Goal: Task Accomplishment & Management: Manage account settings

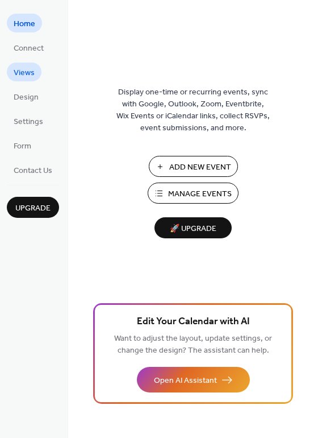
click at [35, 71] on link "Views" at bounding box center [24, 72] width 35 height 19
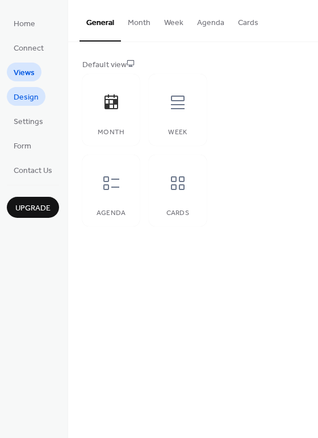
click at [35, 101] on span "Design" at bounding box center [26, 98] width 25 height 12
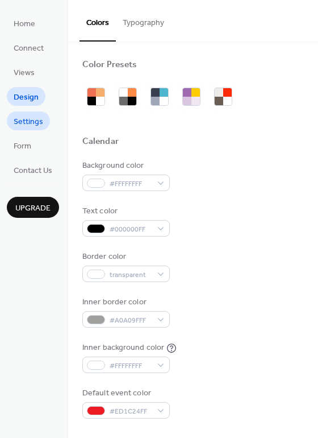
click at [35, 116] on span "Settings" at bounding box center [29, 122] width 30 height 12
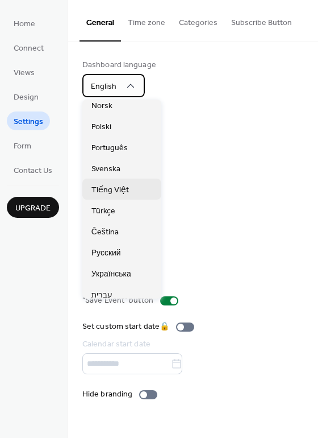
scroll to position [285, 0]
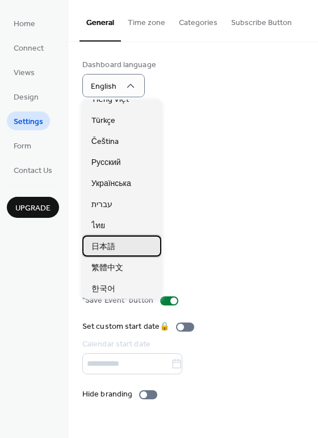
click at [112, 253] on div "日本語" at bounding box center [121, 245] width 79 height 21
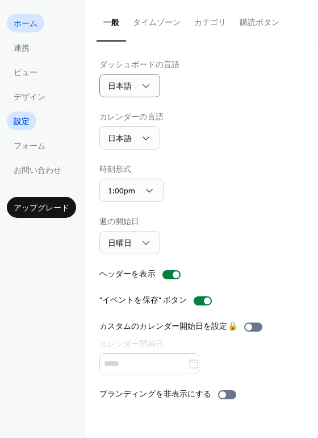
click at [40, 22] on link "ホーム" at bounding box center [26, 23] width 38 height 19
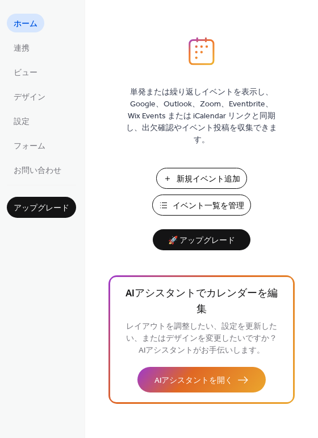
click at [200, 201] on span "イベント一覧を管理" at bounding box center [209, 206] width 72 height 12
click at [42, 93] on span "デザイン" at bounding box center [30, 98] width 32 height 12
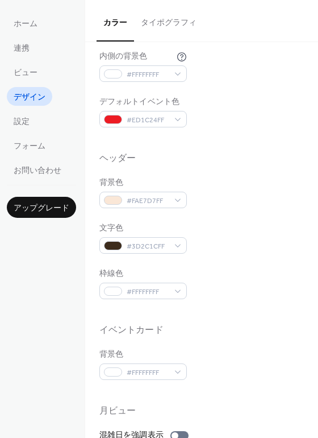
scroll to position [202, 0]
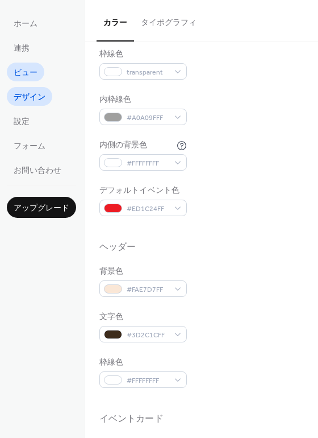
click at [30, 73] on span "ビュー" at bounding box center [26, 73] width 24 height 12
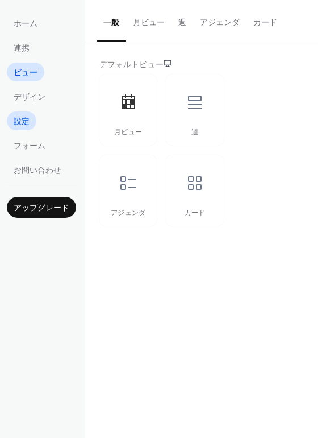
click at [26, 117] on span "設定" at bounding box center [22, 122] width 16 height 12
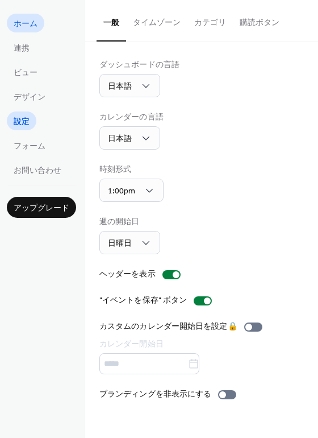
click at [38, 23] on link "ホーム" at bounding box center [26, 23] width 38 height 19
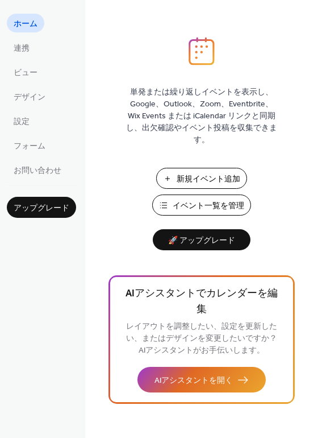
click at [214, 205] on span "イベント一覧を管理" at bounding box center [209, 206] width 72 height 12
click at [204, 204] on span "イベント一覧を管理" at bounding box center [209, 206] width 72 height 12
click at [206, 202] on span "イベント一覧を管理" at bounding box center [209, 206] width 72 height 12
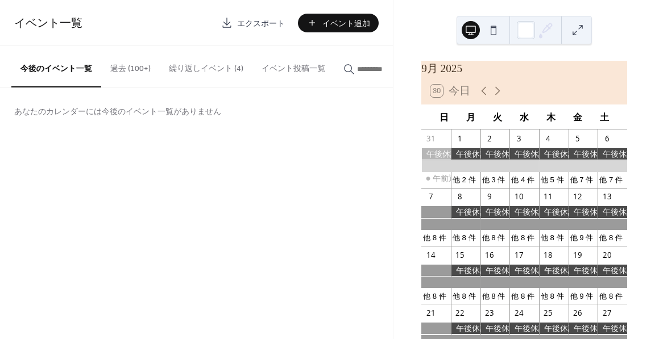
click at [139, 69] on button "過去 (100+)" at bounding box center [130, 66] width 59 height 40
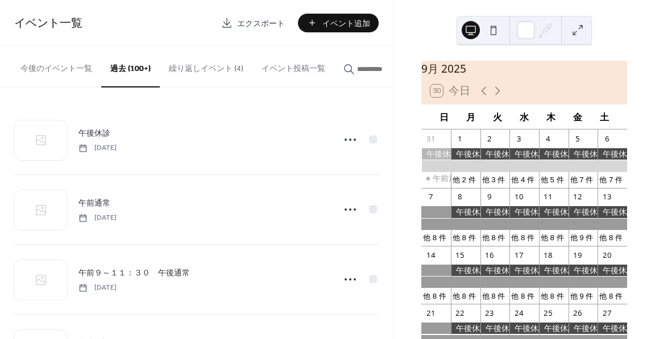
click at [74, 67] on button "今後のイベント一覧" at bounding box center [56, 66] width 90 height 40
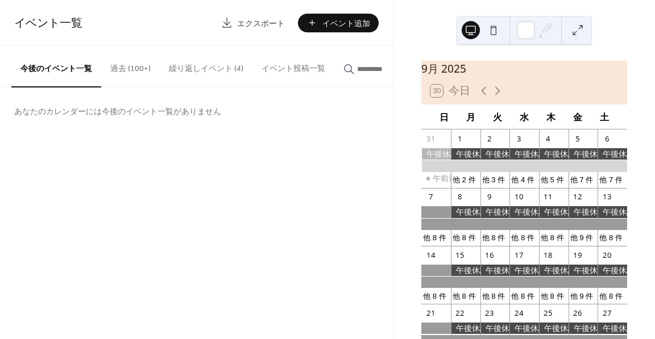
click at [252, 74] on button "イベント投稿一覧" at bounding box center [293, 66] width 82 height 40
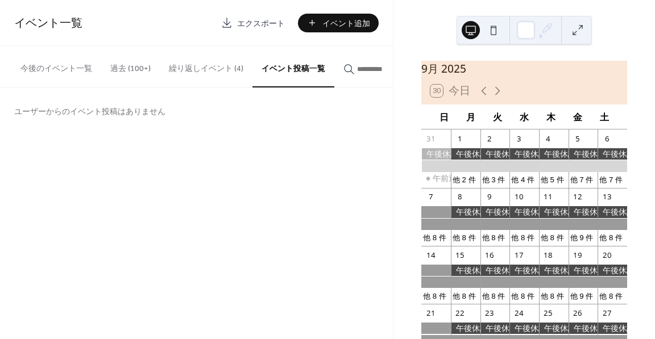
click at [66, 63] on button "今後のイベント一覧" at bounding box center [56, 66] width 90 height 40
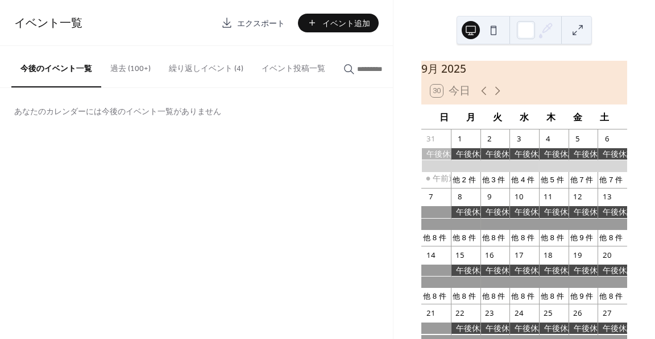
click at [215, 73] on button "繰り返しイベント (4)" at bounding box center [206, 66] width 93 height 40
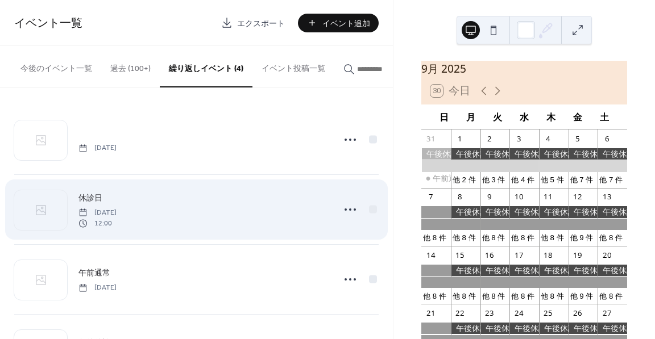
click at [275, 221] on div "休診日 Friday, June 27, 2025 12:00" at bounding box center [202, 210] width 249 height 36
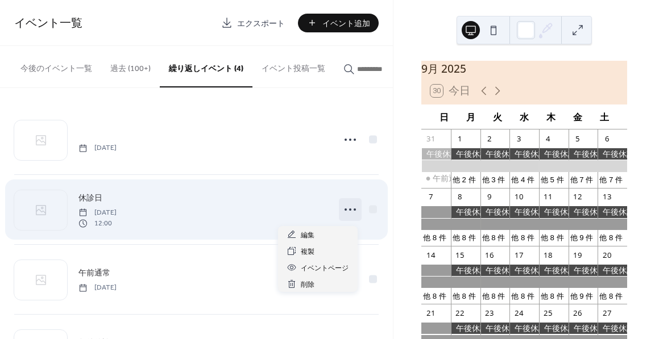
click at [348, 211] on icon at bounding box center [350, 210] width 18 height 18
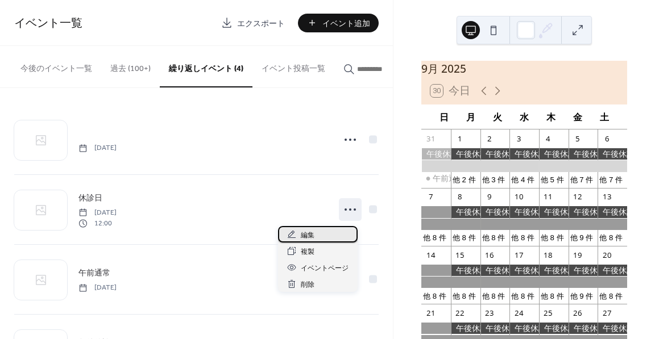
click at [332, 232] on div "編集" at bounding box center [318, 234] width 80 height 16
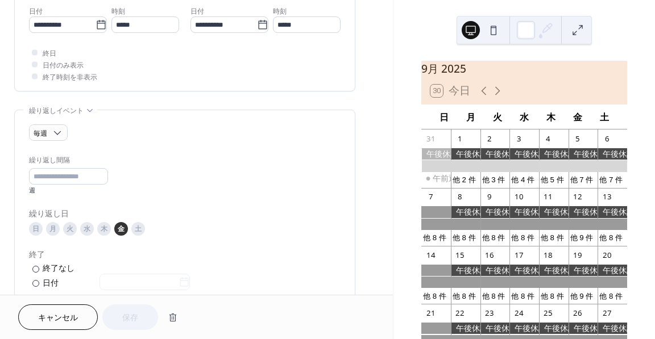
scroll to position [398, 0]
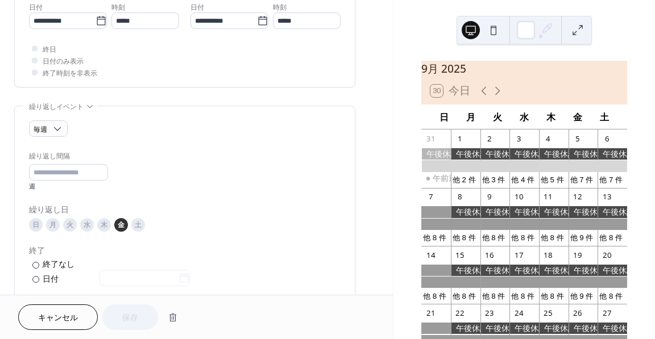
click at [72, 314] on span "キャンセル" at bounding box center [58, 319] width 40 height 12
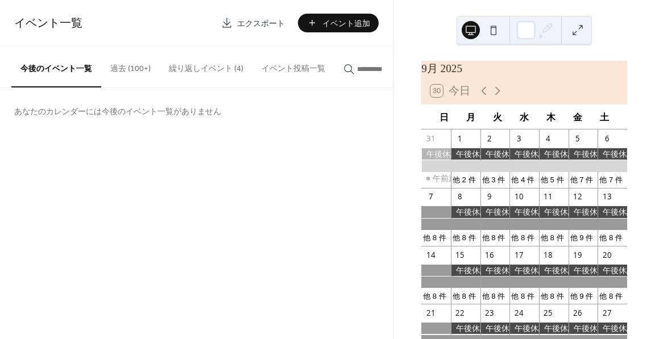
click at [193, 73] on button "繰り返しイベント (4)" at bounding box center [206, 66] width 93 height 40
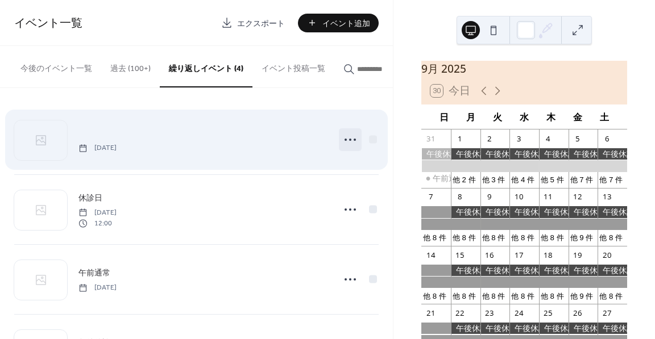
click at [345, 141] on circle at bounding box center [346, 140] width 2 height 2
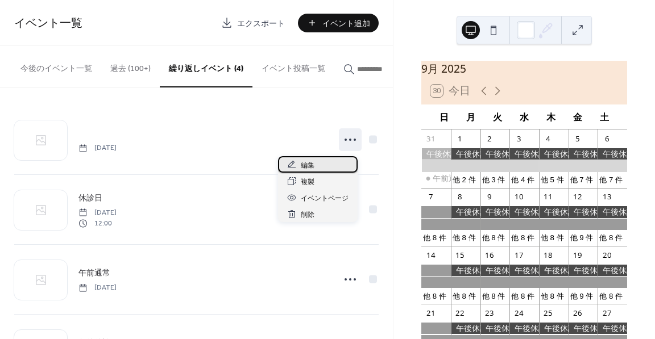
click at [323, 163] on div "編集" at bounding box center [318, 164] width 80 height 16
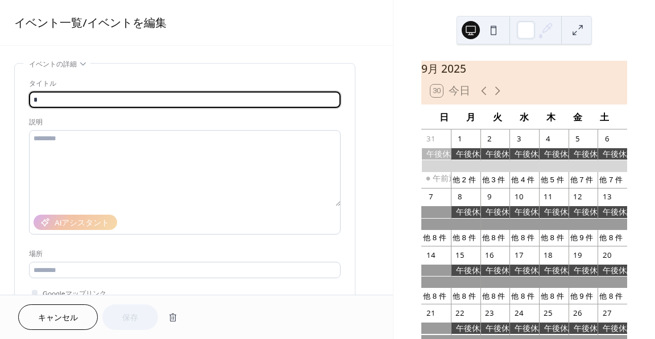
click at [73, 316] on span "キャンセル" at bounding box center [58, 319] width 40 height 12
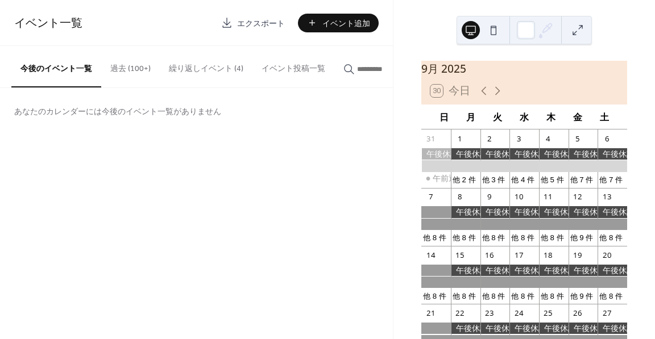
click at [126, 64] on button "過去 (100+)" at bounding box center [130, 66] width 59 height 40
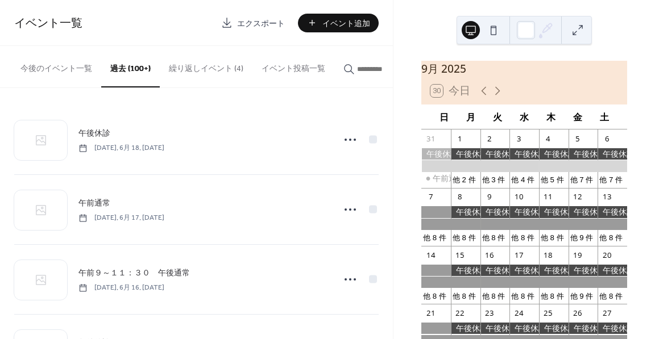
click at [299, 67] on button "イベント投稿一覧" at bounding box center [293, 66] width 82 height 40
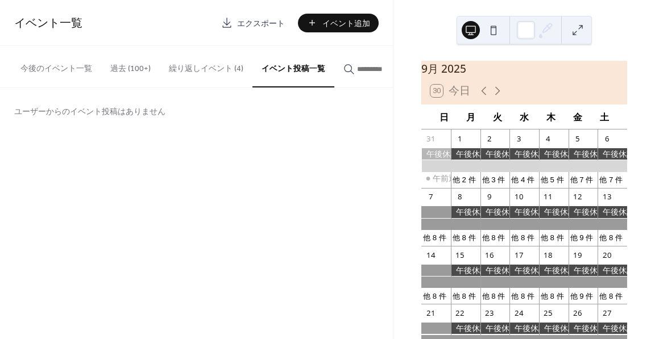
click at [128, 64] on button "過去 (100+)" at bounding box center [130, 66] width 59 height 40
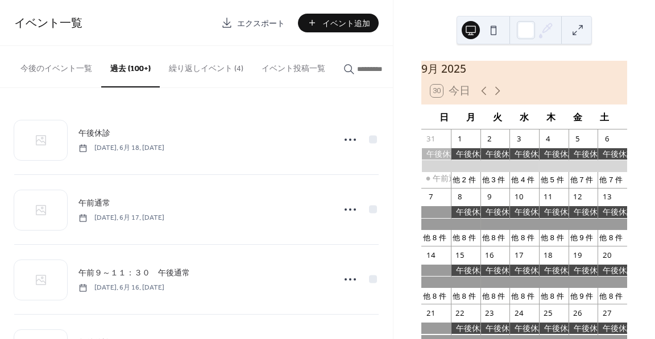
click at [77, 66] on button "今後のイベント一覧" at bounding box center [56, 66] width 90 height 40
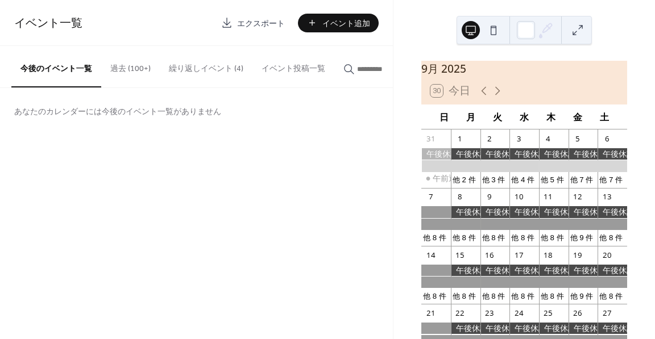
click at [338, 20] on span "イベント追加" at bounding box center [346, 24] width 48 height 12
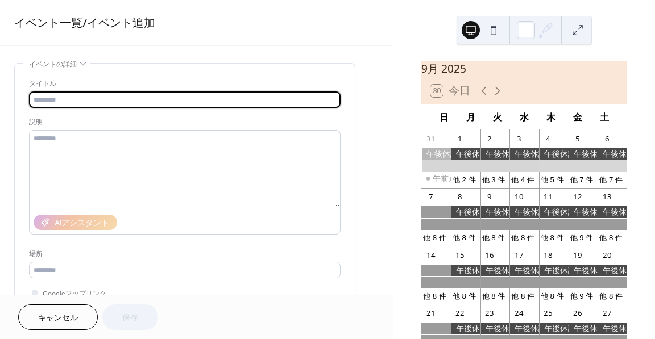
click at [131, 92] on input "text" at bounding box center [185, 100] width 312 height 16
type input "*"
type input "****"
click at [525, 31] on div at bounding box center [526, 30] width 18 height 18
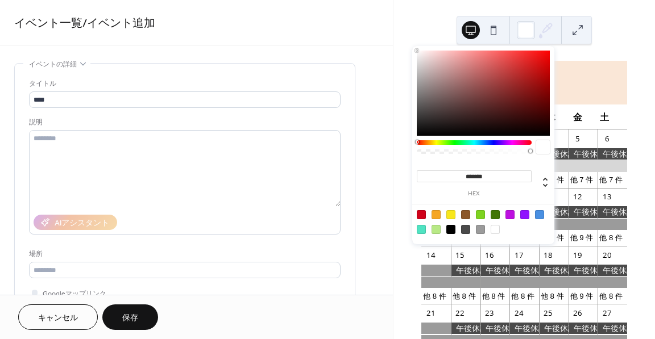
click at [492, 140] on div at bounding box center [474, 142] width 115 height 5
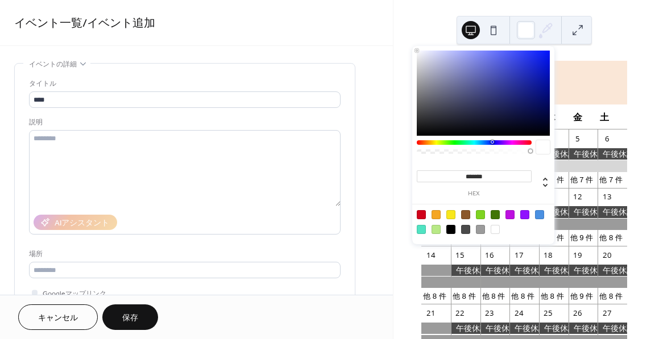
click at [504, 61] on div at bounding box center [483, 93] width 133 height 85
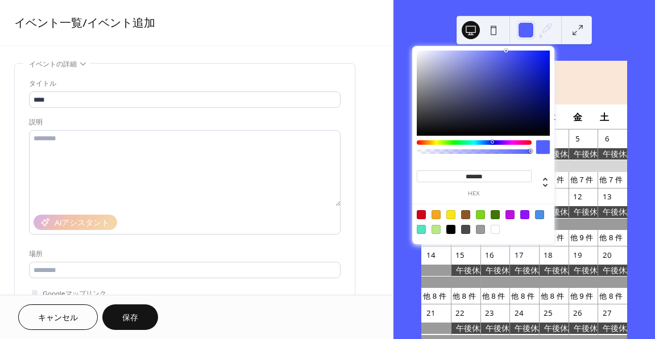
drag, startPoint x: 504, startPoint y: 65, endPoint x: 506, endPoint y: 51, distance: 15.0
click at [506, 51] on div at bounding box center [483, 93] width 133 height 85
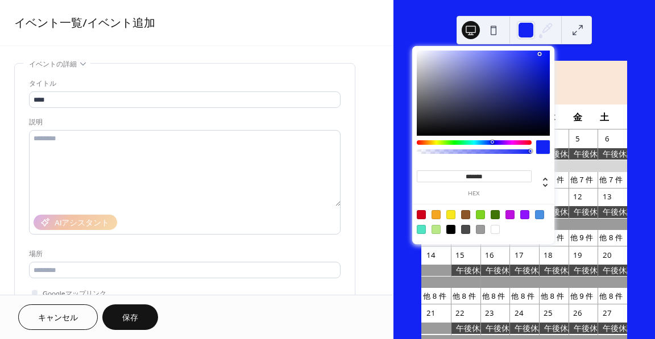
drag, startPoint x: 506, startPoint y: 53, endPoint x: 539, endPoint y: 54, distance: 33.0
click at [539, 54] on div at bounding box center [483, 93] width 133 height 85
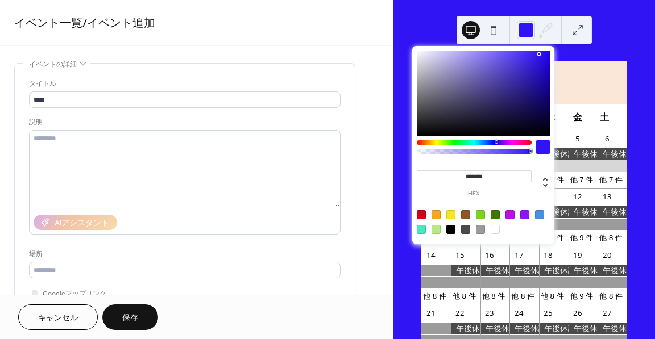
drag, startPoint x: 490, startPoint y: 142, endPoint x: 496, endPoint y: 139, distance: 6.1
click at [496, 139] on div "******* hex" at bounding box center [483, 145] width 142 height 198
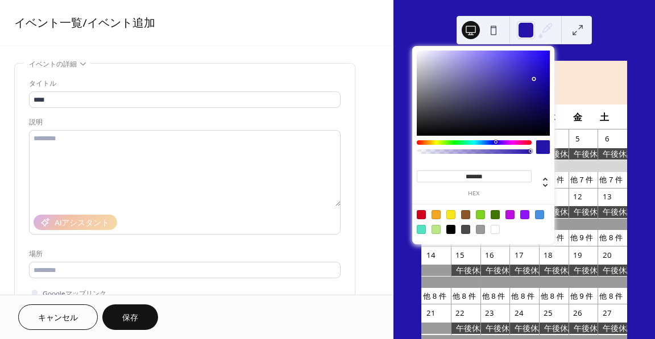
drag, startPoint x: 540, startPoint y: 52, endPoint x: 534, endPoint y: 79, distance: 27.3
click at [534, 79] on div at bounding box center [483, 93] width 133 height 85
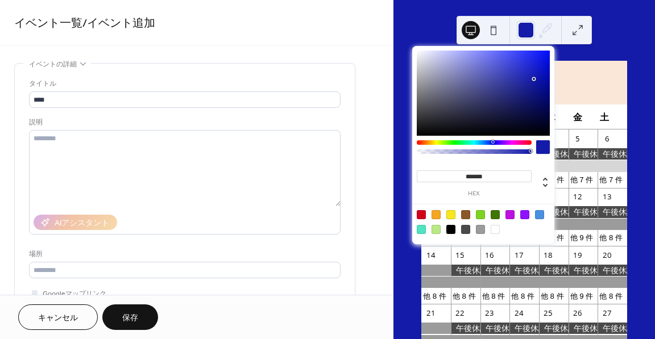
type input "*******"
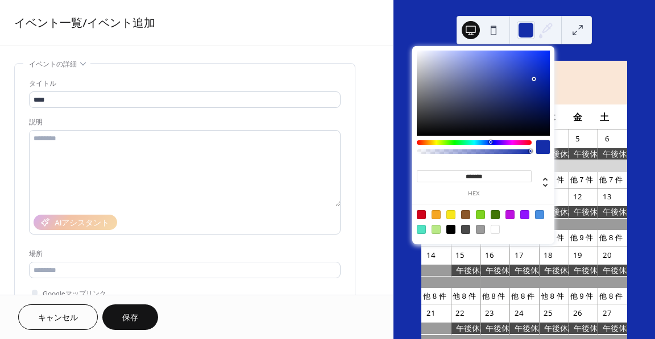
drag, startPoint x: 497, startPoint y: 143, endPoint x: 490, endPoint y: 142, distance: 7.0
click at [490, 142] on div at bounding box center [474, 142] width 115 height 5
drag, startPoint x: 493, startPoint y: 172, endPoint x: 453, endPoint y: 171, distance: 40.9
click at [453, 171] on input "*******" at bounding box center [474, 177] width 115 height 12
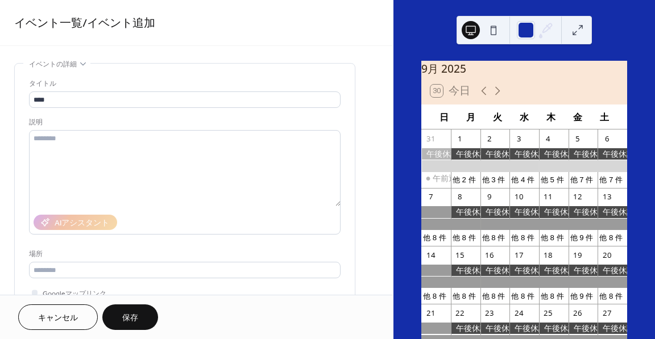
click at [43, 317] on span "キャンセル" at bounding box center [58, 319] width 40 height 12
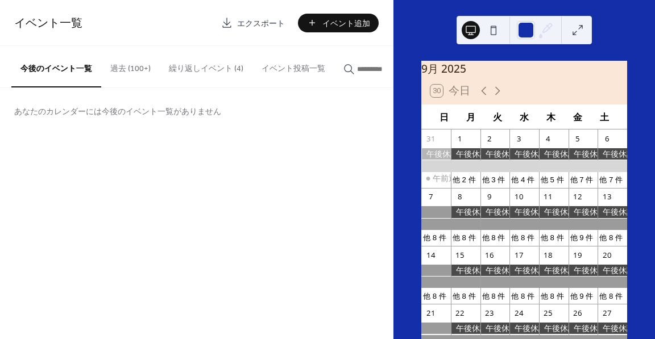
click at [516, 31] on div at bounding box center [524, 30] width 135 height 28
click at [524, 29] on div at bounding box center [526, 30] width 18 height 18
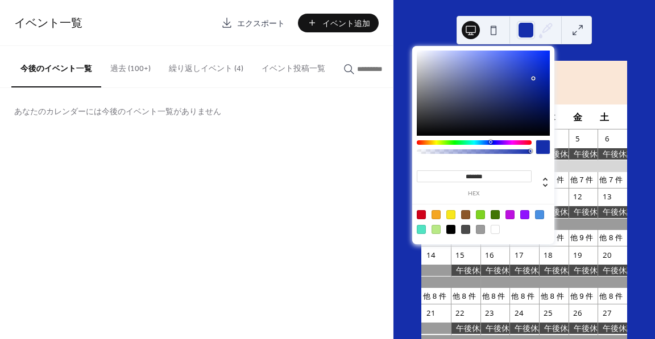
type input "*******"
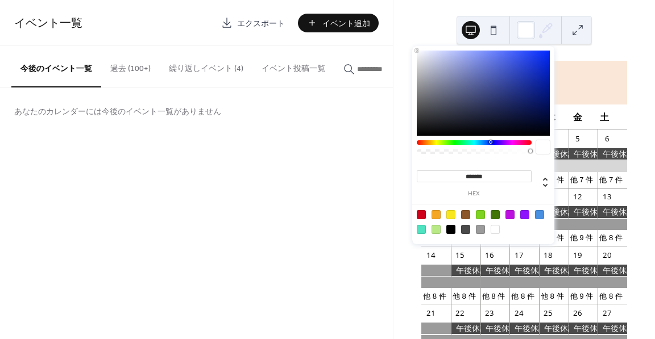
drag, startPoint x: 528, startPoint y: 76, endPoint x: 370, endPoint y: 21, distance: 166.7
click at [375, 26] on body "イベント一覧 エクスポート イベント追加 今後のイベント一覧 過去 (100+) 繰り返しイベント (4) イベント投稿一覧 あなたのカレンダーには今後のイベ…" at bounding box center [327, 169] width 655 height 339
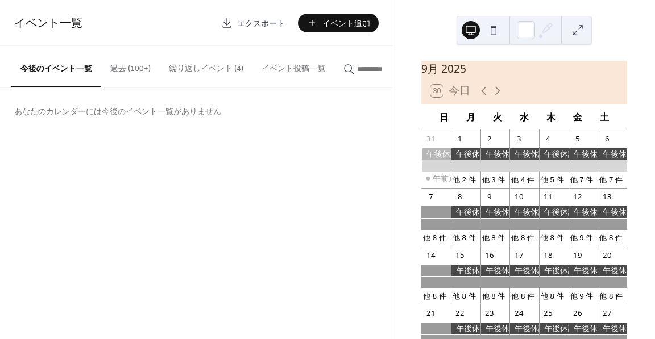
click at [339, 178] on div "イベント一覧 エクスポート イベント追加 今後のイベント一覧 過去 (100+) 繰り返しイベント (4) イベント投稿一覧 あなたのカレンダーには今後のイベ…" at bounding box center [196, 169] width 393 height 339
click at [533, 26] on div at bounding box center [526, 30] width 18 height 18
click at [308, 179] on div "イベント一覧 エクスポート イベント追加 今後のイベント一覧 過去 (100+) 繰り返しイベント (4) イベント投稿一覧 あなたのカレンダーには今後のイベ…" at bounding box center [196, 169] width 393 height 339
click at [347, 19] on span "イベント追加" at bounding box center [346, 24] width 48 height 12
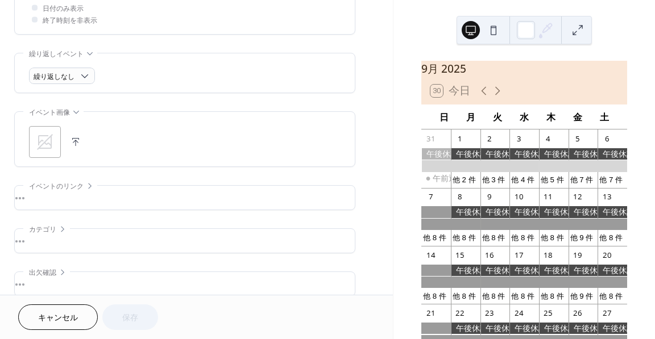
scroll to position [462, 0]
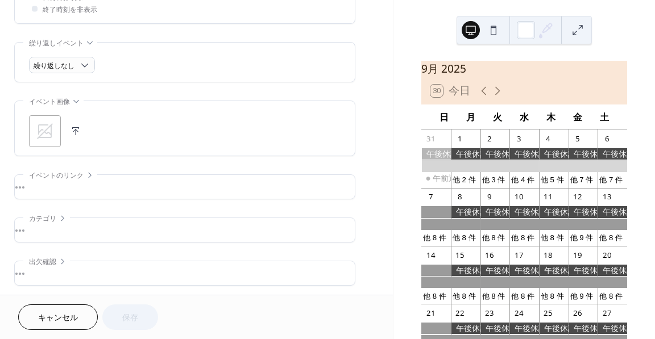
click at [61, 218] on div "•••" at bounding box center [185, 230] width 340 height 24
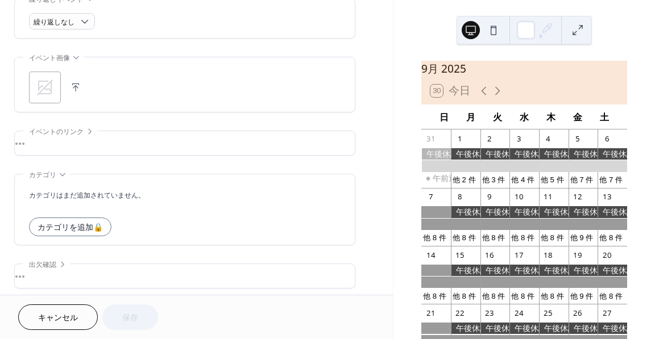
scroll to position [508, 0]
click at [54, 262] on div "•••" at bounding box center [185, 274] width 340 height 24
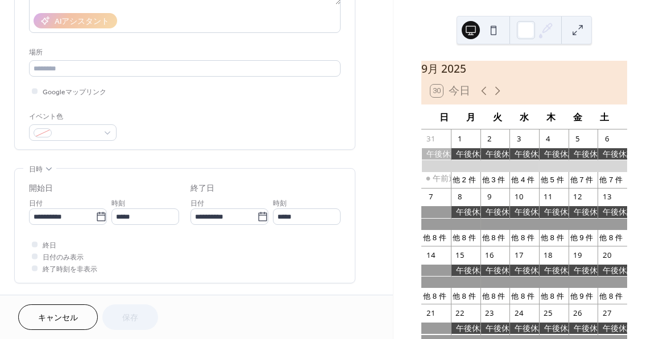
scroll to position [146, 0]
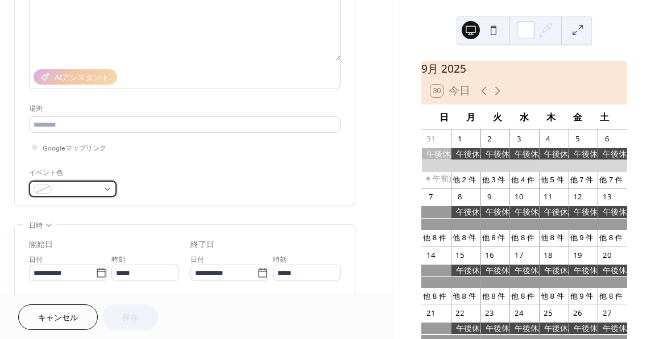
click at [102, 186] on div at bounding box center [73, 189] width 88 height 16
click at [222, 156] on div "タイトル 説明 AIアシスタント 場所 Googleマップリンク イベント色" at bounding box center [185, 64] width 312 height 265
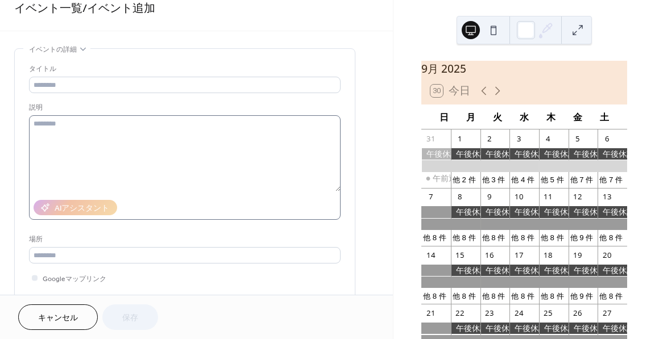
scroll to position [0, 0]
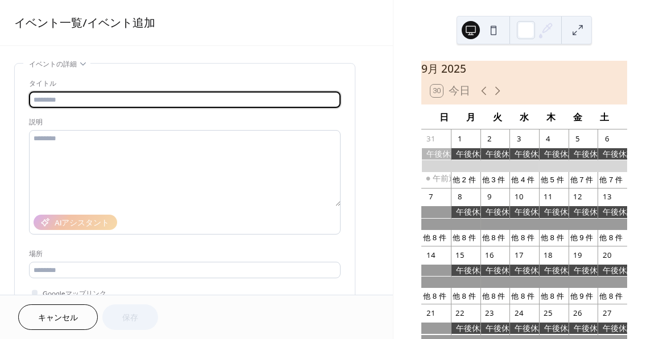
click at [106, 94] on input "text" at bounding box center [185, 100] width 312 height 16
type input "****"
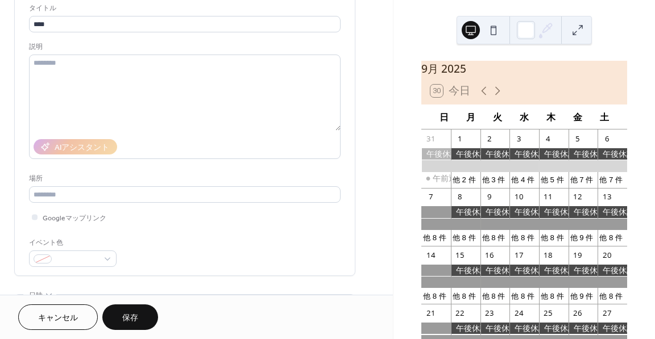
scroll to position [114, 0]
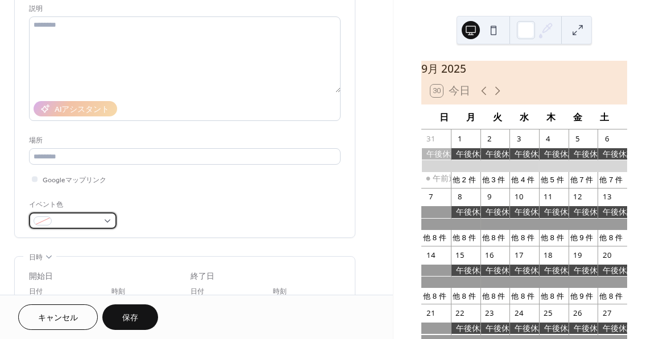
click at [90, 220] on span at bounding box center [77, 222] width 42 height 12
click at [72, 218] on span at bounding box center [77, 222] width 42 height 12
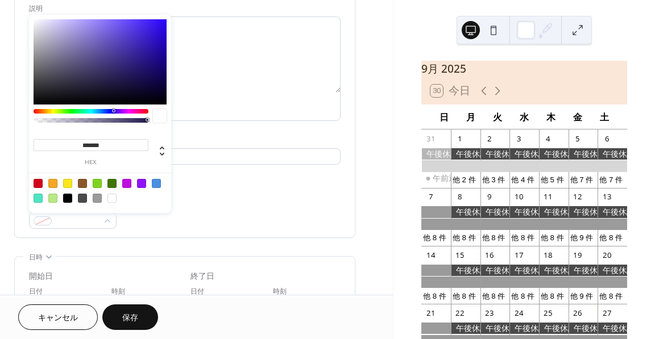
click at [107, 147] on input "*******" at bounding box center [91, 145] width 115 height 12
paste input
type input "*******"
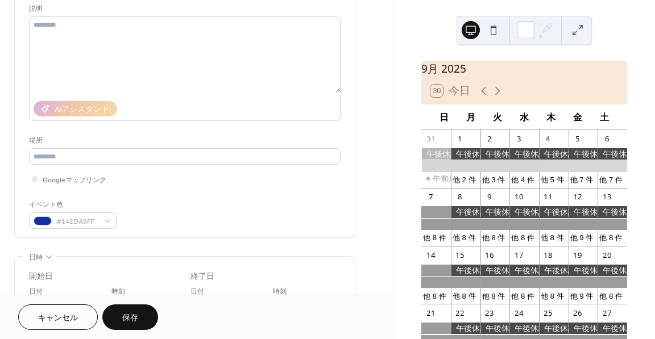
click at [140, 224] on div "イベント色 #142DA9FF" at bounding box center [185, 214] width 312 height 30
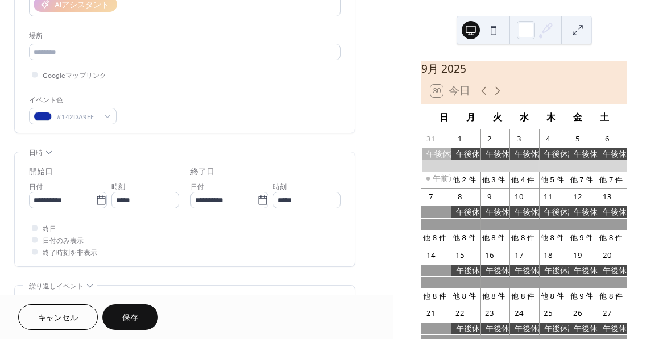
scroll to position [227, 0]
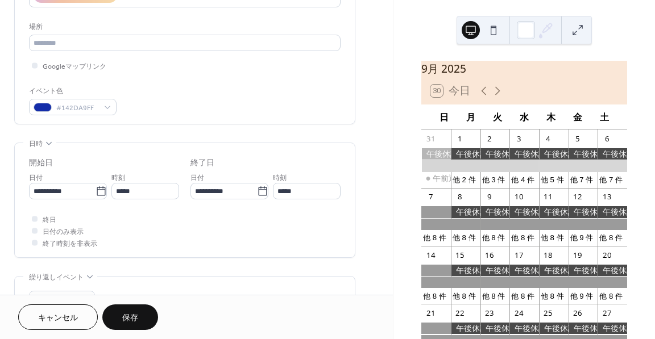
click at [118, 242] on div "終日 日付のみ表示 終了時刻を非表示" at bounding box center [185, 231] width 312 height 36
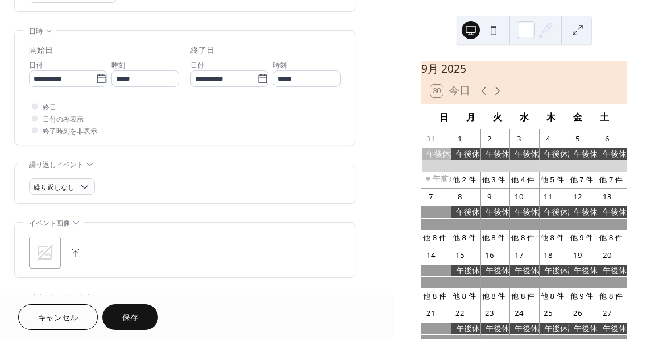
scroll to position [341, 0]
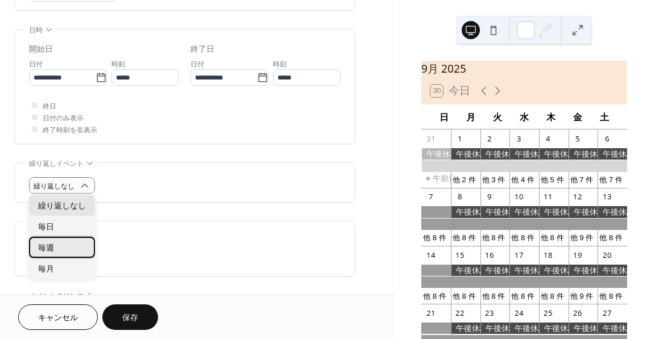
click at [67, 244] on div "毎週" at bounding box center [62, 247] width 66 height 21
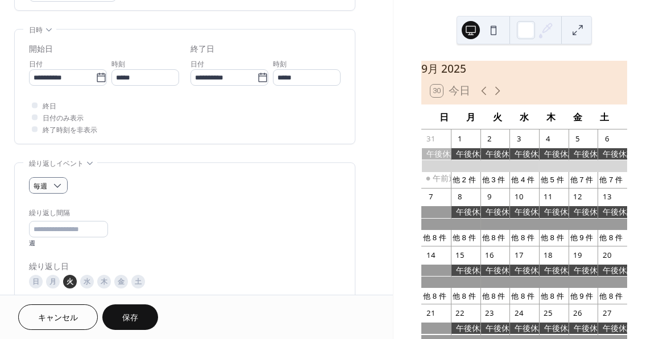
click at [53, 279] on div "月" at bounding box center [53, 282] width 14 height 14
click at [88, 280] on div "水" at bounding box center [87, 282] width 14 height 14
click at [102, 80] on icon at bounding box center [101, 77] width 9 height 9
click at [96, 80] on input "**********" at bounding box center [62, 77] width 67 height 16
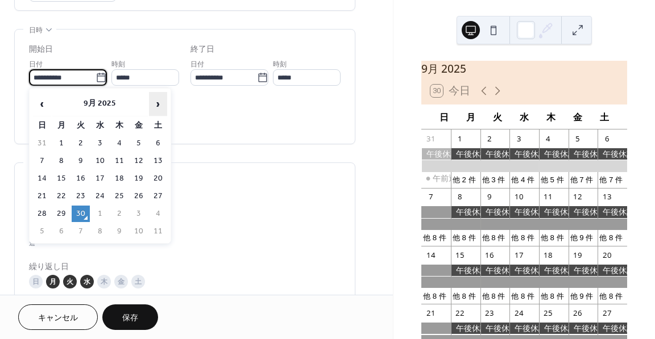
click at [162, 106] on span "›" at bounding box center [158, 104] width 17 height 23
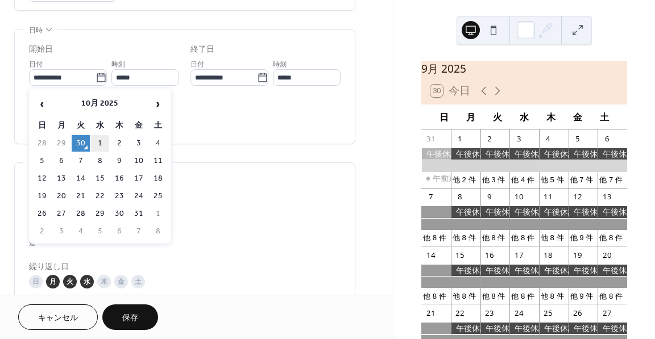
click at [103, 140] on td "1" at bounding box center [100, 143] width 18 height 16
type input "**********"
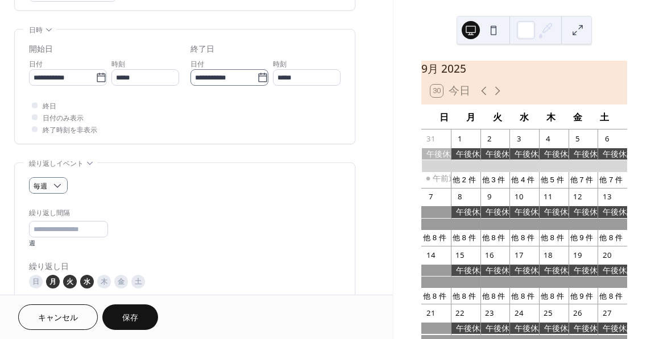
click at [259, 78] on icon at bounding box center [262, 77] width 11 height 11
click at [257, 78] on input "**********" at bounding box center [223, 77] width 67 height 16
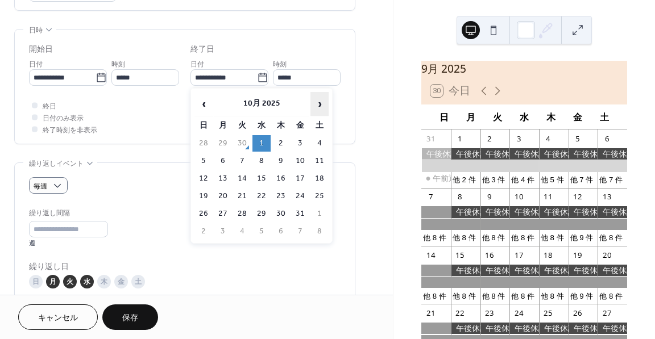
click at [317, 104] on span "›" at bounding box center [319, 104] width 17 height 23
click at [207, 226] on td "30" at bounding box center [203, 231] width 18 height 16
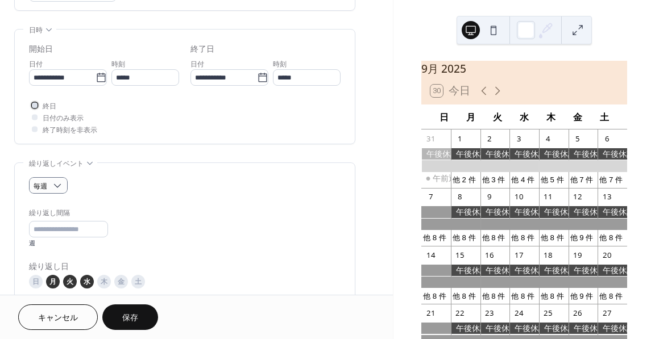
click at [39, 105] on div at bounding box center [34, 104] width 11 height 11
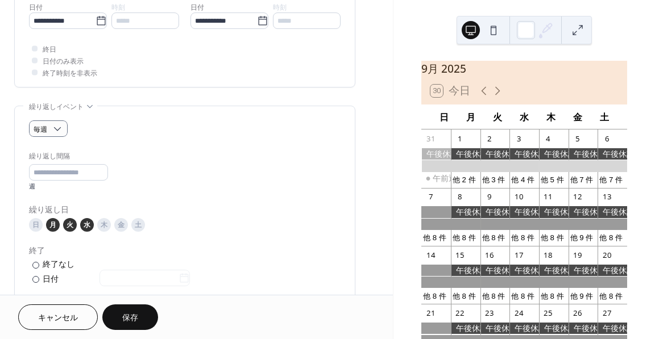
click at [55, 223] on div "月" at bounding box center [53, 225] width 14 height 14
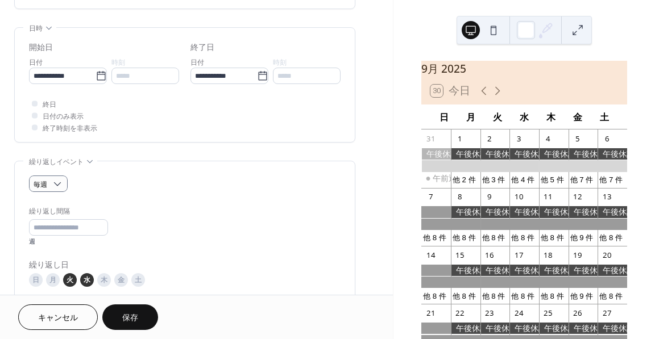
scroll to position [341, 0]
click at [260, 76] on icon at bounding box center [262, 77] width 11 height 11
click at [257, 76] on input "**********" at bounding box center [223, 77] width 67 height 16
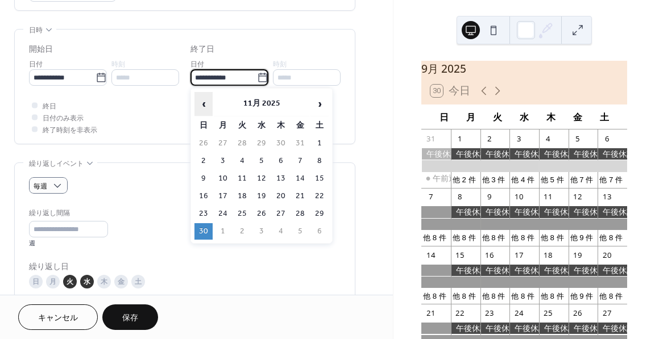
click at [206, 103] on span "‹" at bounding box center [203, 104] width 17 height 23
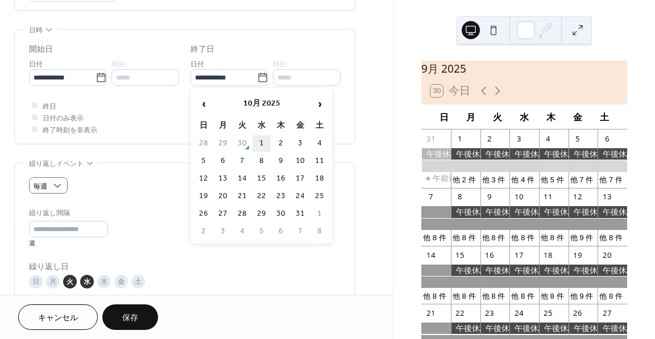
click at [255, 146] on td "1" at bounding box center [261, 143] width 18 height 16
type input "**********"
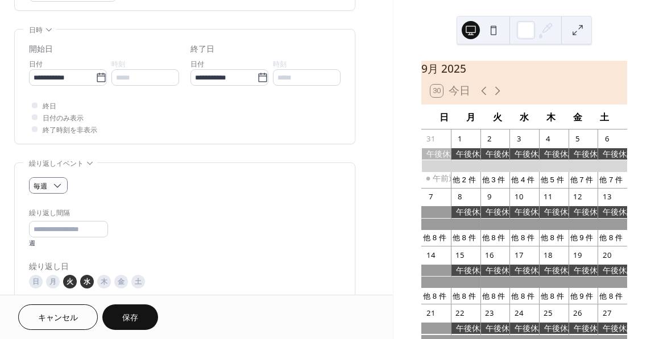
click at [219, 116] on div "終日 日付のみ表示 終了時刻を非表示" at bounding box center [185, 117] width 312 height 36
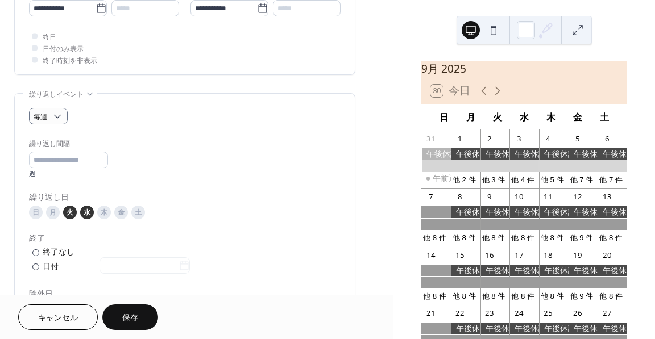
scroll to position [455, 0]
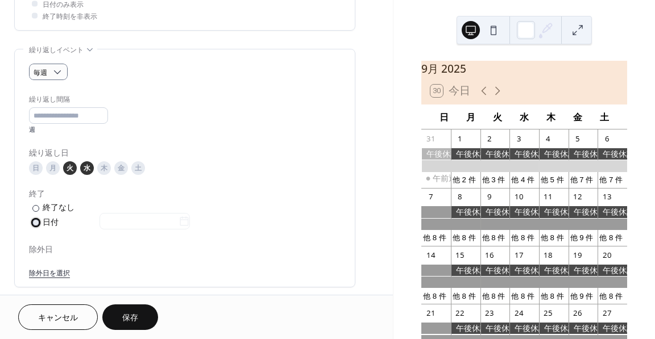
click at [40, 222] on label "​ 日付" at bounding box center [110, 223] width 163 height 13
click at [190, 225] on icon at bounding box center [184, 221] width 11 height 11
click at [179, 225] on input "text" at bounding box center [138, 221] width 79 height 16
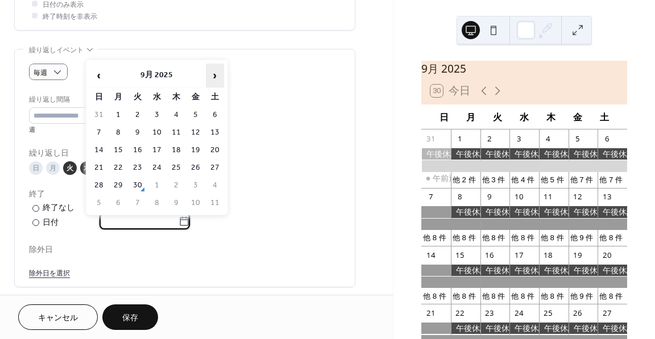
click at [219, 78] on span "›" at bounding box center [214, 75] width 17 height 23
click at [101, 201] on td "30" at bounding box center [99, 203] width 18 height 16
type input "**********"
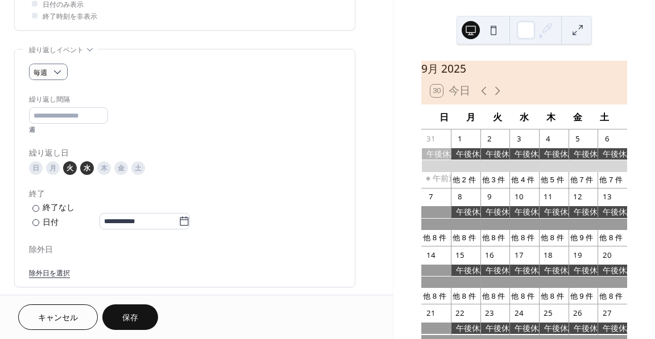
click at [266, 195] on div "終了" at bounding box center [183, 195] width 309 height 12
click at [128, 313] on span "保存" at bounding box center [130, 319] width 16 height 12
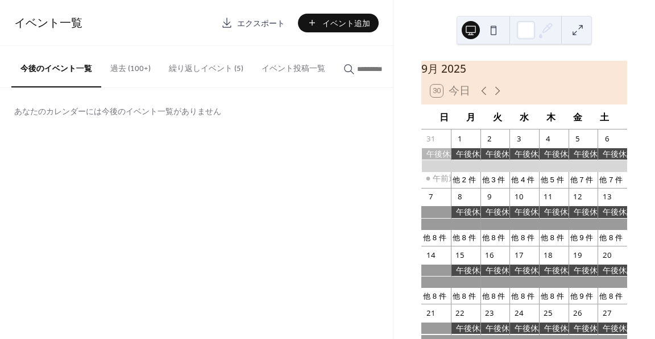
click at [202, 68] on button "繰り返しイベント (5)" at bounding box center [206, 66] width 93 height 40
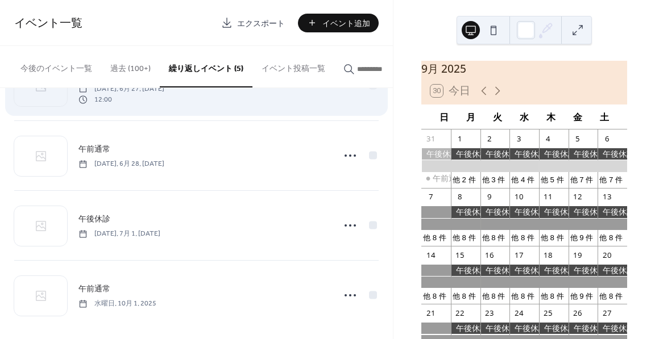
scroll to position [134, 0]
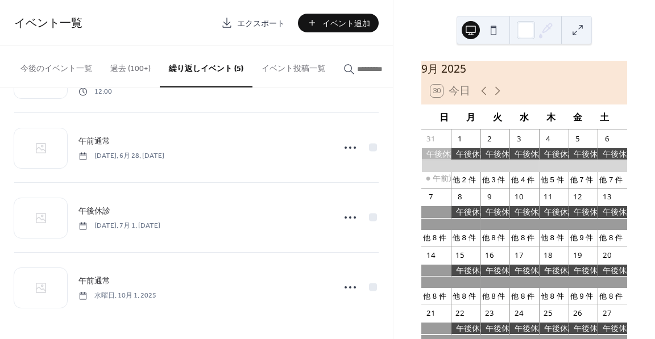
click at [491, 34] on button at bounding box center [493, 30] width 18 height 18
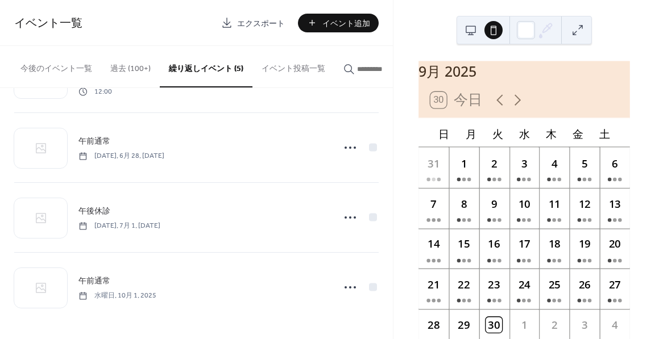
click at [466, 27] on button at bounding box center [471, 30] width 18 height 18
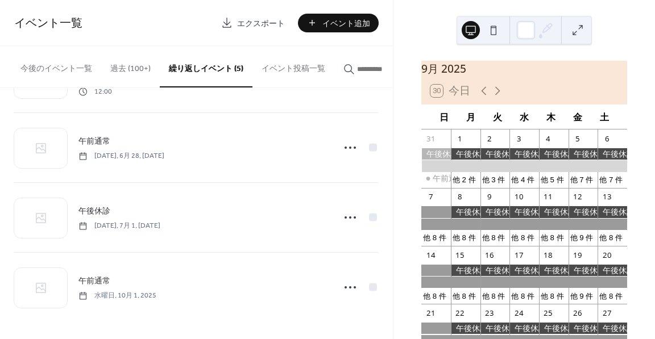
click at [579, 33] on button at bounding box center [578, 30] width 18 height 18
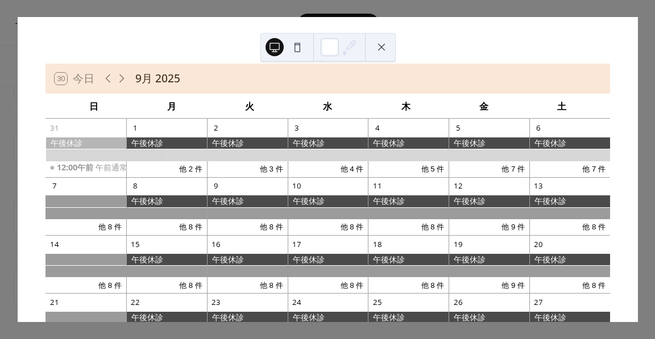
scroll to position [0, 0]
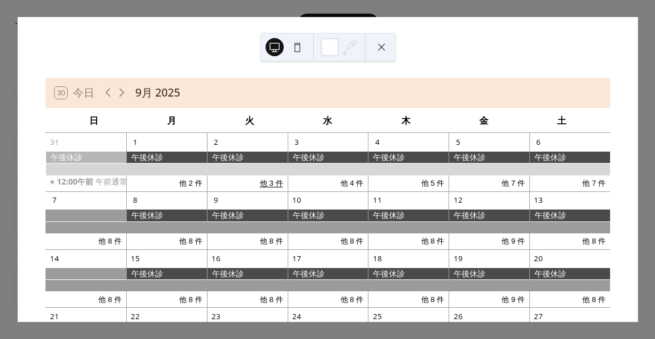
click at [273, 181] on button "他 3 件" at bounding box center [271, 182] width 32 height 13
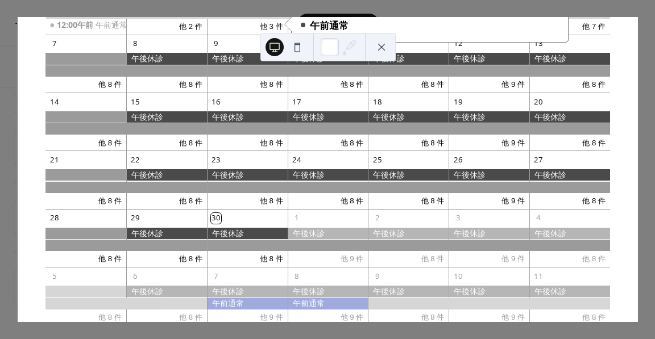
scroll to position [186, 0]
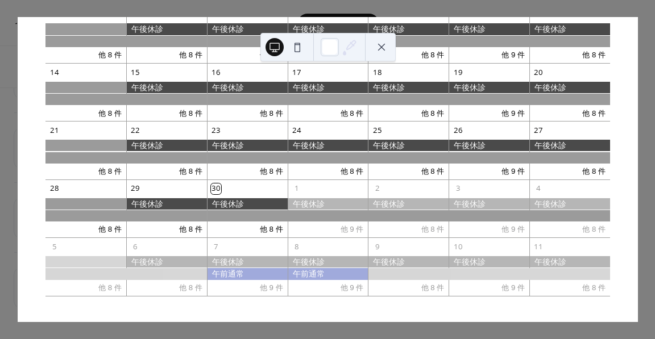
click at [385, 52] on button at bounding box center [381, 47] width 18 height 18
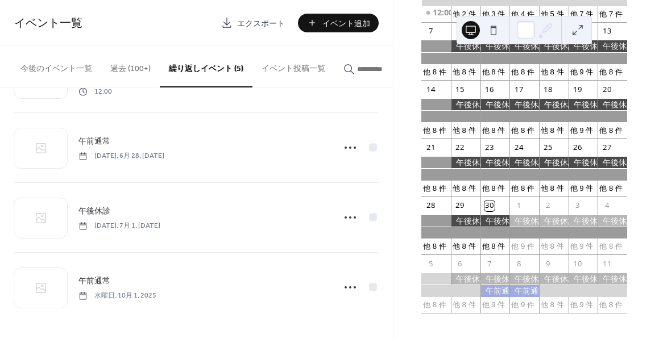
scroll to position [173, 0]
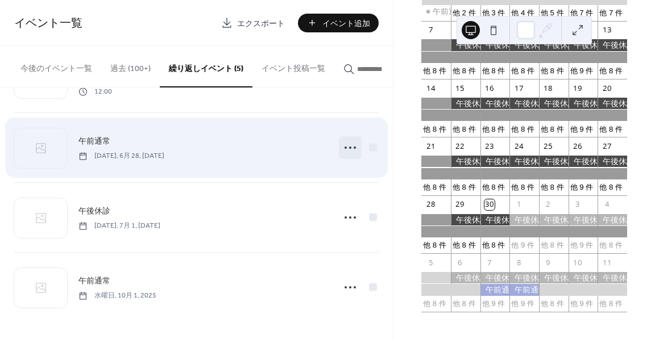
click at [349, 147] on icon at bounding box center [350, 148] width 18 height 18
click at [254, 150] on div "午前通常 土曜日, 6月 28, 2025" at bounding box center [202, 148] width 249 height 26
click at [349, 148] on circle at bounding box center [350, 148] width 2 height 2
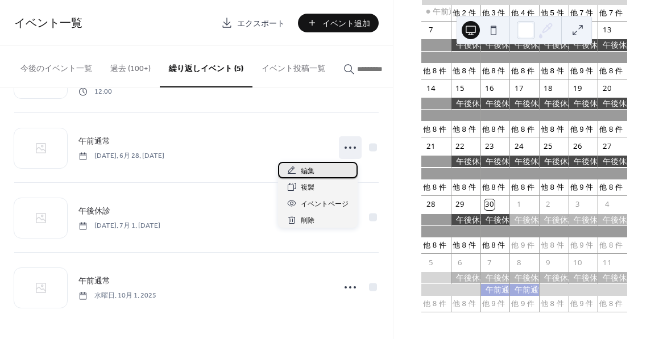
click at [329, 168] on div "編集" at bounding box center [318, 170] width 80 height 16
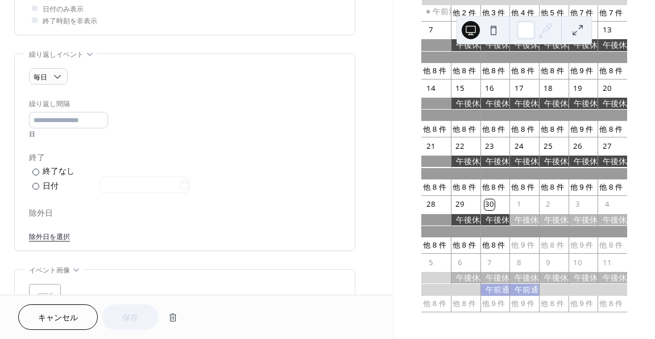
scroll to position [455, 0]
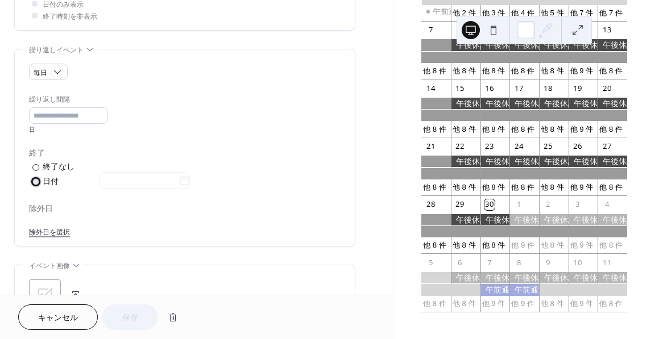
click at [36, 179] on div at bounding box center [35, 182] width 7 height 7
click at [190, 180] on icon at bounding box center [184, 180] width 11 height 11
click at [179, 180] on input "text" at bounding box center [138, 180] width 79 height 16
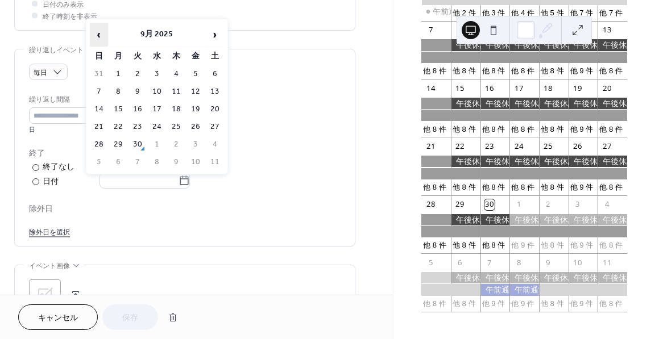
click at [103, 34] on span "‹" at bounding box center [98, 34] width 17 height 23
click at [118, 158] on td "30" at bounding box center [118, 162] width 18 height 16
type input "**********"
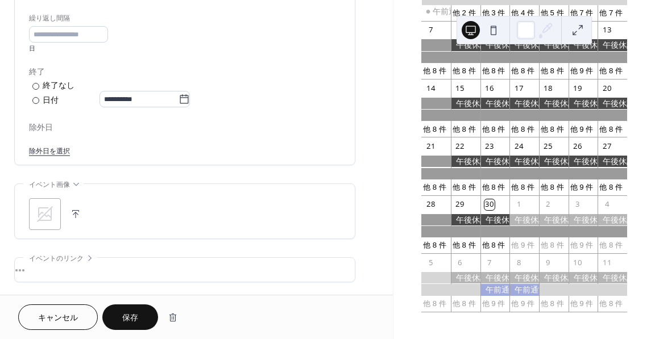
scroll to position [569, 0]
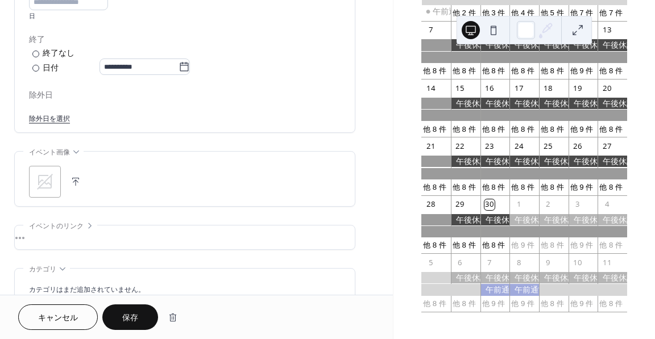
click at [130, 314] on span "保存" at bounding box center [130, 319] width 16 height 12
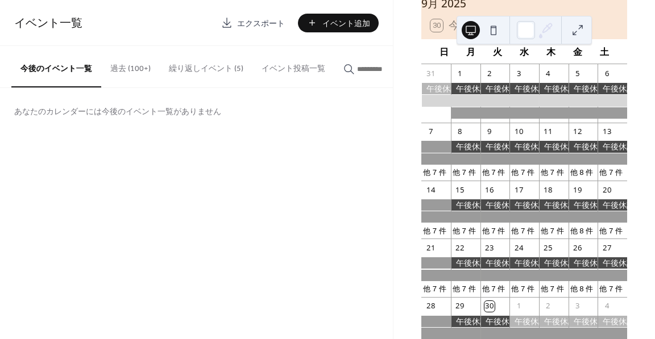
scroll to position [2, 0]
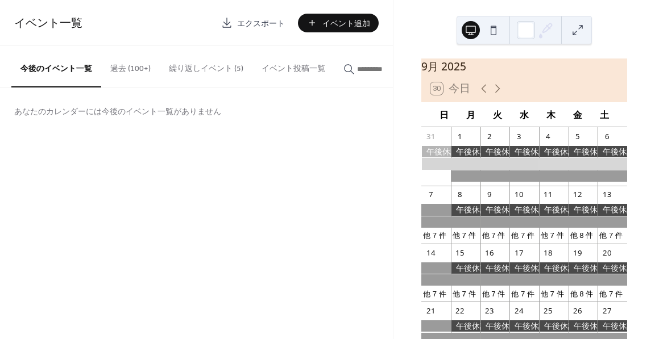
click at [214, 68] on button "繰り返しイベント (5)" at bounding box center [206, 66] width 93 height 40
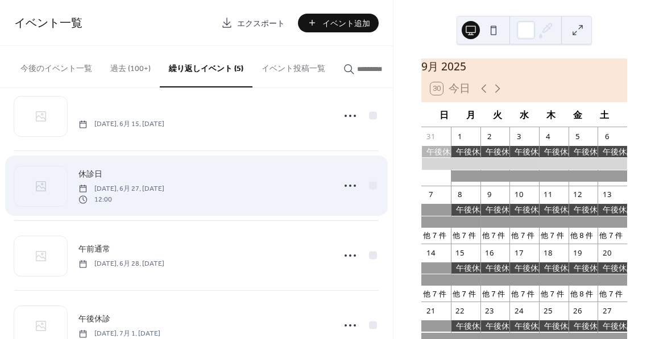
scroll to position [134, 0]
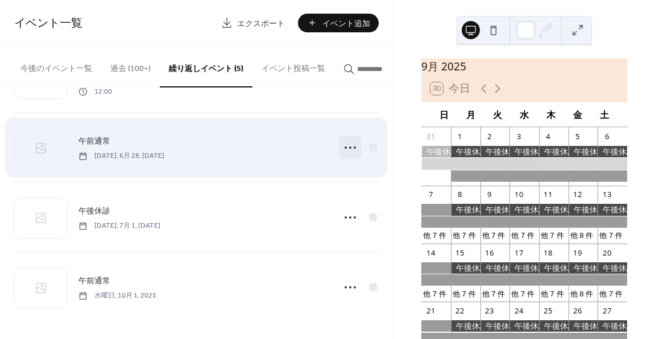
click at [348, 150] on icon at bounding box center [350, 148] width 18 height 18
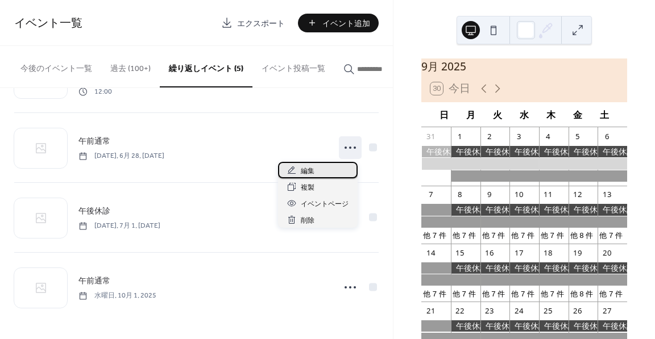
click at [335, 168] on div "編集" at bounding box center [318, 170] width 80 height 16
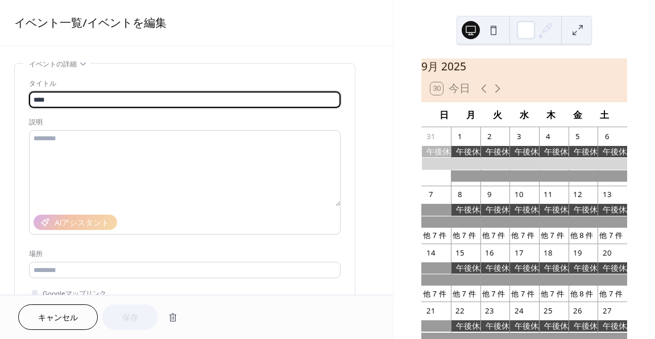
type input "**********"
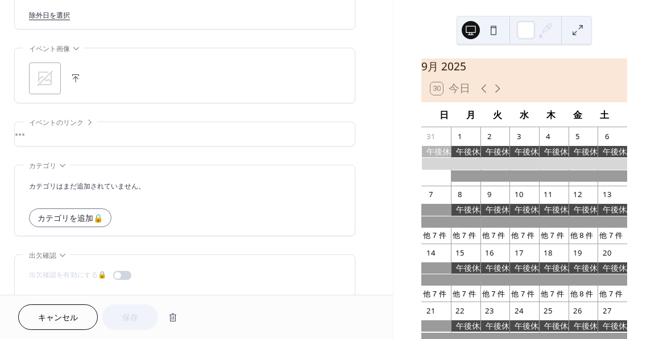
scroll to position [682, 0]
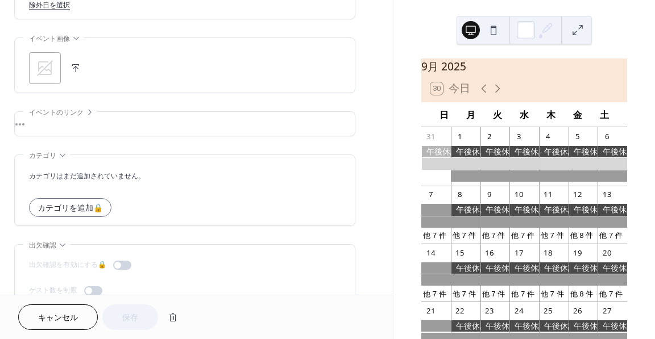
click at [65, 304] on div "キャンセル 保存" at bounding box center [196, 317] width 393 height 44
click at [66, 313] on span "キャンセル" at bounding box center [58, 319] width 40 height 12
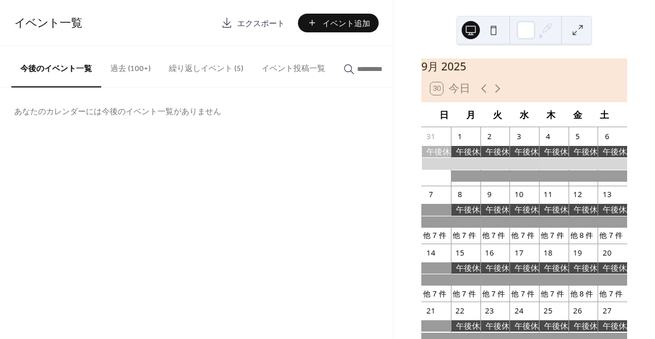
click at [204, 57] on button "繰り返しイベント (5)" at bounding box center [206, 66] width 93 height 40
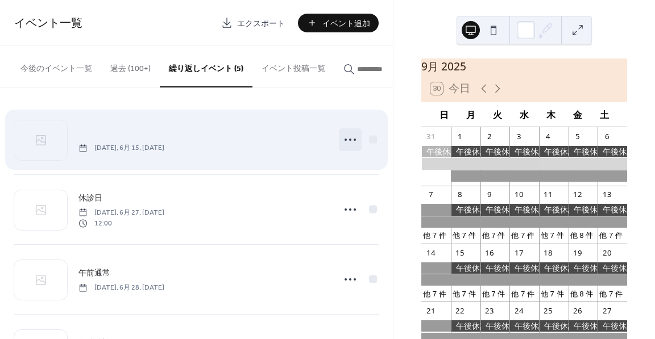
click at [349, 143] on icon at bounding box center [350, 140] width 18 height 18
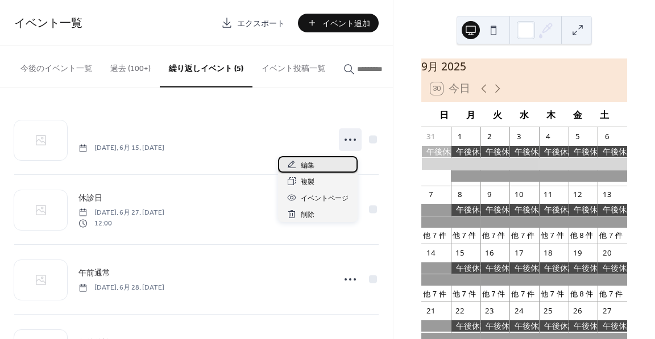
click at [327, 160] on div "編集" at bounding box center [318, 164] width 80 height 16
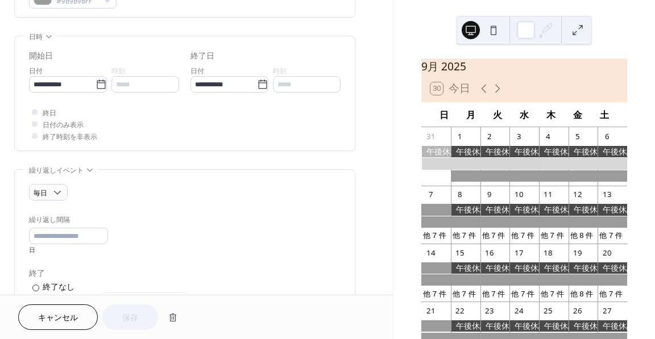
scroll to position [341, 0]
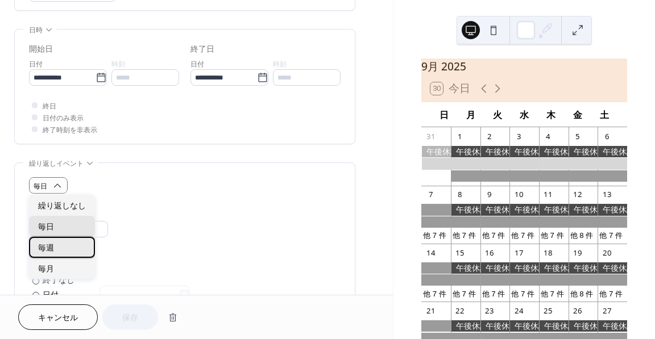
click at [60, 246] on div "毎週" at bounding box center [62, 247] width 66 height 21
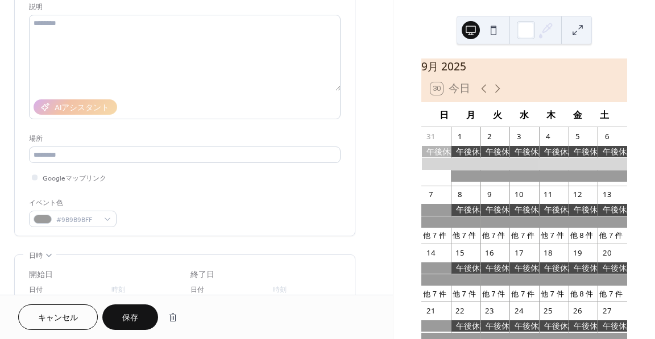
scroll to position [114, 0]
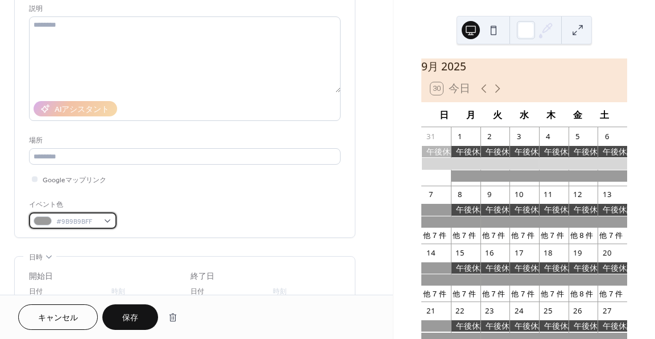
click at [109, 221] on div "#9B9B9BFF" at bounding box center [73, 221] width 88 height 16
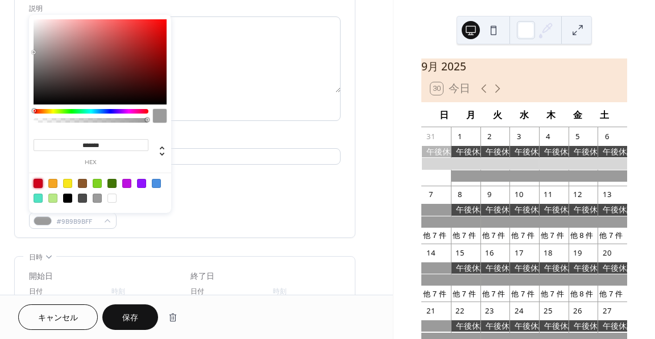
click at [38, 184] on div at bounding box center [38, 183] width 9 height 9
type input "*******"
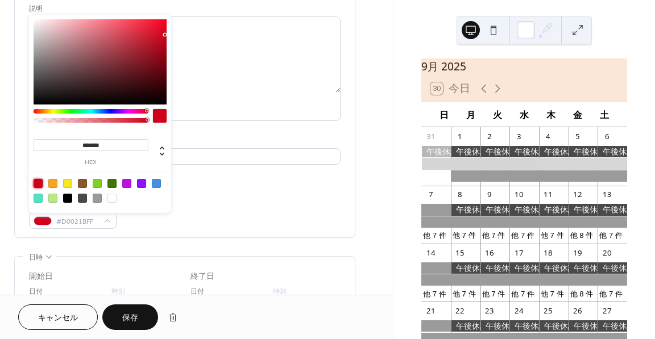
click at [206, 208] on div "イベント色 #D0021BFF" at bounding box center [185, 214] width 312 height 30
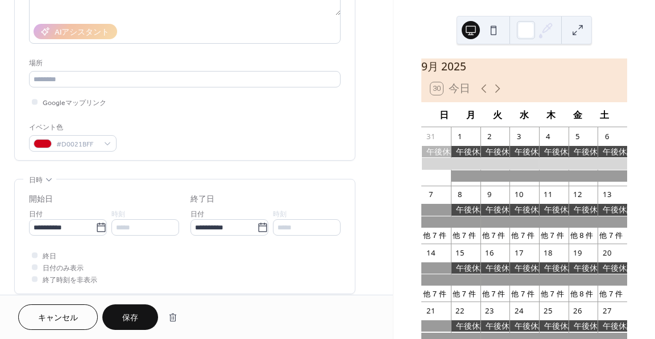
scroll to position [0, 0]
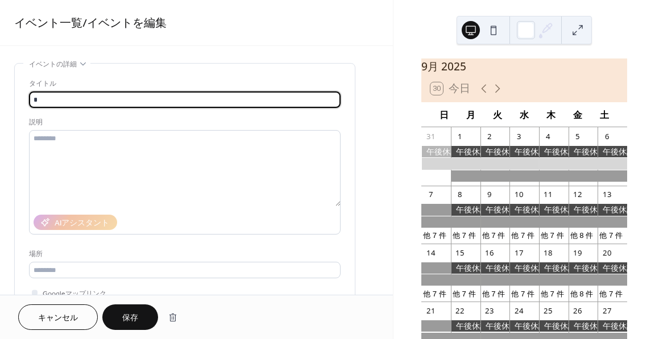
click at [123, 98] on input "text" at bounding box center [185, 100] width 312 height 16
type input "***"
click at [63, 314] on span "キャンセル" at bounding box center [58, 319] width 40 height 12
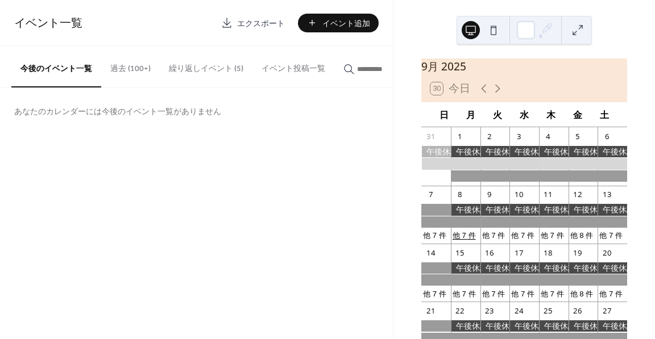
click at [471, 242] on button "他 7 件" at bounding box center [464, 235] width 32 height 13
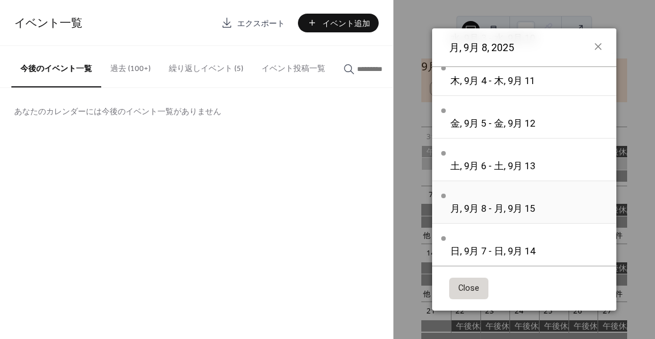
scroll to position [192, 0]
click at [591, 45] on icon at bounding box center [598, 47] width 14 height 14
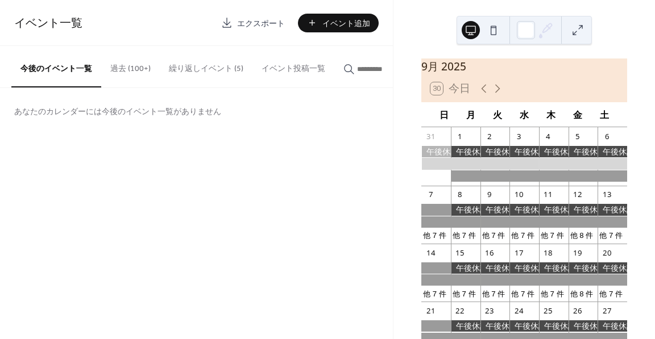
click at [219, 63] on button "繰り返しイベント (5)" at bounding box center [206, 66] width 93 height 40
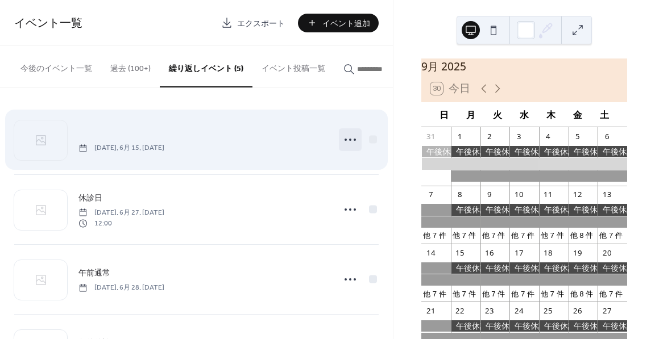
click at [354, 141] on circle at bounding box center [355, 140] width 2 height 2
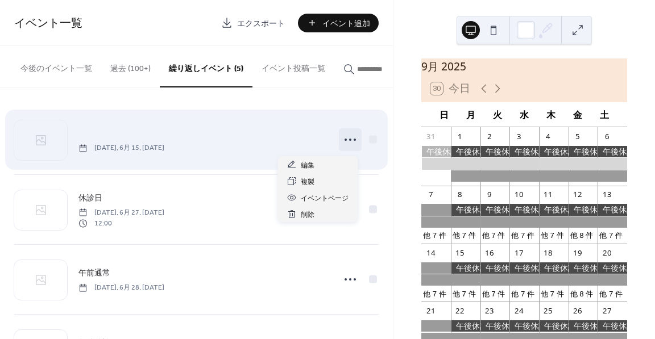
click at [250, 142] on div "日曜日, 6月 15, 2025" at bounding box center [202, 140] width 249 height 26
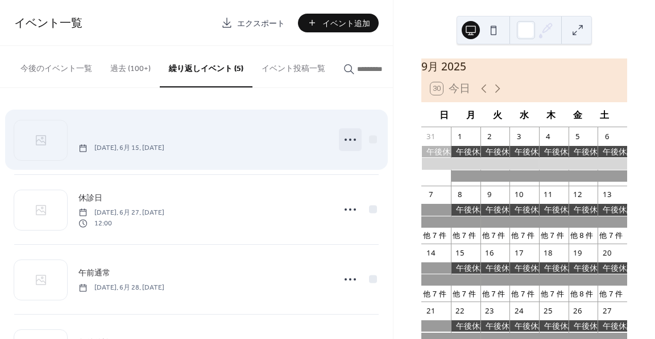
click at [351, 141] on icon at bounding box center [350, 140] width 18 height 18
click at [268, 132] on div "日曜日, 6月 15, 2025" at bounding box center [202, 140] width 249 height 26
click at [343, 140] on icon at bounding box center [350, 140] width 18 height 18
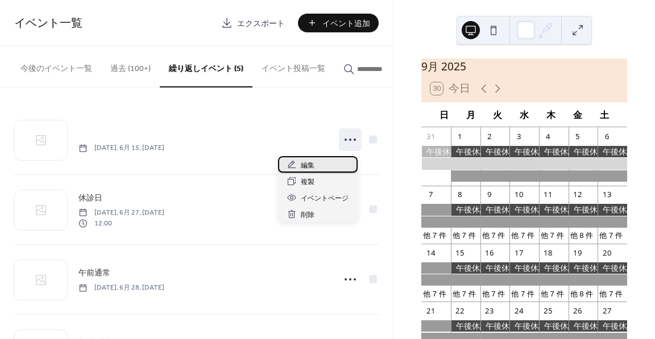
click at [321, 163] on div "編集" at bounding box center [318, 164] width 80 height 16
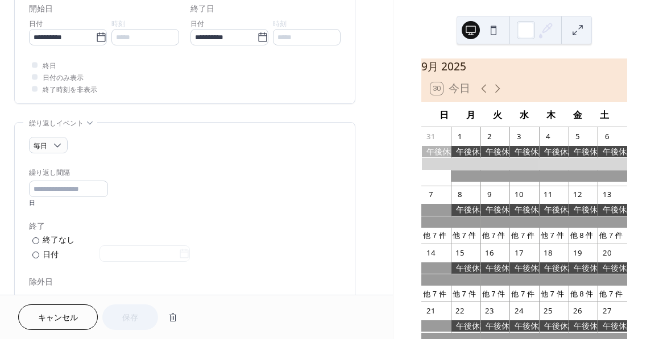
scroll to position [398, 0]
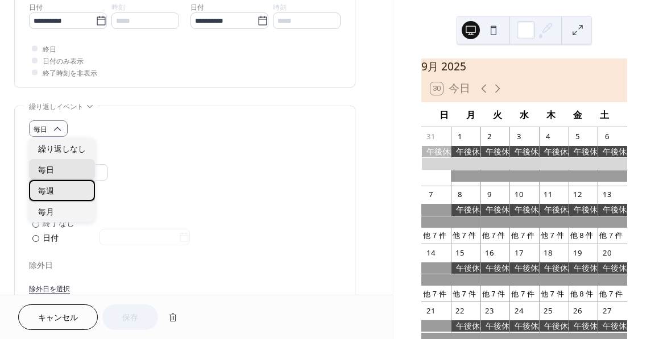
click at [56, 193] on div "毎週" at bounding box center [62, 190] width 66 height 21
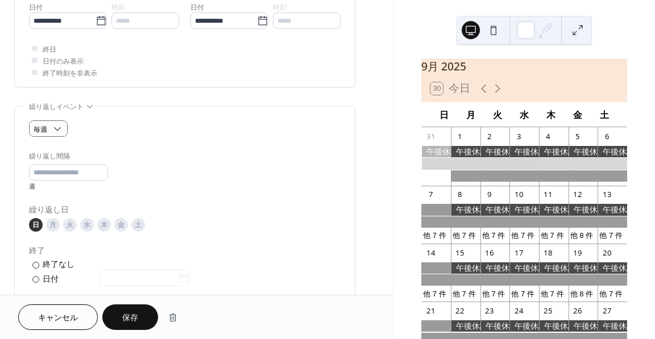
click at [199, 171] on div "繰り返し間隔 * 週" at bounding box center [185, 171] width 312 height 40
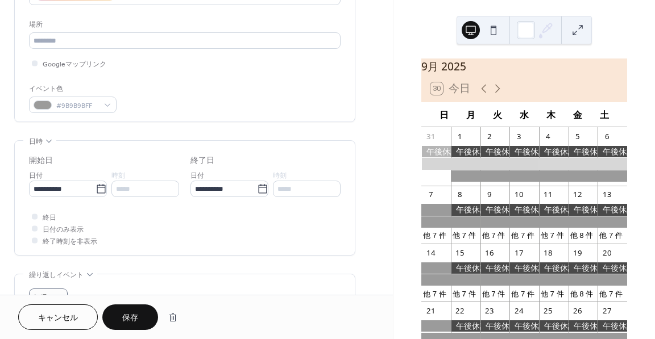
scroll to position [227, 0]
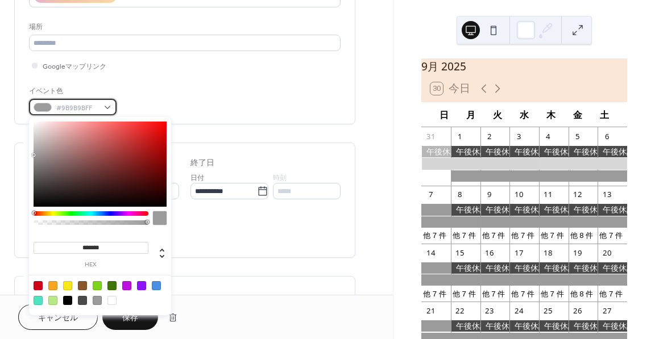
click at [96, 108] on span "#9B9B9BFF" at bounding box center [77, 108] width 42 height 12
click at [34, 284] on div at bounding box center [38, 285] width 9 height 9
type input "*******"
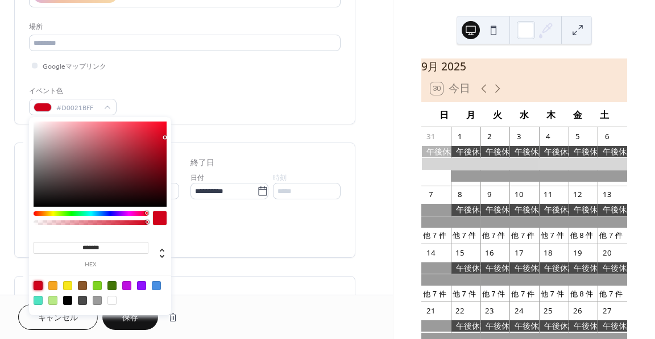
click at [260, 102] on div "イベント色 #D0021BFF" at bounding box center [185, 100] width 312 height 30
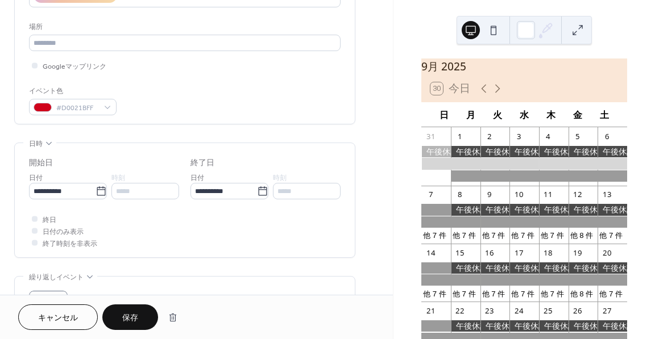
click at [132, 322] on span "保存" at bounding box center [130, 319] width 16 height 12
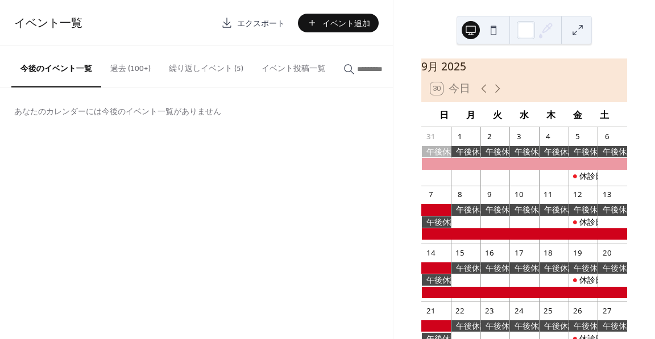
click at [222, 72] on button "繰り返しイベント (5)" at bounding box center [206, 66] width 93 height 40
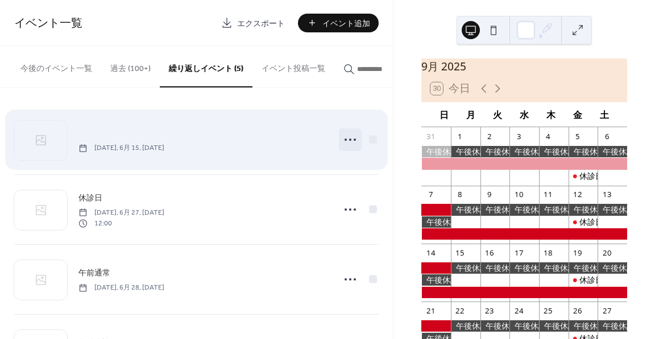
click at [348, 147] on icon at bounding box center [350, 140] width 18 height 18
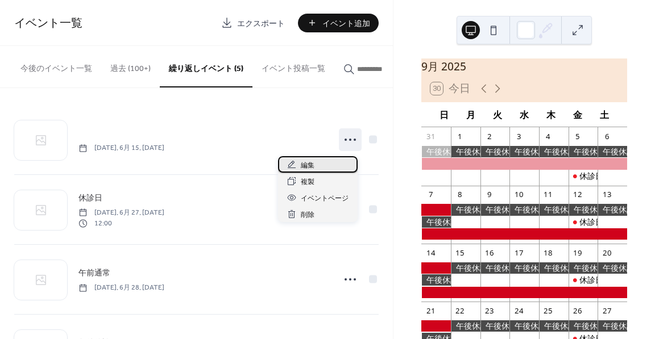
click at [316, 170] on div "編集" at bounding box center [318, 164] width 80 height 16
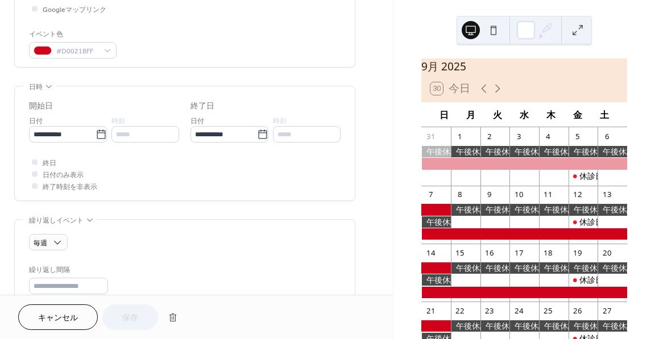
scroll to position [57, 0]
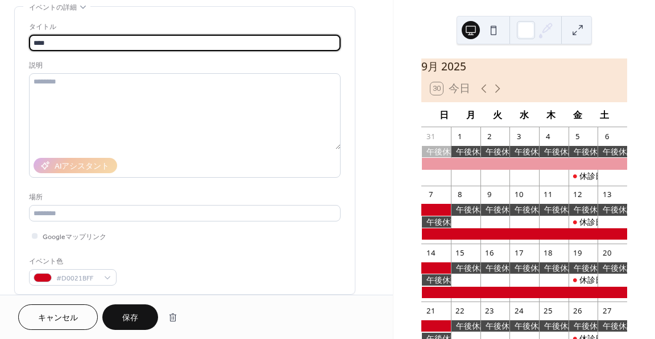
type input "***"
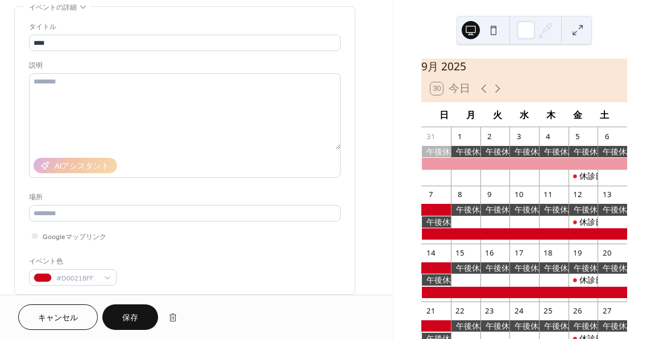
click at [234, 249] on div "タイトル *** 説明 AIアシスタント 場所 Googleマップリンク イベント色 #D0021BFF" at bounding box center [185, 153] width 312 height 265
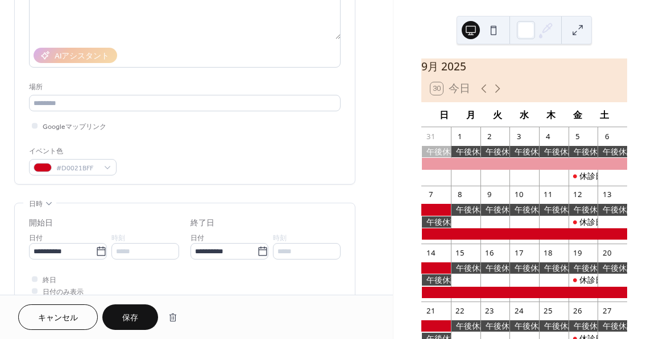
scroll to position [227, 0]
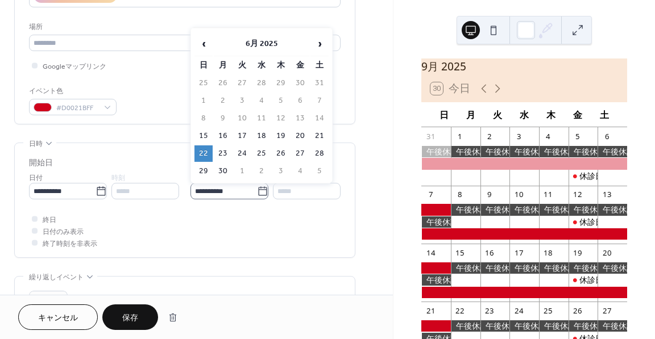
click at [259, 193] on icon at bounding box center [262, 191] width 11 height 11
click at [257, 193] on input "**********" at bounding box center [223, 191] width 67 height 16
click at [238, 220] on div "終日 日付のみ表示 終了時刻を非表示" at bounding box center [185, 231] width 312 height 36
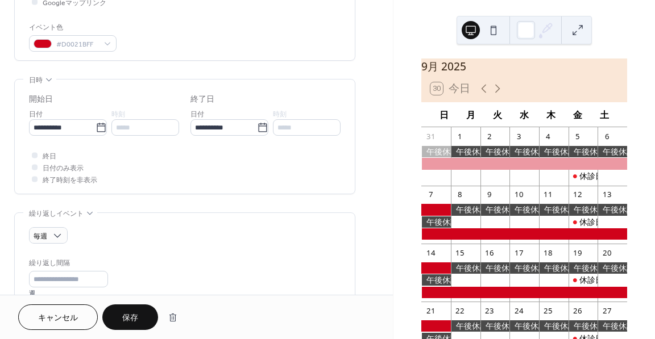
scroll to position [341, 0]
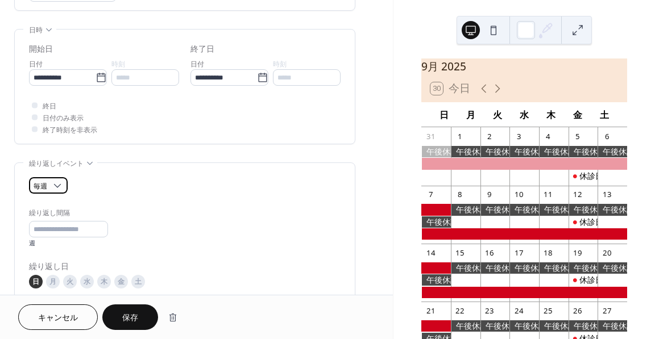
click at [41, 183] on span "毎週" at bounding box center [41, 186] width 14 height 13
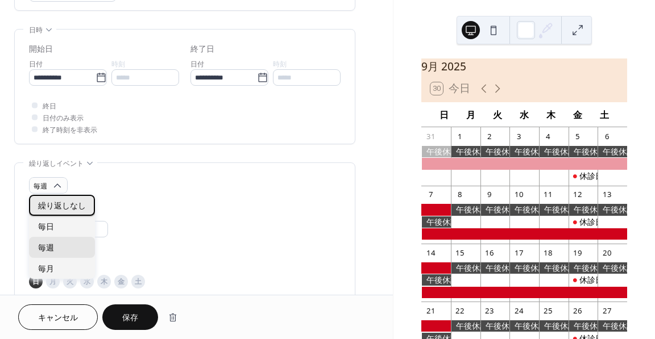
click at [58, 206] on span "繰り返しなし" at bounding box center [62, 207] width 48 height 12
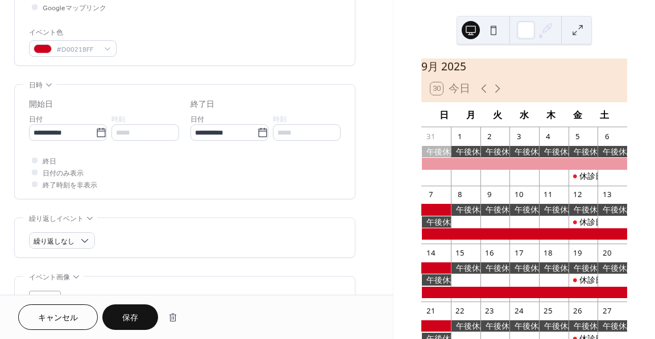
scroll to position [284, 0]
click at [84, 55] on span "#D0021BFF" at bounding box center [77, 51] width 42 height 12
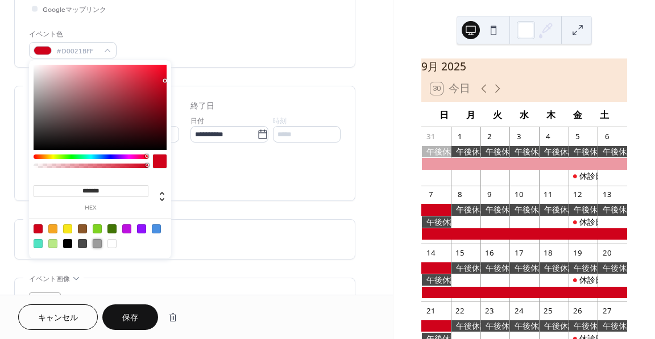
click at [94, 246] on div at bounding box center [97, 243] width 9 height 9
type input "*******"
click at [230, 49] on div "イベント色 #9B9B9BFF" at bounding box center [185, 43] width 312 height 30
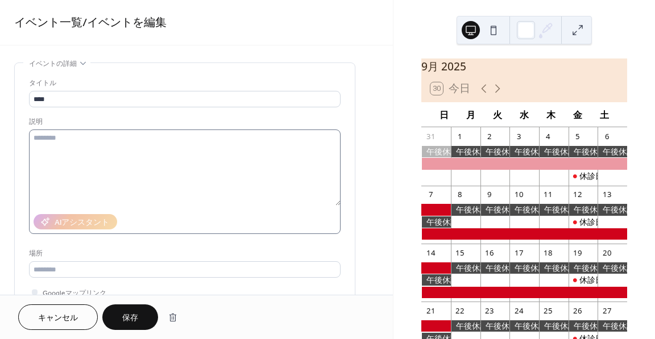
scroll to position [0, 0]
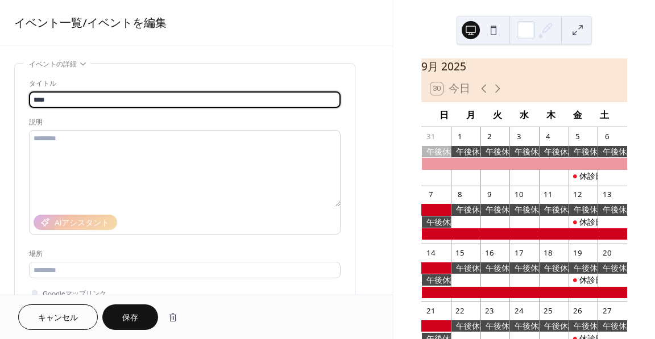
drag, startPoint x: 48, startPoint y: 94, endPoint x: 7, endPoint y: 90, distance: 41.2
click at [180, 117] on div "説明" at bounding box center [183, 123] width 309 height 12
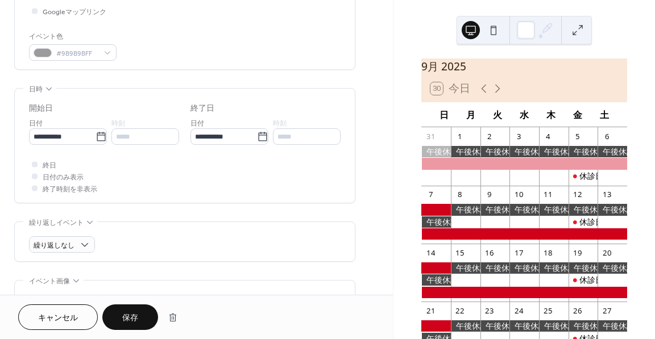
scroll to position [284, 0]
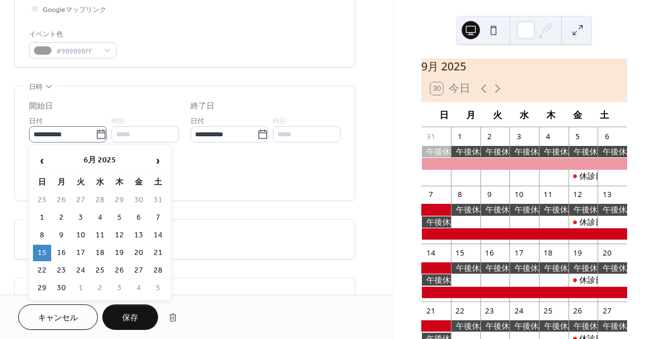
click at [99, 133] on icon at bounding box center [101, 134] width 11 height 11
click at [96, 133] on input "**********" at bounding box center [62, 134] width 67 height 16
click at [153, 164] on span "›" at bounding box center [158, 161] width 17 height 23
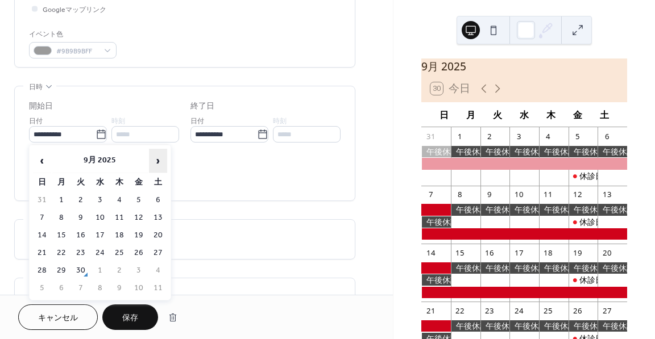
click at [153, 164] on span "›" at bounding box center [158, 161] width 17 height 23
click at [99, 198] on td "1" at bounding box center [100, 200] width 18 height 16
type input "**********"
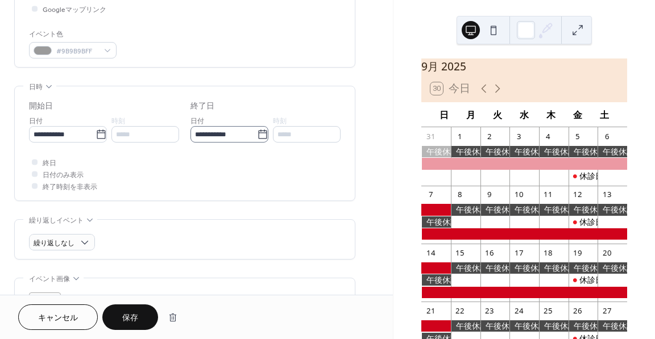
click at [257, 134] on icon at bounding box center [262, 134] width 11 height 11
click at [257, 134] on input "**********" at bounding box center [223, 134] width 67 height 16
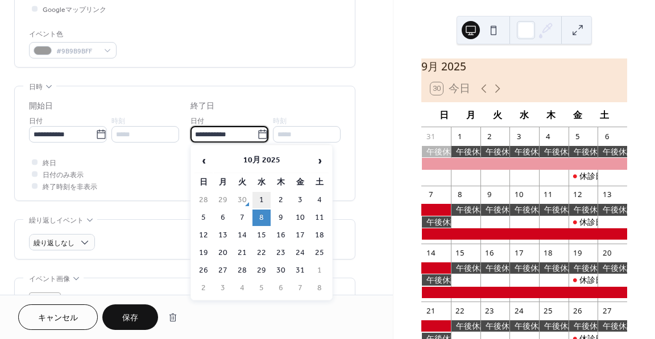
click at [260, 204] on td "1" at bounding box center [261, 200] width 18 height 16
type input "**********"
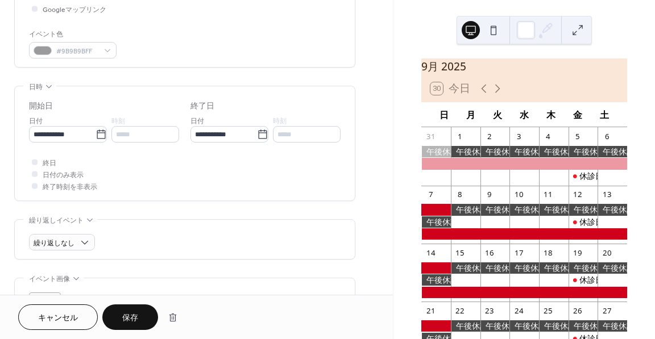
click at [202, 164] on div "終日 日付のみ表示 終了時刻を非表示" at bounding box center [185, 174] width 312 height 36
click at [99, 134] on icon at bounding box center [101, 134] width 11 height 11
click at [96, 134] on input "**********" at bounding box center [62, 134] width 67 height 16
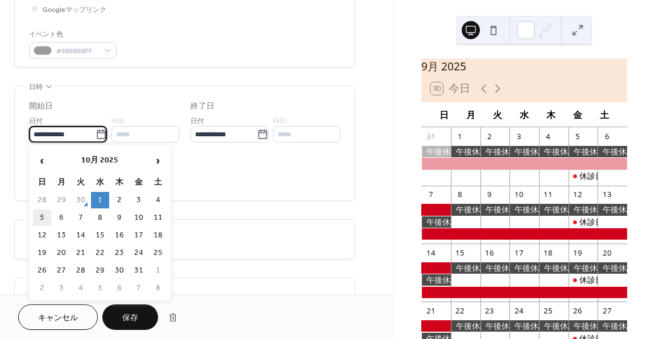
click at [42, 215] on td "5" at bounding box center [42, 218] width 18 height 16
type input "**********"
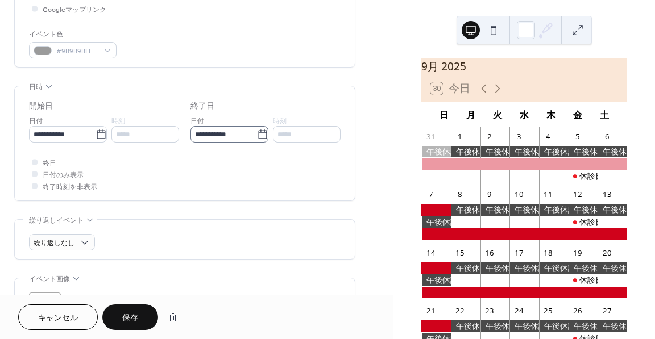
click at [258, 135] on icon at bounding box center [262, 134] width 11 height 11
click at [257, 135] on input "**********" at bounding box center [223, 134] width 67 height 16
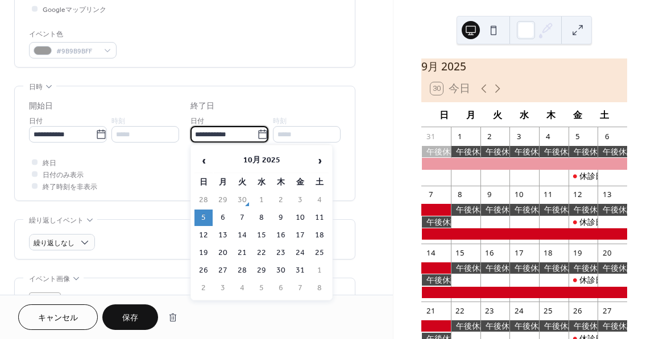
click at [150, 175] on div "終日 日付のみ表示 終了時刻を非表示" at bounding box center [185, 174] width 312 height 36
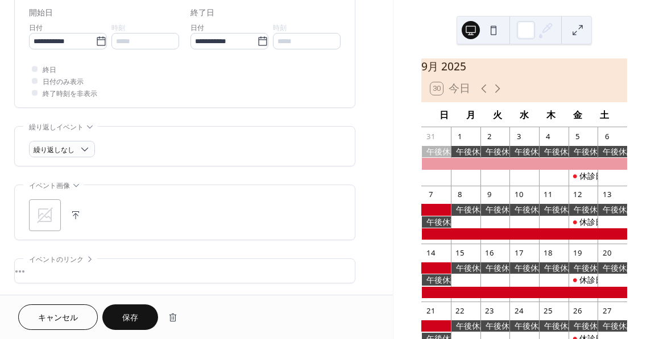
scroll to position [398, 0]
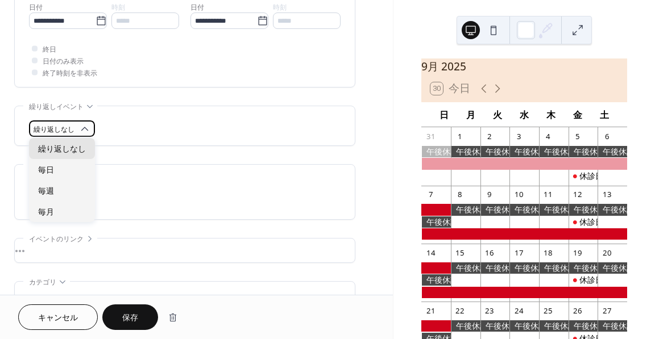
click at [75, 122] on div "繰り返しなし" at bounding box center [62, 129] width 66 height 16
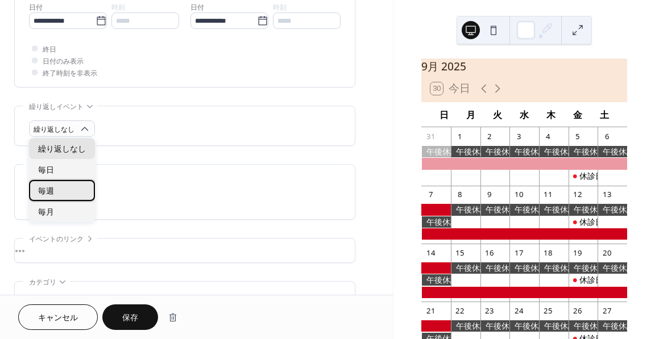
click at [69, 191] on div "毎週" at bounding box center [62, 190] width 66 height 21
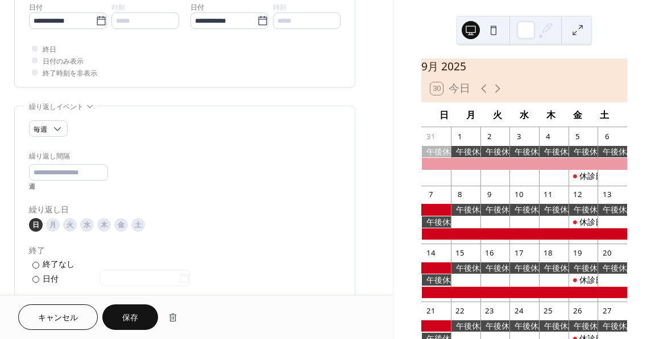
click at [188, 121] on div "毎週" at bounding box center [185, 129] width 312 height 16
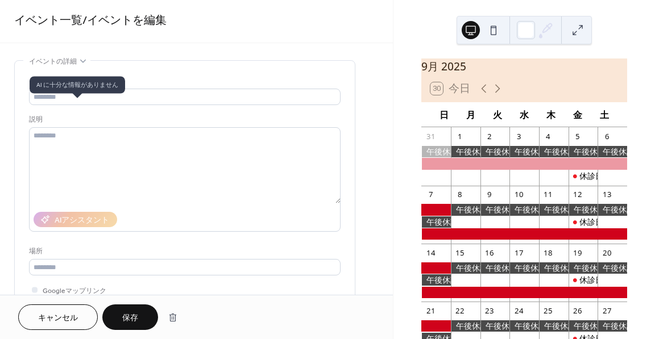
scroll to position [0, 0]
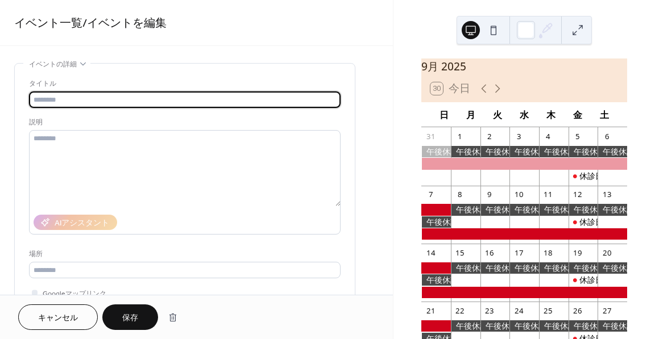
click at [77, 99] on input "text" at bounding box center [185, 100] width 312 height 16
type input "***"
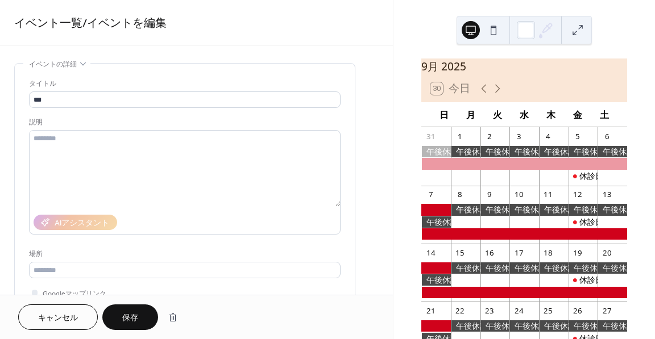
click at [177, 82] on div "タイトル" at bounding box center [183, 84] width 309 height 12
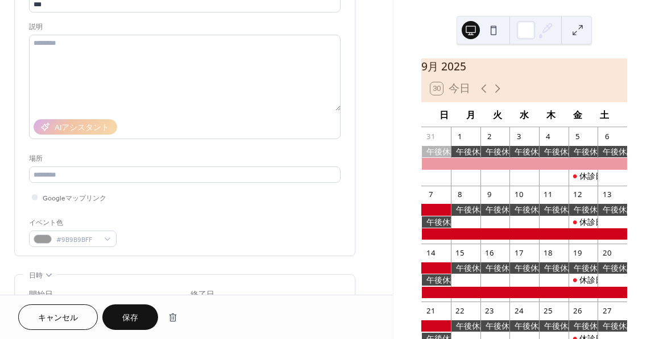
scroll to position [171, 0]
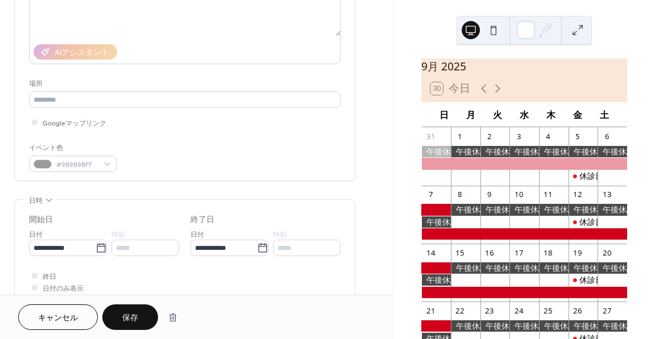
click at [122, 321] on span "保存" at bounding box center [130, 319] width 16 height 12
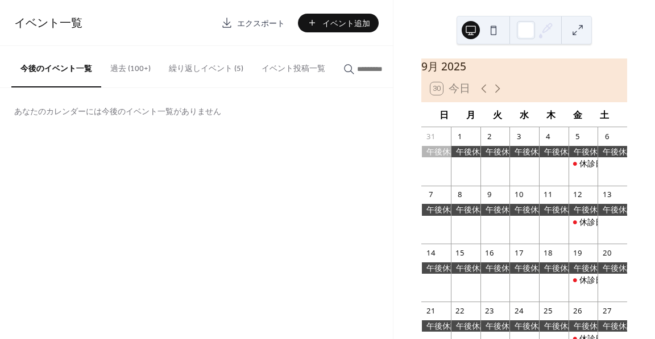
click at [209, 75] on button "繰り返しイベント (5)" at bounding box center [206, 66] width 93 height 40
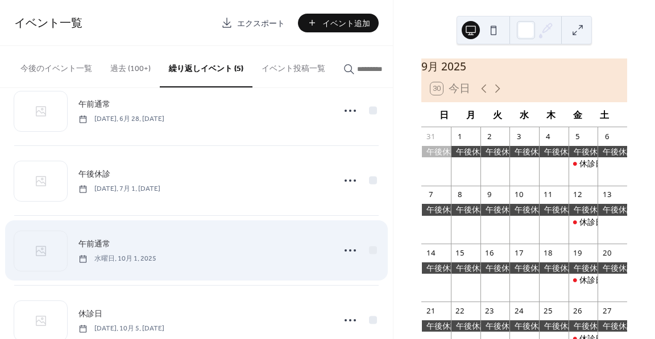
scroll to position [134, 0]
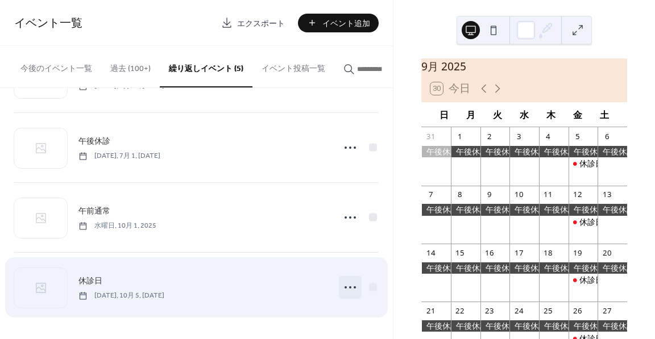
click at [349, 288] on circle at bounding box center [350, 288] width 2 height 2
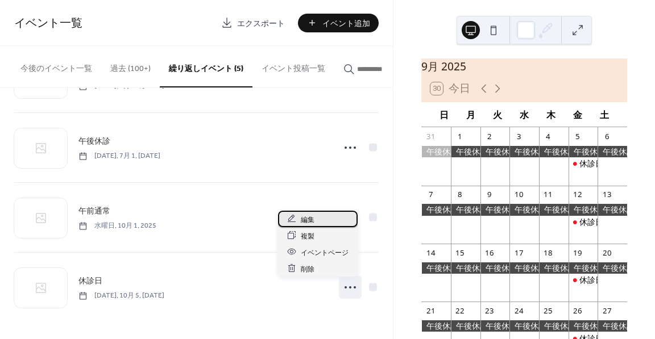
click at [313, 218] on span "編集" at bounding box center [308, 220] width 14 height 12
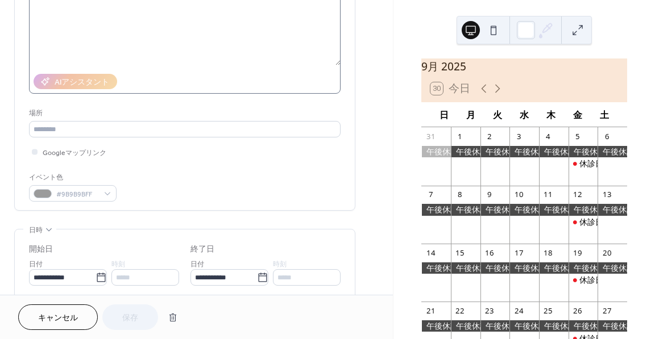
scroll to position [227, 0]
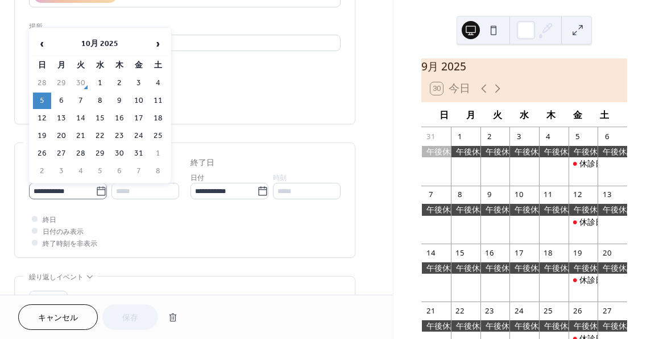
click at [98, 192] on icon at bounding box center [101, 191] width 11 height 11
click at [96, 192] on input "**********" at bounding box center [62, 191] width 67 height 16
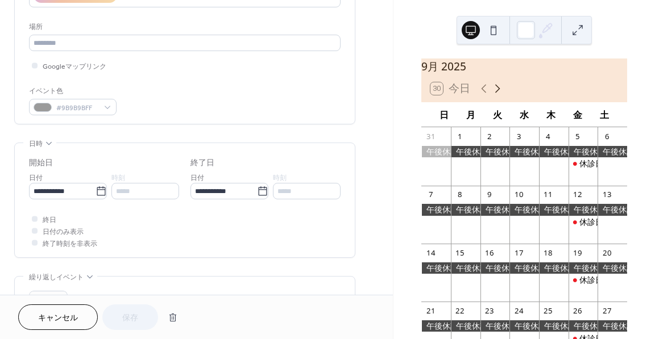
click at [494, 96] on icon at bounding box center [498, 89] width 14 height 14
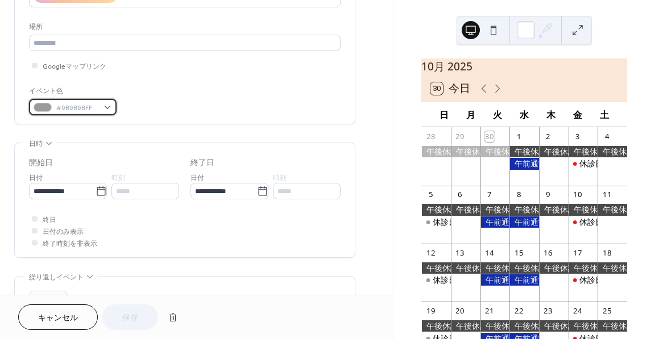
click at [92, 102] on span "#9B9B9BFF" at bounding box center [77, 108] width 42 height 12
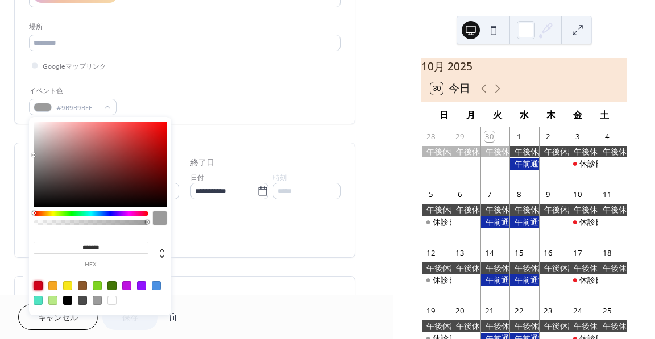
click at [38, 283] on div at bounding box center [38, 285] width 9 height 9
type input "*******"
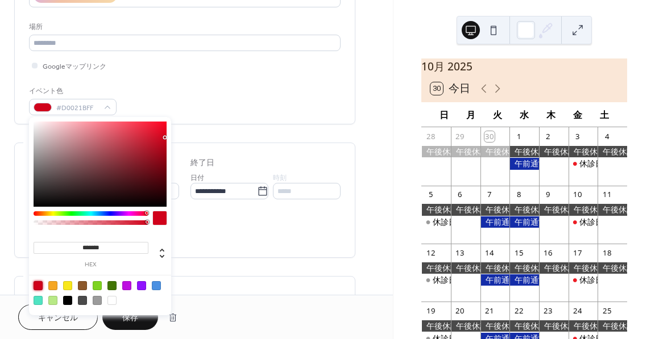
click at [233, 250] on div "**********" at bounding box center [185, 200] width 312 height 114
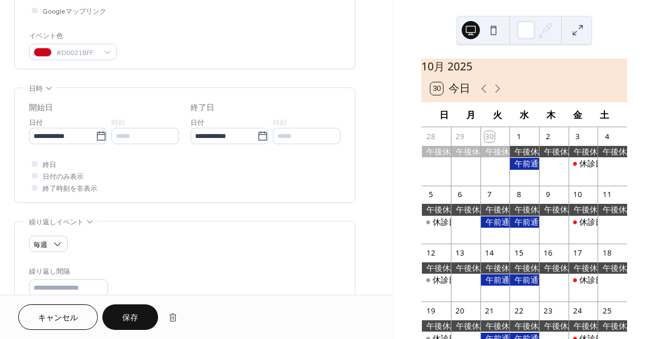
scroll to position [284, 0]
click at [134, 316] on span "保存" at bounding box center [130, 319] width 16 height 12
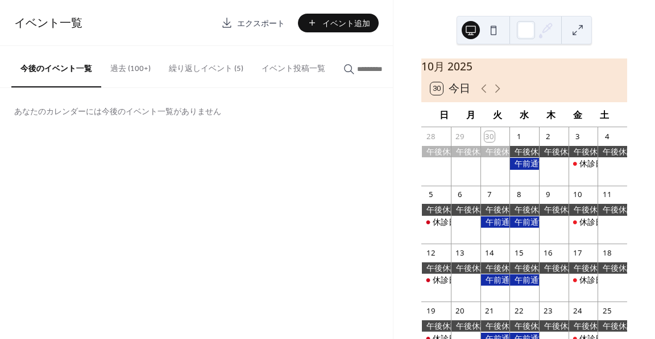
click at [215, 70] on button "繰り返しイベント (5)" at bounding box center [206, 66] width 93 height 40
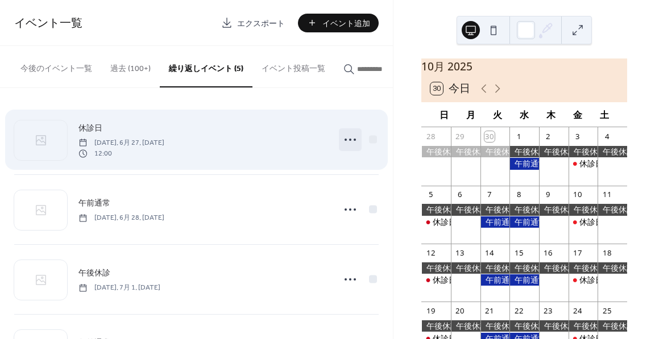
click at [354, 141] on circle at bounding box center [355, 140] width 2 height 2
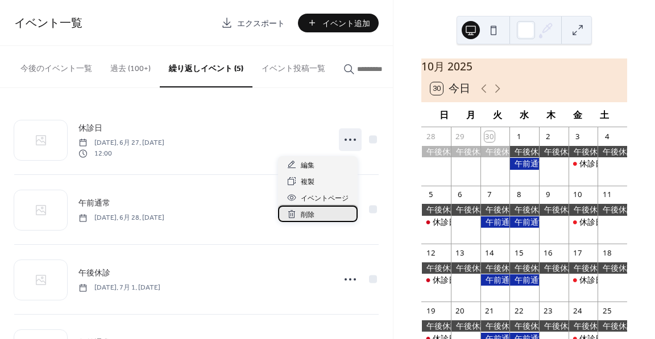
click at [312, 214] on span "削除" at bounding box center [308, 215] width 14 height 12
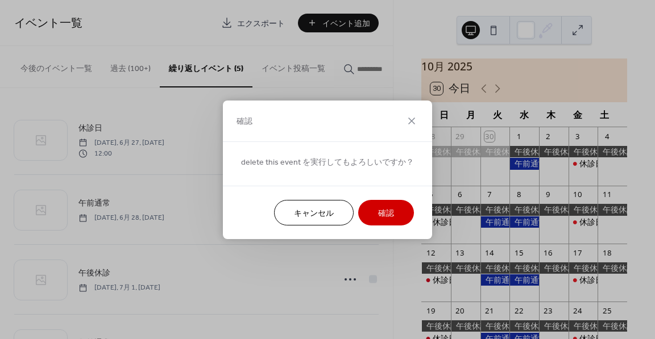
click at [380, 213] on span "確認" at bounding box center [386, 214] width 16 height 12
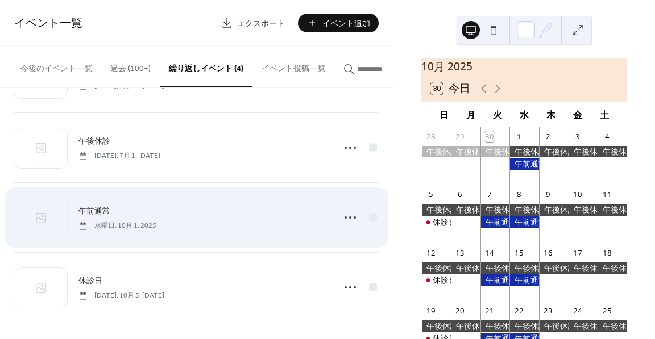
scroll to position [64, 0]
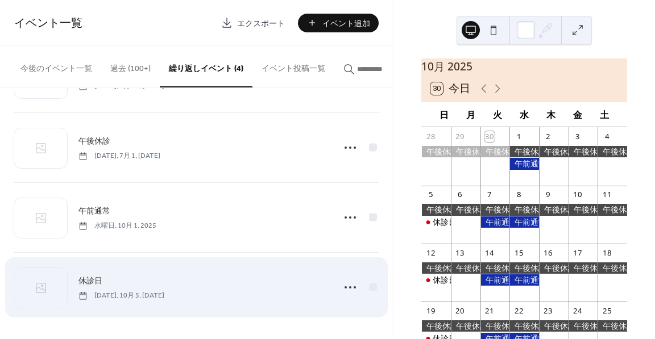
click at [248, 295] on div "休診日 日曜日, 10月 5, 2025" at bounding box center [202, 288] width 249 height 26
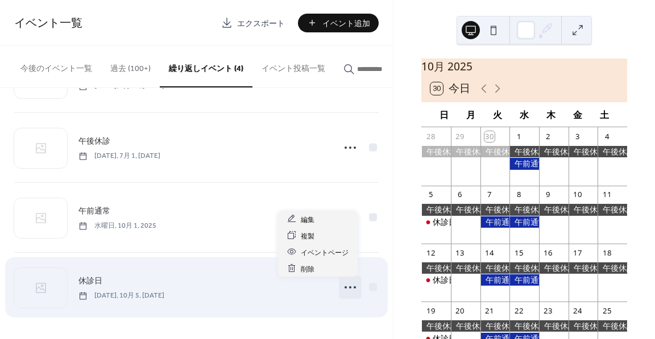
click at [349, 289] on circle at bounding box center [350, 288] width 2 height 2
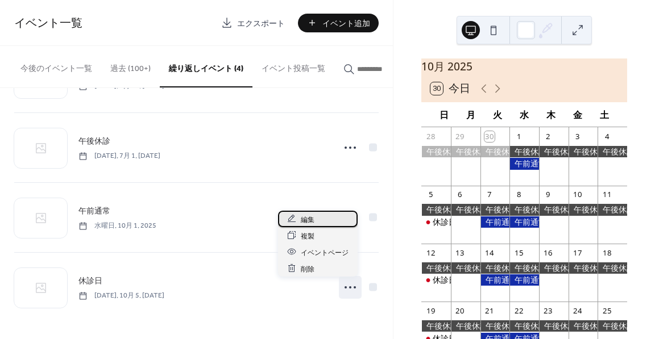
click at [318, 223] on div "編集" at bounding box center [318, 219] width 80 height 16
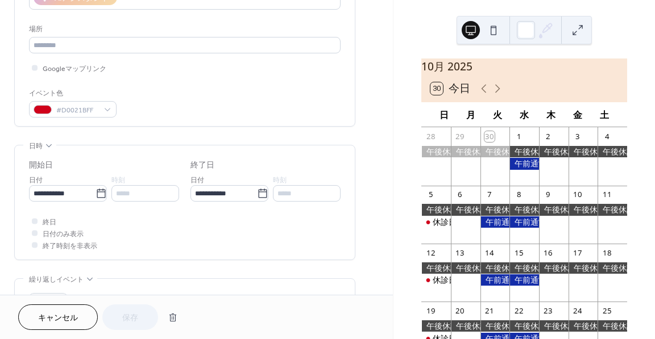
scroll to position [227, 0]
click at [35, 218] on div at bounding box center [35, 219] width 6 height 6
click at [34, 218] on div at bounding box center [35, 219] width 6 height 6
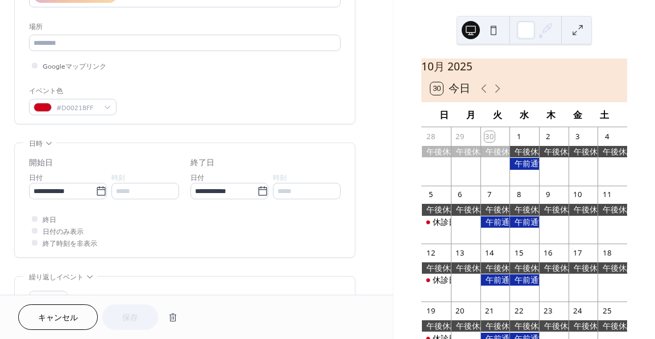
click at [34, 218] on div at bounding box center [35, 219] width 6 height 6
click at [142, 230] on div "終日 日付のみ表示 終了時刻を非表示" at bounding box center [185, 231] width 312 height 36
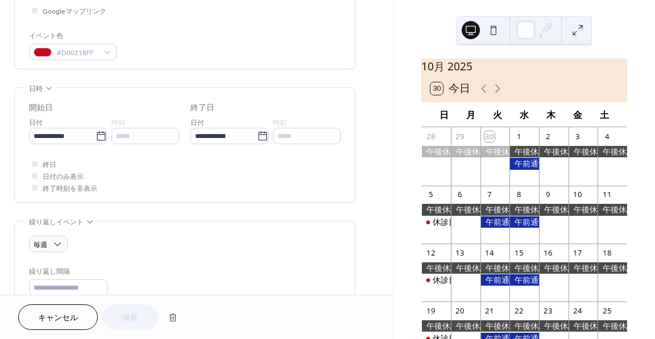
scroll to position [341, 0]
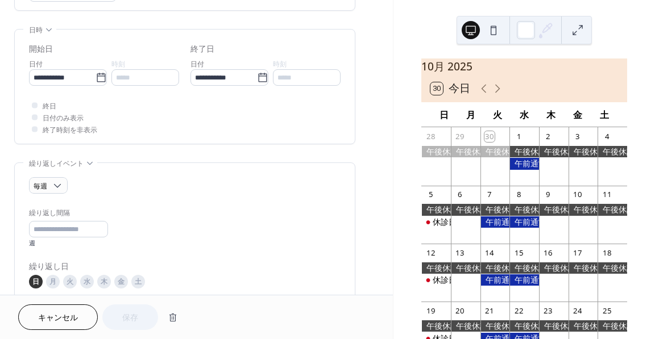
click at [126, 121] on div "終日 日付のみ表示 終了時刻を非表示" at bounding box center [185, 117] width 312 height 36
click at [35, 127] on div at bounding box center [35, 129] width 6 height 6
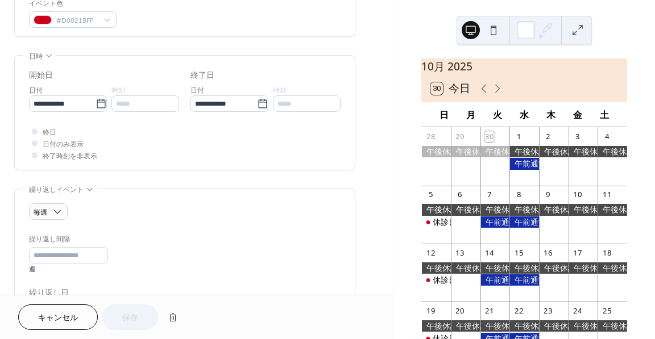
scroll to position [227, 0]
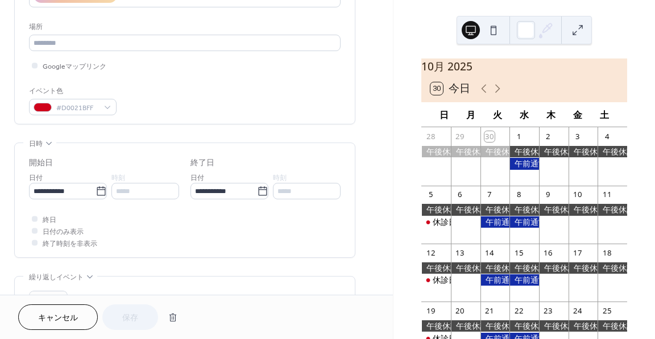
click at [51, 169] on div "開始日" at bounding box center [41, 163] width 24 height 12
click at [31, 240] on div at bounding box center [34, 242] width 11 height 11
click at [84, 190] on input "**********" at bounding box center [62, 191] width 67 height 16
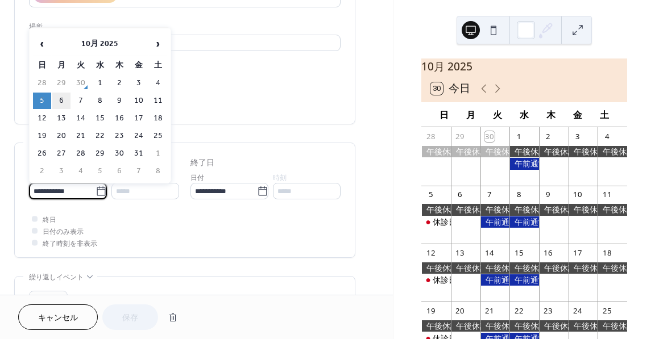
click at [64, 99] on td "6" at bounding box center [61, 101] width 18 height 16
type input "**********"
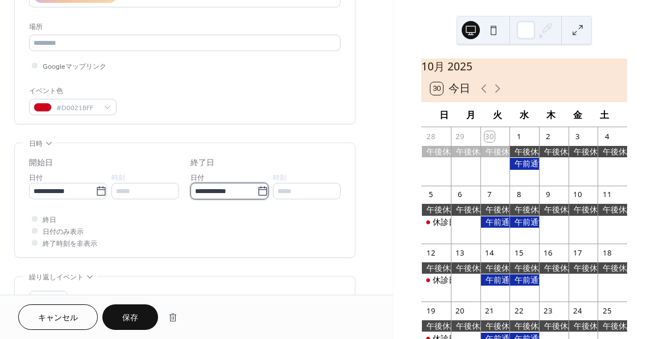
click at [242, 183] on input "**********" at bounding box center [223, 191] width 67 height 16
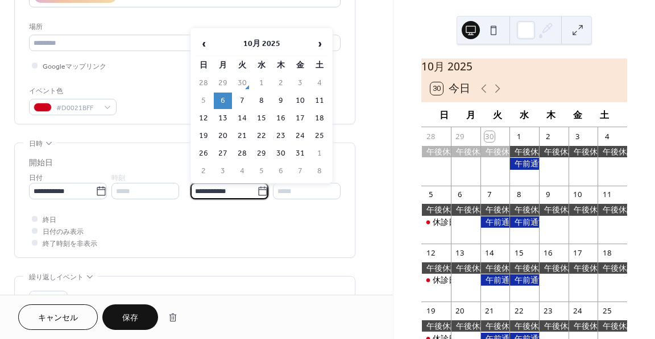
click at [223, 99] on td "6" at bounding box center [223, 101] width 18 height 16
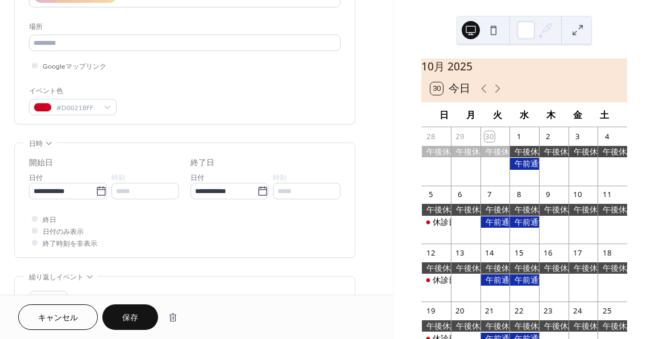
click at [36, 217] on div at bounding box center [35, 219] width 6 height 6
click at [68, 313] on span "キャンセル" at bounding box center [58, 319] width 40 height 12
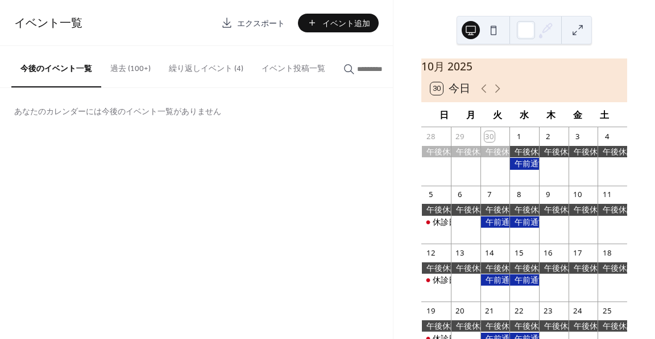
click at [212, 64] on button "繰り返しイベント (4)" at bounding box center [206, 66] width 93 height 40
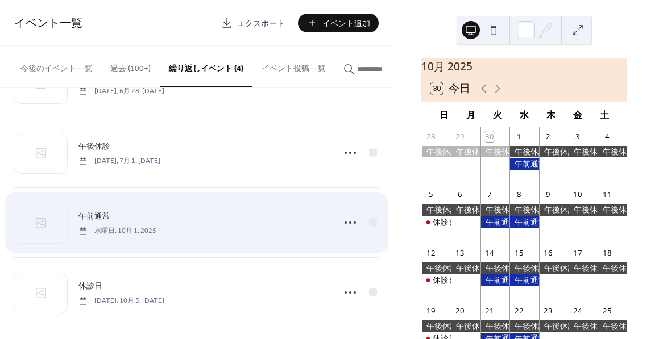
scroll to position [64, 0]
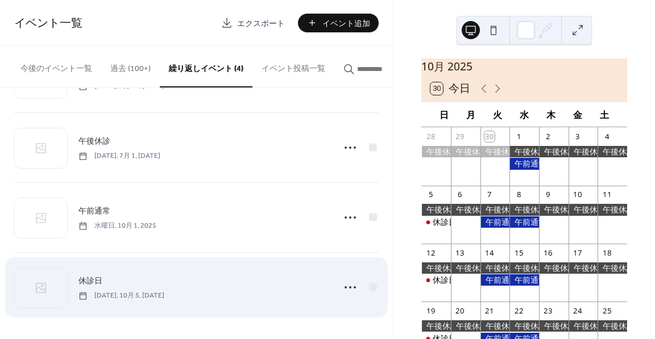
click at [254, 273] on div "休診日 日曜日, 10月 5, 2025" at bounding box center [196, 287] width 364 height 69
click at [349, 287] on circle at bounding box center [350, 288] width 2 height 2
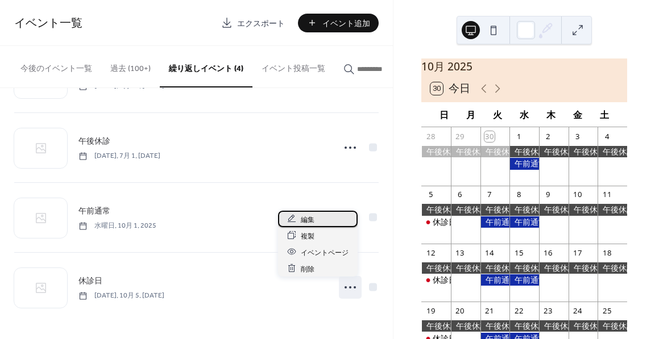
click at [325, 222] on div "編集" at bounding box center [318, 219] width 80 height 16
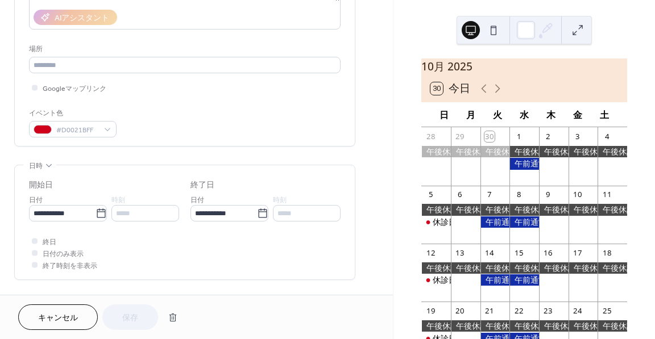
scroll to position [227, 0]
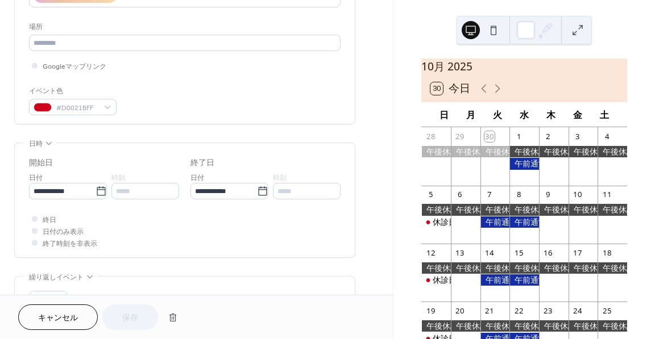
click at [43, 219] on span "終日" at bounding box center [50, 220] width 14 height 12
click at [34, 229] on icon at bounding box center [34, 230] width 3 height 3
click at [34, 217] on div at bounding box center [35, 219] width 6 height 6
click at [138, 313] on button "保存" at bounding box center [130, 318] width 56 height 26
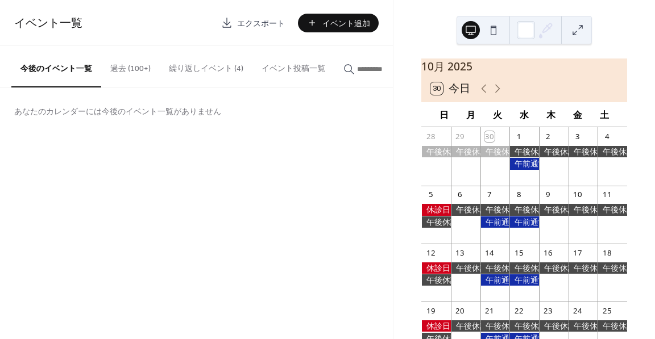
click at [213, 69] on button "繰り返しイベント (4)" at bounding box center [206, 66] width 93 height 40
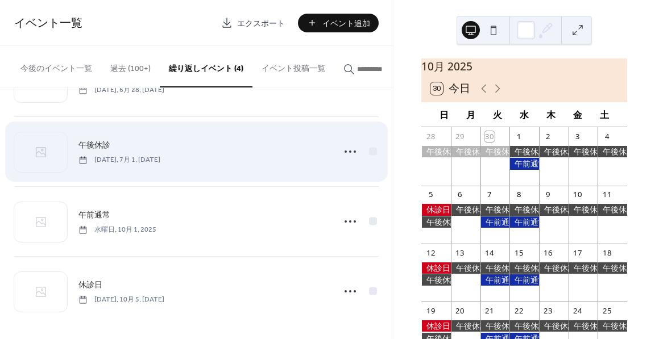
scroll to position [64, 0]
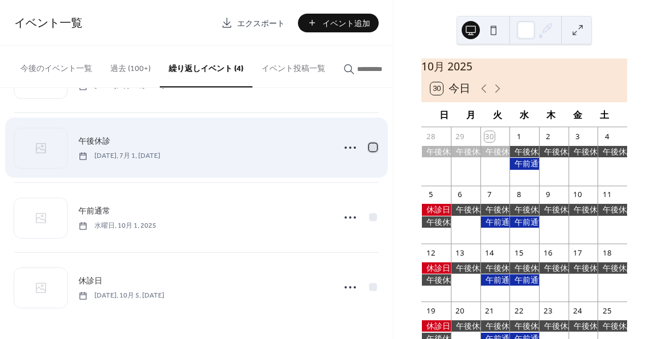
click at [372, 147] on div at bounding box center [373, 147] width 8 height 8
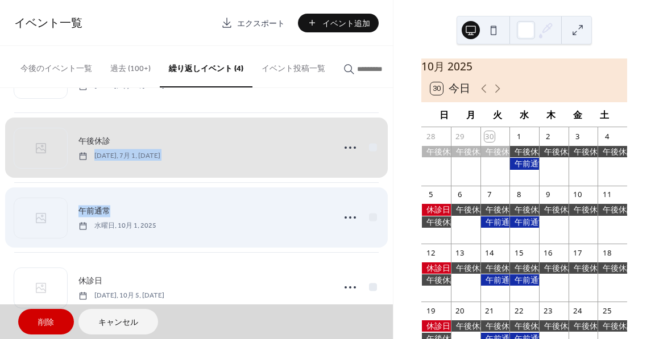
drag, startPoint x: 299, startPoint y: 148, endPoint x: 292, endPoint y: 195, distance: 47.1
click at [292, 195] on div "午前通常 土曜日, 6月 28, 2025 午後休診 火曜日, 7月 1, 2025 午前通常 水曜日, 10月 1, 2025 休診日 日曜日, 10月 5…" at bounding box center [196, 182] width 364 height 279
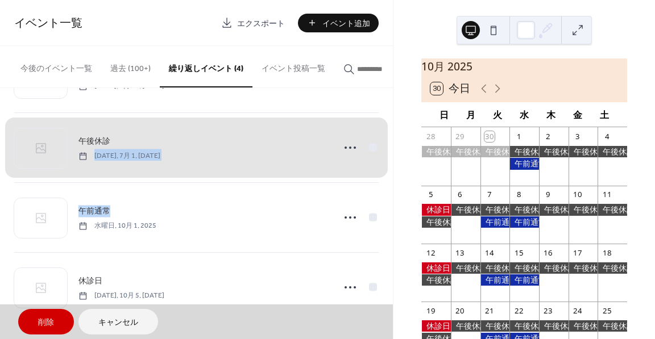
click at [348, 150] on div "午後休診 火曜日, 7月 1, 2025" at bounding box center [196, 148] width 364 height 70
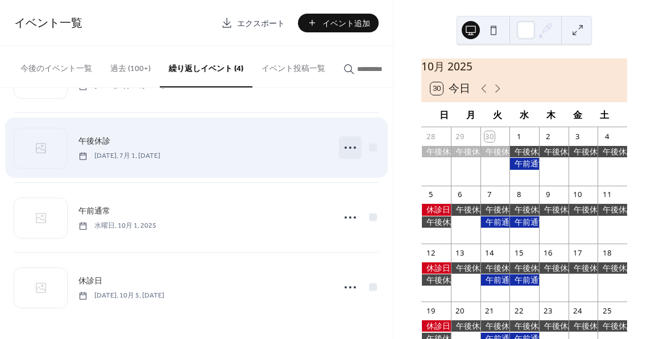
click at [348, 149] on icon at bounding box center [350, 148] width 18 height 18
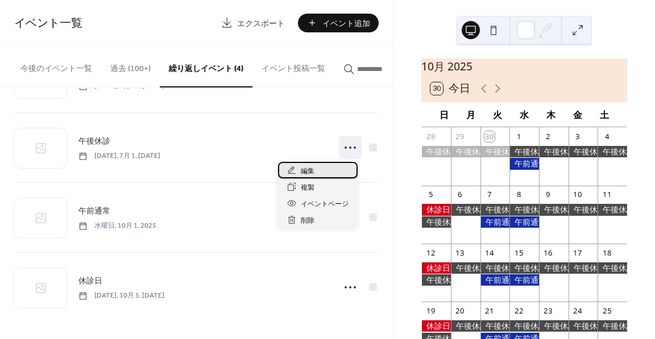
click at [333, 172] on div "編集" at bounding box center [318, 170] width 80 height 16
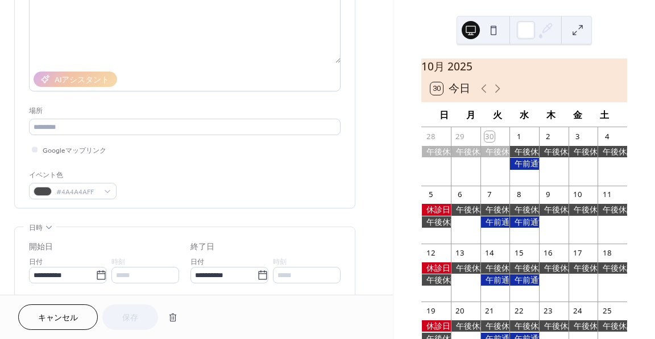
scroll to position [171, 0]
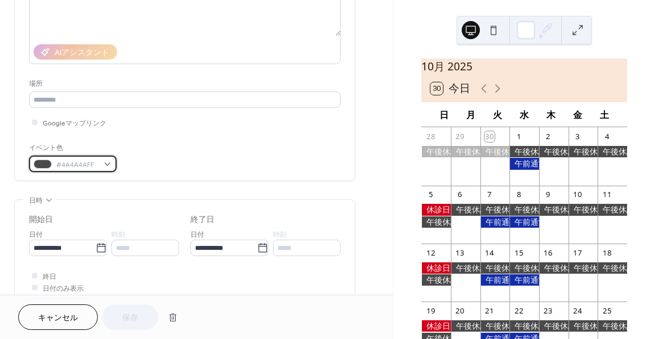
click at [103, 160] on div "#4A4A4AFF" at bounding box center [73, 164] width 88 height 16
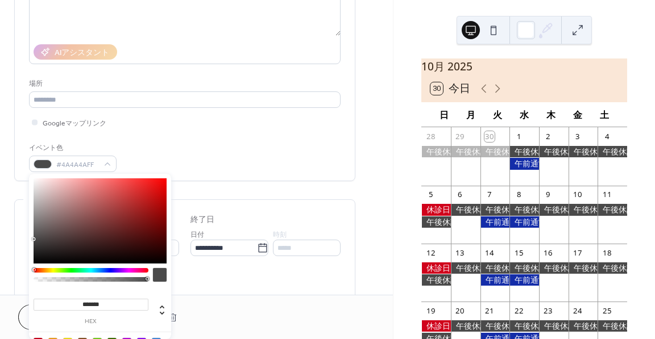
click at [237, 153] on div "イベント色 #4A4A4AFF" at bounding box center [185, 157] width 312 height 30
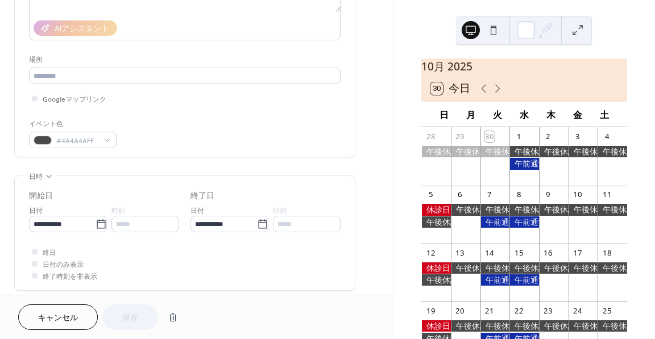
scroll to position [284, 0]
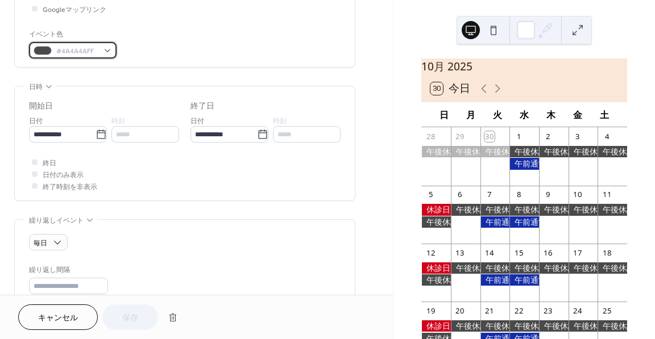
click at [83, 48] on span "#4A4A4AFF" at bounding box center [77, 51] width 42 height 12
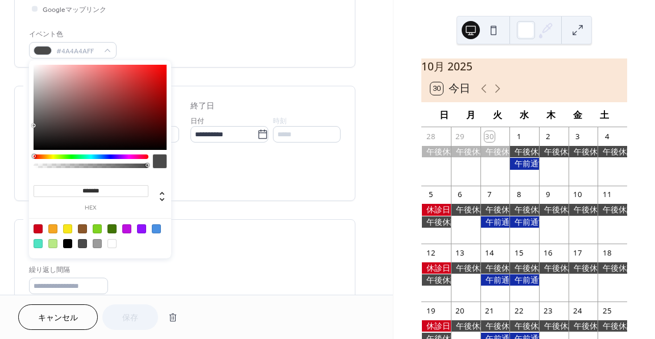
click at [38, 229] on div at bounding box center [38, 229] width 9 height 9
type input "*******"
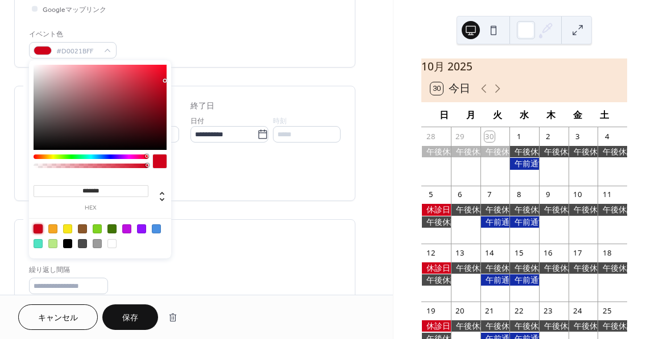
click at [230, 242] on div "毎日" at bounding box center [185, 242] width 312 height 16
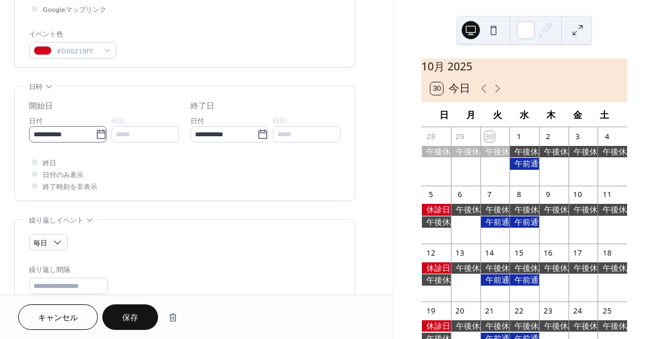
click at [100, 131] on icon at bounding box center [101, 134] width 11 height 11
click at [96, 131] on input "**********" at bounding box center [62, 134] width 67 height 16
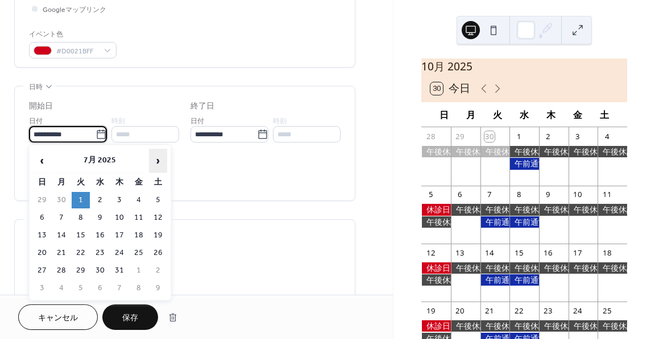
click at [158, 165] on span "›" at bounding box center [158, 161] width 17 height 23
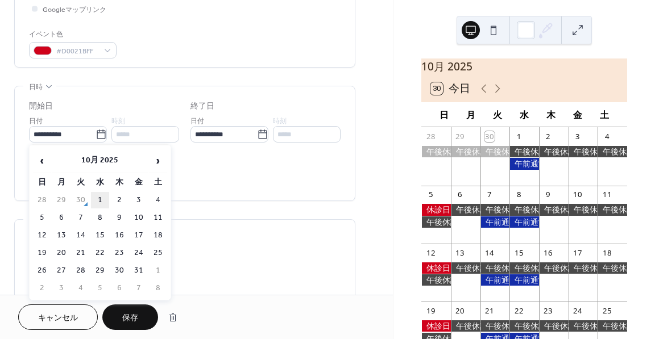
click at [105, 205] on td "1" at bounding box center [100, 200] width 18 height 16
type input "**********"
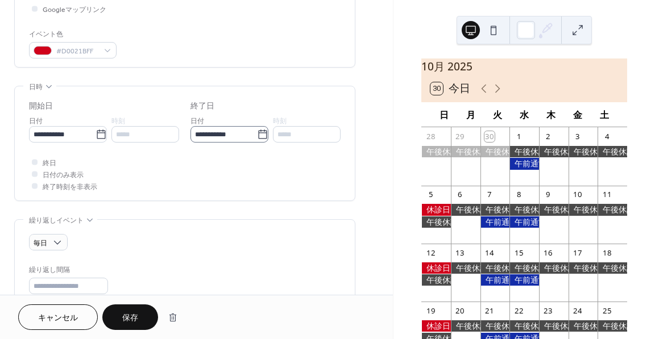
click at [260, 134] on icon at bounding box center [262, 134] width 11 height 11
click at [257, 134] on input "**********" at bounding box center [223, 134] width 67 height 16
click at [255, 106] on label "終了日" at bounding box center [265, 107] width 150 height 12
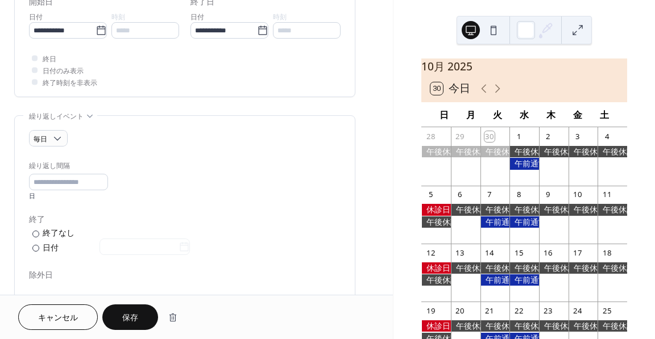
scroll to position [398, 0]
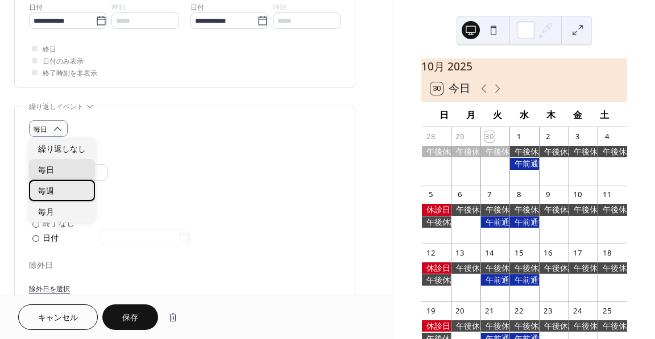
click at [61, 192] on div "毎週" at bounding box center [62, 190] width 66 height 21
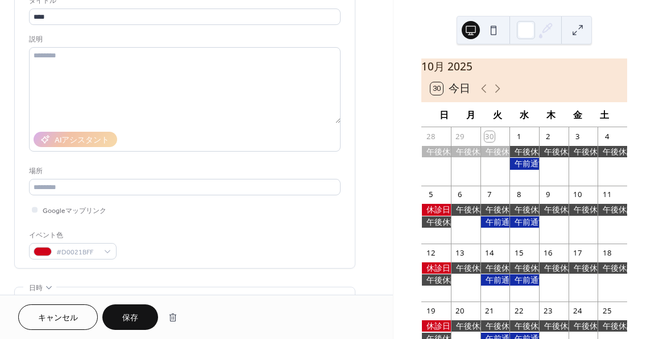
scroll to position [0, 0]
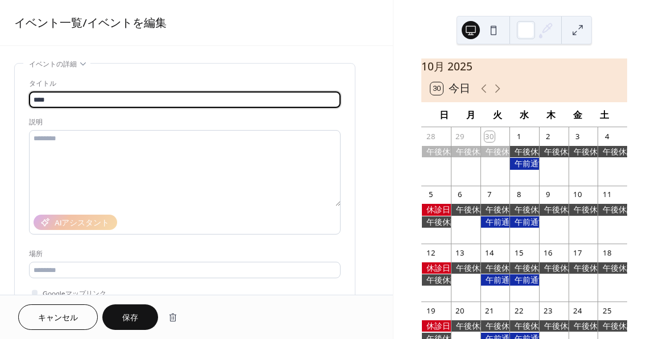
drag, startPoint x: 58, startPoint y: 93, endPoint x: 20, endPoint y: 97, distance: 37.8
click at [20, 97] on div "タイトル **** 説明 AIアシスタント 場所 Googleマップリンク イベント色 #D0021BFF" at bounding box center [185, 208] width 340 height 288
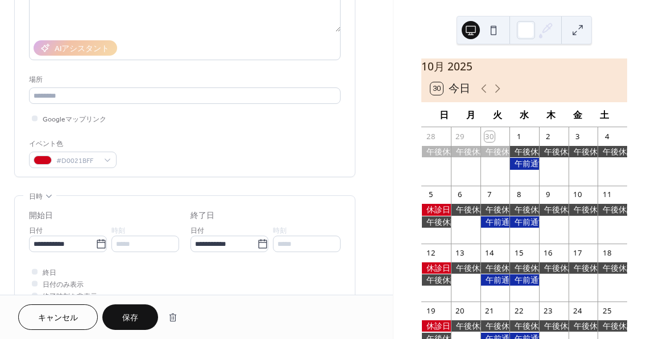
scroll to position [227, 0]
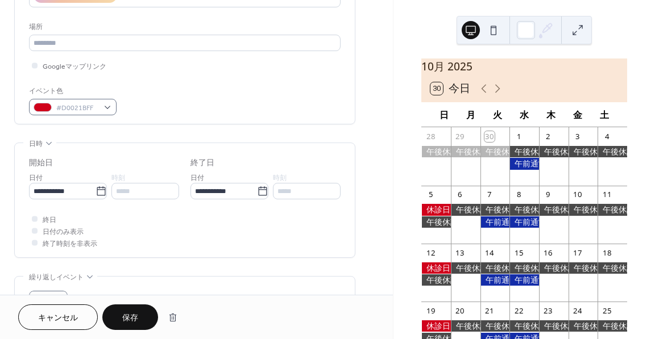
type input "********"
click at [107, 106] on div "#D0021BFF" at bounding box center [73, 107] width 88 height 16
drag, startPoint x: 83, startPoint y: 109, endPoint x: 90, endPoint y: 106, distance: 7.4
click at [83, 108] on span "#D0021BFF" at bounding box center [77, 108] width 42 height 12
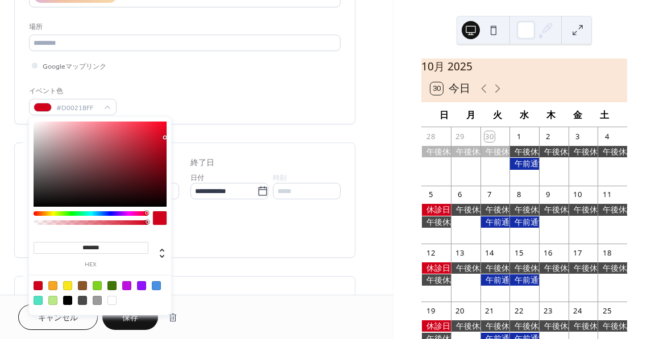
click at [114, 249] on input "*******" at bounding box center [91, 248] width 115 height 12
paste input
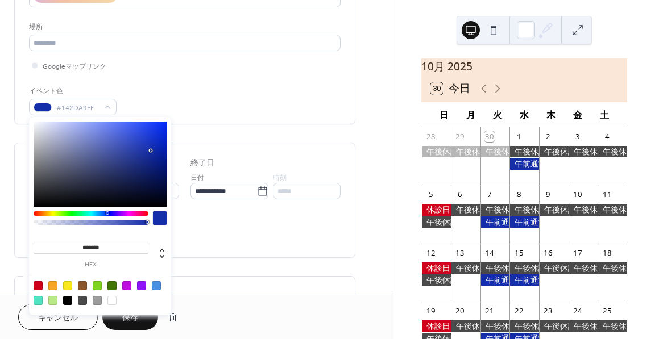
type input "*******"
click at [47, 233] on div "******* hex" at bounding box center [100, 250] width 133 height 38
click at [142, 296] on div at bounding box center [100, 293] width 144 height 36
click at [185, 104] on div "イベント色 #142DA9FF" at bounding box center [185, 100] width 312 height 30
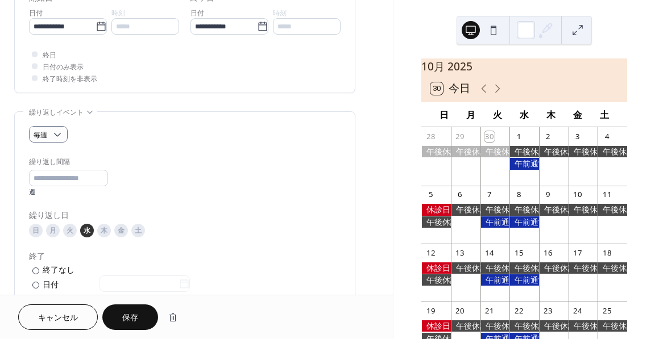
scroll to position [398, 0]
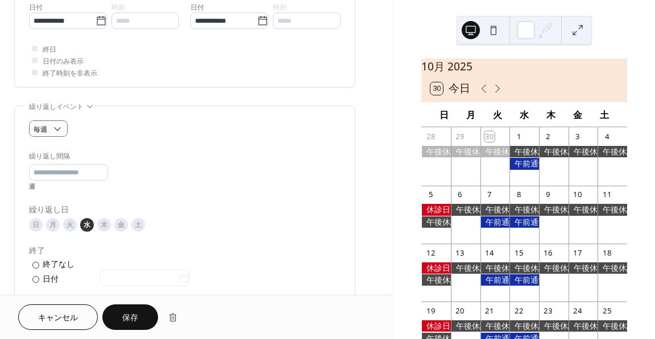
click at [52, 221] on div "月" at bounding box center [53, 225] width 14 height 14
click at [85, 222] on div "水" at bounding box center [87, 225] width 14 height 14
click at [122, 225] on div "金" at bounding box center [121, 225] width 14 height 14
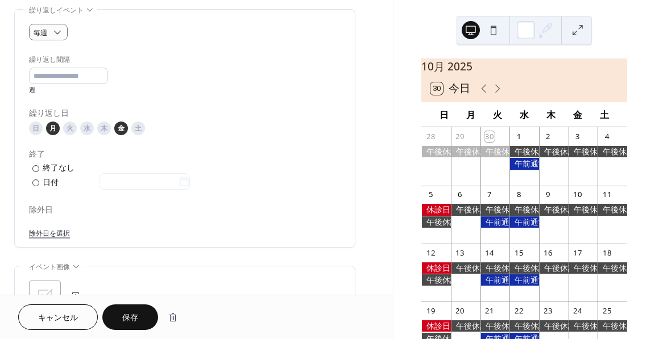
scroll to position [512, 0]
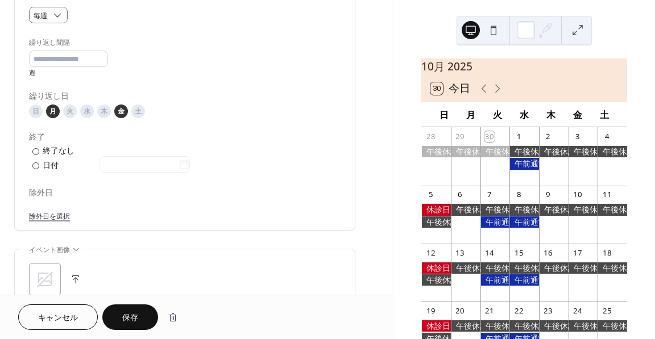
click at [66, 214] on link "除外日を選択" at bounding box center [49, 216] width 41 height 12
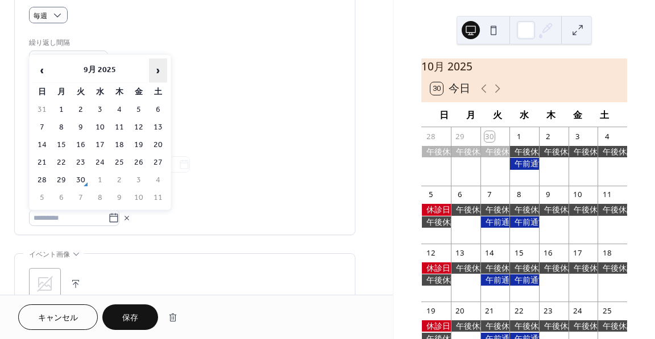
click at [156, 76] on span "›" at bounding box center [158, 70] width 17 height 23
click at [39, 73] on span "‹" at bounding box center [42, 70] width 17 height 23
click at [143, 142] on td "17" at bounding box center [139, 145] width 18 height 16
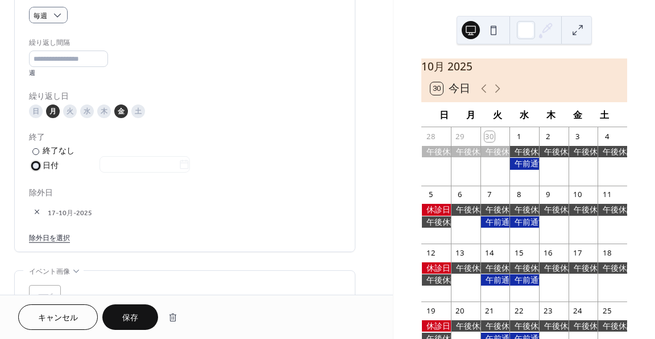
click at [38, 168] on div "​" at bounding box center [34, 166] width 11 height 12
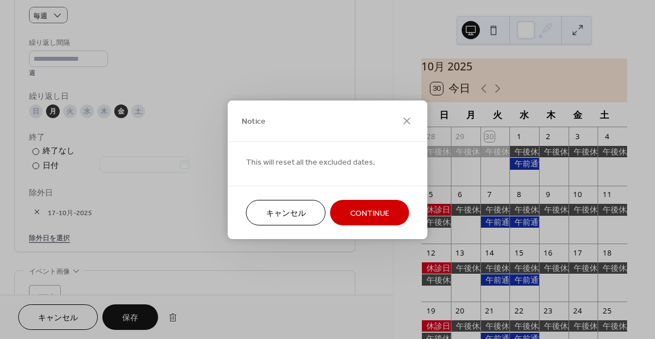
click at [345, 210] on button "Continue" at bounding box center [369, 213] width 79 height 26
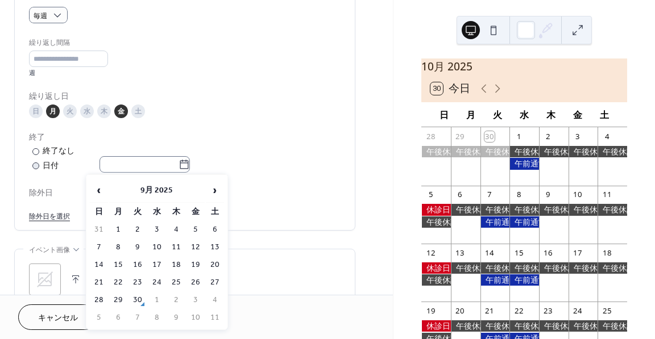
click at [188, 163] on icon at bounding box center [184, 164] width 11 height 11
click at [179, 163] on input "text" at bounding box center [138, 164] width 79 height 16
click at [210, 190] on span "›" at bounding box center [214, 190] width 17 height 23
click at [103, 314] on td "30" at bounding box center [99, 318] width 18 height 16
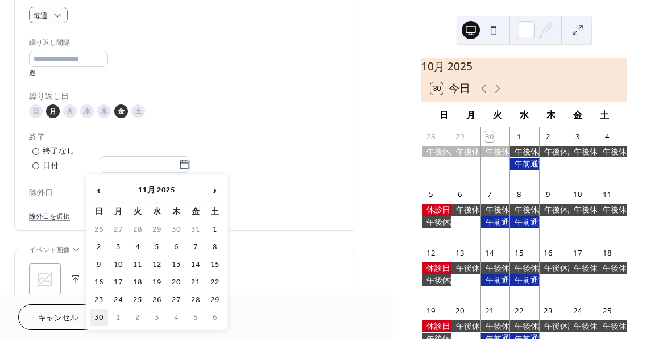
type input "**********"
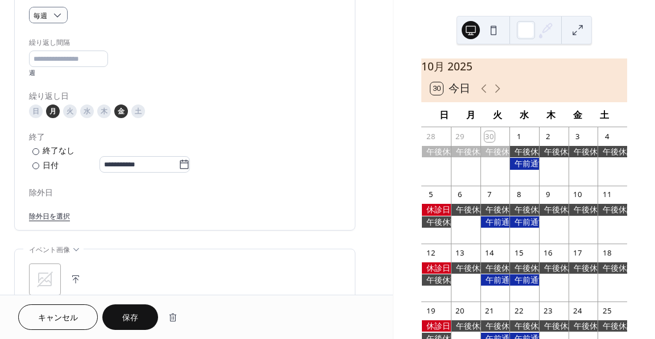
click at [58, 213] on link "除外日を選択" at bounding box center [49, 216] width 41 height 12
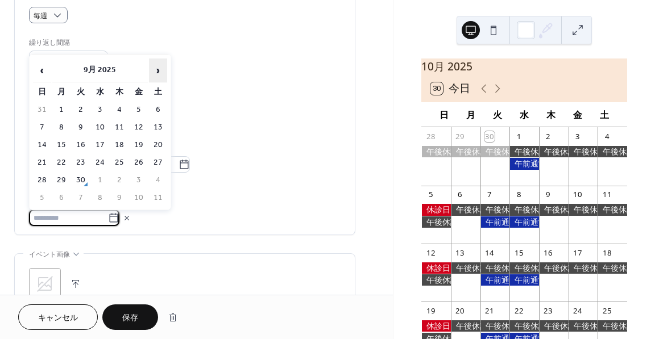
click at [160, 74] on span "›" at bounding box center [158, 70] width 17 height 23
drag, startPoint x: 33, startPoint y: 70, endPoint x: 39, endPoint y: 69, distance: 6.4
click at [34, 70] on span "‹" at bounding box center [42, 70] width 17 height 23
click at [42, 69] on span "‹" at bounding box center [42, 70] width 17 height 23
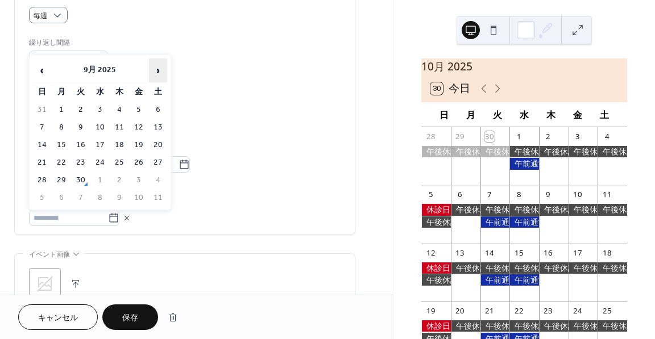
click at [155, 75] on span "›" at bounding box center [158, 70] width 17 height 23
click at [143, 144] on td "17" at bounding box center [139, 145] width 18 height 16
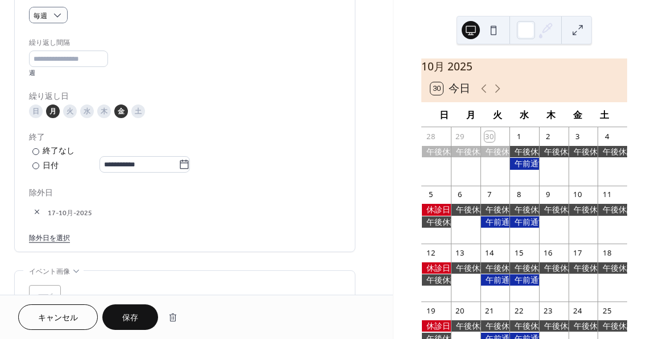
click at [40, 209] on button "button" at bounding box center [37, 212] width 16 height 16
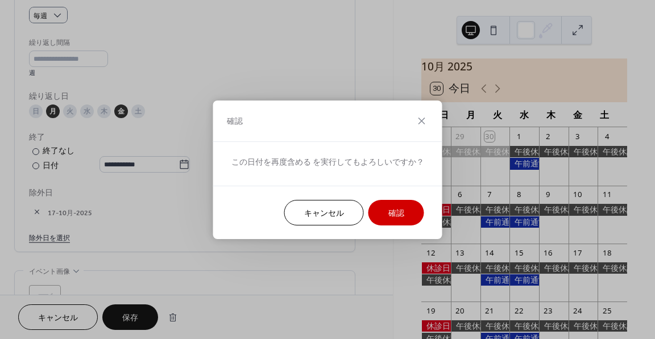
click at [383, 210] on button "確認" at bounding box center [396, 213] width 56 height 26
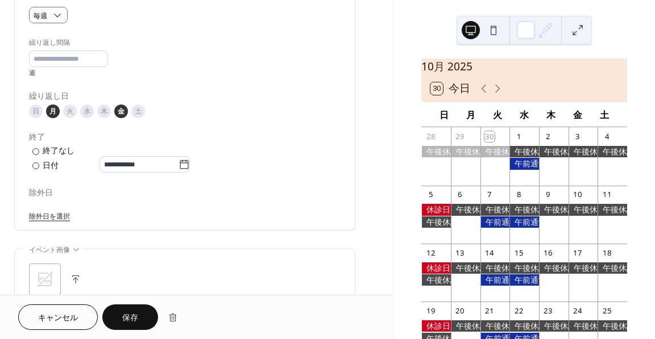
click at [40, 214] on link "除外日を選択" at bounding box center [49, 216] width 41 height 12
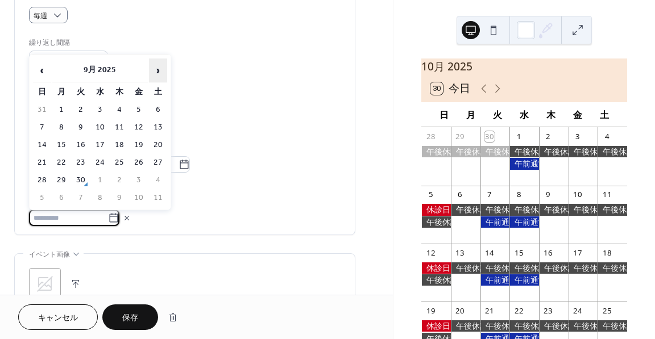
click at [153, 72] on span "›" at bounding box center [158, 70] width 17 height 23
click at [47, 70] on span "‹" at bounding box center [42, 70] width 17 height 23
click at [63, 131] on td "6" at bounding box center [61, 127] width 18 height 16
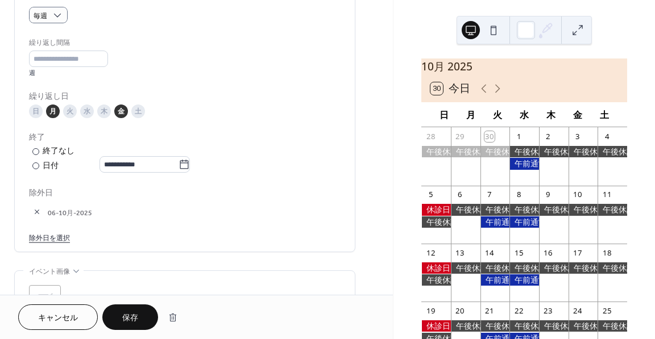
click at [60, 238] on link "除外日を選択" at bounding box center [49, 237] width 41 height 12
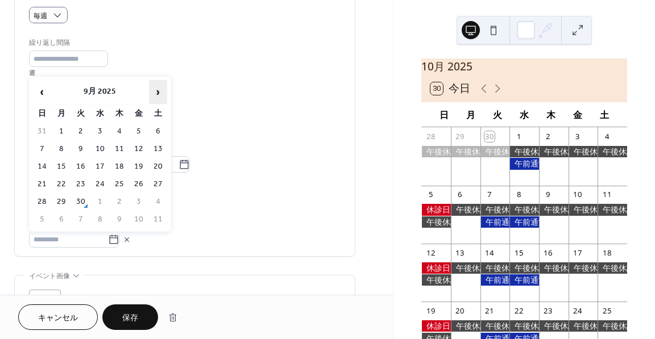
click at [156, 94] on span "›" at bounding box center [158, 92] width 17 height 23
click at [61, 169] on td "13" at bounding box center [61, 167] width 18 height 16
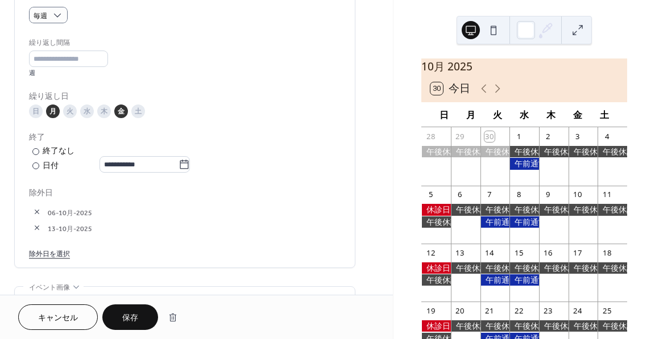
click at [59, 253] on link "除外日を選択" at bounding box center [49, 253] width 41 height 12
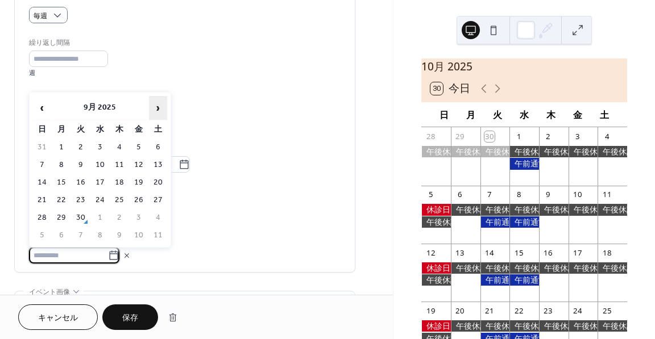
click at [156, 109] on span "›" at bounding box center [158, 108] width 17 height 23
click at [139, 168] on td "10" at bounding box center [139, 165] width 18 height 16
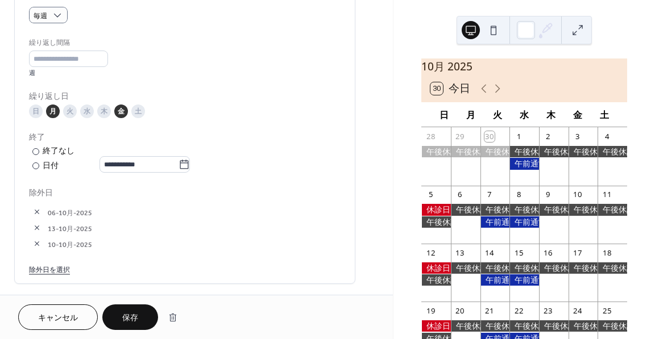
click at [65, 268] on link "除外日を選択" at bounding box center [49, 269] width 41 height 12
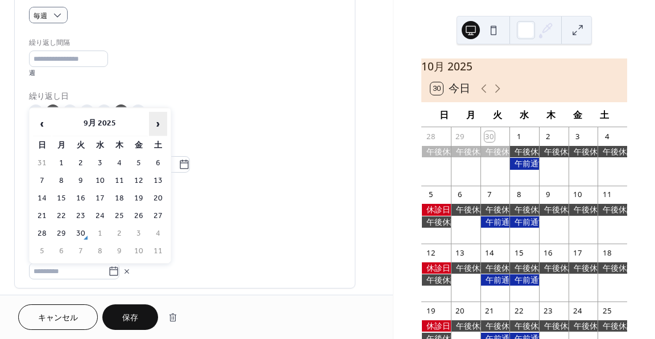
click at [157, 127] on span "›" at bounding box center [158, 124] width 17 height 23
click at [138, 214] on td "24" at bounding box center [139, 216] width 18 height 16
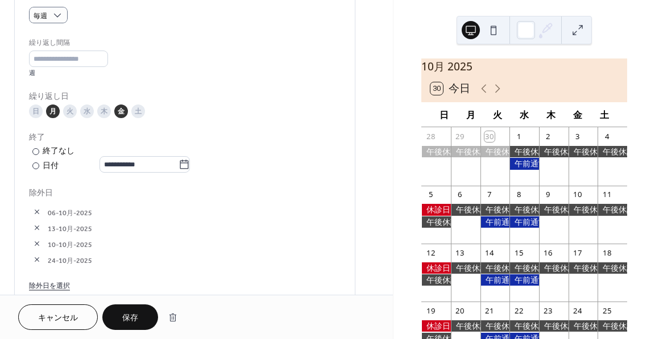
click at [61, 281] on link "除外日を選択" at bounding box center [49, 285] width 41 height 12
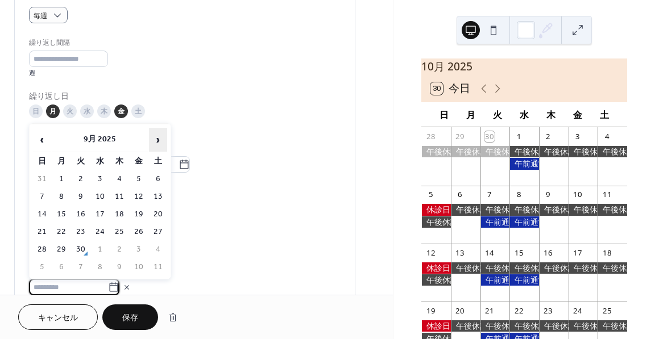
click at [160, 139] on span "›" at bounding box center [158, 139] width 17 height 23
click at [63, 191] on td "3" at bounding box center [61, 197] width 18 height 16
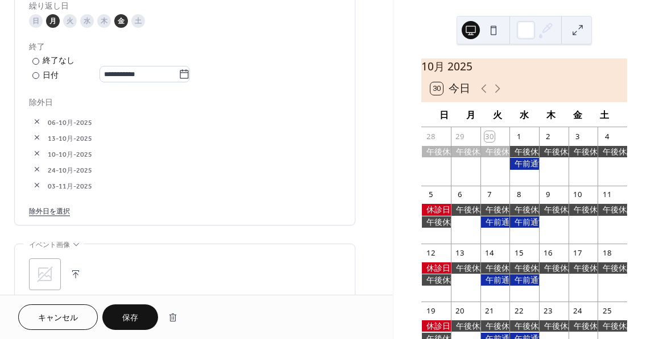
scroll to position [625, 0]
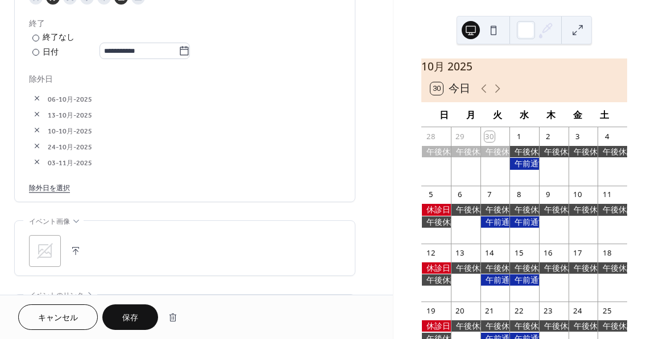
click at [65, 188] on link "除外日を選択" at bounding box center [49, 187] width 41 height 12
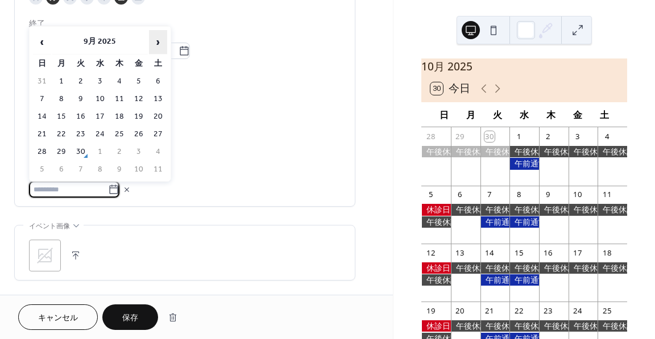
click at [155, 41] on span "›" at bounding box center [158, 42] width 17 height 23
click at [61, 136] on td "17" at bounding box center [61, 134] width 18 height 16
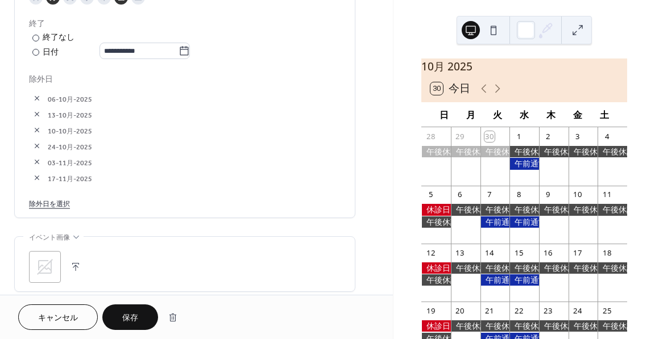
click at [61, 206] on link "除外日を選択" at bounding box center [49, 203] width 41 height 12
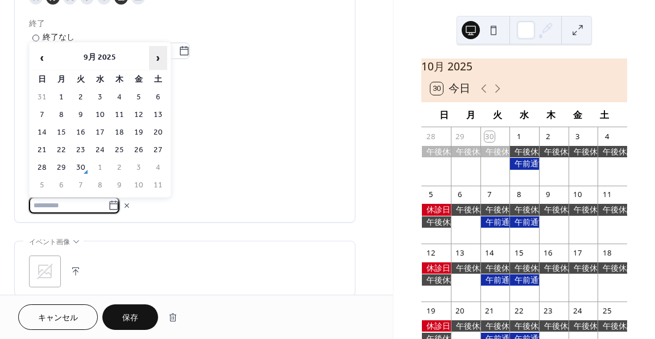
click at [159, 64] on span "›" at bounding box center [158, 58] width 17 height 23
click at [66, 168] on td "24" at bounding box center [61, 168] width 18 height 16
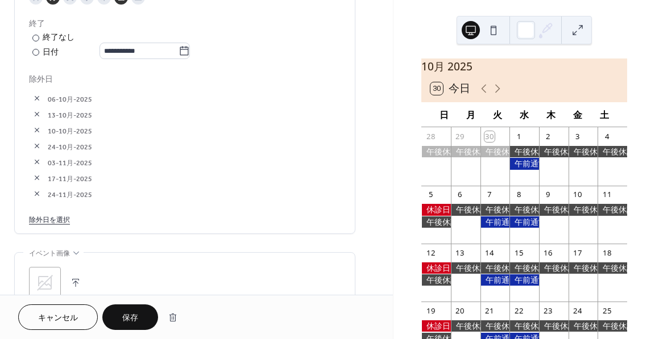
click at [61, 222] on link "除外日を選択" at bounding box center [49, 219] width 41 height 12
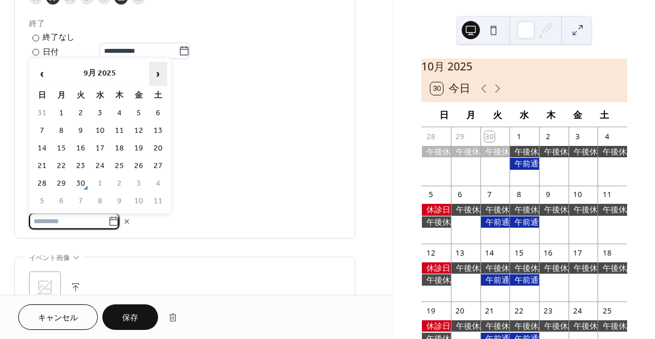
click at [156, 74] on span "›" at bounding box center [158, 74] width 17 height 23
click at [134, 147] on td "14" at bounding box center [139, 148] width 18 height 16
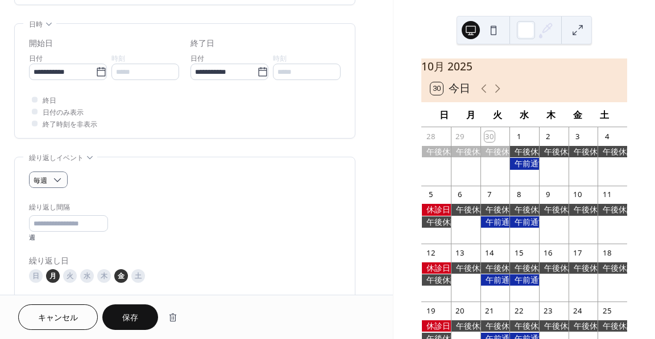
scroll to position [341, 0]
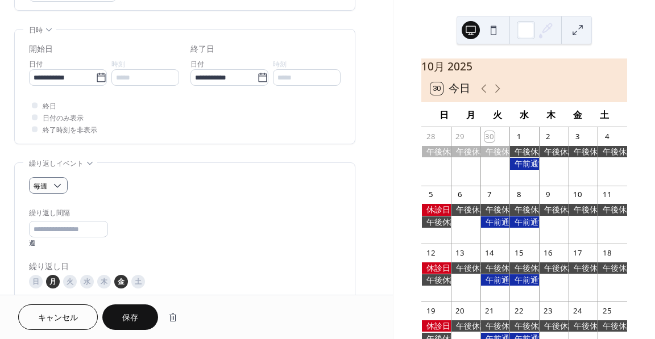
click at [136, 323] on span "保存" at bounding box center [130, 319] width 16 height 12
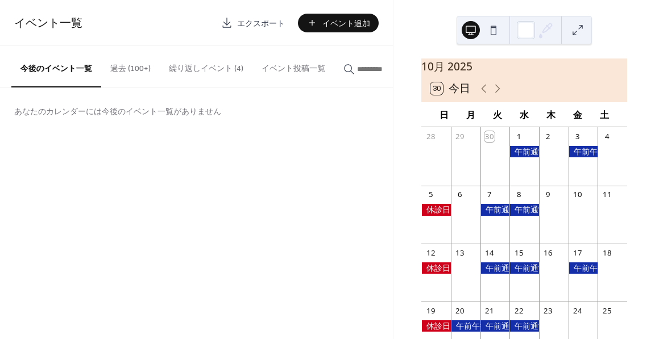
click at [211, 65] on button "繰り返しイベント (4)" at bounding box center [206, 66] width 93 height 40
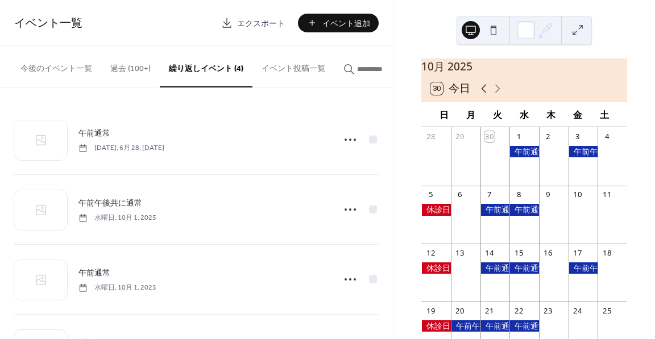
click at [482, 96] on icon at bounding box center [484, 89] width 14 height 14
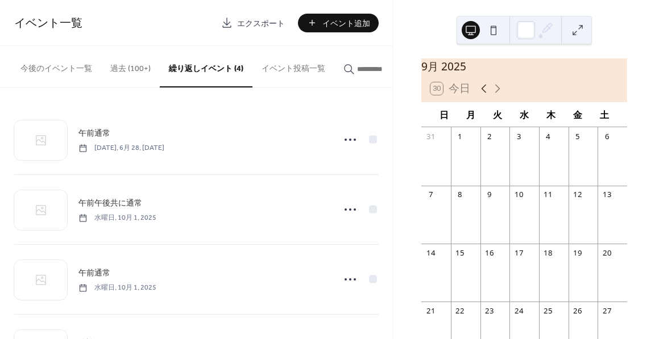
click at [482, 96] on icon at bounding box center [484, 89] width 14 height 14
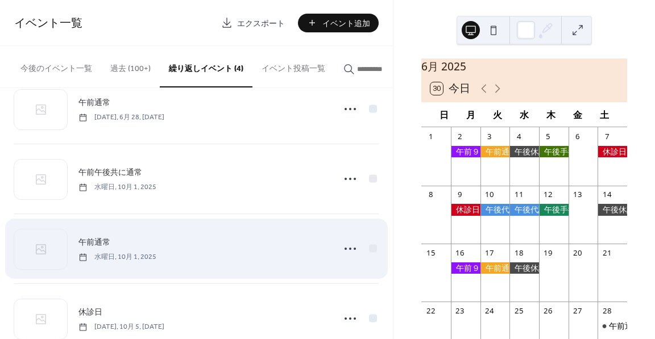
scroll to position [64, 0]
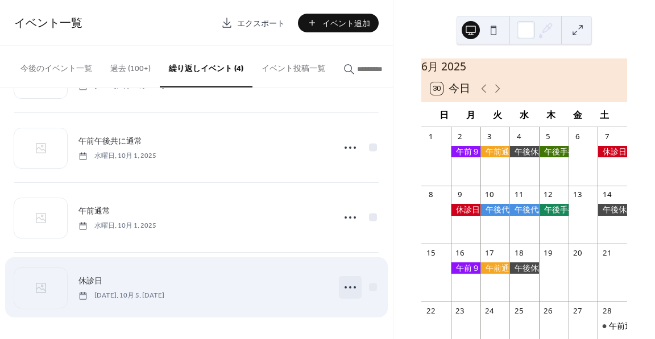
click at [353, 289] on icon at bounding box center [350, 288] width 18 height 18
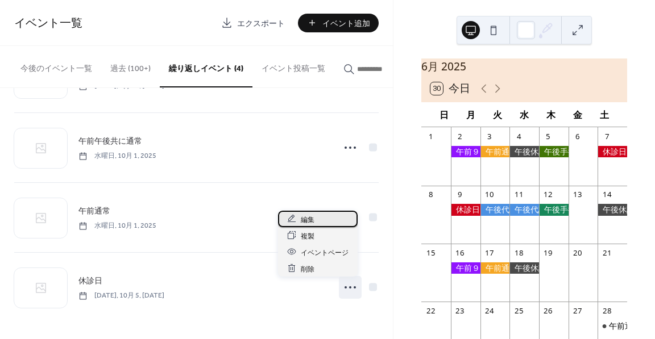
click at [324, 219] on div "編集" at bounding box center [318, 219] width 80 height 16
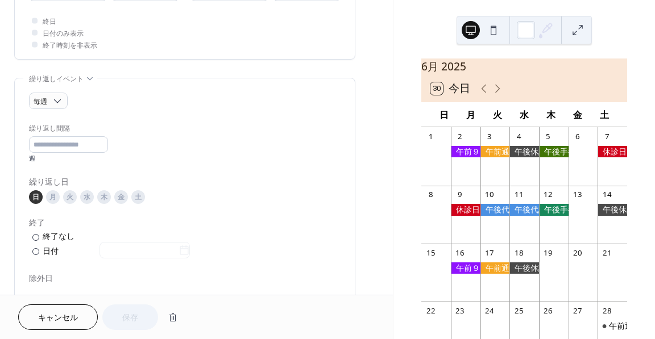
scroll to position [284, 0]
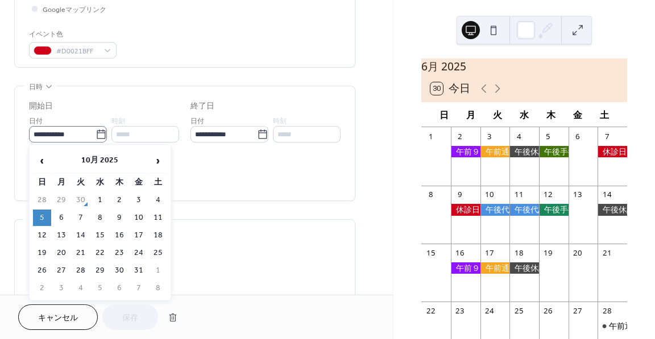
click at [98, 129] on icon at bounding box center [101, 134] width 11 height 11
click at [96, 128] on input "**********" at bounding box center [62, 134] width 67 height 16
click at [48, 163] on span "‹" at bounding box center [42, 161] width 17 height 23
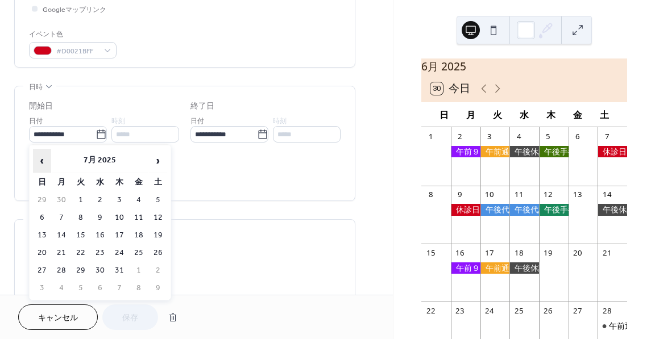
click at [48, 163] on span "‹" at bounding box center [42, 161] width 17 height 23
click at [37, 215] on td "1" at bounding box center [42, 218] width 18 height 16
type input "**********"
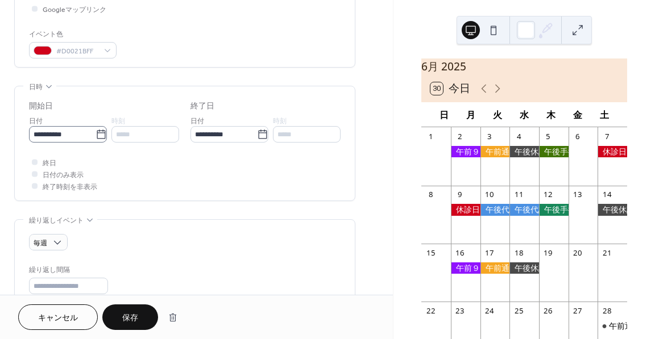
click at [105, 132] on label "**********" at bounding box center [68, 134] width 78 height 16
click at [96, 132] on input "**********" at bounding box center [62, 134] width 67 height 16
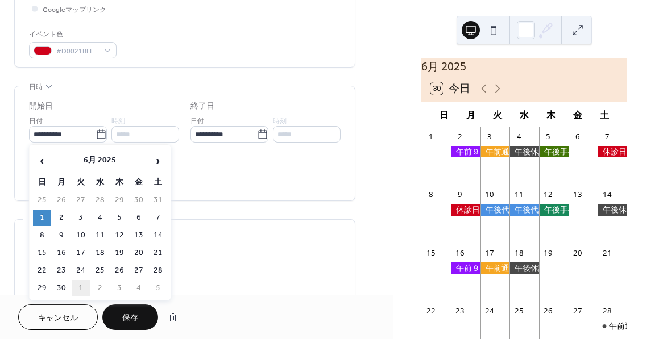
click at [81, 290] on td "1" at bounding box center [81, 288] width 18 height 16
type input "**********"
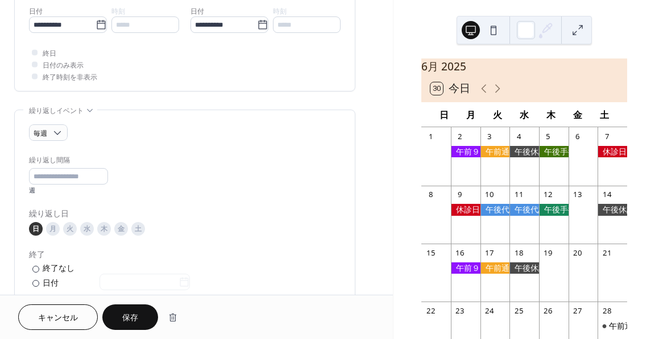
scroll to position [455, 0]
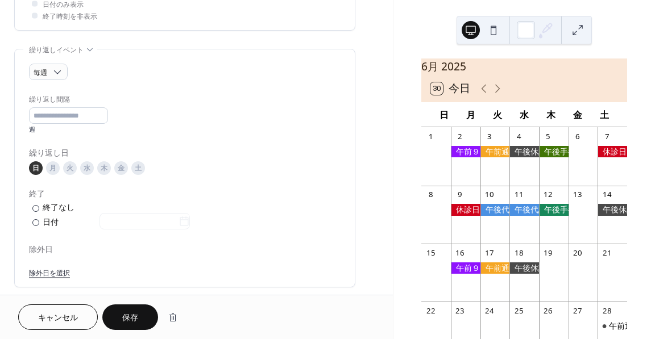
click at [123, 317] on span "保存" at bounding box center [130, 319] width 16 height 12
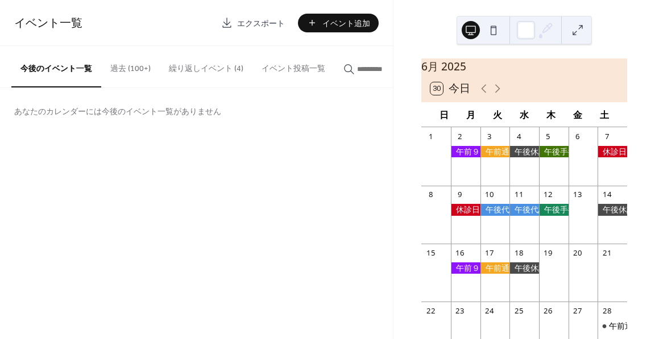
click at [231, 71] on button "繰り返しイベント (4)" at bounding box center [206, 66] width 93 height 40
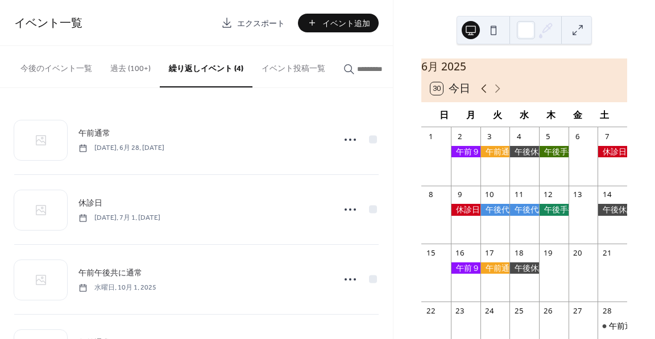
click at [487, 94] on icon at bounding box center [484, 89] width 14 height 14
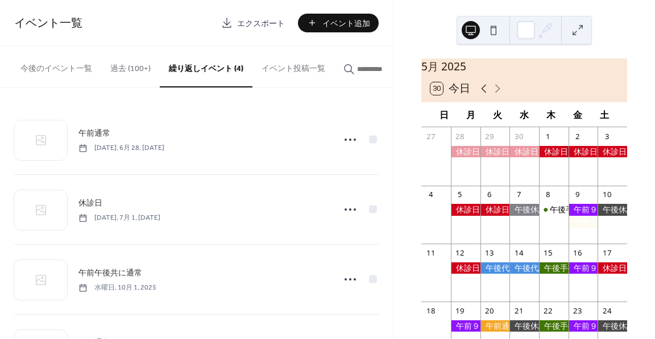
click at [487, 93] on icon at bounding box center [484, 89] width 14 height 14
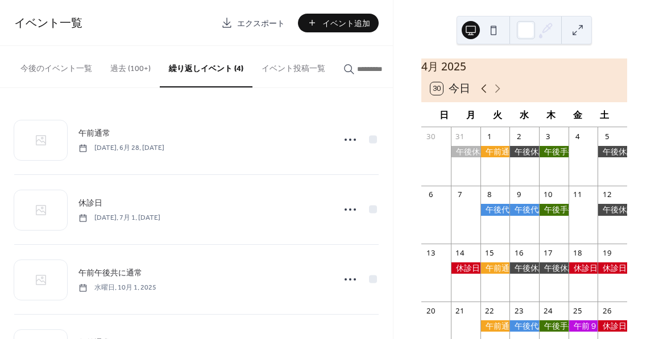
click at [487, 93] on icon at bounding box center [484, 89] width 14 height 14
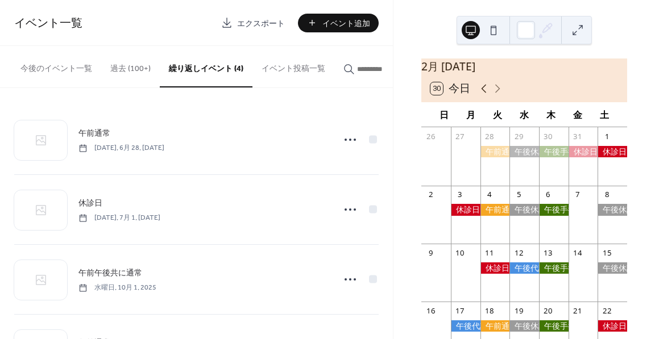
click at [487, 93] on icon at bounding box center [484, 89] width 14 height 14
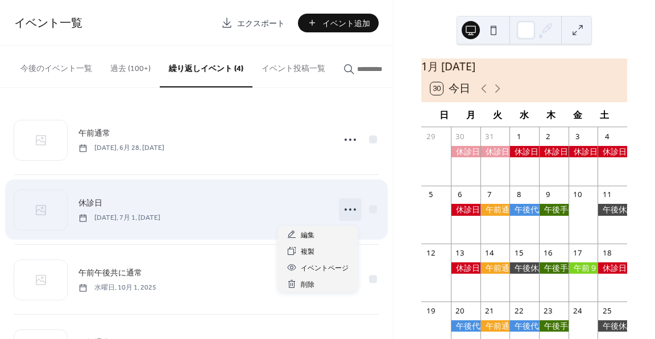
click at [349, 215] on icon at bounding box center [350, 210] width 18 height 18
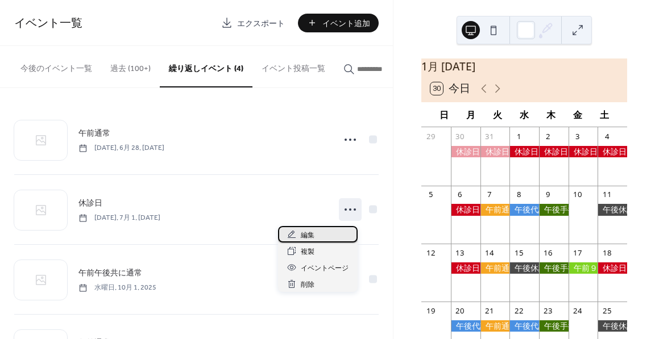
click at [322, 232] on div "編集" at bounding box center [318, 234] width 80 height 16
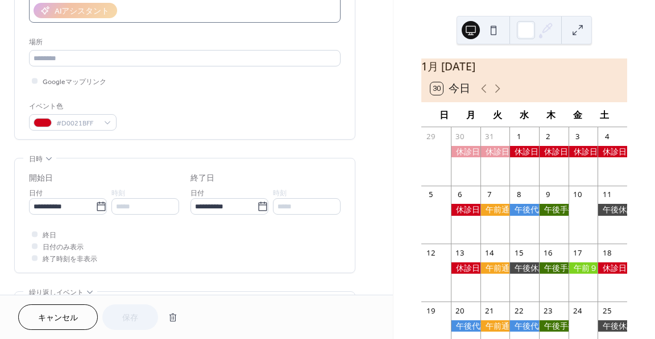
scroll to position [227, 0]
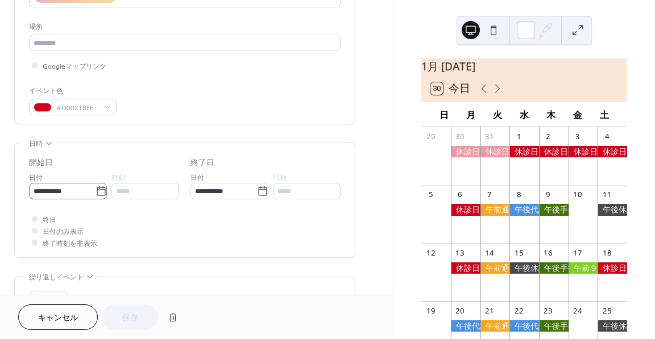
click at [98, 196] on icon at bounding box center [101, 191] width 11 height 11
click at [96, 196] on input "**********" at bounding box center [62, 191] width 67 height 16
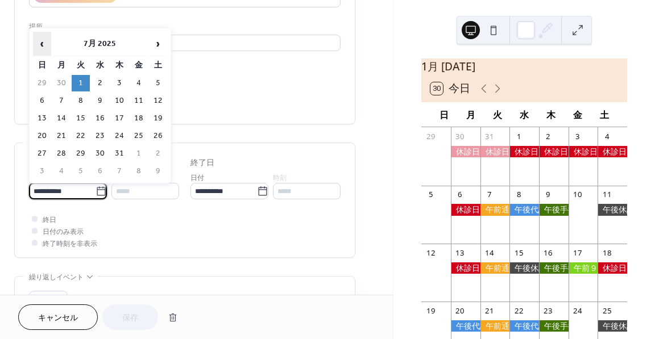
click at [45, 43] on span "‹" at bounding box center [42, 43] width 17 height 23
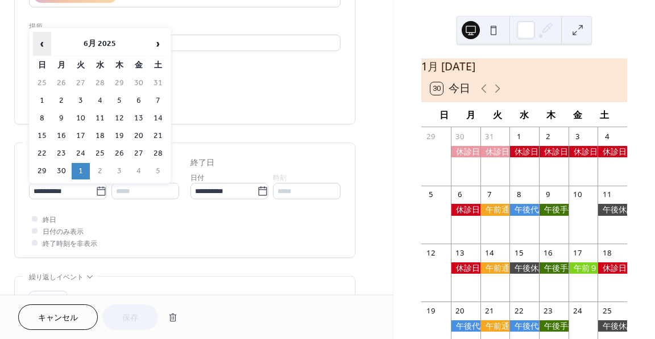
click at [45, 43] on span "‹" at bounding box center [42, 43] width 17 height 23
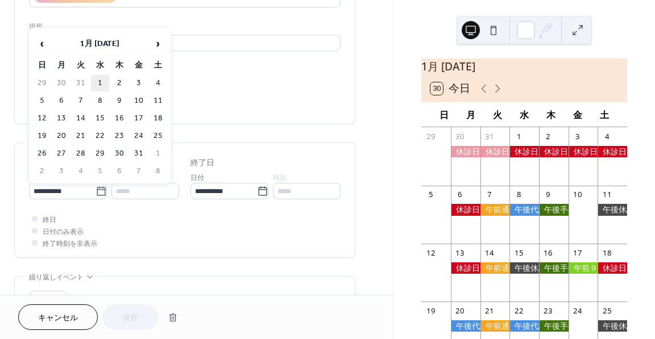
click at [101, 81] on td "1" at bounding box center [100, 83] width 18 height 16
type input "**********"
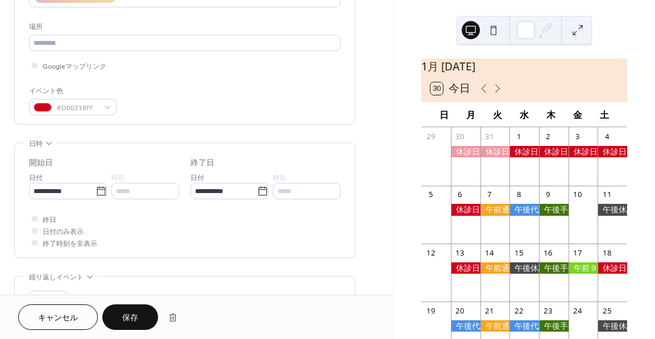
click at [134, 314] on span "保存" at bounding box center [130, 319] width 16 height 12
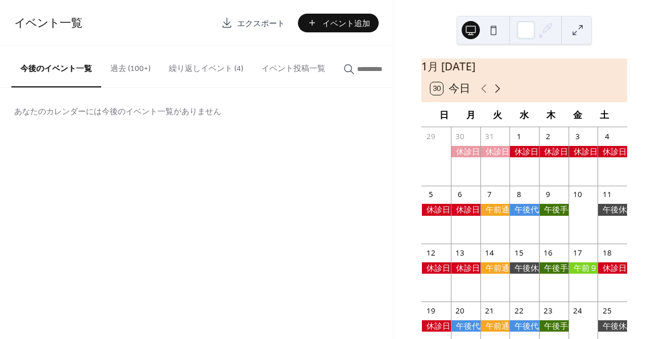
click at [499, 93] on icon at bounding box center [498, 89] width 14 height 14
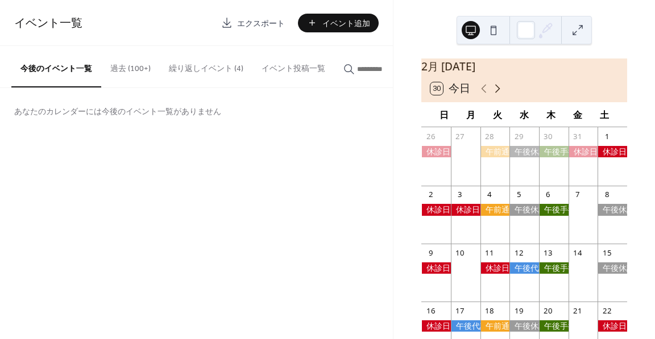
click at [499, 93] on icon at bounding box center [498, 89] width 14 height 14
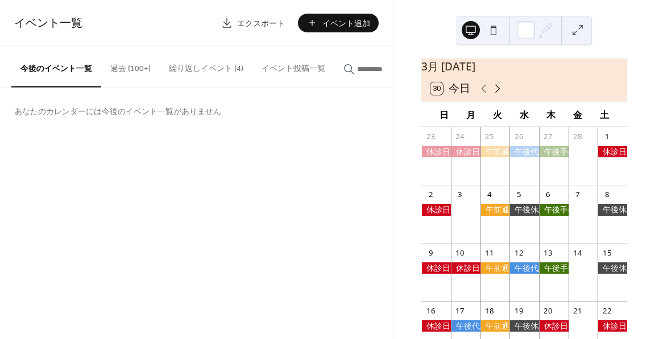
click at [499, 93] on icon at bounding box center [498, 89] width 14 height 14
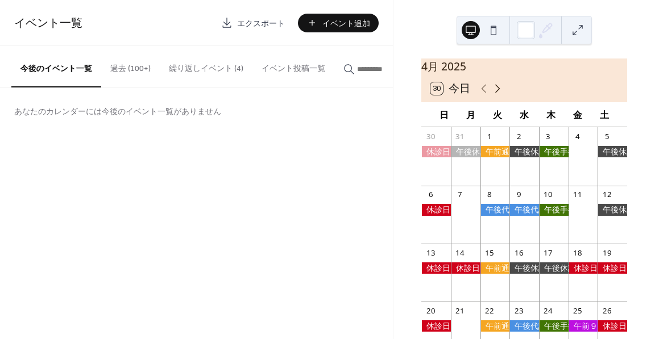
click at [498, 93] on icon at bounding box center [497, 88] width 5 height 9
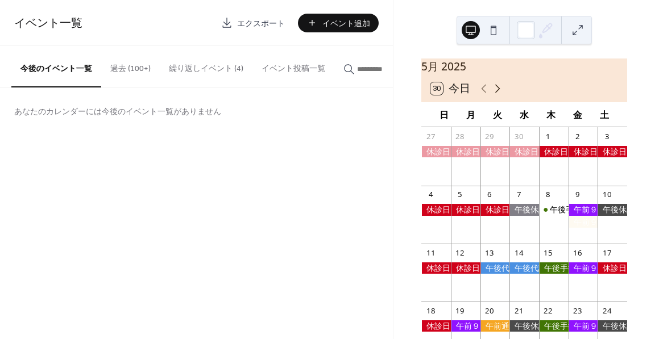
click at [498, 93] on icon at bounding box center [497, 88] width 5 height 9
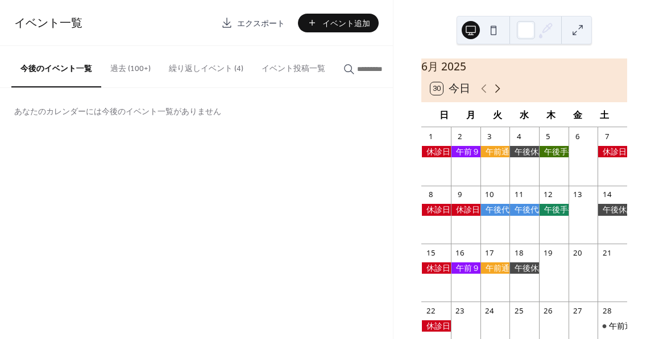
click at [498, 93] on icon at bounding box center [497, 88] width 5 height 9
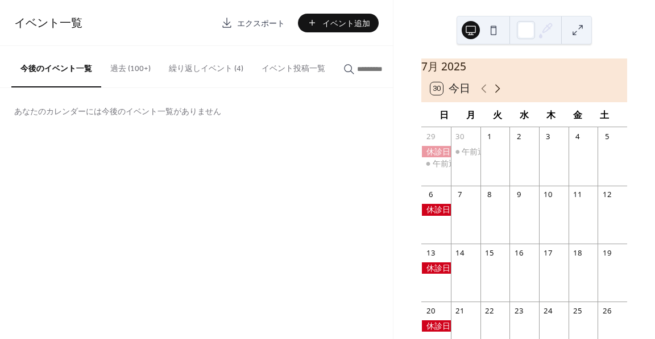
click at [498, 93] on icon at bounding box center [497, 88] width 5 height 9
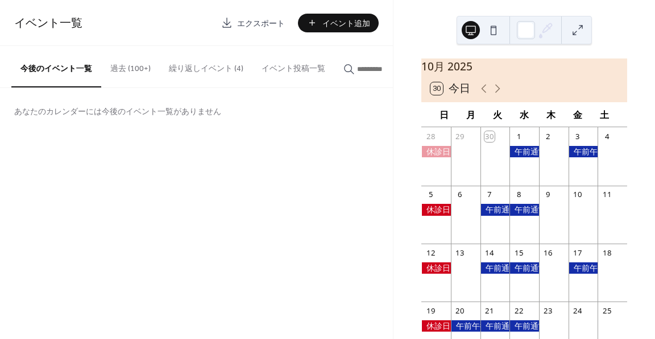
click at [204, 72] on button "繰り返しイベント (4)" at bounding box center [206, 66] width 93 height 40
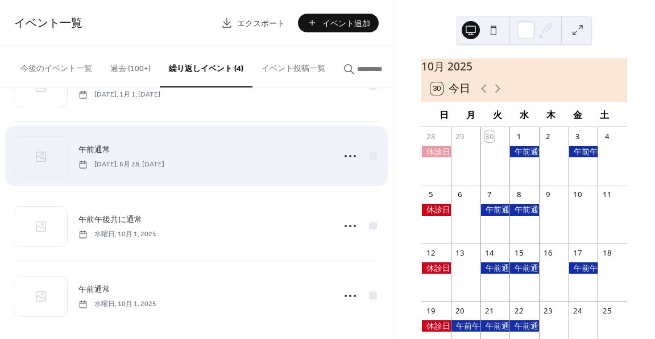
scroll to position [64, 0]
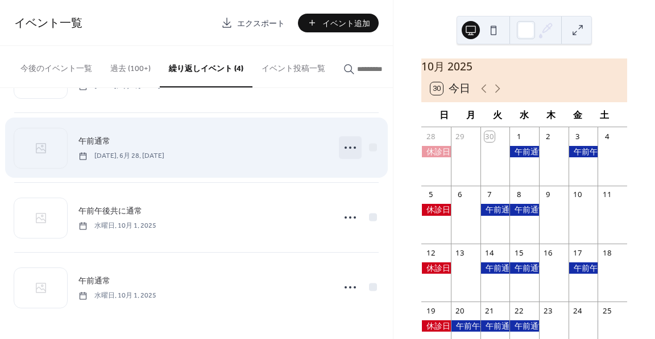
click at [354, 150] on icon at bounding box center [350, 148] width 18 height 18
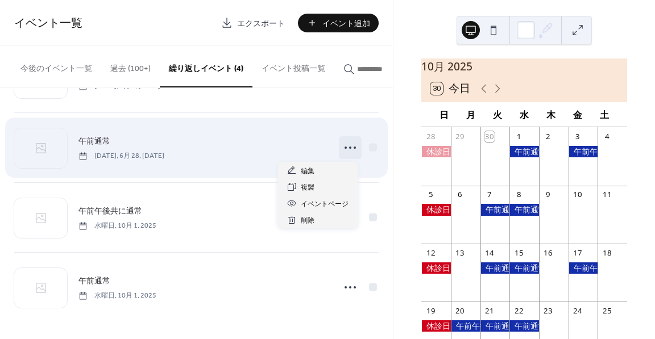
click at [252, 144] on div "午前通常 土曜日, 6月 28, 2025" at bounding box center [202, 148] width 249 height 26
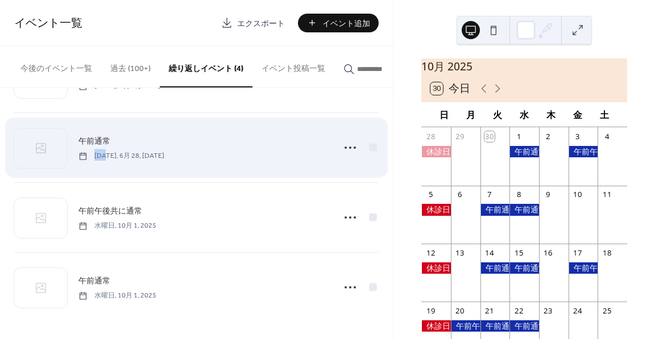
click at [252, 145] on div "午前通常 土曜日, 6月 28, 2025" at bounding box center [202, 148] width 249 height 26
click at [349, 148] on circle at bounding box center [350, 148] width 2 height 2
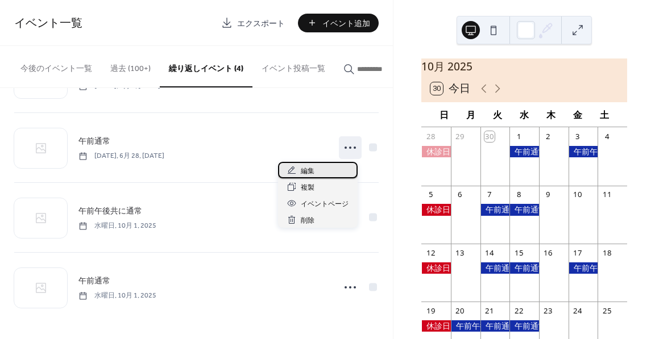
click at [304, 171] on span "編集" at bounding box center [308, 171] width 14 height 12
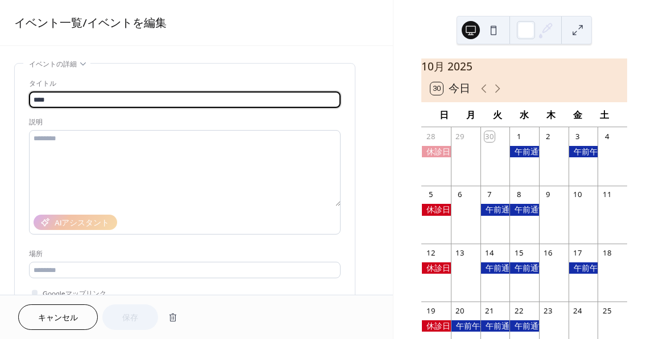
type input "**********"
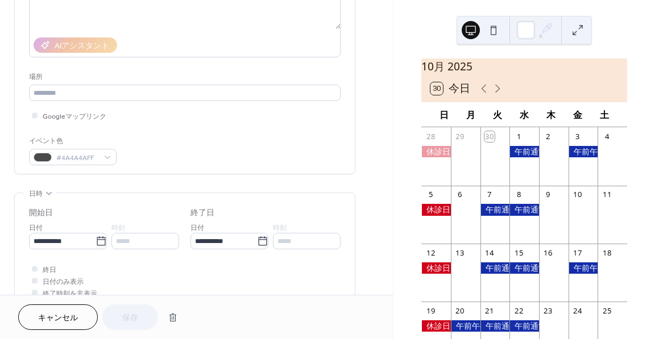
scroll to position [57, 0]
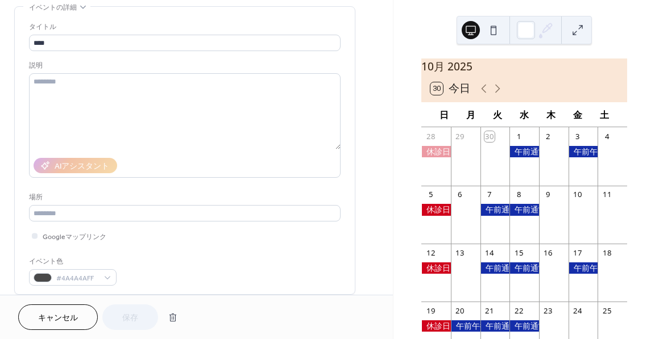
click at [64, 310] on button "キャンセル" at bounding box center [58, 318] width 80 height 26
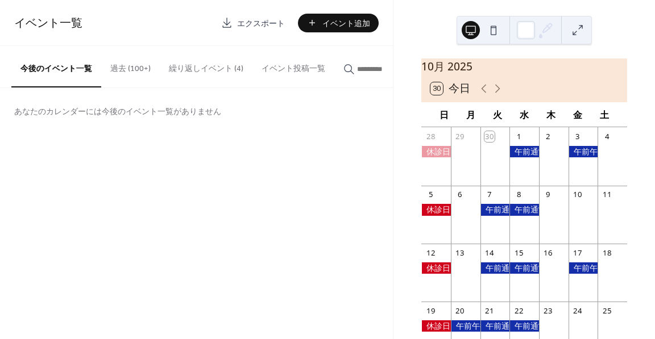
click at [208, 69] on button "繰り返しイベント (4)" at bounding box center [206, 66] width 93 height 40
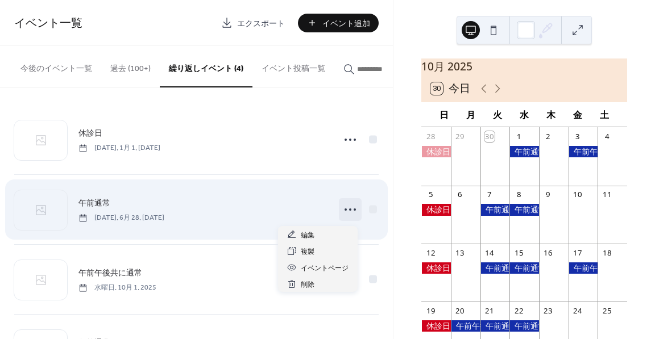
click at [348, 213] on icon at bounding box center [350, 210] width 18 height 18
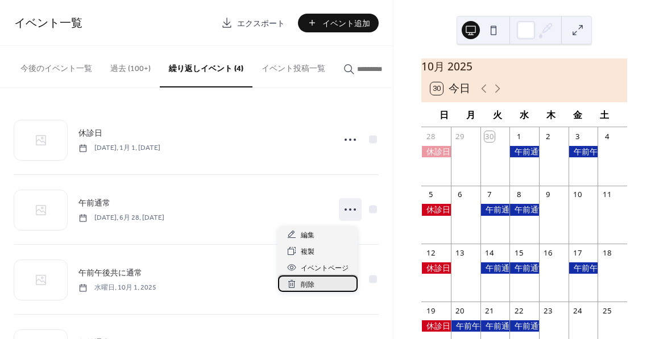
click at [318, 283] on div "削除" at bounding box center [318, 284] width 80 height 16
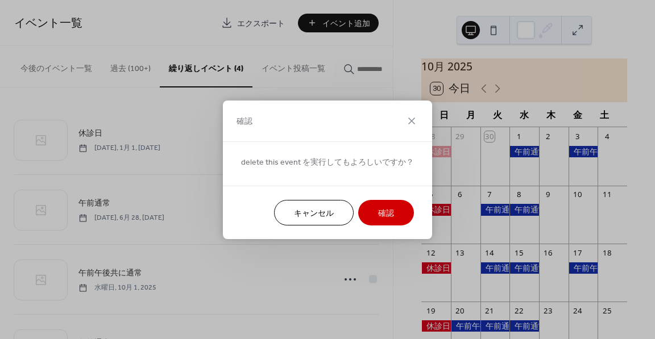
click at [365, 215] on button "確認" at bounding box center [386, 213] width 56 height 26
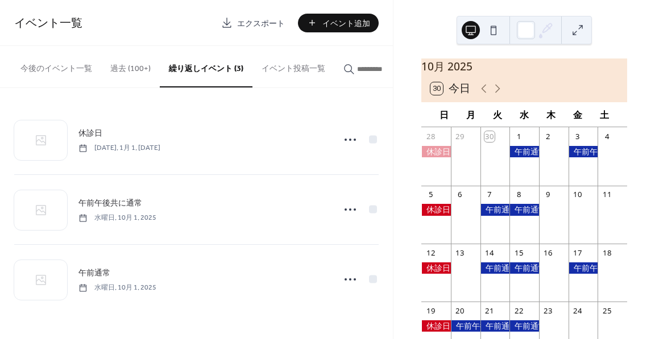
click at [498, 215] on div at bounding box center [495, 209] width 30 height 11
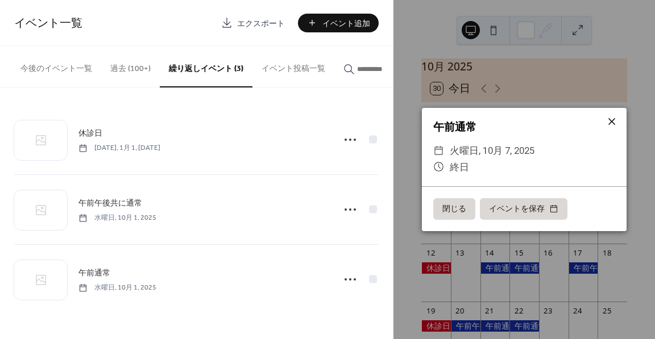
click at [608, 125] on icon at bounding box center [612, 122] width 14 height 14
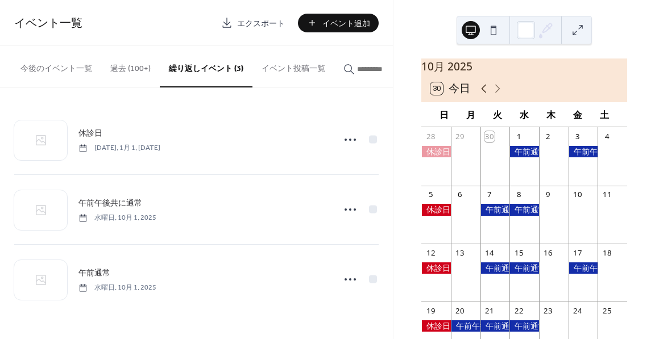
click at [482, 93] on icon at bounding box center [483, 88] width 5 height 9
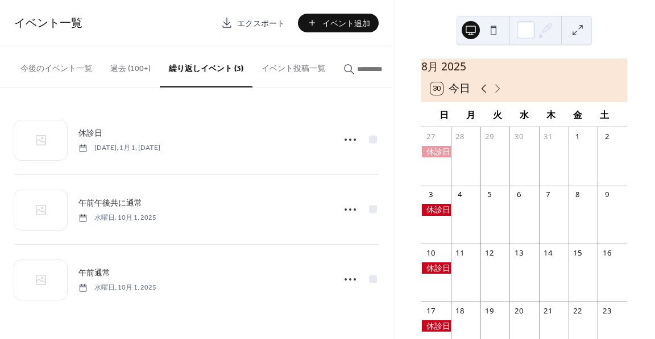
click at [482, 93] on icon at bounding box center [483, 88] width 5 height 9
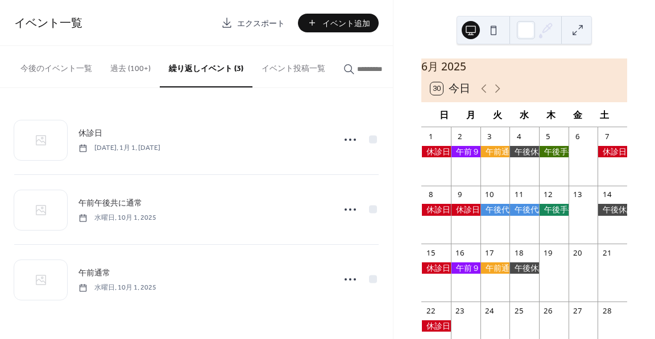
click at [505, 157] on div at bounding box center [495, 151] width 30 height 11
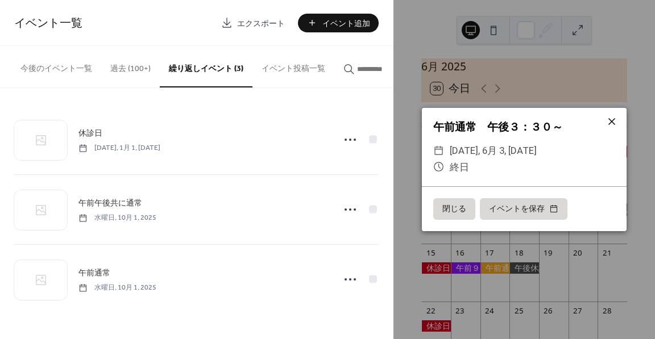
click at [613, 125] on icon at bounding box center [612, 122] width 14 height 14
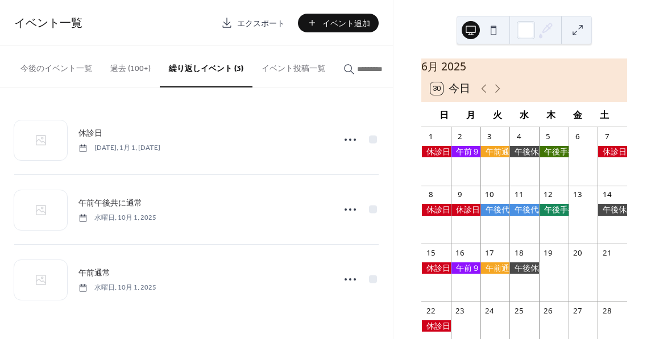
click at [472, 156] on div at bounding box center [466, 151] width 30 height 11
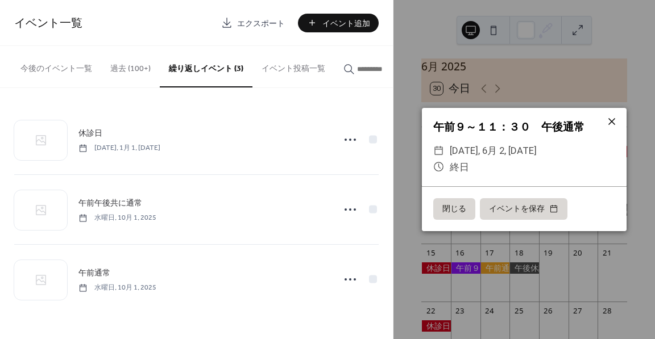
click at [608, 121] on icon at bounding box center [612, 122] width 14 height 14
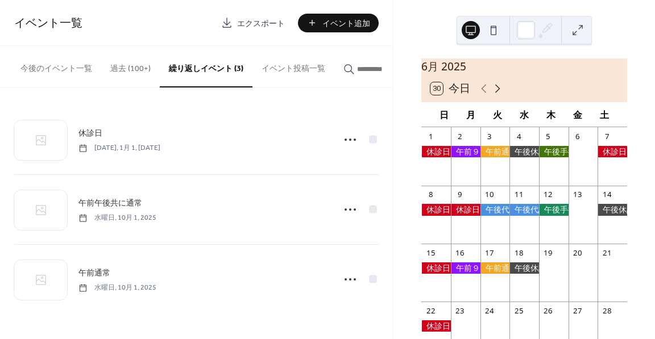
click at [492, 93] on icon at bounding box center [498, 89] width 14 height 14
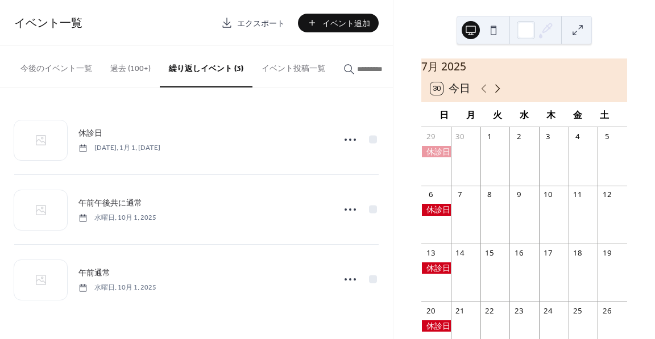
click at [492, 93] on icon at bounding box center [498, 89] width 14 height 14
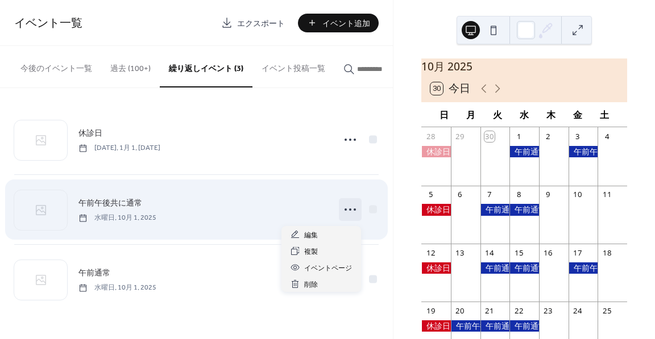
click at [354, 211] on icon at bounding box center [350, 210] width 18 height 18
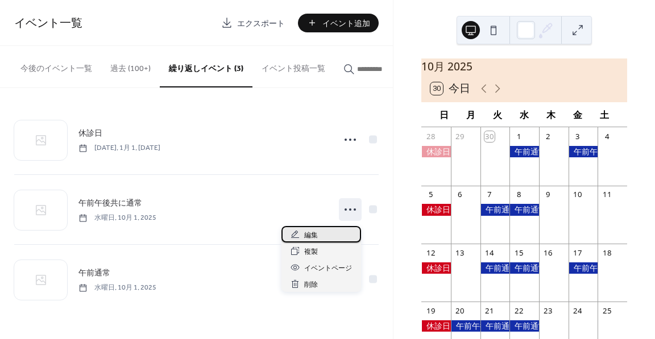
click at [312, 234] on span "編集" at bounding box center [311, 236] width 14 height 12
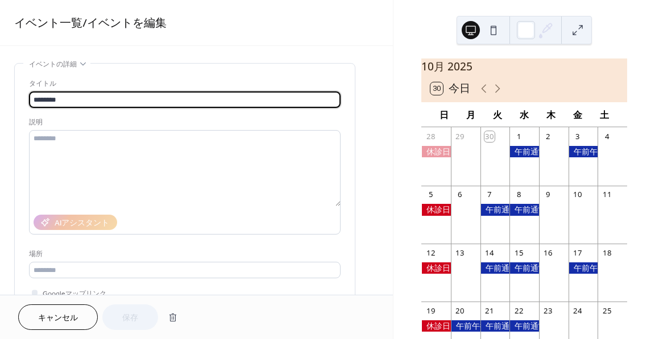
type input "**********"
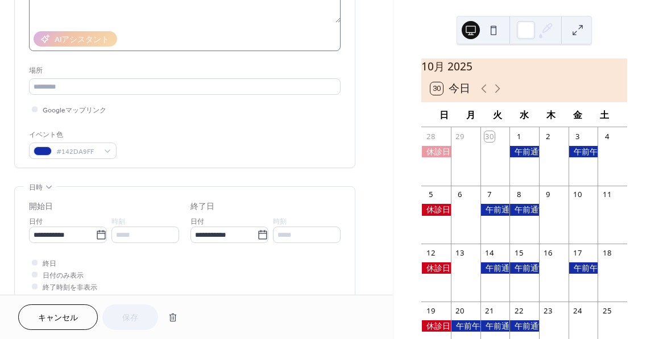
scroll to position [227, 0]
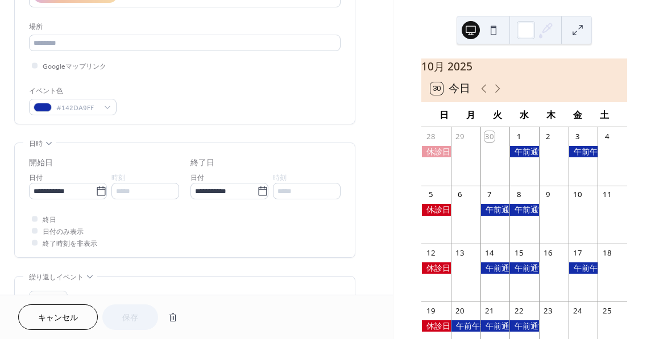
click at [29, 242] on div at bounding box center [34, 242] width 11 height 11
click at [36, 241] on div at bounding box center [35, 243] width 6 height 6
click at [34, 240] on div at bounding box center [35, 243] width 6 height 6
click at [480, 96] on icon at bounding box center [484, 89] width 14 height 14
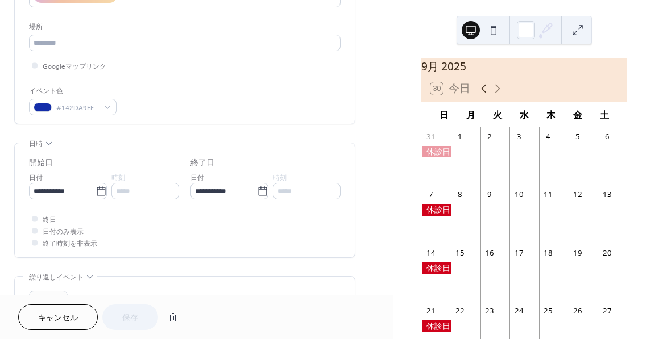
click at [480, 96] on icon at bounding box center [484, 89] width 14 height 14
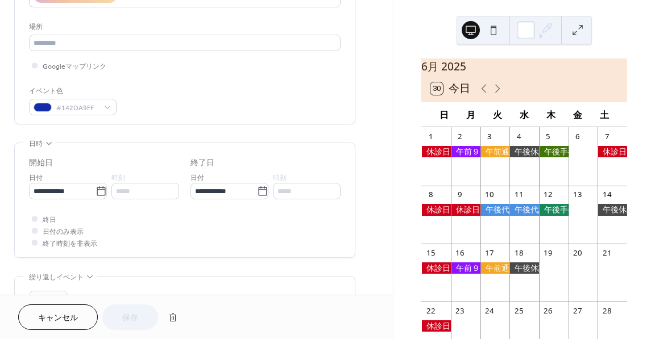
click at [550, 215] on div at bounding box center [554, 209] width 30 height 11
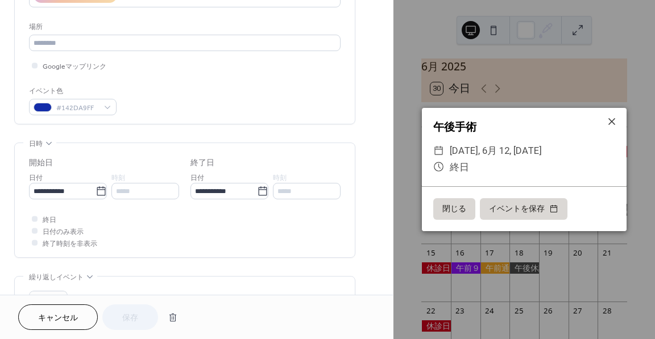
click at [620, 123] on div "午後手術" at bounding box center [524, 127] width 205 height 16
click at [615, 117] on icon at bounding box center [612, 122] width 14 height 14
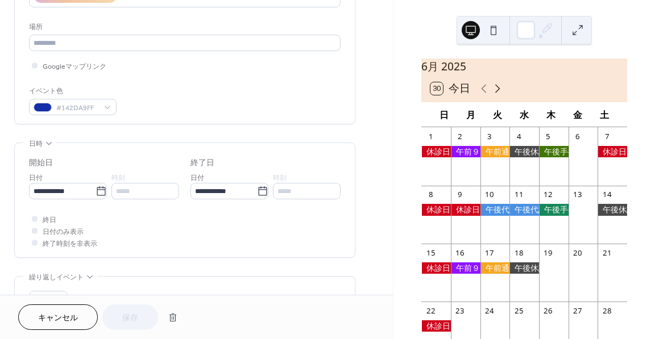
click at [497, 95] on icon at bounding box center [498, 89] width 14 height 14
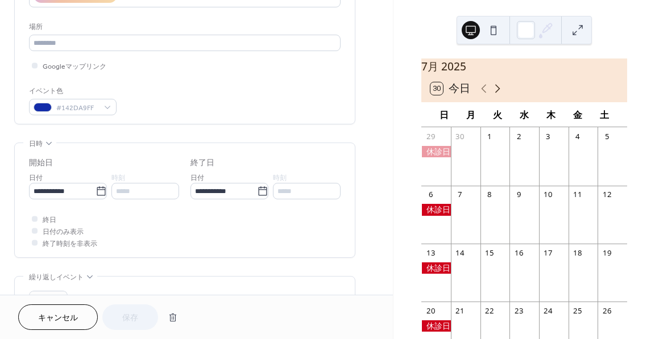
click at [497, 95] on icon at bounding box center [498, 89] width 14 height 14
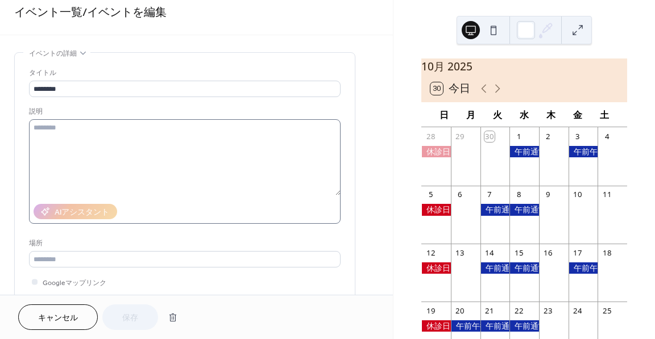
scroll to position [0, 0]
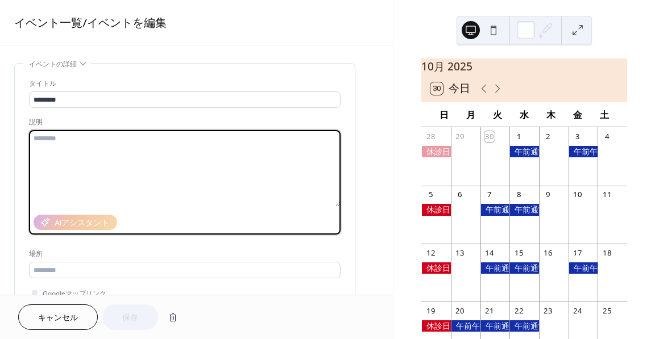
click at [161, 137] on textarea at bounding box center [185, 168] width 312 height 76
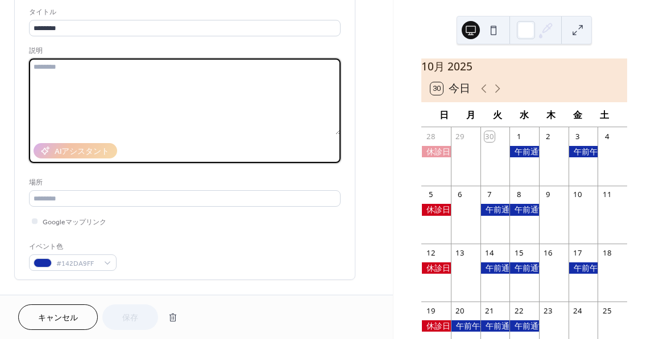
scroll to position [57, 0]
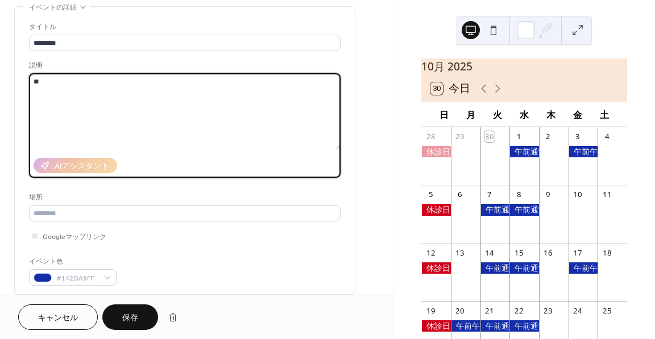
type textarea "*"
type textarea "**********"
click at [259, 198] on div "場所" at bounding box center [183, 198] width 309 height 12
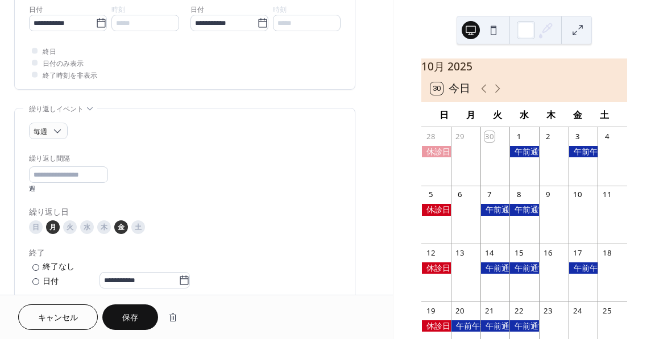
scroll to position [398, 0]
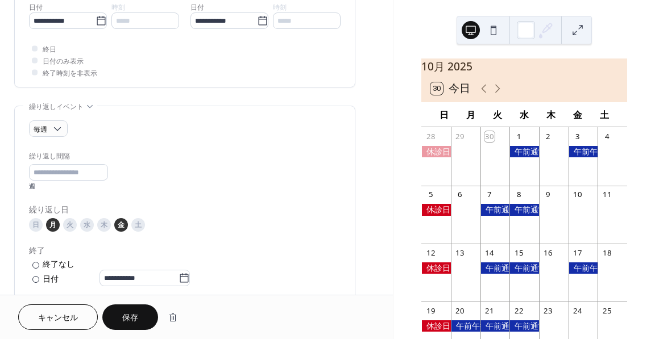
click at [135, 315] on span "保存" at bounding box center [130, 319] width 16 height 12
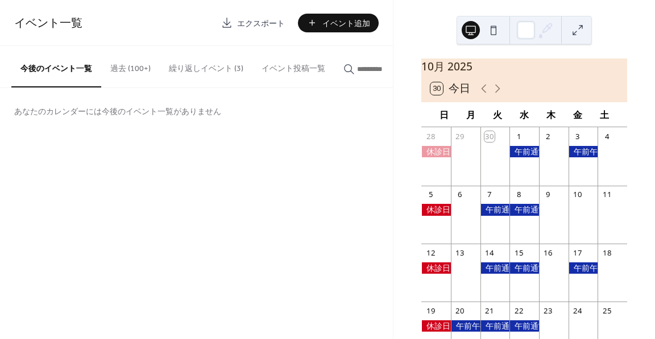
click at [191, 68] on button "繰り返しイベント (3)" at bounding box center [206, 66] width 93 height 40
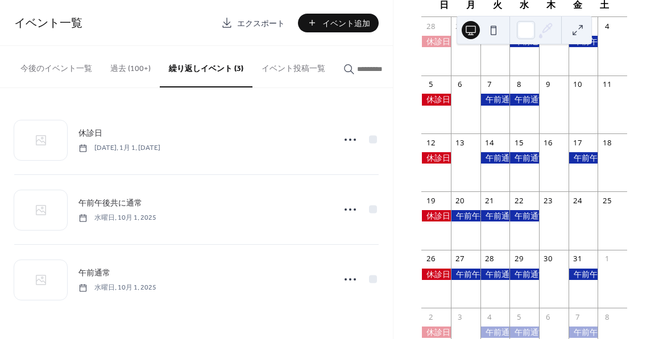
scroll to position [116, 0]
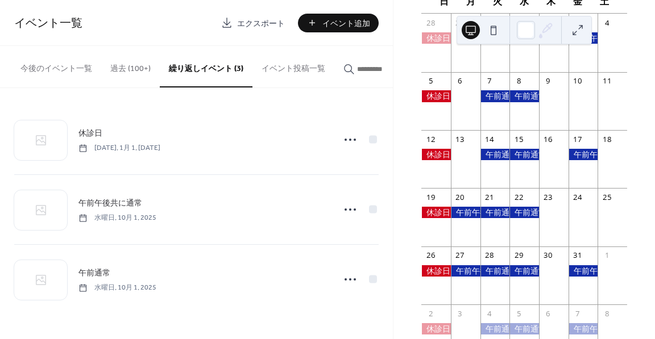
click at [466, 217] on div at bounding box center [466, 212] width 30 height 11
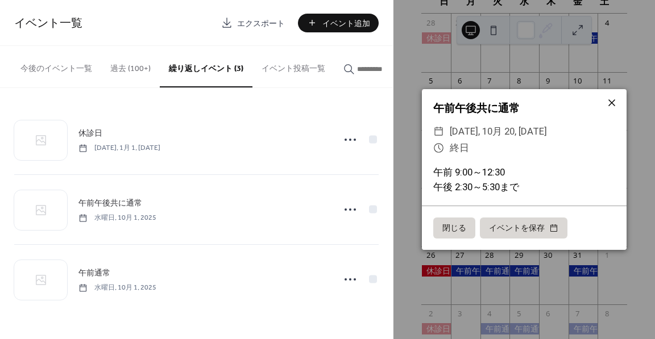
click at [611, 105] on icon at bounding box center [612, 103] width 14 height 14
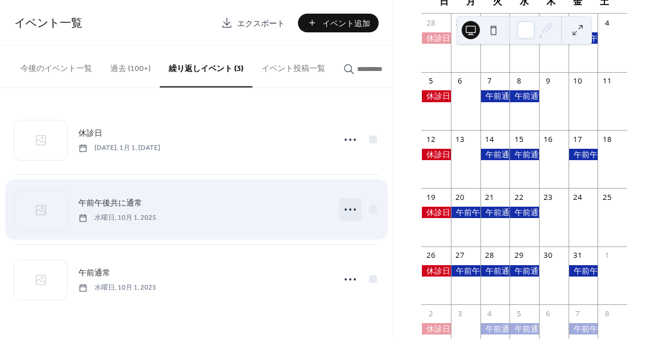
click at [343, 210] on icon at bounding box center [350, 210] width 18 height 18
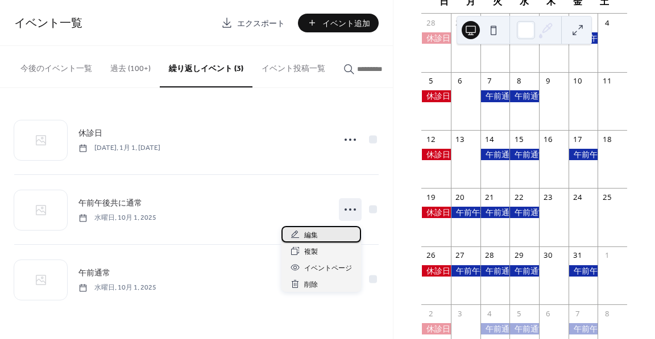
click at [310, 234] on span "編集" at bounding box center [311, 236] width 14 height 12
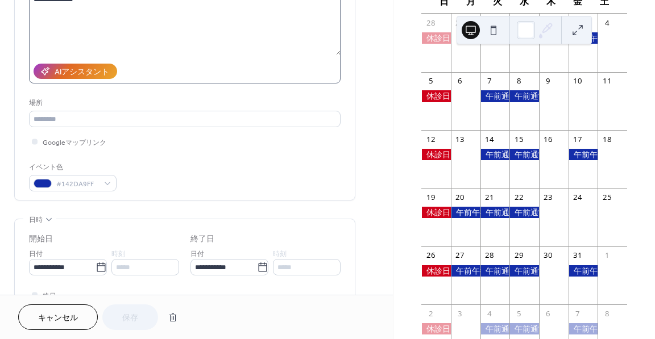
scroll to position [171, 0]
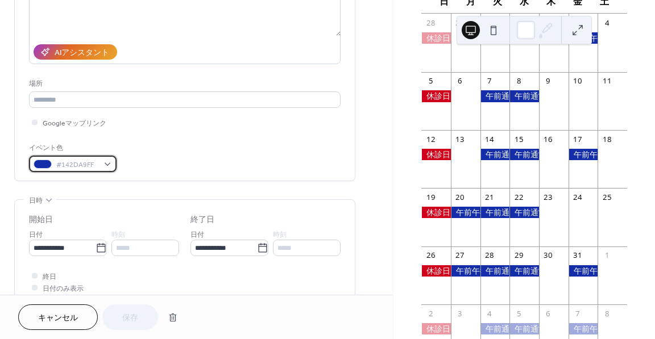
click at [98, 166] on span "#142DA9FF" at bounding box center [77, 165] width 42 height 12
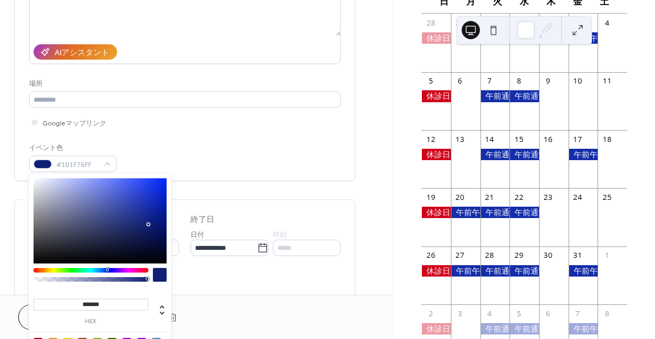
drag, startPoint x: 148, startPoint y: 205, endPoint x: 148, endPoint y: 225, distance: 19.9
click at [148, 225] on div at bounding box center [100, 221] width 133 height 85
type input "*******"
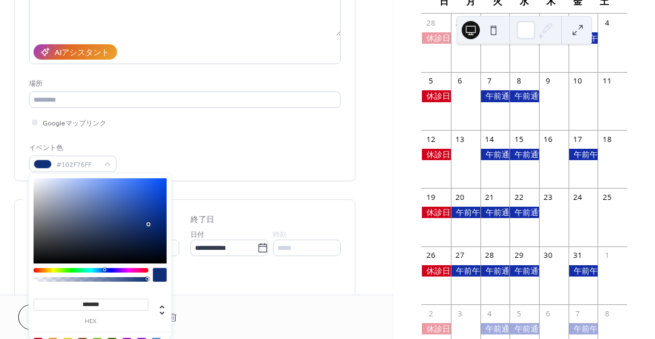
click at [104, 270] on div at bounding box center [104, 269] width 3 height 3
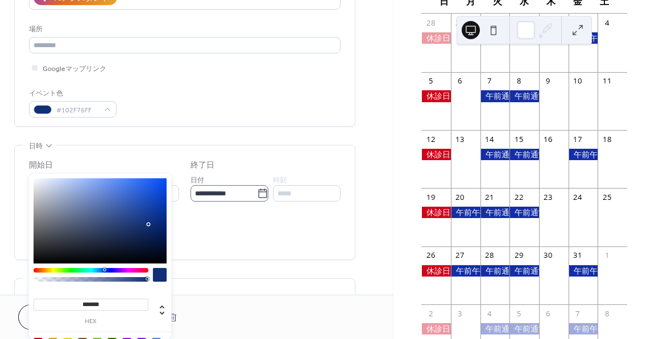
scroll to position [227, 0]
drag, startPoint x: 107, startPoint y: 301, endPoint x: 78, endPoint y: 288, distance: 31.3
click at [78, 300] on input "*******" at bounding box center [91, 305] width 115 height 12
click at [262, 255] on div "**********" at bounding box center [185, 200] width 312 height 114
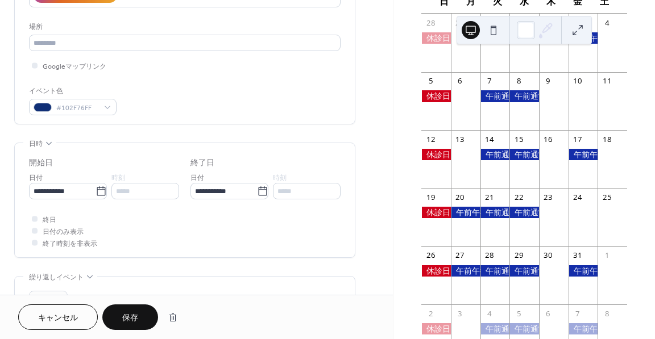
click at [138, 318] on button "保存" at bounding box center [130, 318] width 56 height 26
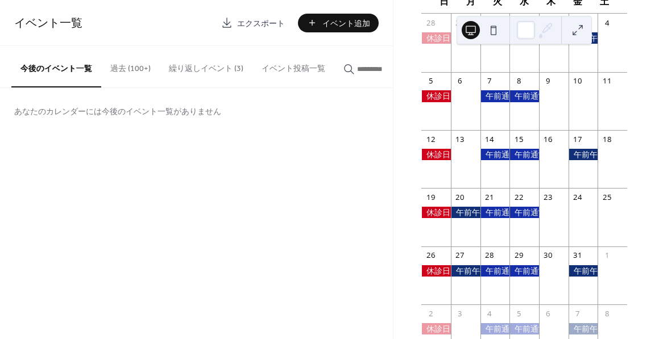
click at [211, 53] on button "繰り返しイベント (3)" at bounding box center [206, 66] width 93 height 40
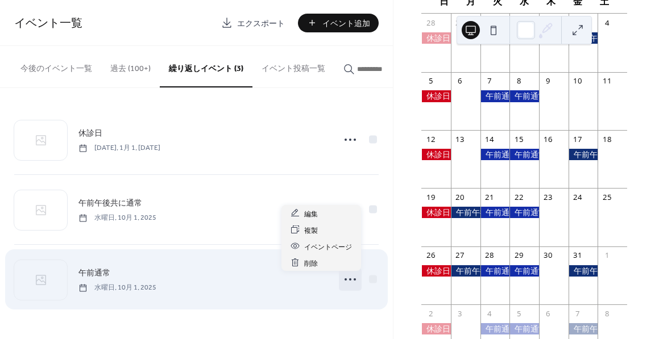
click at [352, 279] on icon at bounding box center [350, 280] width 18 height 18
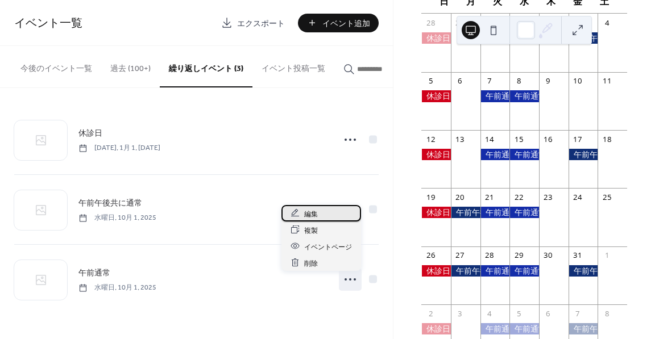
click at [327, 211] on div "編集" at bounding box center [321, 213] width 80 height 16
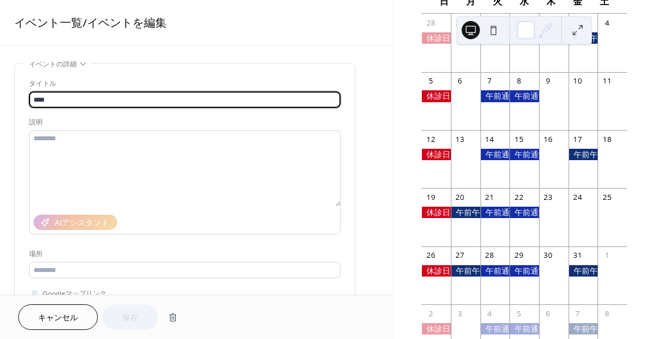
type input "**********"
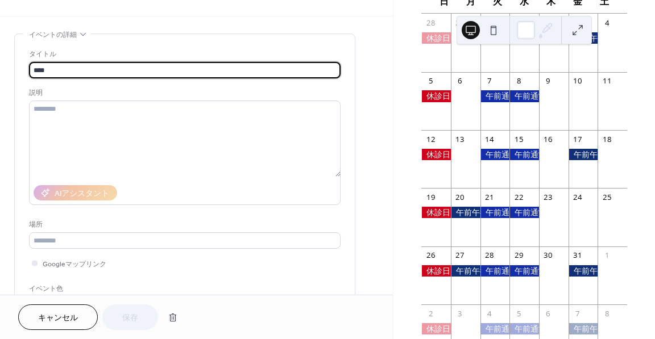
scroll to position [171, 0]
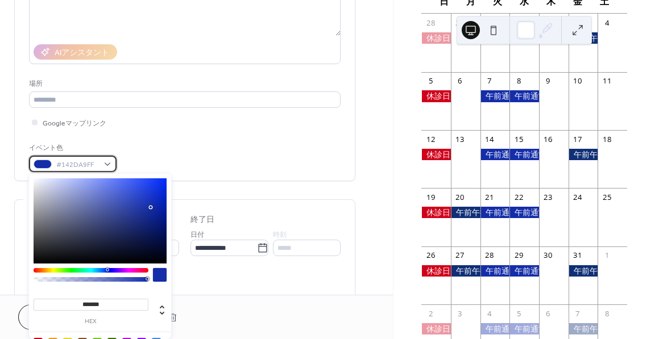
click at [91, 163] on span "#142DA9FF" at bounding box center [77, 165] width 42 height 12
click at [106, 308] on input "*******" at bounding box center [91, 305] width 115 height 12
paste input
type input "*******"
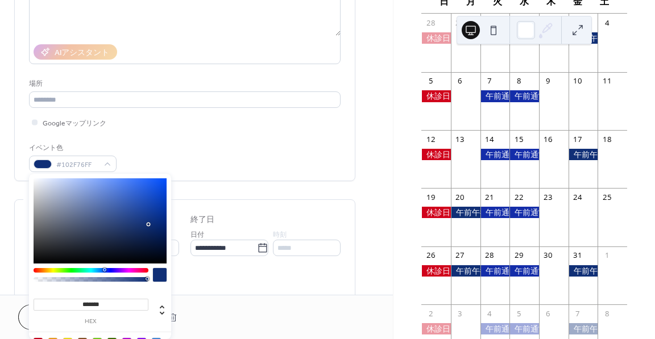
click at [219, 163] on div "イベント色 #102F76FF" at bounding box center [185, 157] width 312 height 30
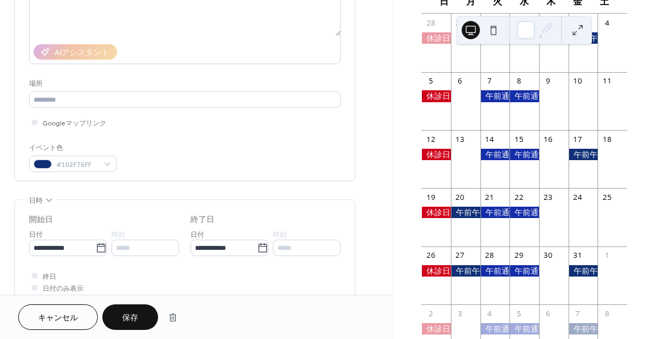
click at [122, 322] on button "保存" at bounding box center [130, 318] width 56 height 26
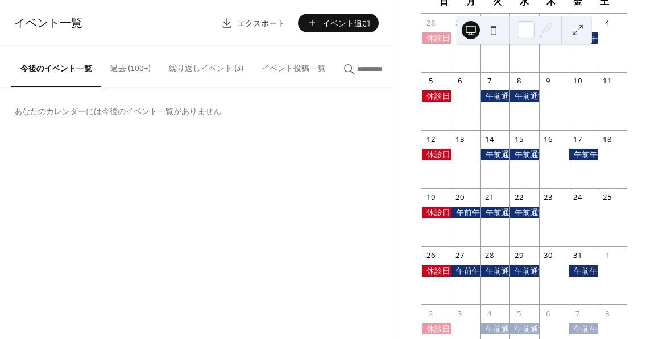
click at [584, 28] on button at bounding box center [578, 30] width 18 height 18
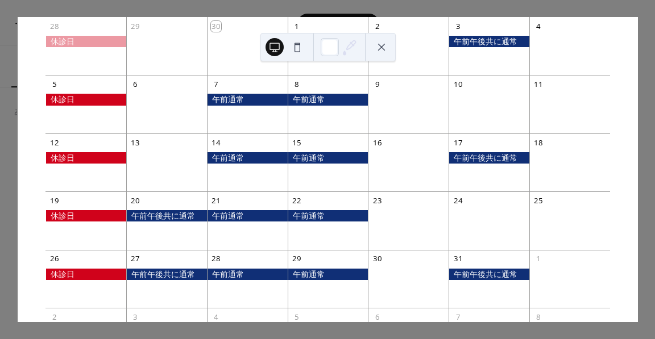
scroll to position [96, 0]
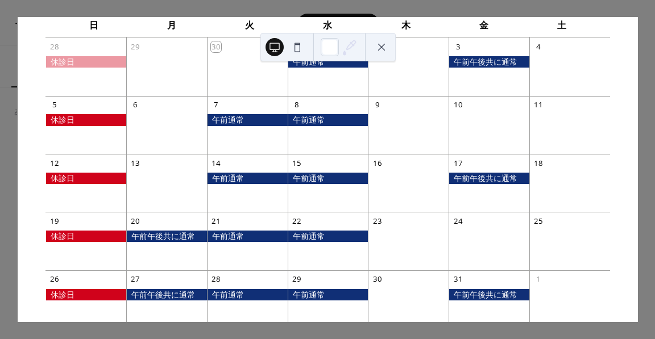
click at [492, 179] on div at bounding box center [489, 178] width 81 height 11
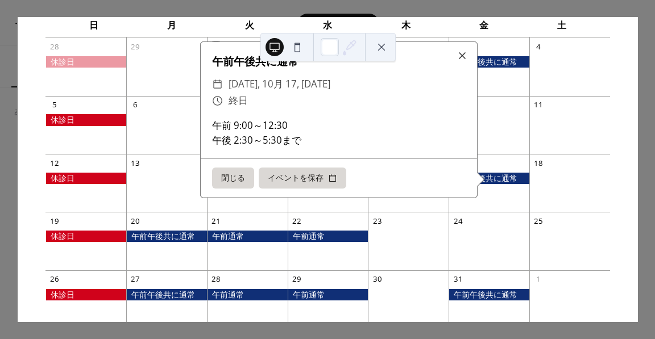
click at [395, 91] on div "​ 金曜日, 10月 17, 2025" at bounding box center [339, 84] width 254 height 16
click at [458, 58] on div at bounding box center [462, 56] width 16 height 16
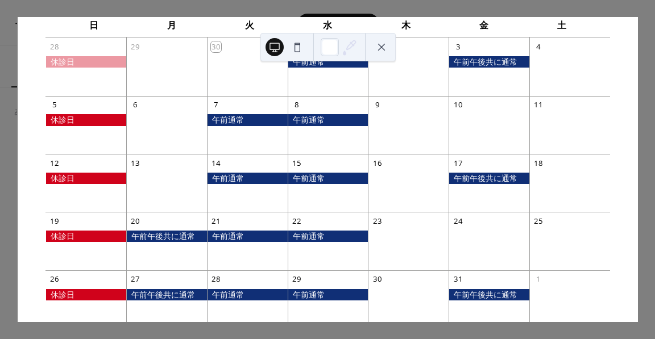
click at [261, 177] on div at bounding box center [247, 178] width 81 height 11
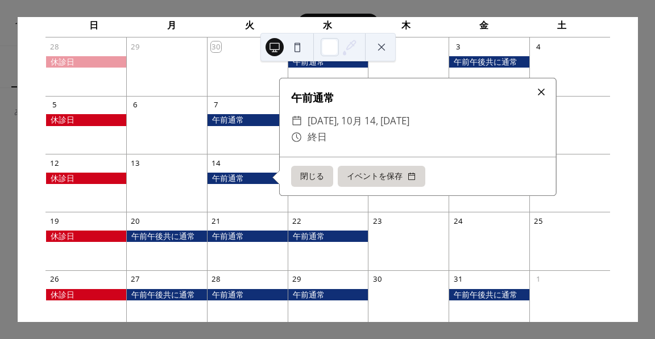
click at [545, 91] on div at bounding box center [541, 92] width 16 height 16
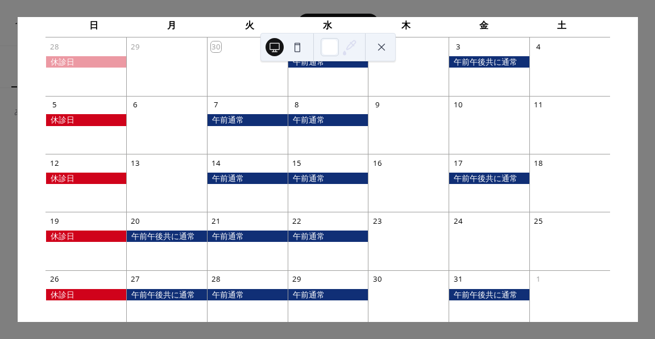
click at [486, 177] on div at bounding box center [489, 178] width 81 height 11
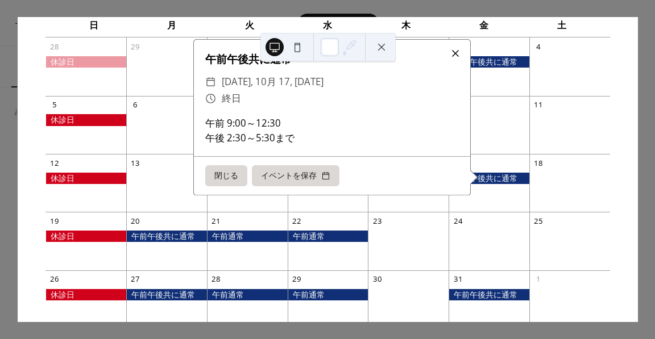
click at [448, 56] on div at bounding box center [455, 53] width 16 height 16
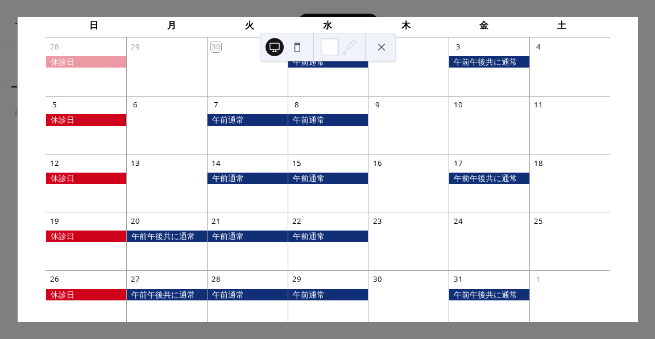
click at [226, 176] on div at bounding box center [247, 178] width 81 height 11
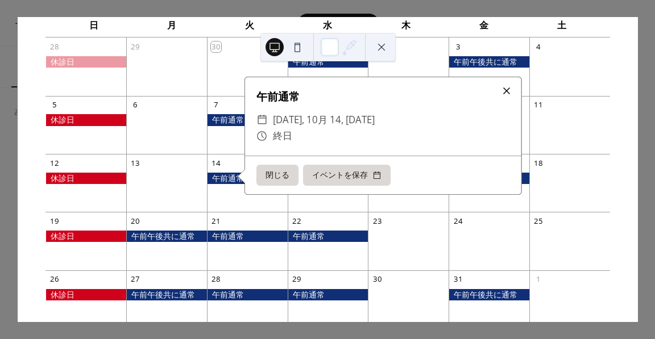
click at [504, 93] on div at bounding box center [507, 91] width 16 height 16
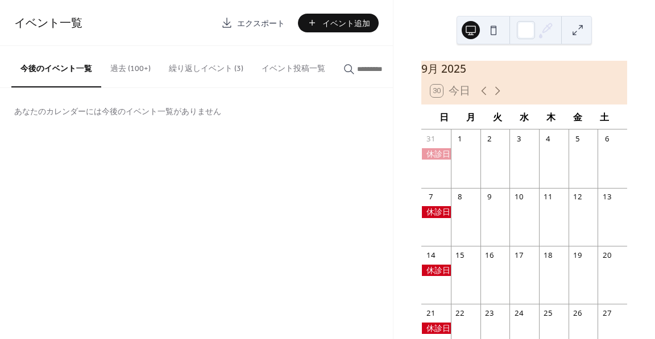
click at [213, 61] on button "繰り返しイベント (3)" at bounding box center [206, 66] width 93 height 40
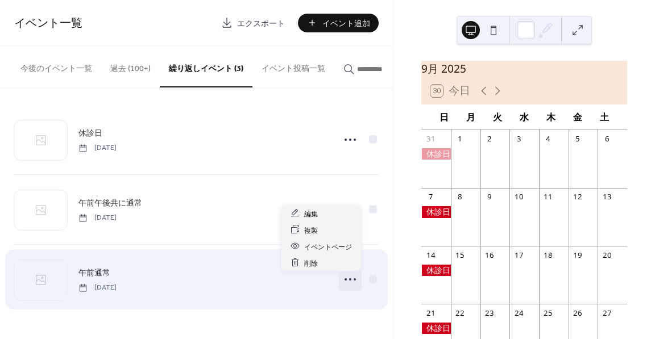
click at [349, 280] on icon at bounding box center [350, 280] width 18 height 18
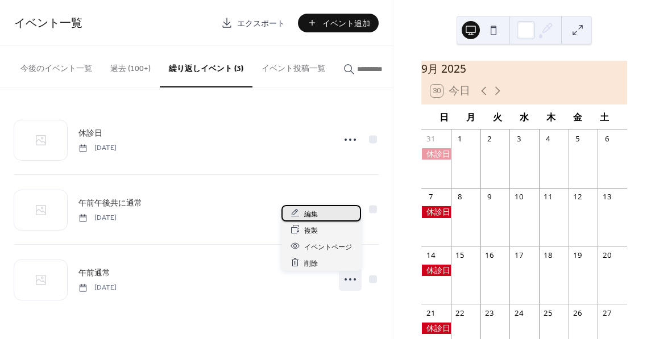
click at [326, 214] on div "編集" at bounding box center [321, 213] width 80 height 16
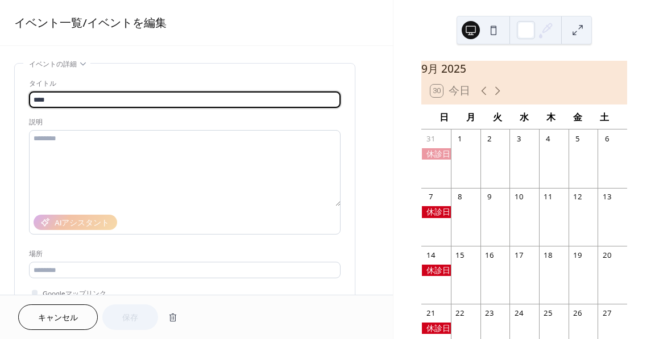
type input "**********"
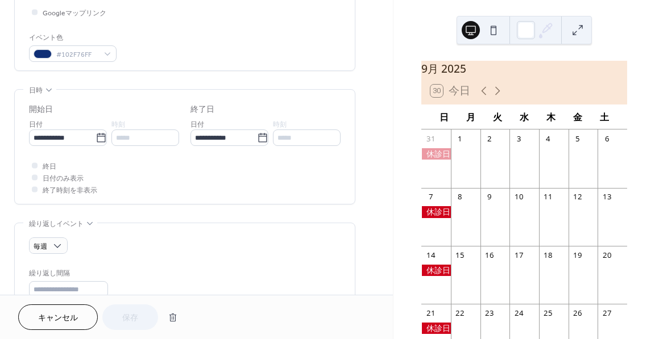
scroll to position [284, 0]
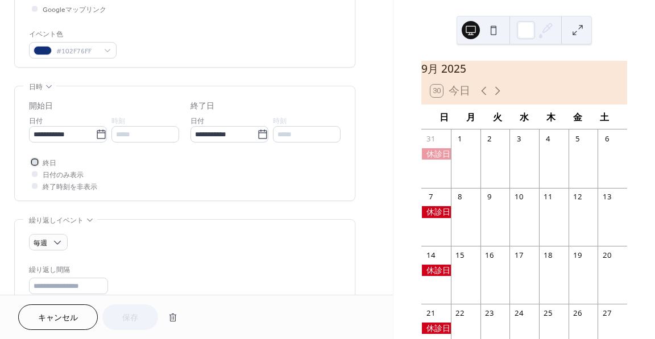
click at [37, 159] on div at bounding box center [35, 162] width 6 height 6
click at [35, 184] on div at bounding box center [35, 186] width 6 height 6
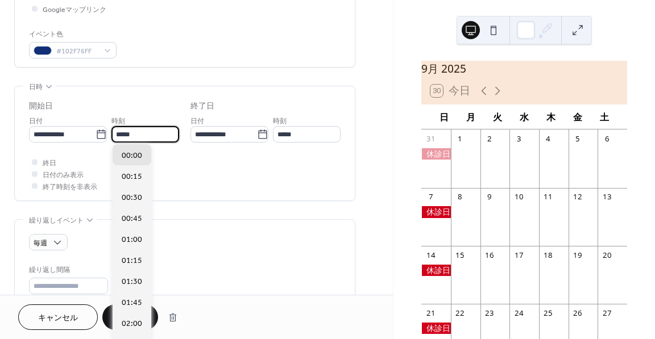
click at [122, 134] on input "*****" at bounding box center [145, 134] width 68 height 16
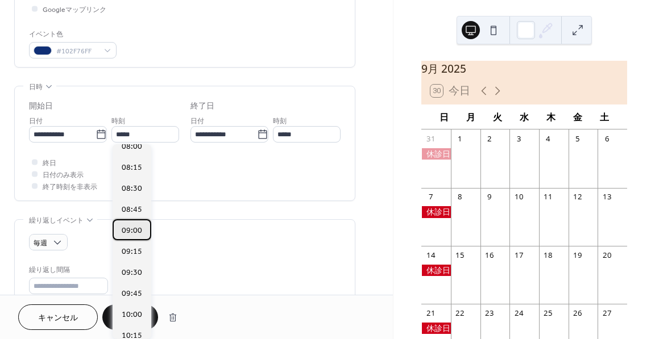
click at [142, 235] on div "09:00" at bounding box center [132, 229] width 39 height 21
type input "*****"
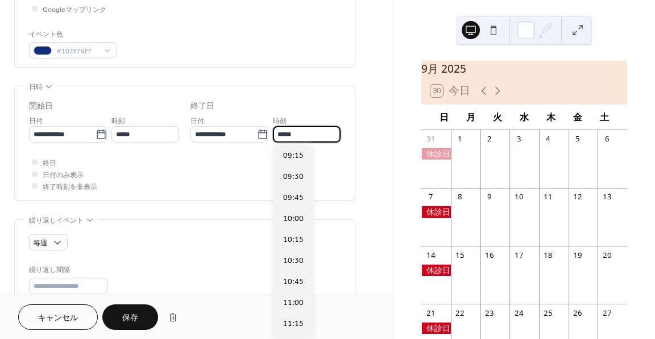
click at [291, 133] on input "*****" at bounding box center [307, 134] width 68 height 16
click at [301, 255] on span "12:30" at bounding box center [293, 258] width 20 height 12
type input "*****"
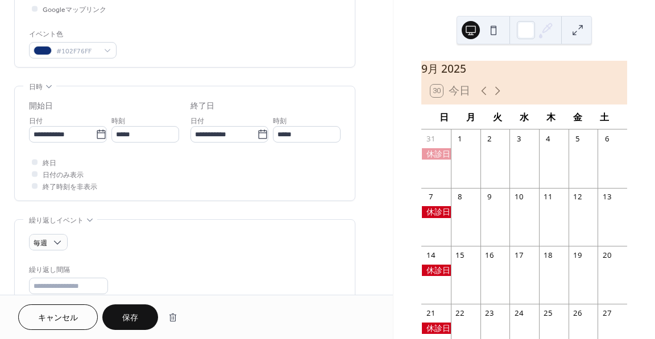
click at [132, 316] on span "保存" at bounding box center [130, 319] width 16 height 12
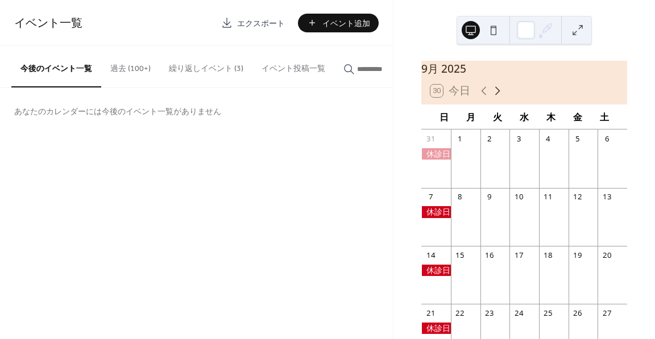
click at [493, 98] on icon at bounding box center [498, 91] width 14 height 14
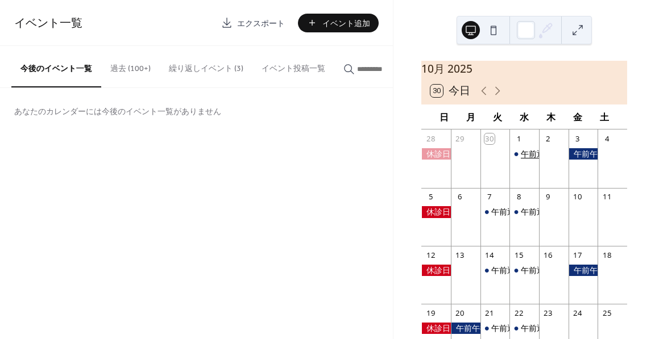
click at [521, 160] on div "午前通常" at bounding box center [537, 153] width 32 height 11
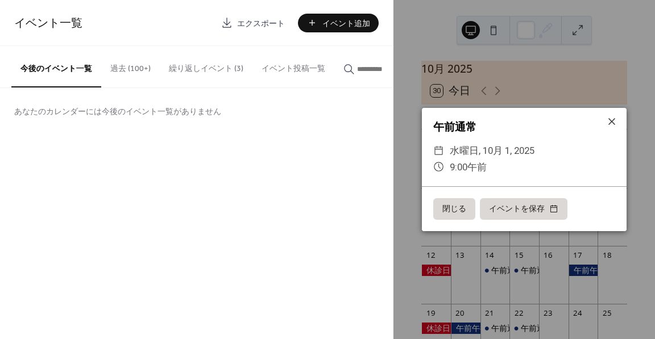
click at [214, 70] on button "繰り返しイベント (3)" at bounding box center [206, 66] width 93 height 40
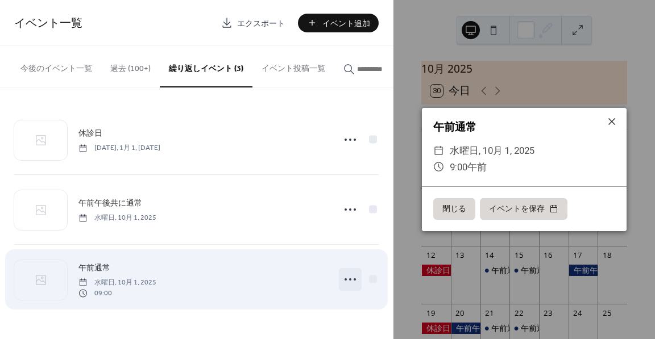
click at [354, 281] on circle at bounding box center [355, 280] width 2 height 2
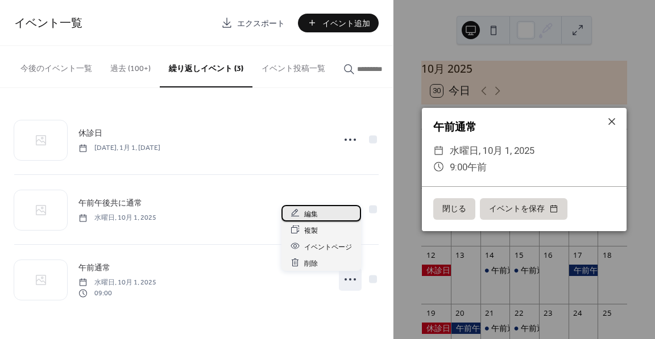
click at [335, 206] on div "編集" at bounding box center [321, 213] width 80 height 16
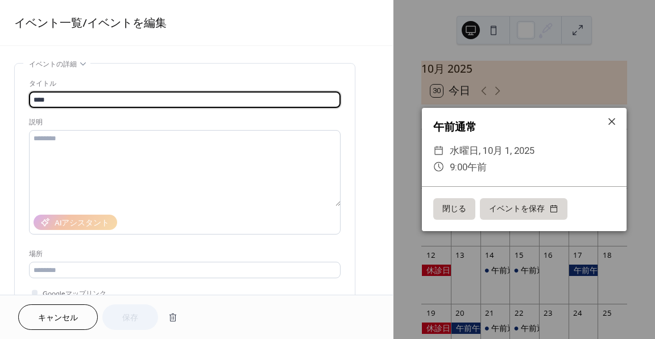
type input "**********"
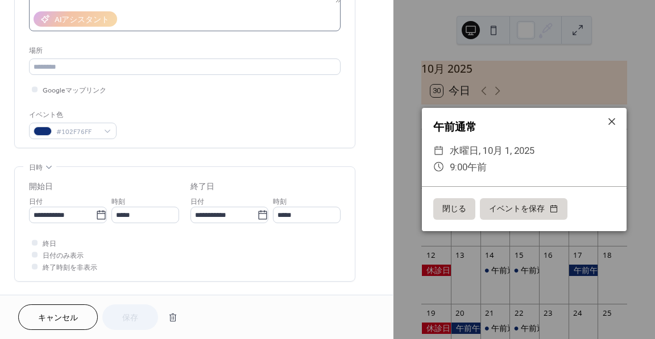
scroll to position [284, 0]
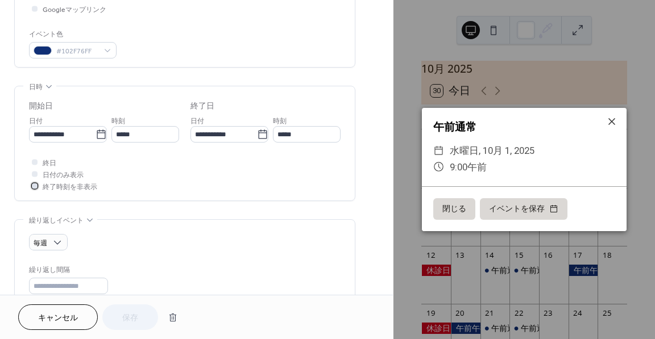
click at [36, 183] on div at bounding box center [35, 186] width 6 height 6
click at [31, 159] on div at bounding box center [34, 161] width 11 height 11
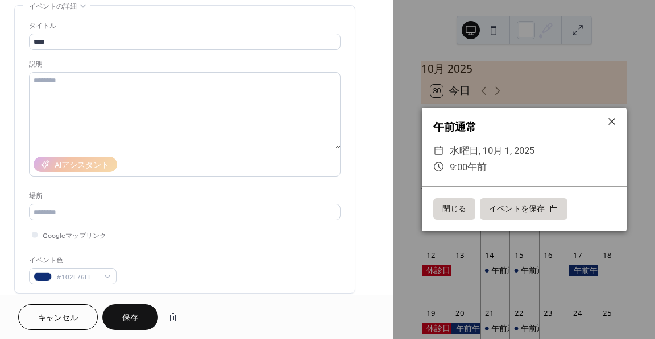
scroll to position [57, 0]
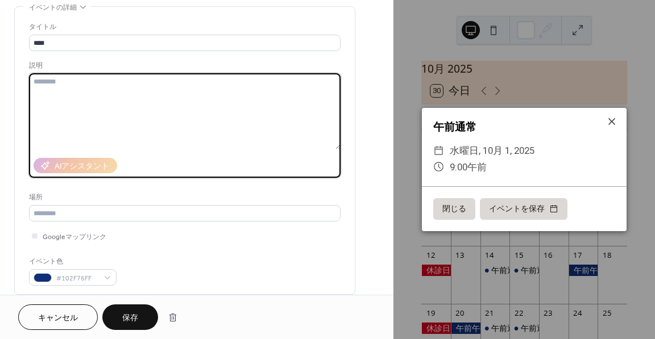
click at [131, 100] on textarea at bounding box center [185, 111] width 312 height 76
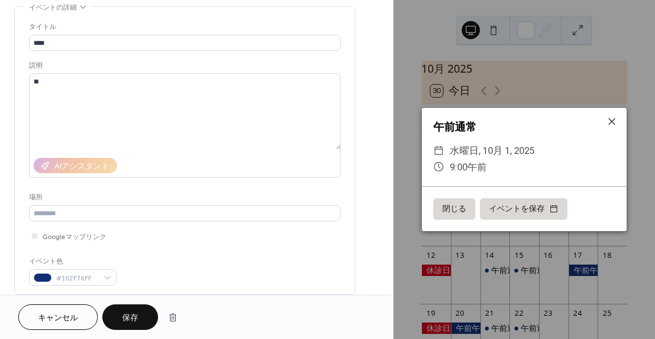
click at [440, 206] on button "閉じる" at bounding box center [454, 209] width 42 height 22
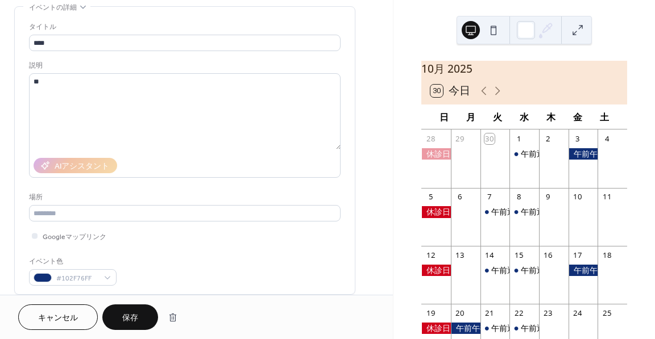
click at [472, 334] on div at bounding box center [466, 328] width 30 height 11
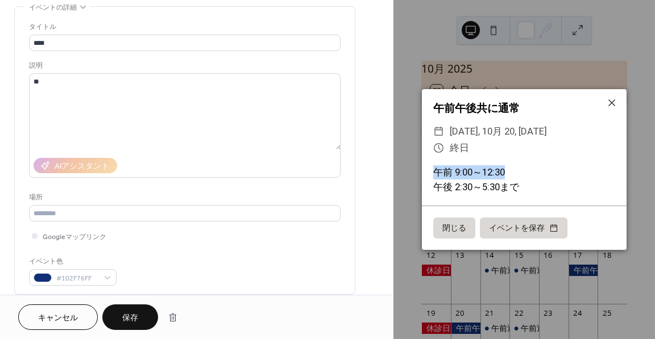
drag, startPoint x: 513, startPoint y: 172, endPoint x: 434, endPoint y: 171, distance: 78.5
click at [434, 171] on div "午前 9:00～12:30 午後 2:30～5:30まで" at bounding box center [524, 179] width 205 height 28
copy div "午前 9:00～12:30"
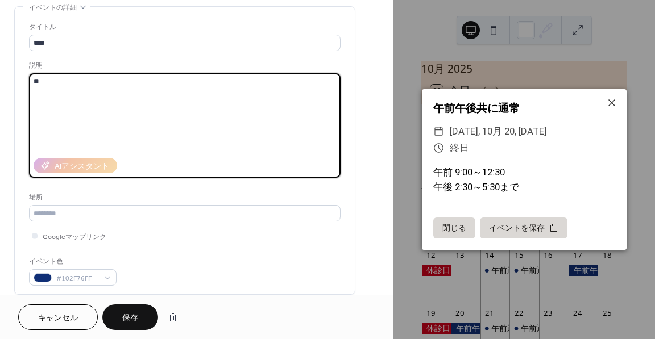
drag, startPoint x: 76, startPoint y: 76, endPoint x: 22, endPoint y: 76, distance: 54.6
click at [19, 76] on div "タイトル **** 説明 ** AIアシスタント 場所 Googleマップリンク イベント色 #102F76FF" at bounding box center [185, 151] width 340 height 288
paste textarea "**********"
type textarea "**********"
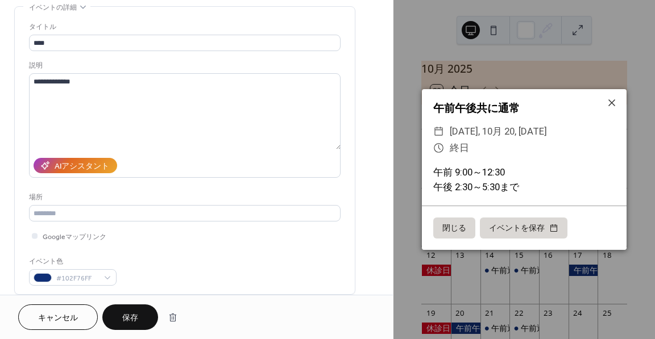
click at [135, 318] on span "保存" at bounding box center [130, 319] width 16 height 12
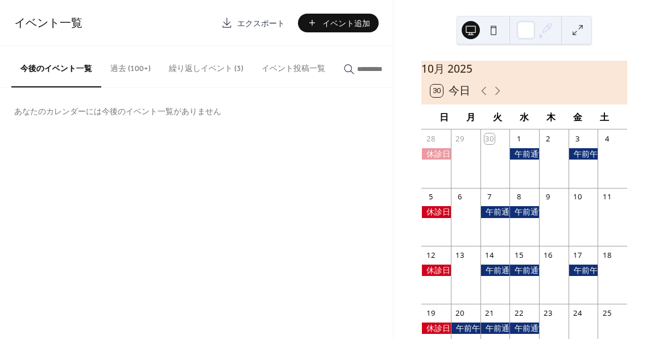
click at [221, 67] on button "繰り返しイベント (3)" at bounding box center [206, 66] width 93 height 40
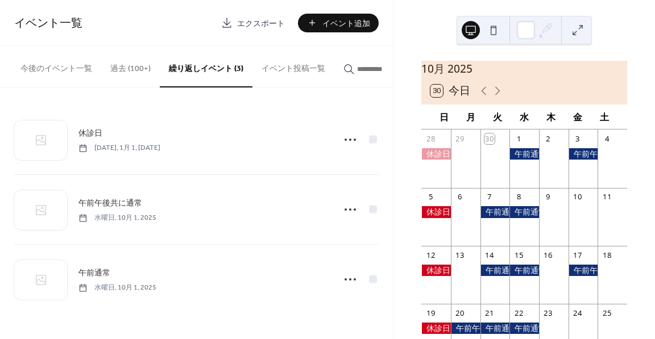
click at [521, 218] on div at bounding box center [524, 211] width 30 height 11
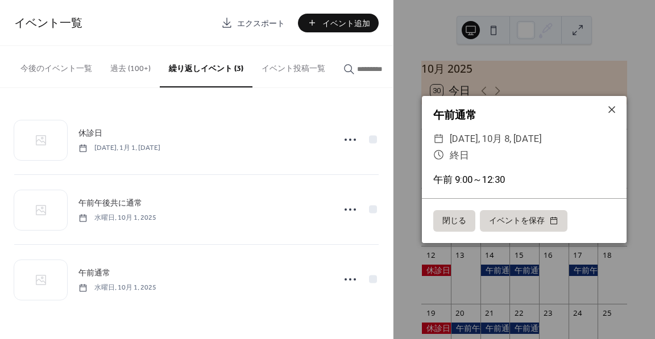
click at [459, 215] on button "閉じる" at bounding box center [454, 221] width 42 height 22
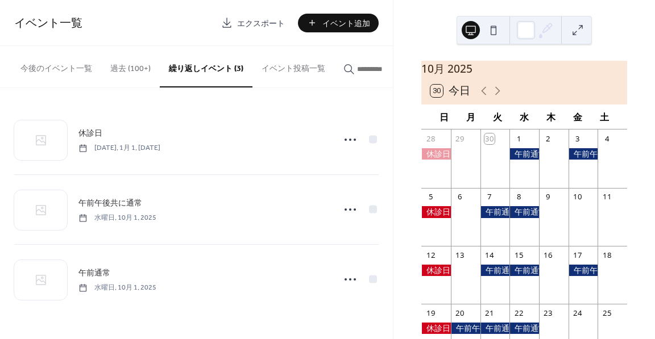
click at [347, 21] on span "イベント追加" at bounding box center [346, 24] width 48 height 12
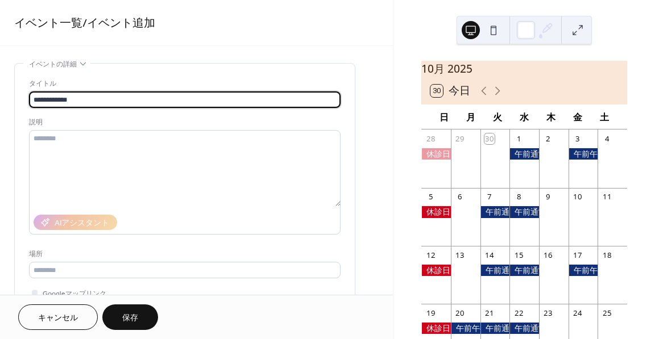
type input "**********"
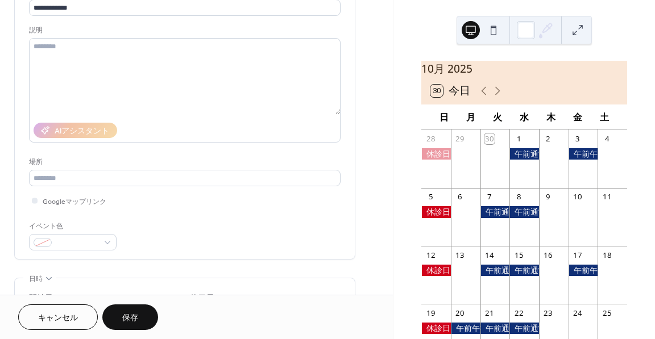
scroll to position [114, 0]
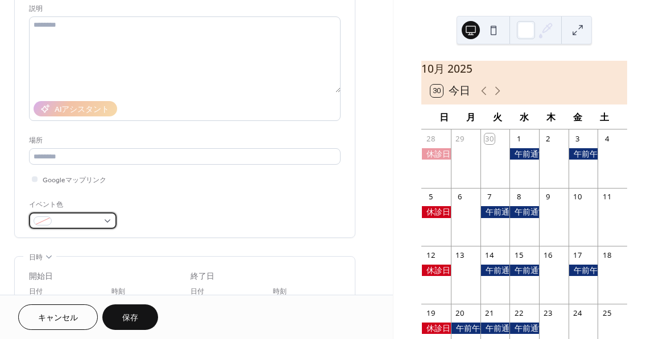
click at [91, 222] on span at bounding box center [77, 222] width 42 height 12
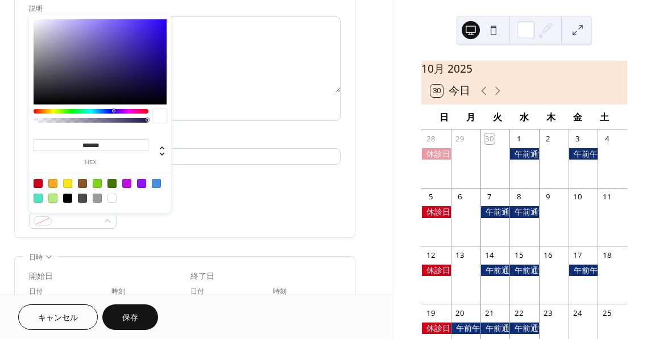
click at [53, 197] on div at bounding box center [52, 198] width 9 height 9
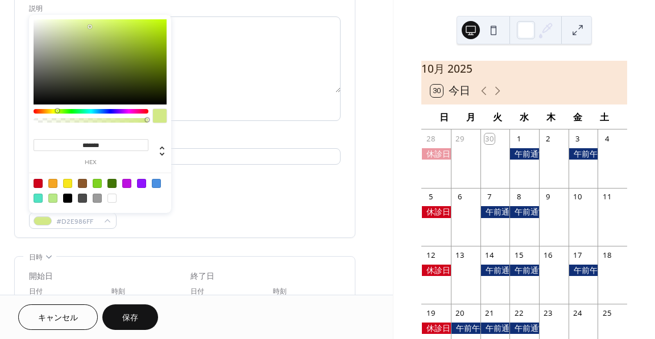
drag, startPoint x: 64, startPoint y: 110, endPoint x: 57, endPoint y: 111, distance: 6.8
click at [57, 111] on div at bounding box center [57, 110] width 3 height 3
type input "*******"
drag, startPoint x: 88, startPoint y: 25, endPoint x: 88, endPoint y: 53, distance: 28.4
click at [88, 53] on div at bounding box center [100, 61] width 133 height 85
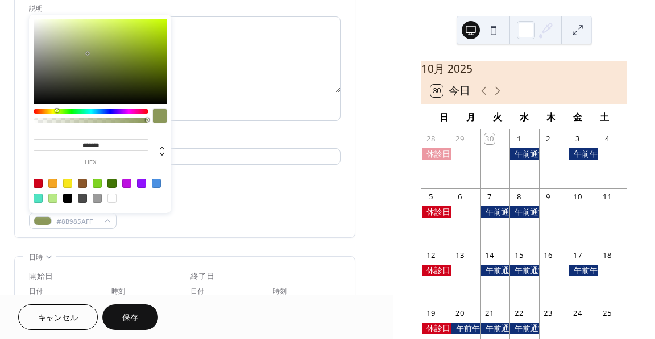
drag, startPoint x: 115, startPoint y: 142, endPoint x: 55, endPoint y: 138, distance: 60.4
click at [55, 138] on div "******* hex" at bounding box center [91, 152] width 115 height 28
click at [196, 221] on div "イベント色 #8B985AFF" at bounding box center [185, 214] width 312 height 30
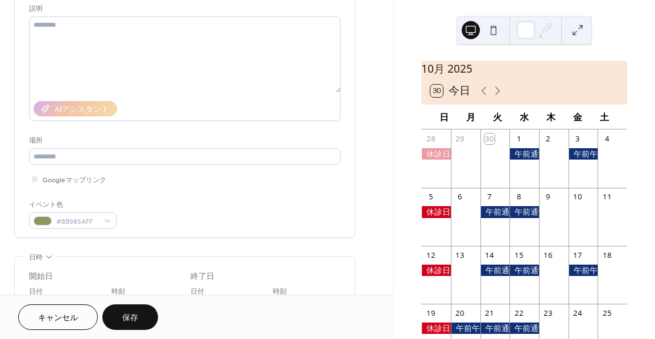
click at [182, 213] on div "イベント色 #8B985AFF" at bounding box center [185, 214] width 312 height 30
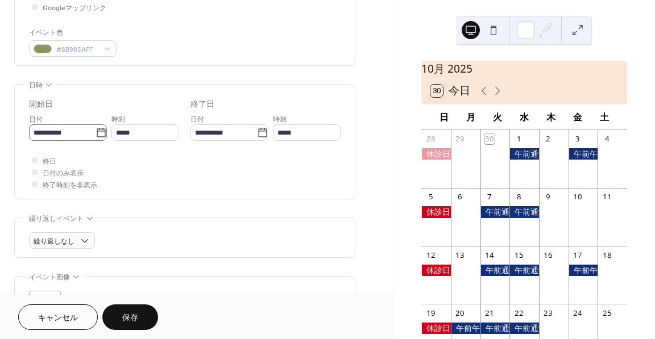
scroll to position [284, 0]
click at [96, 129] on icon at bounding box center [101, 134] width 11 height 11
click at [95, 129] on input "**********" at bounding box center [62, 134] width 67 height 16
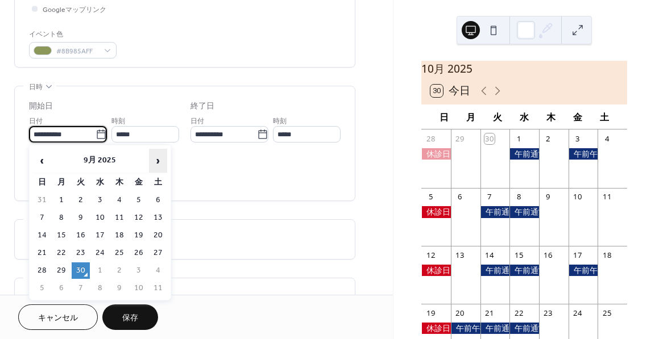
click at [151, 161] on span "›" at bounding box center [158, 161] width 17 height 23
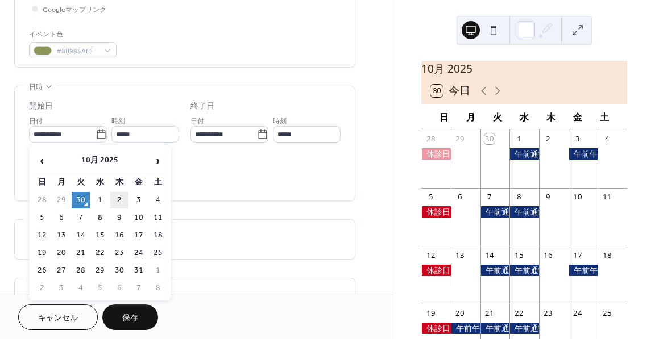
click at [119, 197] on td "2" at bounding box center [119, 200] width 18 height 16
type input "**********"
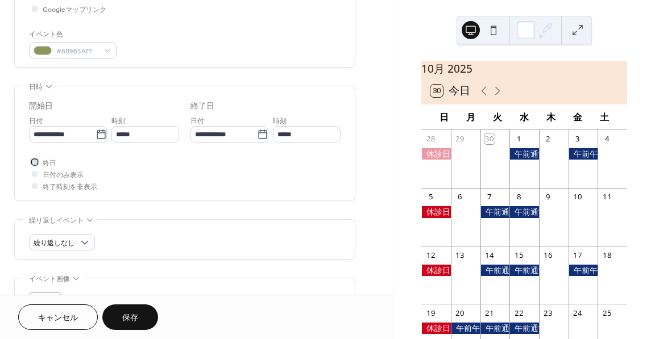
click at [38, 163] on div at bounding box center [34, 161] width 11 height 11
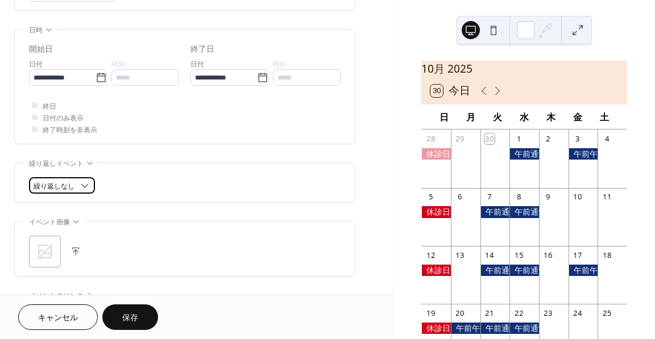
click at [78, 180] on div "繰り返しなし" at bounding box center [62, 185] width 66 height 16
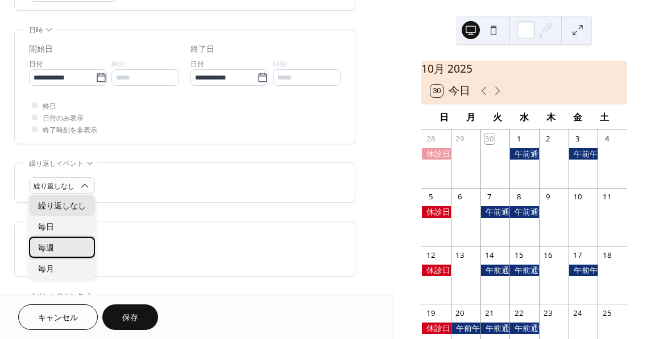
click at [69, 246] on div "毎週" at bounding box center [62, 247] width 66 height 21
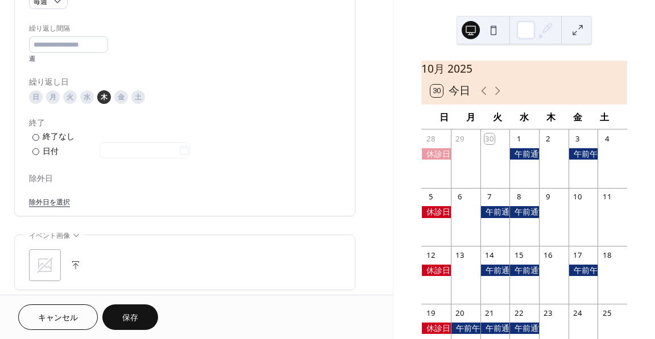
scroll to position [569, 0]
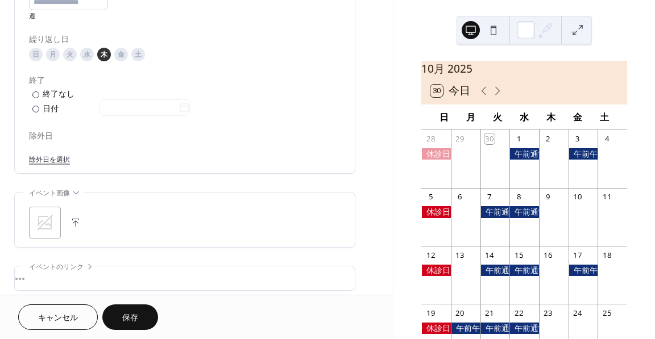
click at [53, 158] on link "除外日を選択" at bounding box center [49, 159] width 41 height 12
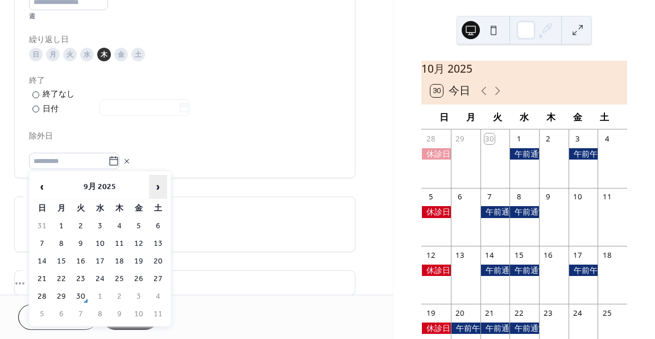
click at [158, 186] on span "›" at bounding box center [158, 187] width 17 height 23
click at [122, 241] on td "9" at bounding box center [119, 244] width 18 height 16
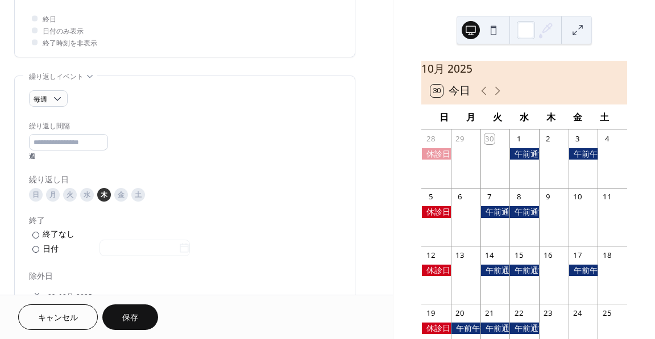
scroll to position [455, 0]
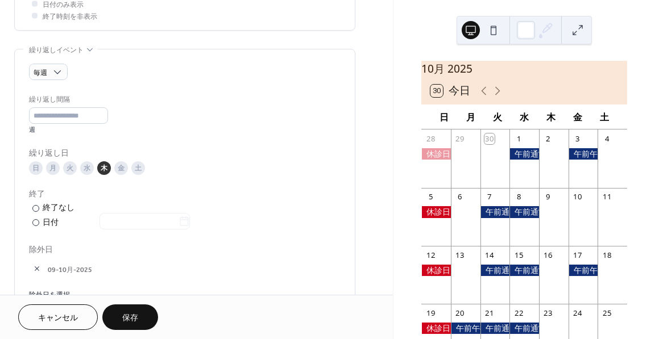
click at [139, 320] on button "保存" at bounding box center [130, 318] width 56 height 26
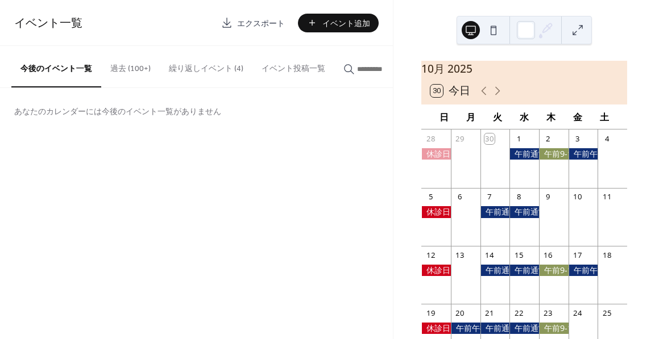
click at [548, 158] on div at bounding box center [554, 153] width 30 height 11
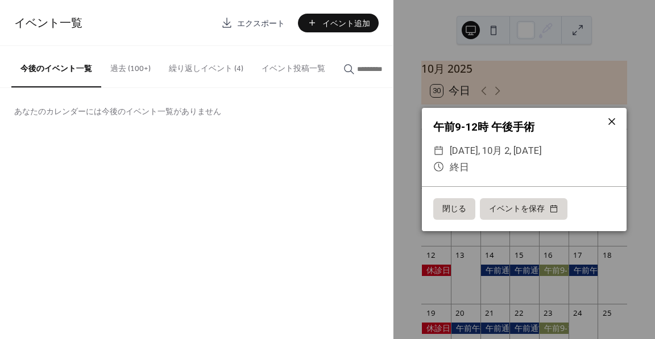
click at [612, 126] on icon at bounding box center [612, 122] width 14 height 14
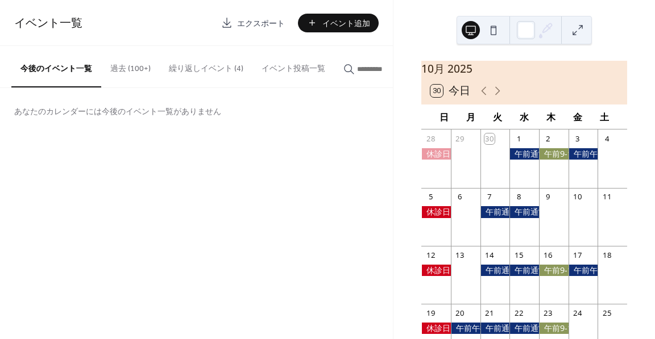
click at [555, 160] on div at bounding box center [554, 153] width 30 height 11
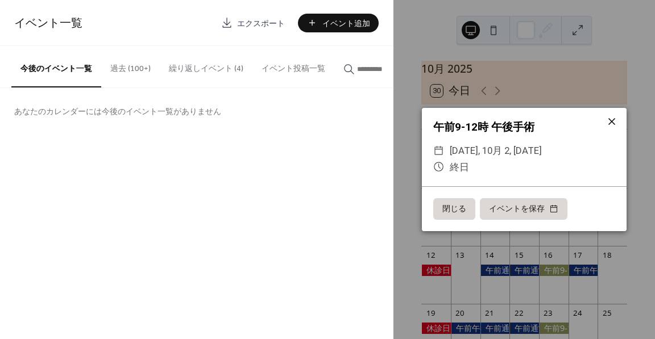
click at [613, 119] on icon at bounding box center [612, 122] width 14 height 14
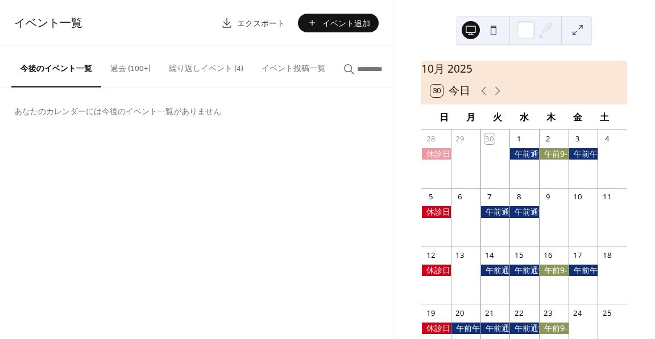
click at [198, 67] on button "繰り返しイベント (4)" at bounding box center [206, 66] width 93 height 40
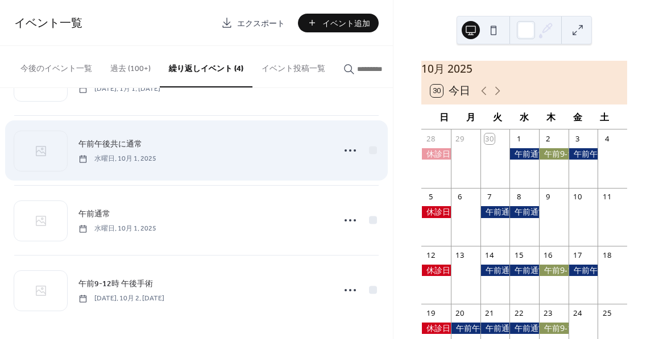
scroll to position [64, 0]
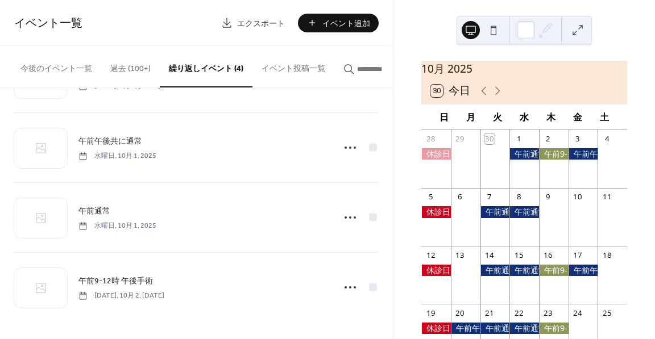
click at [496, 218] on div at bounding box center [495, 211] width 30 height 11
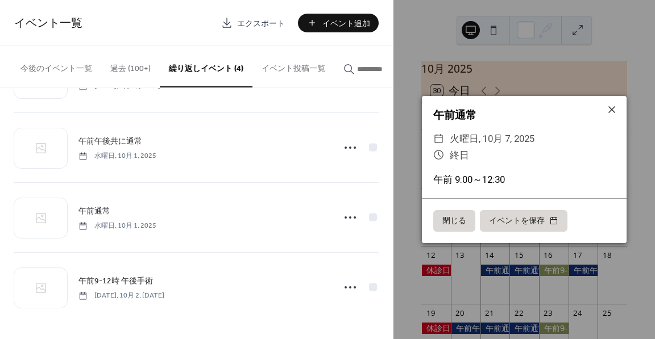
click at [453, 220] on button "閉じる" at bounding box center [454, 221] width 42 height 22
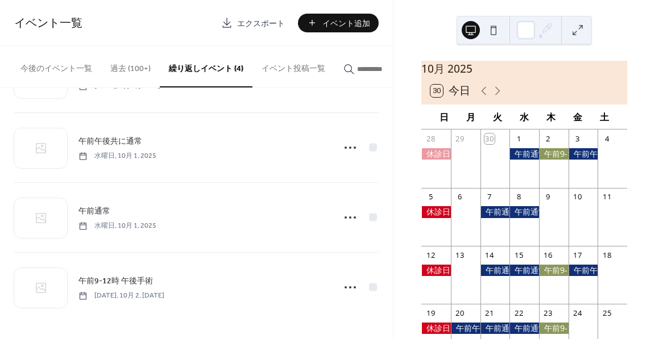
click at [352, 27] on span "イベント追加" at bounding box center [346, 24] width 48 height 12
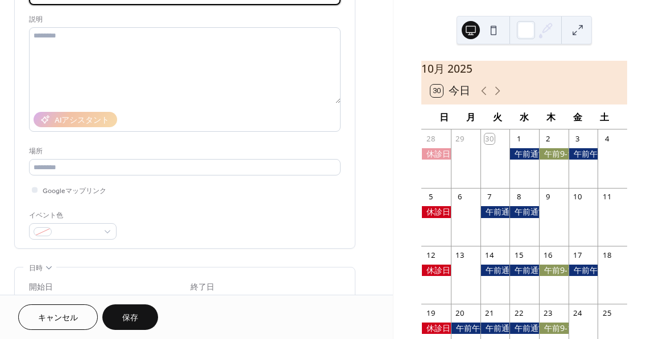
scroll to position [114, 0]
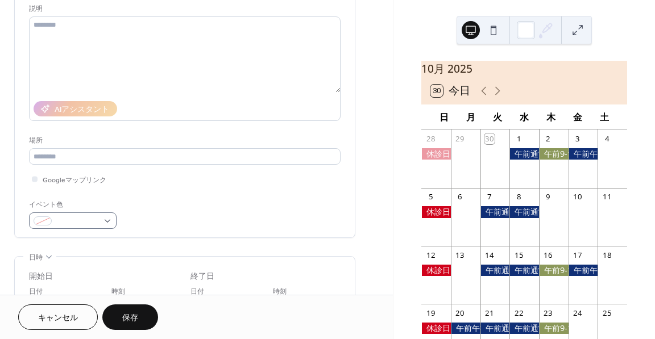
type input "***"
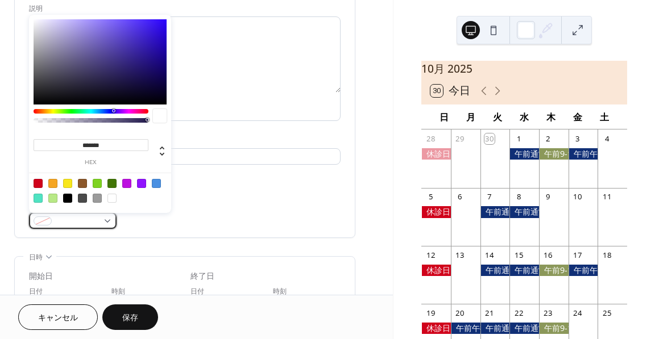
click at [96, 221] on span at bounding box center [77, 222] width 42 height 12
click at [39, 186] on div at bounding box center [38, 183] width 9 height 9
type input "*******"
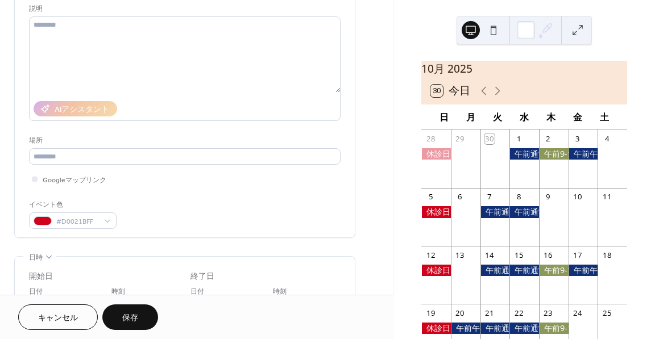
click at [221, 184] on div "Googleマップリンク" at bounding box center [185, 179] width 312 height 12
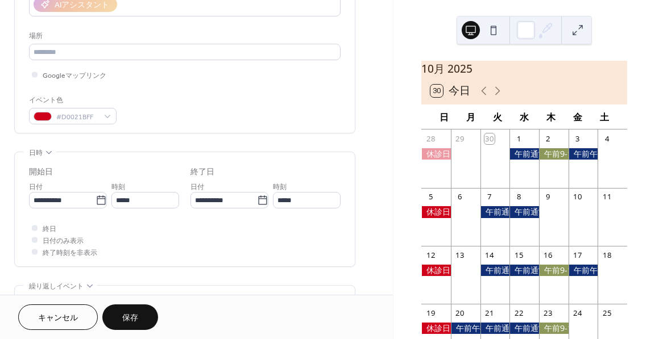
scroll to position [227, 0]
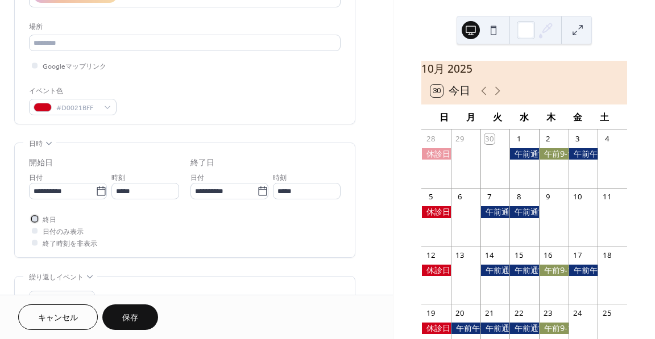
click at [38, 218] on div at bounding box center [34, 218] width 11 height 11
click at [97, 189] on icon at bounding box center [101, 190] width 9 height 9
click at [96, 189] on input "**********" at bounding box center [62, 191] width 67 height 16
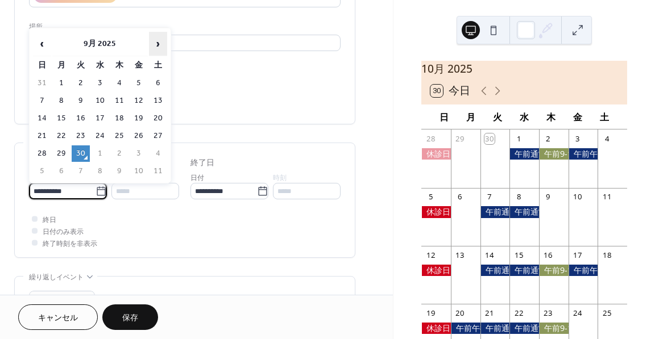
click at [161, 45] on span "›" at bounding box center [158, 43] width 17 height 23
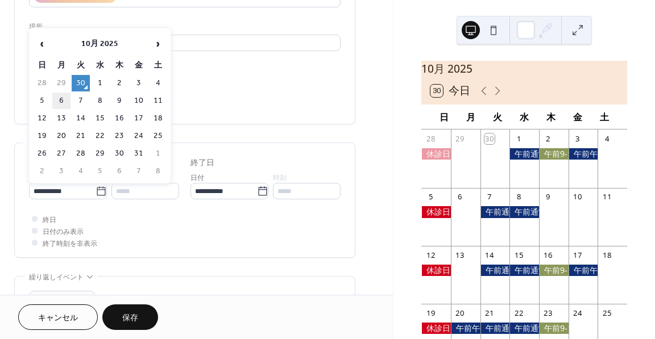
click at [60, 101] on td "6" at bounding box center [61, 101] width 18 height 16
type input "**********"
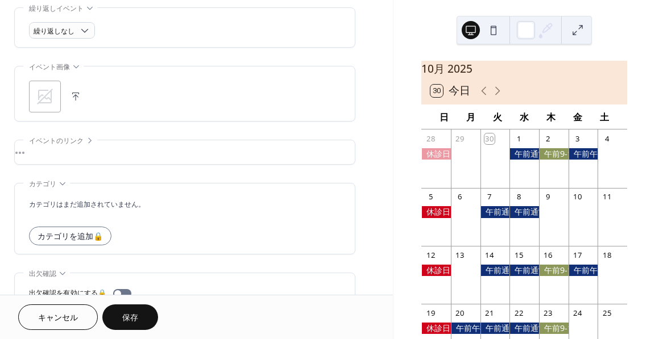
scroll to position [512, 0]
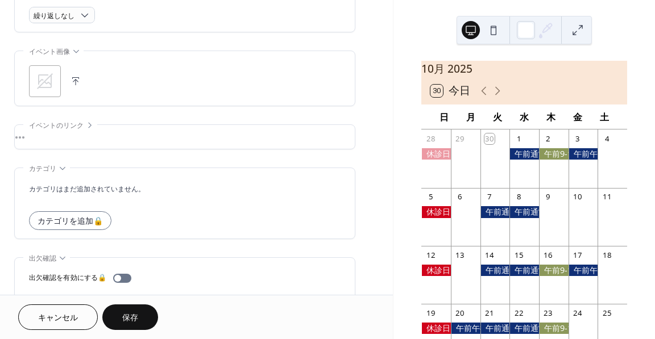
click at [142, 317] on button "保存" at bounding box center [130, 318] width 56 height 26
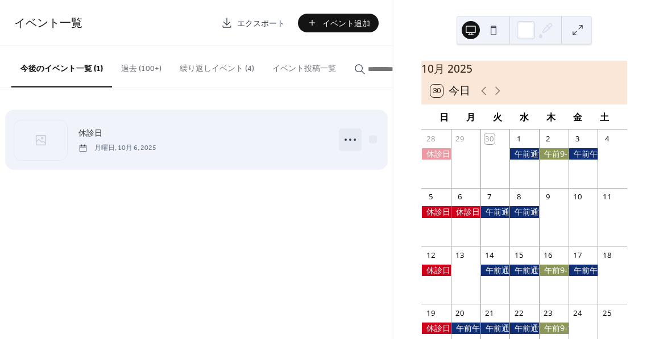
click at [351, 146] on icon at bounding box center [350, 140] width 18 height 18
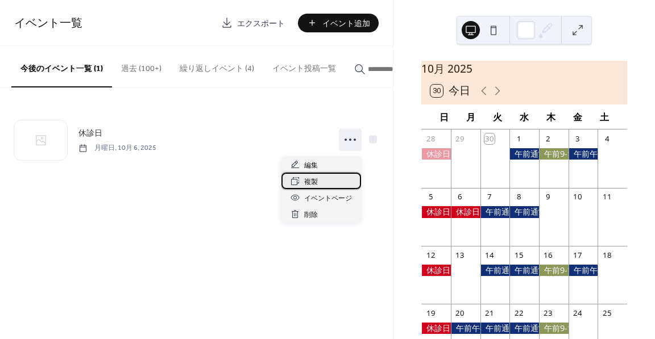
click at [318, 180] on div "複製" at bounding box center [321, 181] width 80 height 16
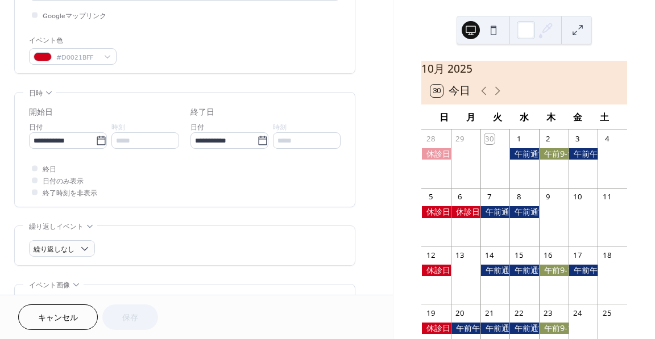
scroll to position [284, 0]
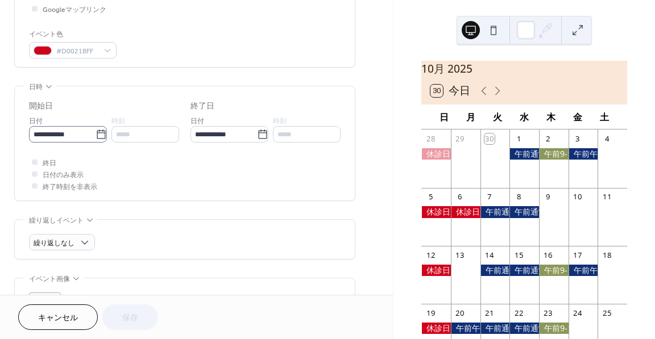
click at [99, 133] on icon at bounding box center [101, 134] width 11 height 11
click at [96, 133] on input "**********" at bounding box center [62, 134] width 67 height 16
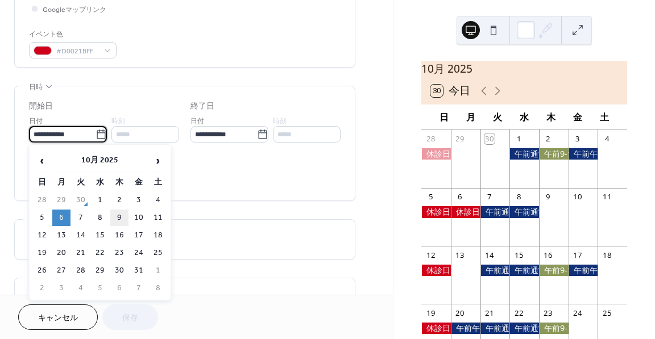
click at [122, 219] on td "9" at bounding box center [119, 218] width 18 height 16
type input "**********"
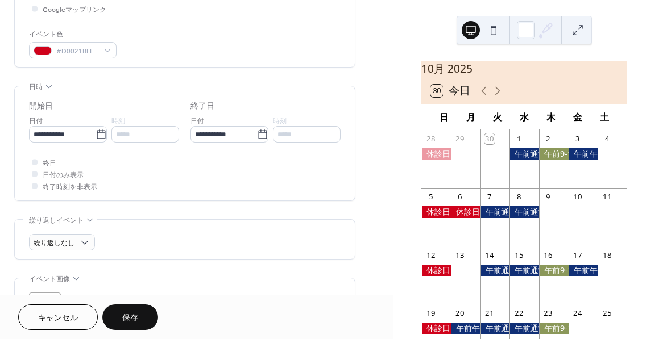
click at [123, 320] on span "保存" at bounding box center [130, 319] width 16 height 12
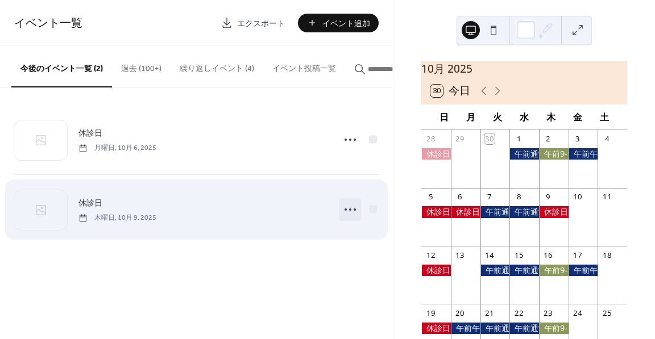
click at [351, 213] on icon at bounding box center [350, 210] width 18 height 18
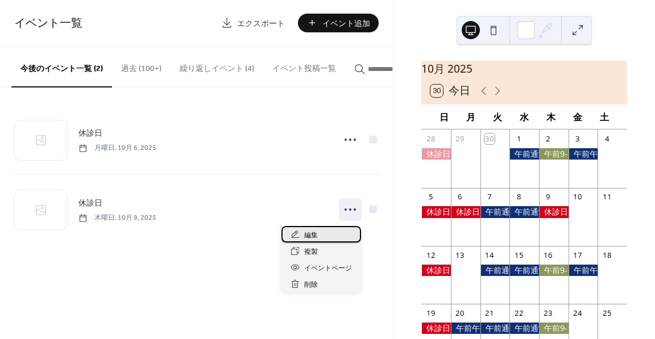
click at [323, 232] on div "編集" at bounding box center [321, 234] width 80 height 16
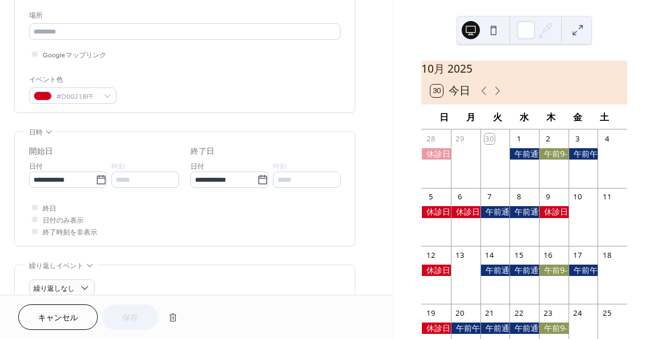
scroll to position [284, 0]
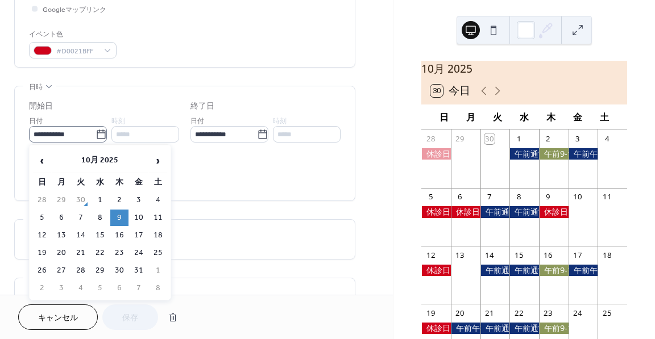
click at [98, 136] on icon at bounding box center [101, 134] width 11 height 11
click at [96, 136] on input "**********" at bounding box center [62, 134] width 67 height 16
click at [144, 214] on td "10" at bounding box center [139, 218] width 18 height 16
type input "**********"
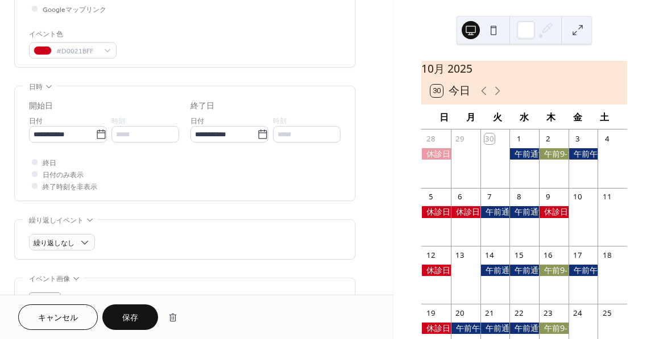
click at [142, 321] on button "保存" at bounding box center [130, 318] width 56 height 26
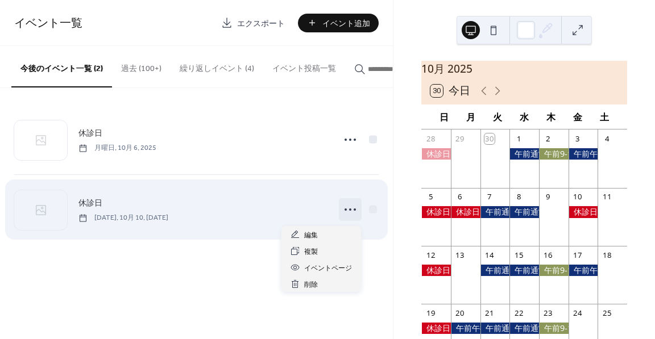
click at [349, 210] on icon at bounding box center [350, 210] width 18 height 18
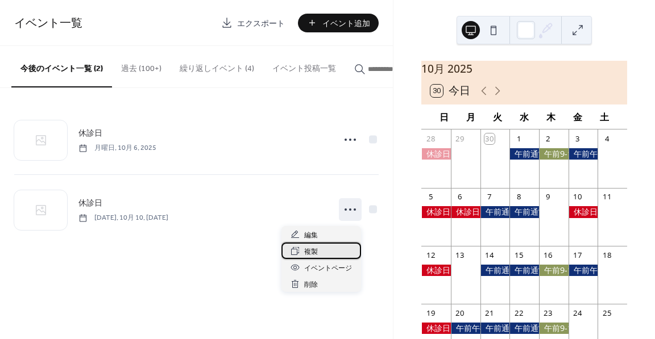
click at [318, 250] on div "複製" at bounding box center [321, 251] width 80 height 16
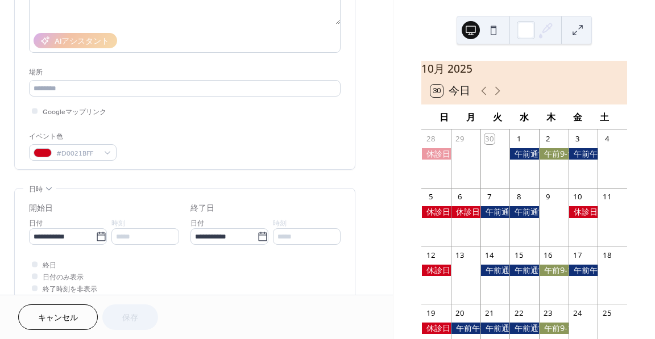
scroll to position [227, 0]
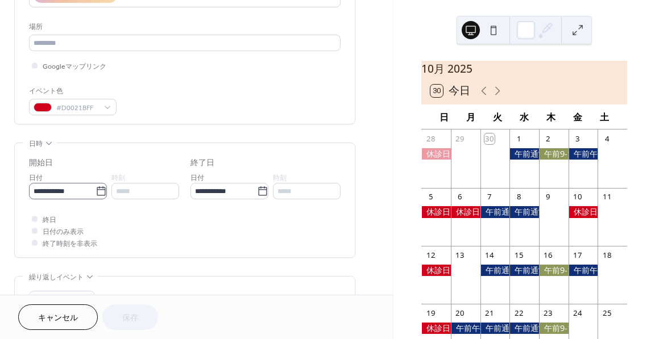
click at [101, 188] on icon at bounding box center [101, 191] width 11 height 11
click at [96, 188] on input "**********" at bounding box center [62, 191] width 67 height 16
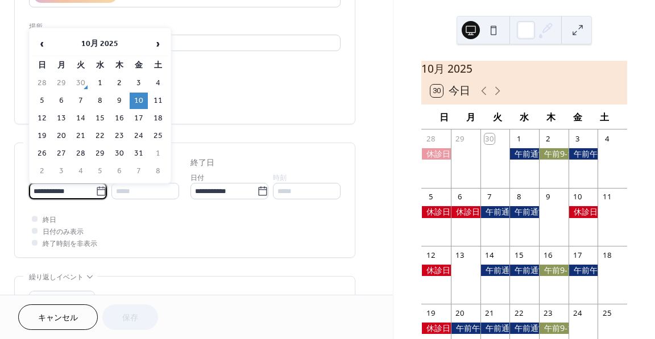
click at [117, 98] on td "9" at bounding box center [119, 101] width 18 height 16
type input "**********"
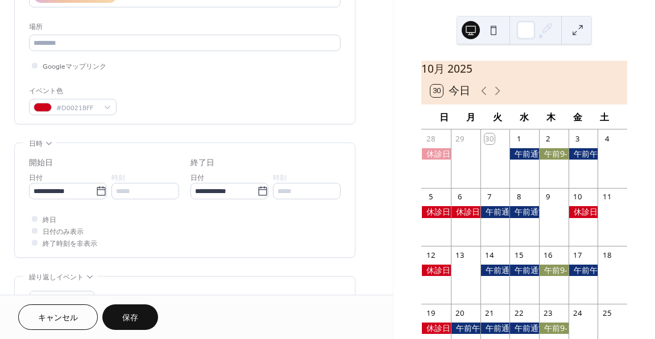
click at [136, 316] on span "保存" at bounding box center [130, 319] width 16 height 12
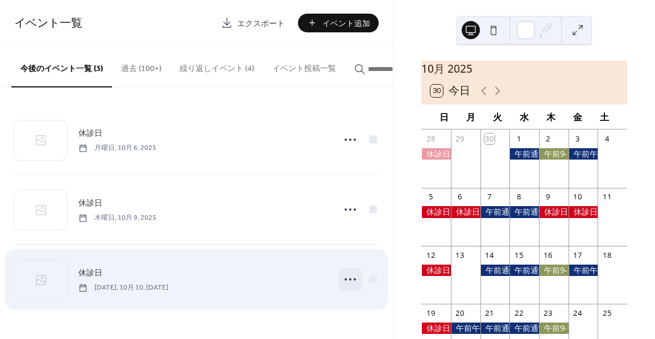
click at [348, 283] on icon at bounding box center [350, 280] width 18 height 18
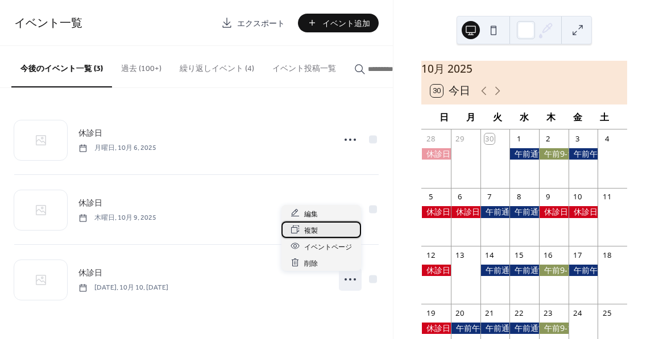
click at [320, 227] on div "複製" at bounding box center [321, 230] width 80 height 16
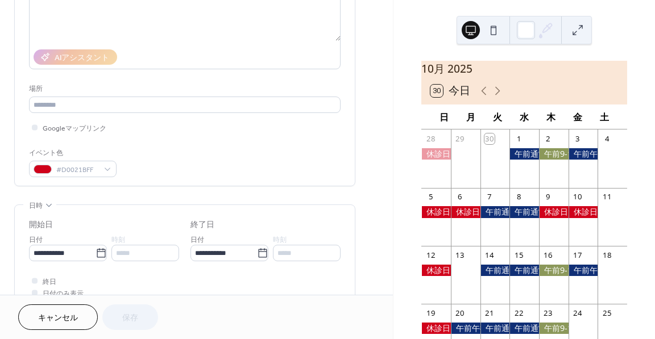
scroll to position [171, 0]
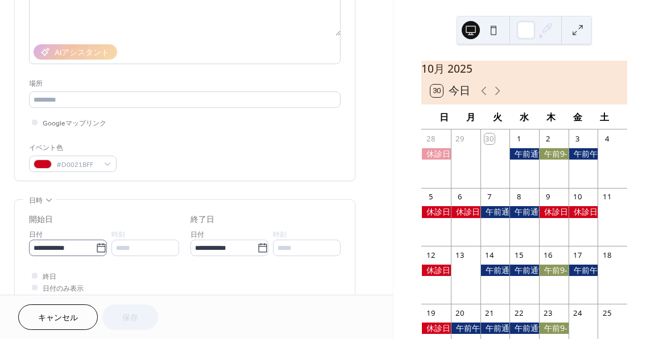
click at [102, 244] on icon at bounding box center [101, 248] width 11 height 11
click at [96, 244] on input "**********" at bounding box center [62, 248] width 67 height 16
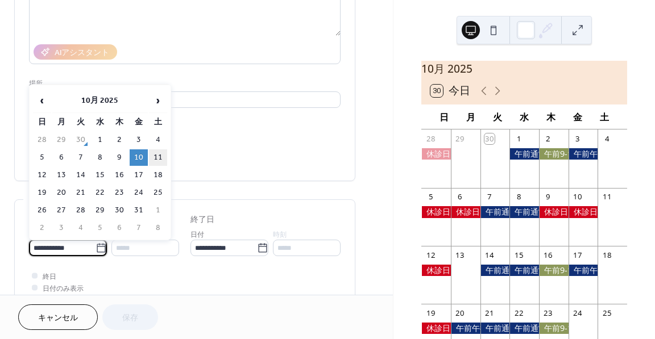
click at [164, 161] on td "11" at bounding box center [158, 158] width 18 height 16
type input "**********"
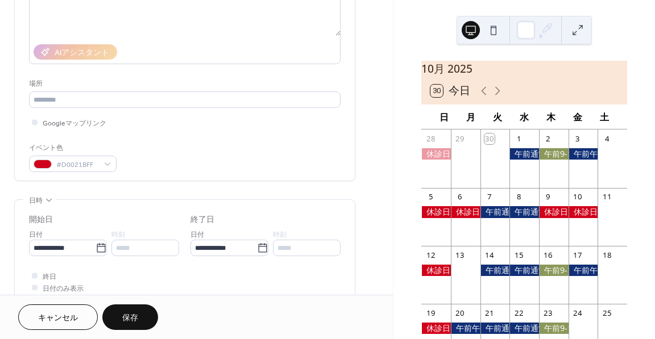
click at [135, 317] on span "保存" at bounding box center [130, 319] width 16 height 12
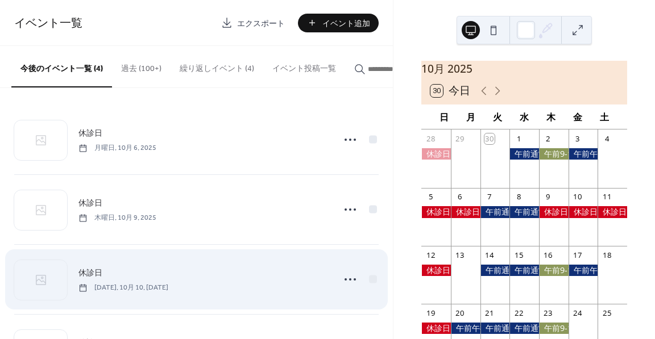
scroll to position [64, 0]
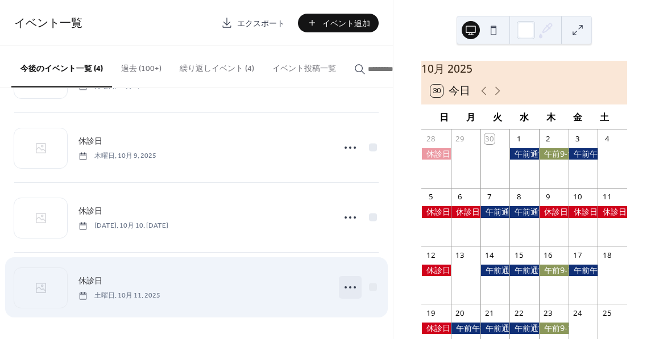
click at [341, 284] on icon at bounding box center [350, 288] width 18 height 18
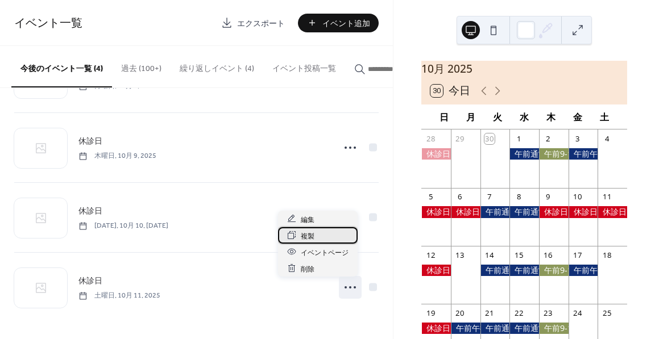
click at [324, 235] on div "複製" at bounding box center [318, 235] width 80 height 16
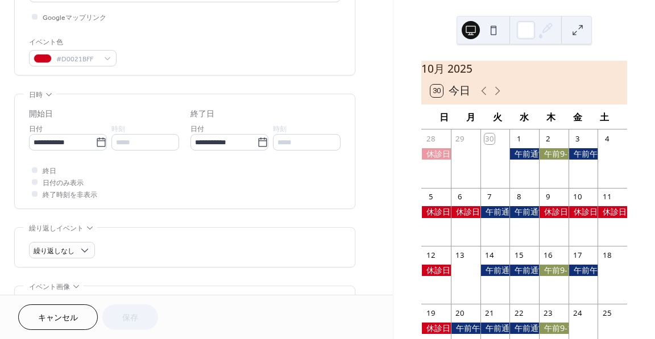
scroll to position [284, 0]
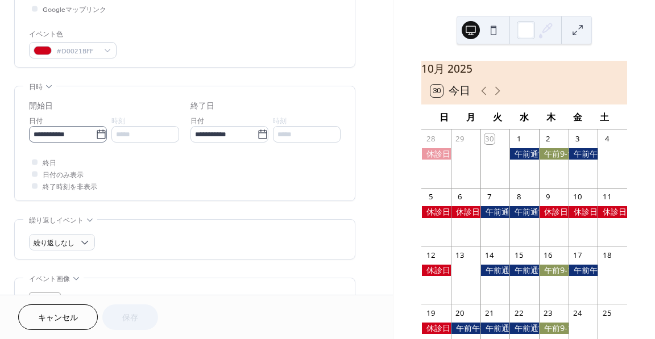
click at [97, 132] on icon at bounding box center [101, 134] width 9 height 9
click at [96, 132] on input "**********" at bounding box center [62, 134] width 67 height 16
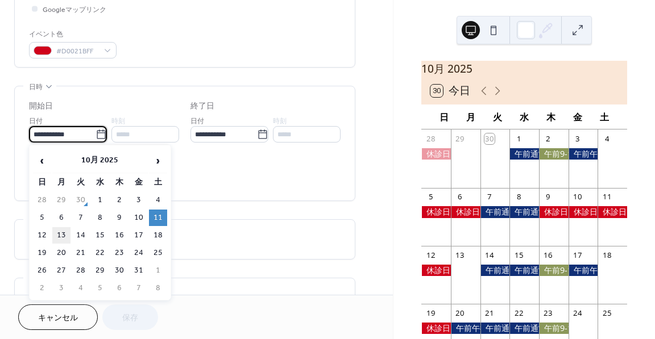
click at [60, 235] on td "13" at bounding box center [61, 235] width 18 height 16
type input "**********"
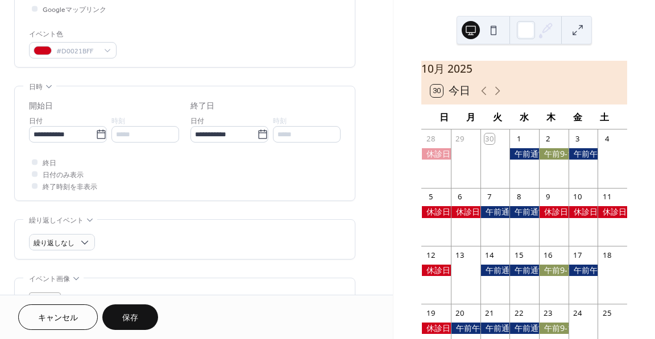
click at [124, 318] on span "保存" at bounding box center [130, 319] width 16 height 12
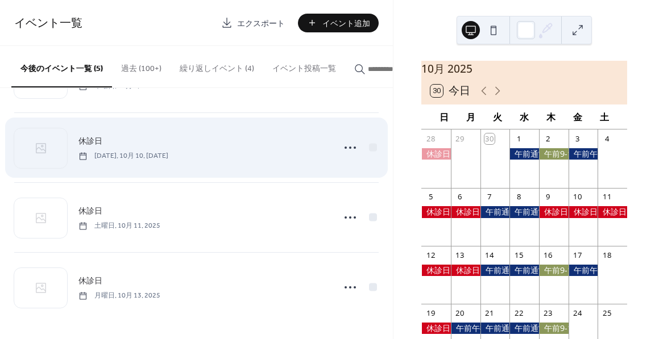
scroll to position [134, 0]
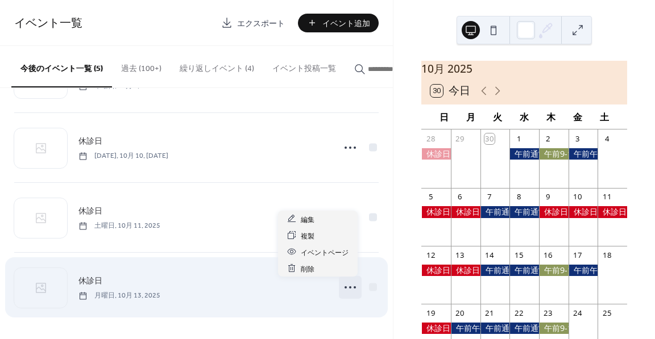
click at [349, 288] on circle at bounding box center [350, 288] width 2 height 2
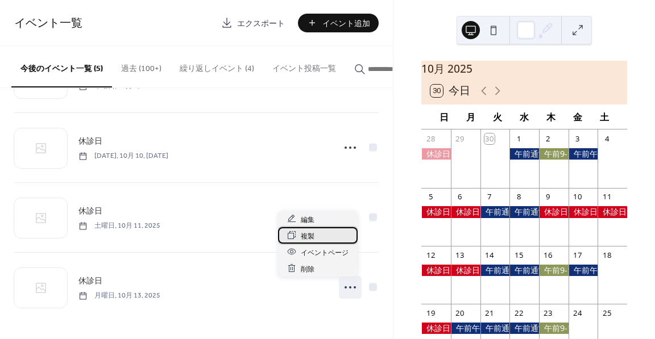
click at [335, 234] on div "複製" at bounding box center [318, 235] width 80 height 16
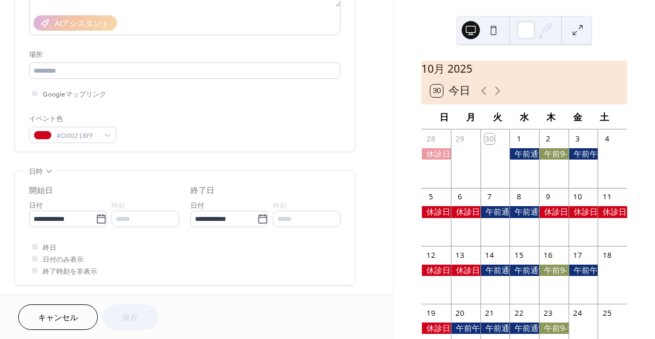
scroll to position [284, 0]
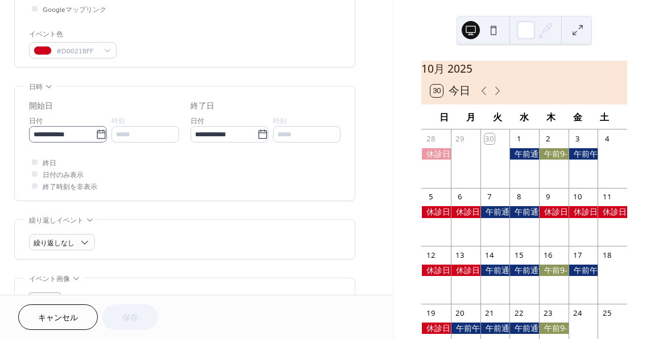
click at [97, 132] on icon at bounding box center [101, 134] width 9 height 9
click at [96, 132] on input "**********" at bounding box center [62, 134] width 67 height 16
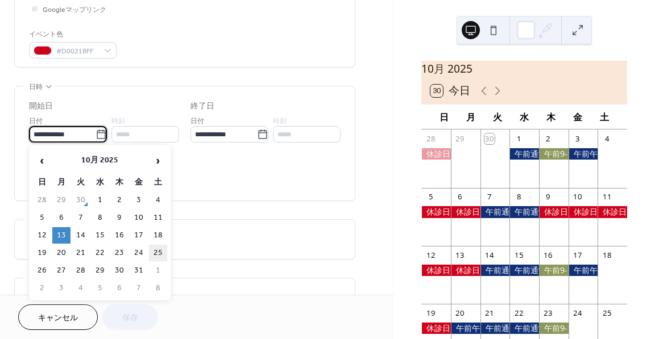
click at [158, 250] on td "25" at bounding box center [158, 253] width 18 height 16
type input "**********"
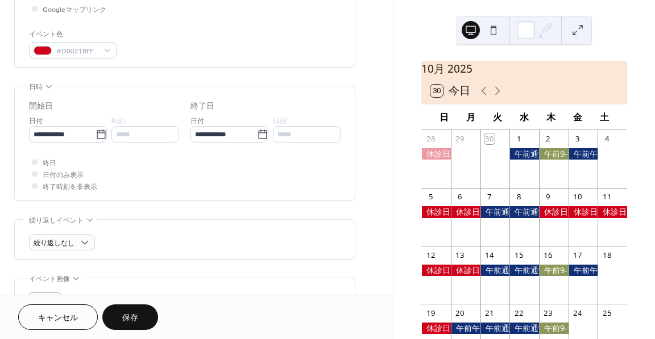
click at [133, 316] on span "保存" at bounding box center [130, 319] width 16 height 12
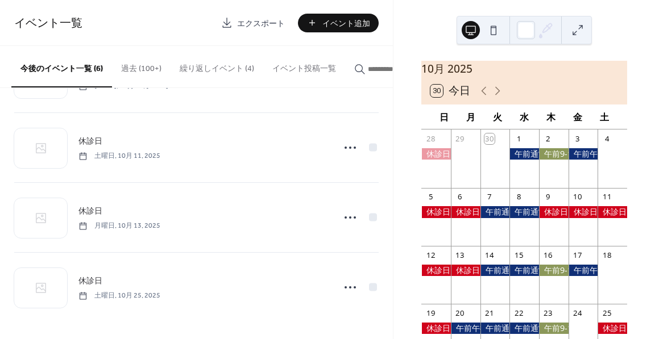
scroll to position [204, 0]
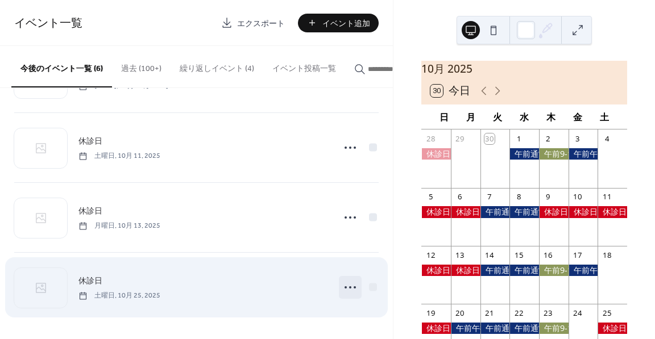
click at [351, 285] on icon at bounding box center [350, 288] width 18 height 18
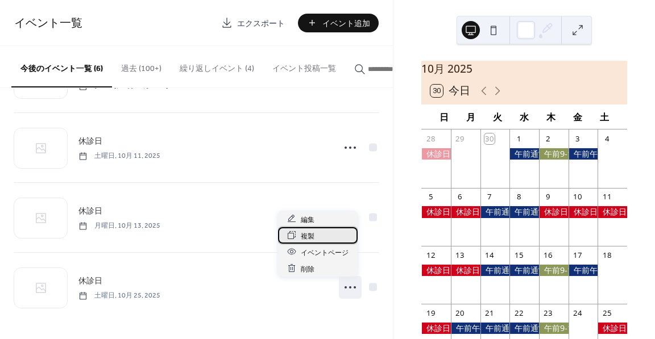
click at [332, 239] on div "複製" at bounding box center [318, 235] width 80 height 16
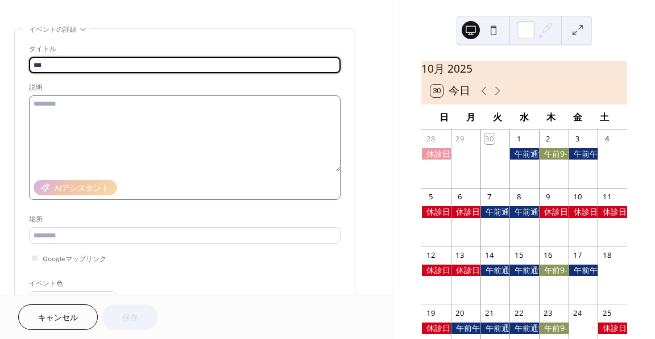
scroll to position [171, 0]
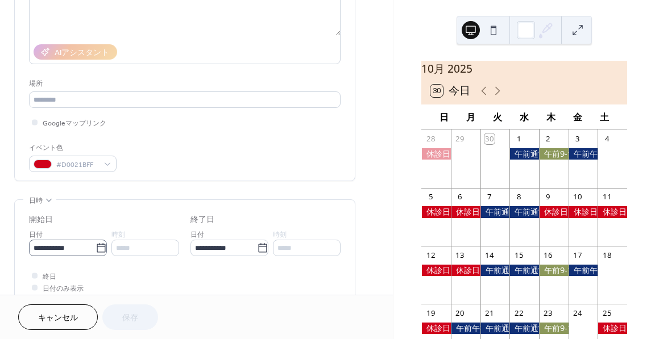
click at [97, 247] on icon at bounding box center [101, 248] width 11 height 11
click at [96, 247] on input "**********" at bounding box center [62, 248] width 67 height 16
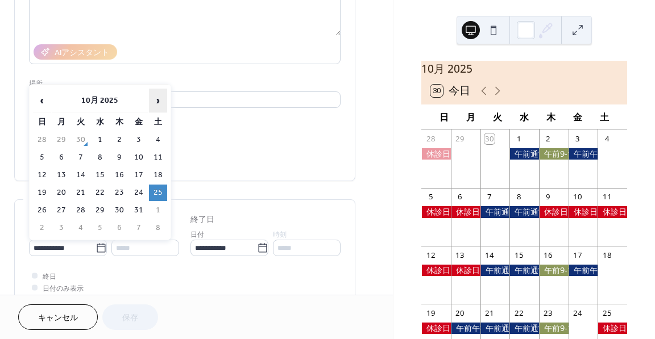
click at [163, 99] on span "›" at bounding box center [158, 100] width 17 height 23
click at [61, 161] on td "3" at bounding box center [61, 158] width 18 height 16
type input "**********"
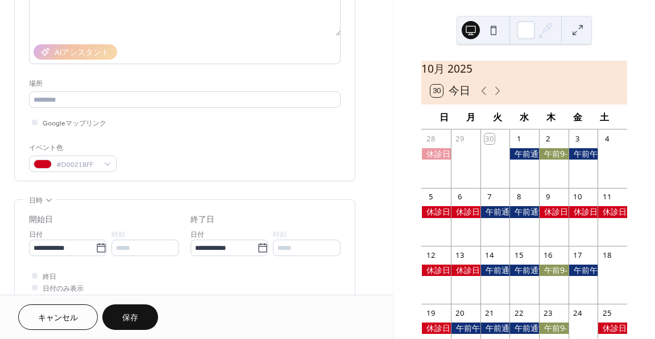
click at [128, 315] on span "保存" at bounding box center [130, 319] width 16 height 12
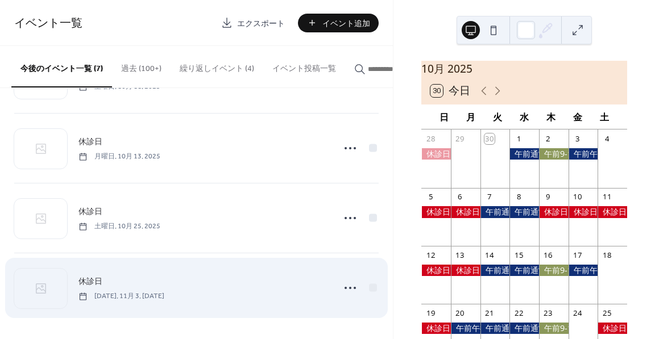
scroll to position [273, 0]
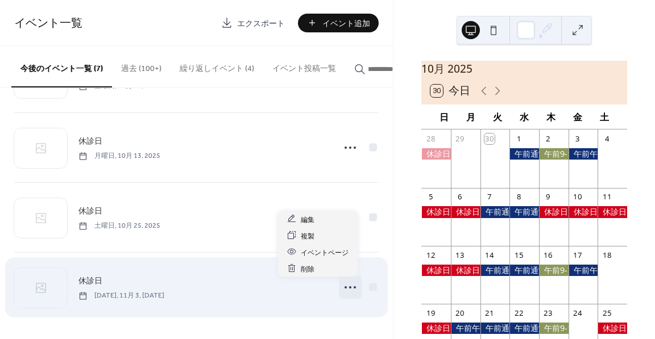
click at [349, 284] on icon at bounding box center [350, 288] width 18 height 18
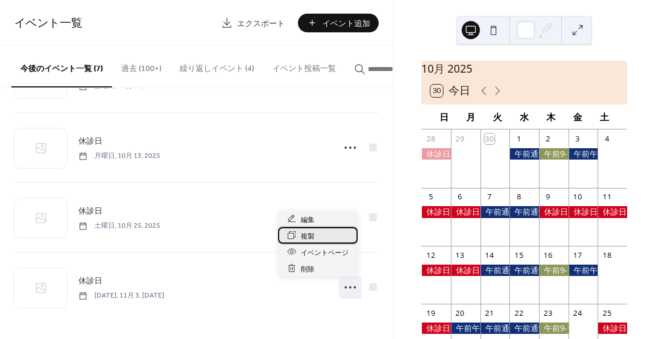
click at [324, 235] on div "複製" at bounding box center [318, 235] width 80 height 16
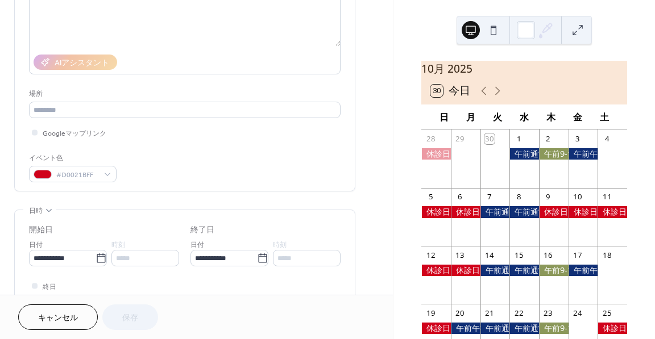
scroll to position [171, 0]
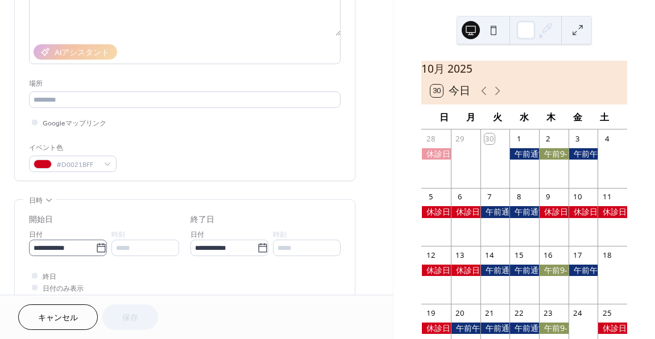
click at [98, 244] on icon at bounding box center [101, 248] width 11 height 11
click at [96, 244] on input "**********" at bounding box center [62, 248] width 67 height 16
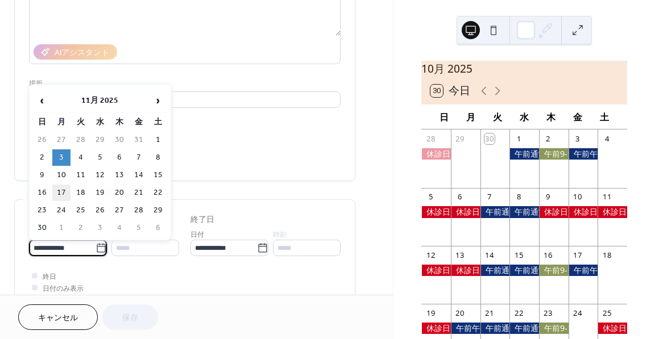
click at [64, 188] on td "17" at bounding box center [61, 193] width 18 height 16
type input "**********"
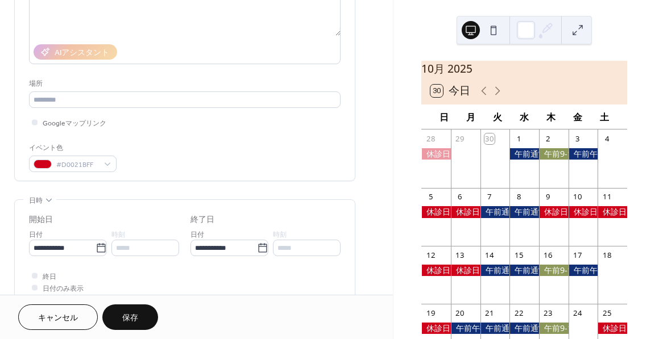
click at [133, 316] on span "保存" at bounding box center [130, 319] width 16 height 12
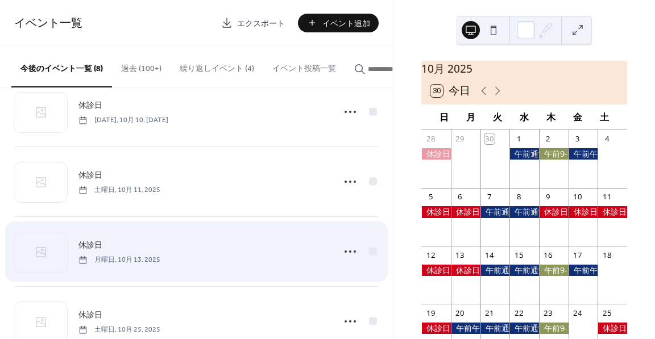
scroll to position [171, 0]
click at [345, 249] on icon at bounding box center [350, 249] width 18 height 18
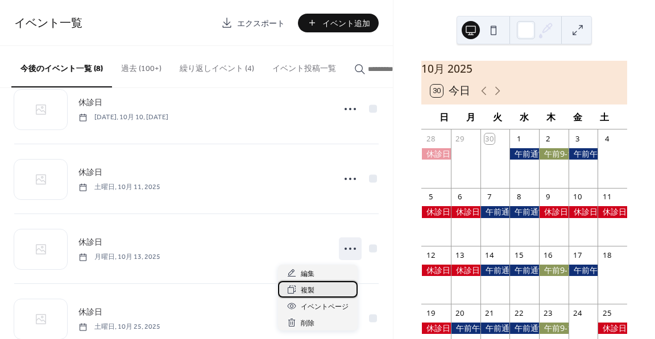
click at [309, 286] on span "複製" at bounding box center [308, 291] width 14 height 12
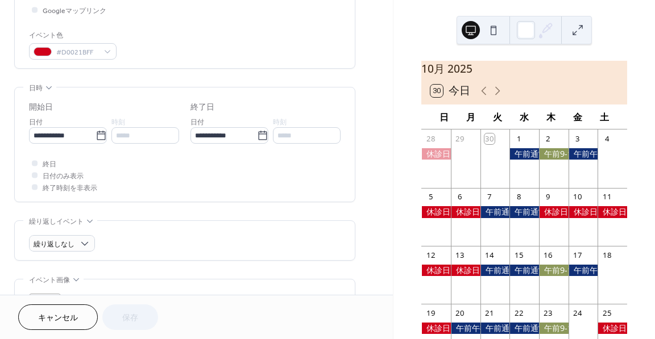
scroll to position [284, 0]
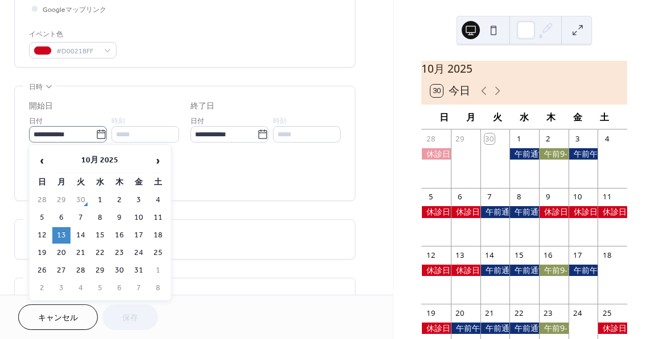
click at [97, 135] on icon at bounding box center [101, 134] width 11 height 11
click at [96, 135] on input "**********" at bounding box center [62, 134] width 67 height 16
click at [152, 167] on span "›" at bounding box center [158, 161] width 17 height 23
click at [64, 268] on td "24" at bounding box center [61, 271] width 18 height 16
type input "**********"
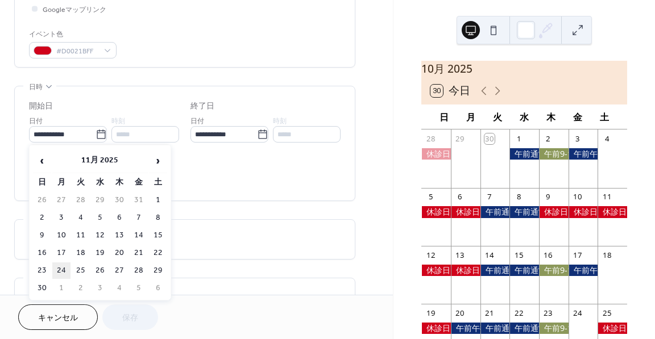
type input "**********"
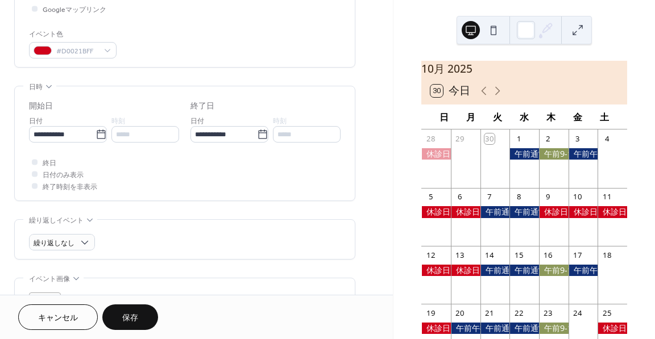
click at [128, 320] on span "保存" at bounding box center [130, 319] width 16 height 12
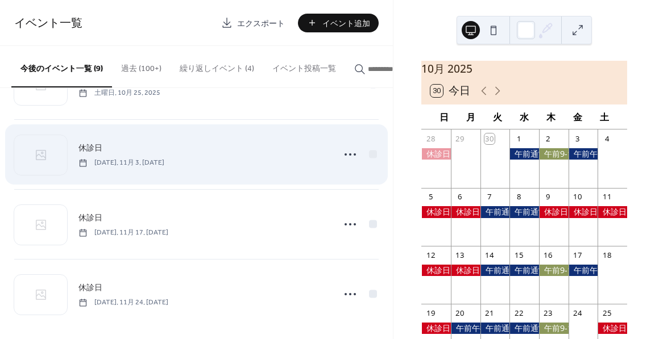
scroll to position [413, 0]
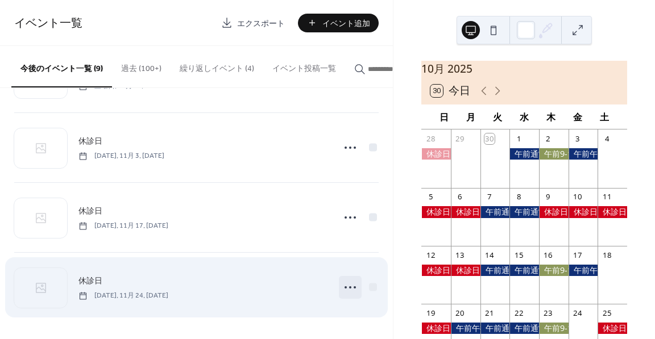
click at [345, 285] on icon at bounding box center [350, 288] width 18 height 18
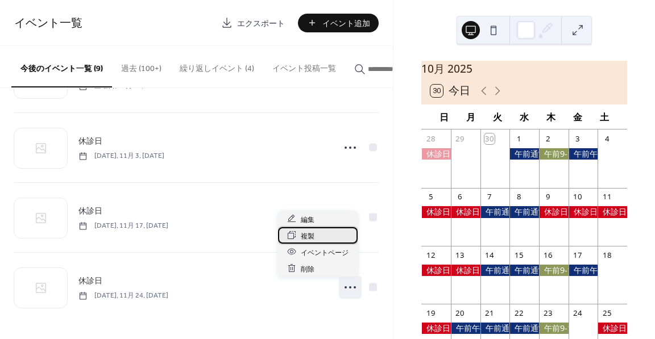
click at [322, 234] on div "複製" at bounding box center [318, 235] width 80 height 16
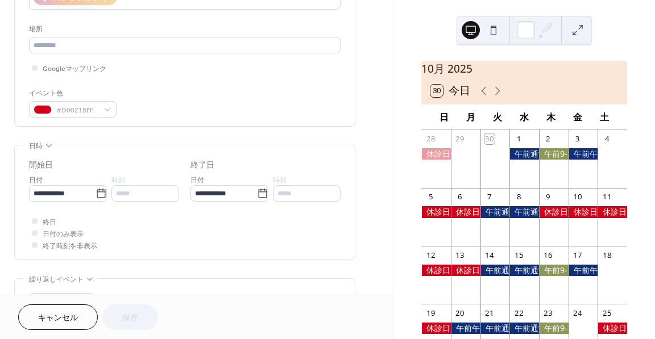
scroll to position [227, 0]
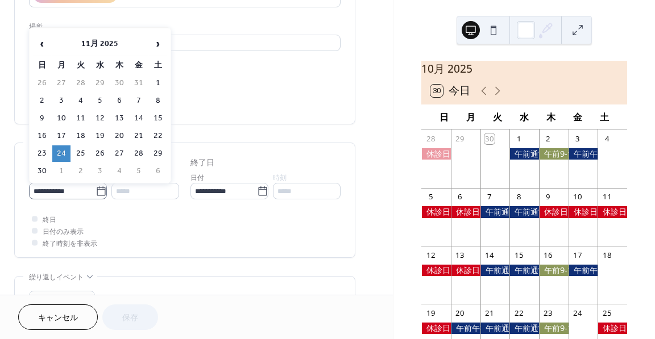
click at [103, 190] on label "**********" at bounding box center [68, 191] width 78 height 16
click at [96, 190] on input "**********" at bounding box center [62, 191] width 67 height 16
click at [165, 134] on td "22" at bounding box center [158, 136] width 18 height 16
type input "**********"
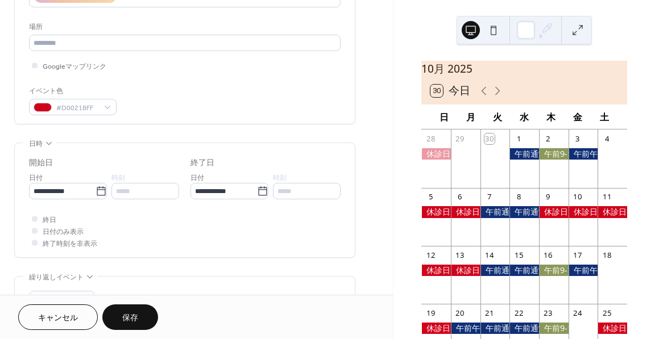
click at [140, 310] on button "保存" at bounding box center [130, 318] width 56 height 26
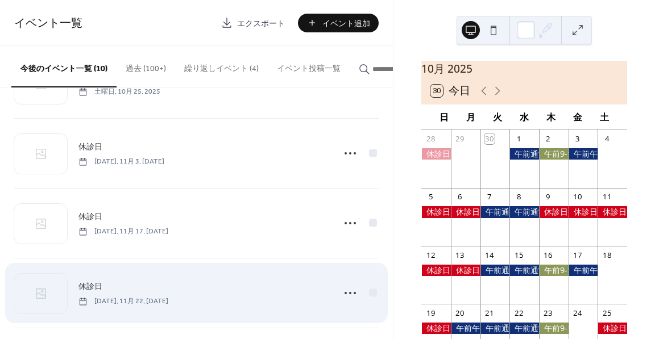
scroll to position [482, 0]
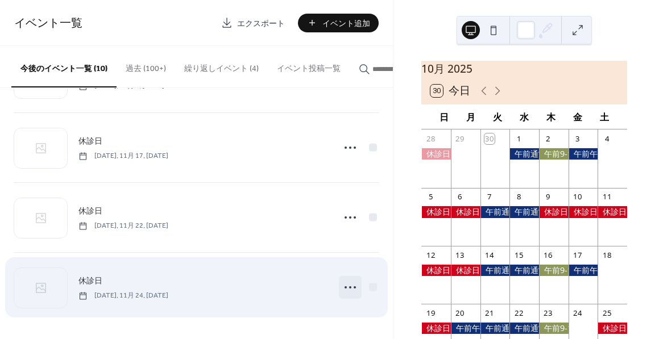
click at [348, 285] on icon at bounding box center [350, 288] width 18 height 18
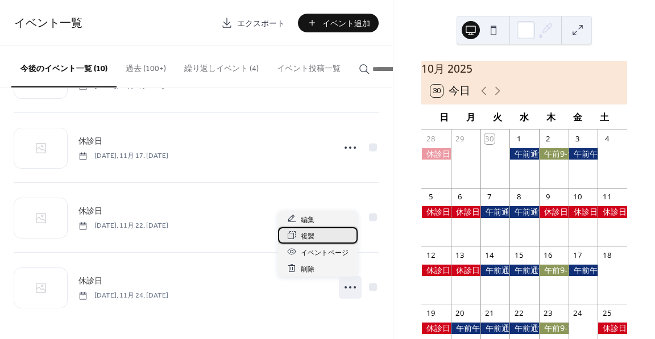
click at [328, 236] on div "複製" at bounding box center [318, 235] width 80 height 16
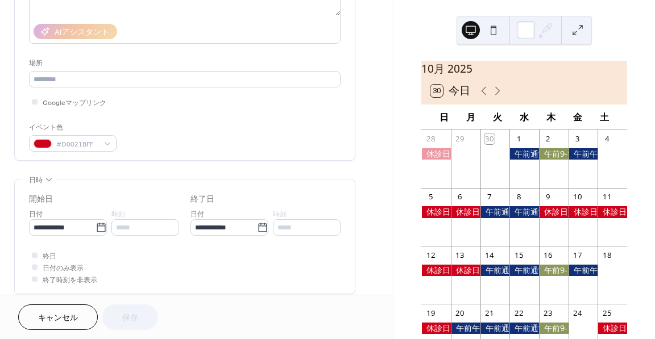
scroll to position [227, 0]
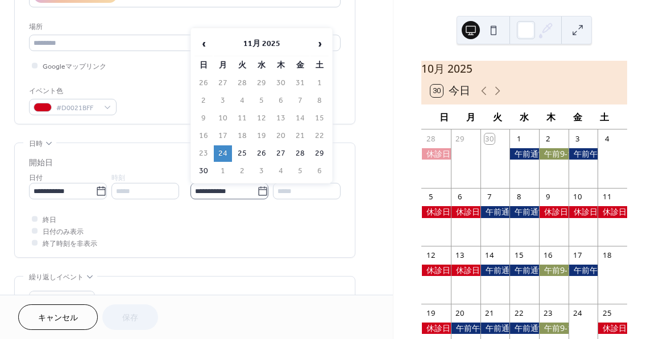
click at [259, 194] on icon at bounding box center [262, 191] width 11 height 11
click at [257, 194] on input "**********" at bounding box center [223, 191] width 67 height 16
click at [320, 150] on td "29" at bounding box center [319, 154] width 18 height 16
type input "**********"
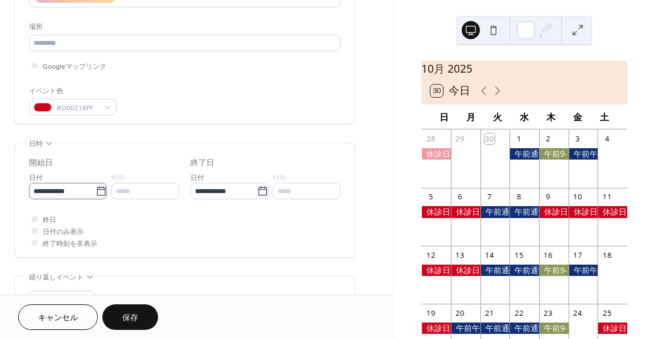
click at [98, 190] on icon at bounding box center [101, 191] width 11 height 11
click at [96, 190] on input "**********" at bounding box center [62, 191] width 67 height 16
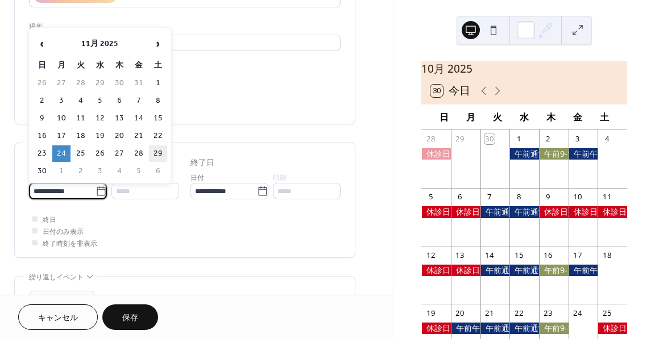
click at [161, 153] on td "29" at bounding box center [158, 154] width 18 height 16
type input "**********"
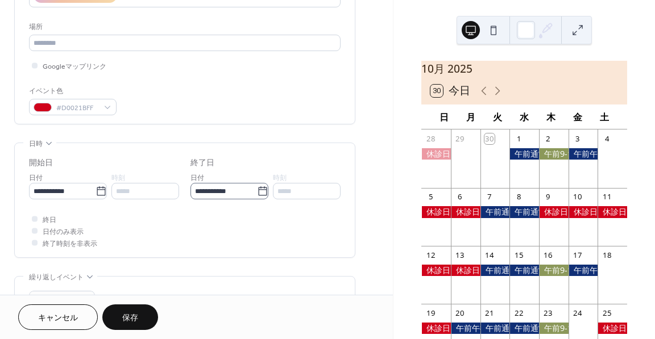
click at [264, 190] on icon at bounding box center [262, 191] width 11 height 11
click at [257, 190] on input "**********" at bounding box center [223, 191] width 67 height 16
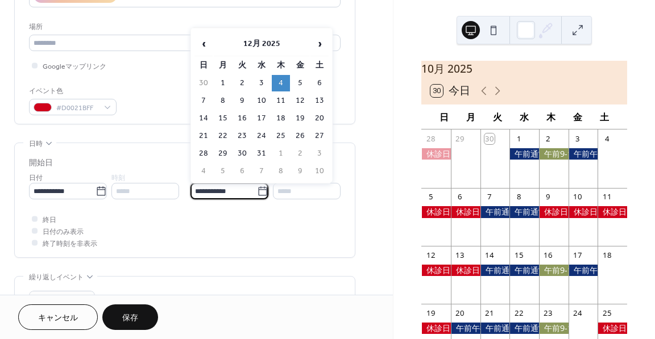
click at [68, 314] on span "キャンセル" at bounding box center [58, 319] width 40 height 12
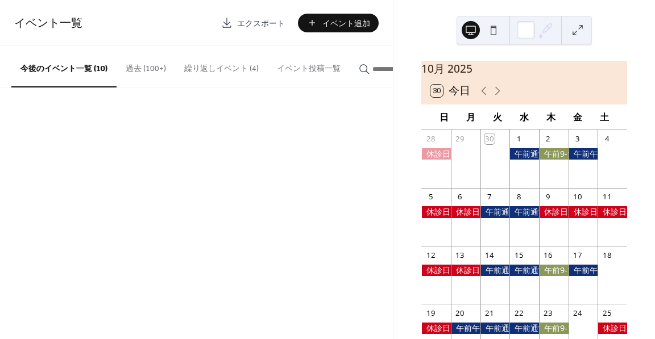
click at [73, 309] on div "イベント一覧 エクスポート イベント追加 今後のイベント一覧 (10) 過去 (100+) 繰り返しイベント (4) イベント投稿一覧 キャンセル" at bounding box center [196, 169] width 393 height 339
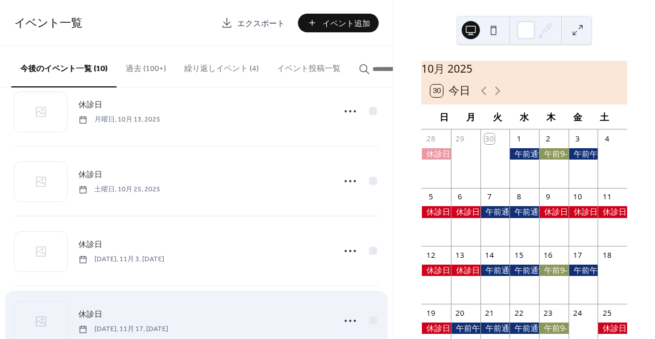
scroll to position [482, 0]
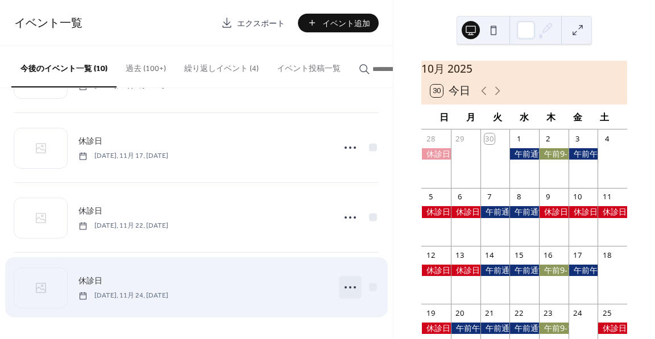
click at [342, 284] on icon at bounding box center [350, 288] width 18 height 18
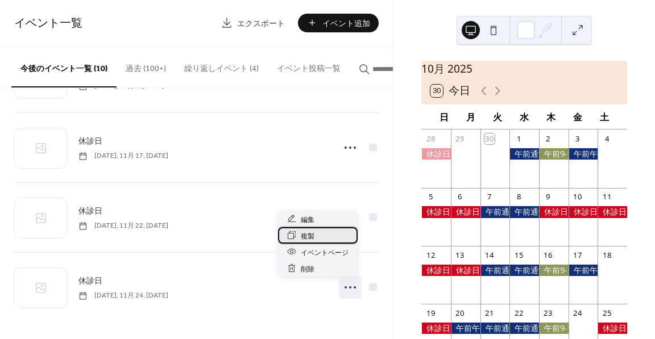
click at [322, 227] on div "複製" at bounding box center [318, 235] width 80 height 16
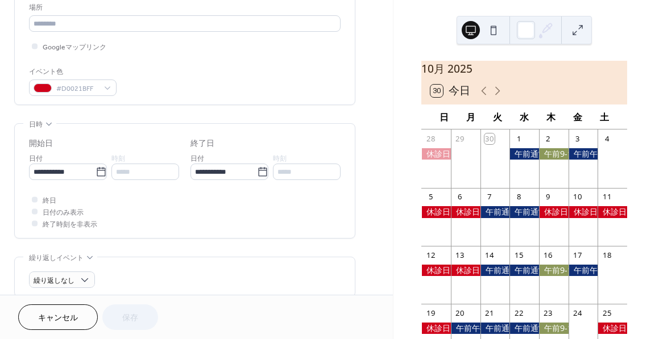
scroll to position [284, 0]
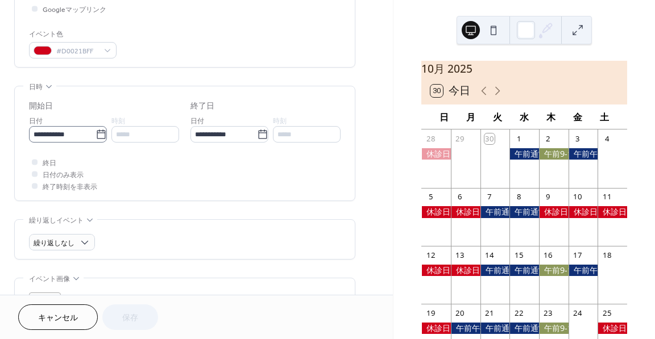
click at [96, 138] on icon at bounding box center [101, 134] width 11 height 11
click at [96, 138] on input "**********" at bounding box center [62, 134] width 67 height 16
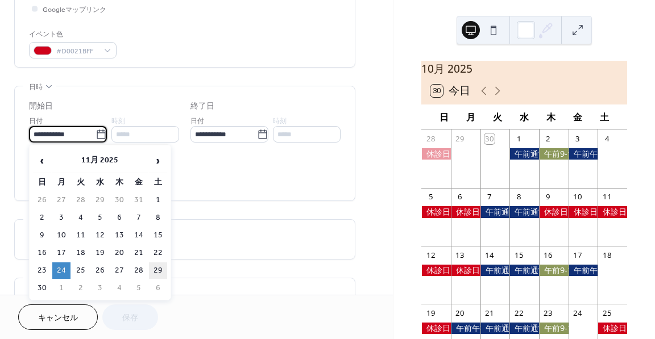
click at [161, 268] on td "29" at bounding box center [158, 271] width 18 height 16
type input "**********"
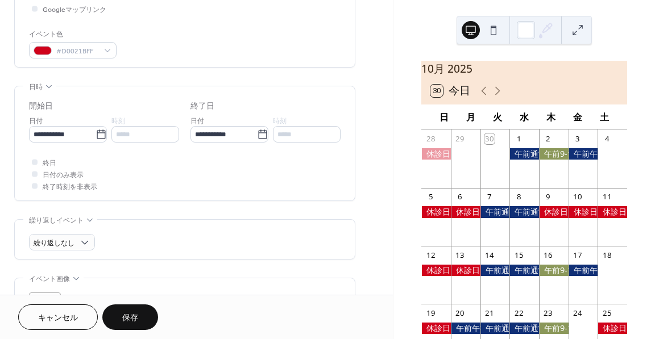
click at [140, 321] on button "保存" at bounding box center [130, 318] width 56 height 26
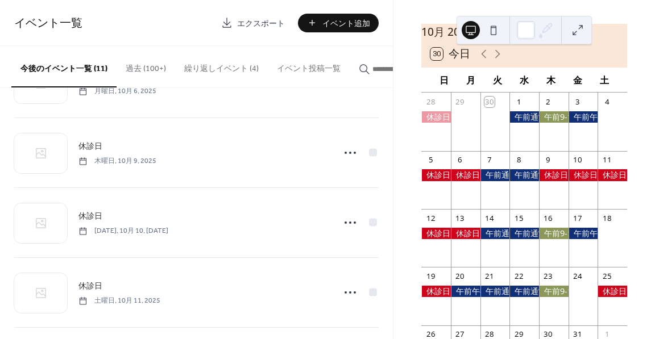
scroll to position [2, 0]
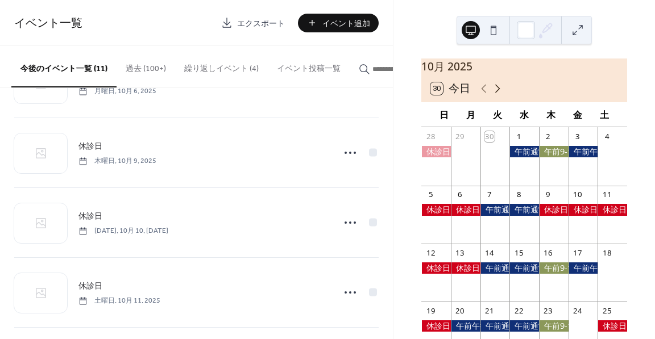
click at [498, 93] on icon at bounding box center [497, 88] width 5 height 9
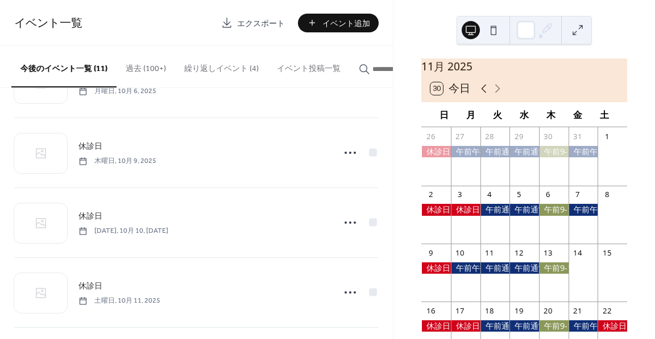
click at [483, 93] on icon at bounding box center [484, 89] width 14 height 14
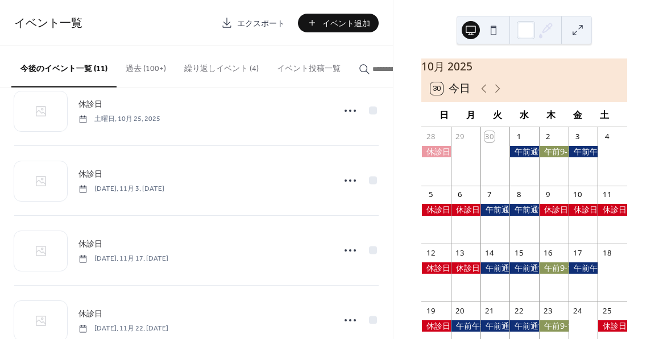
scroll to position [552, 0]
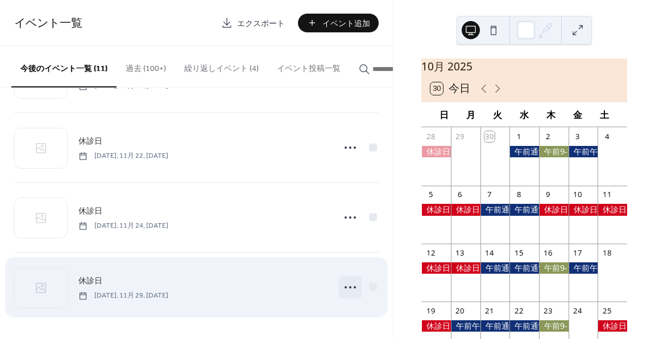
click at [352, 284] on icon at bounding box center [350, 288] width 18 height 18
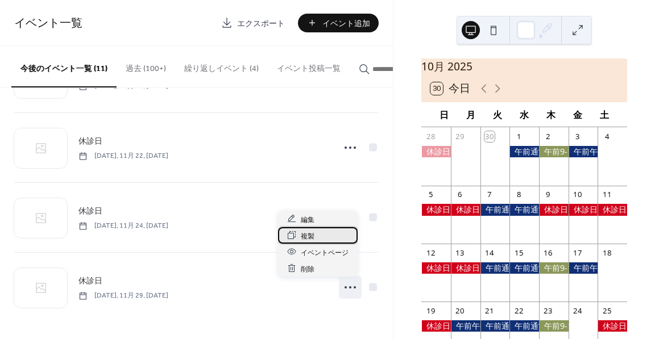
click at [316, 233] on div "複製" at bounding box center [318, 235] width 80 height 16
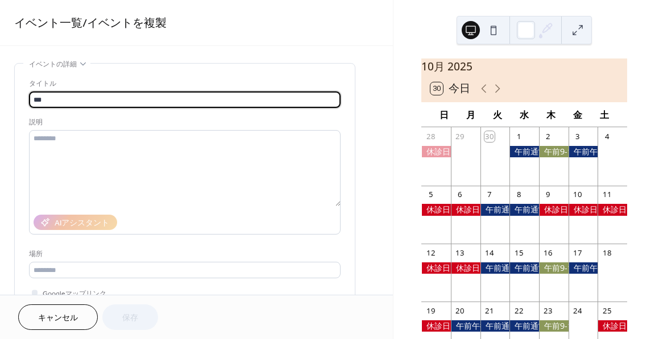
drag, startPoint x: 41, startPoint y: 93, endPoint x: 24, endPoint y: 90, distance: 16.7
click at [24, 90] on div "タイトル *** 説明 AIアシスタント 場所 Googleマップリンク イベント色 #D0021BFF" at bounding box center [185, 208] width 340 height 288
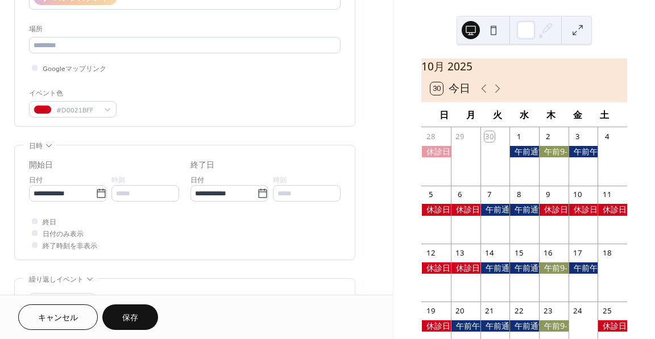
scroll to position [227, 0]
type input "****"
click at [97, 189] on icon at bounding box center [101, 190] width 9 height 9
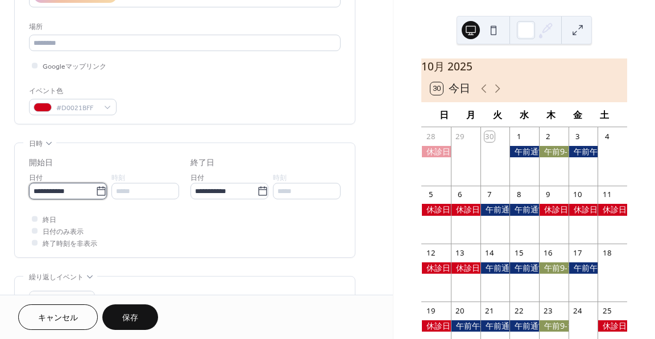
click at [96, 189] on input "**********" at bounding box center [62, 191] width 67 height 16
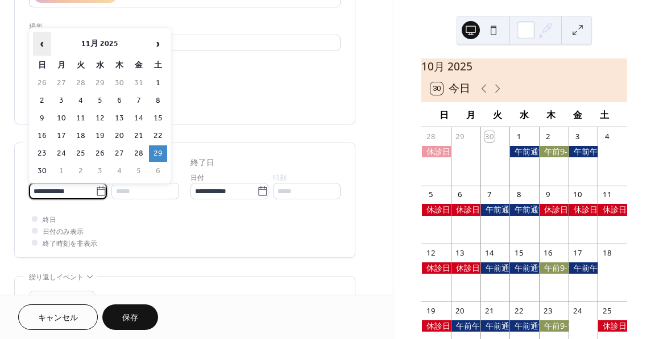
click at [44, 43] on span "‹" at bounding box center [42, 43] width 17 height 23
click at [98, 81] on td "1" at bounding box center [100, 83] width 18 height 16
type input "**********"
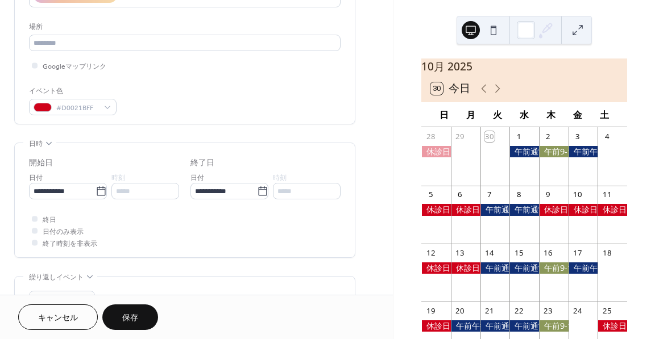
click at [149, 313] on button "保存" at bounding box center [130, 318] width 56 height 26
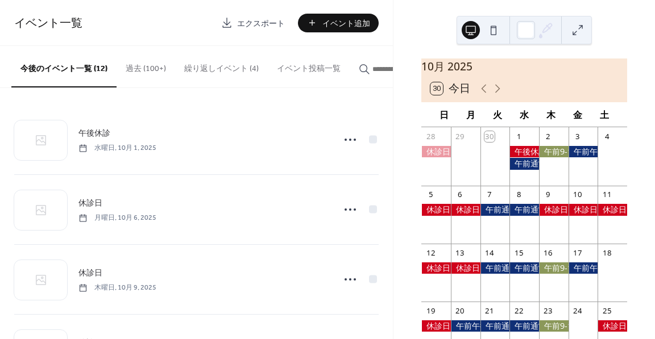
click at [212, 73] on button "繰り返しイベント (4)" at bounding box center [221, 66] width 93 height 40
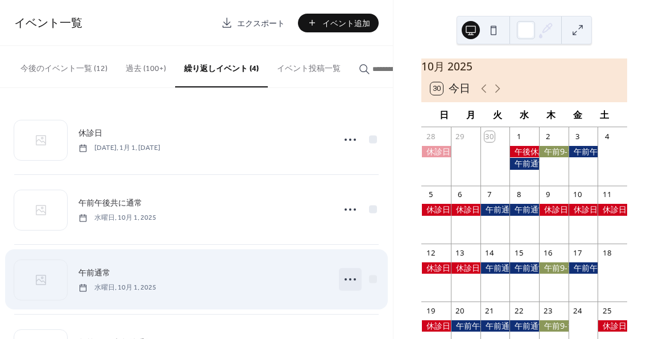
click at [348, 280] on icon at bounding box center [350, 280] width 18 height 18
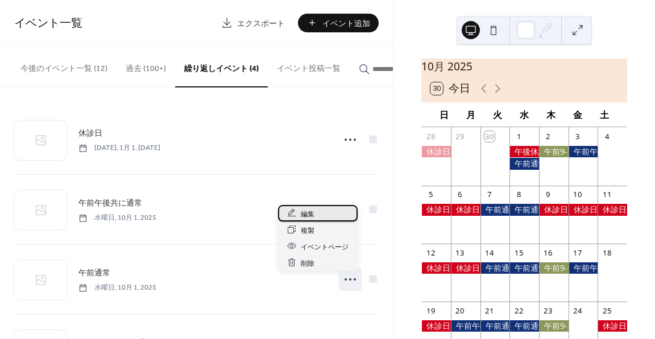
click at [320, 216] on div "編集" at bounding box center [318, 213] width 80 height 16
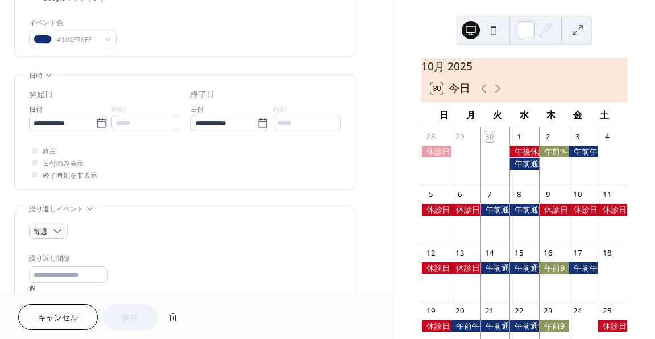
scroll to position [288, 0]
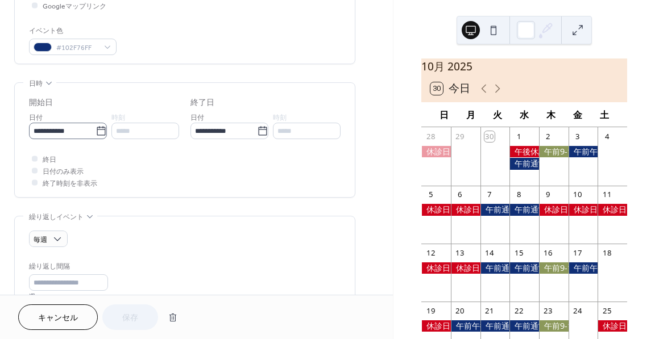
click at [102, 130] on icon at bounding box center [101, 131] width 11 height 11
click at [96, 130] on input "**********" at bounding box center [62, 131] width 67 height 16
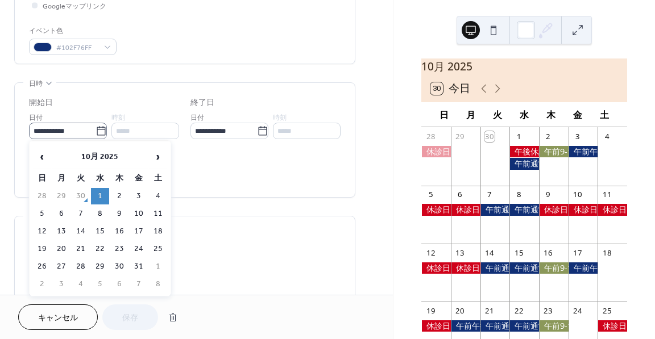
click at [102, 130] on icon at bounding box center [101, 131] width 11 height 11
click at [96, 130] on input "**********" at bounding box center [62, 131] width 67 height 16
click at [245, 172] on div "終日 日付のみ表示 終了時刻を非表示" at bounding box center [185, 171] width 312 height 36
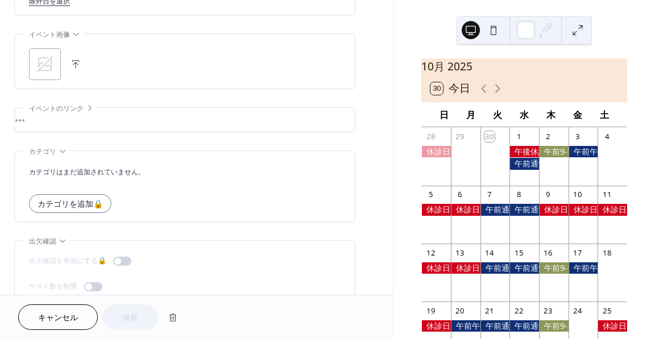
scroll to position [742, 0]
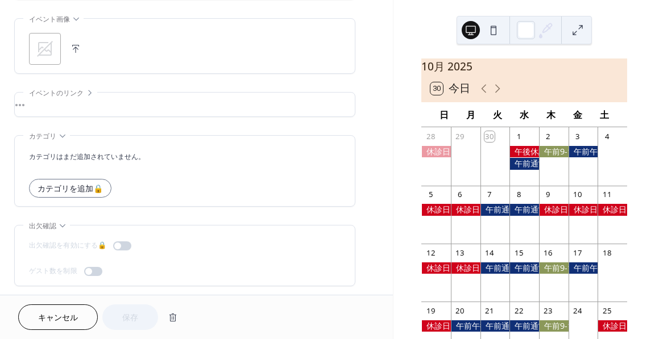
click at [63, 316] on span "キャンセル" at bounding box center [58, 319] width 40 height 12
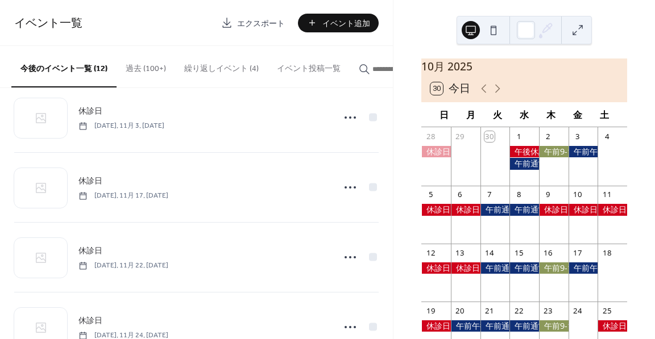
scroll to position [171, 0]
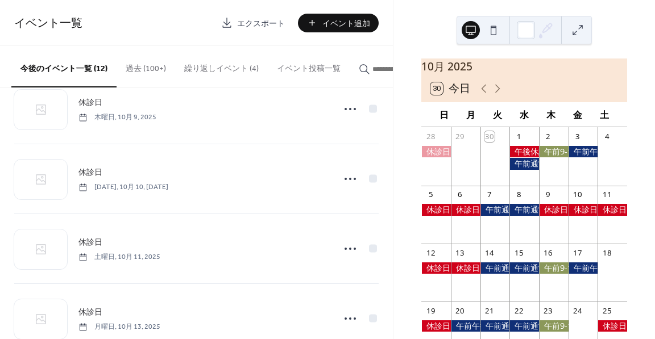
click at [207, 58] on button "繰り返しイベント (4)" at bounding box center [221, 66] width 93 height 40
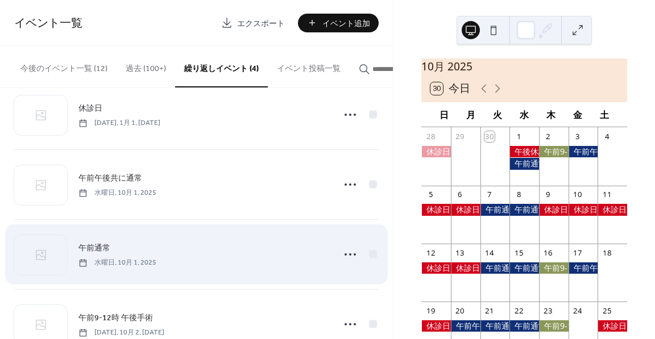
scroll to position [64, 0]
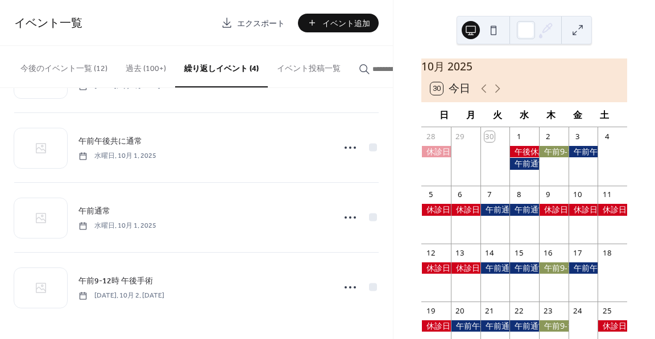
click at [526, 169] on div at bounding box center [524, 163] width 30 height 11
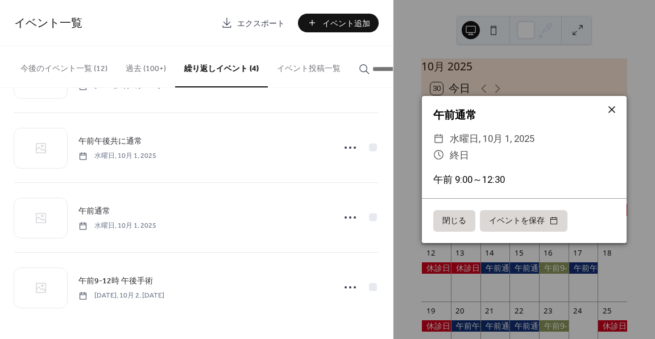
click at [610, 111] on icon at bounding box center [611, 109] width 7 height 7
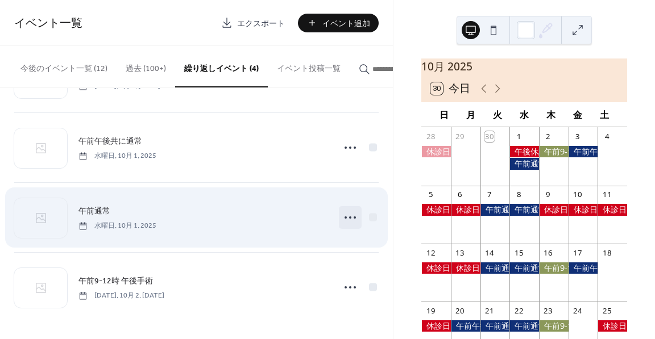
click at [347, 221] on icon at bounding box center [350, 218] width 18 height 18
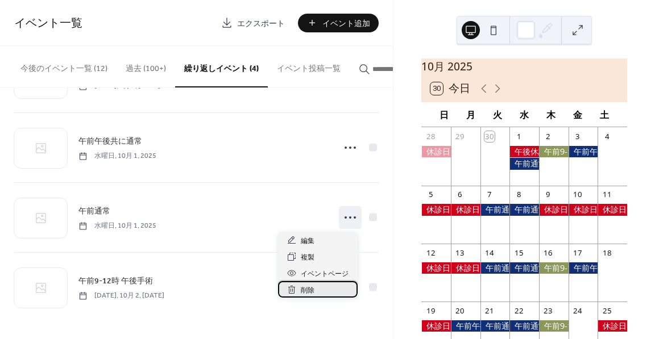
click at [328, 292] on div "削除" at bounding box center [318, 289] width 80 height 16
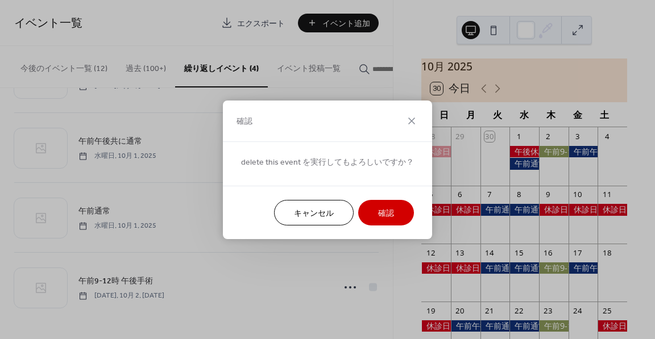
click at [328, 211] on span "キャンセル" at bounding box center [314, 214] width 40 height 12
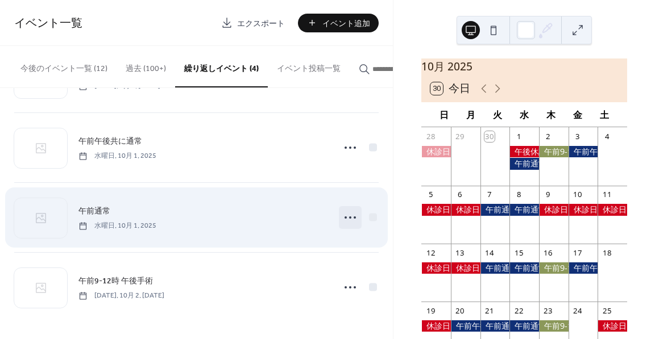
click at [347, 219] on icon at bounding box center [350, 218] width 18 height 18
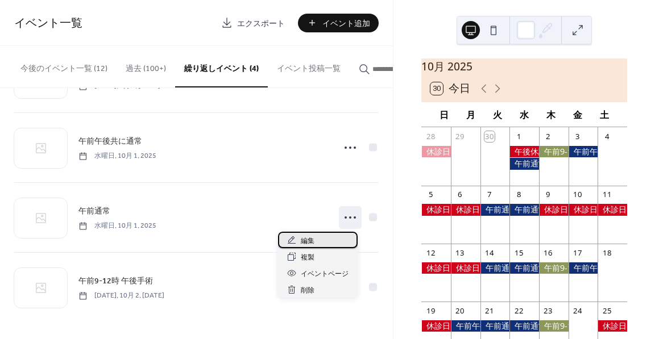
click at [309, 238] on span "編集" at bounding box center [308, 241] width 14 height 12
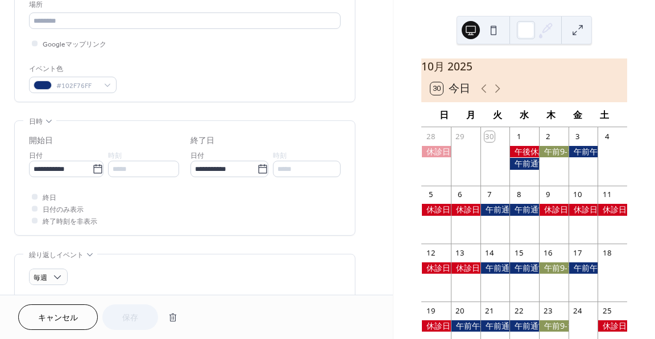
scroll to position [284, 0]
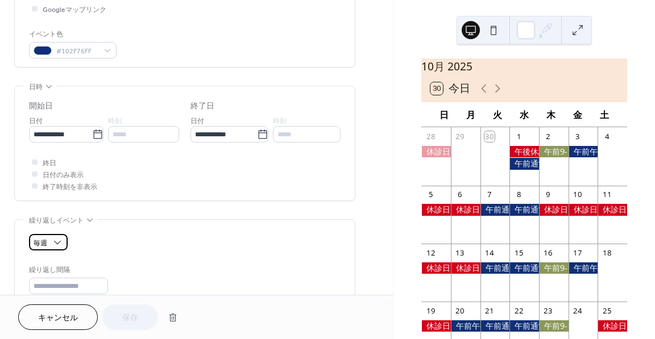
click at [51, 241] on div "毎週" at bounding box center [48, 242] width 39 height 16
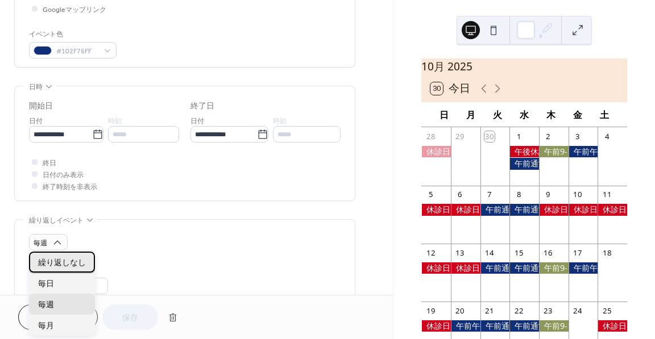
click at [67, 254] on div "繰り返しなし" at bounding box center [62, 262] width 66 height 21
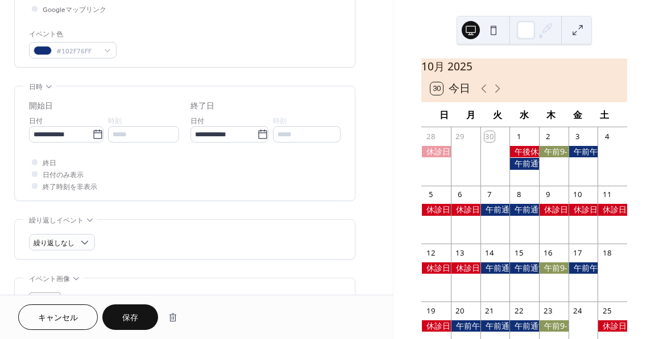
click at [132, 319] on span "保存" at bounding box center [130, 319] width 16 height 12
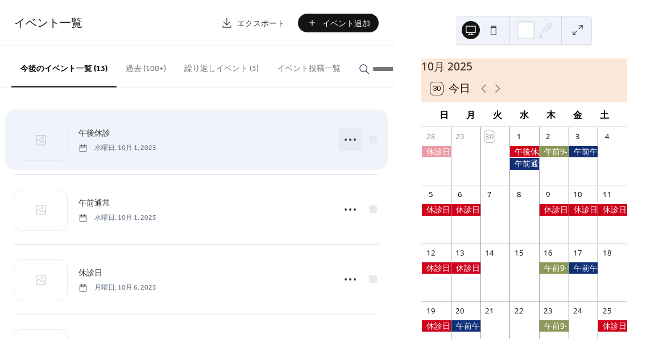
click at [343, 136] on icon at bounding box center [350, 140] width 18 height 18
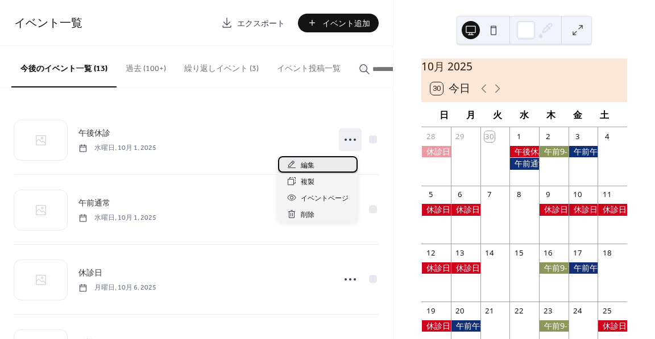
click at [321, 161] on div "編集" at bounding box center [318, 164] width 80 height 16
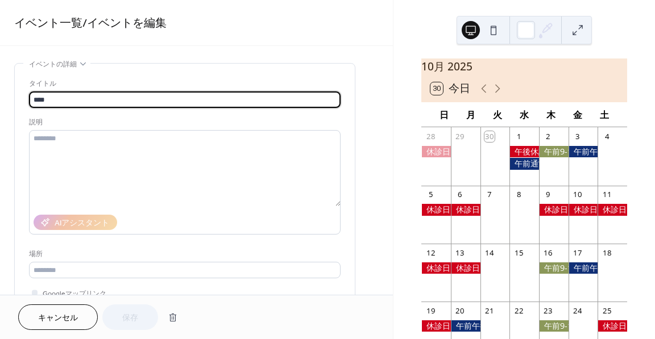
drag, startPoint x: 64, startPoint y: 99, endPoint x: 2, endPoint y: 98, distance: 61.4
type input "*"
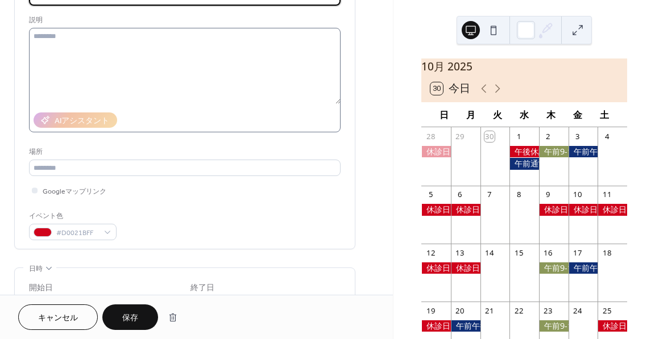
scroll to position [114, 0]
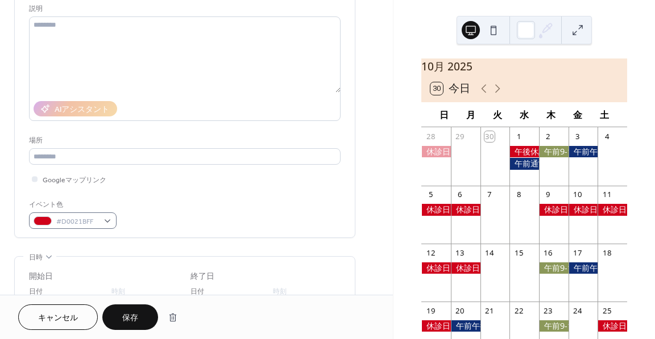
type input "****"
click at [99, 219] on div "#D0021BFF" at bounding box center [73, 221] width 88 height 16
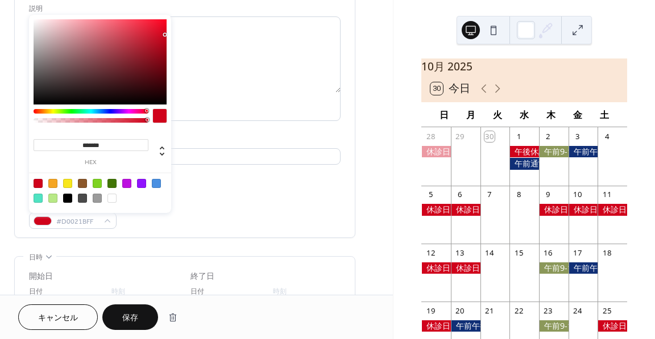
click at [102, 138] on div "******* hex" at bounding box center [91, 152] width 115 height 28
click at [118, 142] on input "*******" at bounding box center [91, 145] width 115 height 12
paste input
type input "*******"
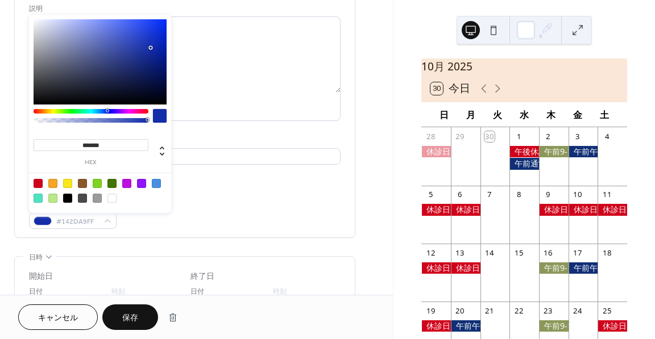
click at [132, 314] on span "保存" at bounding box center [130, 319] width 16 height 12
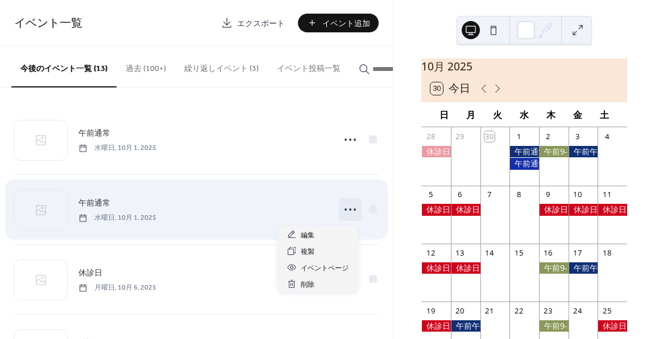
click at [351, 210] on icon at bounding box center [350, 210] width 18 height 18
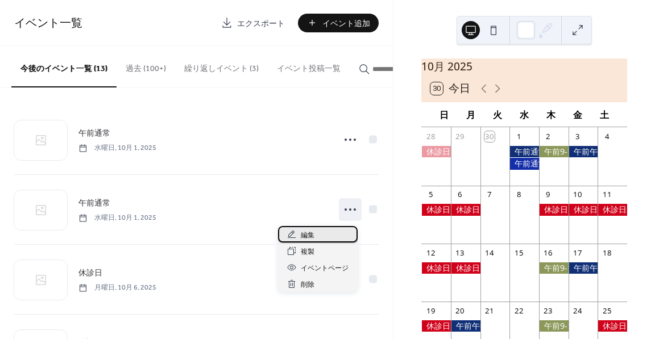
click at [329, 232] on div "編集" at bounding box center [318, 234] width 80 height 16
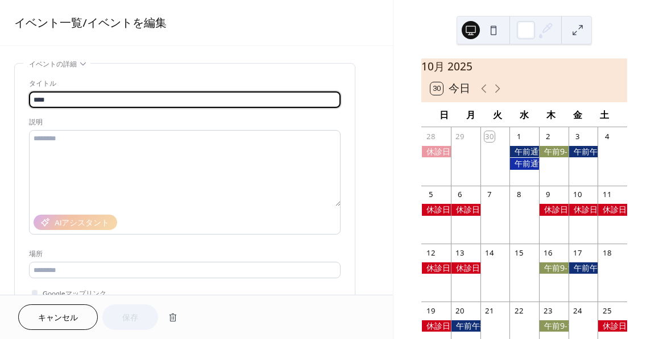
drag, startPoint x: 95, startPoint y: 105, endPoint x: -26, endPoint y: 98, distance: 120.7
click at [0, 98] on html "**********" at bounding box center [327, 169] width 655 height 339
type input "*"
type input "****"
click at [128, 316] on span "保存" at bounding box center [130, 319] width 16 height 12
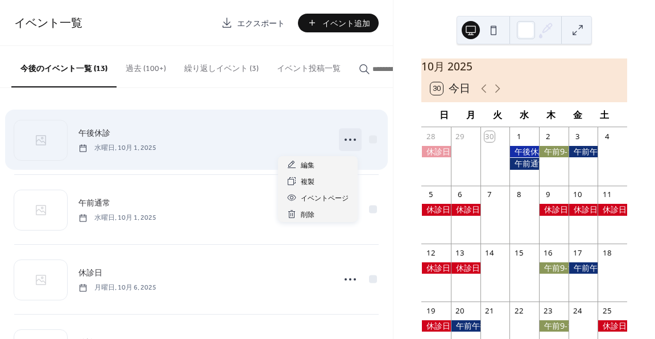
click at [345, 143] on icon at bounding box center [350, 140] width 18 height 18
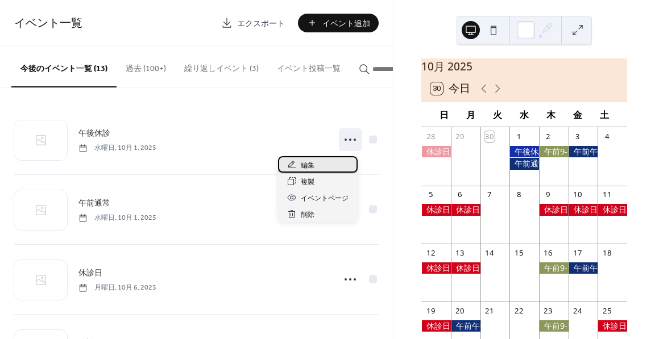
click at [304, 164] on span "編集" at bounding box center [308, 166] width 14 height 12
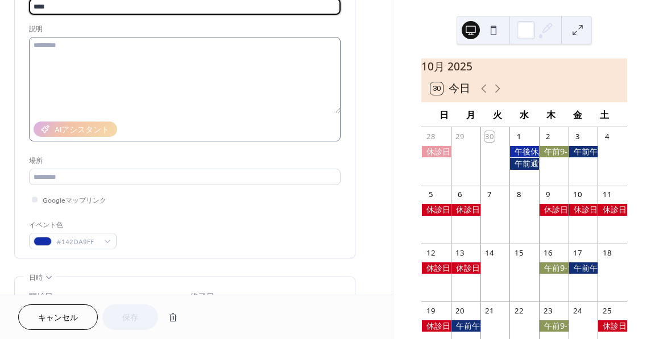
scroll to position [114, 0]
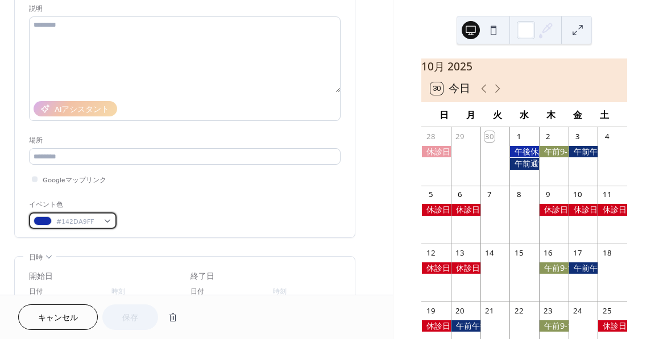
click at [100, 221] on div "#142DA9FF" at bounding box center [73, 221] width 88 height 16
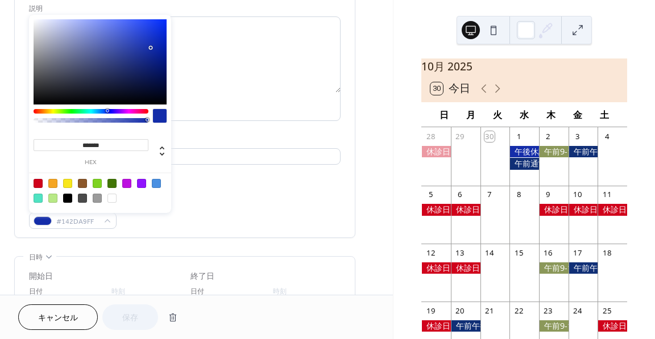
click at [35, 183] on div at bounding box center [38, 183] width 9 height 9
type input "*******"
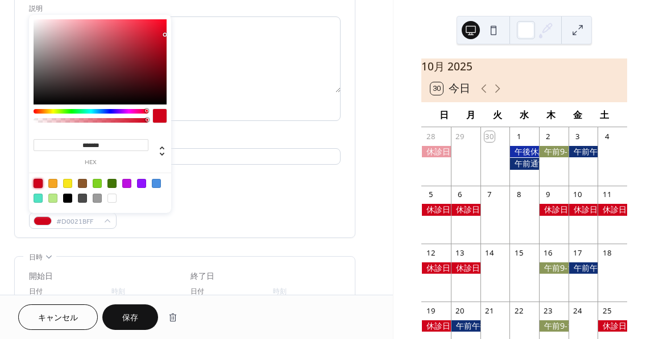
click at [134, 317] on span "保存" at bounding box center [130, 319] width 16 height 12
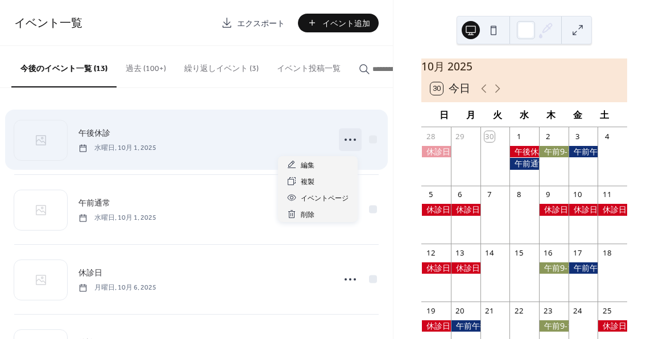
click at [344, 147] on icon at bounding box center [350, 140] width 18 height 18
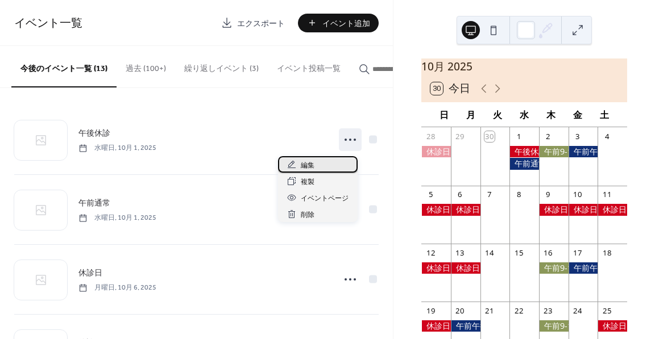
click at [317, 170] on div "編集" at bounding box center [318, 164] width 80 height 16
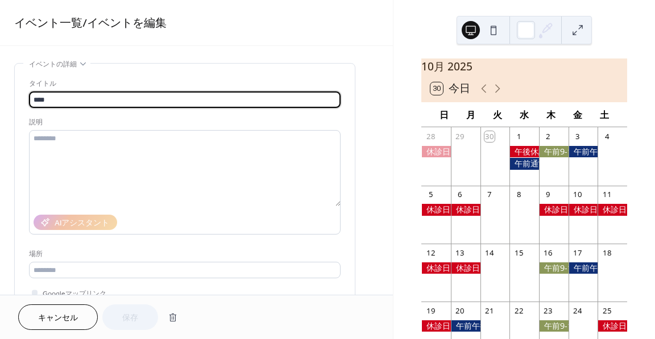
click at [38, 100] on input "****" at bounding box center [185, 100] width 312 height 16
type input "******"
click at [139, 324] on button "保存" at bounding box center [130, 318] width 56 height 26
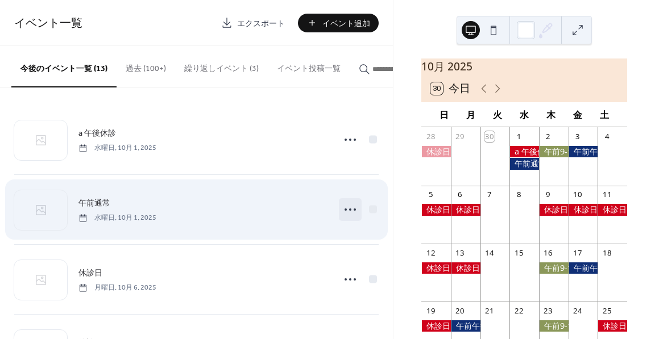
click at [348, 210] on icon at bounding box center [350, 210] width 18 height 18
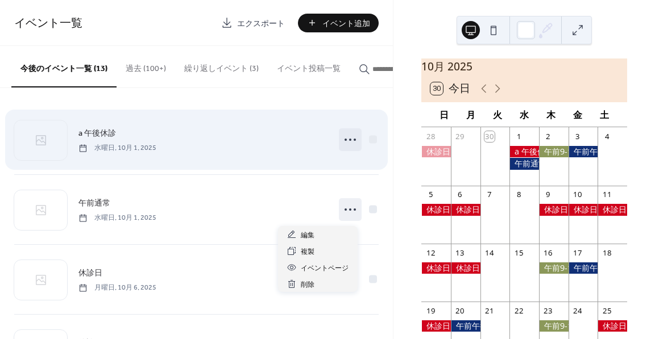
click at [345, 142] on icon at bounding box center [350, 140] width 18 height 18
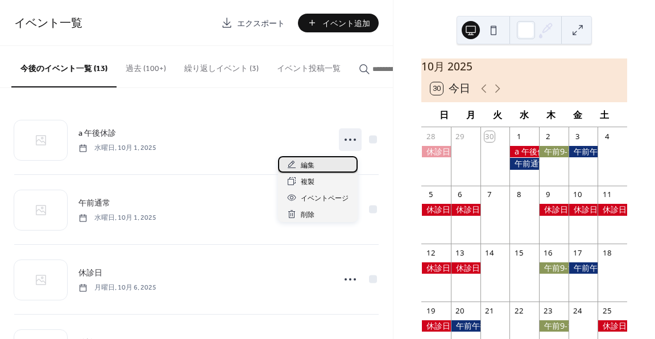
click at [313, 171] on span "編集" at bounding box center [308, 166] width 14 height 12
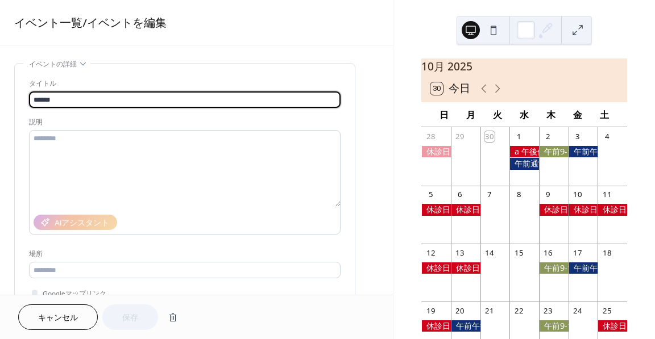
click at [36, 95] on input "******" at bounding box center [185, 100] width 312 height 16
type input "******"
click at [138, 317] on button "保存" at bounding box center [130, 318] width 56 height 26
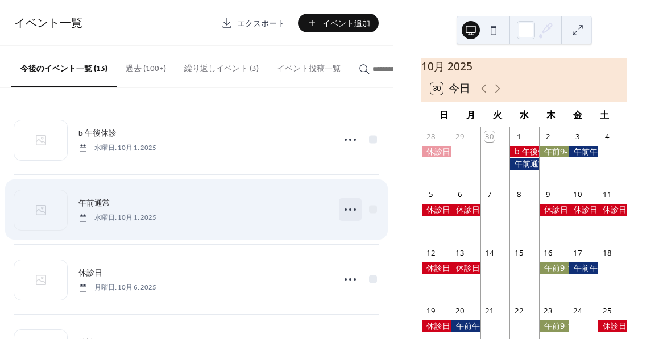
click at [352, 215] on icon at bounding box center [350, 210] width 18 height 18
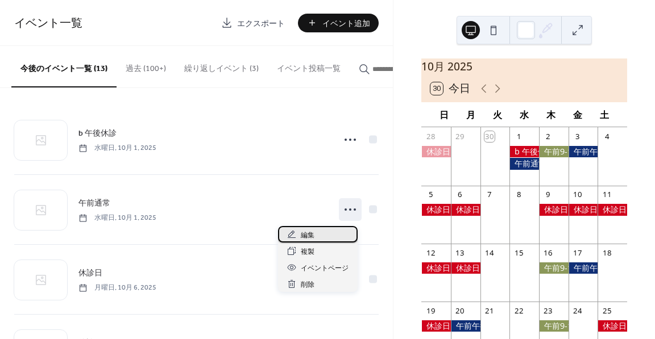
click at [312, 230] on span "編集" at bounding box center [308, 236] width 14 height 12
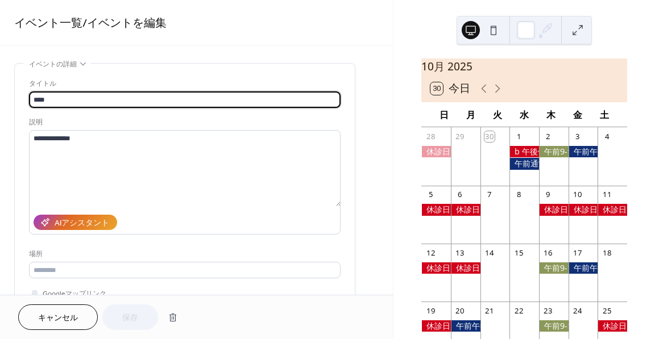
click at [37, 99] on input "****" at bounding box center [185, 100] width 312 height 16
type input "******"
click at [127, 308] on button "保存" at bounding box center [130, 318] width 56 height 26
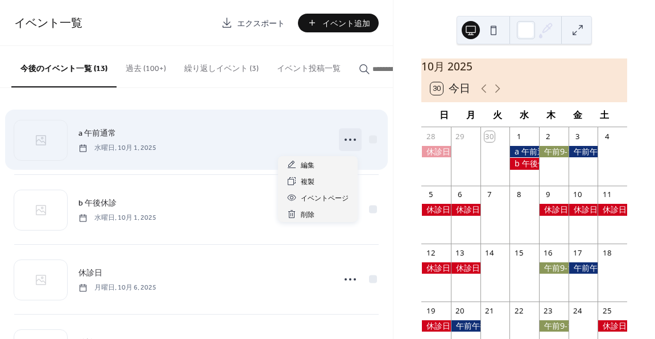
click at [343, 144] on icon at bounding box center [350, 140] width 18 height 18
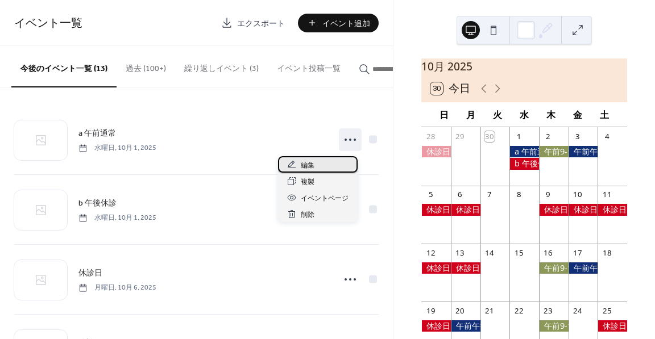
click at [325, 165] on div "編集" at bounding box center [318, 164] width 80 height 16
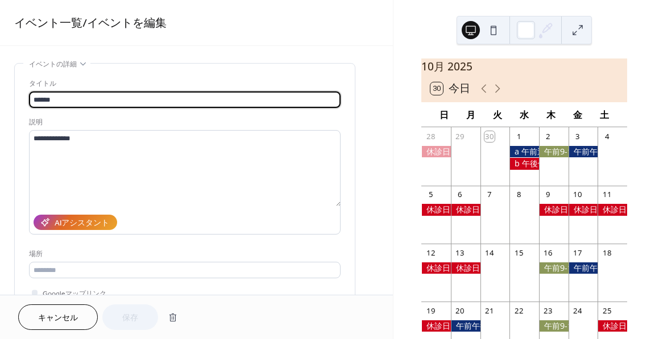
drag, startPoint x: 38, startPoint y: 98, endPoint x: 23, endPoint y: 100, distance: 14.9
click at [23, 100] on div "**********" at bounding box center [185, 208] width 340 height 288
type input "*******"
click at [135, 319] on span "保存" at bounding box center [130, 319] width 16 height 12
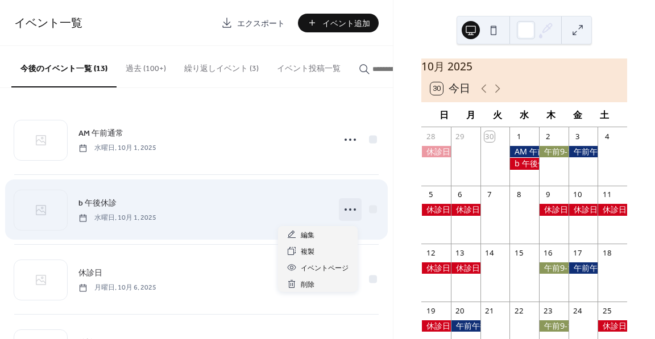
click at [342, 214] on icon at bounding box center [350, 210] width 18 height 18
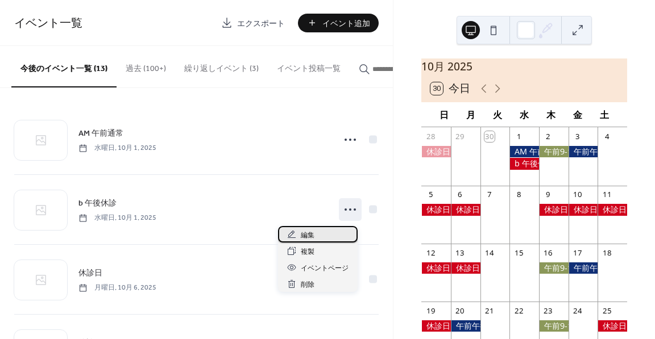
click at [318, 230] on div "編集" at bounding box center [318, 234] width 80 height 16
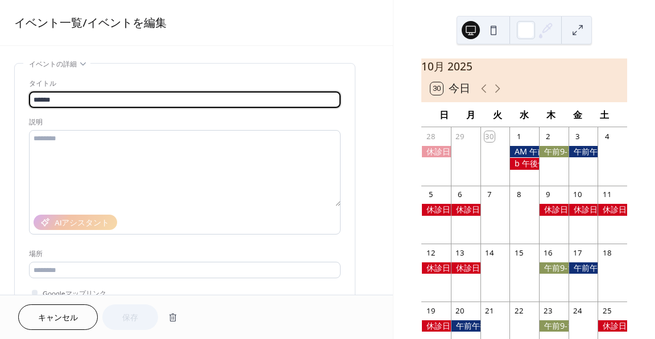
drag, startPoint x: 39, startPoint y: 97, endPoint x: 27, endPoint y: 97, distance: 11.4
click at [27, 97] on div "タイトル ****** 説明 AIアシスタント 場所 Googleマップリンク イベント色 #D0021BFF" at bounding box center [185, 208] width 340 height 288
type input "*******"
click at [125, 313] on span "保存" at bounding box center [130, 319] width 16 height 12
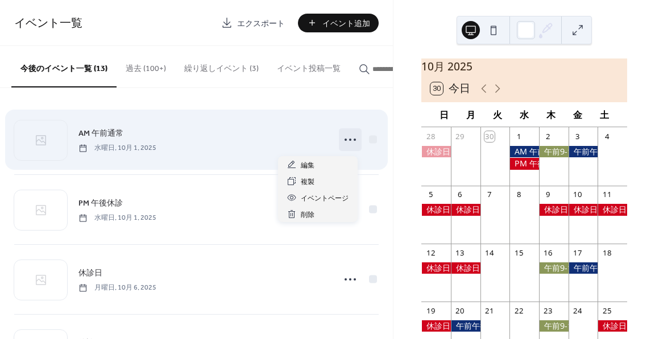
click at [347, 146] on icon at bounding box center [350, 140] width 18 height 18
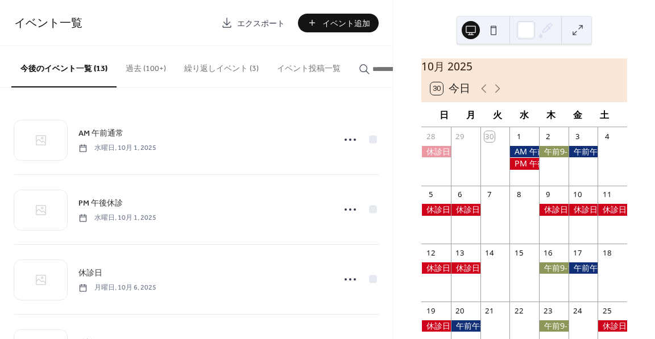
click at [521, 157] on div at bounding box center [524, 151] width 30 height 11
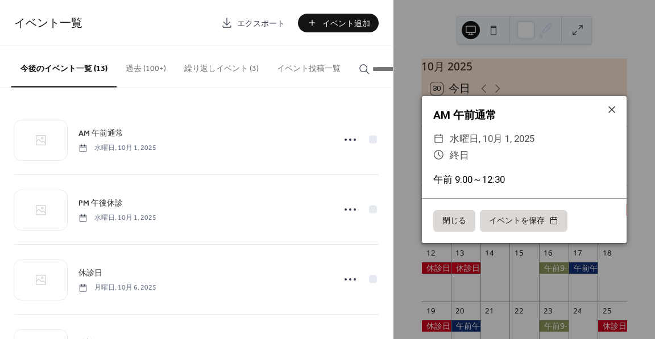
click at [513, 88] on div "AM 午前通常 ​ 水曜日, 10月 1, 2025 ​ 終日 午前 9:00～12:30 閉じる イベントを保存" at bounding box center [524, 169] width 262 height 339
click at [606, 114] on icon at bounding box center [612, 110] width 14 height 14
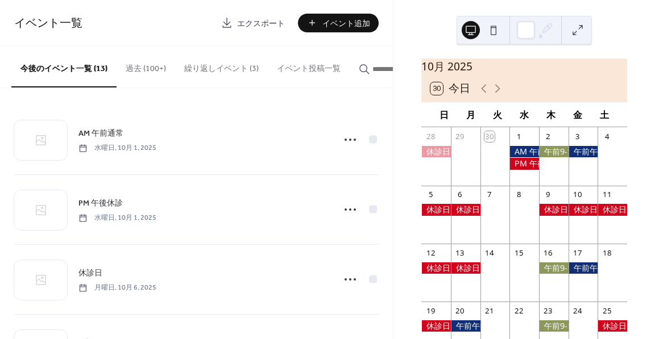
click at [515, 169] on div at bounding box center [524, 163] width 30 height 11
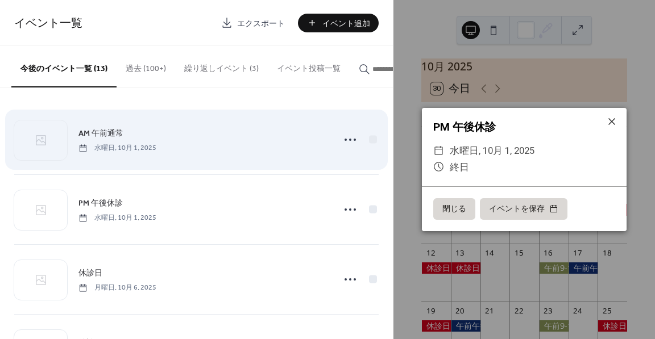
click at [263, 136] on div "AM 午前通常 水曜日, 10月 1, 2025" at bounding box center [202, 140] width 249 height 26
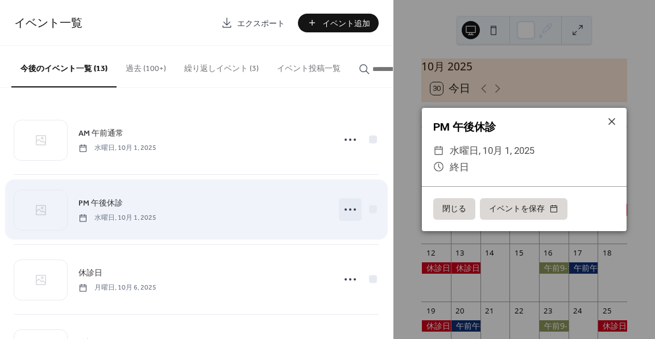
click at [345, 211] on icon at bounding box center [350, 210] width 18 height 18
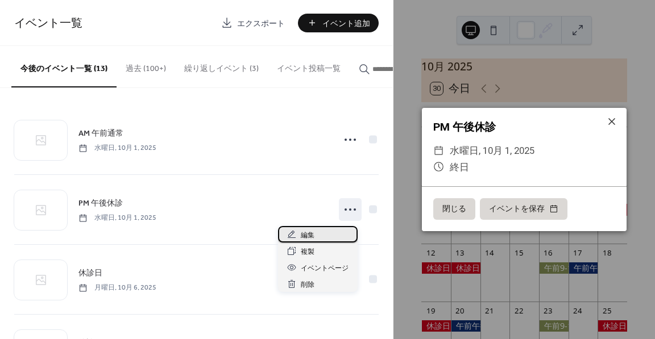
click at [306, 232] on span "編集" at bounding box center [308, 236] width 14 height 12
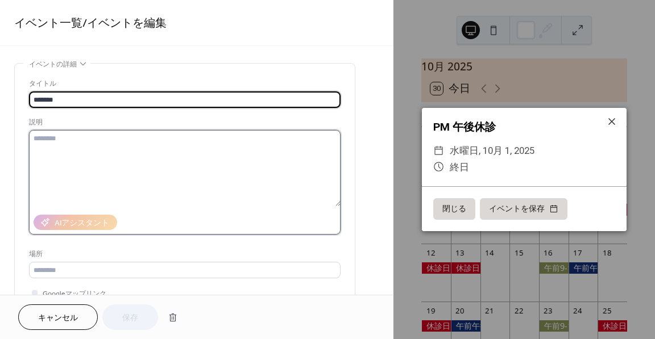
click at [92, 146] on textarea at bounding box center [185, 168] width 312 height 76
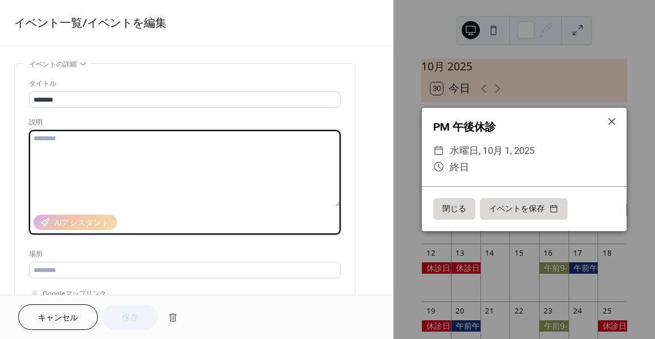
type textarea "*"
click at [70, 310] on button "キャンセル" at bounding box center [58, 318] width 80 height 26
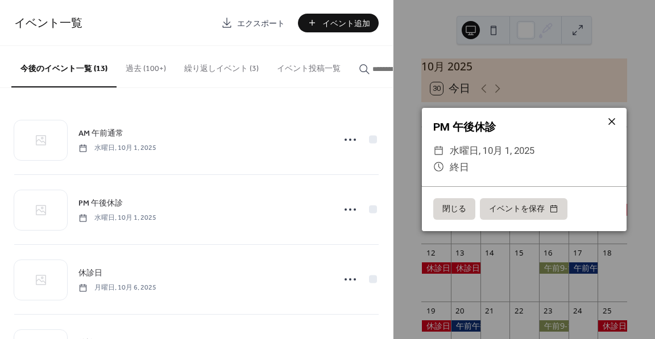
click at [613, 122] on icon at bounding box center [612, 122] width 14 height 14
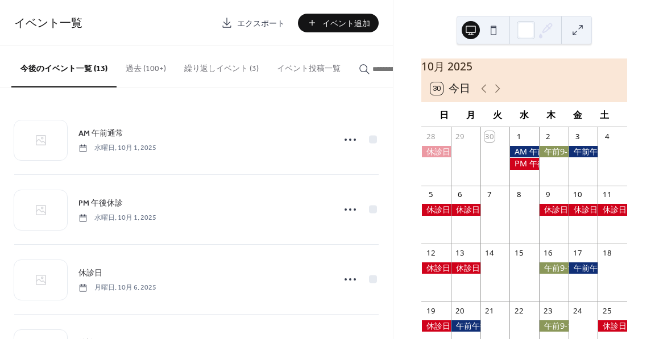
drag, startPoint x: 261, startPoint y: 85, endPoint x: 368, endPoint y: 97, distance: 107.5
click at [368, 97] on div "今後のイベント一覧 (13) 過去 (100+) 繰り返しイベント (3) イベント投稿一覧 AM 午前通常 水曜日, 10月 1, 2025 PM 午後休診…" at bounding box center [196, 192] width 393 height 293
click at [584, 34] on button at bounding box center [578, 30] width 18 height 18
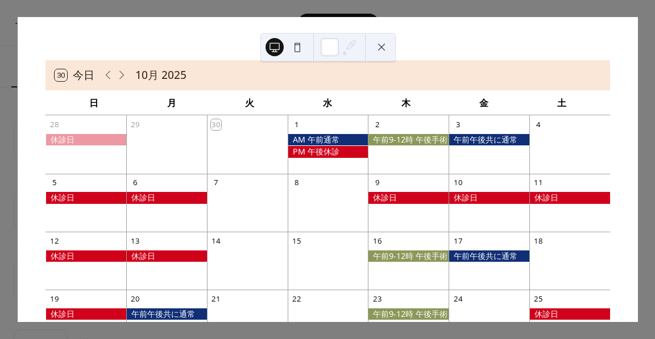
scroll to position [2, 0]
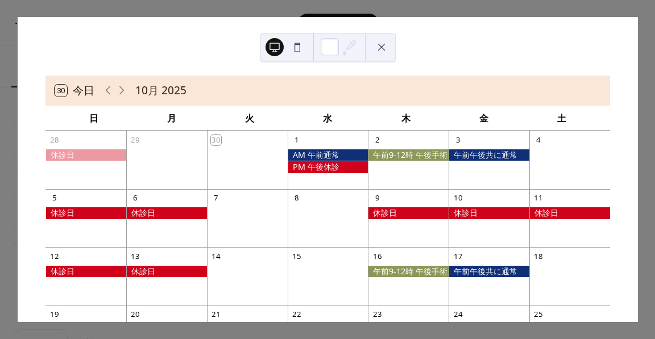
click at [382, 49] on button at bounding box center [381, 47] width 18 height 18
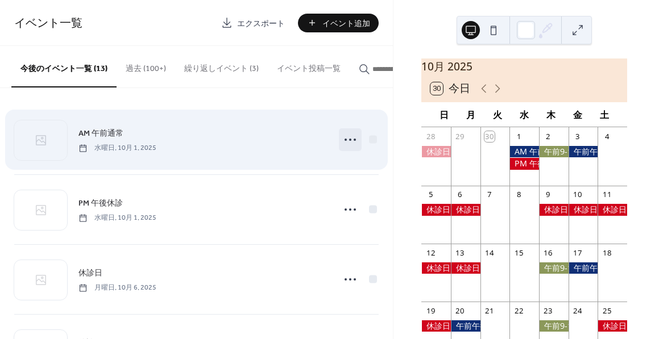
click at [349, 139] on icon at bounding box center [350, 140] width 18 height 18
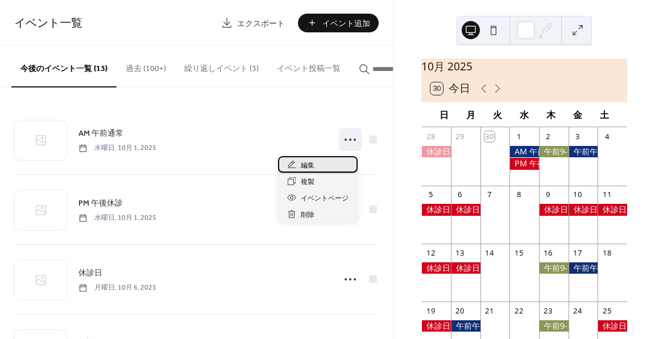
click at [324, 157] on div "編集" at bounding box center [318, 164] width 80 height 16
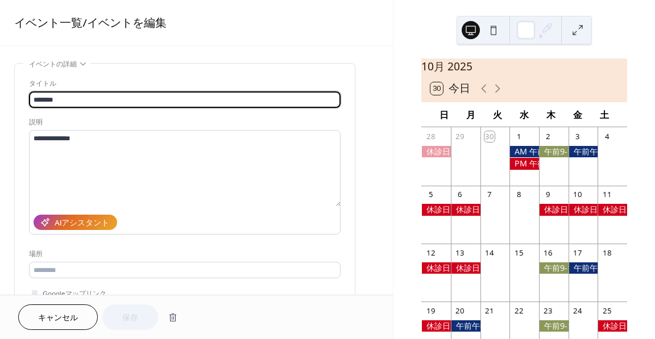
drag, startPoint x: 44, startPoint y: 98, endPoint x: 20, endPoint y: 90, distance: 24.8
click at [20, 90] on div "**********" at bounding box center [185, 208] width 340 height 288
type input "****"
click at [130, 317] on span "保存" at bounding box center [130, 319] width 16 height 12
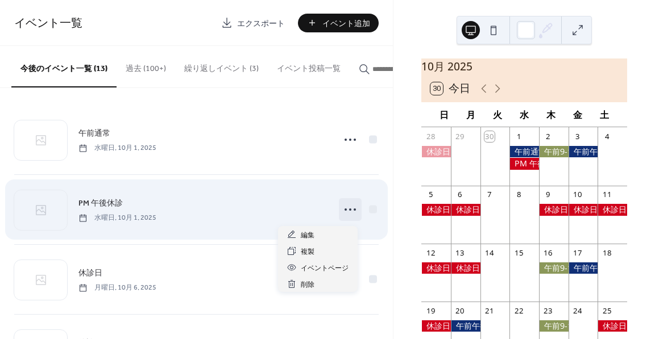
click at [347, 214] on icon at bounding box center [350, 210] width 18 height 18
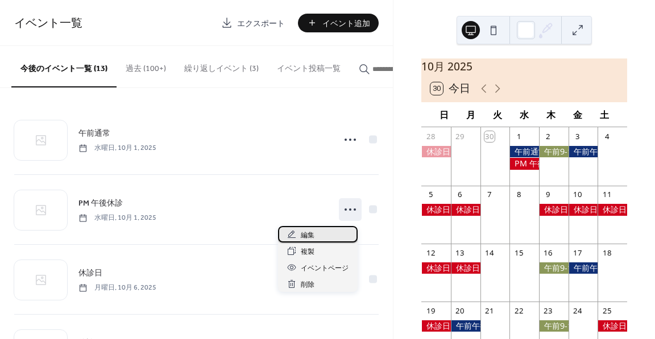
click at [306, 230] on span "編集" at bounding box center [308, 236] width 14 height 12
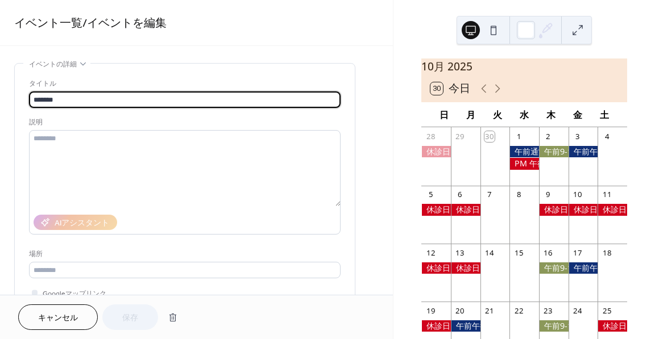
click at [42, 97] on input "*******" at bounding box center [185, 100] width 312 height 16
type input "****"
click at [135, 314] on span "保存" at bounding box center [130, 319] width 16 height 12
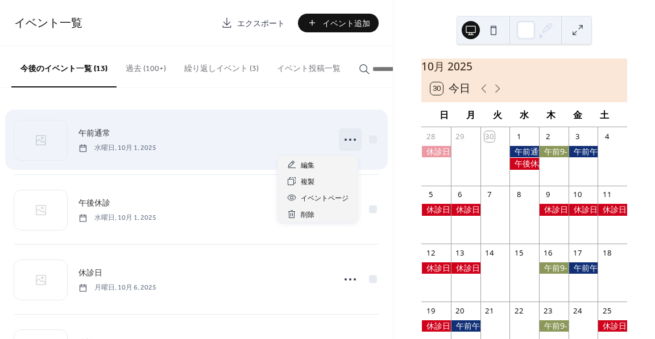
click at [343, 144] on icon at bounding box center [350, 140] width 18 height 18
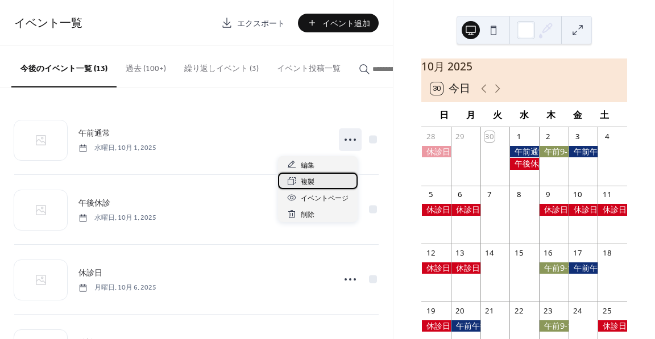
click at [309, 183] on span "複製" at bounding box center [308, 182] width 14 height 12
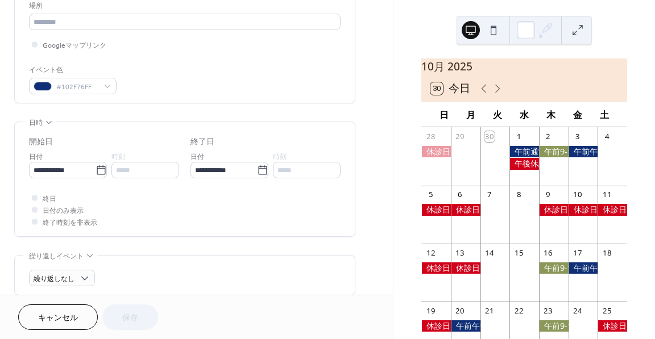
scroll to position [284, 0]
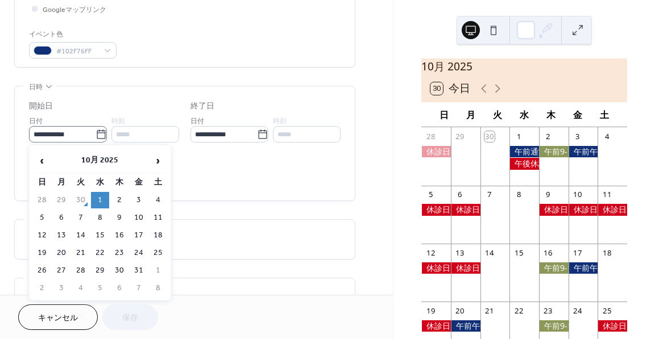
click at [96, 136] on icon at bounding box center [101, 134] width 11 height 11
click at [96, 136] on input "**********" at bounding box center [62, 134] width 67 height 16
click at [100, 215] on td "8" at bounding box center [100, 218] width 18 height 16
type input "**********"
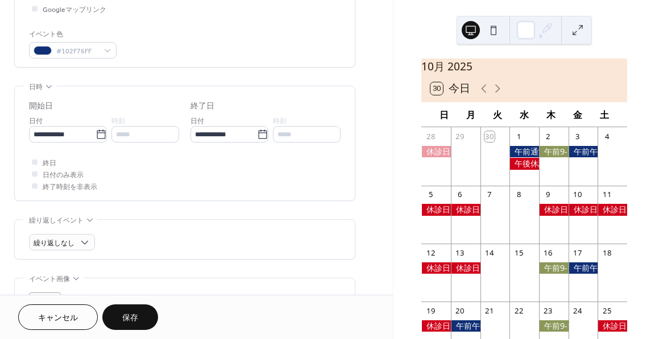
click at [125, 318] on span "保存" at bounding box center [130, 319] width 16 height 12
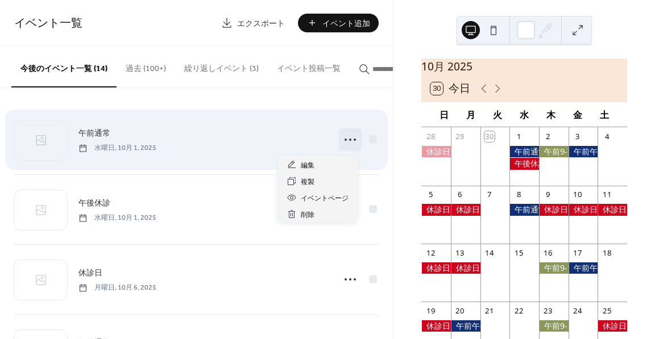
click at [344, 140] on icon at bounding box center [350, 140] width 18 height 18
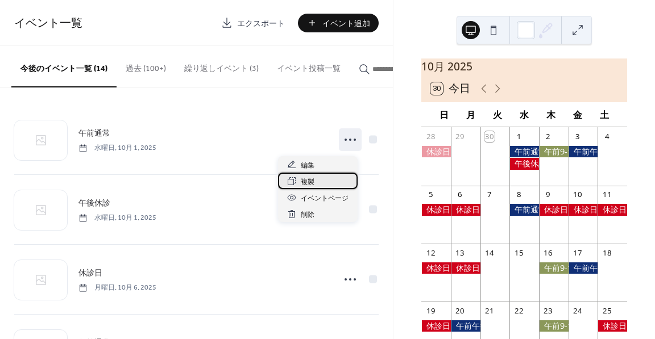
click at [326, 179] on div "複製" at bounding box center [318, 181] width 80 height 16
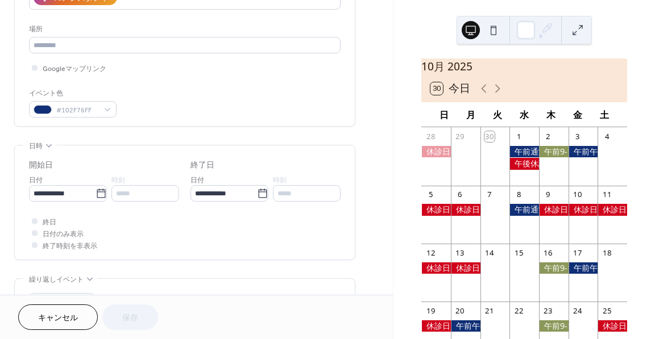
scroll to position [227, 0]
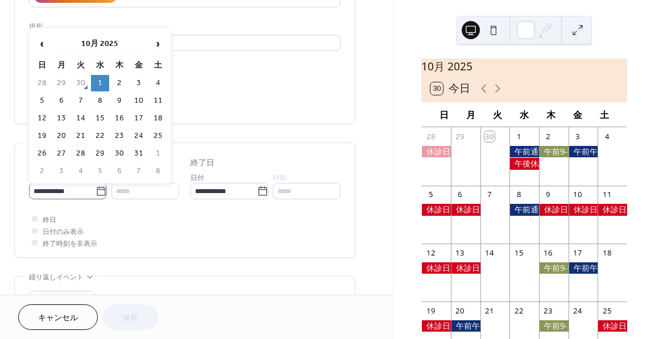
click at [101, 190] on icon at bounding box center [101, 190] width 9 height 9
click at [96, 190] on input "**********" at bounding box center [62, 191] width 67 height 16
click at [101, 122] on td "15" at bounding box center [100, 118] width 18 height 16
type input "**********"
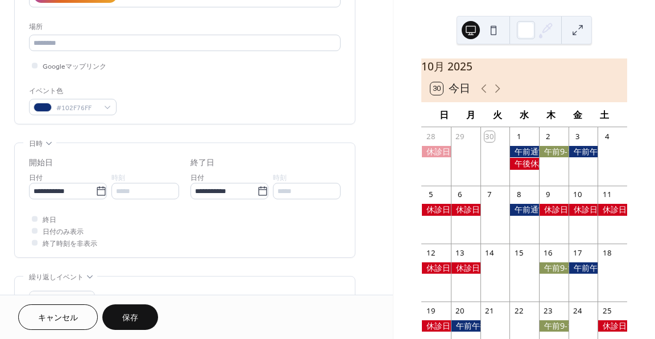
click at [136, 317] on span "保存" at bounding box center [130, 319] width 16 height 12
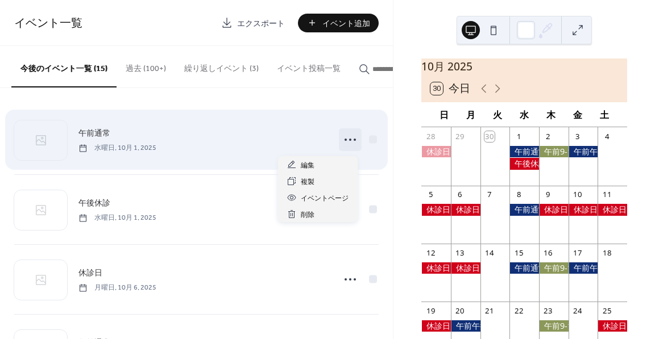
click at [354, 141] on circle at bounding box center [355, 140] width 2 height 2
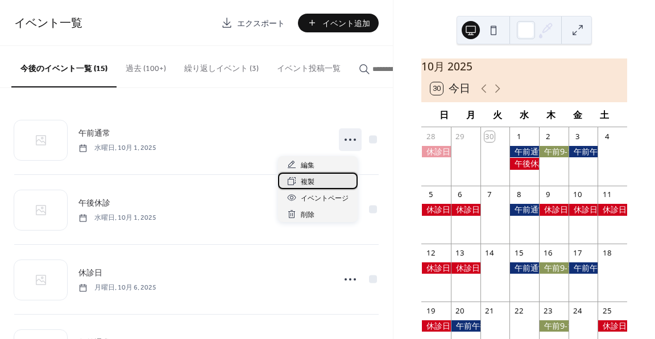
click at [313, 180] on span "複製" at bounding box center [308, 182] width 14 height 12
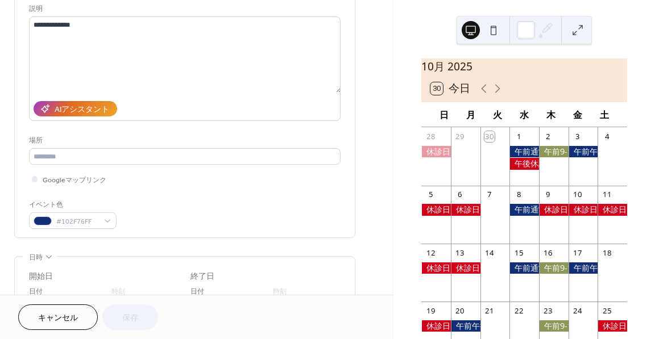
scroll to position [227, 0]
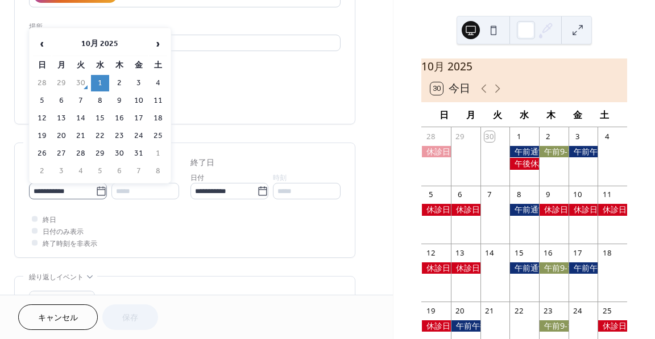
click at [100, 190] on icon at bounding box center [101, 191] width 11 height 11
click at [96, 190] on input "**********" at bounding box center [62, 191] width 67 height 16
click at [100, 134] on td "22" at bounding box center [100, 136] width 18 height 16
type input "**********"
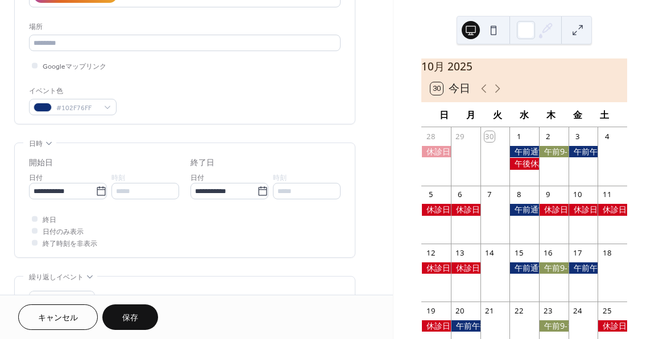
click at [144, 317] on button "保存" at bounding box center [130, 318] width 56 height 26
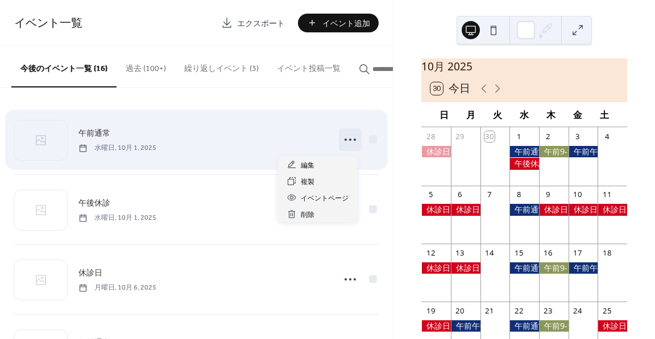
click at [349, 147] on icon at bounding box center [350, 140] width 18 height 18
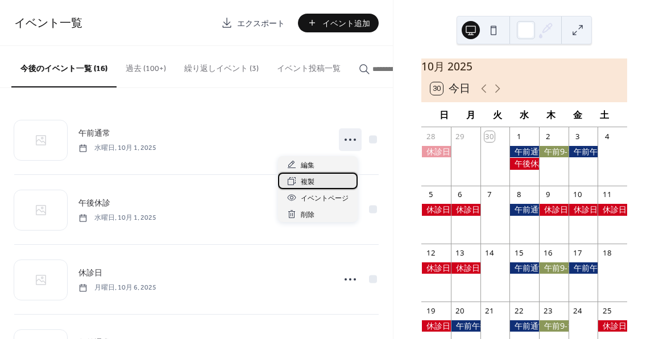
click at [325, 181] on div "複製" at bounding box center [318, 181] width 80 height 16
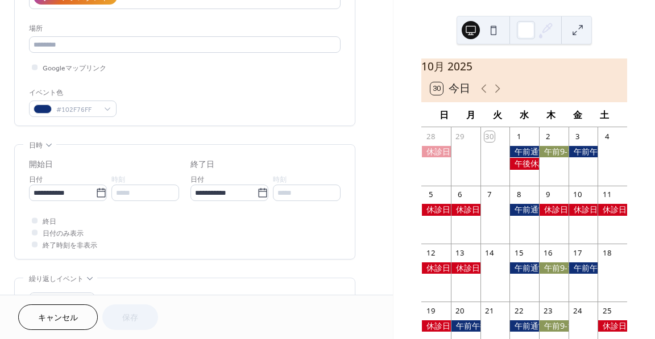
scroll to position [227, 0]
click at [96, 191] on icon at bounding box center [101, 191] width 11 height 11
click at [93, 191] on input "**********" at bounding box center [62, 191] width 67 height 16
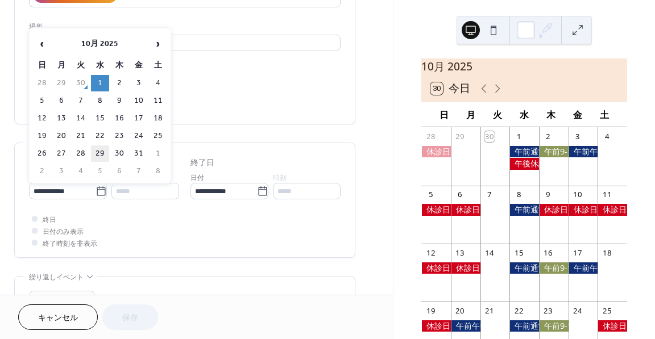
click at [100, 154] on td "29" at bounding box center [100, 154] width 18 height 16
type input "**********"
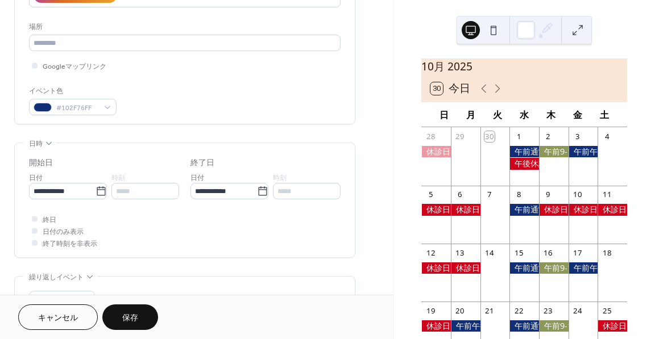
click at [140, 310] on button "保存" at bounding box center [130, 318] width 56 height 26
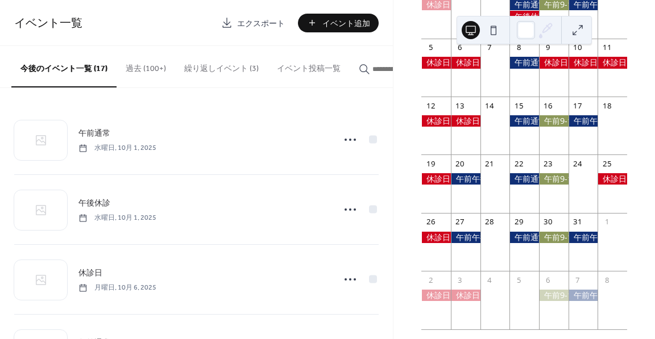
scroll to position [173, 0]
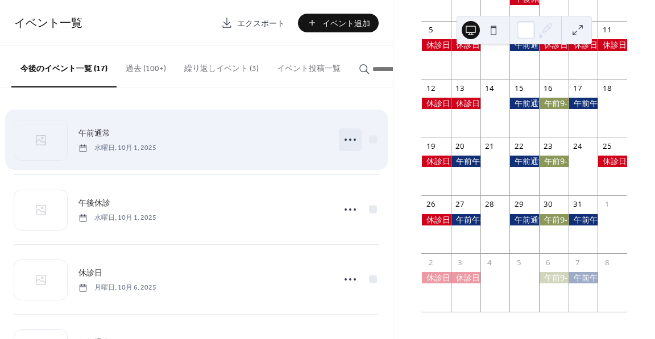
click at [343, 146] on icon at bounding box center [350, 140] width 18 height 18
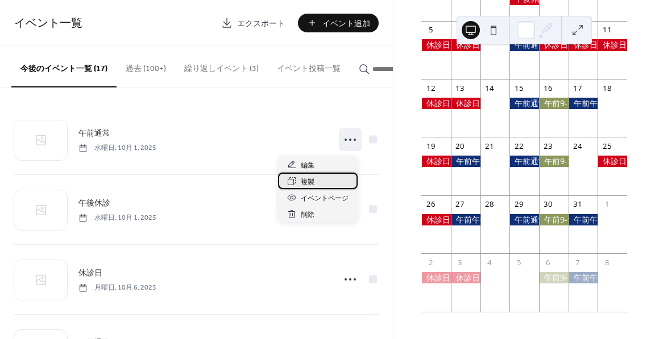
click at [322, 180] on div "複製" at bounding box center [318, 181] width 80 height 16
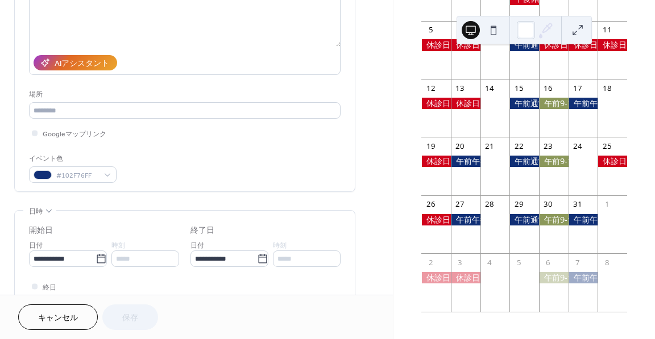
scroll to position [171, 0]
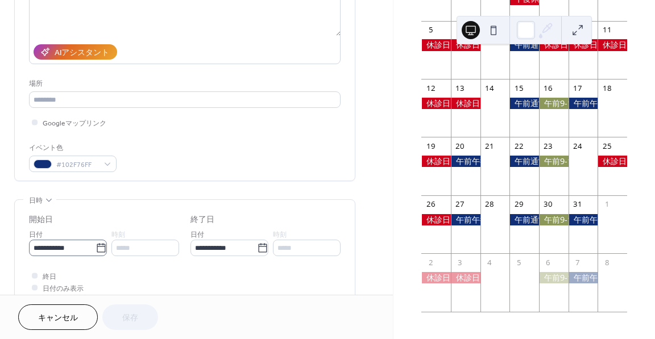
click at [99, 246] on icon at bounding box center [101, 247] width 9 height 9
click at [96, 246] on input "**********" at bounding box center [62, 248] width 67 height 16
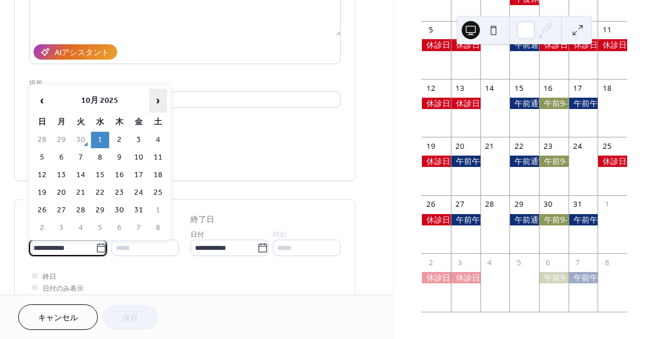
click at [160, 103] on span "›" at bounding box center [158, 100] width 17 height 23
click at [102, 158] on td "5" at bounding box center [100, 158] width 18 height 16
type input "**********"
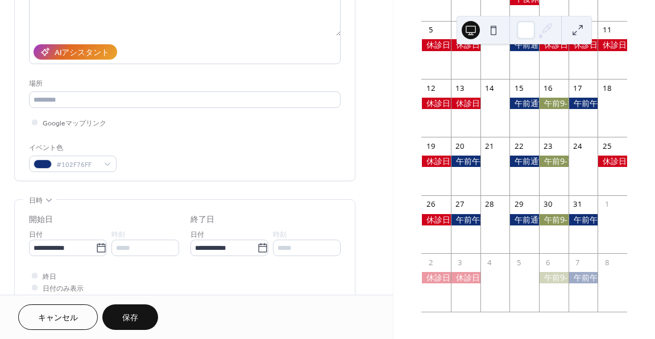
click at [128, 315] on span "保存" at bounding box center [130, 319] width 16 height 12
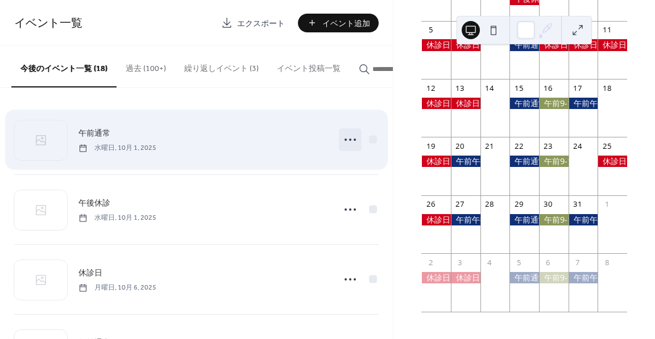
click at [344, 144] on icon at bounding box center [350, 140] width 18 height 18
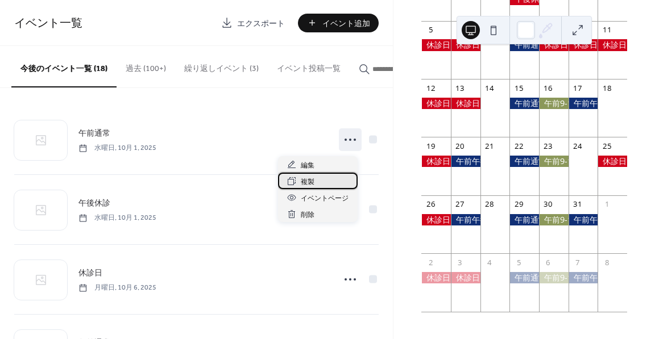
click at [333, 177] on div "複製" at bounding box center [318, 181] width 80 height 16
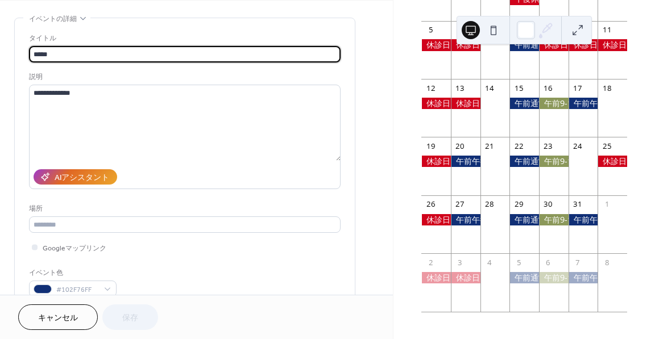
scroll to position [227, 0]
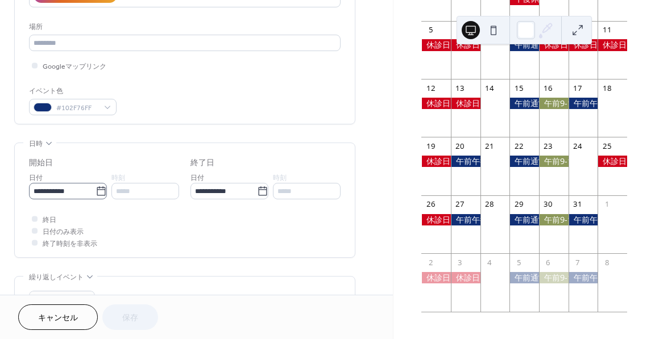
click at [100, 188] on icon at bounding box center [101, 191] width 11 height 11
click at [96, 188] on input "**********" at bounding box center [62, 191] width 67 height 16
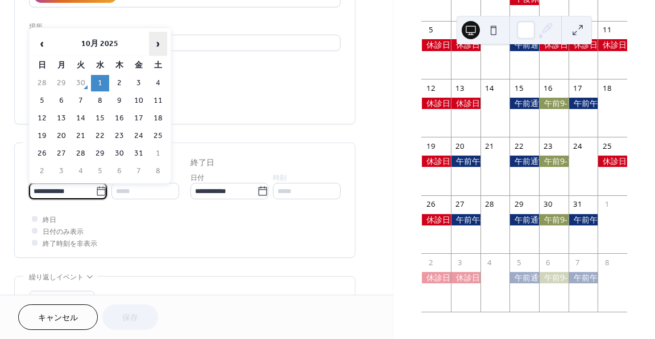
click at [163, 48] on span "›" at bounding box center [158, 43] width 17 height 23
click at [107, 120] on td "12" at bounding box center [100, 118] width 18 height 16
type input "**********"
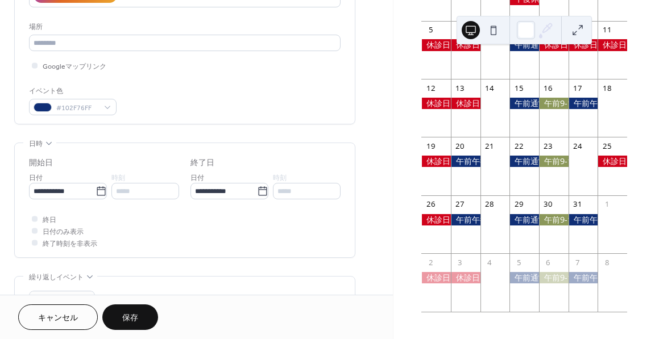
click at [142, 316] on button "保存" at bounding box center [130, 318] width 56 height 26
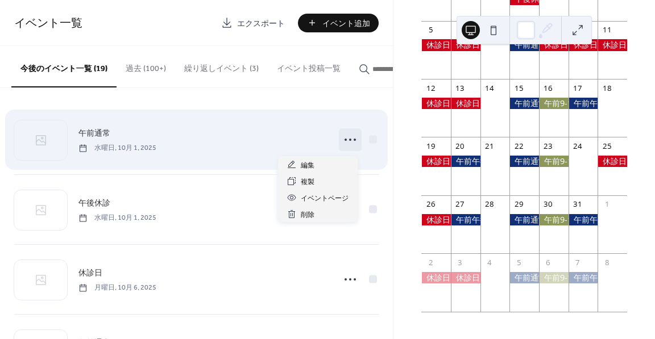
click at [346, 136] on icon at bounding box center [350, 140] width 18 height 18
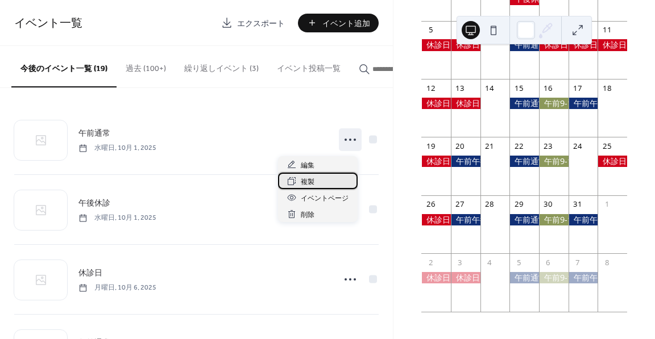
click at [322, 181] on div "複製" at bounding box center [318, 181] width 80 height 16
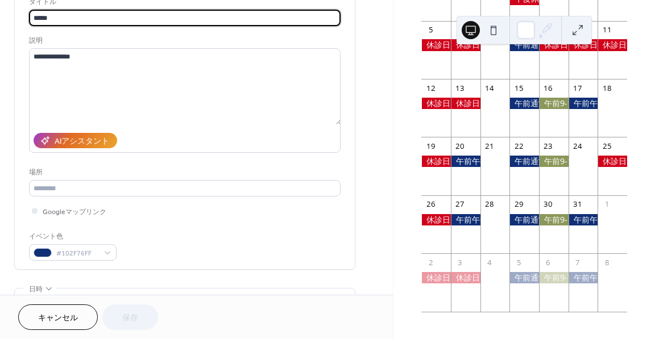
scroll to position [227, 0]
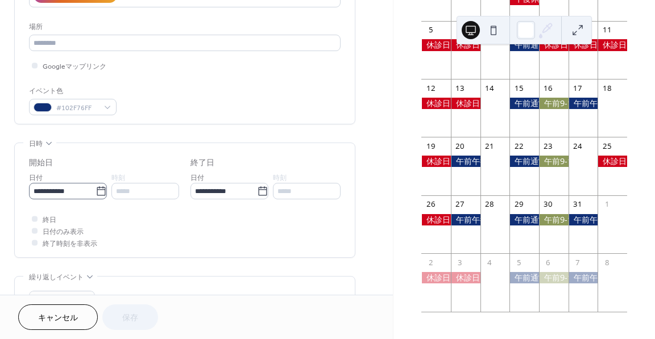
click at [99, 186] on icon at bounding box center [101, 190] width 9 height 9
click at [96, 186] on input "**********" at bounding box center [62, 191] width 67 height 16
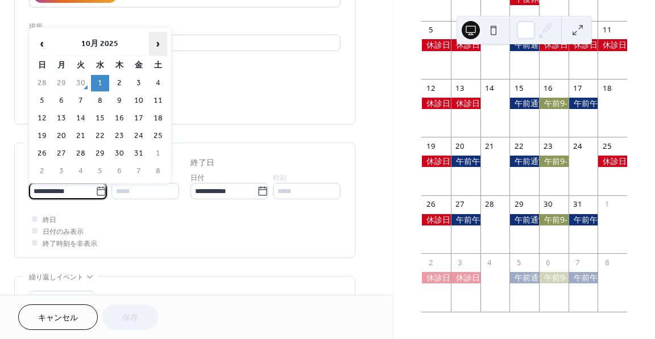
click at [155, 50] on span "›" at bounding box center [158, 43] width 17 height 23
click at [99, 155] on td "26" at bounding box center [100, 154] width 18 height 16
type input "**********"
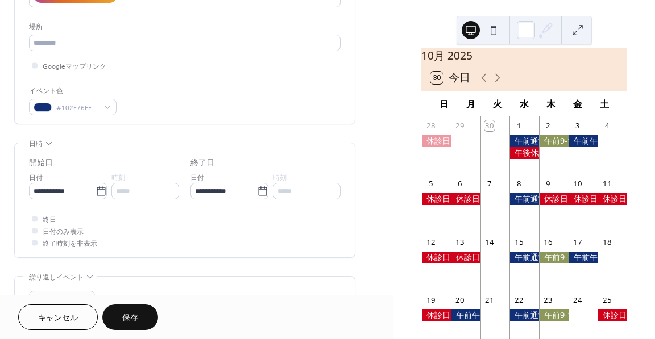
scroll to position [2, 0]
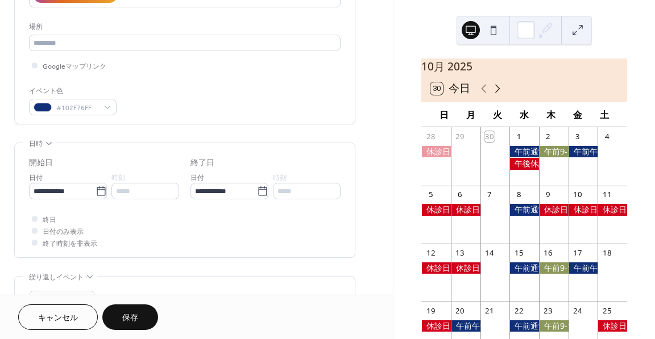
click at [499, 96] on icon at bounding box center [498, 89] width 14 height 14
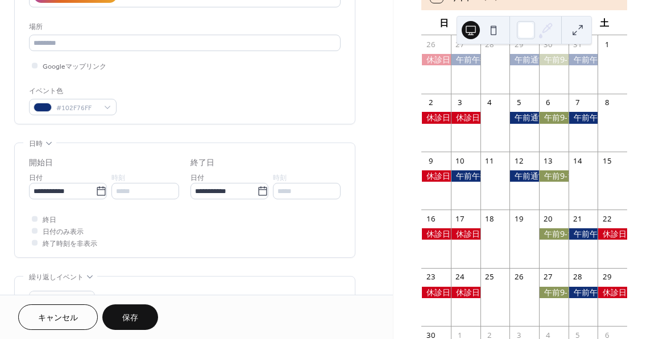
scroll to position [116, 0]
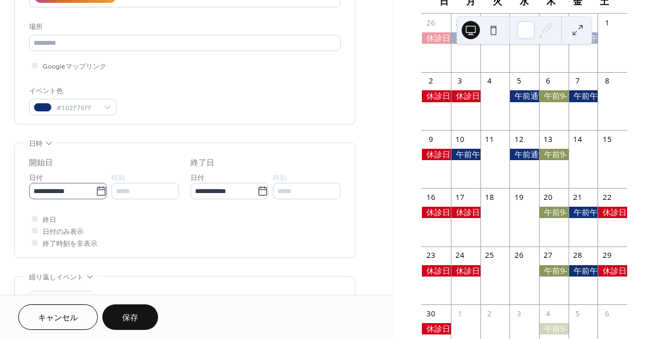
click at [96, 190] on icon at bounding box center [101, 191] width 11 height 11
click at [94, 190] on input "**********" at bounding box center [62, 191] width 67 height 16
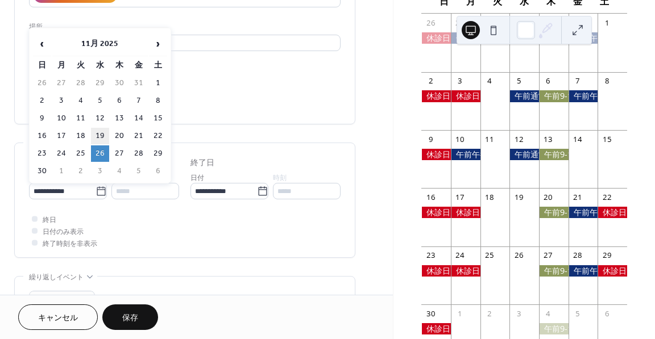
click at [103, 138] on td "19" at bounding box center [100, 136] width 18 height 16
type input "**********"
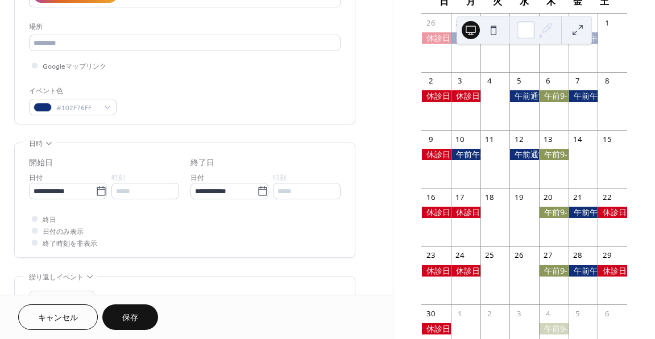
click at [141, 311] on button "保存" at bounding box center [130, 318] width 56 height 26
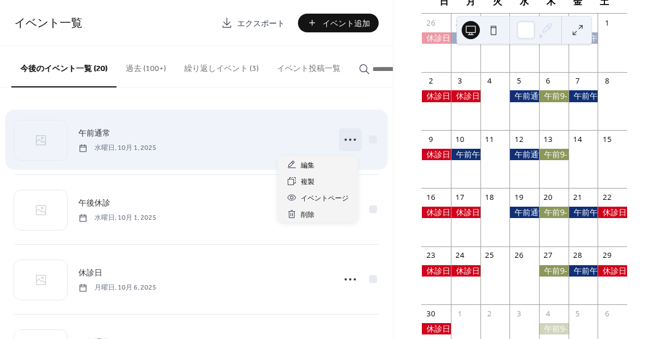
click at [339, 147] on div at bounding box center [350, 139] width 23 height 23
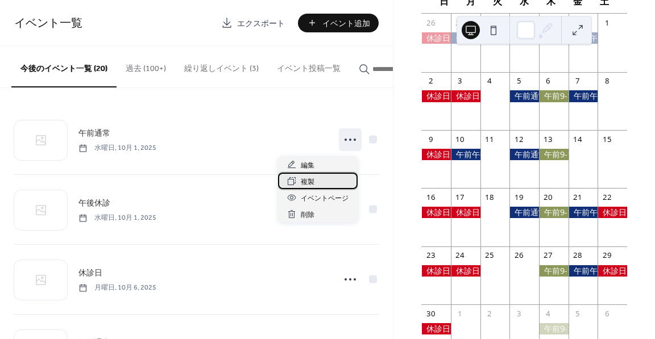
click at [313, 179] on span "複製" at bounding box center [308, 182] width 14 height 12
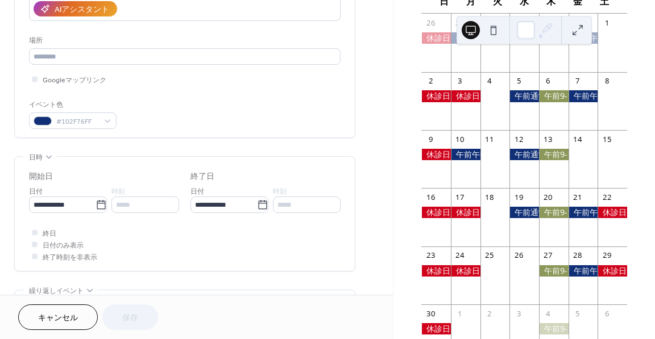
scroll to position [227, 0]
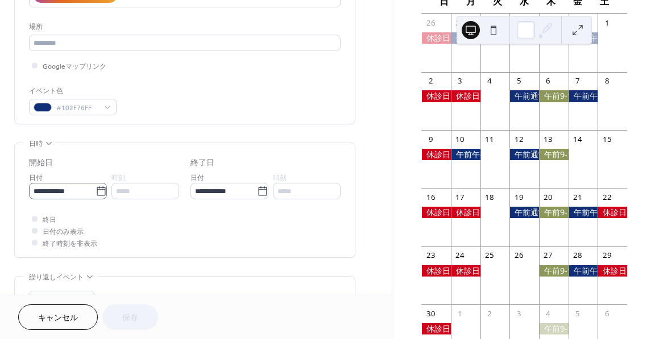
click at [96, 191] on icon at bounding box center [101, 191] width 11 height 11
click at [96, 191] on input "**********" at bounding box center [62, 191] width 67 height 16
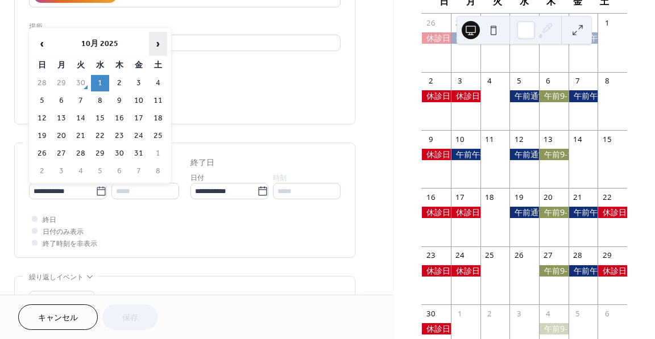
click at [159, 45] on span "›" at bounding box center [158, 43] width 17 height 23
click at [101, 149] on td "26" at bounding box center [100, 154] width 18 height 16
type input "**********"
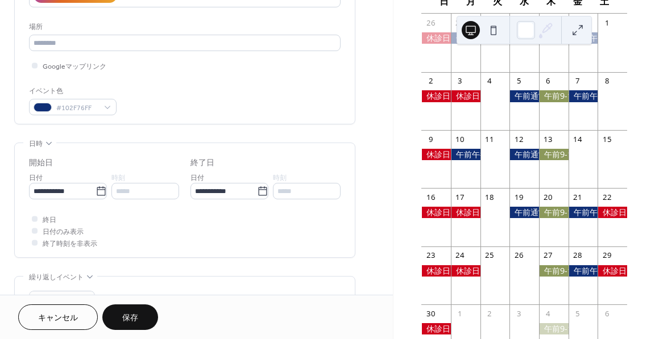
click at [138, 315] on span "保存" at bounding box center [130, 319] width 16 height 12
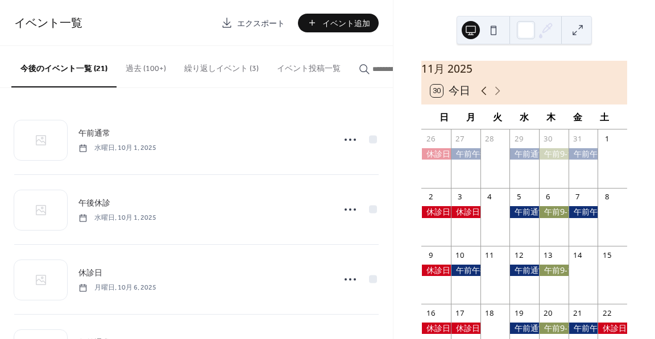
click at [482, 98] on icon at bounding box center [484, 91] width 14 height 14
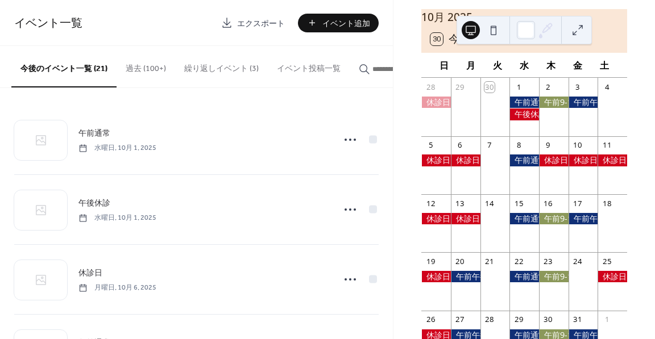
scroll to position [57, 0]
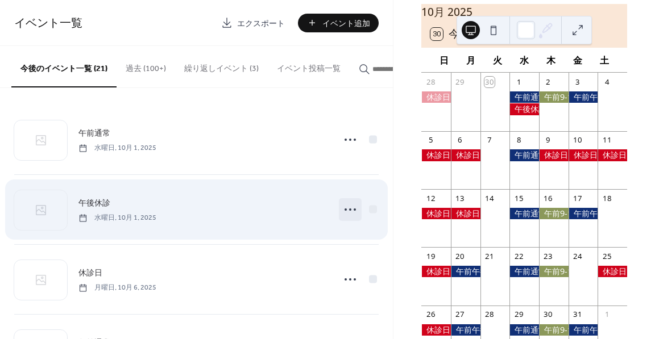
click at [342, 208] on icon at bounding box center [350, 210] width 18 height 18
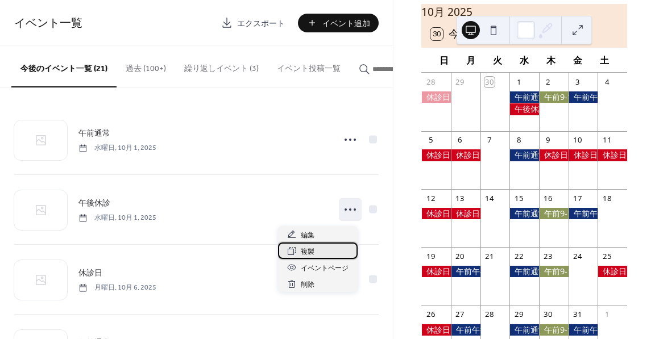
click at [326, 248] on div "複製" at bounding box center [318, 251] width 80 height 16
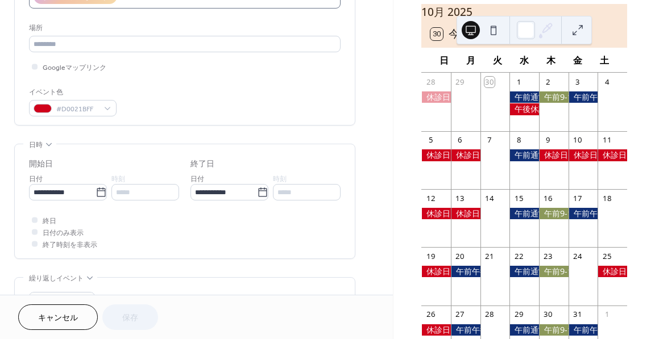
scroll to position [227, 0]
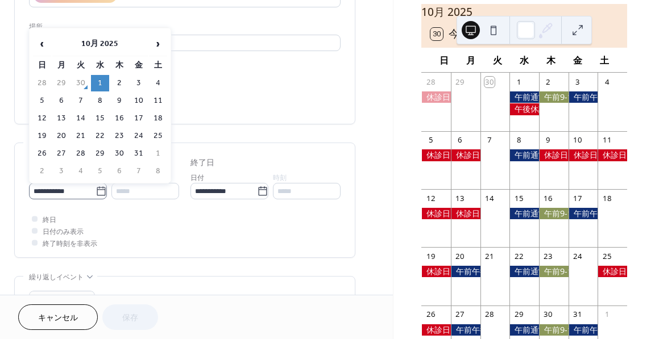
click at [100, 196] on label "**********" at bounding box center [68, 191] width 78 height 16
click at [96, 196] on input "**********" at bounding box center [62, 191] width 67 height 16
click at [106, 123] on td "15" at bounding box center [100, 118] width 18 height 16
type input "**********"
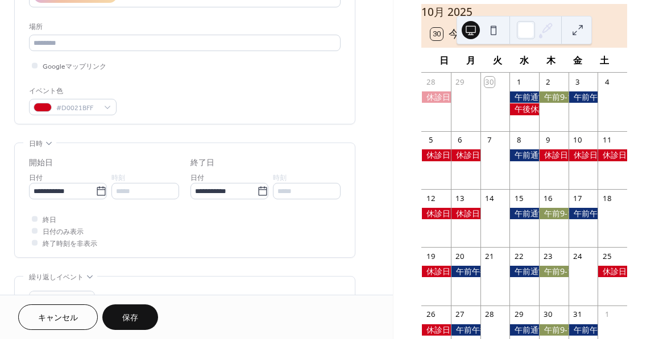
click at [121, 313] on button "保存" at bounding box center [130, 318] width 56 height 26
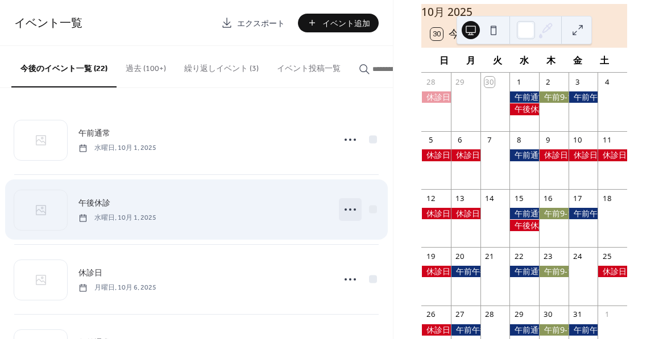
click at [346, 209] on icon at bounding box center [350, 210] width 18 height 18
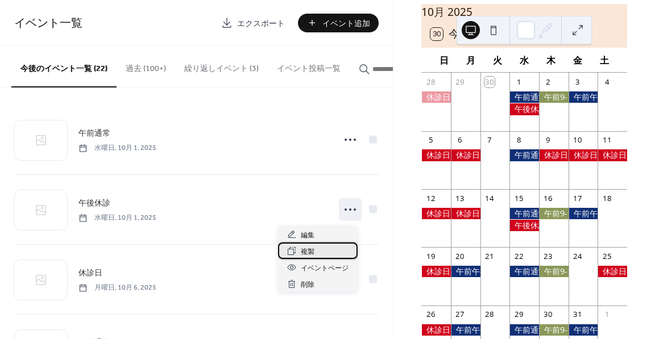
click at [313, 247] on span "複製" at bounding box center [308, 252] width 14 height 12
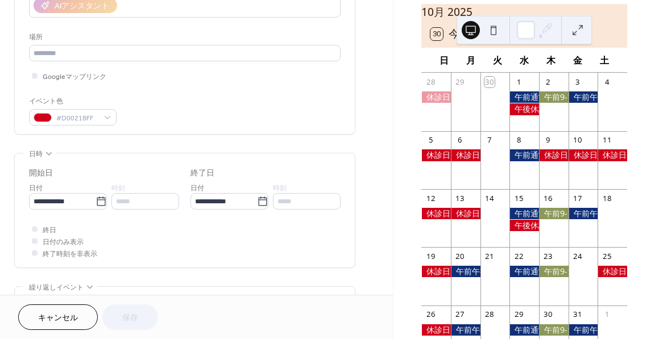
scroll to position [227, 0]
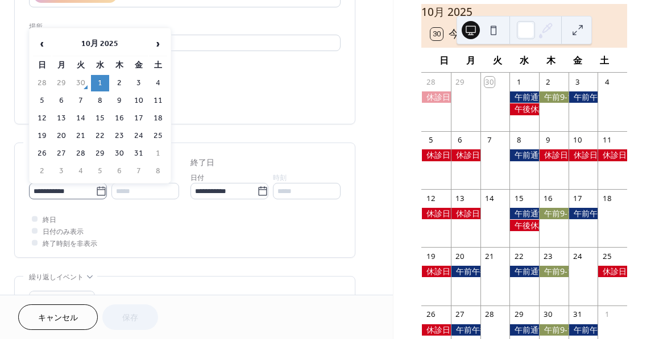
click at [103, 190] on label "**********" at bounding box center [68, 191] width 78 height 16
click at [96, 190] on input "**********" at bounding box center [62, 191] width 67 height 16
click at [103, 152] on td "29" at bounding box center [100, 154] width 18 height 16
type input "**********"
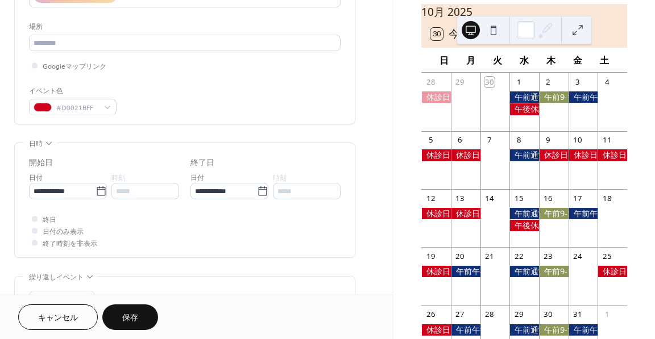
click at [132, 313] on span "保存" at bounding box center [130, 319] width 16 height 12
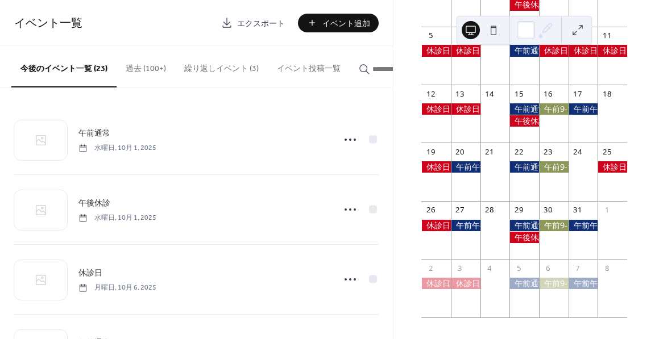
scroll to position [171, 0]
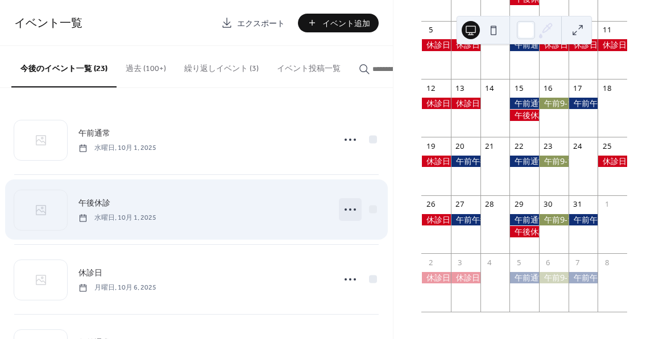
click at [348, 210] on icon at bounding box center [350, 210] width 18 height 18
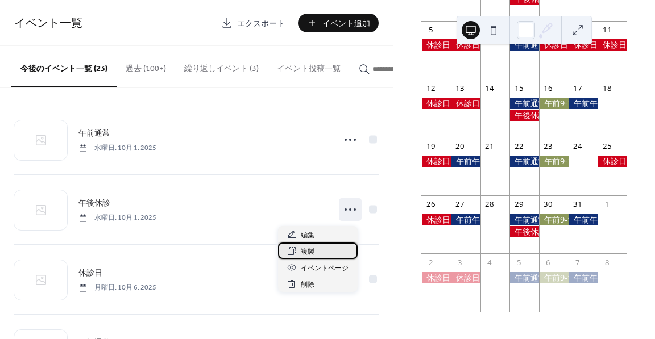
click at [316, 251] on div "複製" at bounding box center [318, 251] width 80 height 16
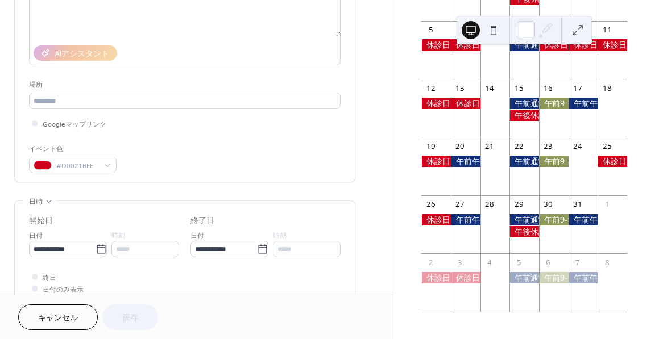
scroll to position [171, 0]
click at [98, 250] on icon at bounding box center [101, 248] width 11 height 11
click at [96, 250] on input "**********" at bounding box center [62, 248] width 67 height 16
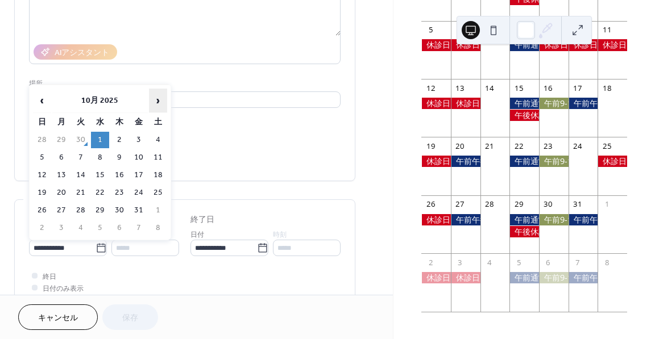
click at [161, 98] on span "›" at bounding box center [158, 100] width 17 height 23
click at [102, 156] on td "5" at bounding box center [100, 158] width 18 height 16
type input "**********"
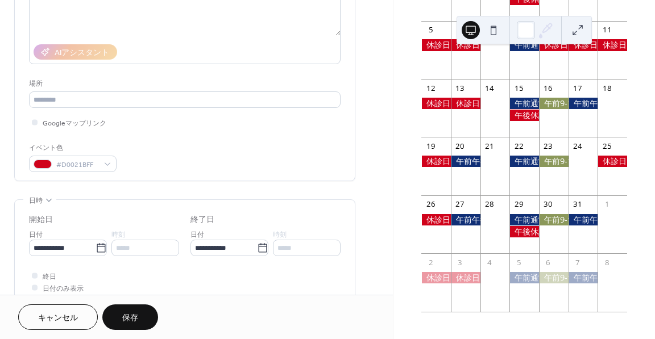
click at [142, 324] on button "保存" at bounding box center [130, 318] width 56 height 26
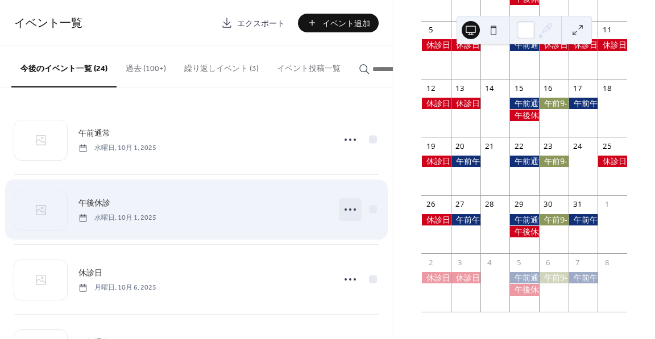
click at [341, 207] on icon at bounding box center [350, 210] width 18 height 18
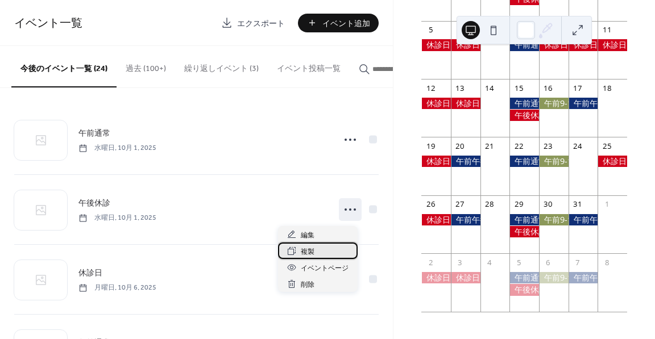
click at [305, 248] on span "複製" at bounding box center [308, 252] width 14 height 12
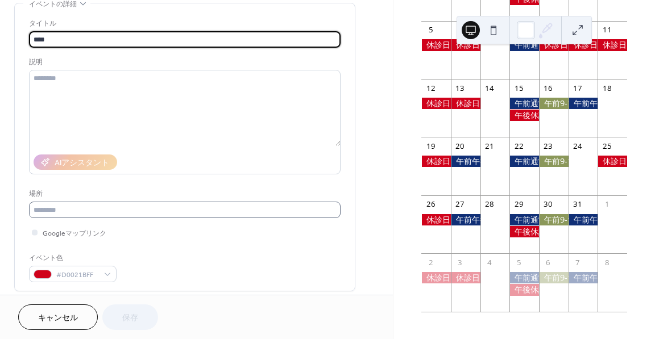
scroll to position [171, 0]
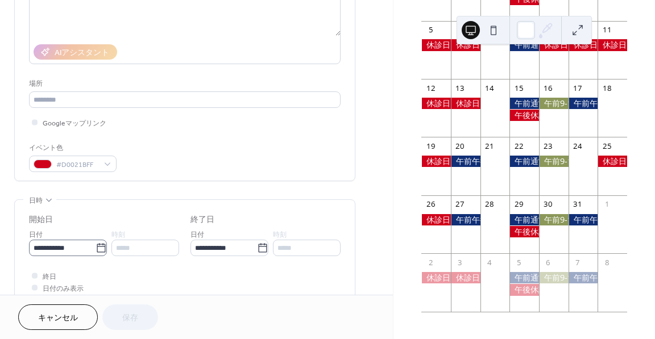
click at [99, 248] on icon at bounding box center [101, 248] width 11 height 11
click at [96, 248] on input "**********" at bounding box center [62, 248] width 67 height 16
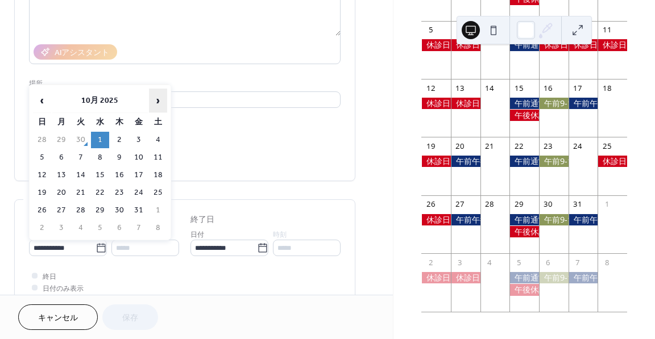
click at [165, 101] on span "›" at bounding box center [158, 100] width 17 height 23
click at [103, 187] on td "19" at bounding box center [100, 193] width 18 height 16
type input "**********"
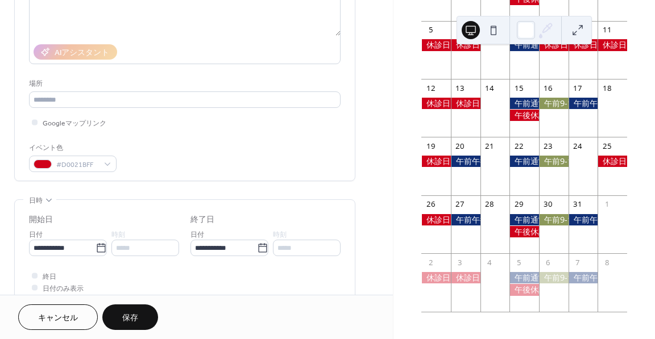
click at [136, 318] on span "保存" at bounding box center [130, 319] width 16 height 12
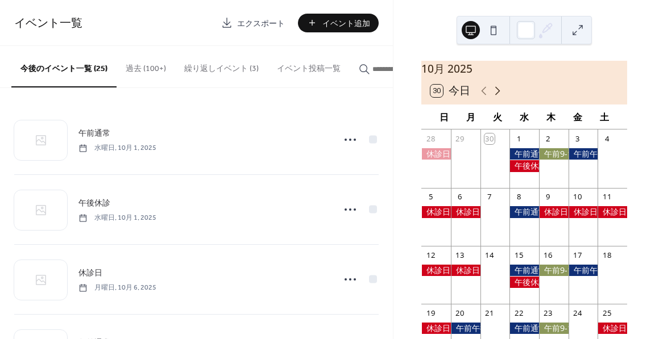
click at [501, 93] on icon at bounding box center [498, 91] width 14 height 14
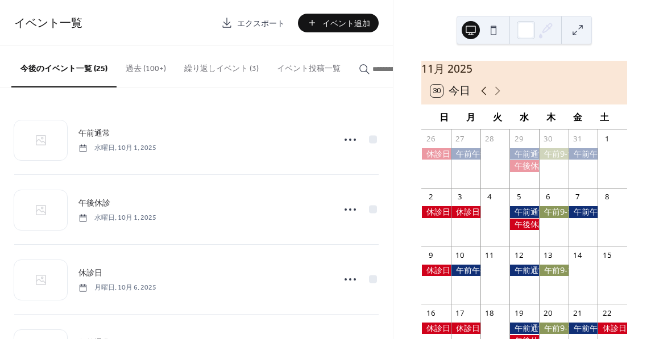
click at [482, 98] on icon at bounding box center [484, 91] width 14 height 14
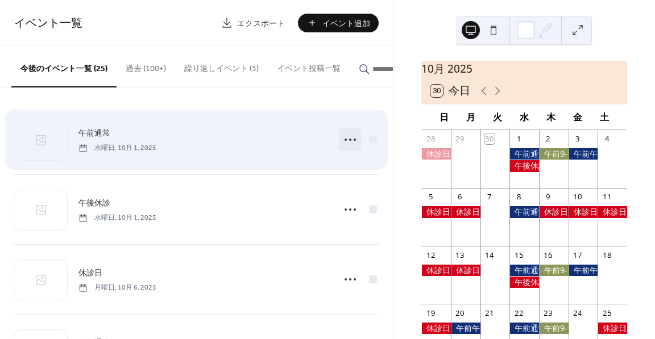
click at [350, 140] on icon at bounding box center [350, 140] width 18 height 18
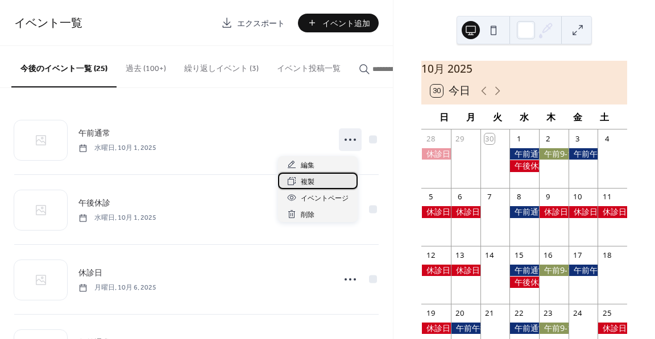
click at [313, 182] on span "複製" at bounding box center [308, 182] width 14 height 12
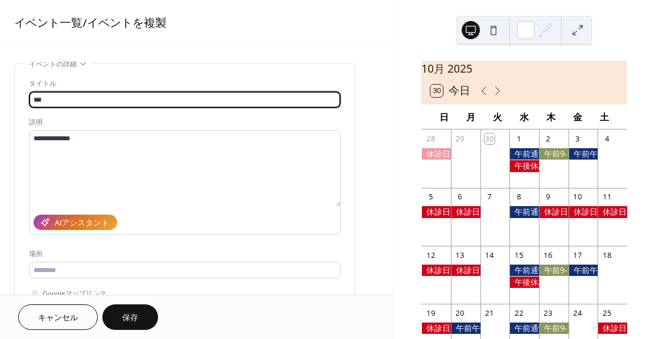
type input "*"
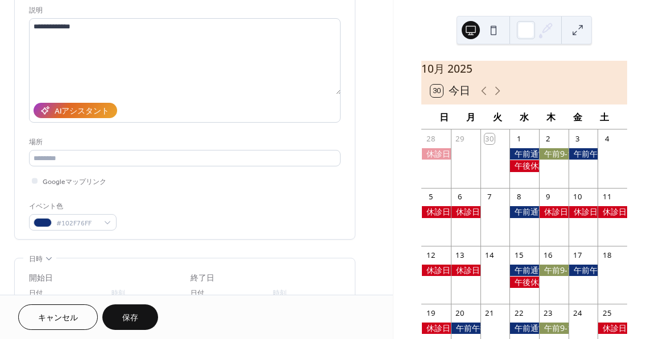
scroll to position [114, 0]
type input "*******"
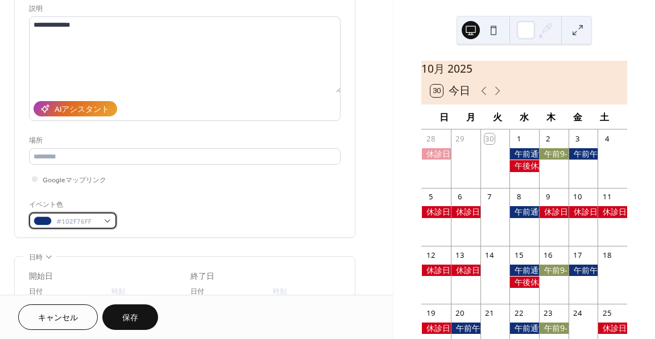
click at [90, 218] on span "#102F76FF" at bounding box center [77, 222] width 42 height 12
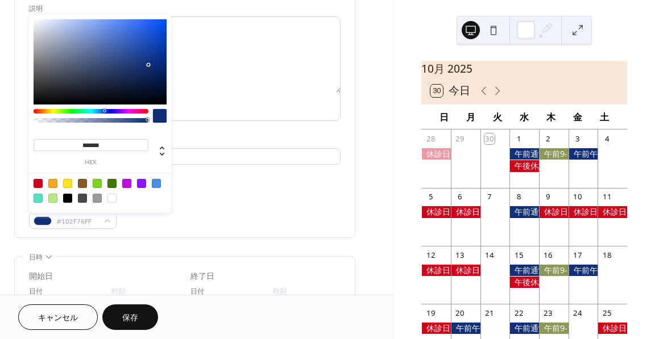
click at [154, 182] on div at bounding box center [156, 183] width 9 height 9
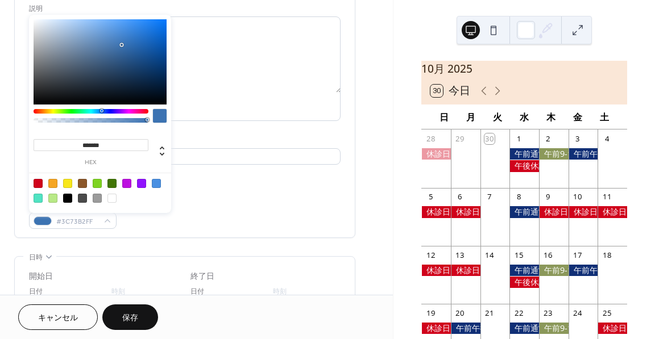
type input "*******"
drag, startPoint x: 123, startPoint y: 29, endPoint x: 121, endPoint y: 48, distance: 18.9
click at [121, 48] on div at bounding box center [120, 48] width 2 height 2
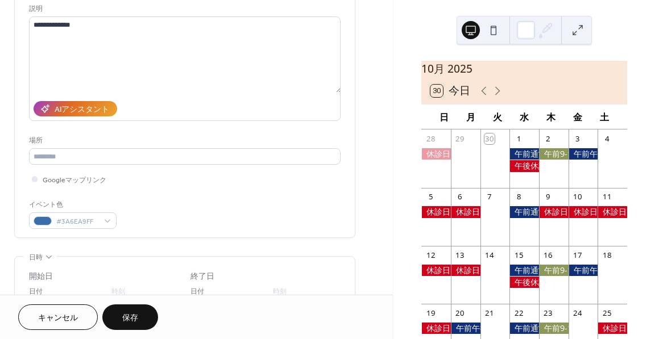
click at [229, 138] on div "場所" at bounding box center [183, 141] width 309 height 12
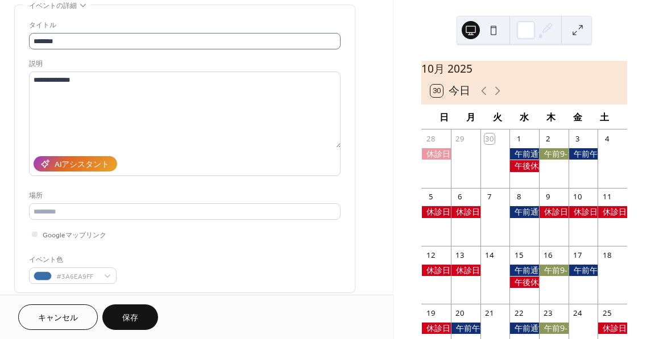
scroll to position [57, 0]
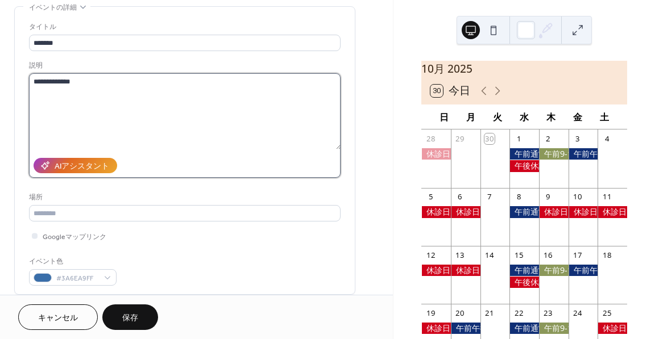
click at [81, 76] on textarea "**********" at bounding box center [185, 111] width 312 height 76
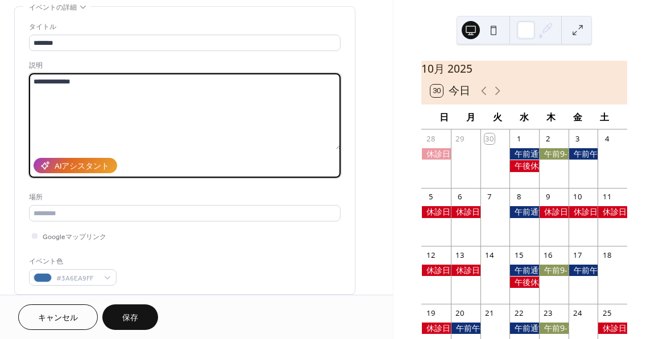
click at [109, 80] on textarea "**********" at bounding box center [185, 111] width 312 height 76
type textarea "**********"
click at [139, 318] on button "保存" at bounding box center [130, 318] width 56 height 26
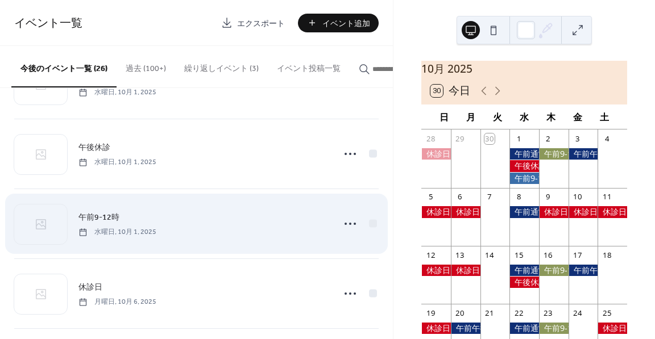
scroll to position [57, 0]
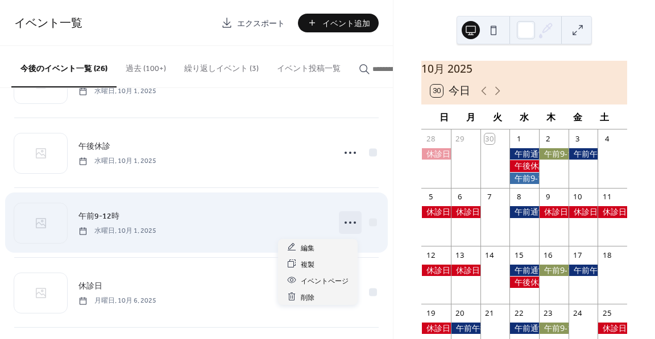
click at [348, 226] on icon at bounding box center [350, 223] width 18 height 18
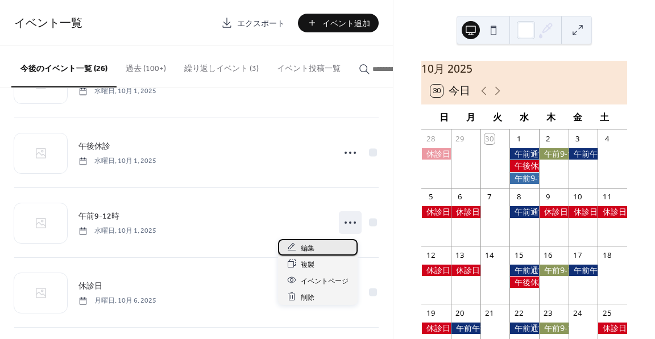
click at [309, 244] on span "編集" at bounding box center [308, 248] width 14 height 12
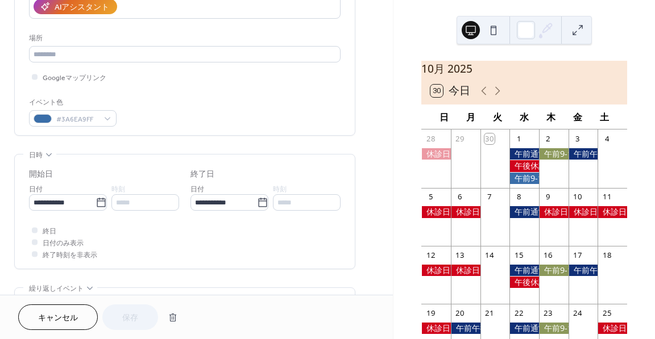
scroll to position [227, 0]
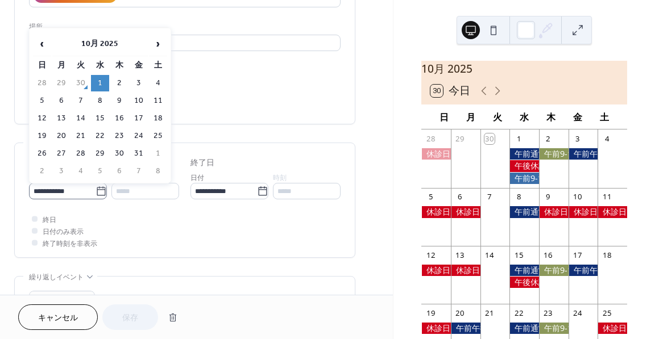
click at [98, 193] on icon at bounding box center [101, 191] width 11 height 11
click at [96, 193] on input "**********" at bounding box center [62, 191] width 67 height 16
click at [160, 85] on td "4" at bounding box center [158, 83] width 18 height 16
type input "**********"
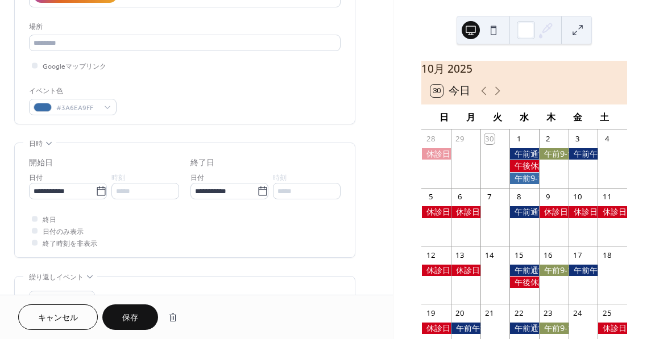
click at [132, 317] on span "保存" at bounding box center [130, 319] width 16 height 12
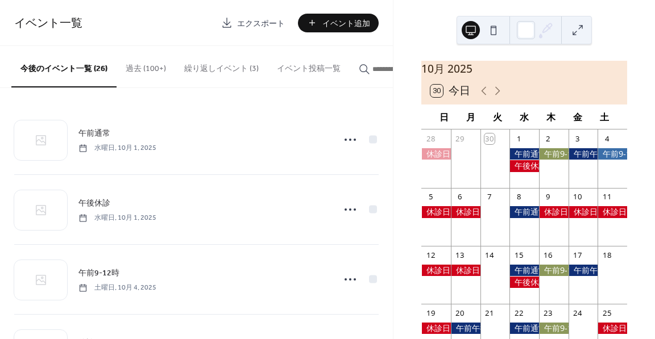
click at [605, 159] on div at bounding box center [613, 153] width 30 height 11
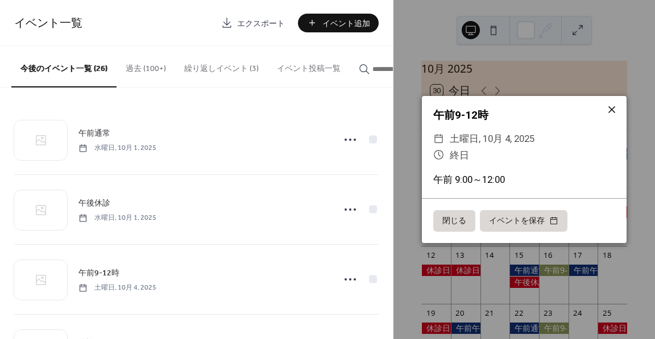
click at [613, 107] on icon at bounding box center [612, 110] width 14 height 14
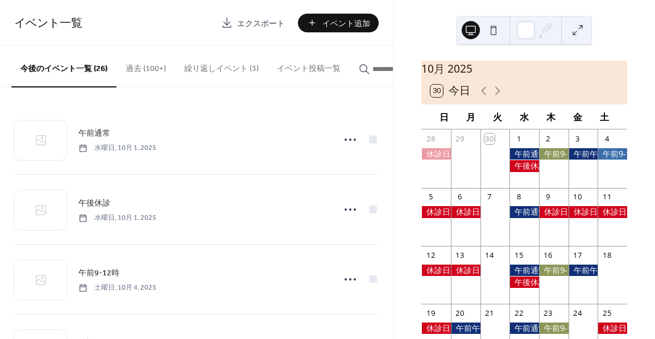
click at [586, 157] on div at bounding box center [584, 153] width 30 height 11
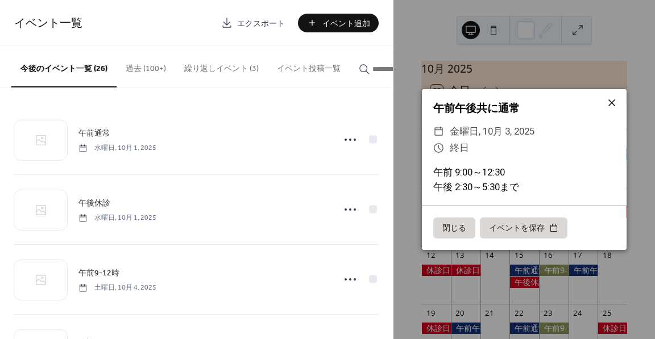
click at [617, 102] on icon at bounding box center [612, 103] width 14 height 14
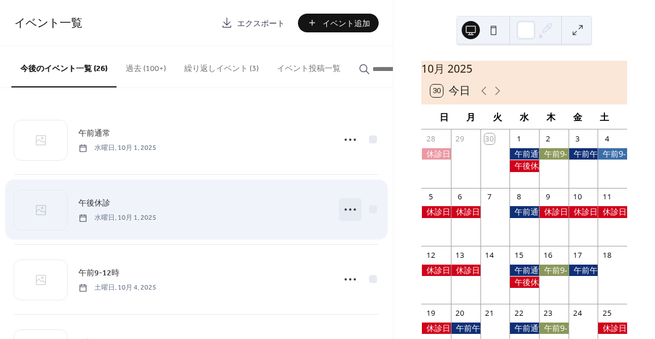
click at [348, 209] on icon at bounding box center [350, 210] width 18 height 18
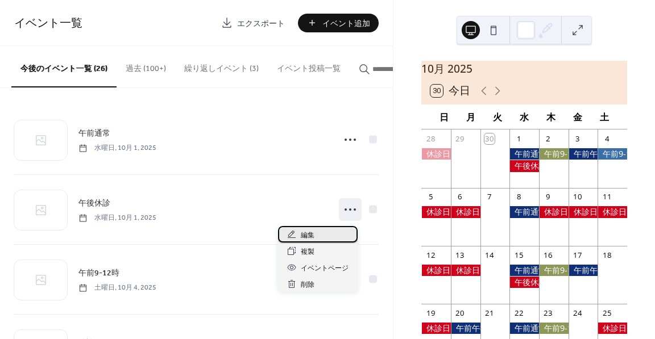
click at [335, 239] on div "編集" at bounding box center [318, 234] width 80 height 16
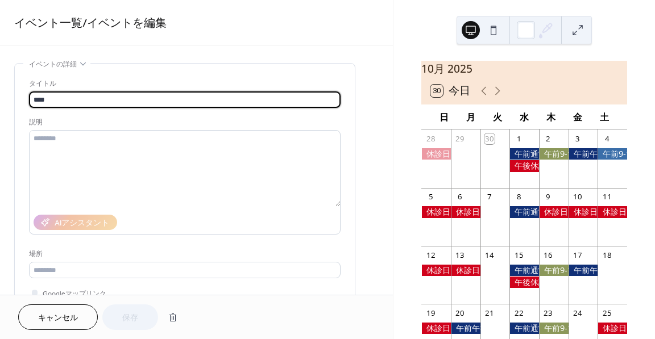
click at [67, 316] on span "キャンセル" at bounding box center [58, 319] width 40 height 12
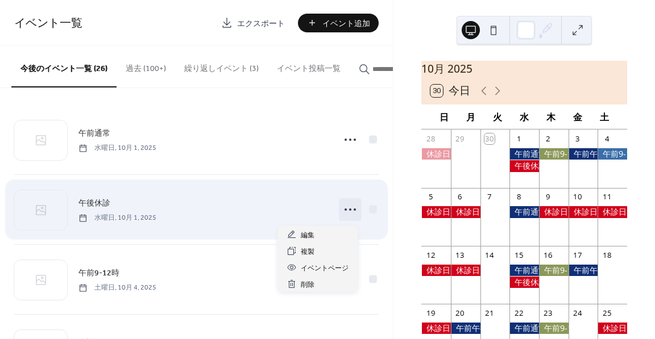
click at [349, 211] on circle at bounding box center [350, 210] width 2 height 2
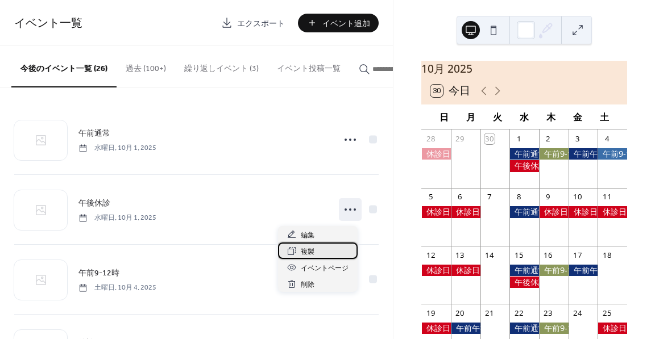
click at [333, 249] on div "複製" at bounding box center [318, 251] width 80 height 16
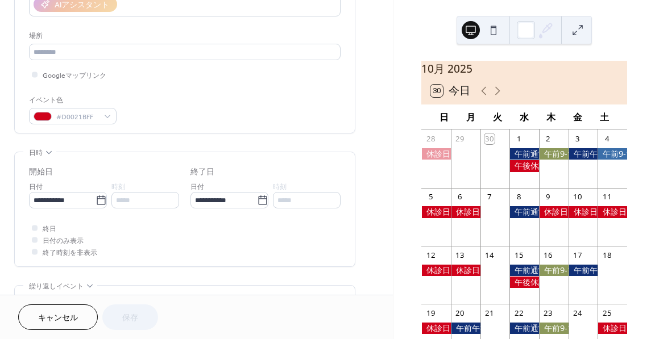
scroll to position [227, 0]
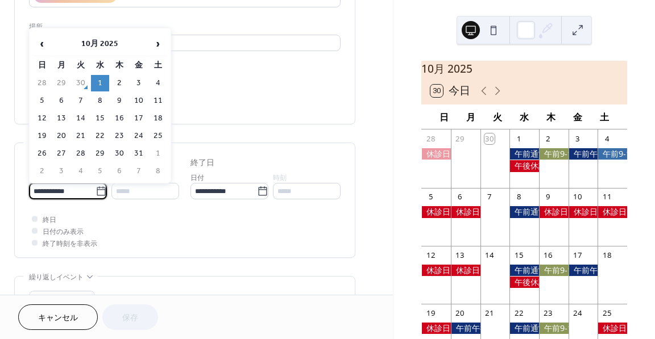
click at [83, 192] on input "**********" at bounding box center [62, 191] width 67 height 16
click at [162, 88] on td "4" at bounding box center [158, 83] width 18 height 16
type input "**********"
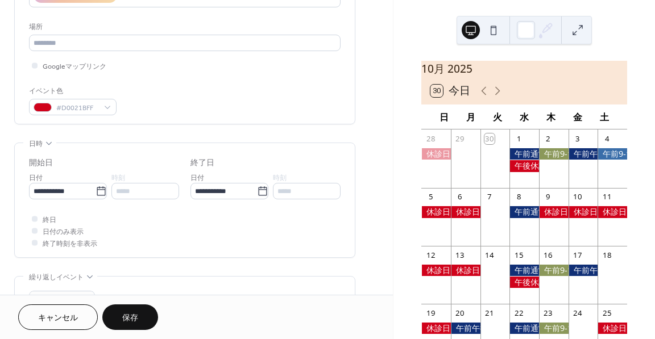
click at [142, 308] on button "保存" at bounding box center [130, 318] width 56 height 26
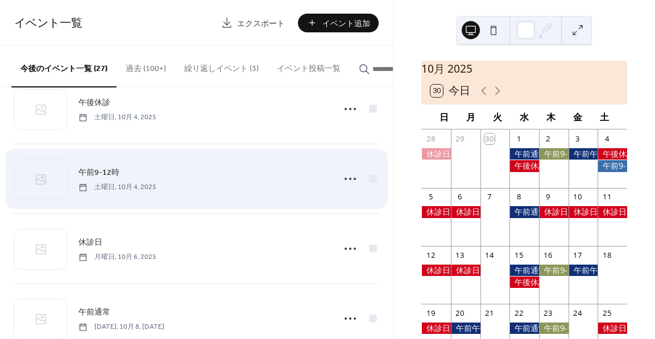
scroll to position [114, 0]
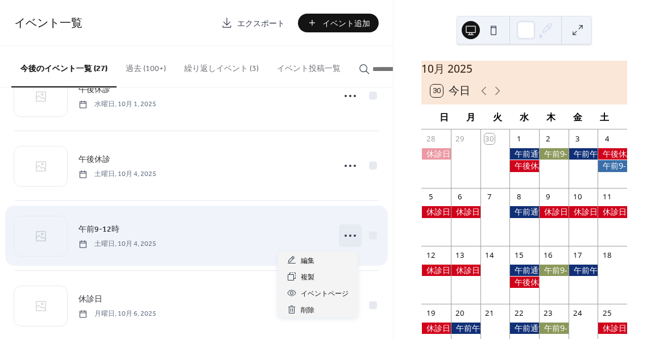
click at [342, 241] on icon at bounding box center [350, 236] width 18 height 18
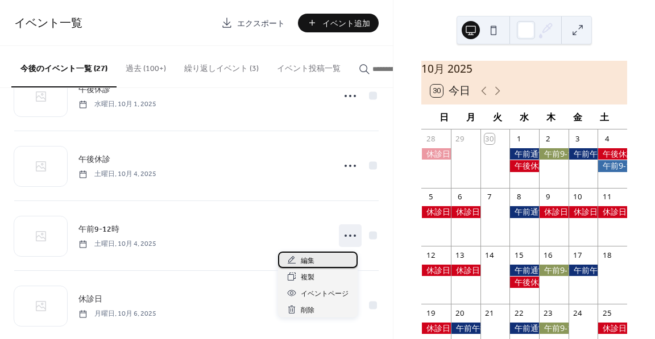
click at [305, 260] on span "編集" at bounding box center [308, 261] width 14 height 12
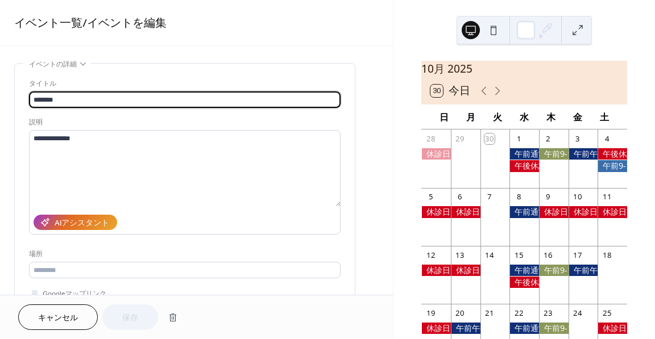
click at [35, 98] on input "*******" at bounding box center [185, 100] width 312 height 16
type input "*******"
click at [131, 313] on span "保存" at bounding box center [130, 319] width 16 height 12
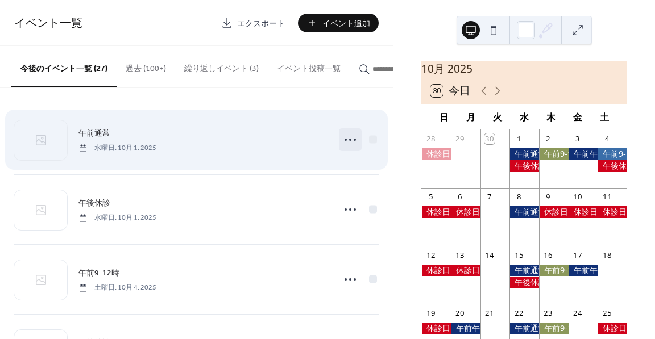
click at [342, 144] on icon at bounding box center [350, 140] width 18 height 18
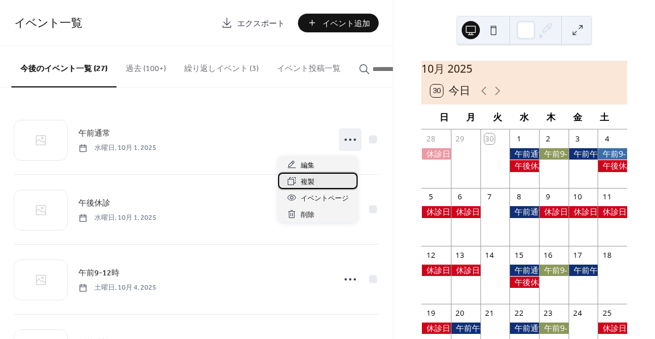
click at [308, 181] on span "複製" at bounding box center [308, 182] width 14 height 12
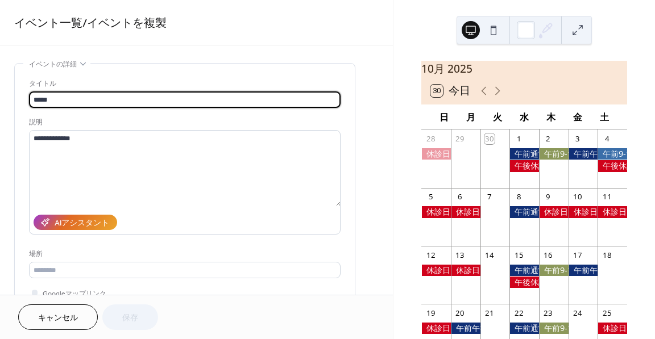
scroll to position [171, 0]
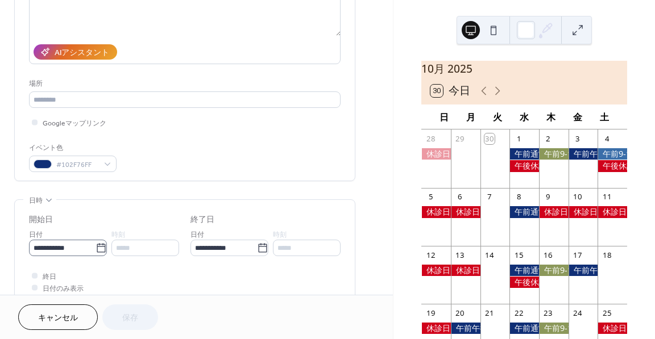
click at [96, 249] on icon at bounding box center [101, 248] width 11 height 11
click at [94, 249] on input "**********" at bounding box center [62, 248] width 67 height 16
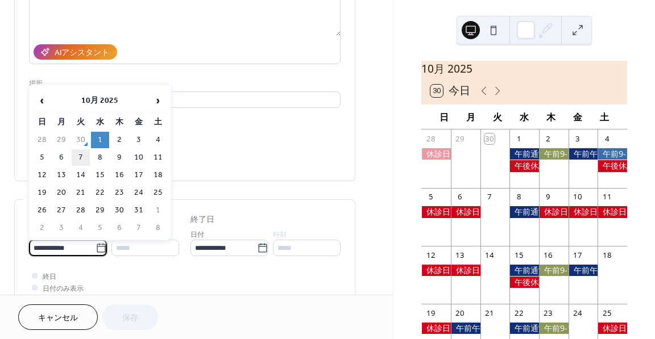
click at [80, 156] on td "7" at bounding box center [81, 158] width 18 height 16
type input "**********"
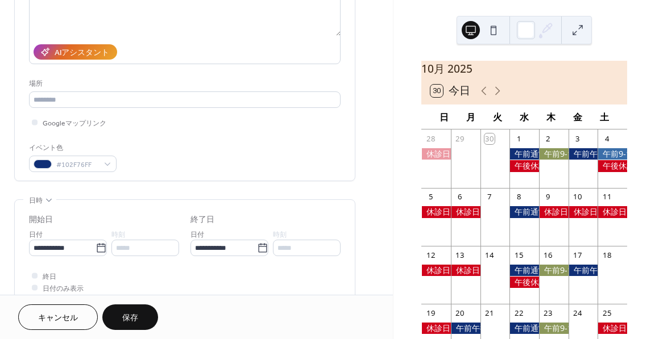
click at [132, 313] on span "保存" at bounding box center [130, 319] width 16 height 12
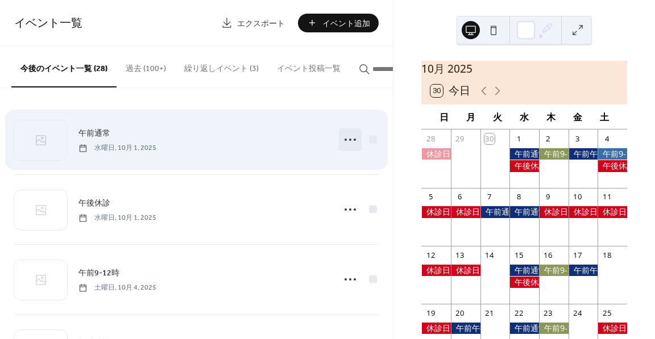
click at [343, 145] on icon at bounding box center [350, 140] width 18 height 18
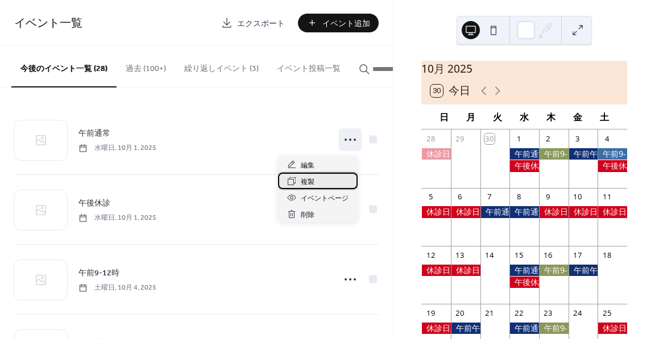
click at [320, 182] on div "複製" at bounding box center [318, 181] width 80 height 16
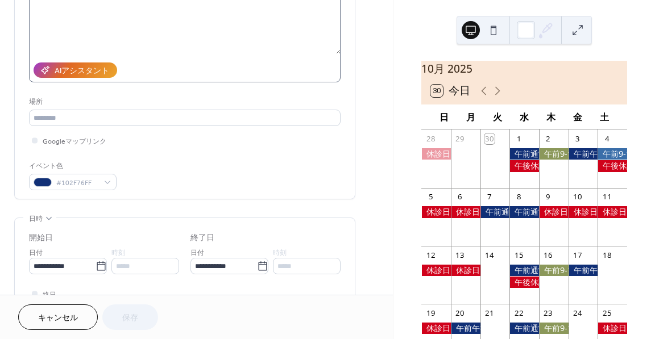
scroll to position [171, 0]
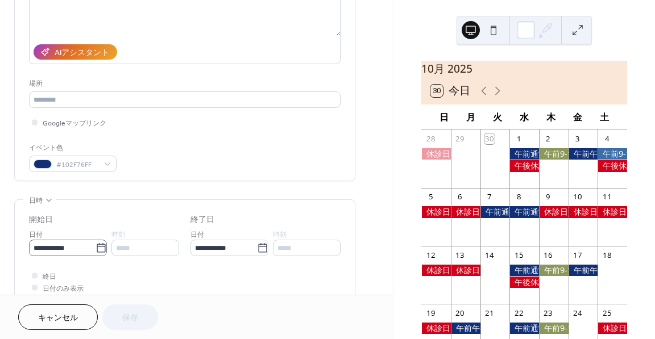
click at [100, 245] on icon at bounding box center [101, 248] width 11 height 11
click at [96, 245] on input "**********" at bounding box center [62, 248] width 67 height 16
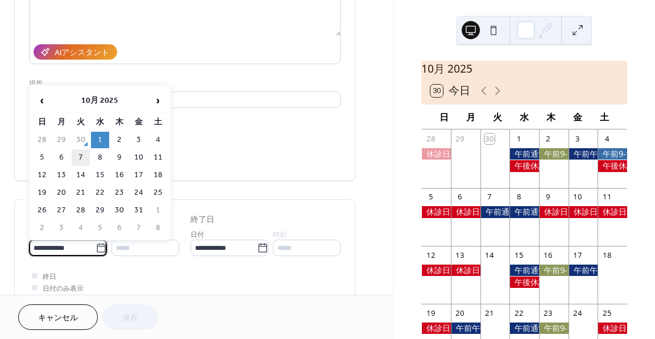
click at [74, 160] on td "7" at bounding box center [81, 158] width 18 height 16
type input "**********"
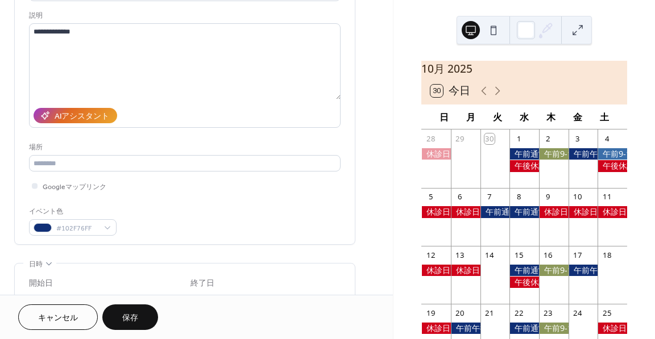
scroll to position [0, 0]
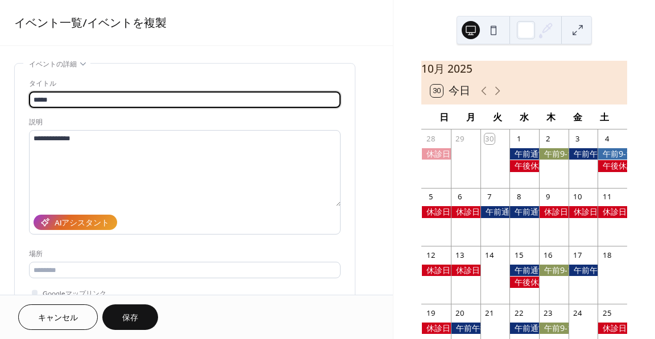
drag, startPoint x: 82, startPoint y: 98, endPoint x: -13, endPoint y: 90, distance: 95.3
click at [0, 90] on html "**********" at bounding box center [327, 169] width 655 height 339
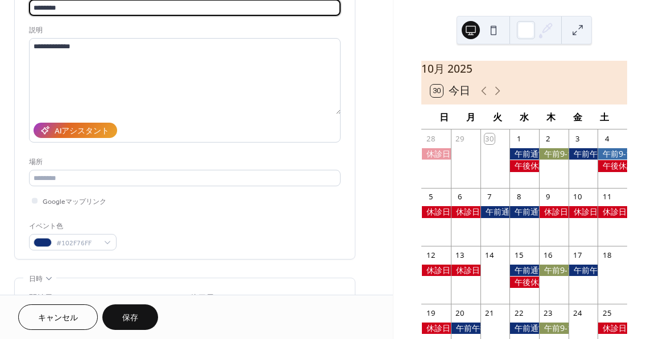
scroll to position [114, 0]
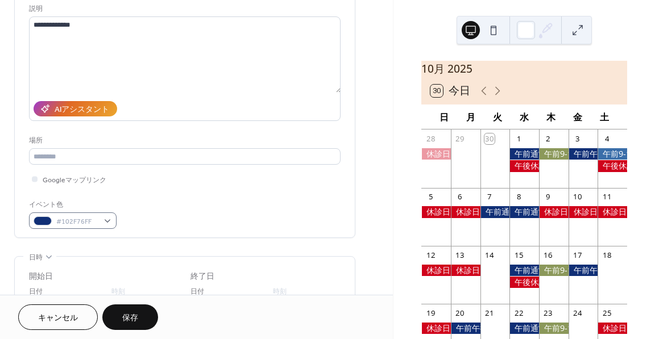
type input "********"
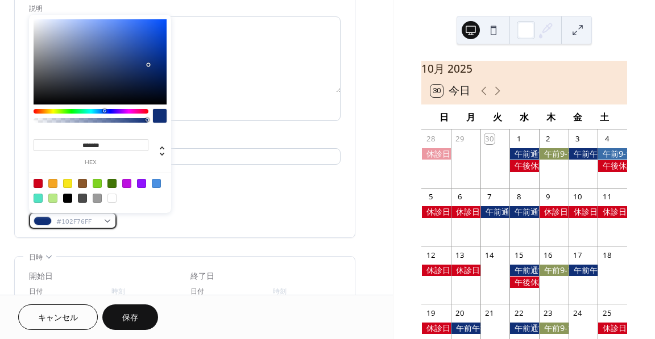
click at [97, 223] on span "#102F76FF" at bounding box center [77, 222] width 42 height 12
click at [140, 180] on div at bounding box center [141, 183] width 9 height 9
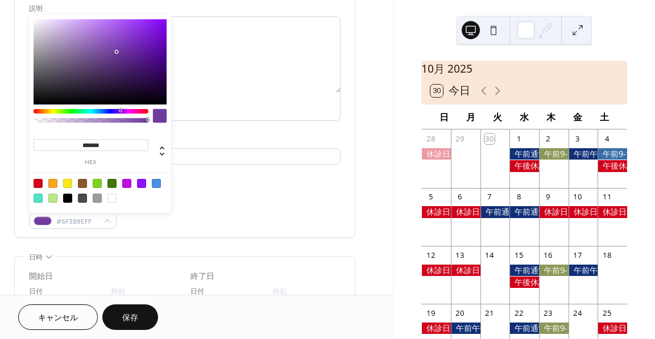
type input "*******"
drag, startPoint x: 157, startPoint y: 23, endPoint x: 111, endPoint y: 53, distance: 55.0
click at [111, 53] on div at bounding box center [100, 61] width 133 height 85
click at [217, 135] on div "場所" at bounding box center [183, 141] width 309 height 12
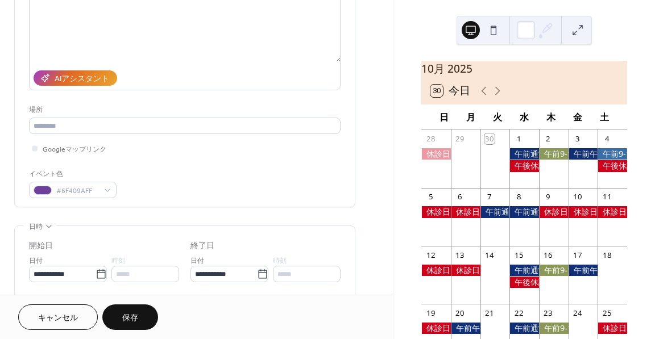
scroll to position [284, 0]
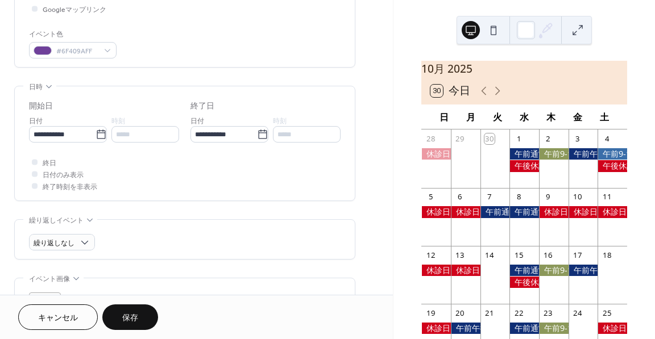
click at [131, 314] on span "保存" at bounding box center [130, 319] width 16 height 12
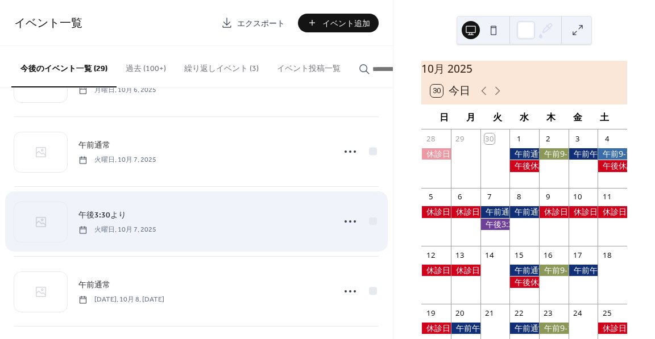
scroll to position [341, 0]
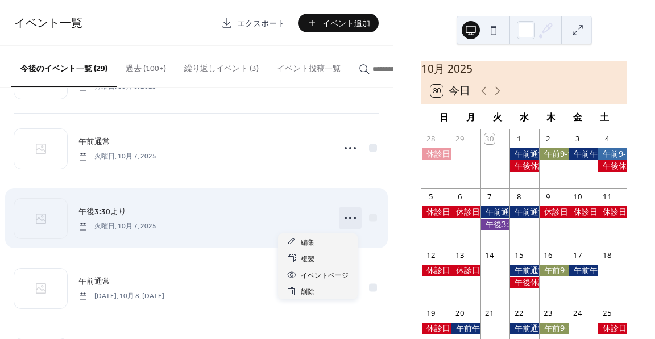
click at [349, 219] on circle at bounding box center [350, 218] width 2 height 2
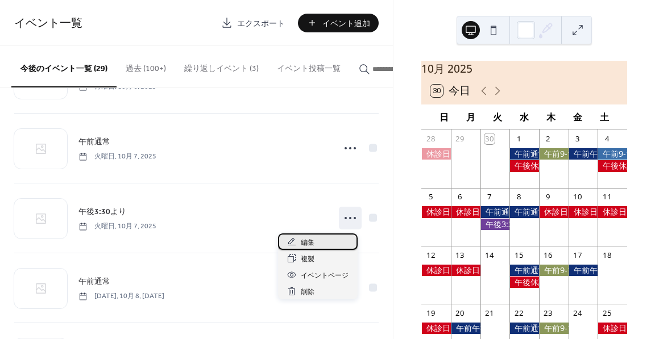
click at [323, 239] on div "編集" at bounding box center [318, 242] width 80 height 16
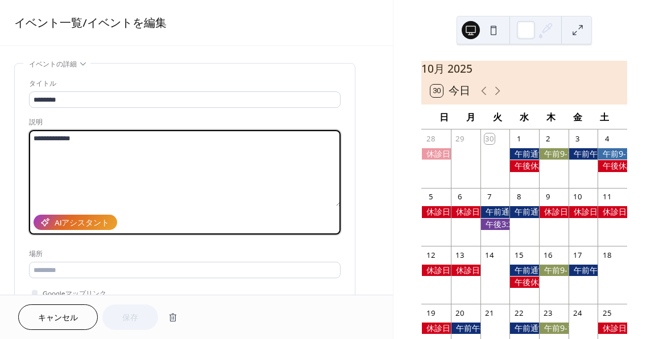
drag, startPoint x: 93, startPoint y: 138, endPoint x: 6, endPoint y: 131, distance: 87.2
type textarea "**********"
click at [139, 316] on button "保存" at bounding box center [130, 318] width 56 height 26
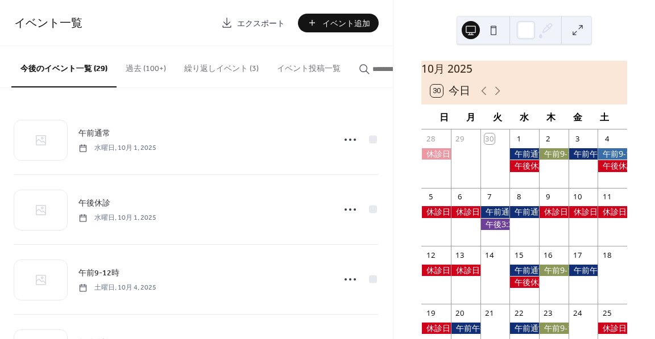
click at [605, 160] on div at bounding box center [613, 153] width 30 height 11
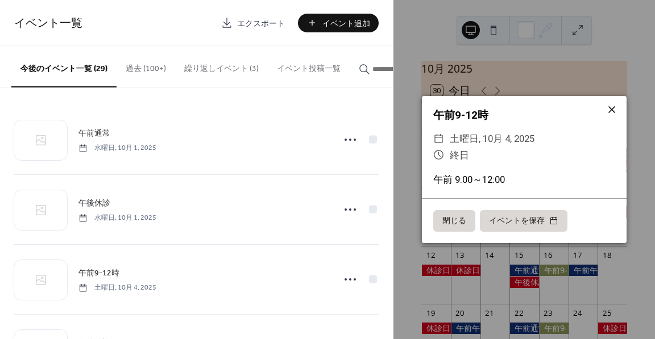
click at [614, 111] on icon at bounding box center [612, 110] width 14 height 14
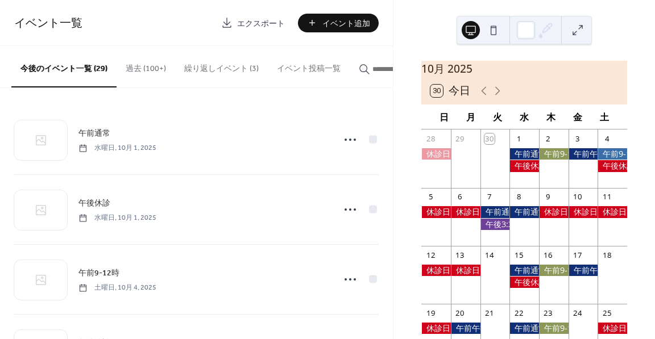
click at [529, 160] on div at bounding box center [524, 153] width 30 height 11
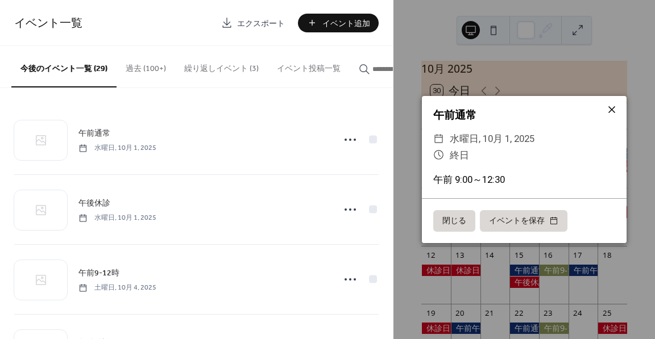
click at [609, 109] on icon at bounding box center [612, 110] width 14 height 14
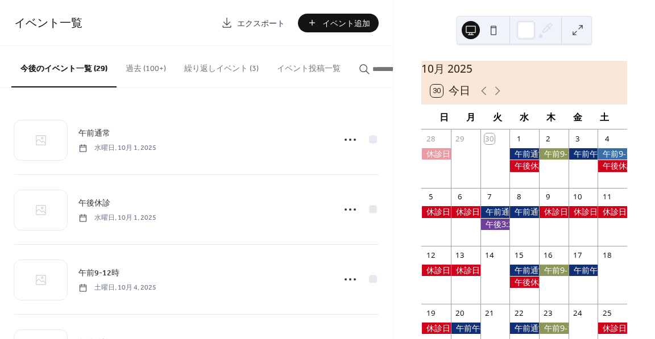
click at [552, 160] on div at bounding box center [554, 153] width 30 height 11
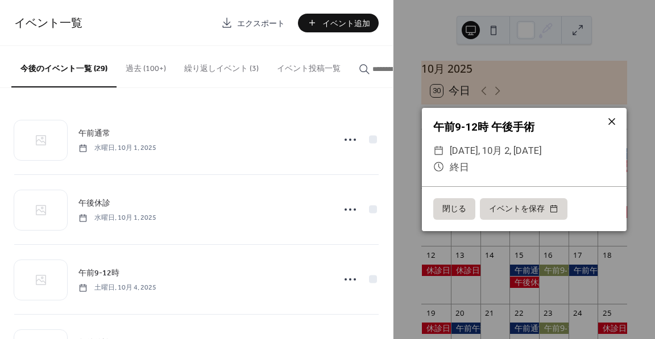
click at [614, 116] on icon at bounding box center [612, 122] width 14 height 14
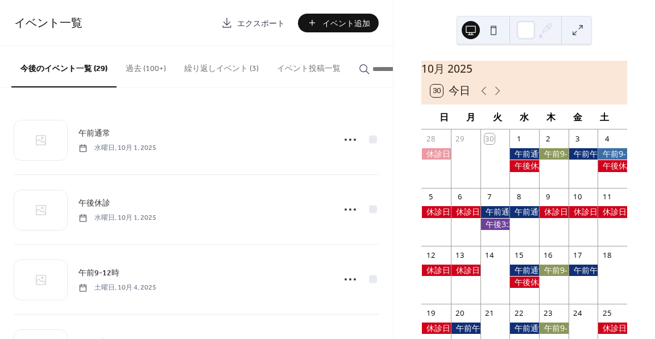
click at [528, 159] on div at bounding box center [524, 153] width 30 height 11
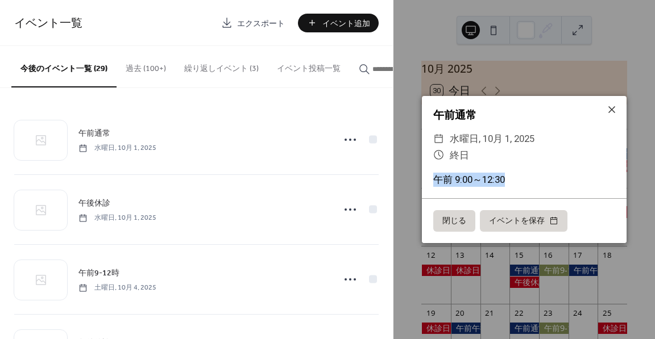
drag, startPoint x: 508, startPoint y: 182, endPoint x: 419, endPoint y: 189, distance: 89.5
click at [424, 188] on div "午前通常 ​ 水曜日, 10月 1, 2025 ​ 終日 午前 9:00～12:30" at bounding box center [524, 147] width 205 height 102
copy div "午前 9:00～12:30"
click at [615, 106] on icon at bounding box center [612, 110] width 14 height 14
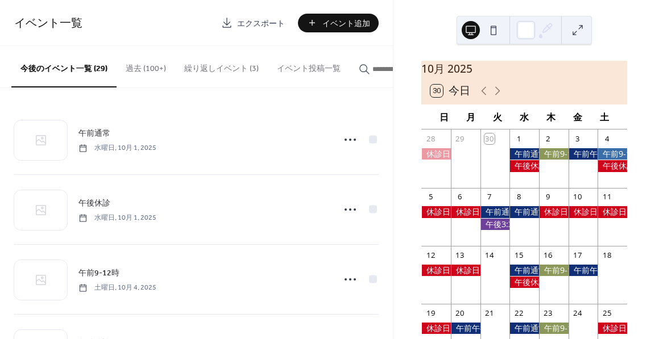
click at [218, 69] on button "繰り返しイベント (3)" at bounding box center [221, 66] width 93 height 40
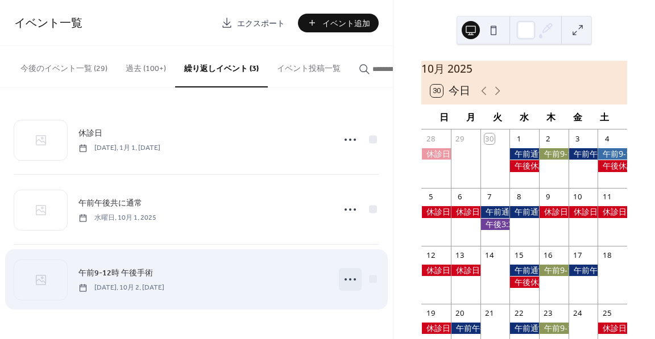
click at [356, 280] on icon at bounding box center [350, 280] width 18 height 18
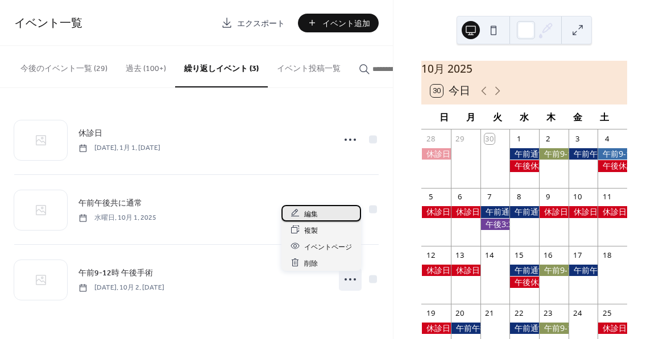
click at [326, 214] on div "編集" at bounding box center [321, 213] width 80 height 16
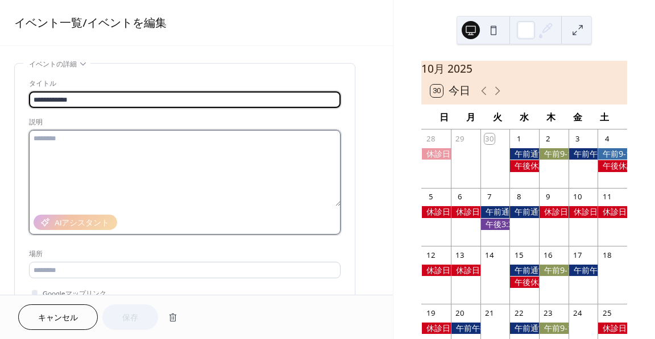
click at [133, 139] on textarea at bounding box center [185, 168] width 312 height 76
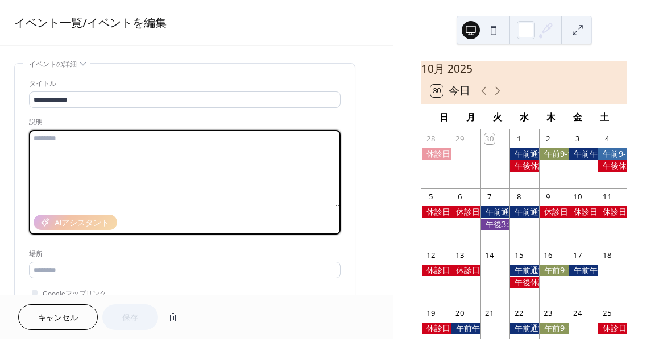
paste textarea "**********"
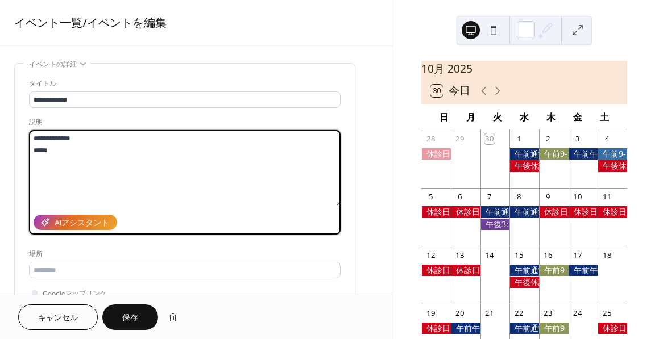
type textarea "**********"
click at [128, 313] on span "保存" at bounding box center [130, 319] width 16 height 12
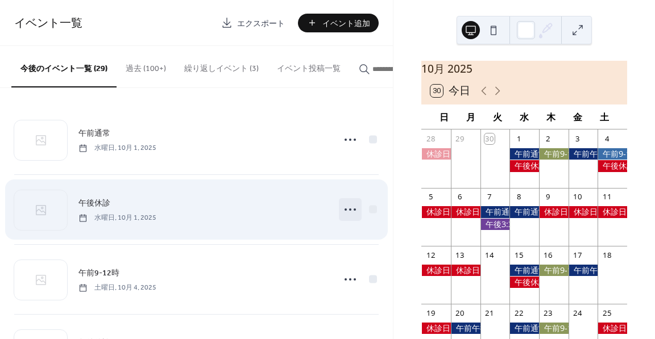
click at [352, 210] on icon at bounding box center [350, 210] width 18 height 18
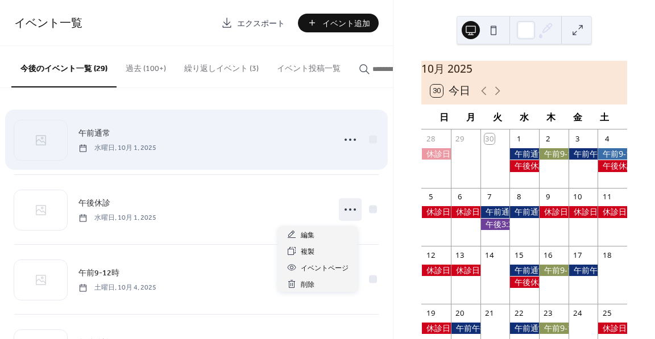
click at [282, 163] on div "午前通常 水曜日, 10月 1, 2025" at bounding box center [196, 139] width 364 height 69
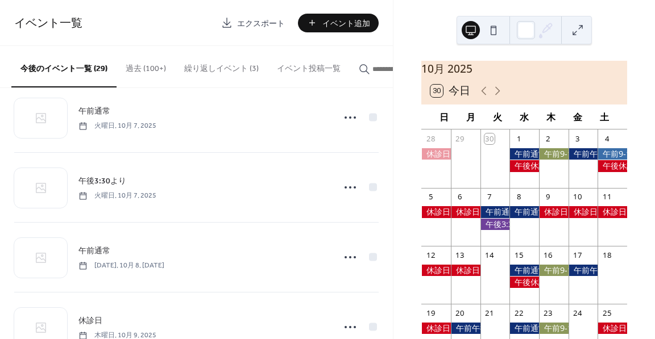
scroll to position [398, 0]
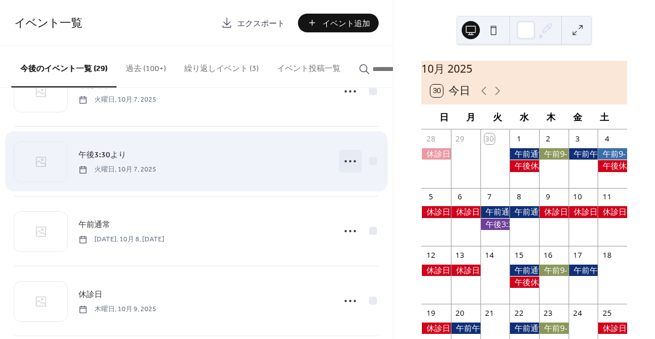
click at [341, 165] on icon at bounding box center [350, 161] width 18 height 18
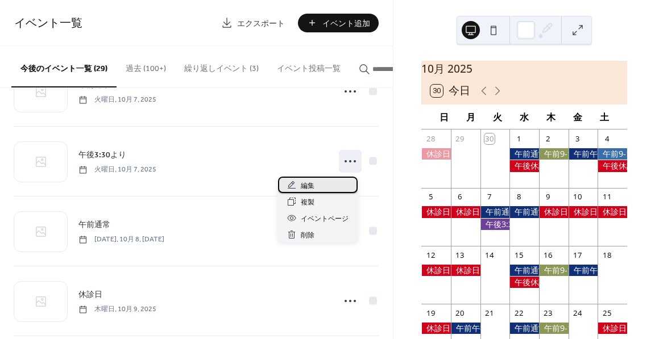
click at [315, 185] on div "編集" at bounding box center [318, 185] width 80 height 16
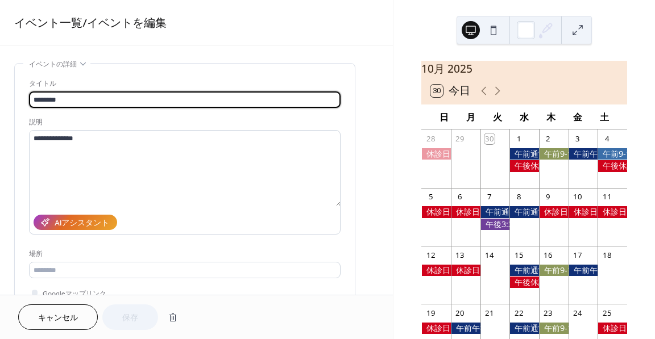
drag, startPoint x: 74, startPoint y: 96, endPoint x: 45, endPoint y: 94, distance: 29.0
click at [45, 94] on input "********" at bounding box center [185, 100] width 312 height 16
type input "*******"
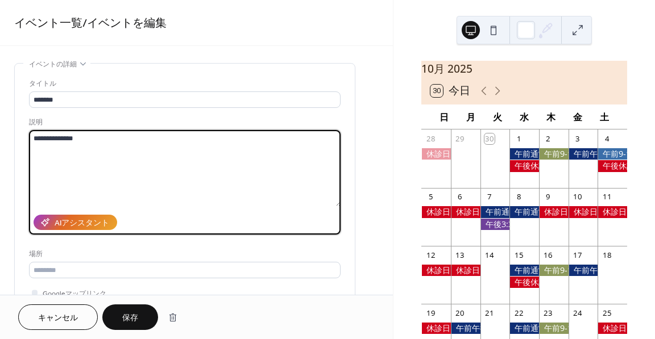
click at [49, 137] on textarea "**********" at bounding box center [185, 168] width 312 height 76
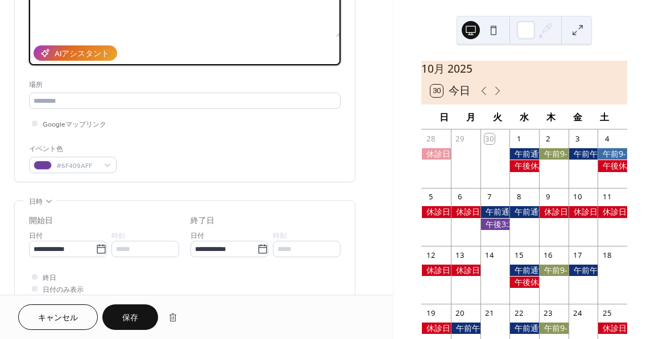
scroll to position [171, 0]
type textarea "**********"
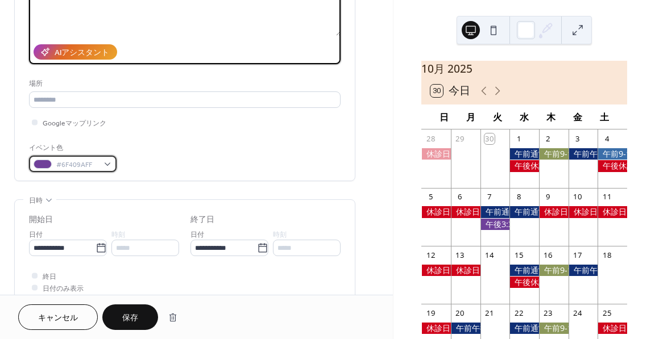
click at [83, 159] on span "#6F409AFF" at bounding box center [77, 165] width 42 height 12
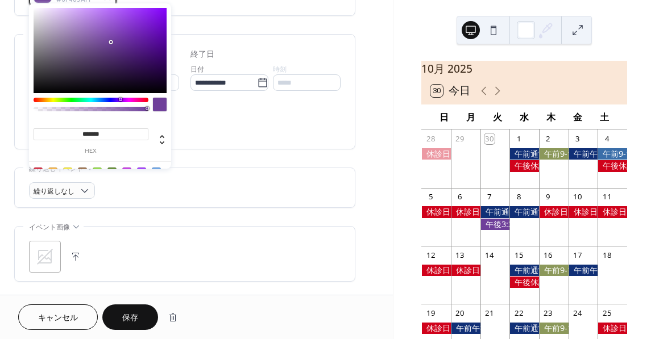
scroll to position [341, 0]
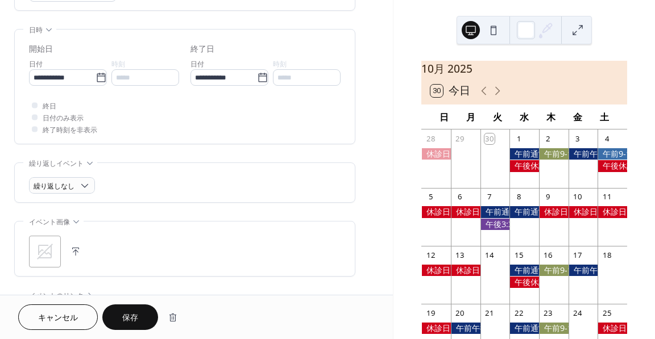
drag, startPoint x: 204, startPoint y: 123, endPoint x: 196, endPoint y: 107, distance: 17.3
click at [204, 123] on div "終日 日付のみ表示 終了時刻を非表示" at bounding box center [185, 117] width 312 height 36
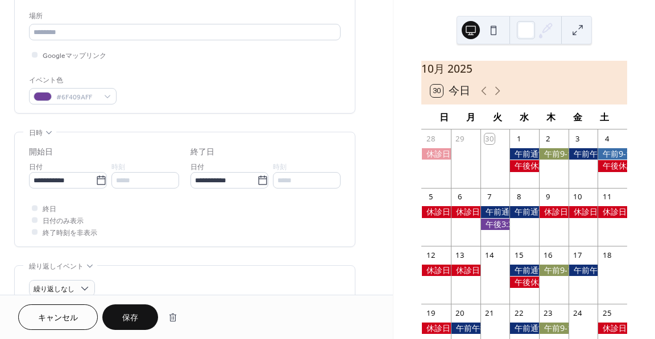
scroll to position [227, 0]
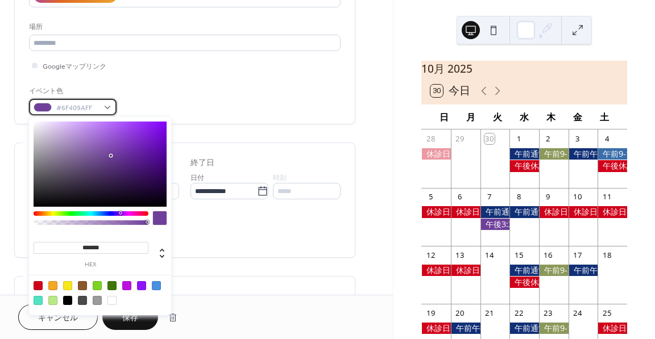
click at [78, 100] on div "#6F409AFF" at bounding box center [73, 107] width 88 height 16
click at [56, 285] on div at bounding box center [52, 285] width 9 height 9
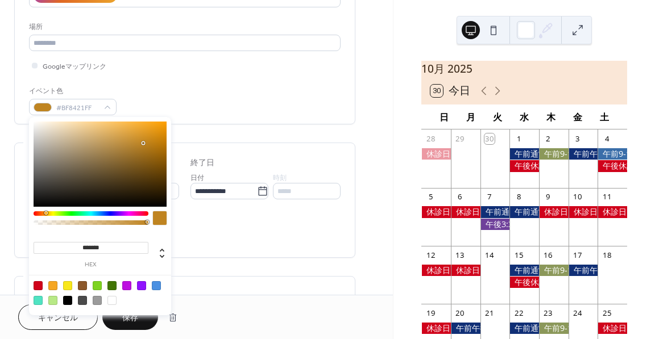
type input "*******"
drag, startPoint x: 147, startPoint y: 130, endPoint x: 146, endPoint y: 136, distance: 6.8
click at [146, 136] on div at bounding box center [100, 164] width 133 height 85
click at [227, 227] on div "終日 日付のみ表示 終了時刻を非表示" at bounding box center [185, 231] width 312 height 36
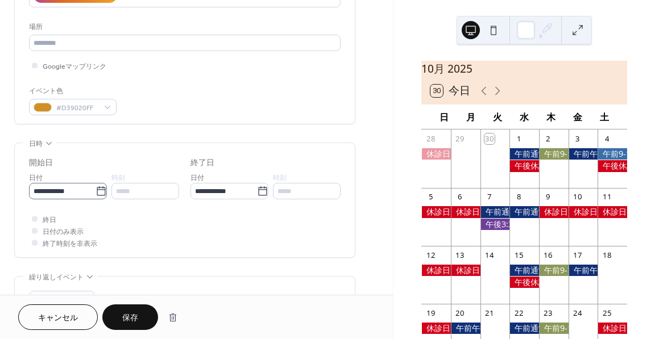
click at [102, 190] on icon at bounding box center [101, 191] width 11 height 11
click at [96, 190] on input "**********" at bounding box center [62, 191] width 67 height 16
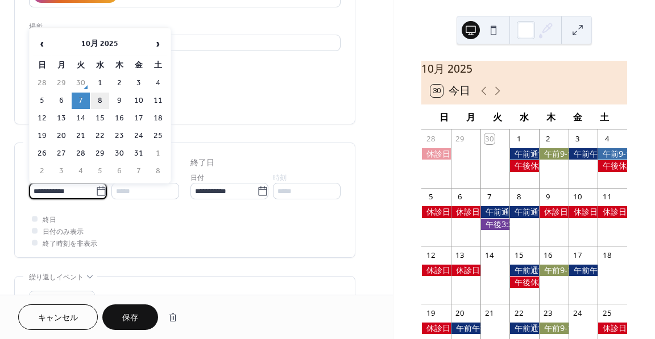
click at [101, 101] on td "8" at bounding box center [100, 101] width 18 height 16
type input "**********"
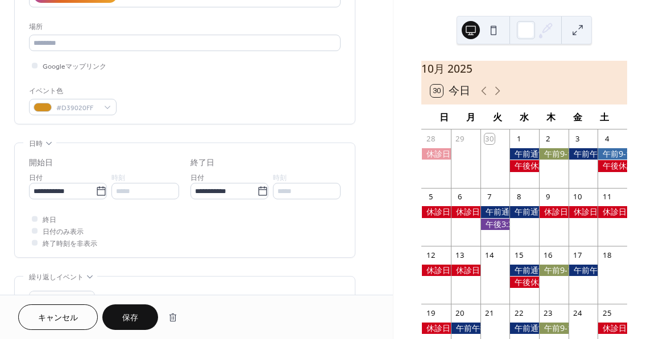
click at [132, 314] on span "保存" at bounding box center [130, 319] width 16 height 12
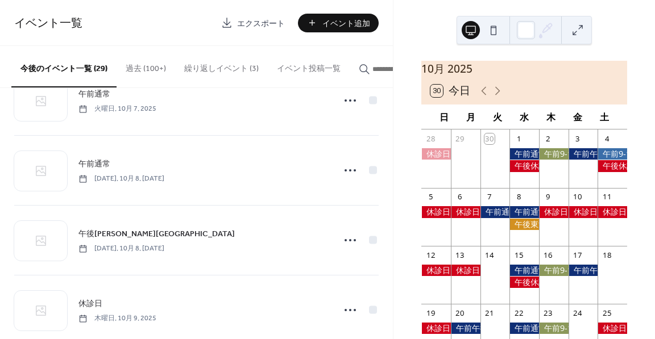
scroll to position [398, 0]
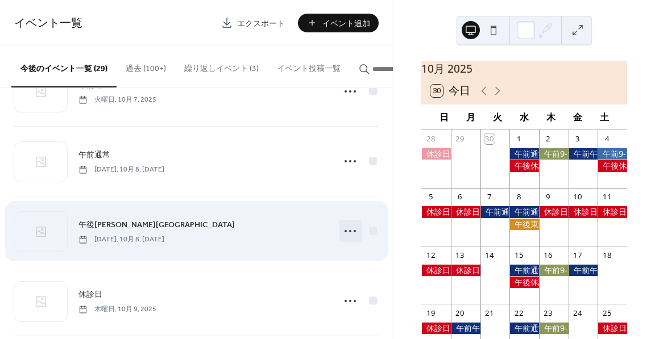
click at [341, 235] on icon at bounding box center [350, 231] width 18 height 18
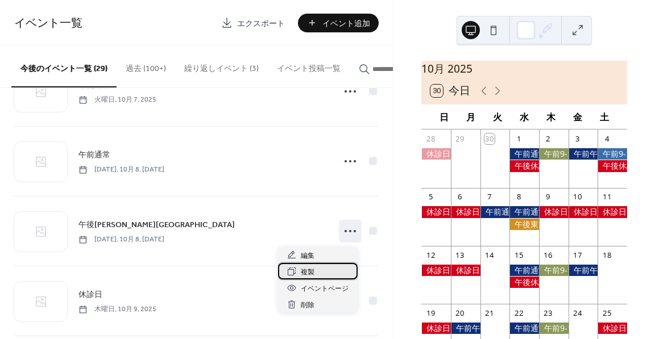
click at [330, 267] on div "複製" at bounding box center [318, 271] width 80 height 16
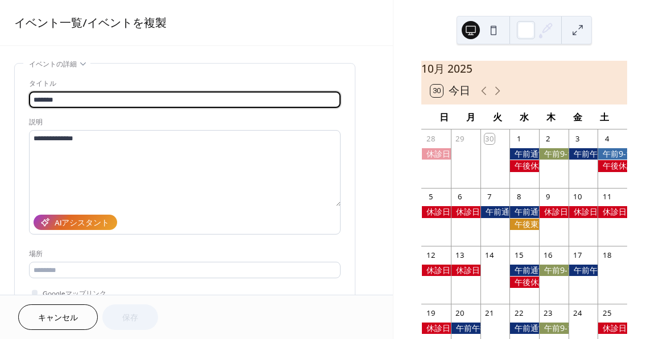
drag, startPoint x: 99, startPoint y: 97, endPoint x: 49, endPoint y: 94, distance: 50.1
click at [49, 94] on input "*******" at bounding box center [185, 100] width 312 height 16
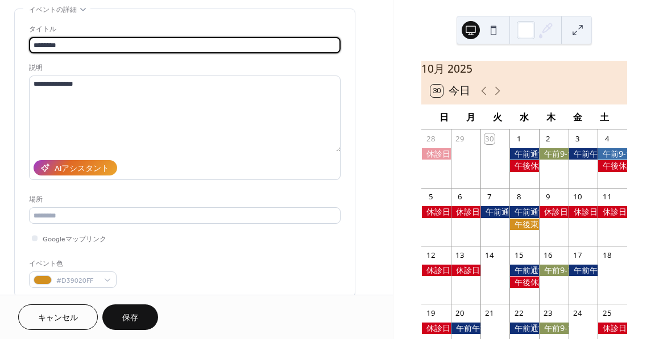
scroll to position [57, 0]
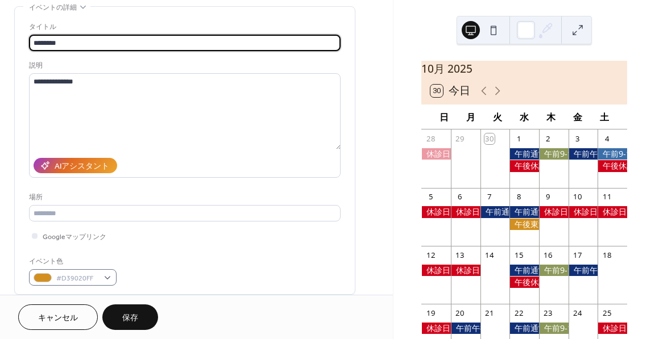
type input "********"
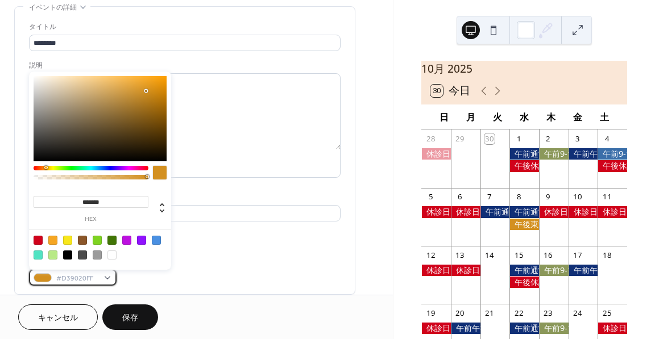
click at [94, 277] on span "#D39020FF" at bounding box center [77, 279] width 42 height 12
click at [139, 236] on div at bounding box center [141, 240] width 9 height 9
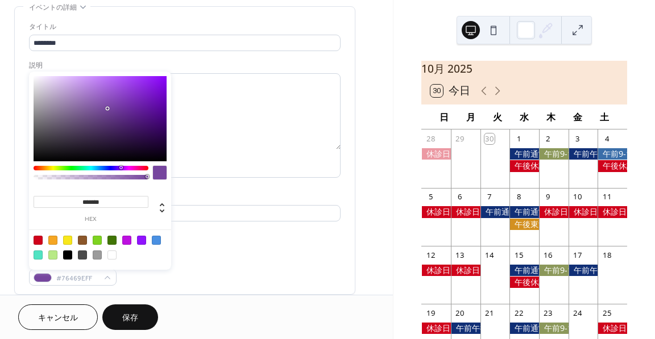
type input "*******"
drag, startPoint x: 149, startPoint y: 85, endPoint x: 107, endPoint y: 109, distance: 48.7
click at [107, 109] on div at bounding box center [100, 118] width 133 height 85
click at [192, 143] on textarea "**********" at bounding box center [185, 111] width 312 height 76
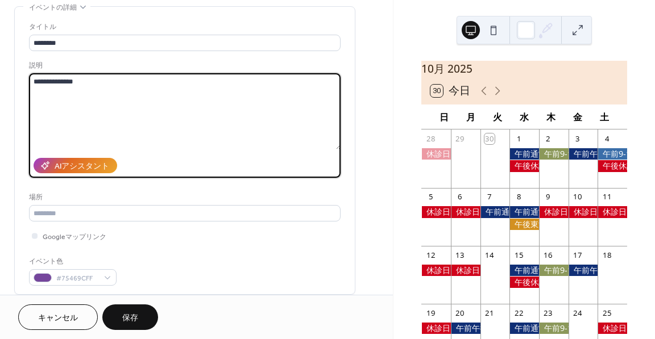
click at [52, 82] on textarea "**********" at bounding box center [185, 111] width 312 height 76
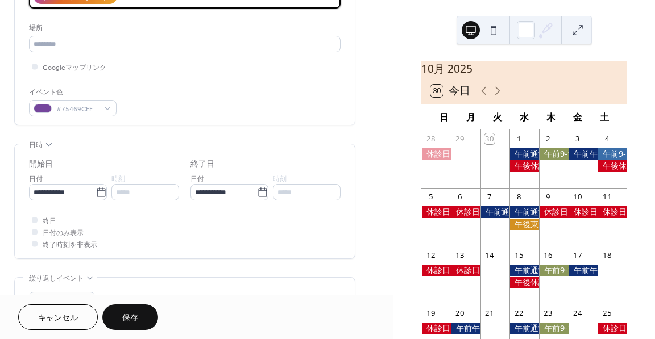
scroll to position [227, 0]
type textarea "**********"
click at [100, 188] on icon at bounding box center [101, 191] width 11 height 11
click at [96, 188] on input "**********" at bounding box center [62, 191] width 67 height 16
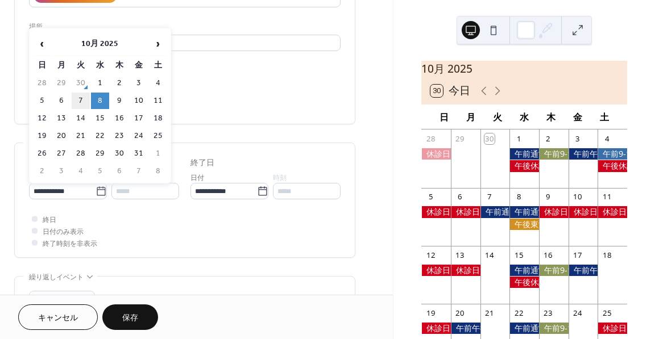
click at [81, 100] on td "7" at bounding box center [81, 101] width 18 height 16
type input "**********"
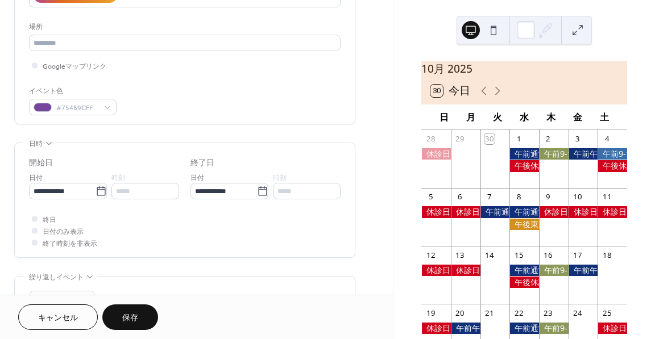
click at [136, 326] on button "保存" at bounding box center [130, 318] width 56 height 26
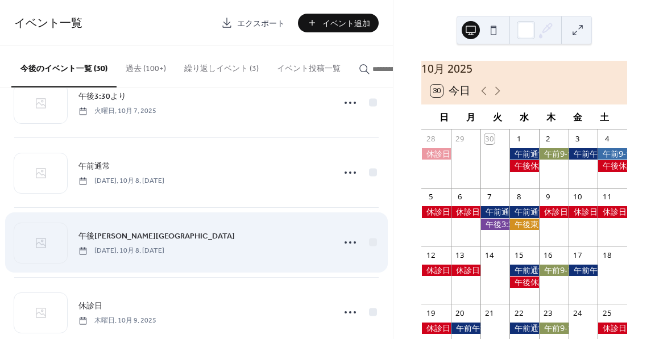
scroll to position [455, 0]
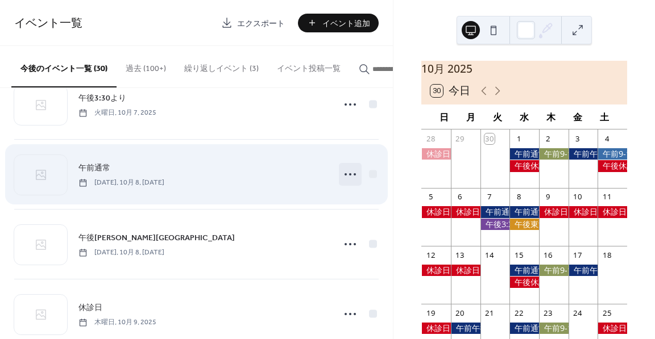
click at [352, 174] on icon at bounding box center [350, 174] width 18 height 18
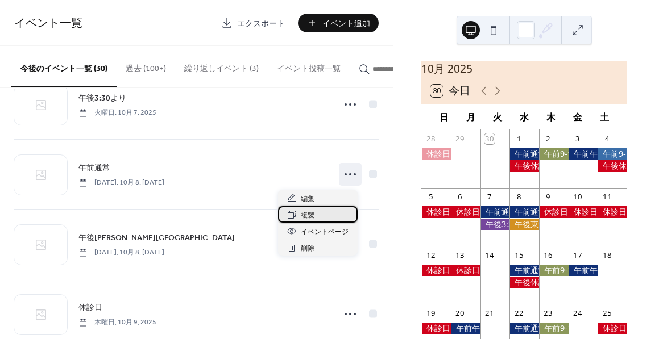
click at [334, 217] on div "複製" at bounding box center [318, 214] width 80 height 16
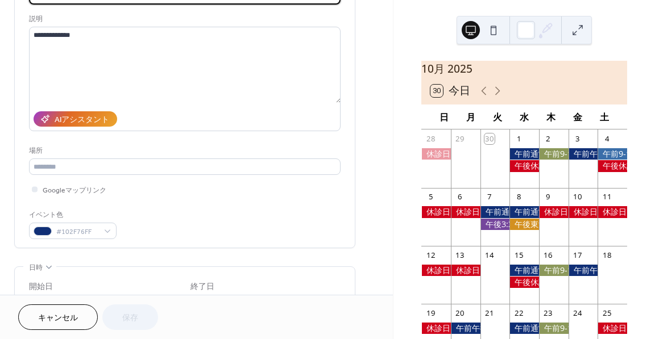
scroll to position [171, 0]
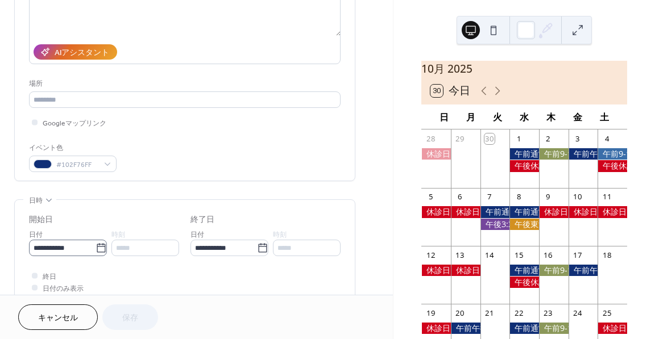
click at [98, 246] on icon at bounding box center [101, 247] width 9 height 9
click at [96, 246] on input "**********" at bounding box center [62, 248] width 67 height 16
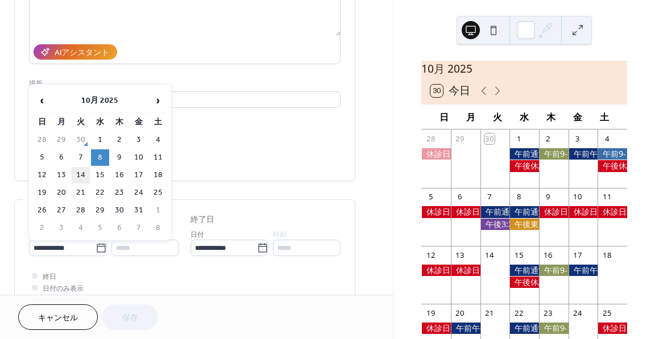
click at [78, 173] on td "14" at bounding box center [81, 175] width 18 height 16
type input "**********"
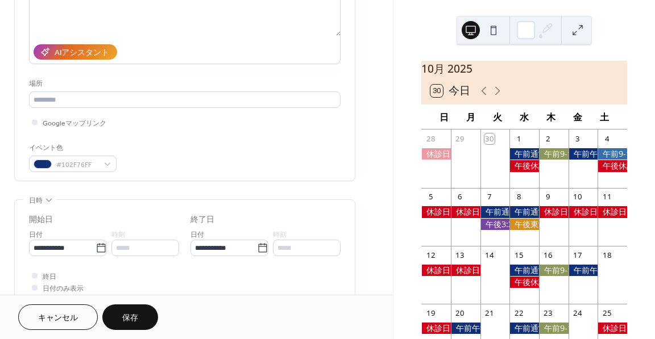
click at [139, 312] on button "保存" at bounding box center [130, 318] width 56 height 26
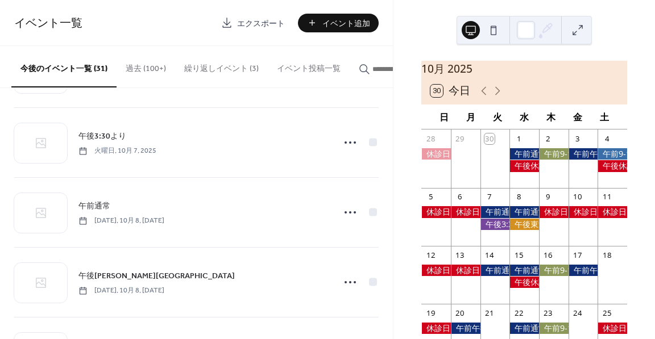
scroll to position [455, 0]
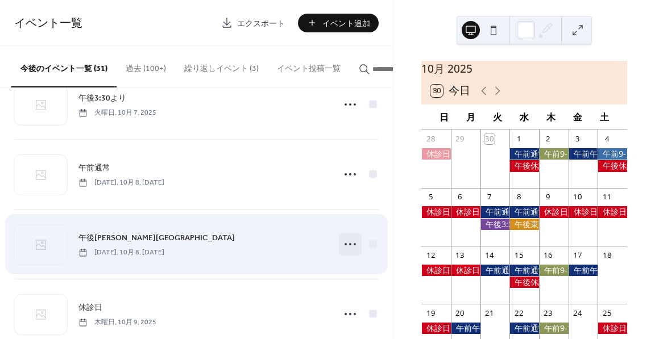
click at [350, 250] on icon at bounding box center [350, 244] width 18 height 18
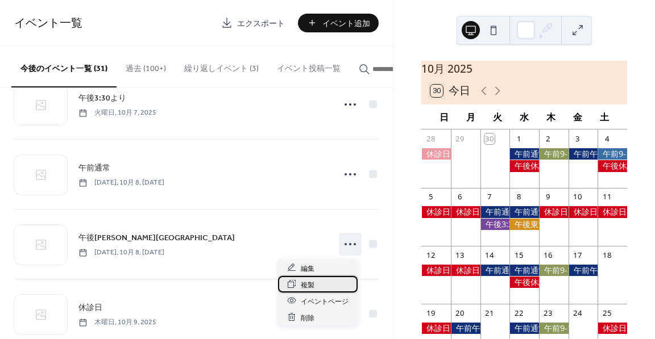
click at [329, 281] on div "複製" at bounding box center [318, 284] width 80 height 16
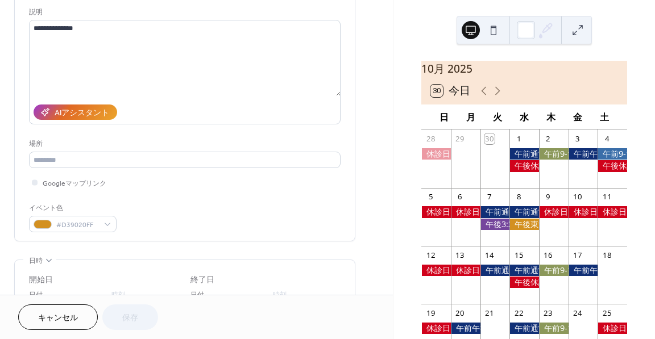
scroll to position [171, 0]
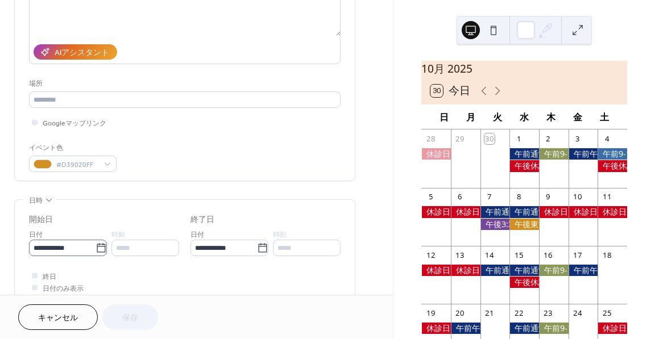
click at [101, 247] on icon at bounding box center [101, 248] width 11 height 11
click at [96, 247] on input "**********" at bounding box center [62, 248] width 67 height 16
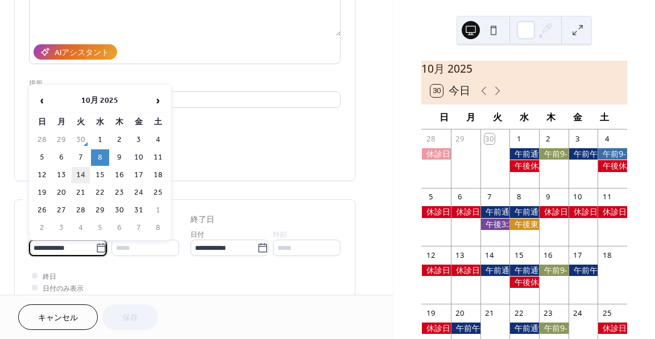
click at [85, 179] on td "14" at bounding box center [81, 175] width 18 height 16
type input "**********"
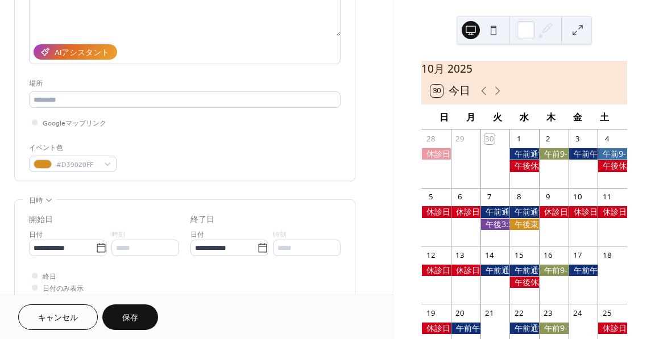
click at [137, 317] on span "保存" at bounding box center [130, 319] width 16 height 12
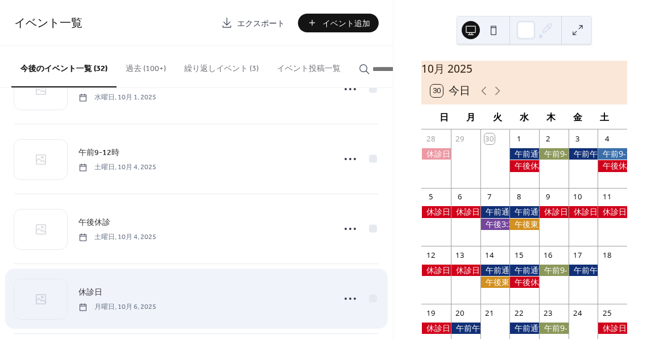
scroll to position [114, 0]
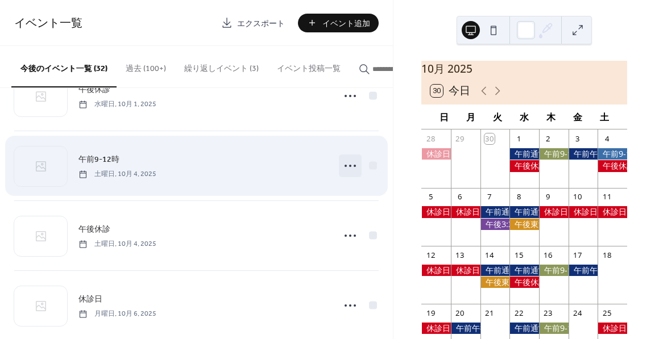
click at [346, 169] on icon at bounding box center [350, 166] width 18 height 18
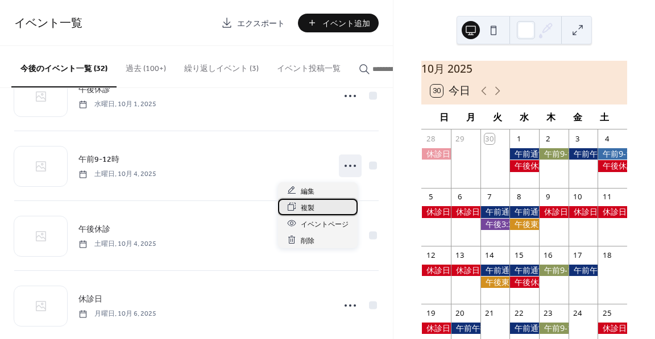
click at [327, 211] on div "複製" at bounding box center [318, 207] width 80 height 16
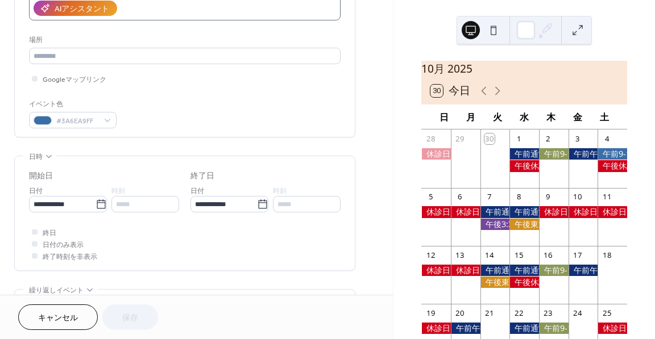
scroll to position [227, 0]
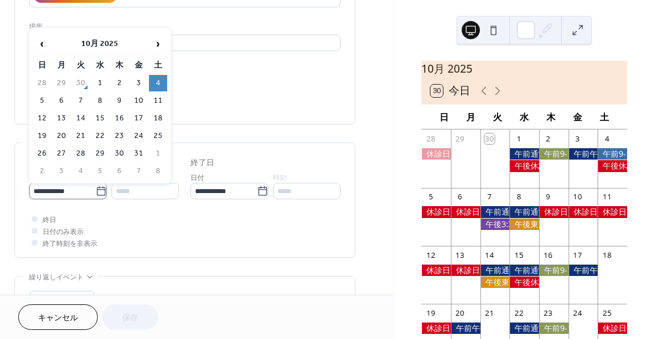
click at [101, 186] on icon at bounding box center [101, 190] width 9 height 9
click at [96, 186] on input "**********" at bounding box center [62, 191] width 67 height 16
click at [161, 116] on td "18" at bounding box center [158, 118] width 18 height 16
type input "**********"
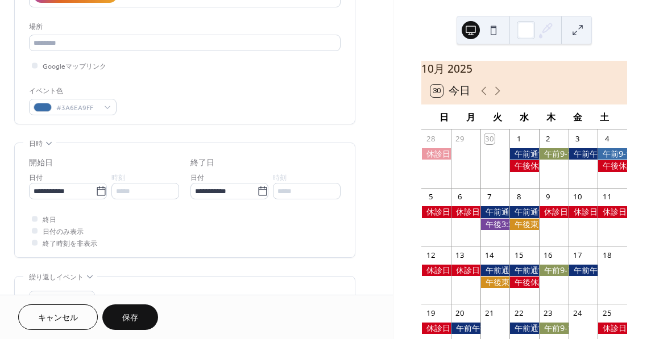
click at [146, 314] on button "保存" at bounding box center [130, 318] width 56 height 26
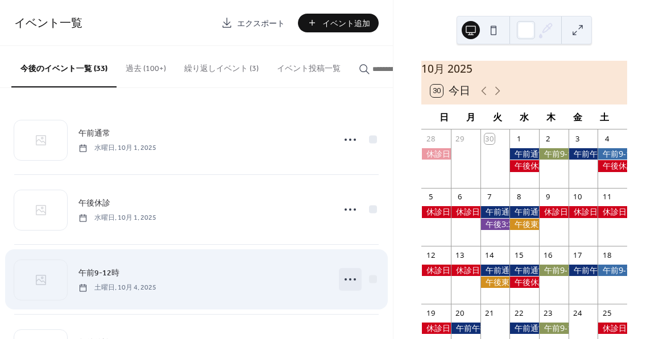
click at [346, 280] on icon at bounding box center [350, 280] width 18 height 18
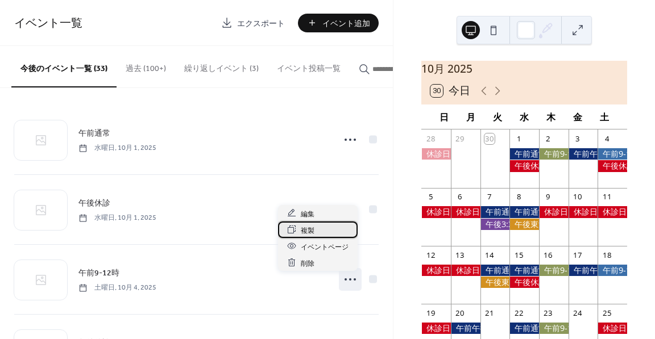
click at [337, 227] on div "複製" at bounding box center [318, 230] width 80 height 16
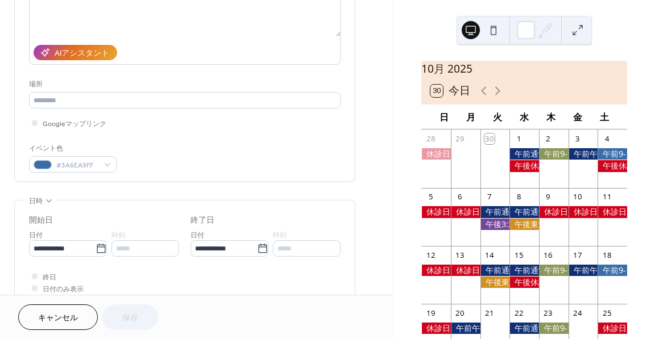
scroll to position [171, 0]
click at [96, 245] on icon at bounding box center [101, 248] width 11 height 11
click at [94, 245] on input "**********" at bounding box center [62, 248] width 67 height 16
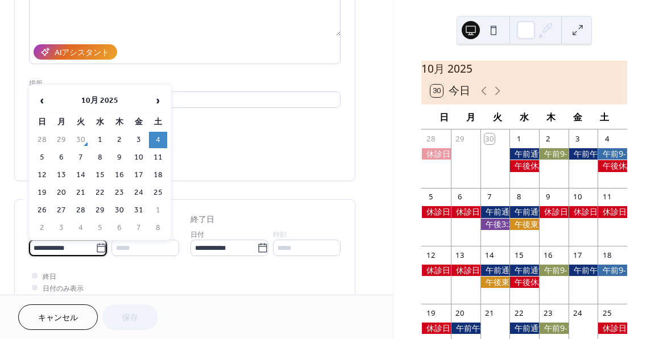
click at [161, 101] on span "›" at bounding box center [158, 100] width 17 height 23
click at [160, 140] on td "1" at bounding box center [158, 140] width 18 height 16
type input "**********"
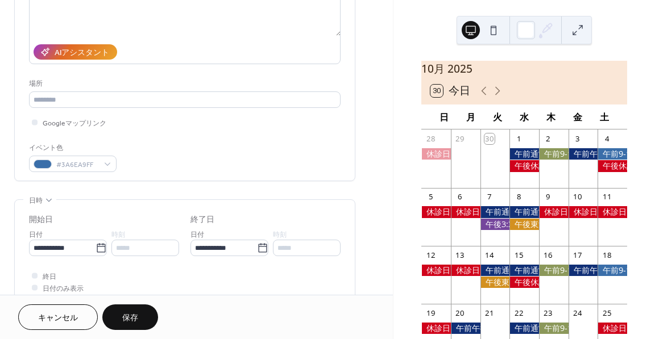
click at [124, 313] on span "保存" at bounding box center [130, 319] width 16 height 12
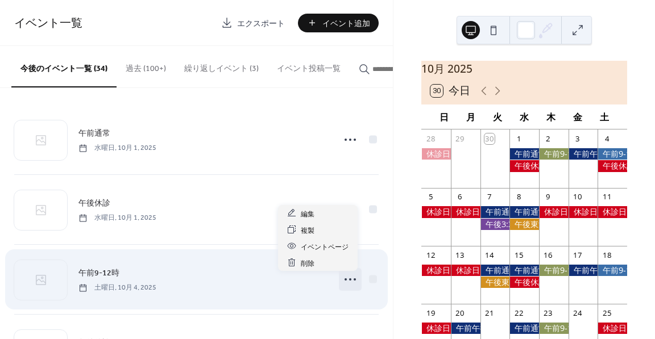
click at [350, 280] on icon at bounding box center [350, 280] width 18 height 18
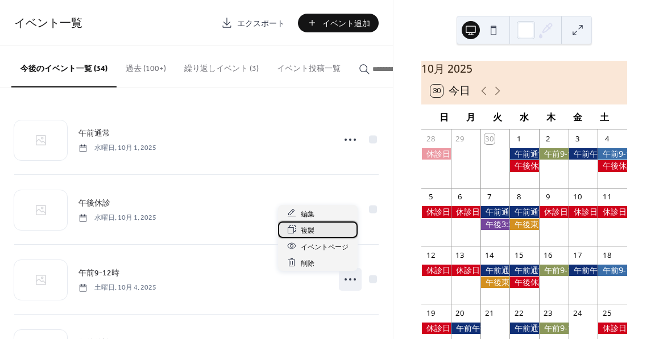
click at [335, 231] on div "複製" at bounding box center [318, 230] width 80 height 16
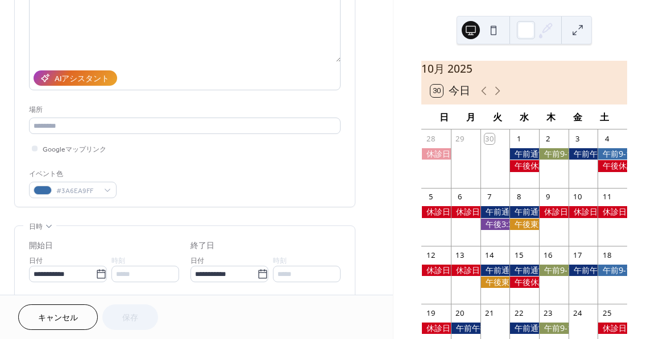
scroll to position [171, 0]
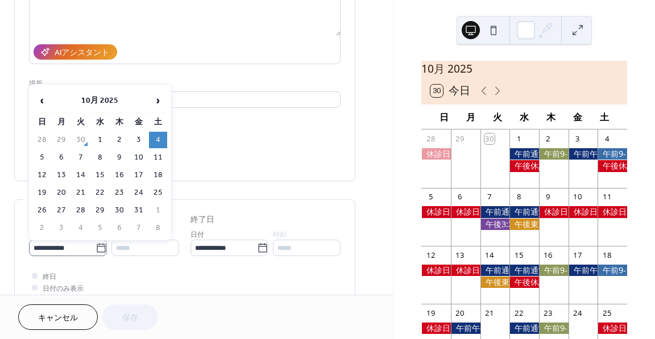
click at [98, 243] on icon at bounding box center [101, 248] width 11 height 11
click at [96, 242] on input "**********" at bounding box center [62, 248] width 67 height 16
click at [156, 94] on span "›" at bounding box center [158, 100] width 17 height 23
click at [162, 160] on td "8" at bounding box center [158, 158] width 18 height 16
type input "**********"
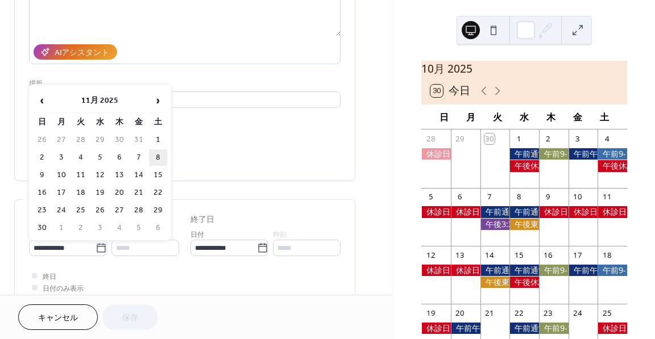
type input "**********"
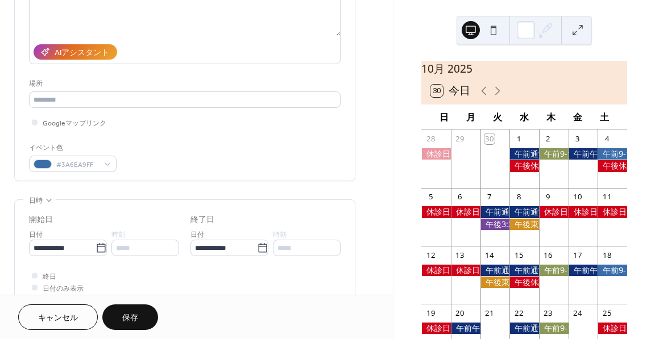
click at [146, 312] on button "保存" at bounding box center [130, 318] width 56 height 26
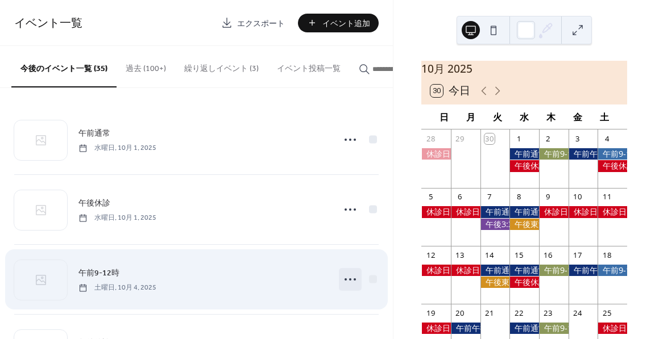
click at [348, 288] on icon at bounding box center [350, 280] width 18 height 18
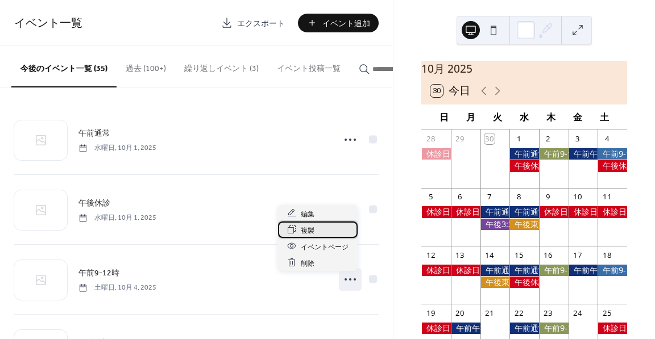
click at [323, 229] on div "複製" at bounding box center [318, 230] width 80 height 16
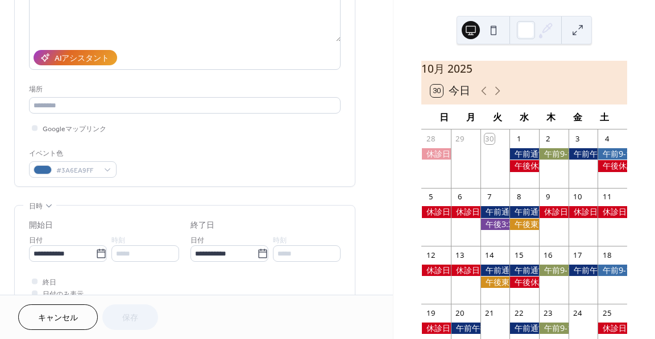
scroll to position [171, 0]
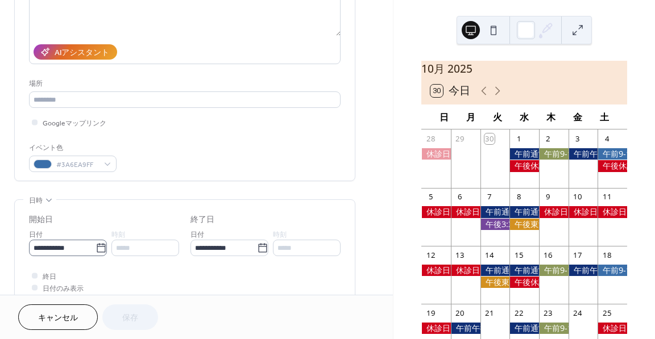
click at [97, 247] on icon at bounding box center [101, 248] width 11 height 11
click at [96, 247] on input "**********" at bounding box center [62, 248] width 67 height 16
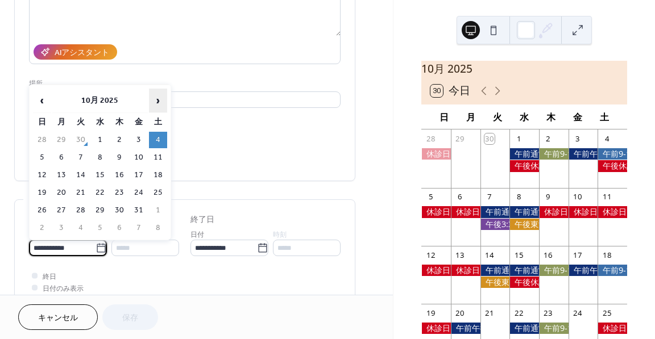
click at [156, 102] on span "›" at bounding box center [158, 100] width 17 height 23
click at [159, 172] on td "15" at bounding box center [158, 175] width 18 height 16
type input "**********"
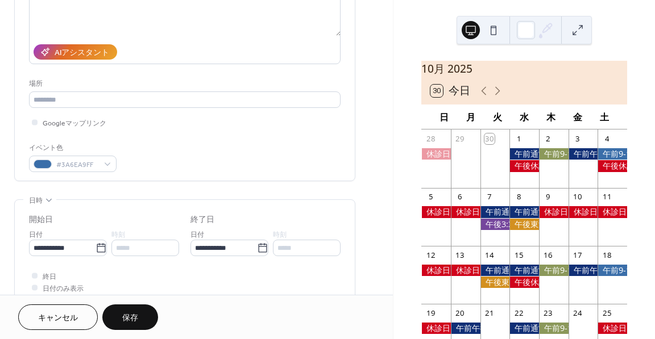
click at [142, 320] on button "保存" at bounding box center [130, 318] width 56 height 26
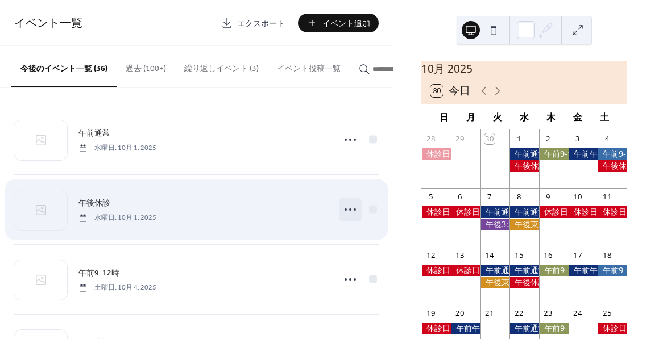
click at [351, 209] on icon at bounding box center [350, 210] width 18 height 18
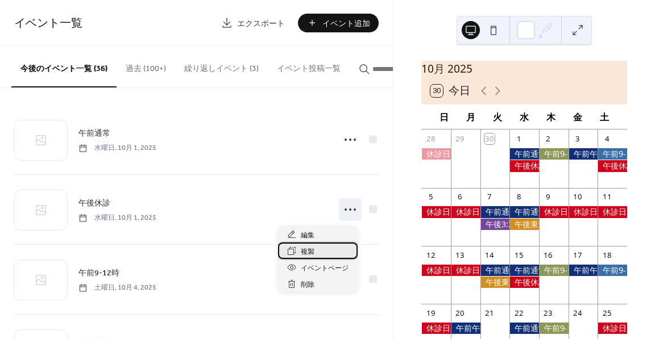
click at [331, 248] on div "複製" at bounding box center [318, 251] width 80 height 16
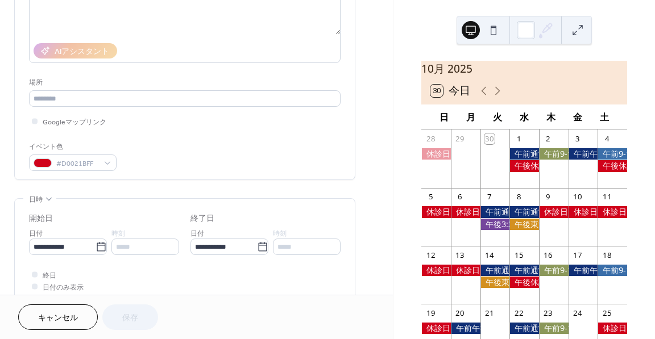
scroll to position [284, 0]
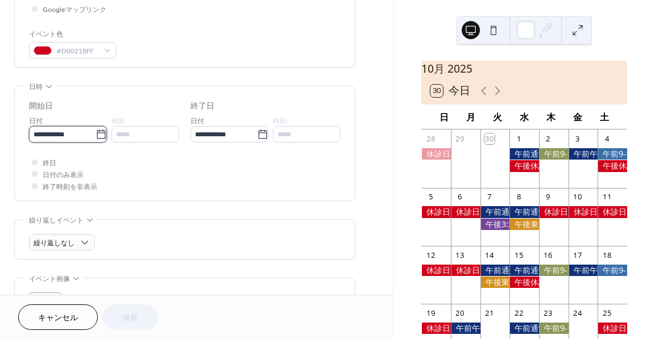
click at [89, 138] on input "**********" at bounding box center [62, 134] width 67 height 16
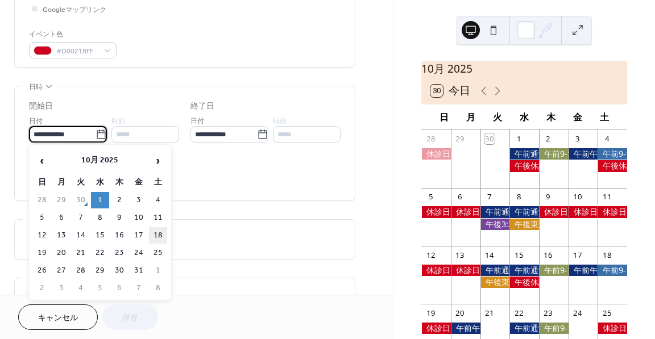
click at [162, 229] on td "18" at bounding box center [158, 235] width 18 height 16
type input "**********"
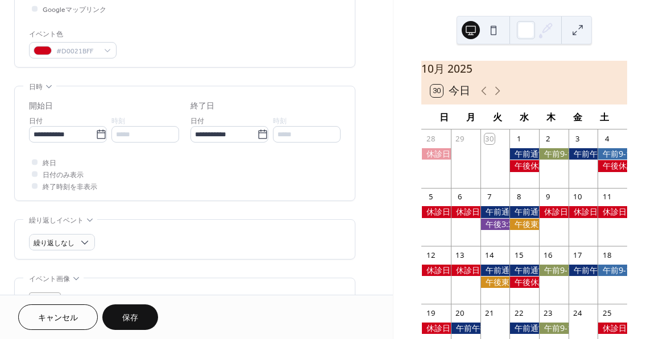
click at [131, 321] on span "保存" at bounding box center [130, 319] width 16 height 12
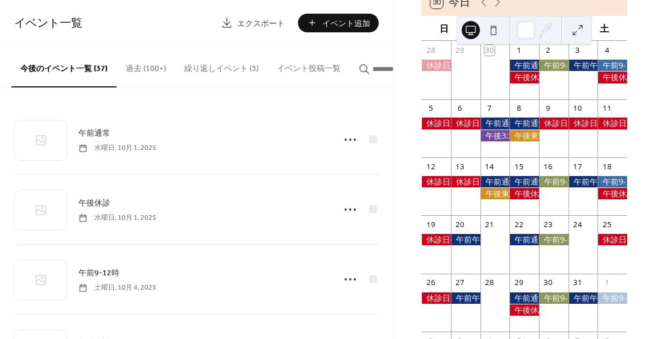
scroll to position [114, 0]
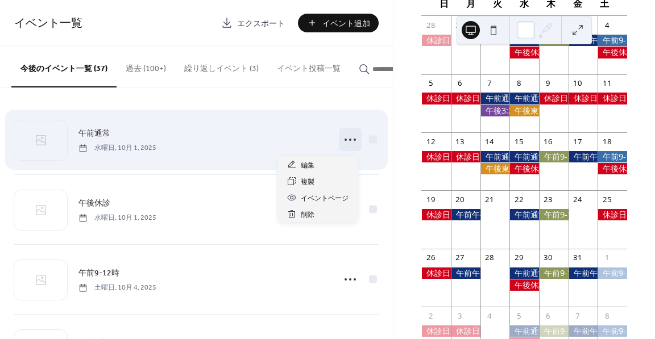
click at [346, 145] on icon at bounding box center [350, 140] width 18 height 18
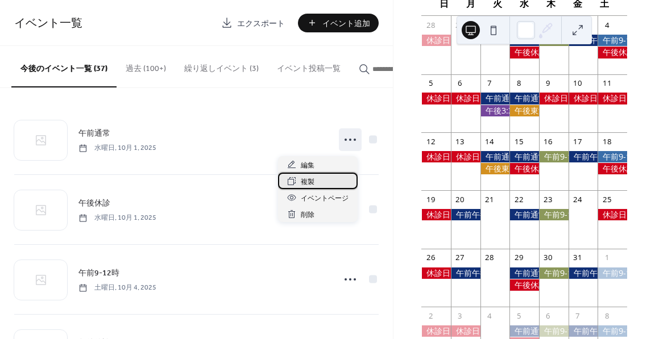
click at [312, 182] on span "複製" at bounding box center [308, 182] width 14 height 12
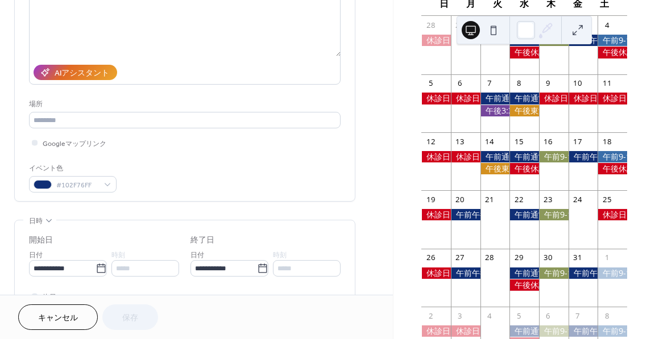
scroll to position [171, 0]
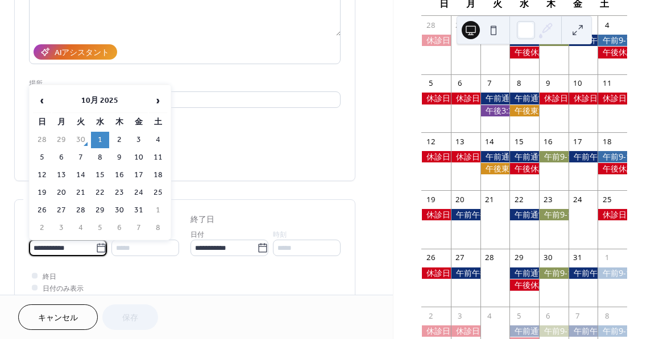
click at [91, 249] on input "**********" at bounding box center [62, 248] width 67 height 16
click at [82, 189] on td "21" at bounding box center [81, 193] width 18 height 16
type input "**********"
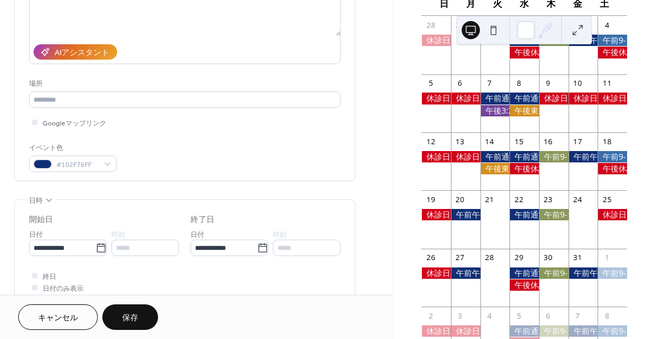
click at [131, 313] on span "保存" at bounding box center [130, 319] width 16 height 12
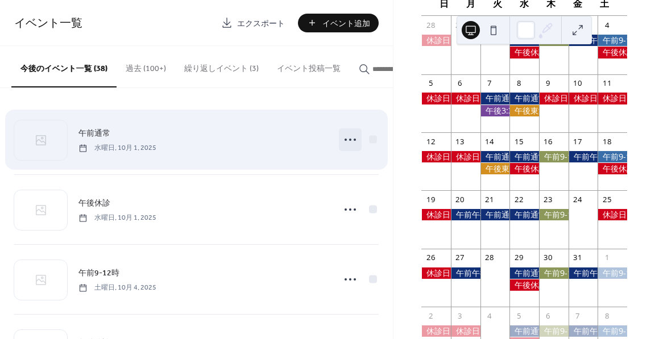
click at [342, 139] on icon at bounding box center [350, 140] width 18 height 18
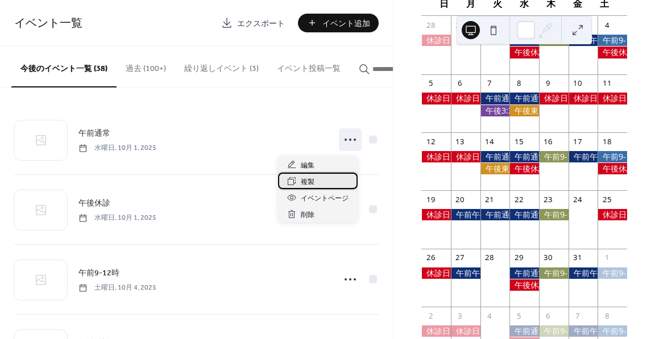
click at [324, 183] on div "複製" at bounding box center [318, 181] width 80 height 16
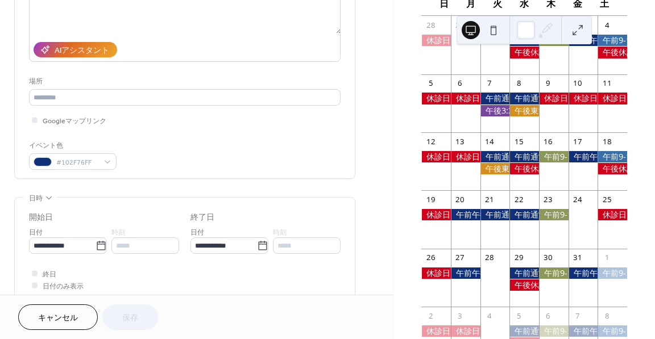
scroll to position [227, 0]
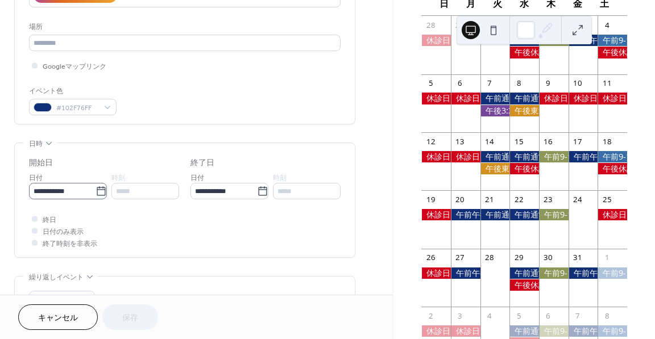
click at [102, 194] on icon at bounding box center [101, 191] width 11 height 11
click at [96, 194] on input "**********" at bounding box center [62, 191] width 67 height 16
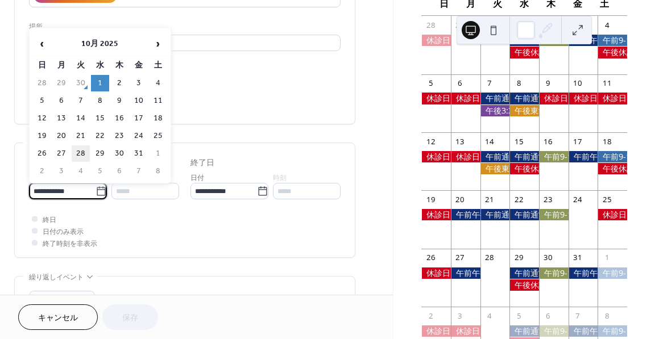
click at [81, 155] on td "28" at bounding box center [81, 154] width 18 height 16
type input "**********"
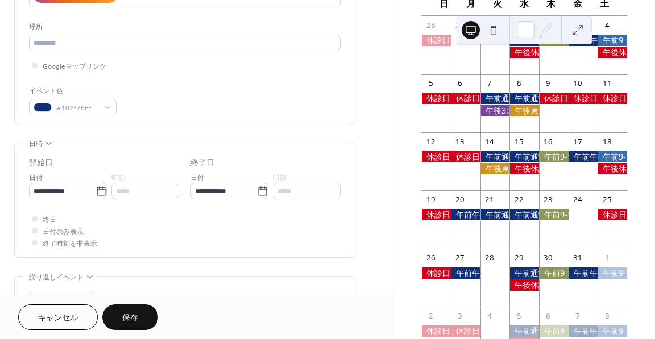
click at [139, 314] on button "保存" at bounding box center [130, 318] width 56 height 26
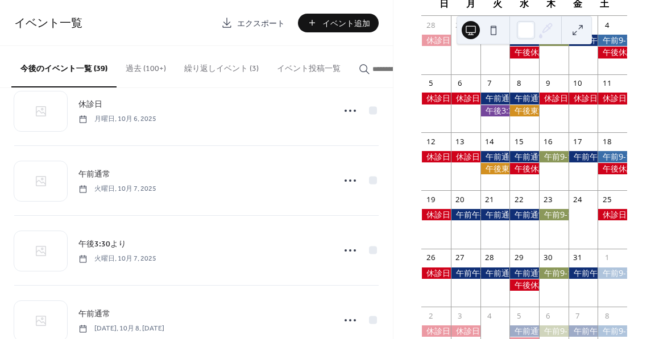
scroll to position [341, 0]
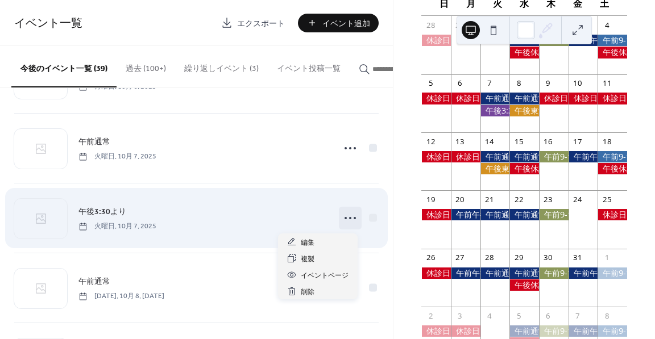
click at [354, 219] on circle at bounding box center [355, 218] width 2 height 2
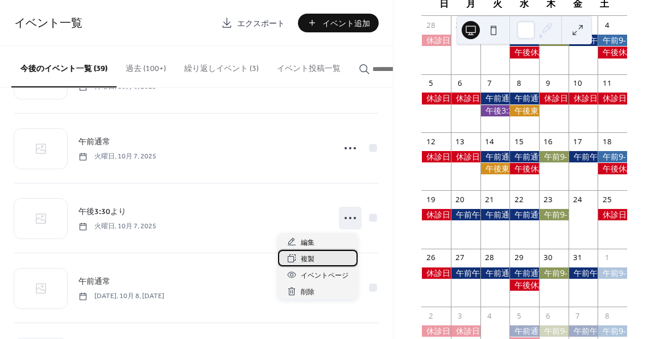
click at [319, 255] on div "複製" at bounding box center [318, 258] width 80 height 16
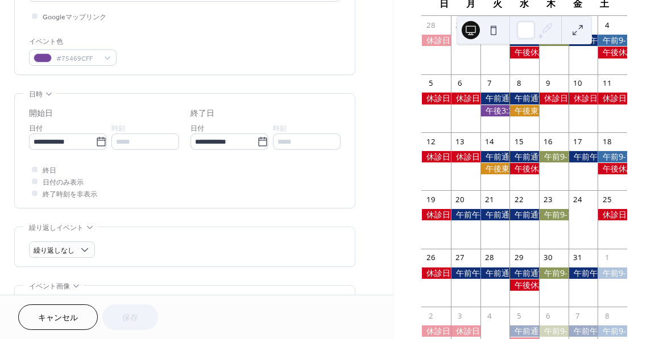
scroll to position [284, 0]
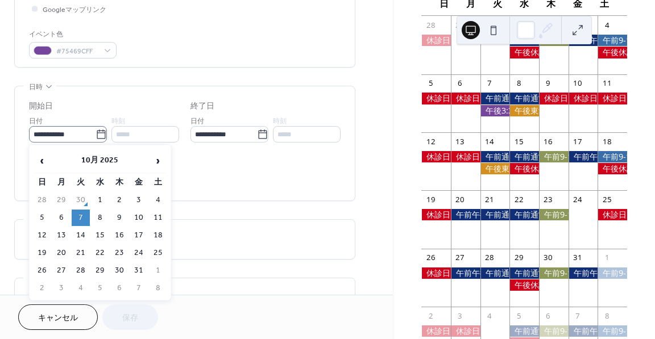
click at [97, 133] on icon at bounding box center [101, 134] width 9 height 9
click at [93, 133] on input "**********" at bounding box center [62, 134] width 67 height 16
click at [82, 250] on td "21" at bounding box center [81, 253] width 18 height 16
type input "**********"
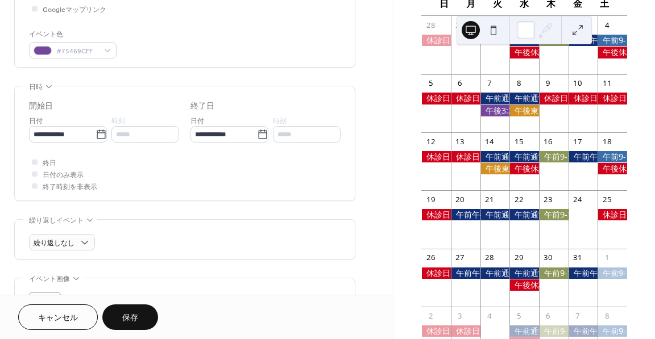
click at [125, 313] on span "保存" at bounding box center [130, 319] width 16 height 12
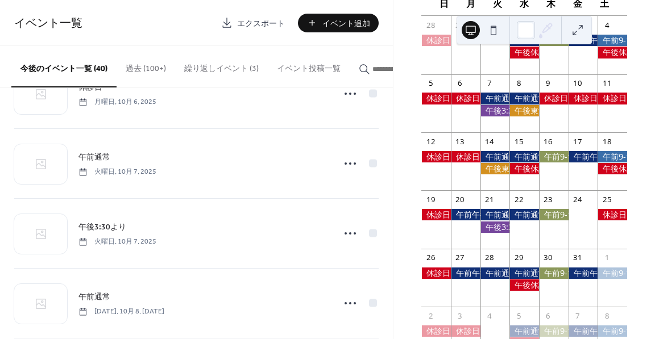
scroll to position [341, 0]
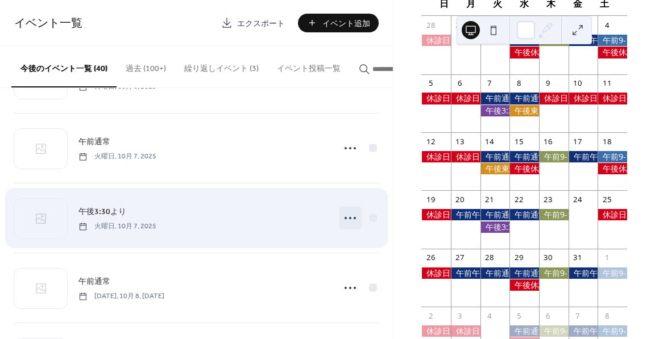
click at [350, 218] on icon at bounding box center [350, 218] width 18 height 18
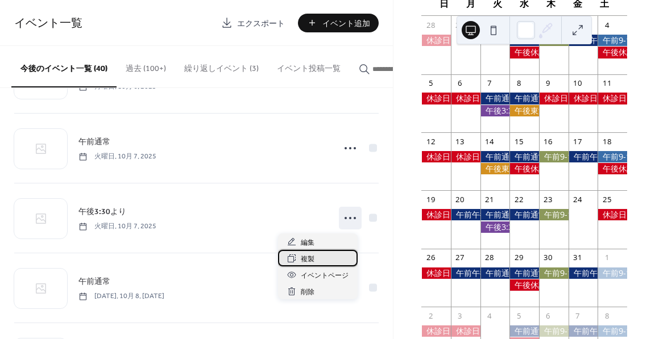
click at [310, 258] on span "複製" at bounding box center [308, 260] width 14 height 12
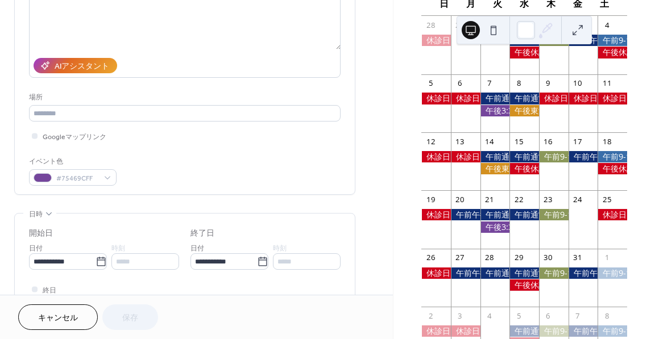
scroll to position [227, 0]
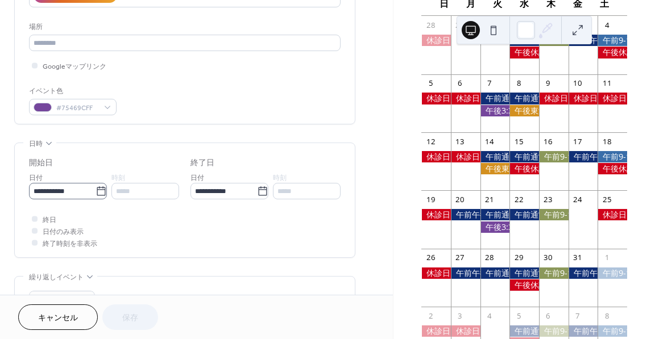
click at [99, 194] on icon at bounding box center [101, 191] width 11 height 11
click at [96, 194] on input "**********" at bounding box center [62, 191] width 67 height 16
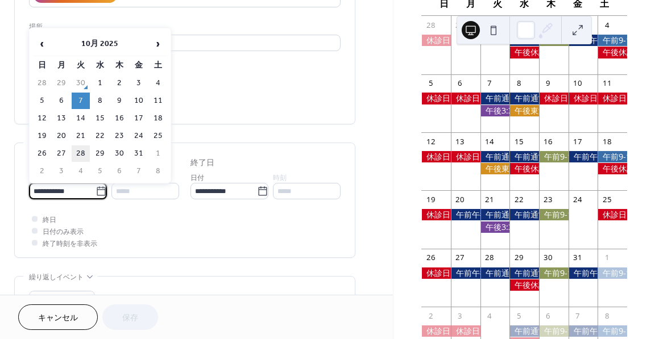
click at [86, 151] on td "28" at bounding box center [81, 154] width 18 height 16
type input "**********"
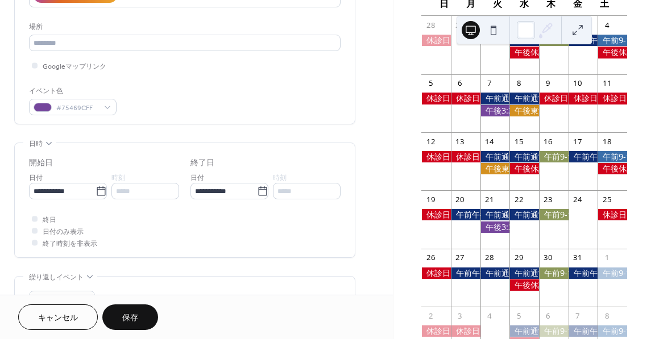
click at [141, 316] on button "保存" at bounding box center [130, 318] width 56 height 26
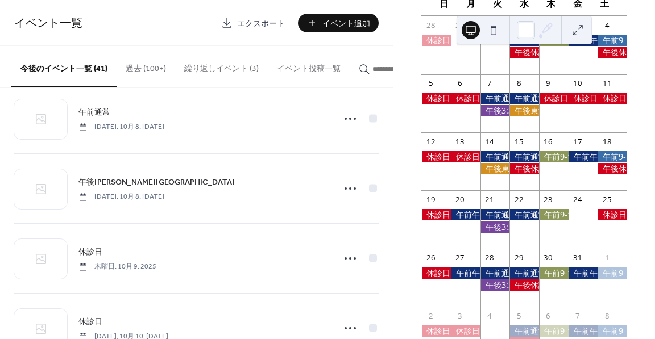
scroll to position [512, 0]
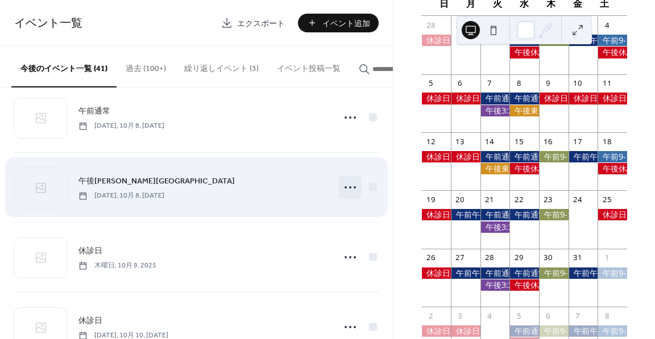
click at [349, 191] on icon at bounding box center [350, 188] width 18 height 18
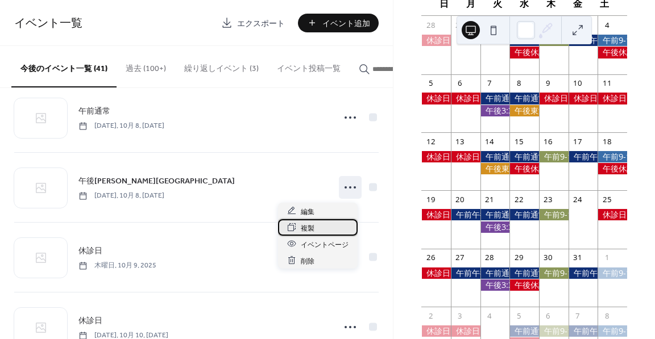
click at [330, 226] on div "複製" at bounding box center [318, 227] width 80 height 16
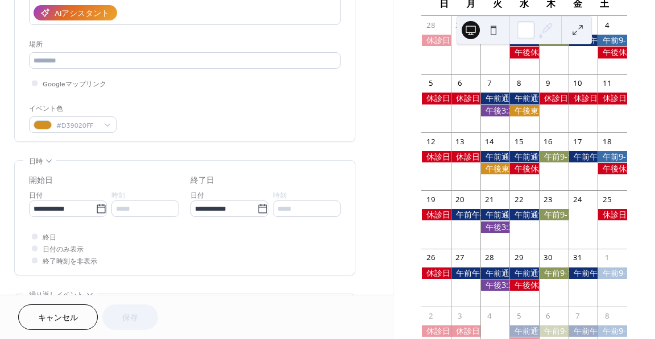
scroll to position [227, 0]
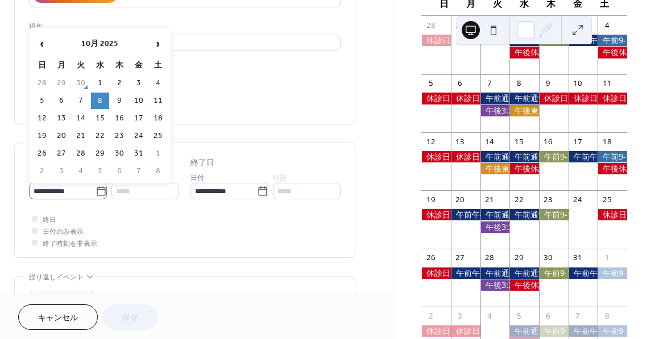
click at [99, 186] on icon at bounding box center [101, 191] width 11 height 11
click at [96, 184] on input "**********" at bounding box center [62, 191] width 67 height 16
click at [104, 131] on td "22" at bounding box center [100, 136] width 18 height 16
type input "**********"
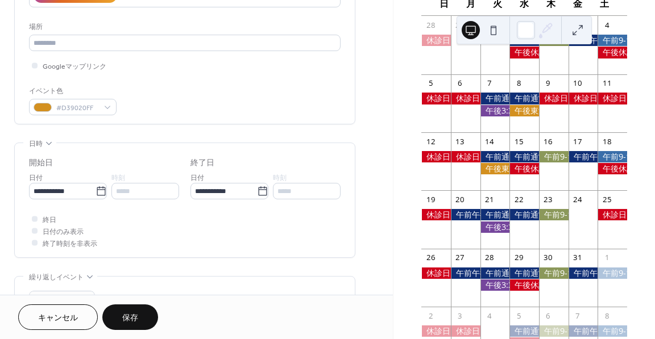
click at [141, 320] on button "保存" at bounding box center [130, 318] width 56 height 26
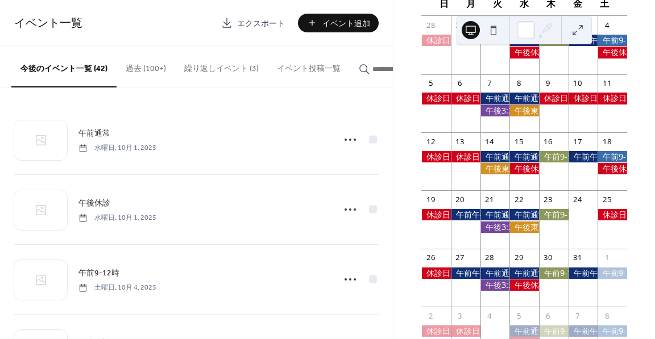
click at [521, 233] on div at bounding box center [524, 227] width 30 height 11
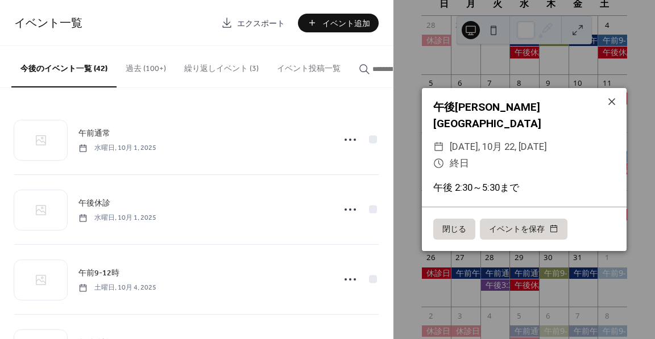
click at [446, 226] on button "閉じる" at bounding box center [454, 230] width 42 height 22
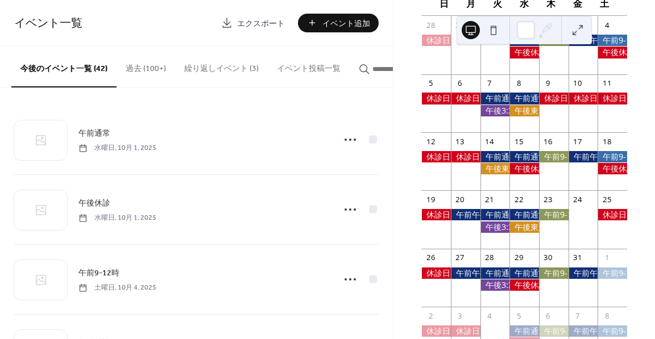
click at [222, 65] on button "繰り返しイベント (3)" at bounding box center [221, 66] width 93 height 40
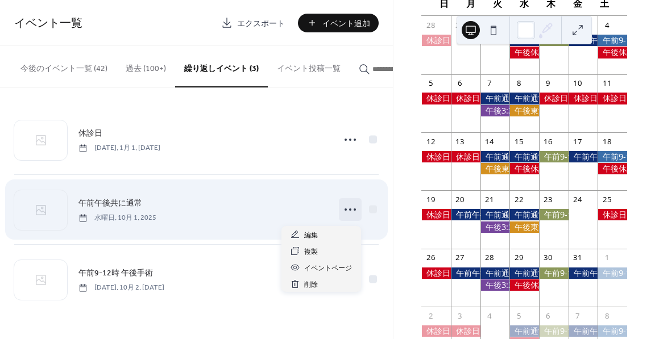
click at [346, 211] on circle at bounding box center [346, 210] width 2 height 2
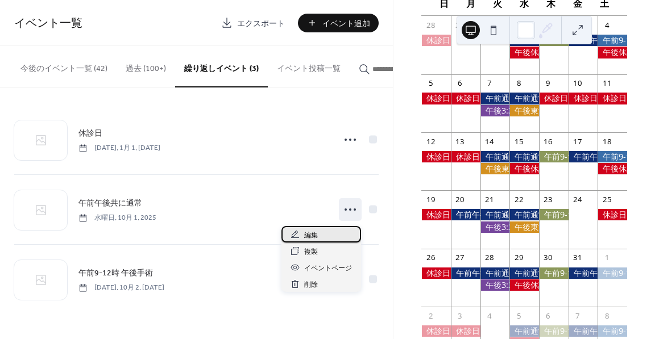
click at [330, 238] on div "編集" at bounding box center [321, 234] width 80 height 16
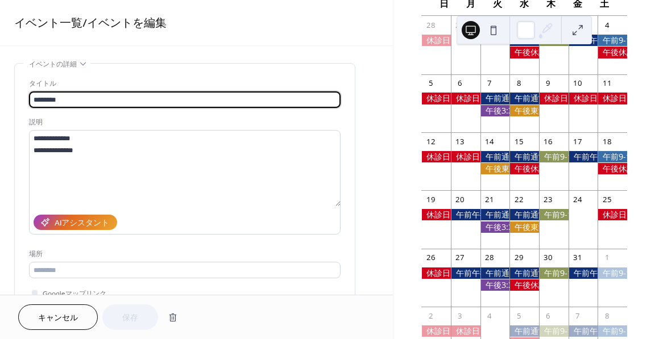
type input "**********"
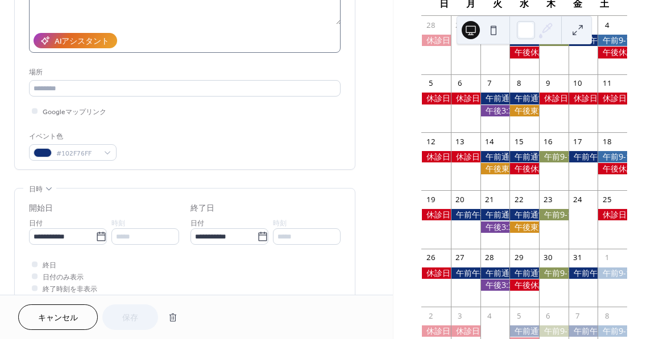
scroll to position [227, 0]
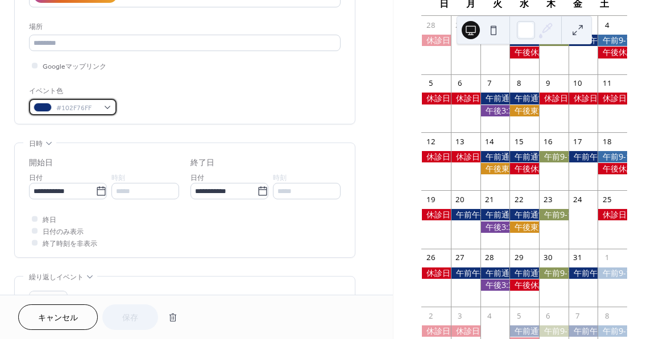
click at [103, 109] on div "#102F76FF" at bounding box center [73, 107] width 88 height 16
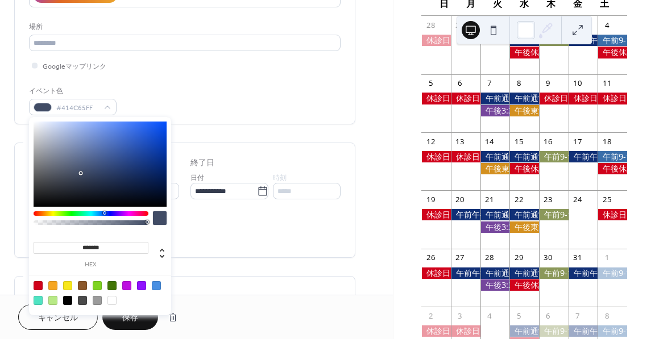
type input "*******"
drag, startPoint x: 146, startPoint y: 166, endPoint x: 79, endPoint y: 173, distance: 67.5
click at [79, 173] on div at bounding box center [100, 164] width 133 height 85
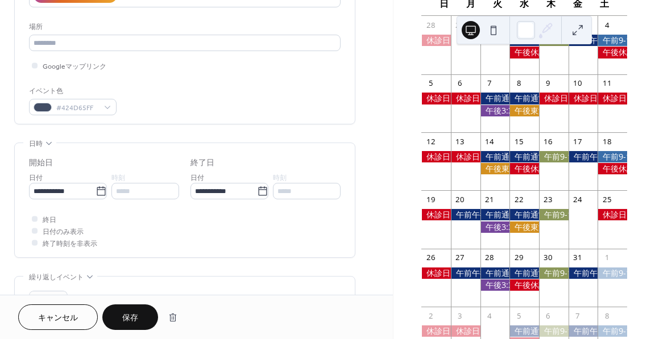
click at [227, 236] on div "終日 日付のみ表示 終了時刻を非表示" at bounding box center [185, 231] width 312 height 36
click at [135, 318] on span "保存" at bounding box center [130, 319] width 16 height 12
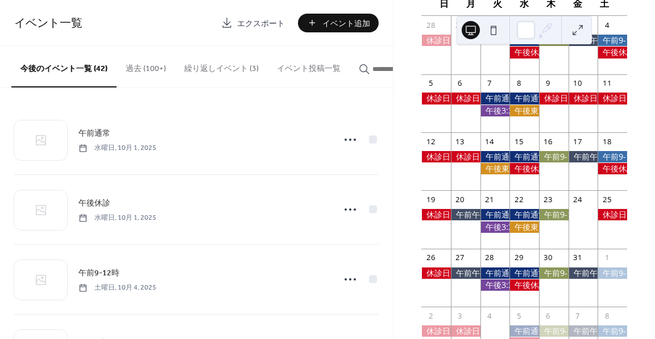
click at [231, 66] on button "繰り返しイベント (3)" at bounding box center [221, 66] width 93 height 40
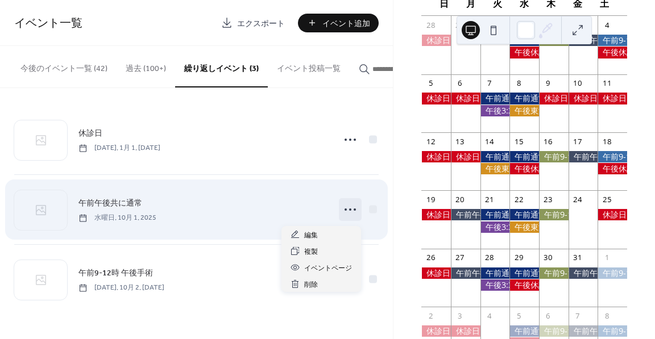
click at [350, 211] on circle at bounding box center [350, 210] width 2 height 2
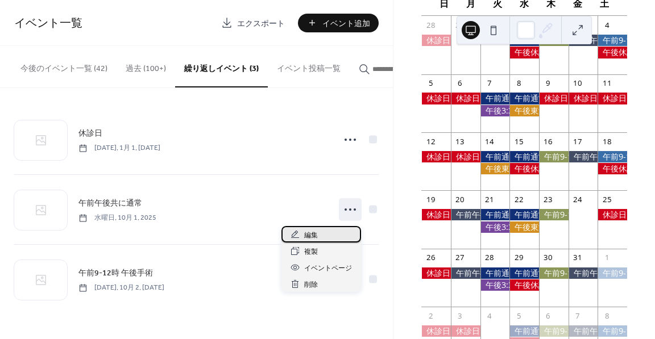
click at [330, 234] on div "編集" at bounding box center [321, 234] width 80 height 16
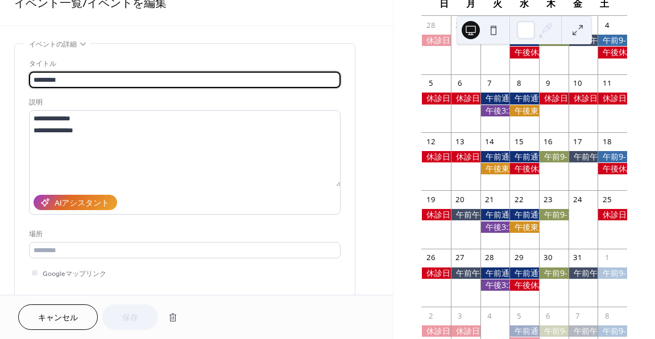
scroll to position [114, 0]
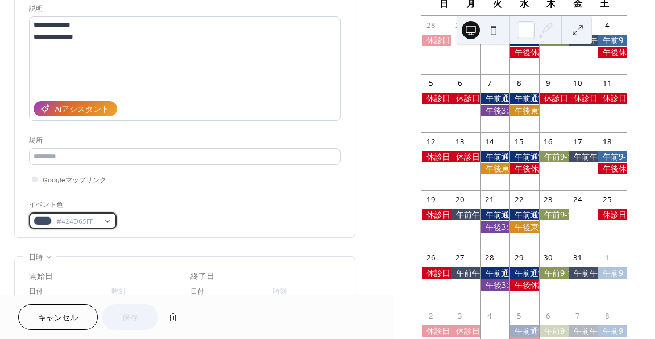
click at [90, 223] on span "#424D65FF" at bounding box center [77, 222] width 42 height 12
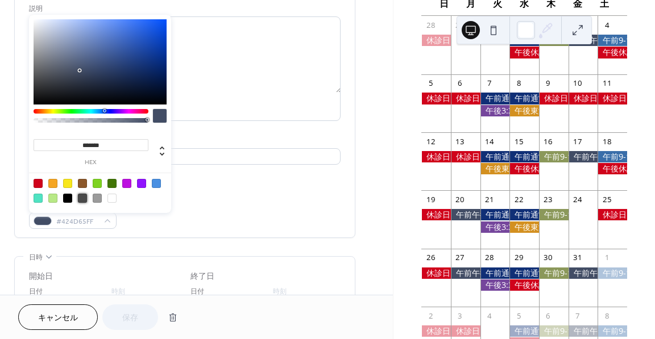
click at [84, 198] on div at bounding box center [82, 198] width 9 height 9
type input "*******"
click at [130, 313] on span "保存" at bounding box center [130, 319] width 16 height 12
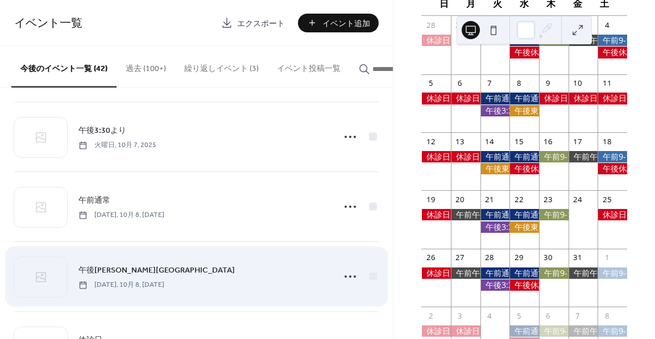
scroll to position [398, 0]
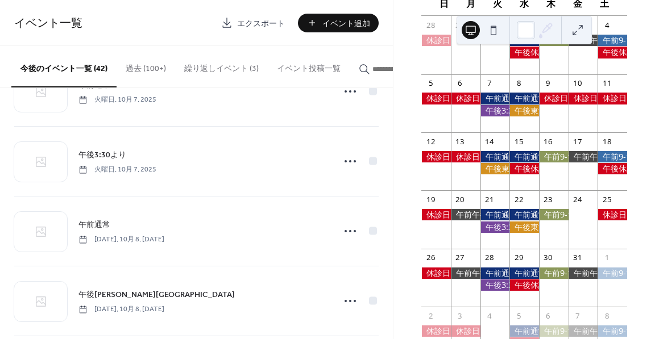
click at [220, 70] on button "繰り返しイベント (3)" at bounding box center [221, 66] width 93 height 40
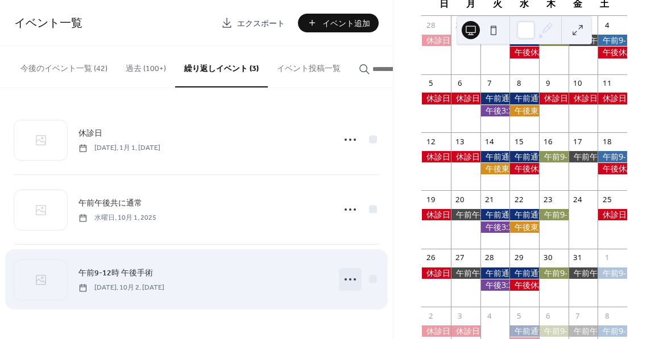
click at [353, 280] on icon at bounding box center [350, 280] width 18 height 18
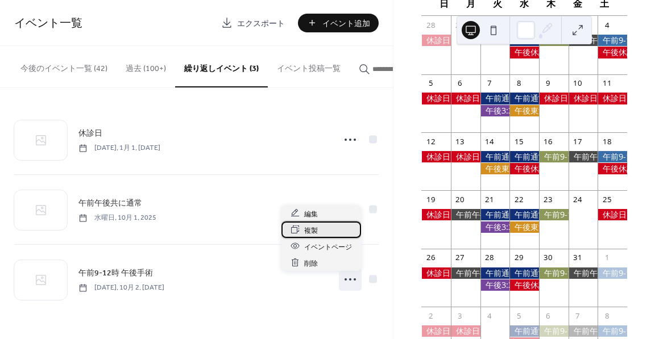
click at [325, 230] on div "複製" at bounding box center [321, 230] width 80 height 16
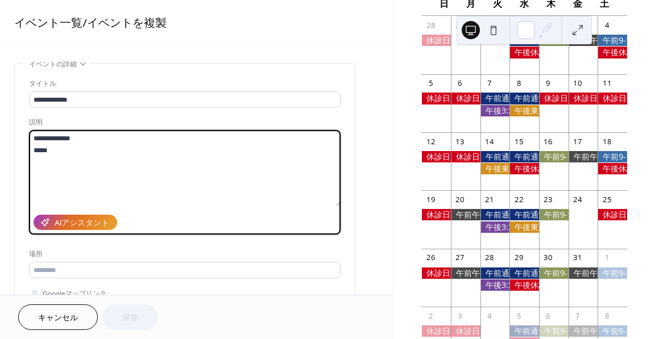
click at [69, 150] on textarea "**********" at bounding box center [185, 168] width 312 height 76
click at [575, 160] on div at bounding box center [584, 156] width 30 height 11
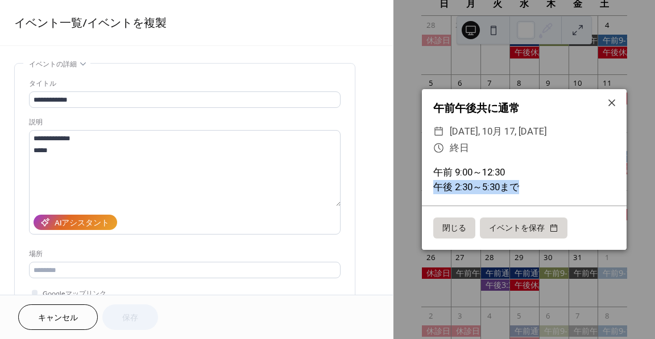
drag, startPoint x: 522, startPoint y: 188, endPoint x: 431, endPoint y: 186, distance: 90.4
click at [431, 186] on div "午前 9:00～12:30 午後 2:30～5:30まで" at bounding box center [524, 179] width 205 height 28
copy div "午後 2:30～5:30まで"
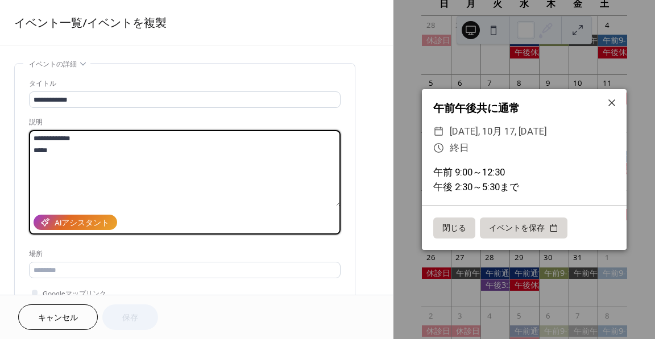
drag, startPoint x: 71, startPoint y: 149, endPoint x: 18, endPoint y: 147, distance: 52.9
click at [18, 147] on div "**********" at bounding box center [185, 208] width 340 height 288
paste textarea "*********"
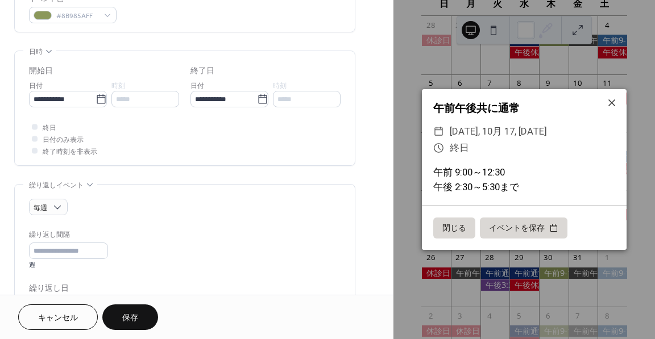
scroll to position [341, 0]
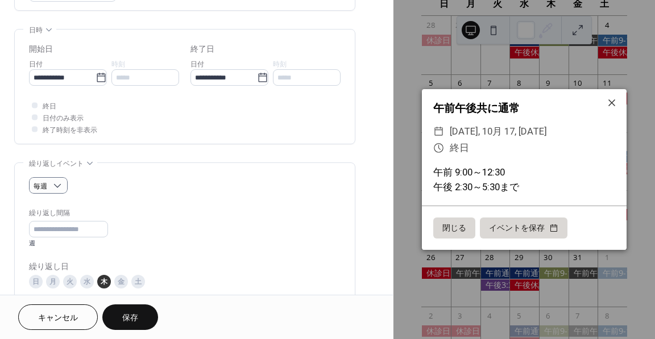
type textarea "**********"
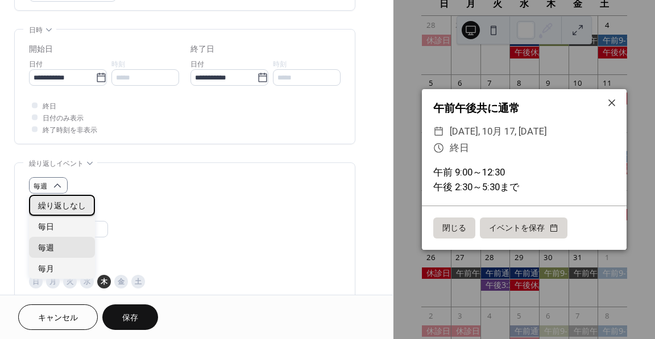
click at [64, 201] on span "繰り返しなし" at bounding box center [62, 207] width 48 height 12
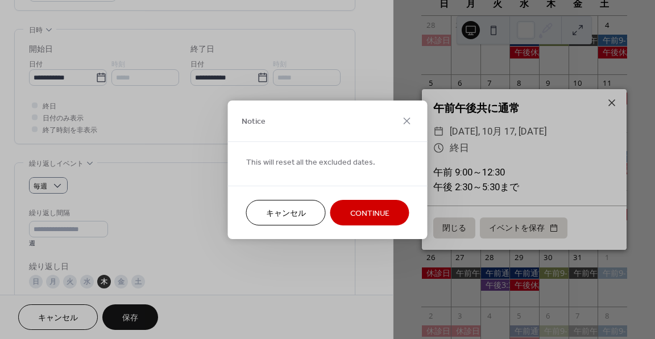
click at [357, 213] on span "Continue" at bounding box center [369, 214] width 39 height 12
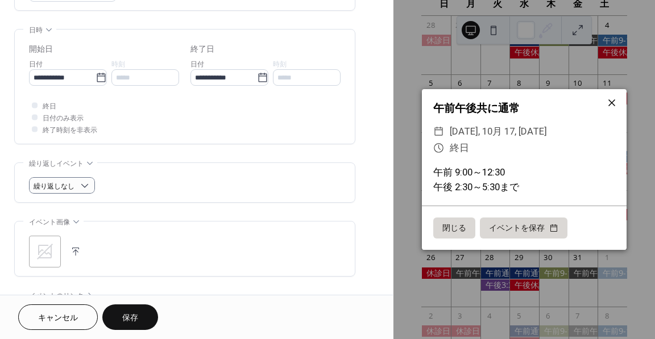
click at [611, 103] on icon at bounding box center [611, 102] width 7 height 7
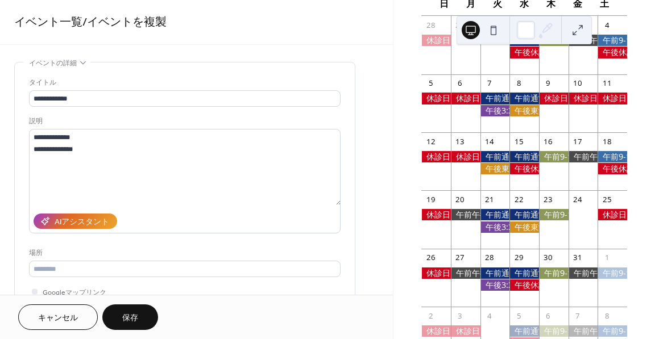
scroll to position [0, 0]
click at [58, 315] on span "キャンセル" at bounding box center [58, 319] width 40 height 12
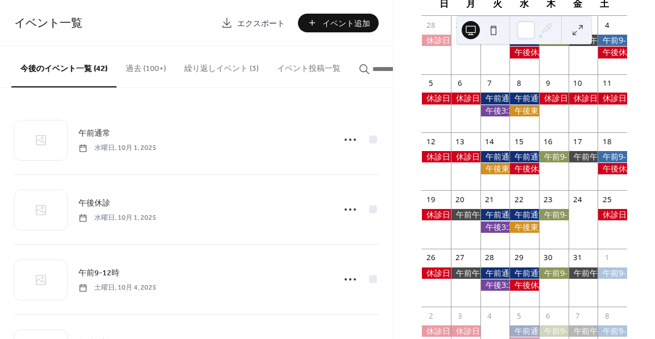
click at [232, 61] on button "繰り返しイベント (3)" at bounding box center [221, 66] width 93 height 40
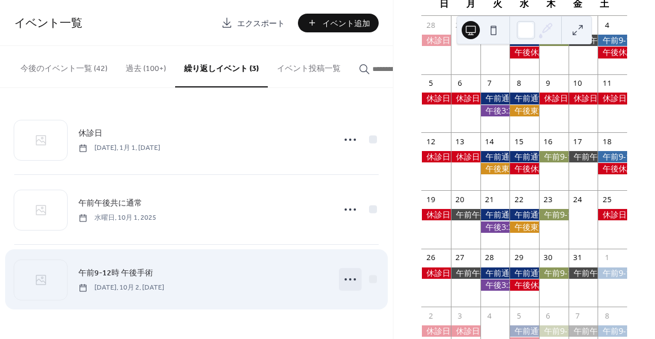
click at [351, 283] on icon at bounding box center [350, 280] width 18 height 18
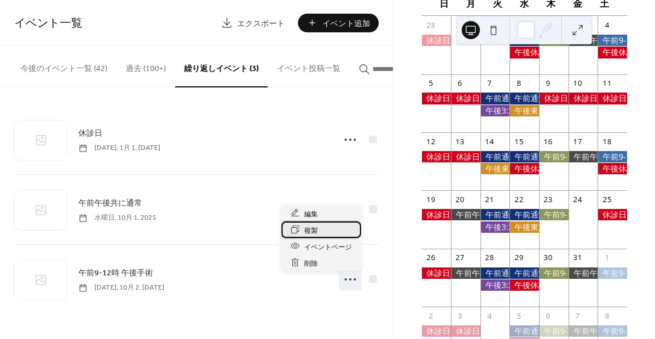
click at [328, 228] on div "複製" at bounding box center [321, 230] width 80 height 16
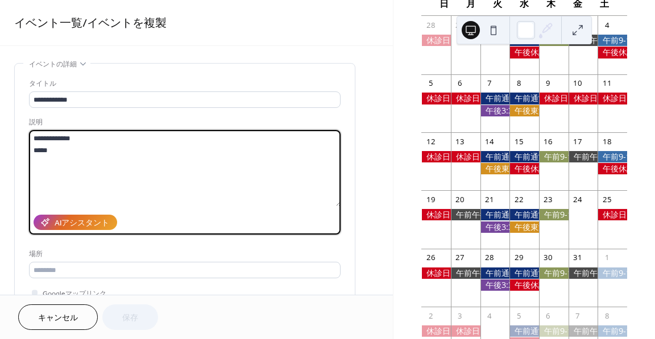
drag, startPoint x: 105, startPoint y: 148, endPoint x: 6, endPoint y: 147, distance: 98.4
paste textarea "*********"
type textarea "**********"
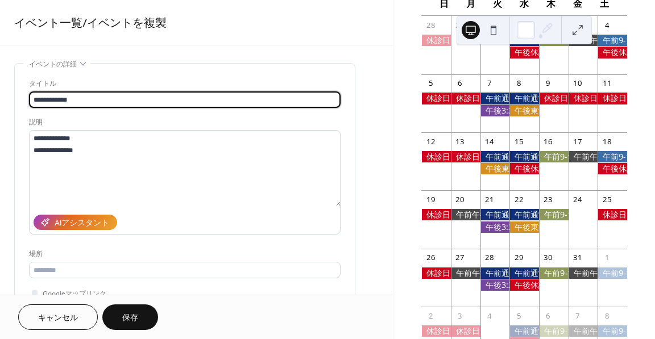
drag, startPoint x: 96, startPoint y: 98, endPoint x: 82, endPoint y: 96, distance: 13.3
click at [82, 96] on input "**********" at bounding box center [185, 100] width 312 height 16
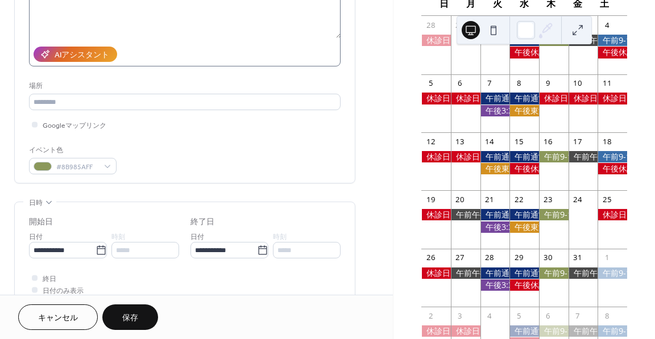
scroll to position [171, 0]
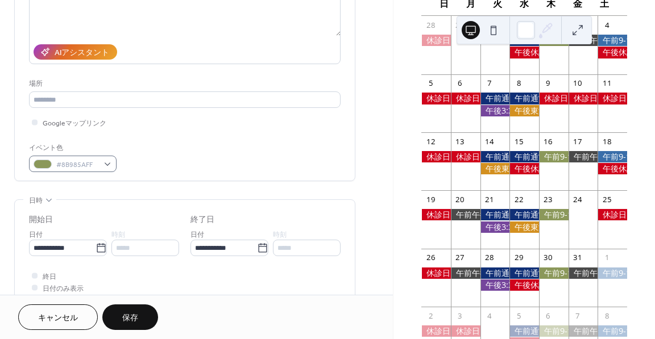
type input "**********"
click at [105, 164] on div "#8B985AFF" at bounding box center [73, 164] width 88 height 16
click at [172, 147] on div "イベント色 #8B985AFF" at bounding box center [185, 157] width 312 height 30
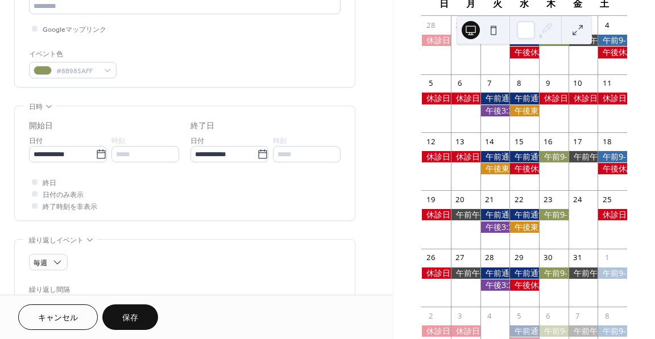
scroll to position [284, 0]
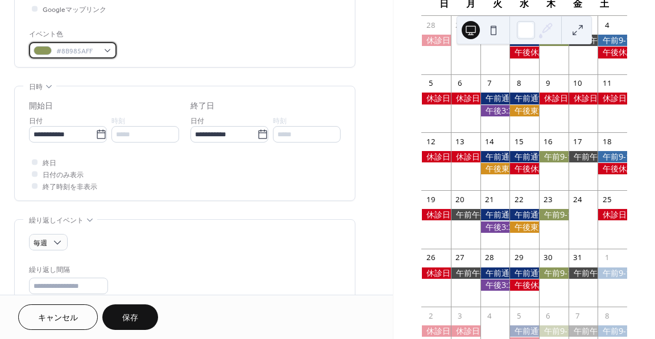
click at [84, 42] on div "#8B985AFF" at bounding box center [73, 50] width 88 height 16
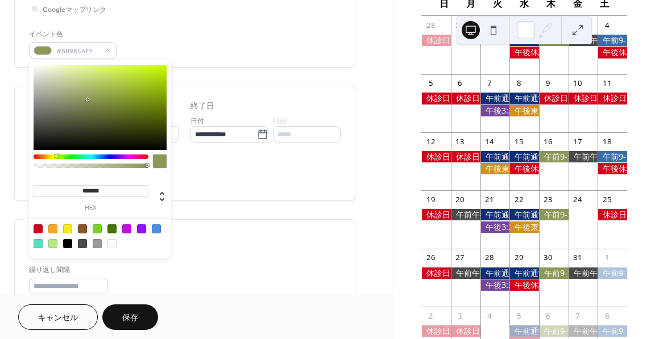
click at [99, 242] on div at bounding box center [97, 243] width 9 height 9
click at [98, 243] on div at bounding box center [97, 243] width 9 height 9
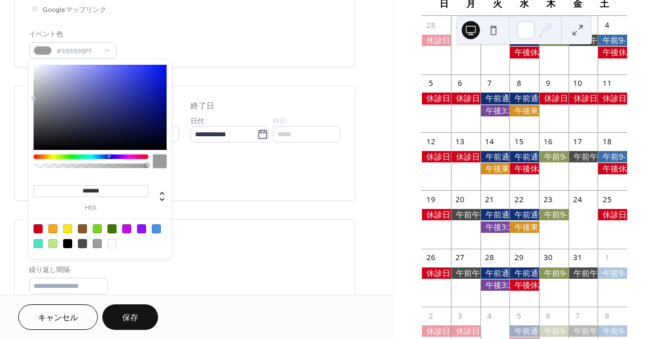
click at [109, 156] on div at bounding box center [91, 157] width 115 height 5
type input "*******"
drag, startPoint x: 52, startPoint y: 101, endPoint x: 75, endPoint y: 111, distance: 25.2
click at [75, 111] on div at bounding box center [100, 107] width 133 height 85
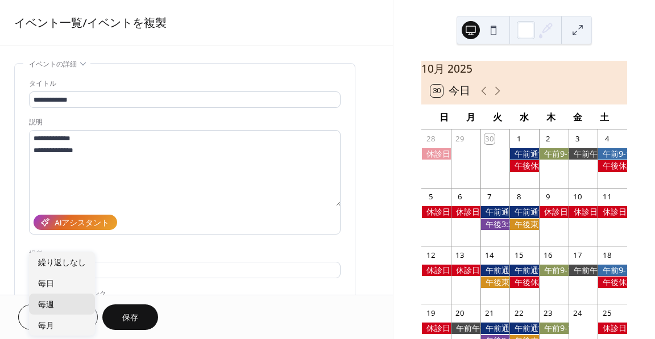
scroll to position [114, 0]
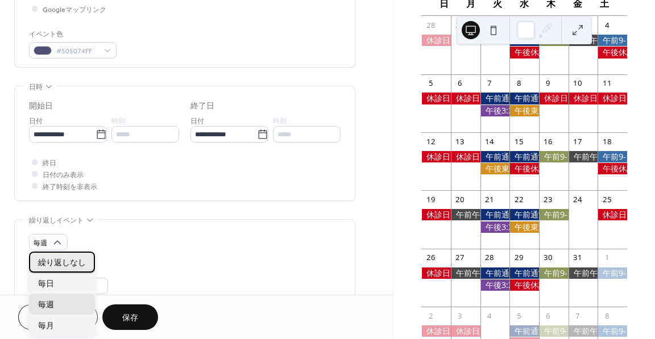
click at [68, 260] on span "繰り返しなし" at bounding box center [62, 264] width 48 height 12
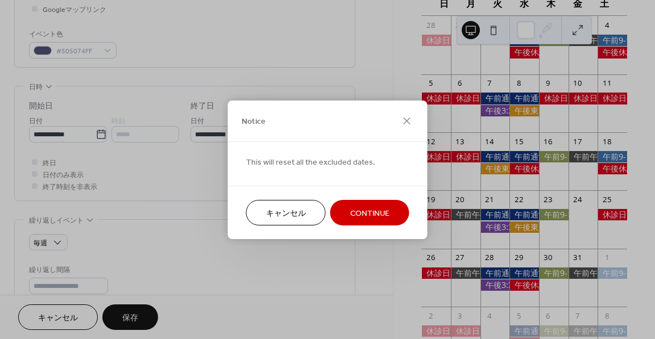
click at [375, 215] on span "Continue" at bounding box center [369, 214] width 39 height 12
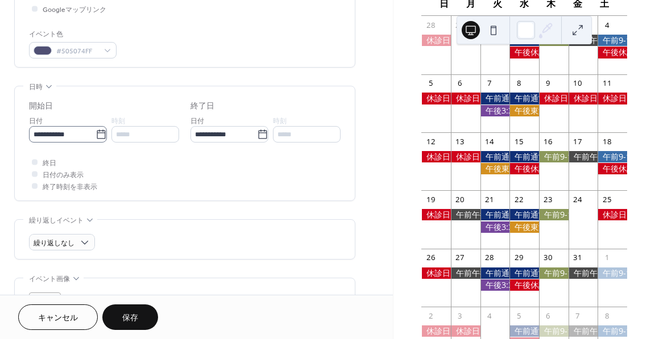
click at [96, 134] on icon at bounding box center [101, 134] width 11 height 11
click at [92, 134] on input "**********" at bounding box center [62, 134] width 67 height 16
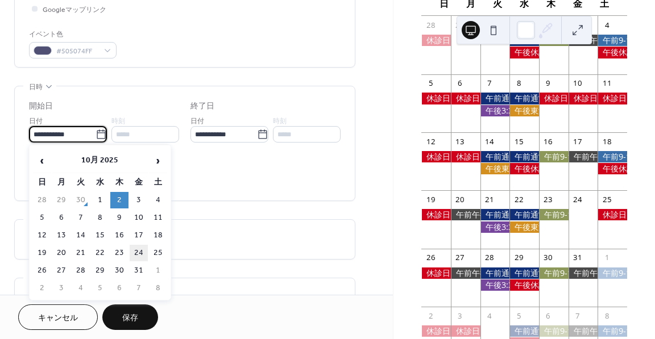
click at [140, 250] on td "24" at bounding box center [139, 253] width 18 height 16
type input "**********"
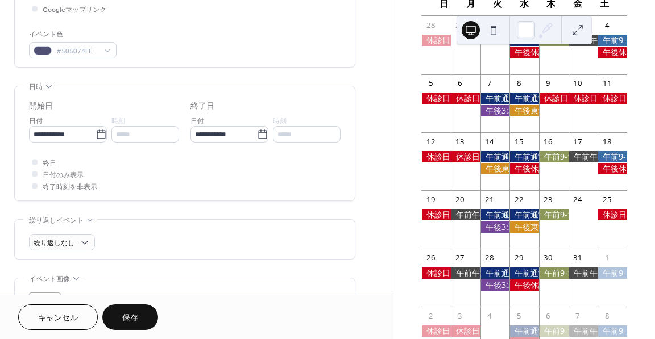
click at [136, 314] on span "保存" at bounding box center [130, 319] width 16 height 12
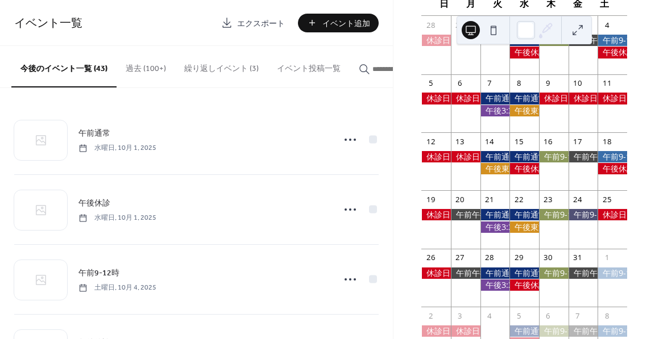
click at [573, 29] on button at bounding box center [578, 30] width 18 height 18
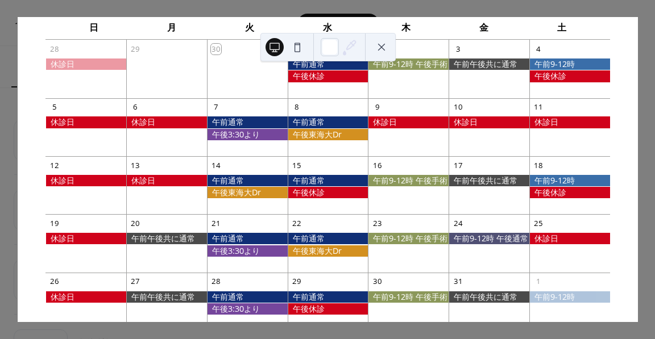
click at [377, 44] on button at bounding box center [381, 47] width 18 height 18
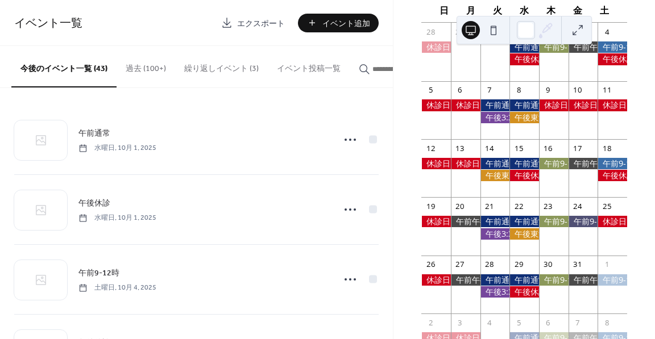
scroll to position [114, 0]
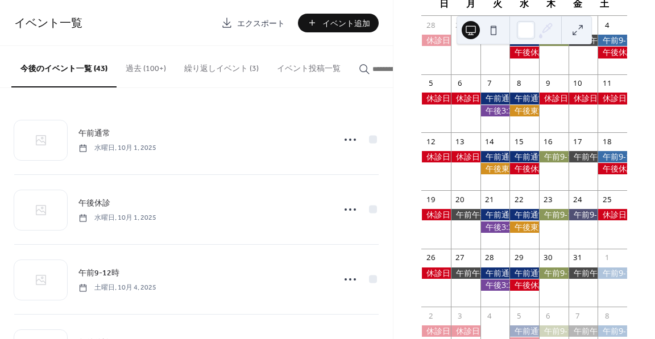
click at [577, 34] on button at bounding box center [578, 30] width 18 height 18
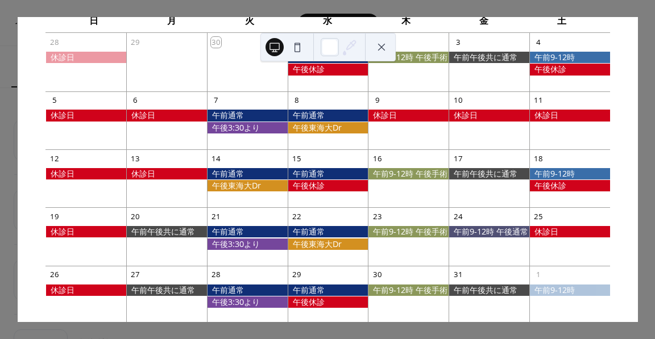
scroll to position [93, 0]
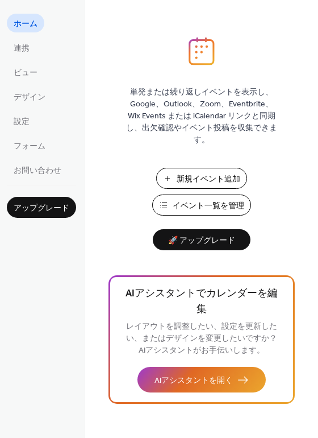
click at [194, 209] on span "イベント一覧を管理" at bounding box center [209, 206] width 72 height 12
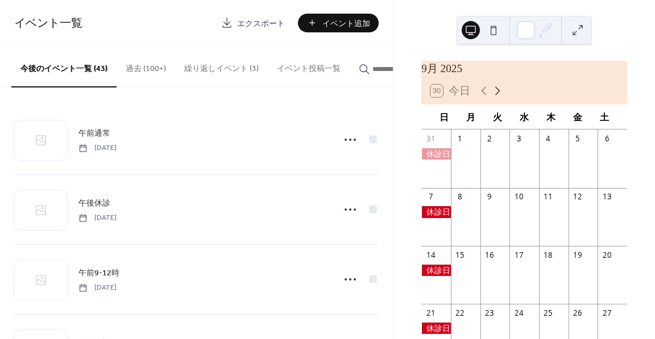
click at [496, 98] on icon at bounding box center [498, 91] width 14 height 14
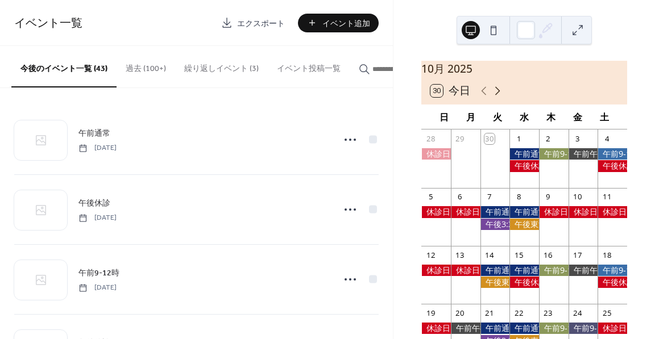
click at [496, 98] on icon at bounding box center [498, 91] width 14 height 14
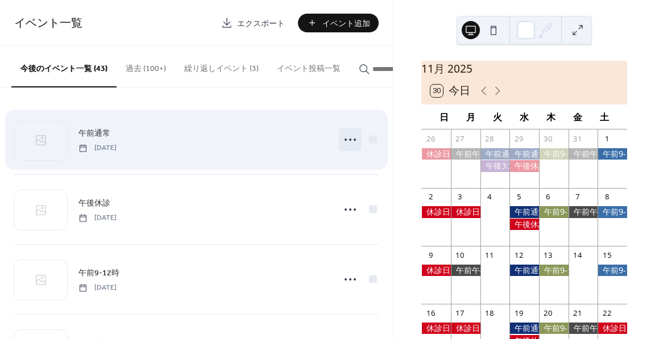
click at [343, 141] on icon at bounding box center [350, 140] width 18 height 18
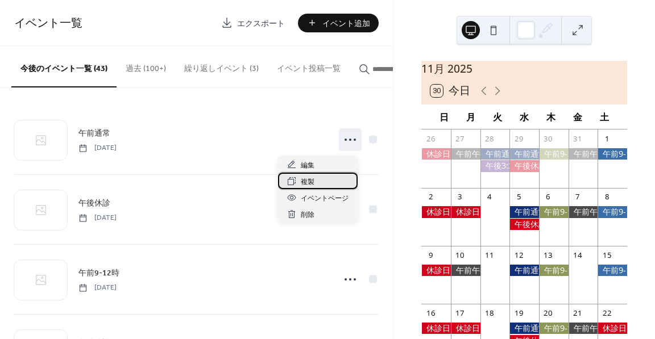
click at [314, 179] on span "複製" at bounding box center [308, 182] width 14 height 12
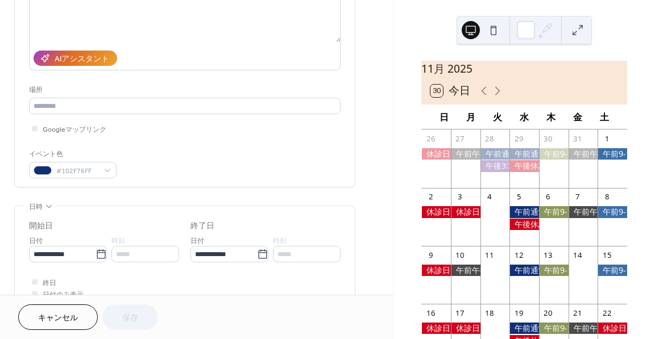
scroll to position [171, 0]
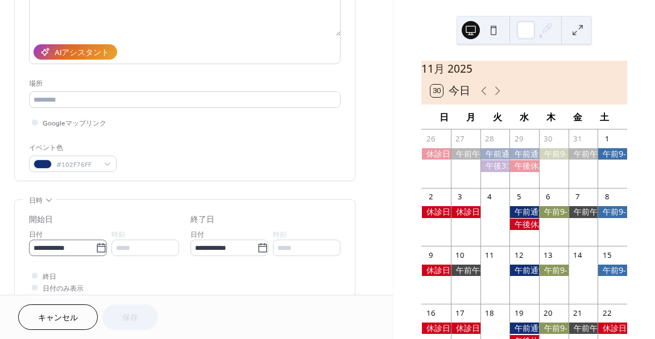
click at [96, 245] on icon at bounding box center [101, 248] width 11 height 11
click at [96, 245] on input "**********" at bounding box center [62, 248] width 67 height 16
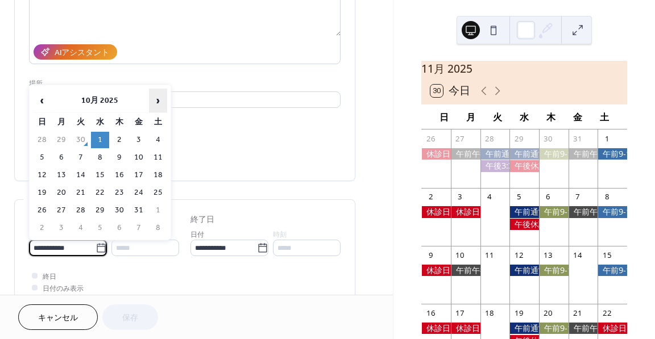
click at [160, 109] on span "›" at bounding box center [158, 100] width 17 height 23
click at [82, 164] on td "4" at bounding box center [81, 158] width 18 height 16
type input "**********"
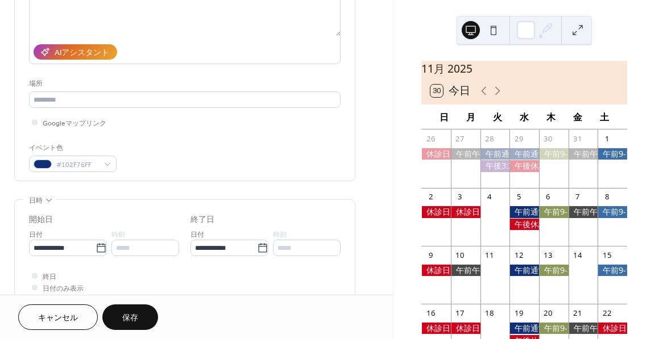
click at [126, 314] on span "保存" at bounding box center [130, 319] width 16 height 12
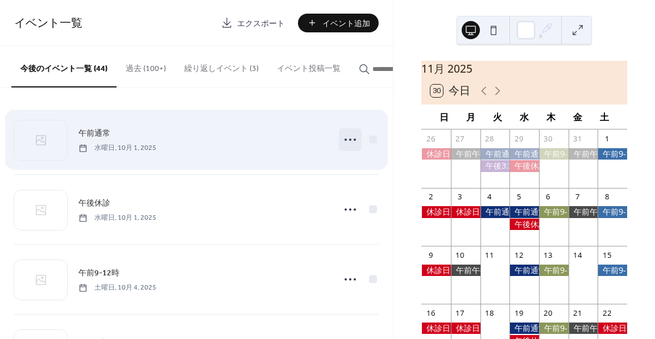
click at [351, 138] on icon at bounding box center [350, 140] width 18 height 18
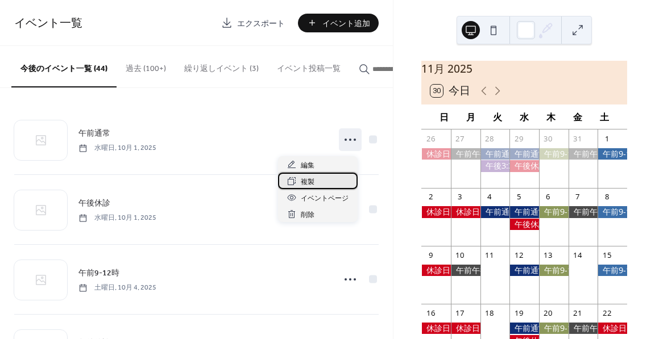
click at [320, 182] on div "複製" at bounding box center [318, 181] width 80 height 16
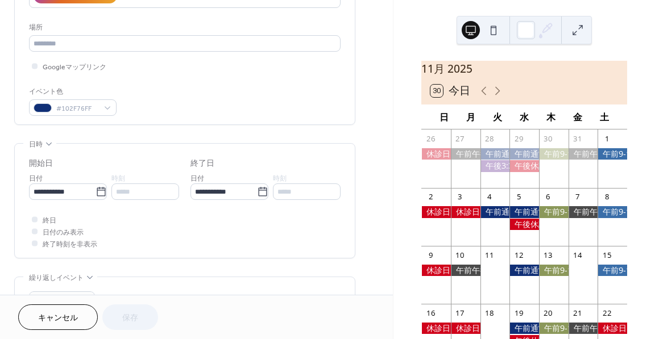
scroll to position [227, 0]
click at [96, 191] on icon at bounding box center [101, 191] width 11 height 11
click at [96, 191] on input "**********" at bounding box center [62, 191] width 67 height 16
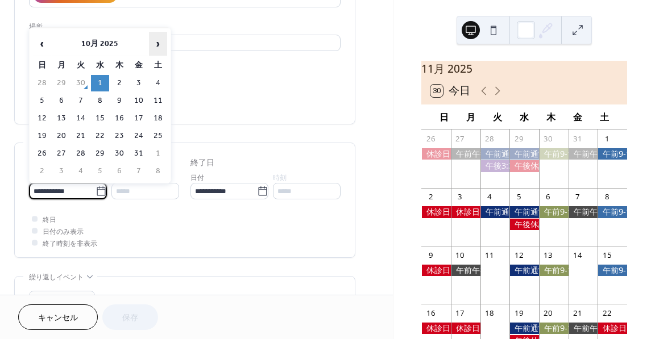
click at [160, 45] on span "›" at bounding box center [158, 43] width 17 height 23
click at [82, 121] on td "11" at bounding box center [81, 118] width 18 height 16
type input "**********"
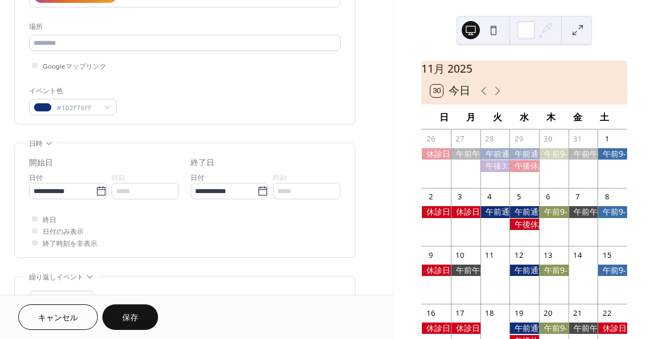
click at [135, 317] on span "保存" at bounding box center [130, 319] width 16 height 12
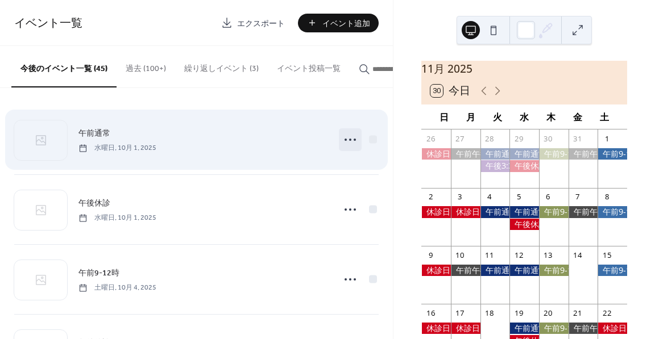
click at [347, 141] on icon at bounding box center [350, 140] width 18 height 18
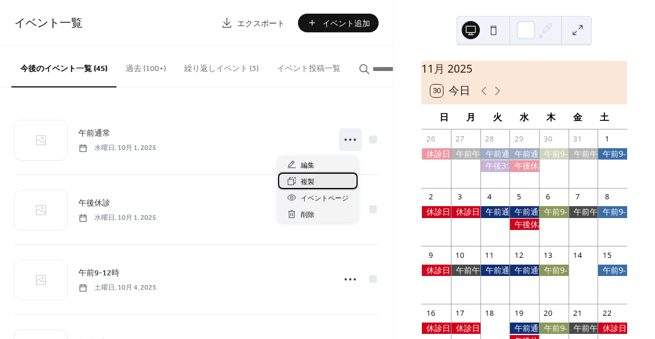
click at [302, 182] on span "複製" at bounding box center [308, 182] width 14 height 12
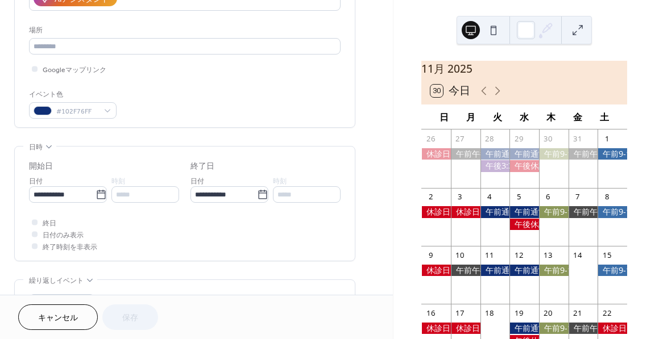
scroll to position [227, 0]
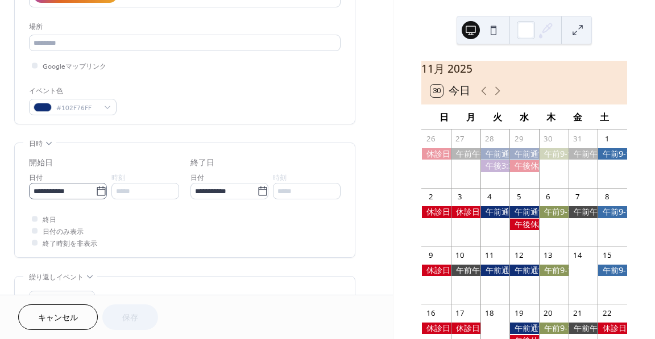
click at [98, 190] on icon at bounding box center [101, 191] width 11 height 11
click at [96, 190] on input "**********" at bounding box center [62, 191] width 67 height 16
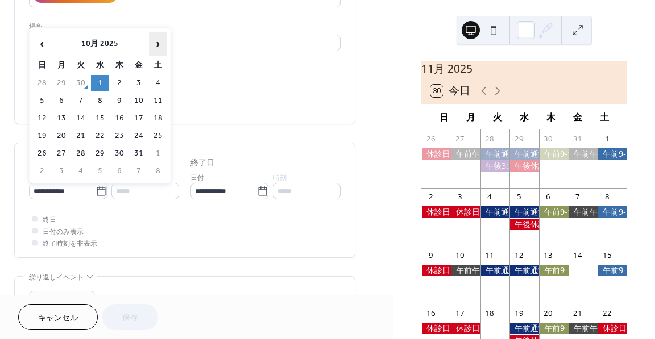
click at [162, 42] on span "›" at bounding box center [158, 43] width 17 height 23
click at [78, 135] on td "18" at bounding box center [81, 136] width 18 height 16
type input "**********"
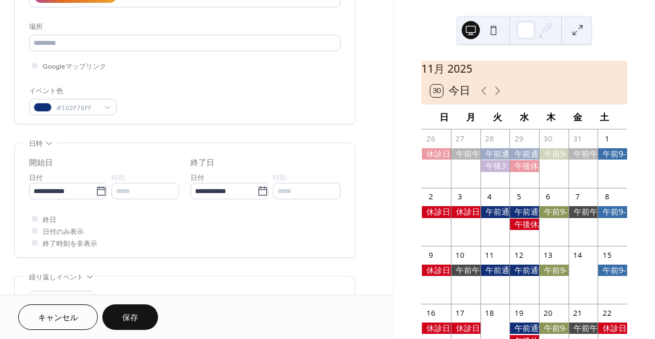
click at [126, 316] on span "保存" at bounding box center [130, 319] width 16 height 12
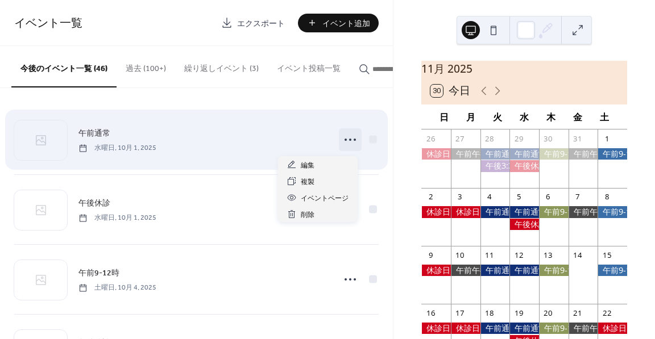
click at [342, 135] on icon at bounding box center [350, 140] width 18 height 18
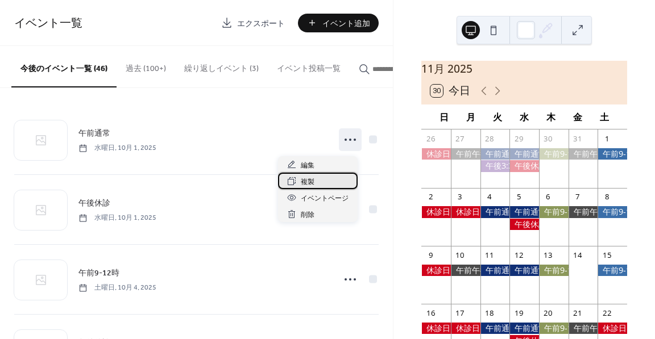
click at [317, 177] on div "複製" at bounding box center [318, 181] width 80 height 16
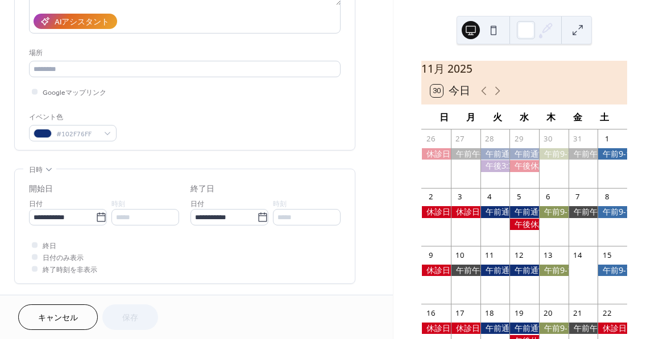
scroll to position [227, 0]
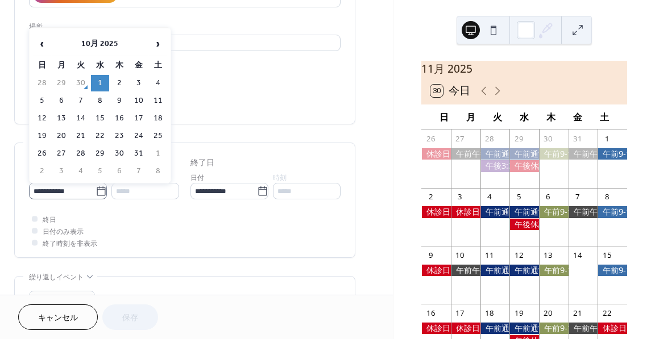
click at [107, 189] on label "**********" at bounding box center [68, 191] width 78 height 16
click at [96, 189] on input "**********" at bounding box center [62, 191] width 67 height 16
click at [160, 48] on span "›" at bounding box center [158, 43] width 17 height 23
click at [85, 156] on td "25" at bounding box center [81, 154] width 18 height 16
type input "**********"
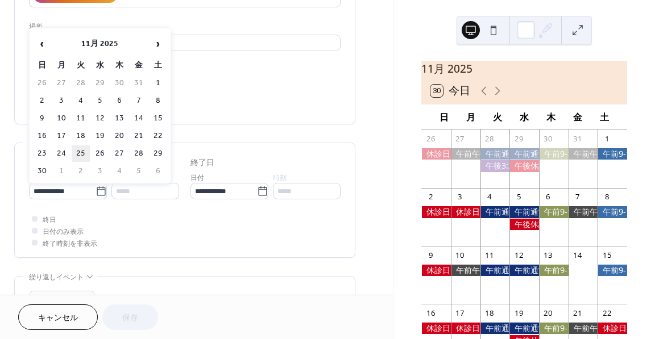
type input "**********"
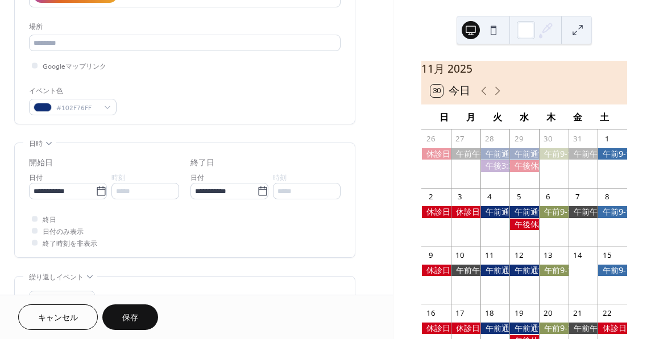
click at [132, 313] on span "保存" at bounding box center [130, 319] width 16 height 12
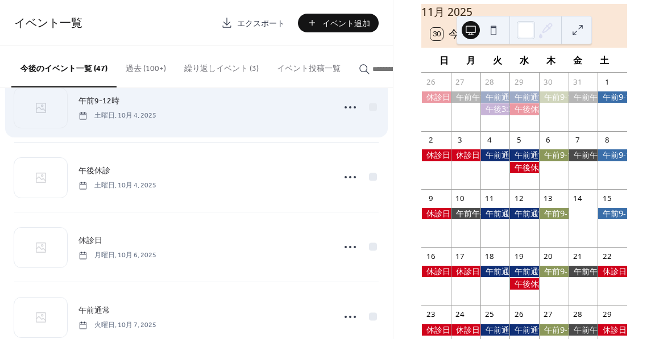
scroll to position [171, 0]
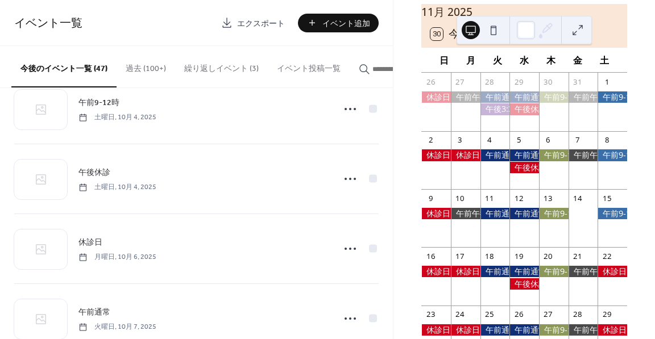
click at [232, 76] on button "繰り返しイベント (3)" at bounding box center [221, 66] width 93 height 40
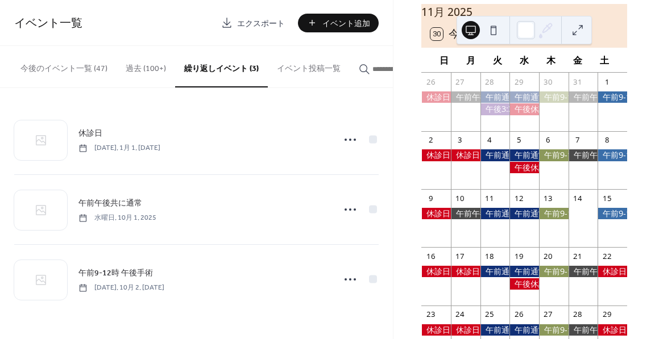
click at [51, 82] on button "今後のイベント一覧 (47)" at bounding box center [63, 66] width 105 height 40
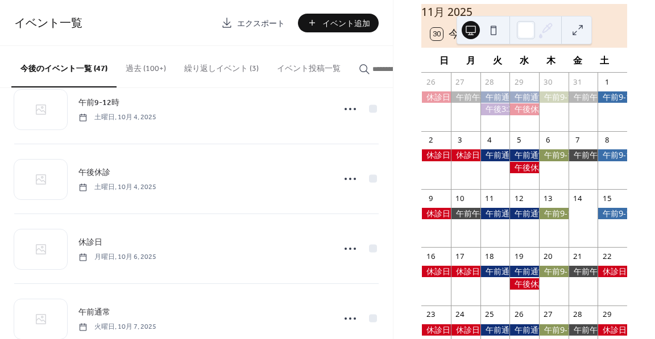
click at [68, 74] on button "今後のイベント一覧 (47)" at bounding box center [63, 67] width 105 height 42
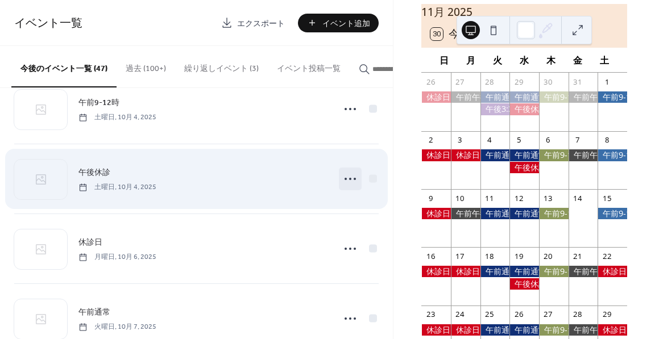
click at [346, 182] on icon at bounding box center [350, 179] width 18 height 18
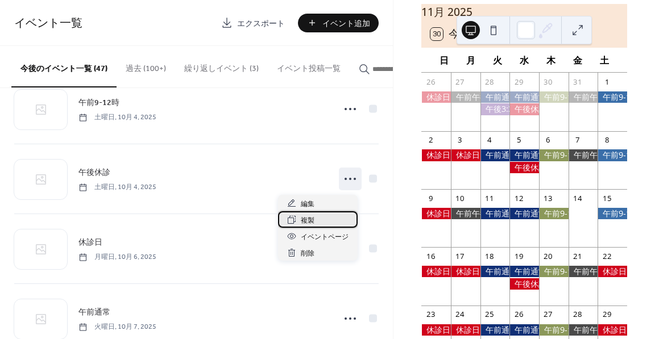
click at [322, 217] on div "複製" at bounding box center [318, 219] width 80 height 16
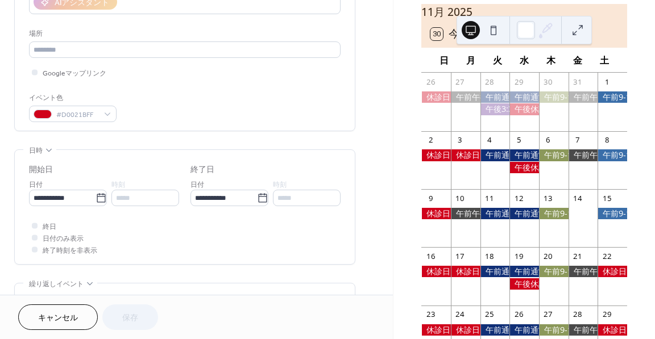
scroll to position [227, 0]
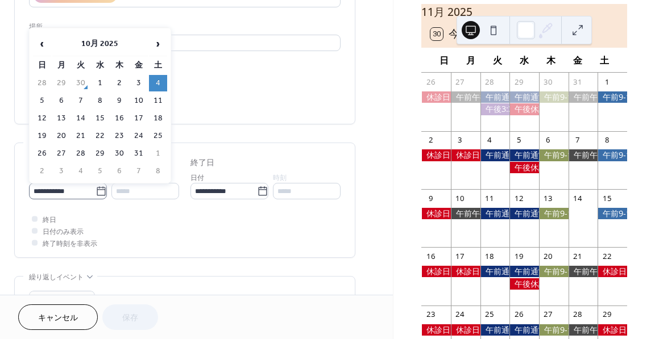
click at [97, 193] on icon at bounding box center [101, 191] width 11 height 11
click at [96, 193] on input "**********" at bounding box center [62, 191] width 67 height 16
click at [158, 42] on span "›" at bounding box center [158, 43] width 17 height 23
click at [164, 85] on td "1" at bounding box center [158, 83] width 18 height 16
type input "**********"
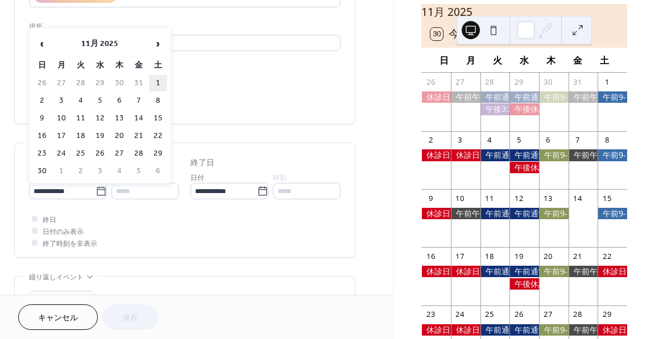
type input "**********"
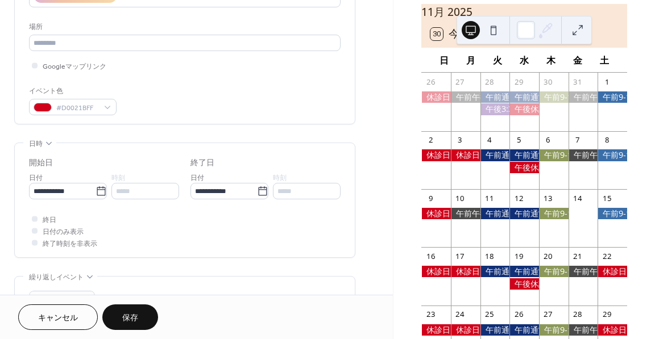
click at [136, 320] on span "保存" at bounding box center [130, 319] width 16 height 12
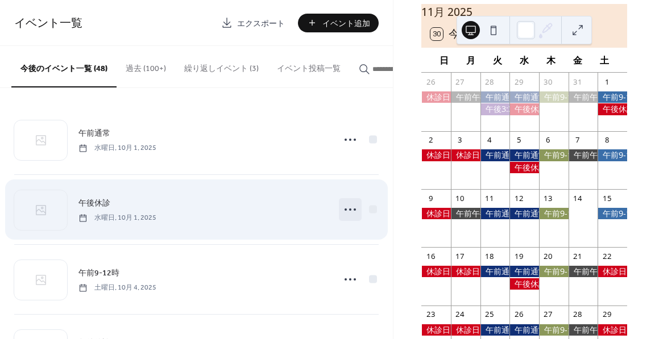
click at [345, 211] on icon at bounding box center [350, 210] width 18 height 18
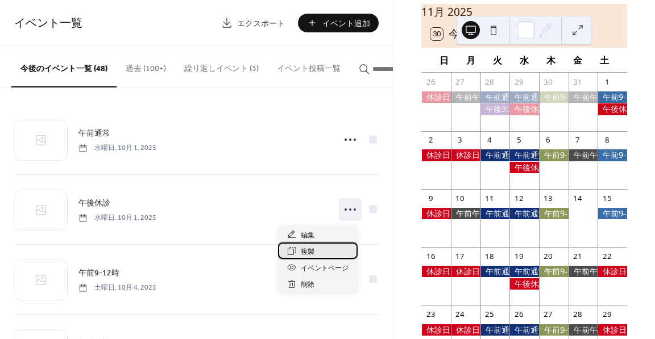
click at [327, 249] on div "複製" at bounding box center [318, 251] width 80 height 16
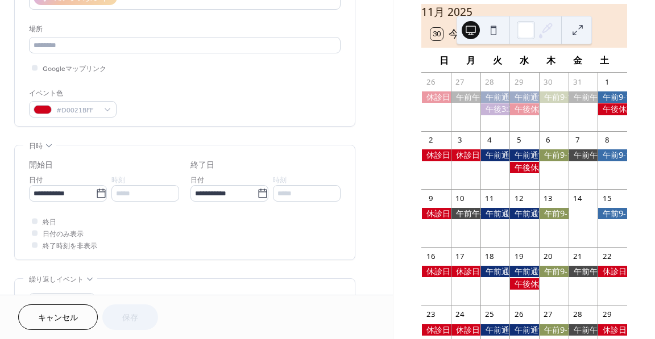
scroll to position [227, 0]
click at [98, 188] on icon at bounding box center [101, 191] width 11 height 11
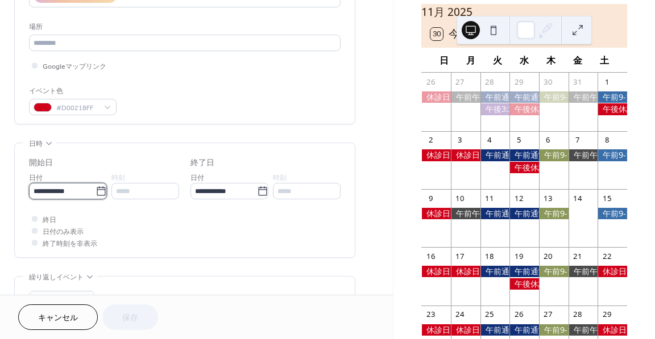
click at [96, 188] on input "**********" at bounding box center [62, 191] width 67 height 16
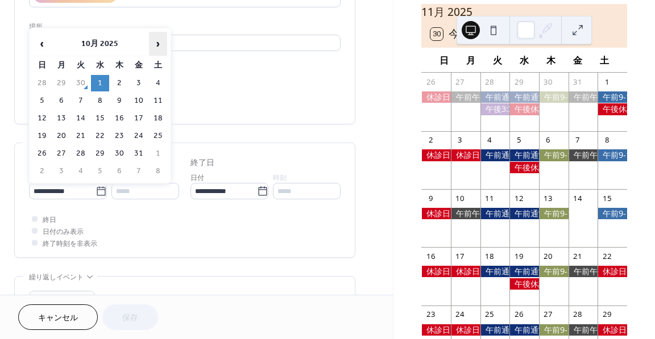
click at [159, 43] on span "›" at bounding box center [158, 43] width 17 height 23
click at [163, 100] on td "8" at bounding box center [158, 101] width 18 height 16
type input "**********"
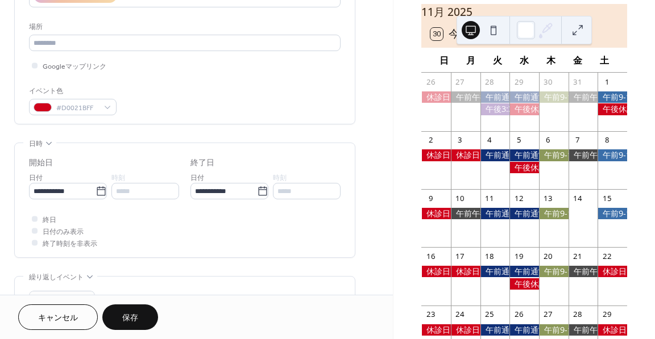
click at [135, 320] on span "保存" at bounding box center [130, 319] width 16 height 12
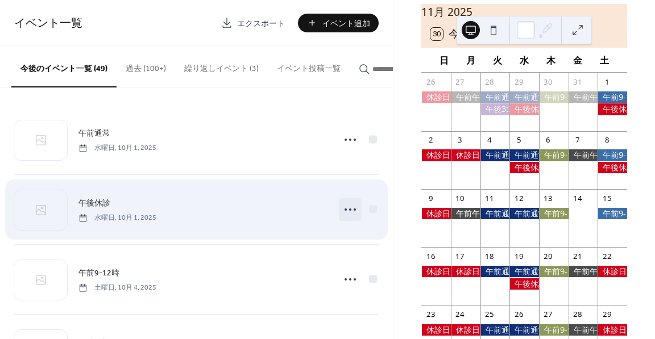
click at [349, 211] on icon at bounding box center [350, 210] width 18 height 18
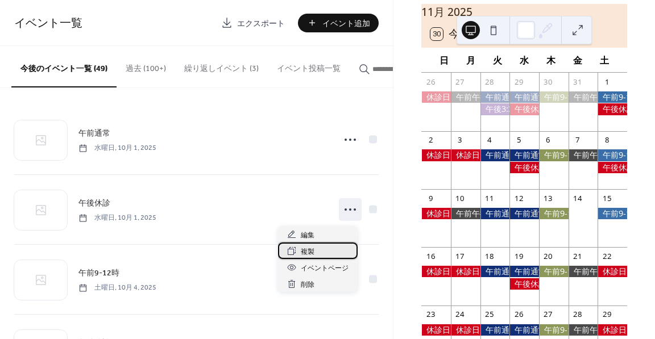
click at [316, 252] on div "複製" at bounding box center [318, 251] width 80 height 16
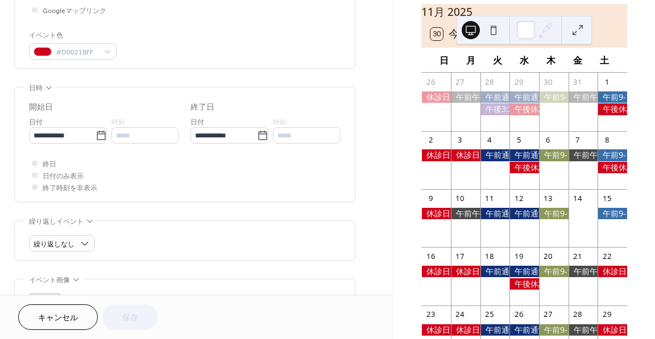
scroll to position [284, 0]
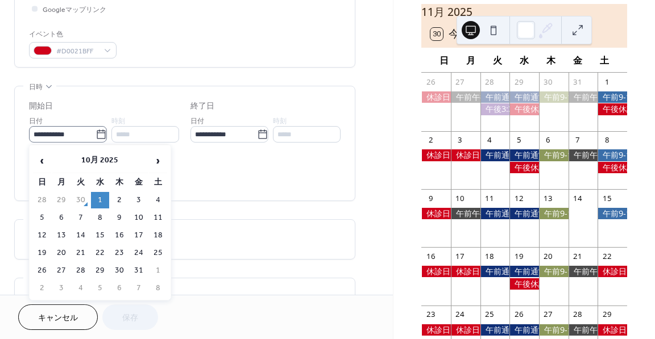
click at [97, 131] on icon at bounding box center [101, 134] width 11 height 11
click at [96, 131] on input "**********" at bounding box center [62, 134] width 67 height 16
click at [157, 162] on span "›" at bounding box center [158, 161] width 17 height 23
click at [164, 240] on td "15" at bounding box center [158, 235] width 18 height 16
type input "**********"
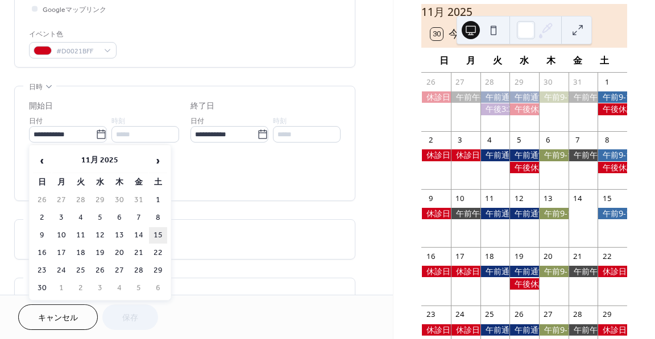
type input "**********"
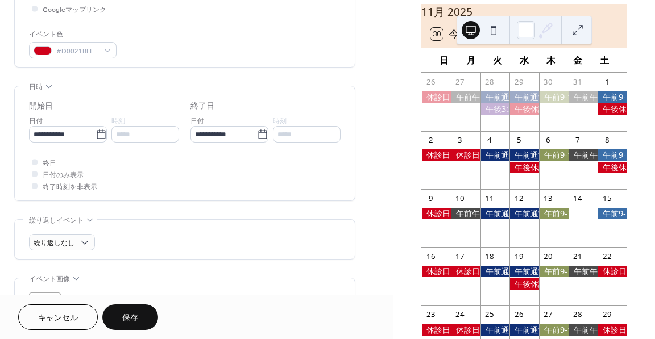
click at [134, 324] on span "保存" at bounding box center [130, 319] width 16 height 12
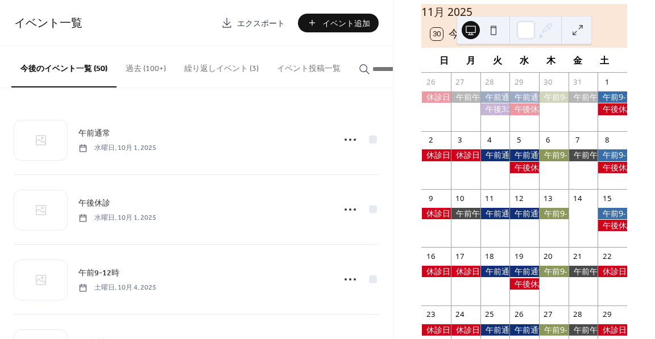
click at [223, 75] on button "繰り返しイベント (3)" at bounding box center [221, 66] width 93 height 40
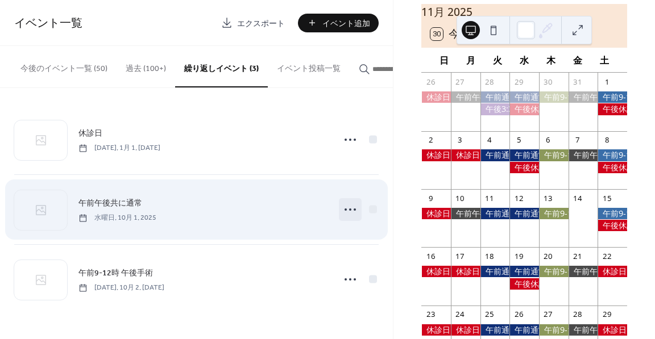
click at [350, 214] on icon at bounding box center [350, 210] width 18 height 18
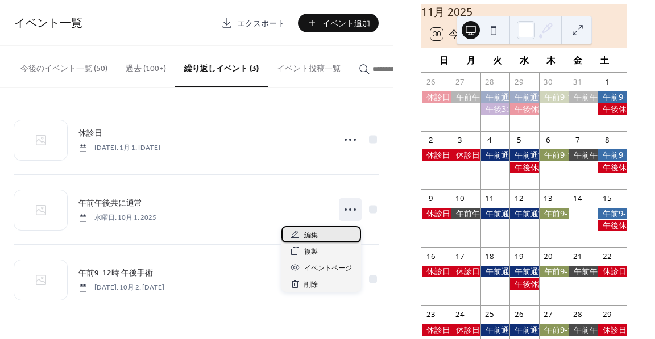
click at [323, 238] on div "編集" at bounding box center [321, 234] width 80 height 16
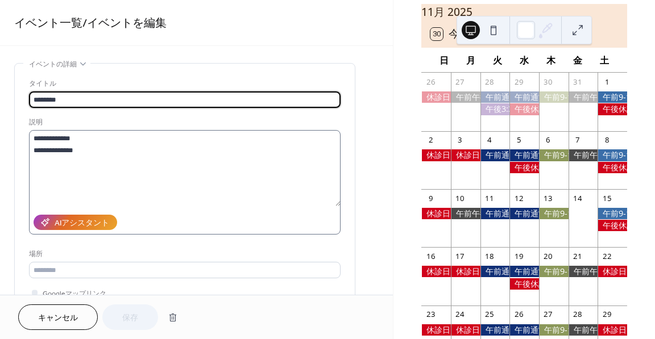
type input "**********"
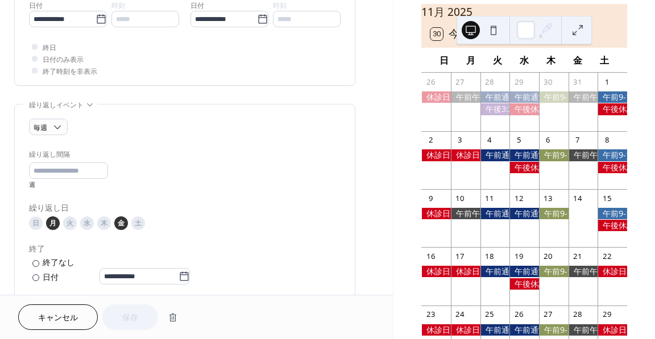
scroll to position [398, 0]
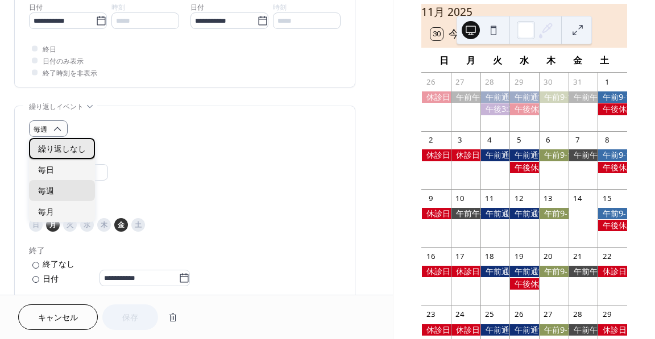
click at [55, 148] on span "繰り返しなし" at bounding box center [62, 150] width 48 height 12
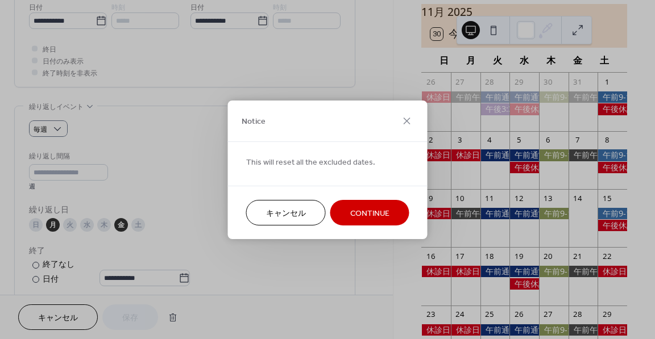
click at [355, 217] on span "Continue" at bounding box center [369, 214] width 39 height 12
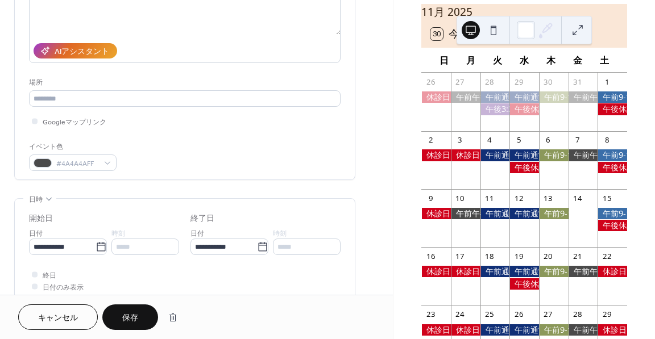
scroll to position [171, 0]
click at [102, 250] on icon at bounding box center [101, 248] width 11 height 11
click at [96, 250] on input "**********" at bounding box center [62, 248] width 67 height 16
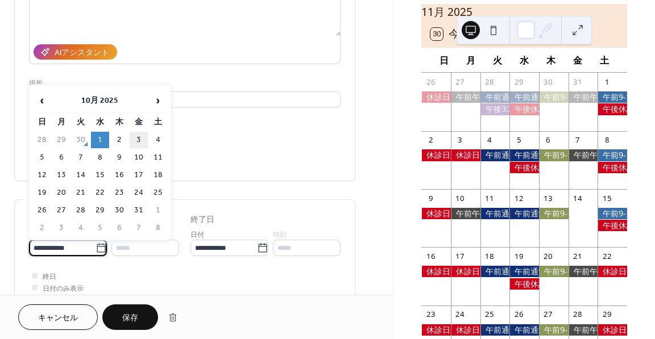
click at [135, 142] on td "3" at bounding box center [139, 140] width 18 height 16
type input "**********"
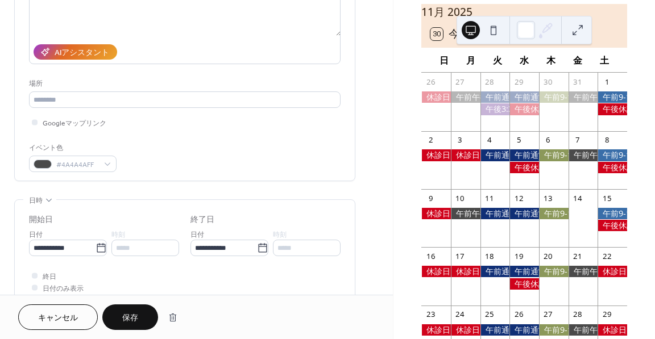
click at [141, 316] on button "保存" at bounding box center [130, 318] width 56 height 26
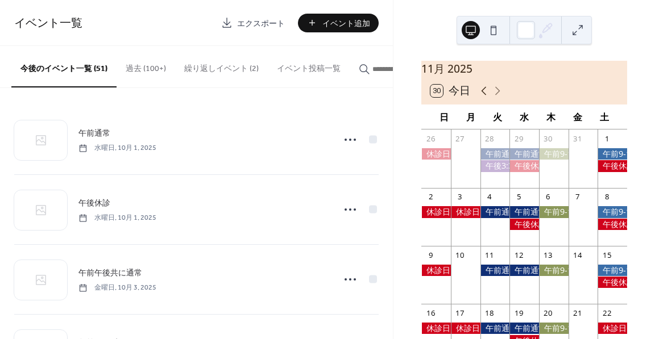
click at [482, 98] on icon at bounding box center [484, 91] width 14 height 14
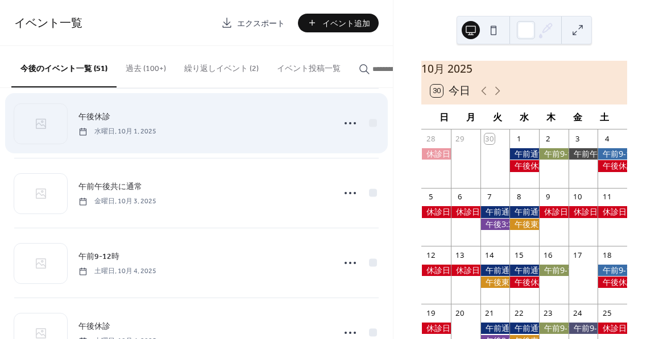
scroll to position [114, 0]
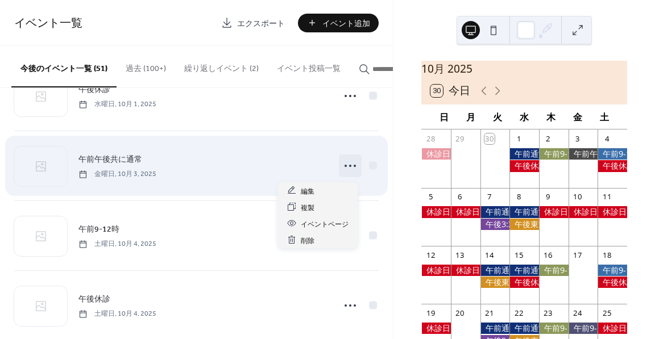
click at [345, 167] on circle at bounding box center [346, 166] width 2 height 2
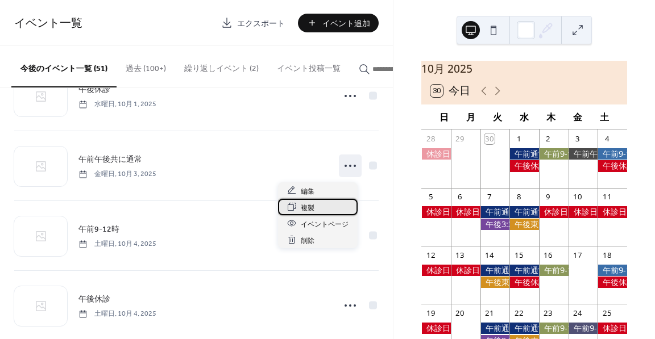
click at [329, 204] on div "複製" at bounding box center [318, 207] width 80 height 16
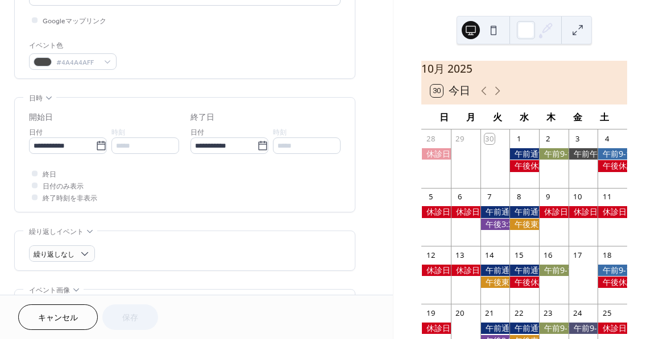
scroll to position [284, 0]
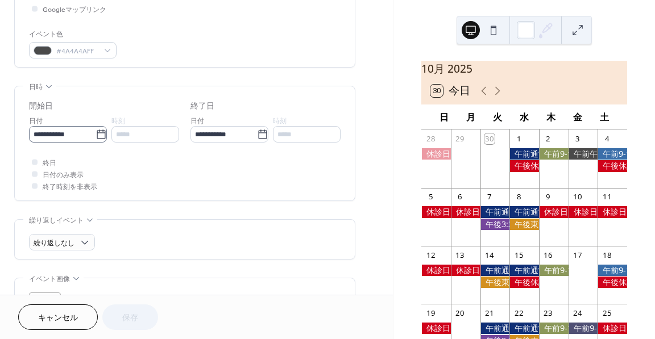
click at [99, 136] on icon at bounding box center [101, 134] width 11 height 11
click at [96, 136] on input "**********" at bounding box center [62, 134] width 67 height 16
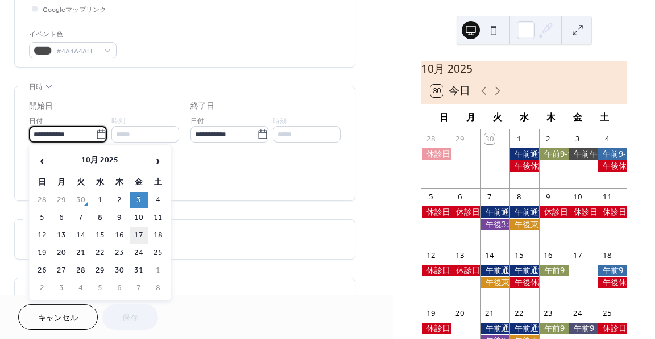
click at [138, 234] on td "17" at bounding box center [139, 235] width 18 height 16
type input "**********"
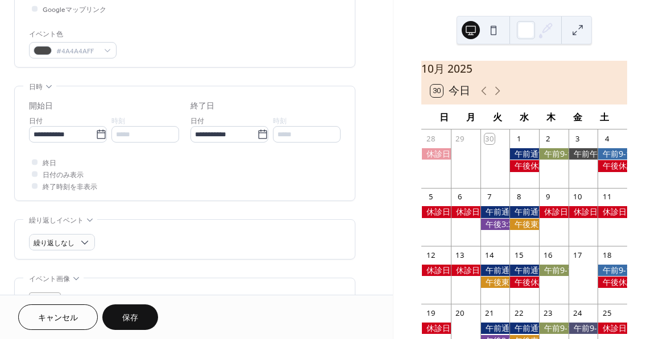
click at [136, 321] on span "保存" at bounding box center [130, 319] width 16 height 12
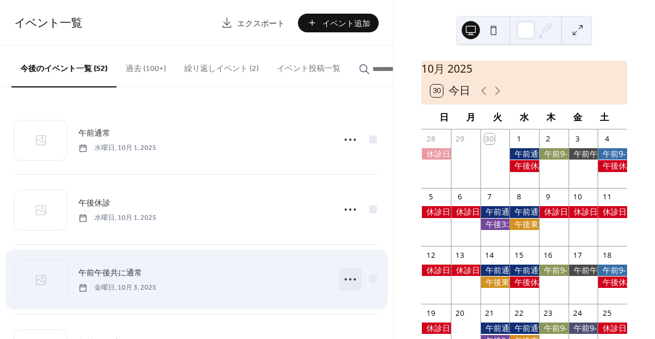
click at [345, 280] on icon at bounding box center [350, 280] width 18 height 18
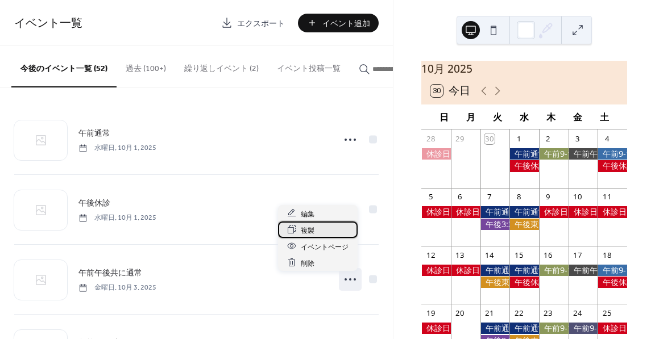
click at [332, 231] on div "複製" at bounding box center [318, 230] width 80 height 16
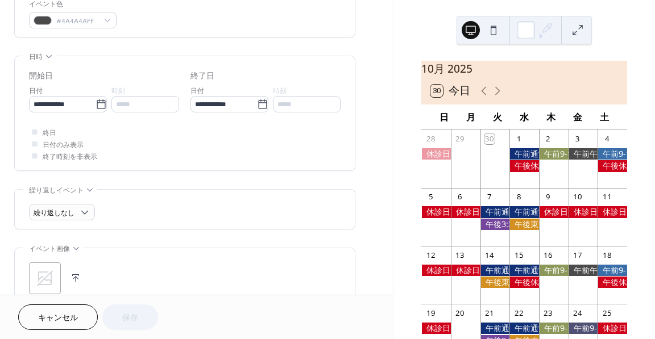
scroll to position [341, 0]
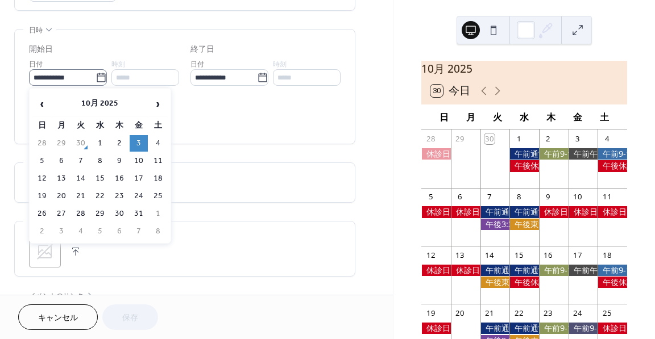
click at [99, 82] on label "**********" at bounding box center [68, 77] width 78 height 16
click at [96, 82] on input "**********" at bounding box center [62, 77] width 67 height 16
click at [61, 196] on td "20" at bounding box center [61, 196] width 18 height 16
type input "**********"
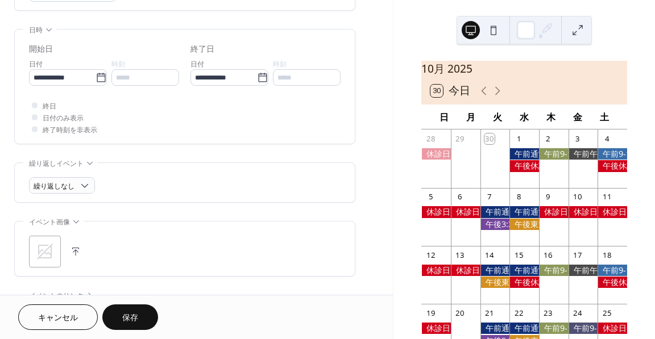
click at [128, 315] on span "保存" at bounding box center [130, 319] width 16 height 12
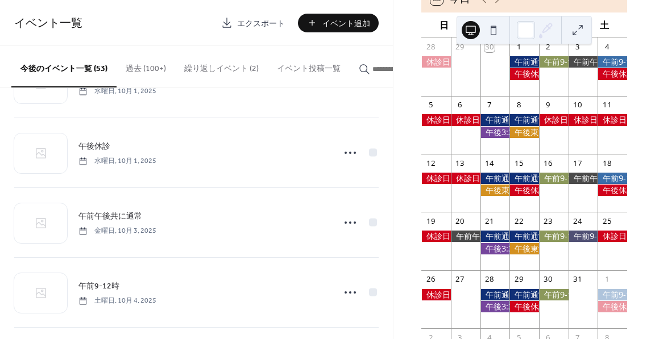
scroll to position [114, 0]
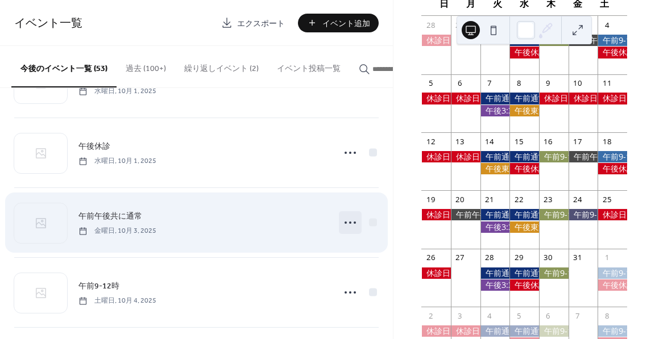
click at [350, 226] on icon at bounding box center [350, 223] width 18 height 18
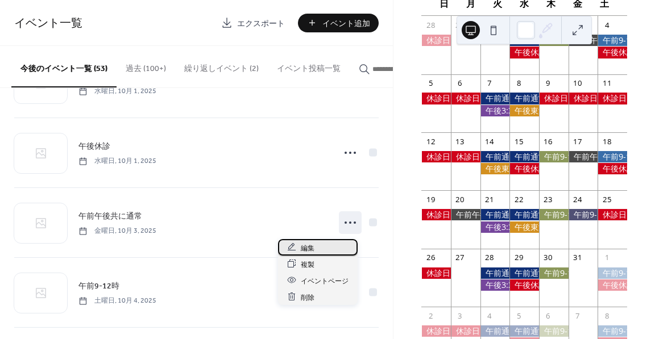
click at [325, 252] on div "編集" at bounding box center [318, 247] width 80 height 16
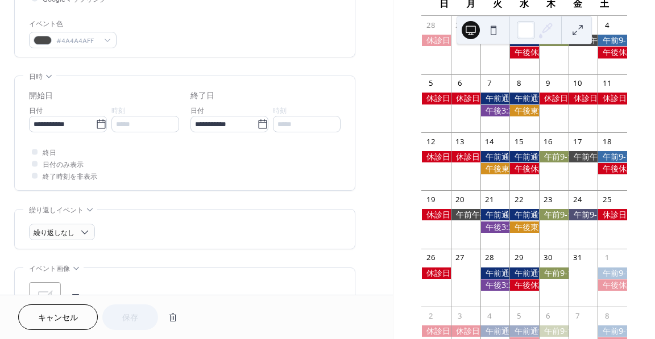
scroll to position [284, 0]
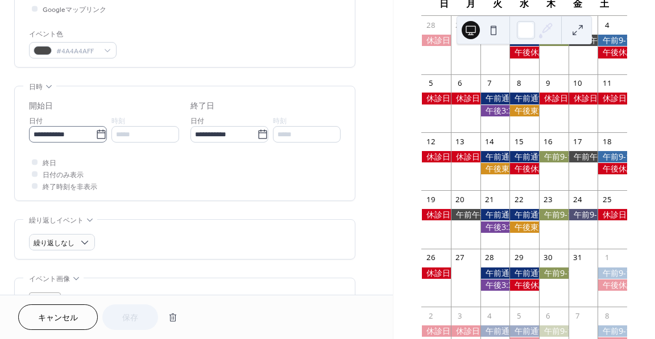
click at [98, 130] on icon at bounding box center [101, 134] width 11 height 11
click at [96, 130] on input "**********" at bounding box center [62, 134] width 67 height 16
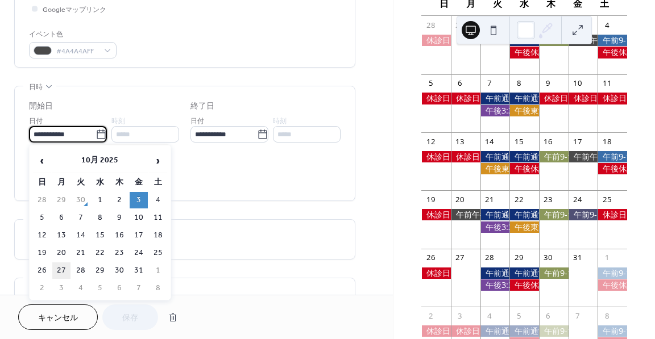
click at [60, 267] on td "27" at bounding box center [61, 271] width 18 height 16
type input "**********"
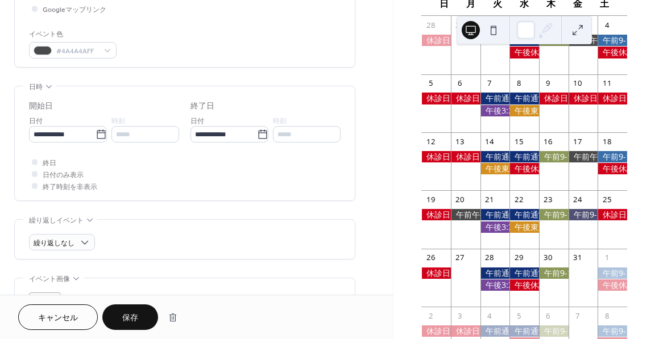
click at [130, 319] on span "保存" at bounding box center [130, 319] width 16 height 12
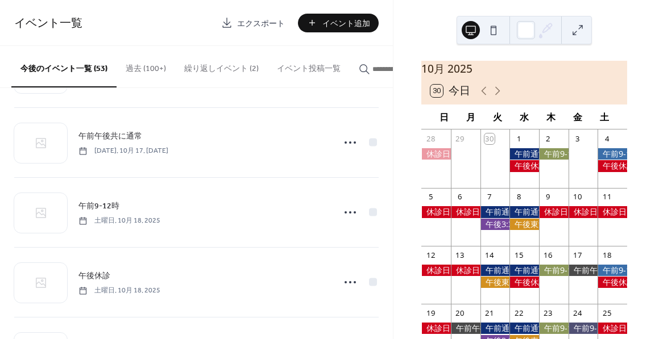
scroll to position [1194, 0]
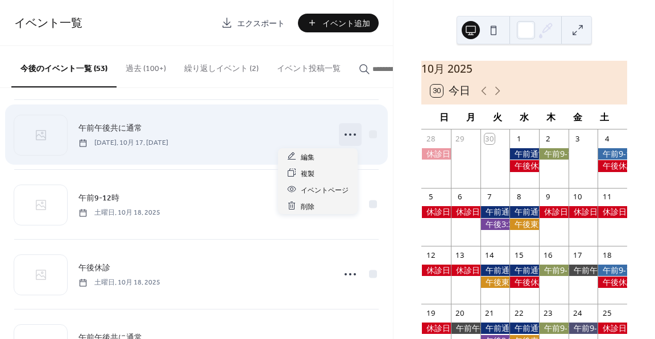
click at [346, 132] on icon at bounding box center [350, 135] width 18 height 18
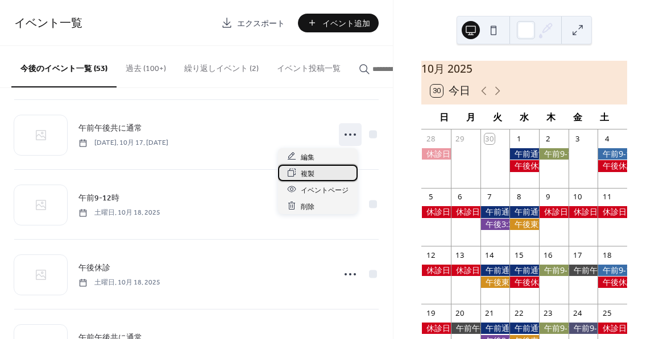
click at [339, 175] on div "複製" at bounding box center [318, 173] width 80 height 16
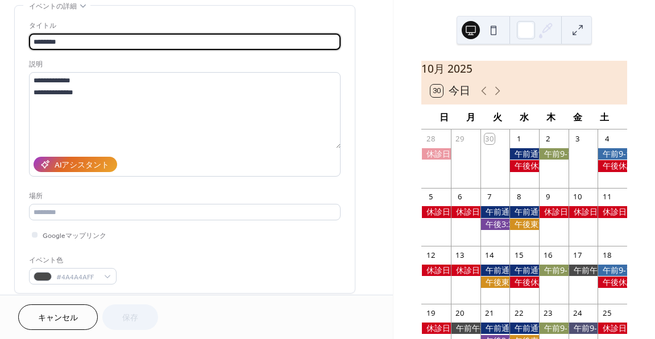
scroll to position [171, 0]
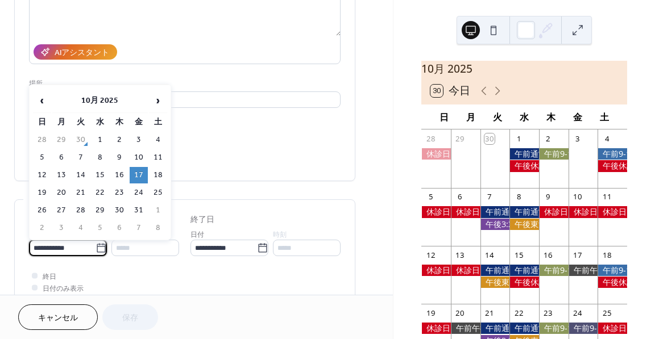
click at [86, 244] on input "**********" at bounding box center [62, 248] width 67 height 16
click at [142, 140] on td "3" at bounding box center [139, 140] width 18 height 16
type input "**********"
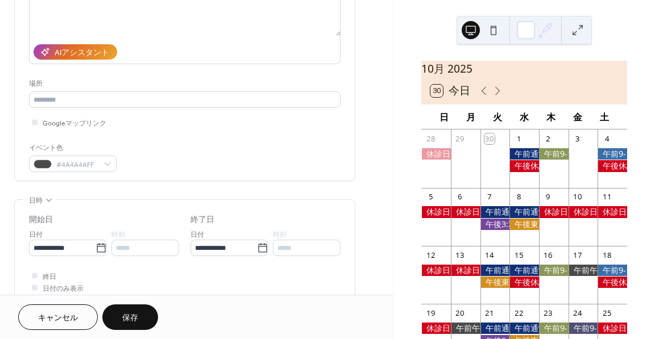
click at [144, 320] on button "保存" at bounding box center [130, 318] width 56 height 26
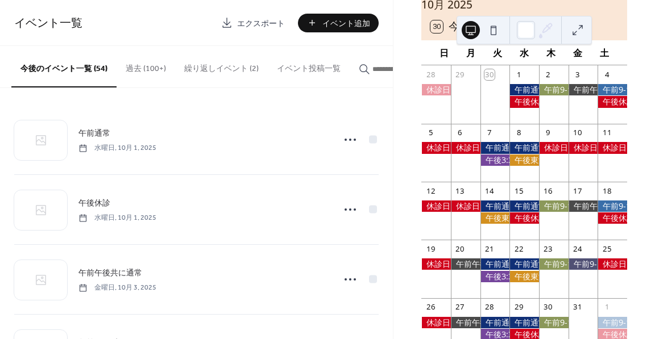
scroll to position [114, 0]
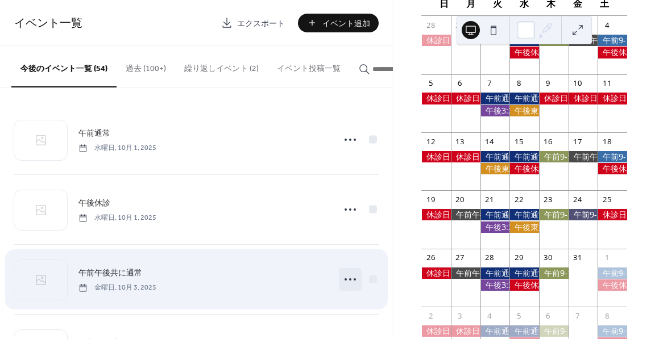
click at [341, 283] on icon at bounding box center [350, 280] width 18 height 18
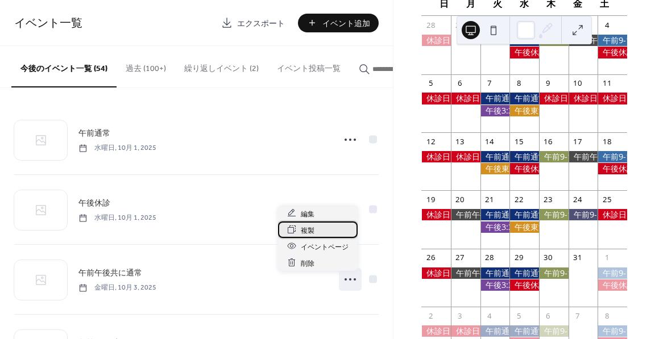
click at [326, 233] on div "複製" at bounding box center [318, 230] width 80 height 16
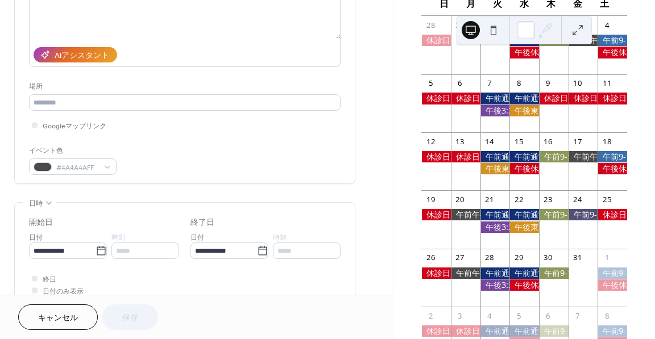
scroll to position [227, 0]
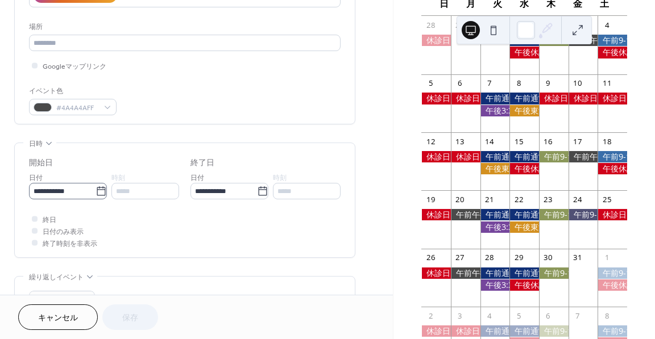
click at [96, 186] on icon at bounding box center [101, 191] width 11 height 11
click at [92, 186] on input "**********" at bounding box center [62, 191] width 67 height 16
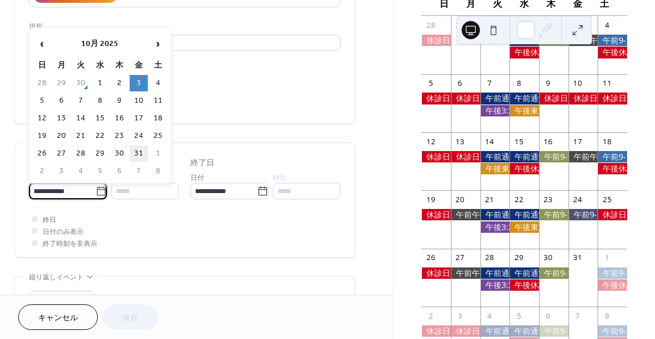
click at [136, 148] on td "31" at bounding box center [139, 154] width 18 height 16
type input "**********"
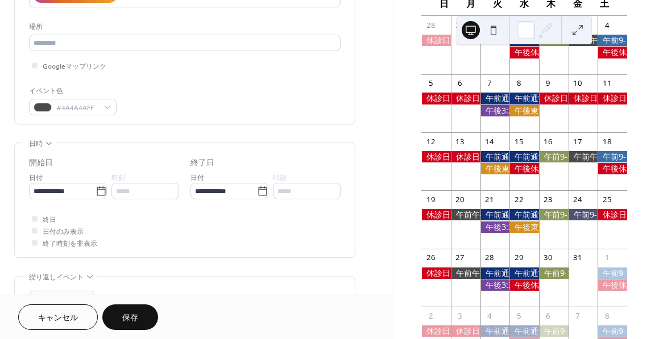
click at [140, 314] on button "保存" at bounding box center [130, 318] width 56 height 26
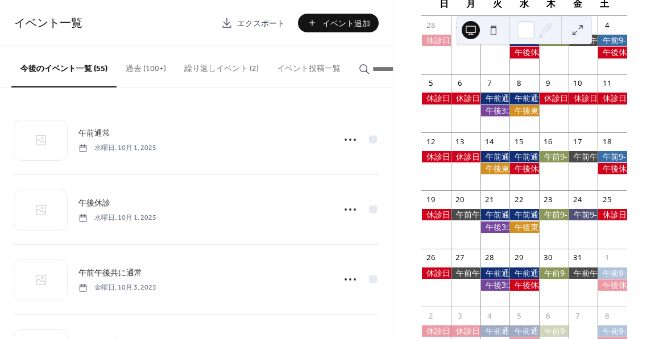
click at [240, 74] on button "繰り返しイベント (2)" at bounding box center [221, 66] width 93 height 40
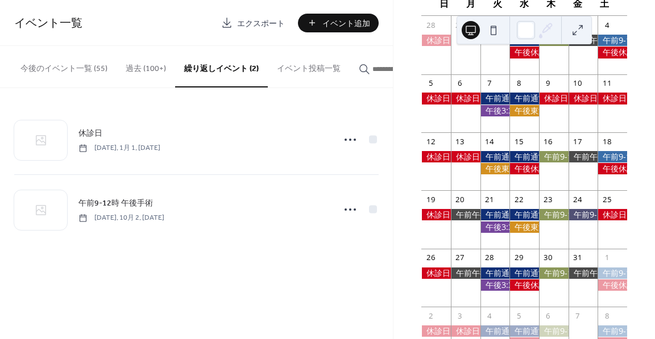
click at [40, 64] on button "今後のイベント一覧 (55)" at bounding box center [63, 66] width 105 height 40
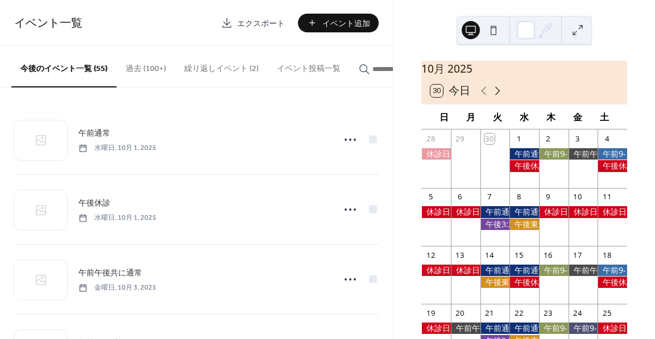
click at [497, 95] on icon at bounding box center [497, 90] width 5 height 9
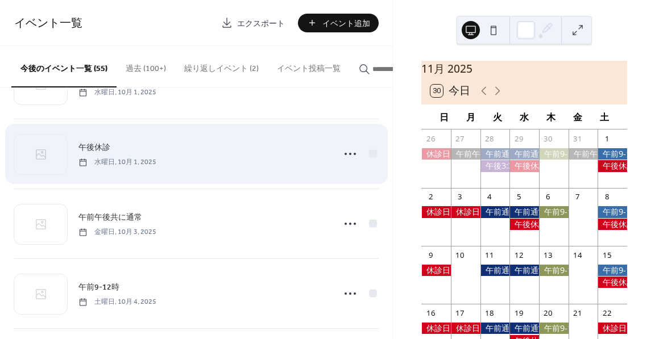
scroll to position [57, 0]
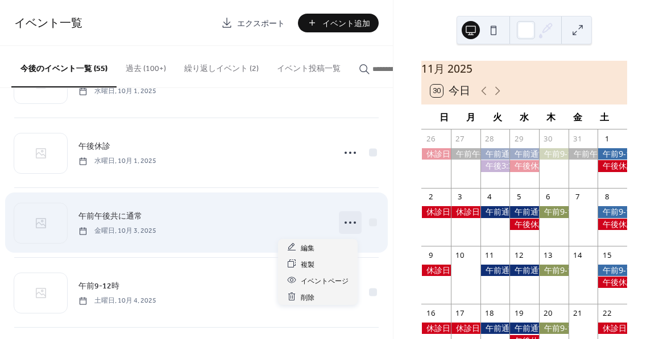
click at [349, 224] on circle at bounding box center [350, 223] width 2 height 2
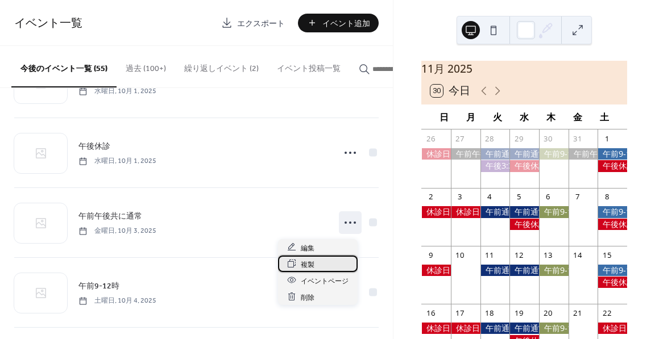
click at [318, 267] on div "複製" at bounding box center [318, 264] width 80 height 16
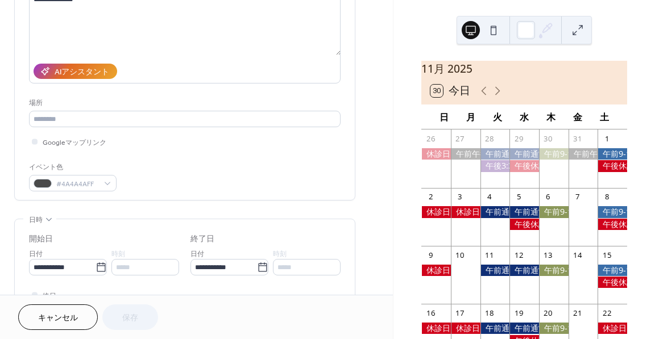
scroll to position [171, 0]
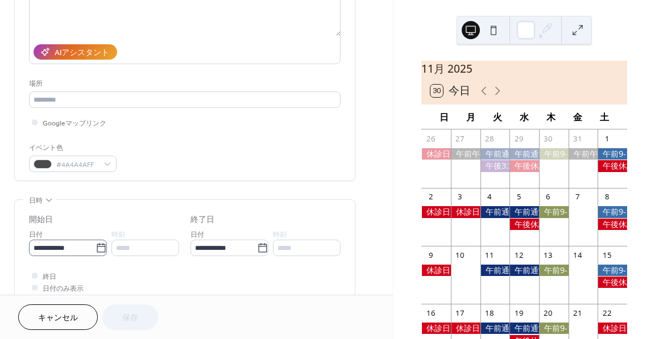
click at [97, 243] on icon at bounding box center [101, 247] width 9 height 9
click at [96, 243] on input "**********" at bounding box center [62, 248] width 67 height 16
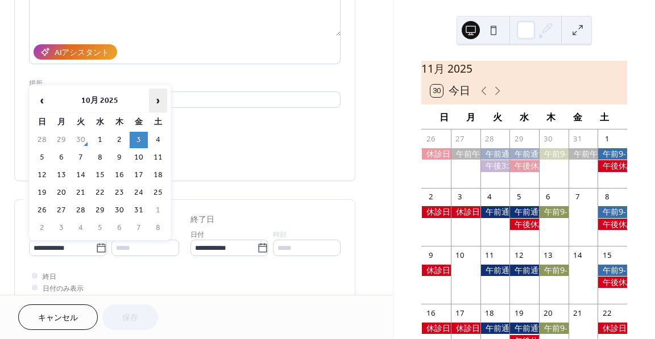
click at [161, 98] on span "›" at bounding box center [158, 100] width 17 height 23
click at [141, 163] on td "7" at bounding box center [139, 158] width 18 height 16
type input "**********"
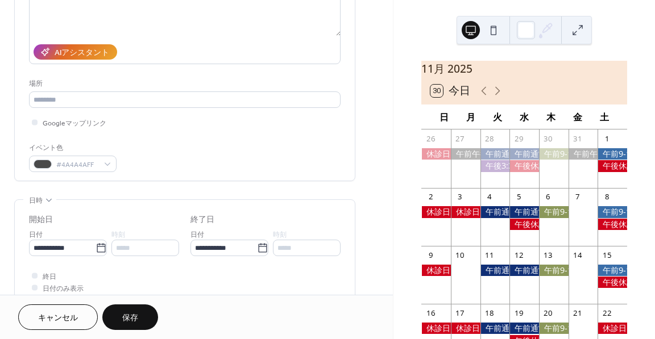
click at [140, 326] on button "保存" at bounding box center [130, 318] width 56 height 26
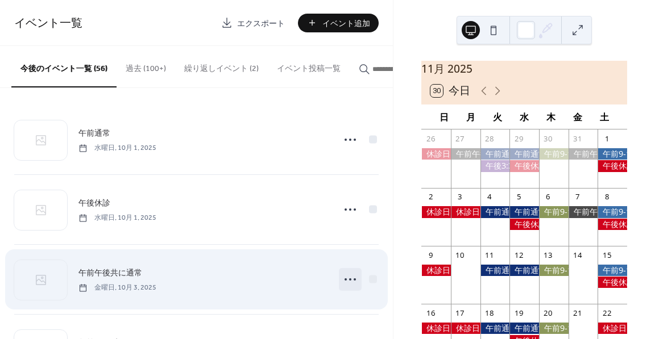
click at [349, 285] on icon at bounding box center [350, 280] width 18 height 18
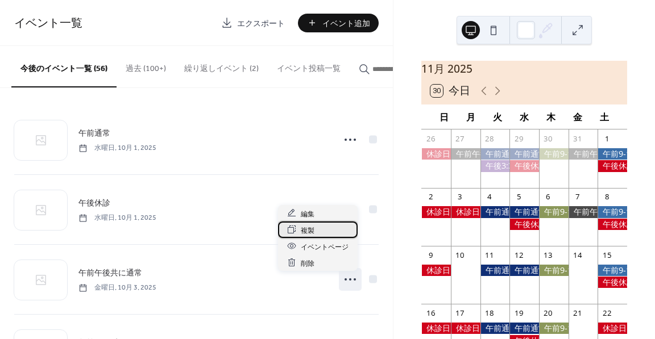
click at [326, 229] on div "複製" at bounding box center [318, 230] width 80 height 16
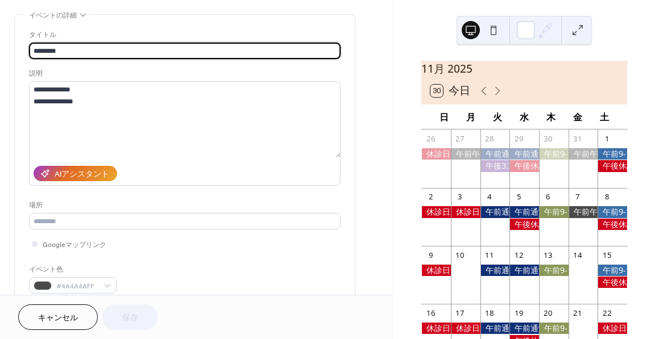
scroll to position [171, 0]
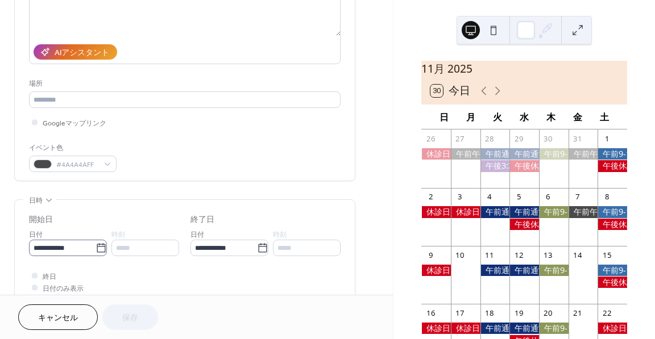
click at [102, 247] on icon at bounding box center [101, 248] width 11 height 11
click at [96, 247] on input "**********" at bounding box center [62, 248] width 67 height 16
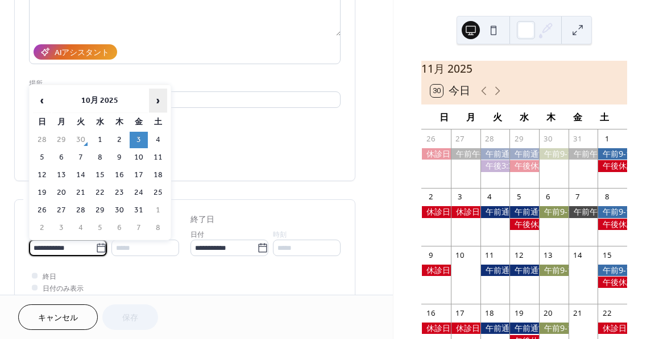
click at [152, 103] on span "›" at bounding box center [158, 100] width 17 height 23
click at [59, 180] on td "10" at bounding box center [61, 175] width 18 height 16
type input "**********"
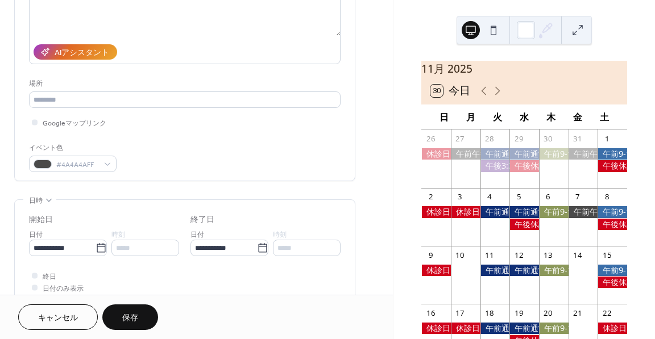
click at [131, 329] on button "保存" at bounding box center [130, 318] width 56 height 26
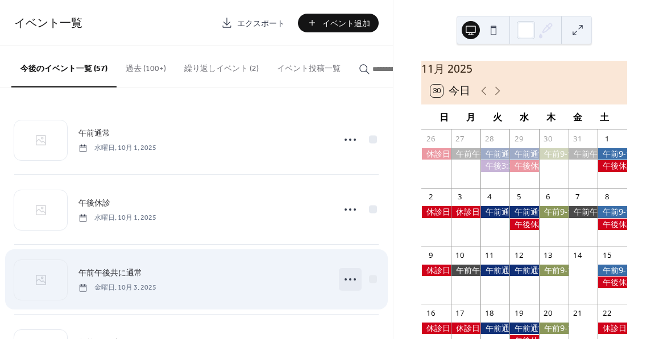
click at [350, 281] on icon at bounding box center [350, 280] width 18 height 18
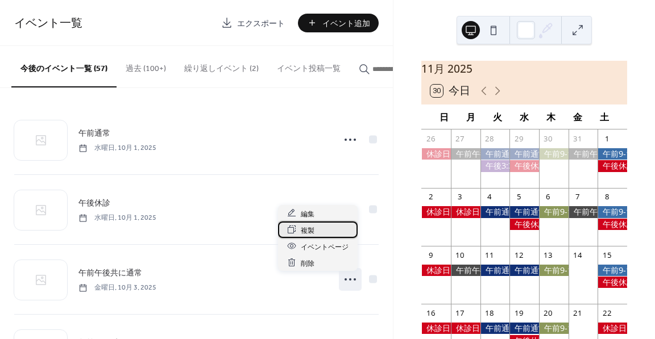
click at [322, 227] on div "複製" at bounding box center [318, 230] width 80 height 16
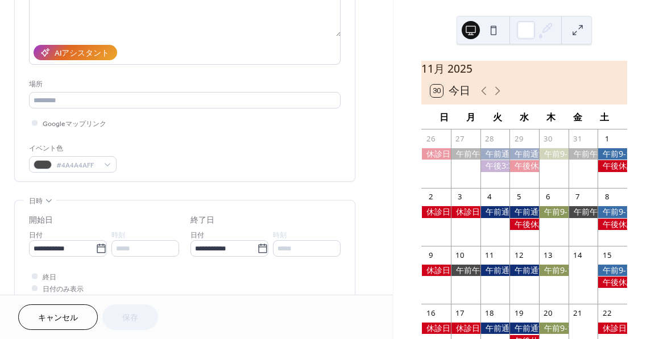
scroll to position [171, 0]
click at [86, 242] on input "**********" at bounding box center [62, 248] width 67 height 16
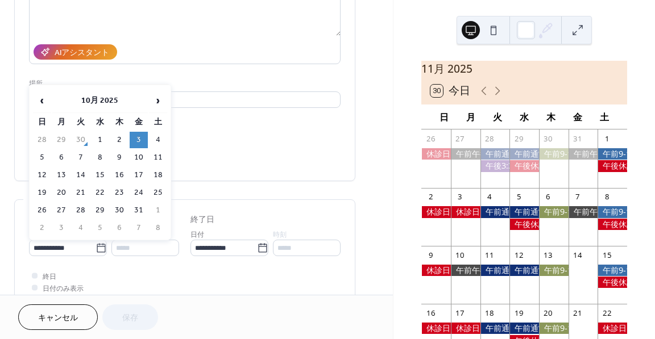
click at [148, 106] on table "‹ 10月 2025 › 日 月 火 水 木 金 土 28 29 30 1 2 3 4 5 6 7 8 9 10 11 12 13 14 15 16 17 1…" at bounding box center [100, 163] width 136 height 150
click at [151, 106] on span "›" at bounding box center [158, 100] width 17 height 23
click at [140, 200] on td "21" at bounding box center [139, 193] width 18 height 16
type input "**********"
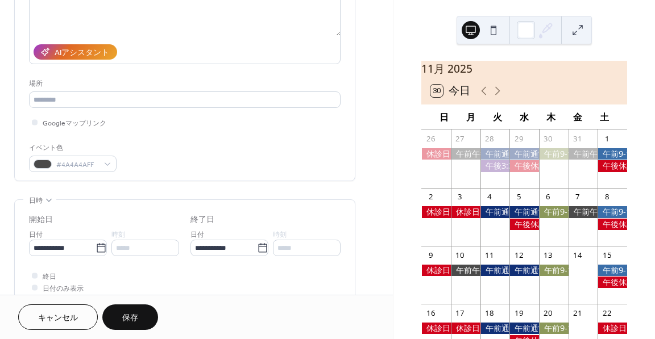
click at [139, 316] on button "保存" at bounding box center [130, 318] width 56 height 26
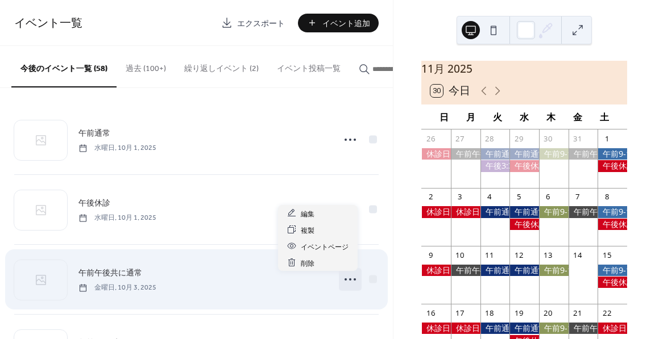
click at [354, 281] on circle at bounding box center [355, 280] width 2 height 2
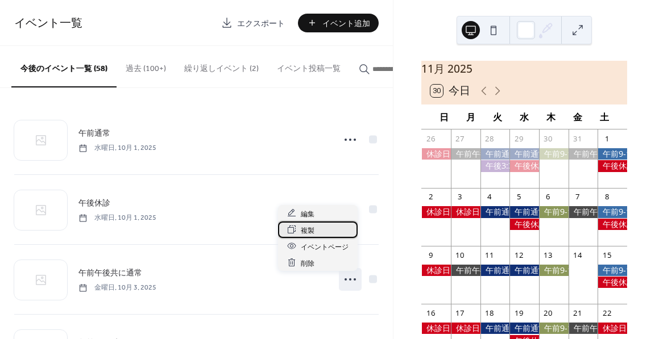
click at [327, 233] on div "複製" at bounding box center [318, 230] width 80 height 16
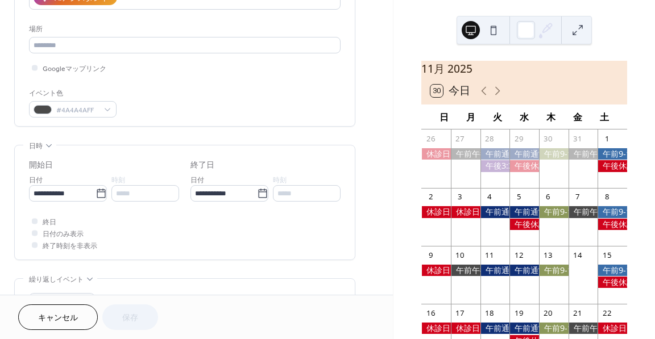
scroll to position [227, 0]
click at [97, 190] on icon at bounding box center [101, 190] width 9 height 9
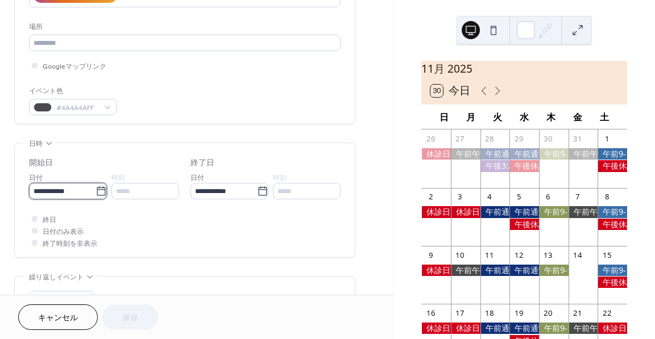
click at [93, 190] on input "**********" at bounding box center [62, 191] width 67 height 16
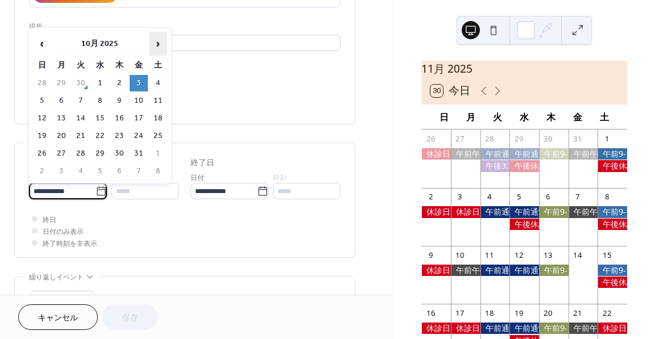
click at [155, 45] on span "›" at bounding box center [158, 43] width 17 height 23
click at [141, 153] on td "28" at bounding box center [139, 154] width 18 height 16
type input "**********"
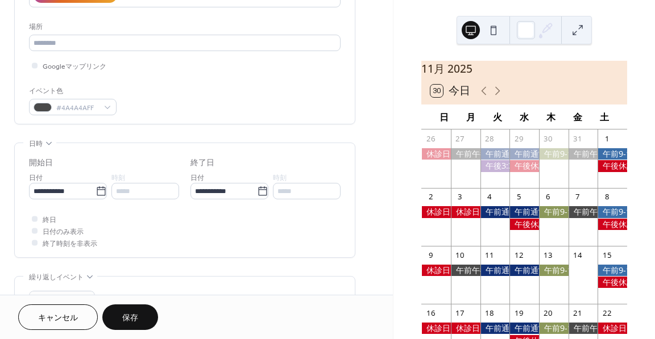
click at [134, 313] on span "保存" at bounding box center [130, 319] width 16 height 12
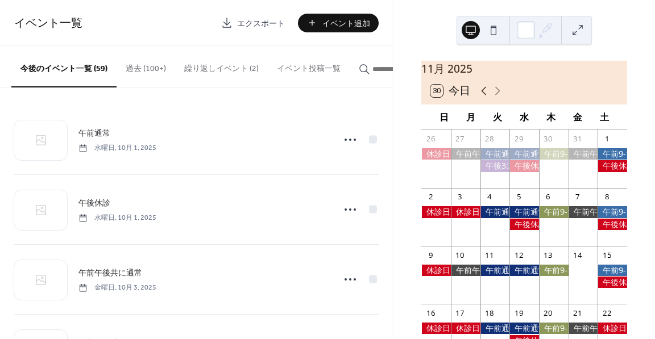
click at [486, 98] on icon at bounding box center [484, 91] width 14 height 14
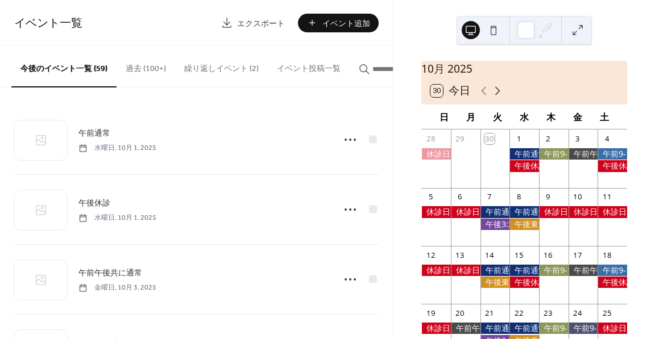
click at [498, 98] on icon at bounding box center [498, 91] width 14 height 14
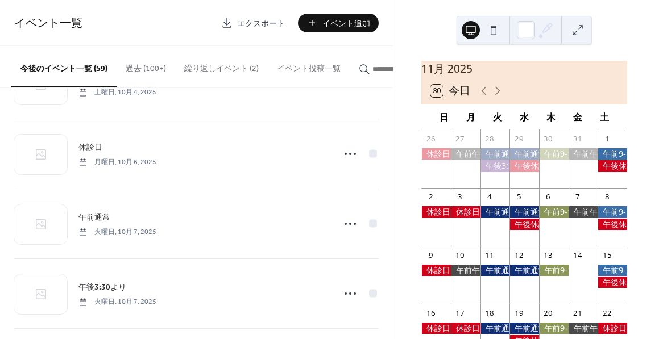
scroll to position [341, 0]
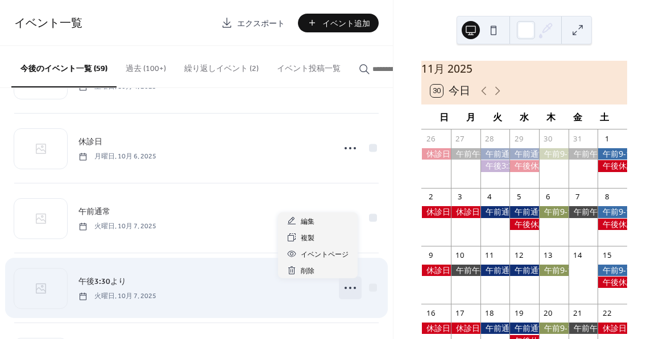
click at [345, 291] on icon at bounding box center [350, 288] width 18 height 18
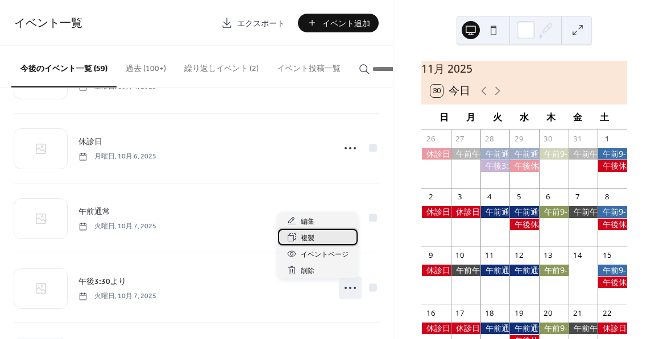
click at [341, 235] on div "複製" at bounding box center [318, 237] width 80 height 16
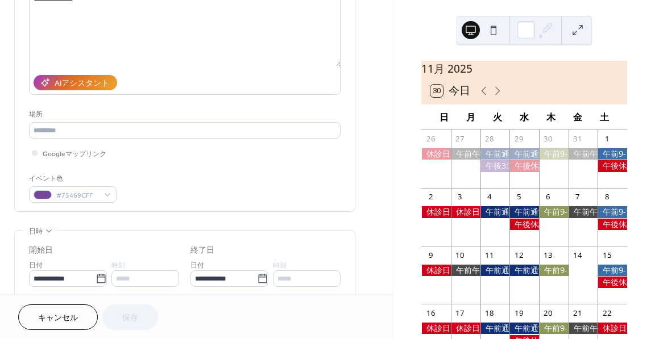
scroll to position [227, 0]
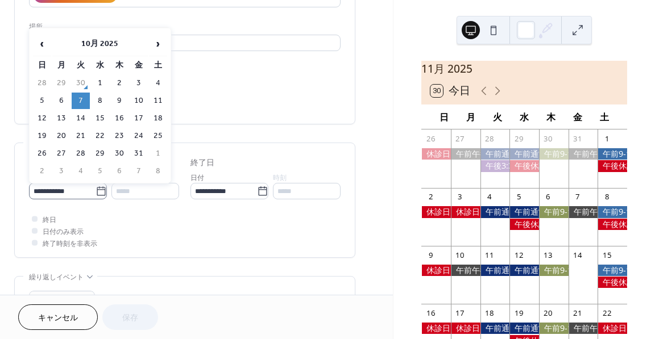
click at [97, 190] on icon at bounding box center [101, 191] width 11 height 11
click at [96, 190] on input "**********" at bounding box center [62, 191] width 67 height 16
click at [161, 43] on span "›" at bounding box center [158, 43] width 17 height 23
click at [78, 96] on td "4" at bounding box center [81, 101] width 18 height 16
type input "**********"
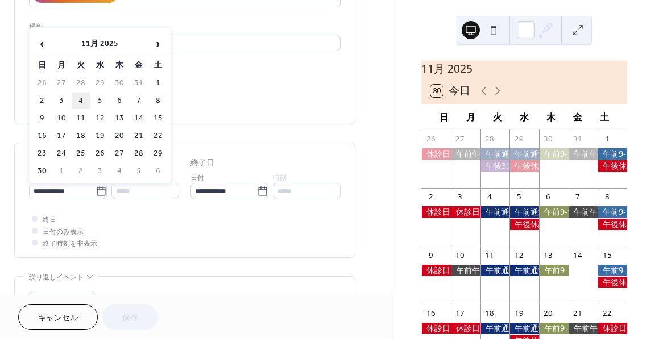
type input "**********"
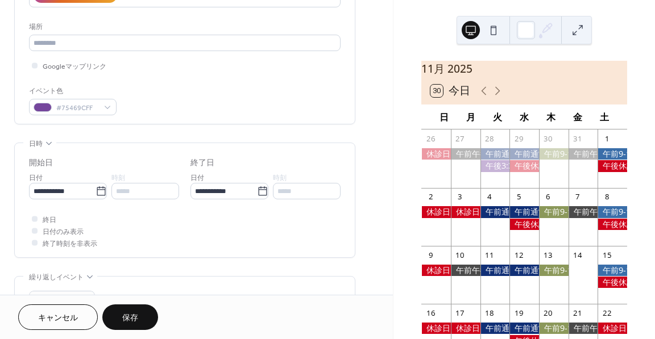
click at [142, 320] on button "保存" at bounding box center [130, 318] width 56 height 26
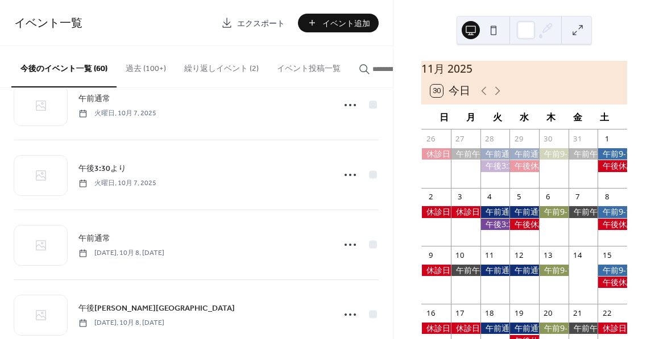
scroll to position [455, 0]
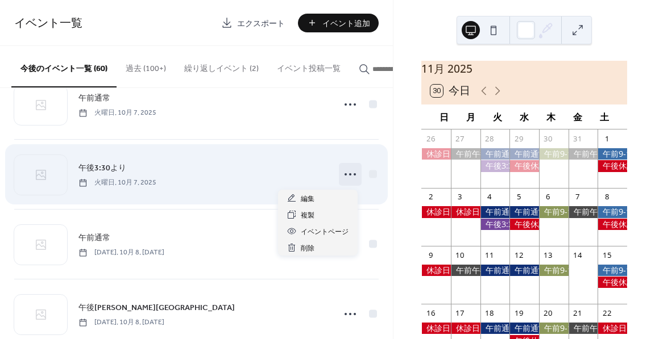
click at [351, 180] on icon at bounding box center [350, 174] width 18 height 18
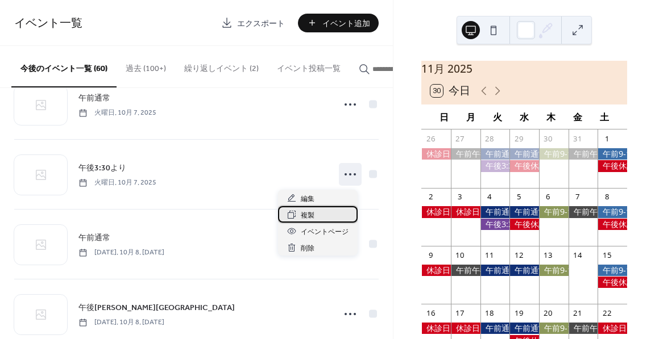
click at [320, 221] on div "複製" at bounding box center [318, 214] width 80 height 16
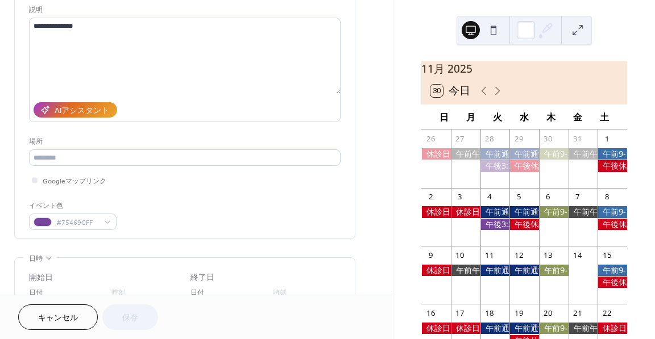
scroll to position [171, 0]
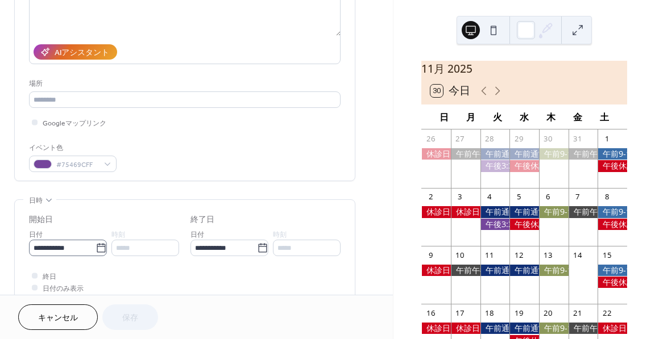
click at [102, 246] on icon at bounding box center [101, 248] width 11 height 11
click at [96, 246] on input "**********" at bounding box center [62, 248] width 67 height 16
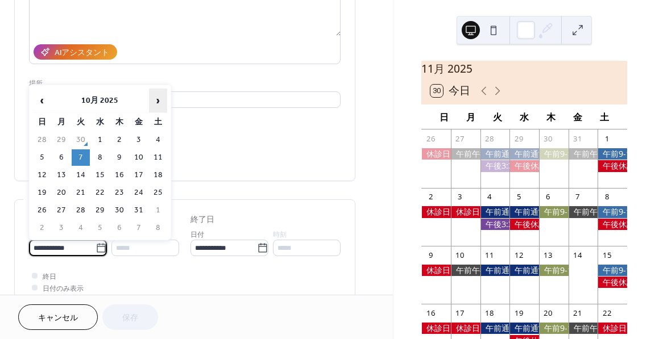
click at [161, 103] on span "›" at bounding box center [158, 100] width 17 height 23
click at [89, 209] on td "25" at bounding box center [81, 210] width 18 height 16
type input "**********"
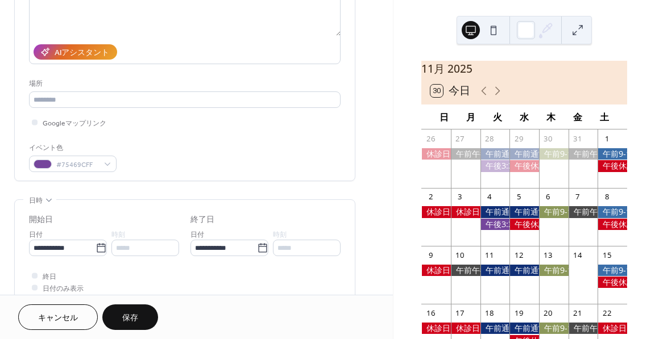
click at [132, 316] on span "保存" at bounding box center [130, 319] width 16 height 12
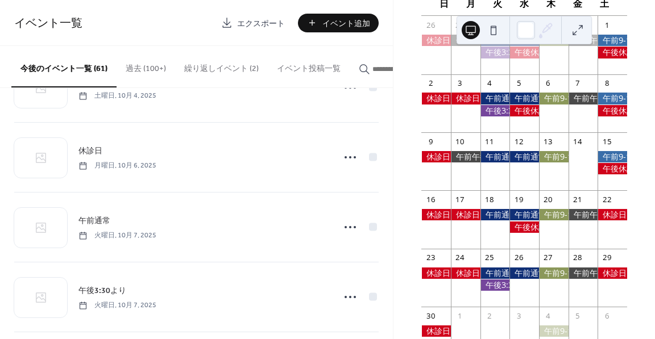
scroll to position [341, 0]
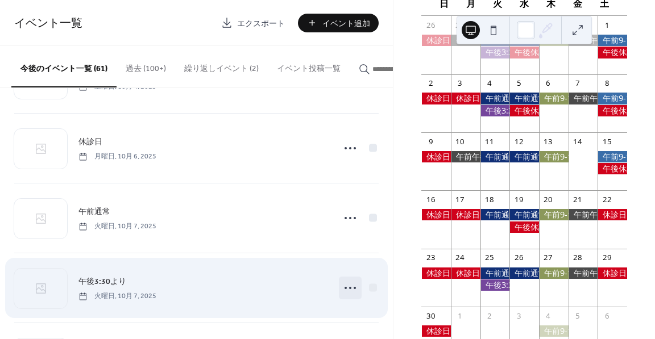
click at [345, 289] on icon at bounding box center [350, 288] width 18 height 18
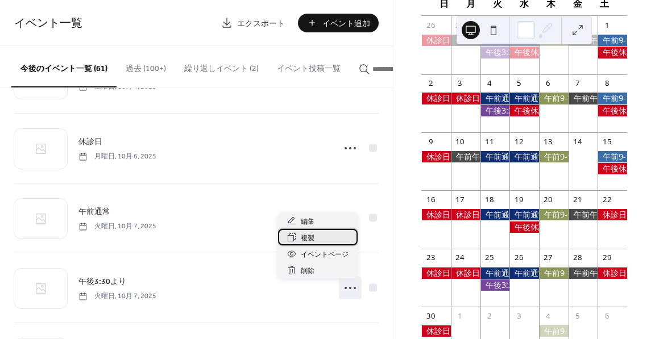
click at [323, 236] on div "複製" at bounding box center [318, 237] width 80 height 16
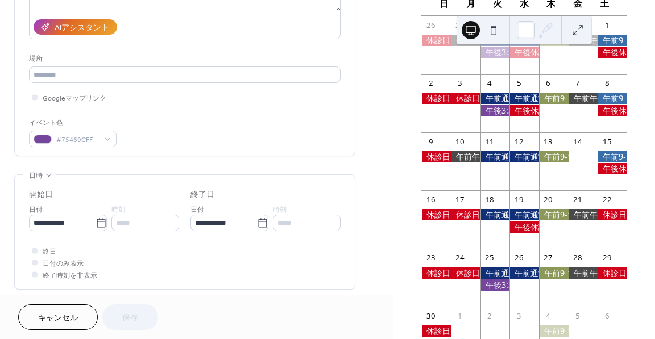
scroll to position [227, 0]
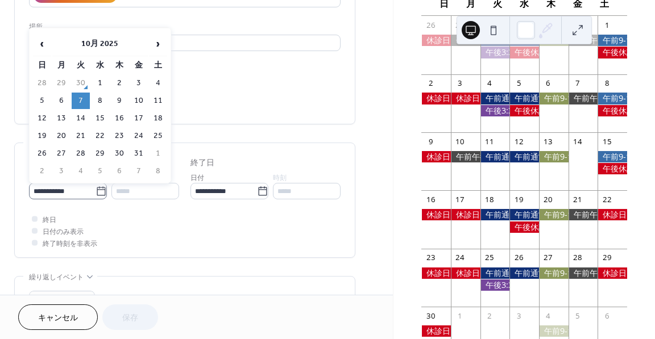
click at [101, 186] on icon at bounding box center [101, 191] width 11 height 11
click at [96, 185] on input "**********" at bounding box center [62, 191] width 67 height 16
click at [159, 44] on span "›" at bounding box center [158, 43] width 17 height 23
click at [83, 136] on td "18" at bounding box center [81, 136] width 18 height 16
type input "**********"
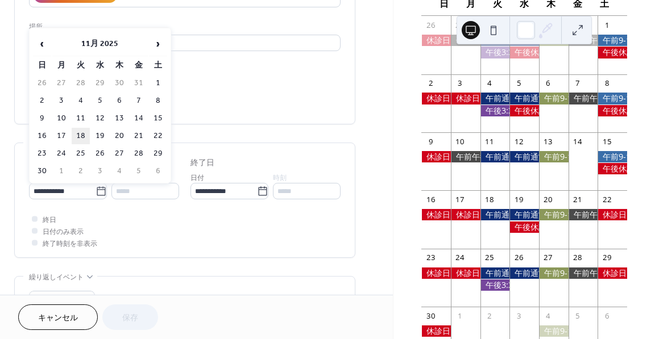
type input "**********"
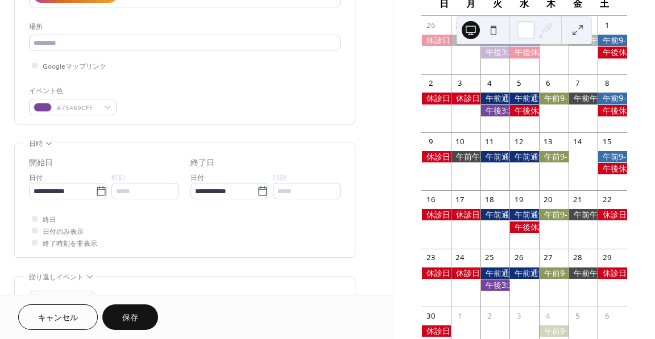
click at [142, 311] on button "保存" at bounding box center [130, 318] width 56 height 26
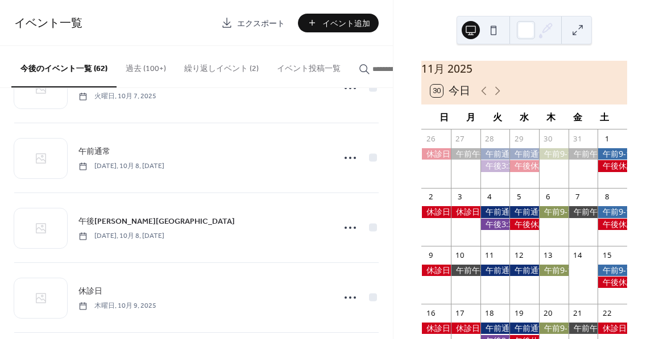
scroll to position [569, 0]
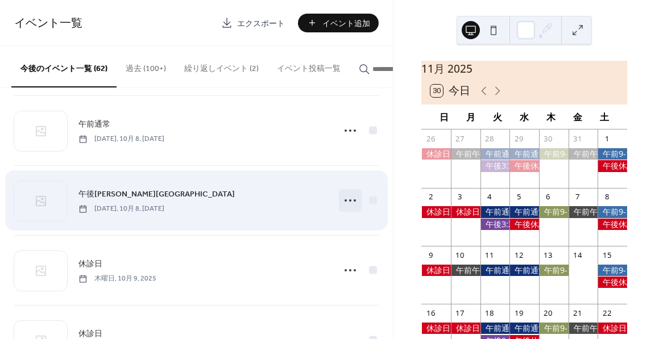
click at [348, 204] on icon at bounding box center [350, 201] width 18 height 18
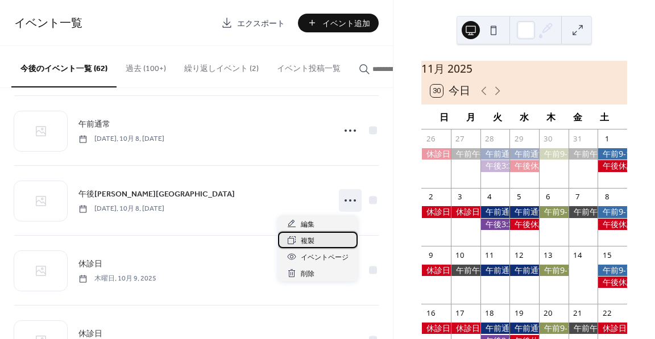
click at [331, 240] on div "複製" at bounding box center [318, 240] width 80 height 16
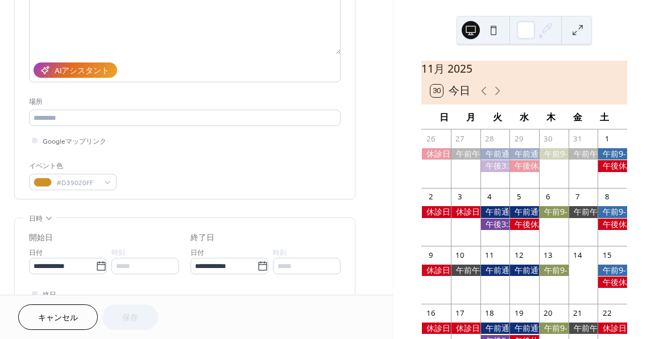
scroll to position [171, 0]
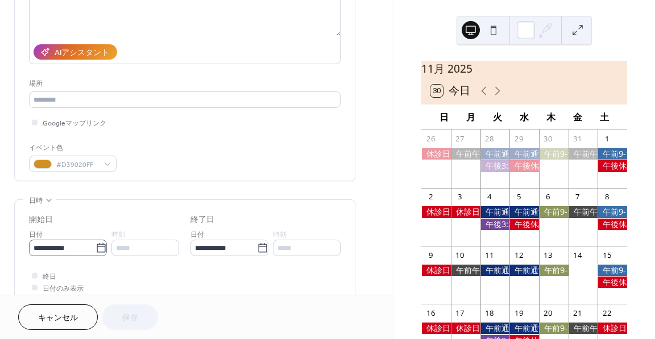
click at [99, 248] on icon at bounding box center [101, 248] width 11 height 11
click at [96, 248] on input "**********" at bounding box center [62, 248] width 67 height 16
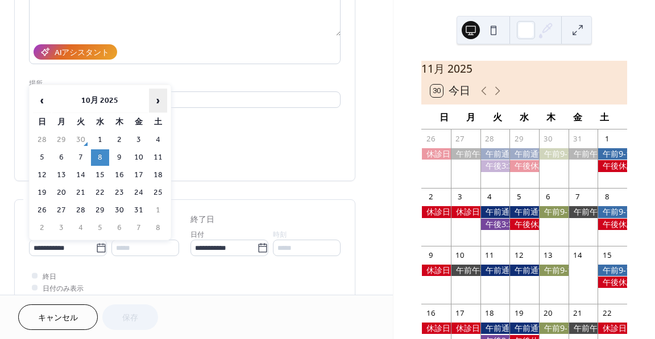
click at [163, 98] on span "›" at bounding box center [158, 100] width 17 height 23
click at [82, 176] on td "11" at bounding box center [81, 175] width 18 height 16
type input "**********"
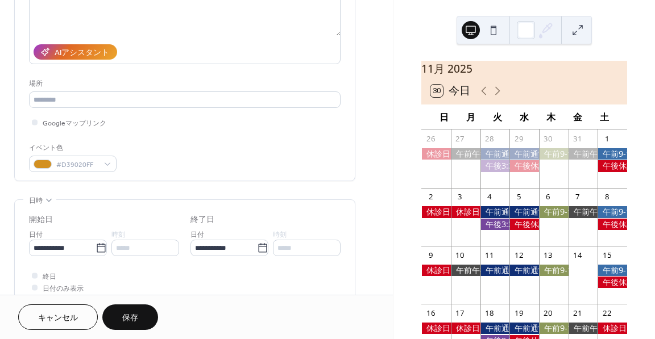
click at [133, 316] on span "保存" at bounding box center [130, 319] width 16 height 12
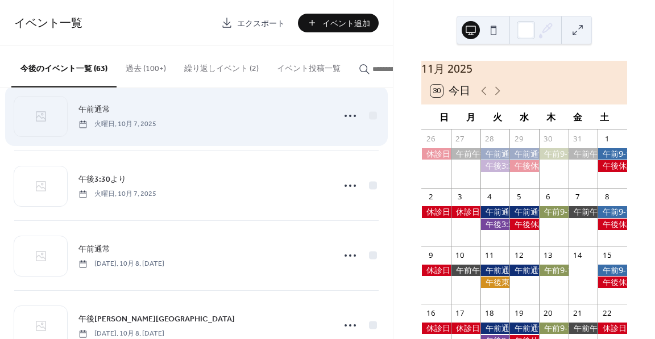
scroll to position [512, 0]
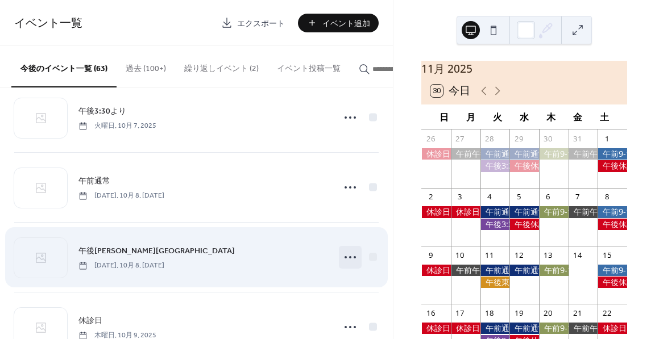
click at [349, 259] on circle at bounding box center [350, 257] width 2 height 2
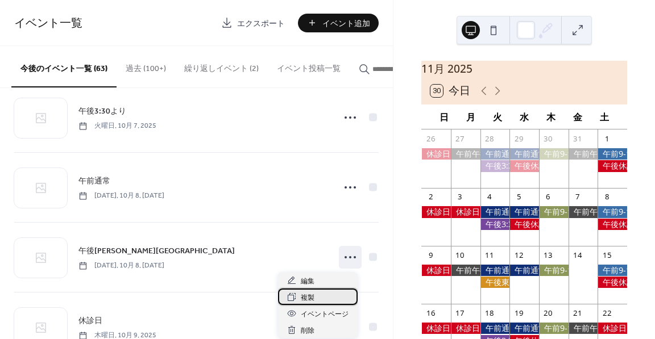
click at [325, 294] on div "複製" at bounding box center [318, 297] width 80 height 16
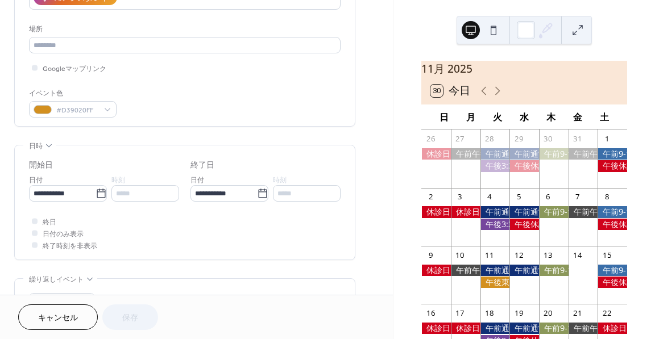
scroll to position [227, 0]
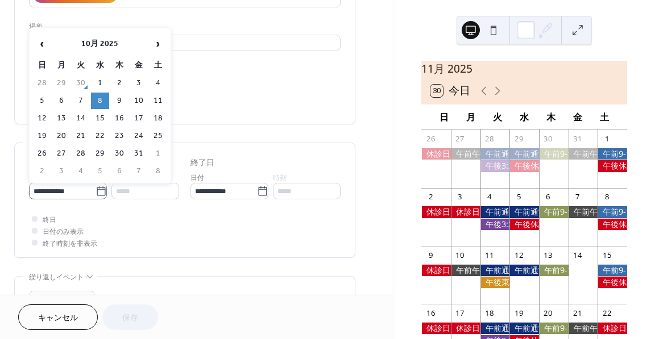
click at [98, 191] on icon at bounding box center [101, 191] width 11 height 11
click at [96, 191] on input "**********" at bounding box center [62, 191] width 67 height 16
click at [154, 52] on span "›" at bounding box center [158, 43] width 17 height 23
click at [96, 119] on td "12" at bounding box center [100, 118] width 18 height 16
type input "**********"
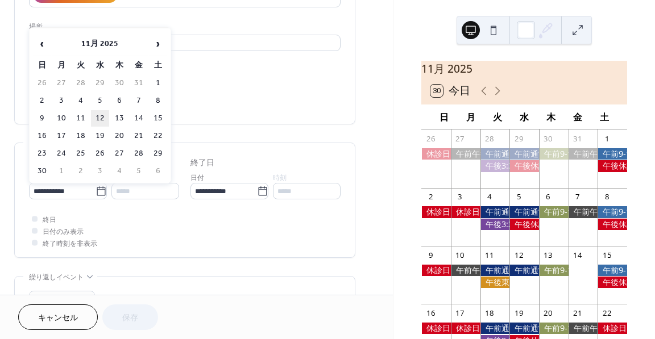
type input "**********"
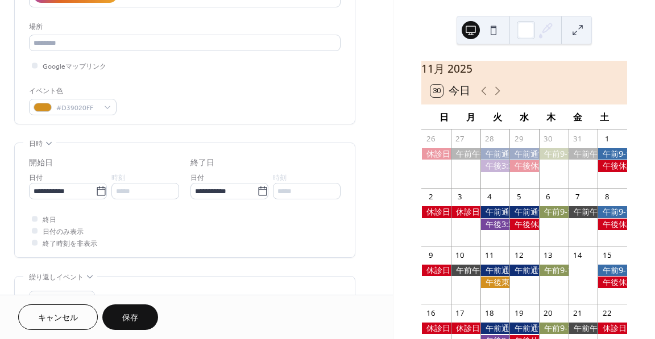
click at [143, 316] on button "保存" at bounding box center [130, 318] width 56 height 26
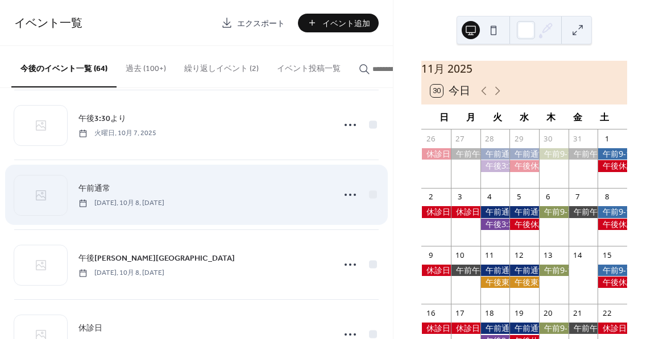
scroll to position [512, 0]
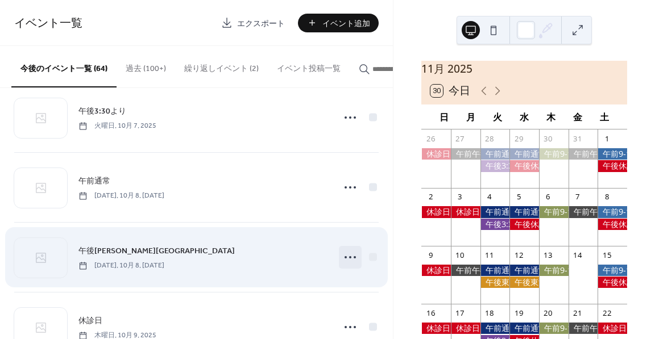
click at [341, 258] on icon at bounding box center [350, 257] width 18 height 18
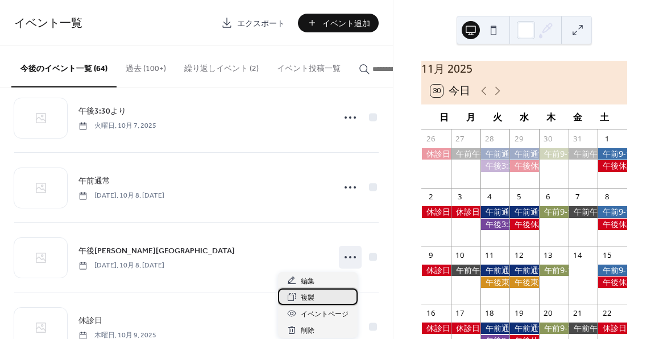
click at [302, 294] on span "複製" at bounding box center [308, 298] width 14 height 12
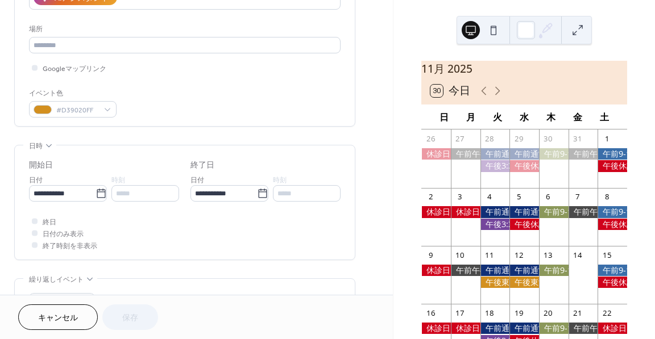
scroll to position [227, 0]
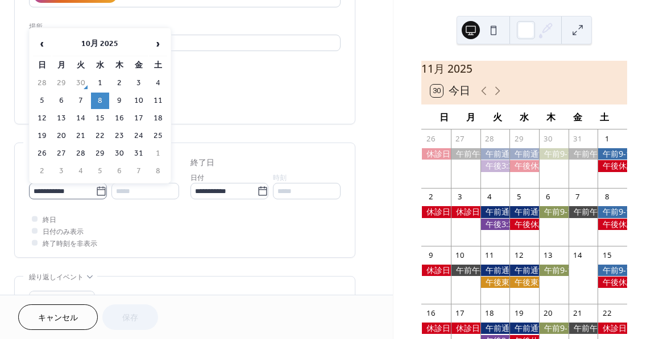
click at [101, 192] on icon at bounding box center [101, 191] width 11 height 11
click at [96, 192] on input "**********" at bounding box center [62, 191] width 67 height 16
click at [153, 45] on span "›" at bounding box center [158, 43] width 17 height 23
click at [103, 155] on td "26" at bounding box center [100, 154] width 18 height 16
type input "**********"
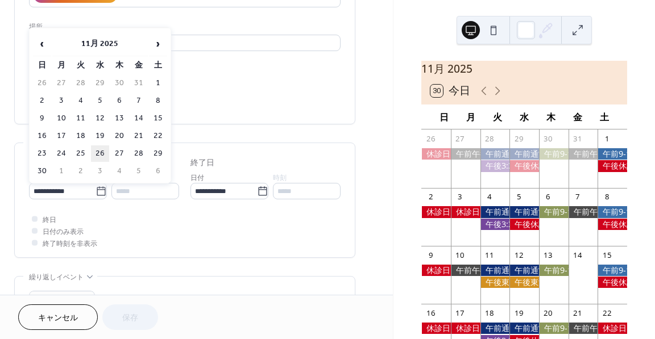
type input "**********"
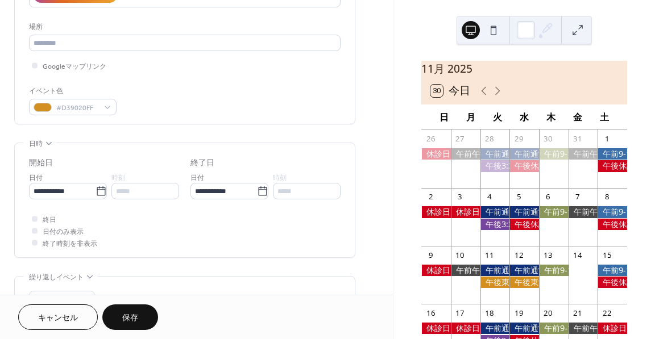
click at [136, 313] on span "保存" at bounding box center [130, 319] width 16 height 12
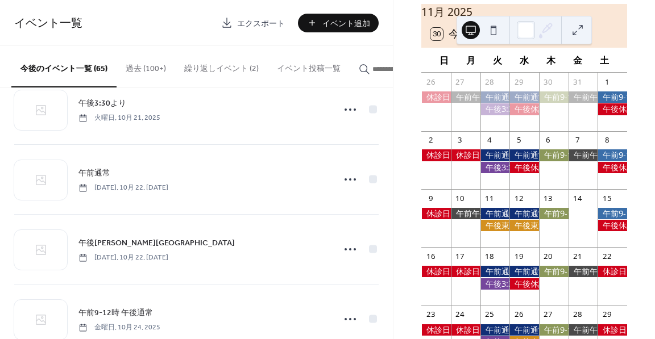
scroll to position [1706, 0]
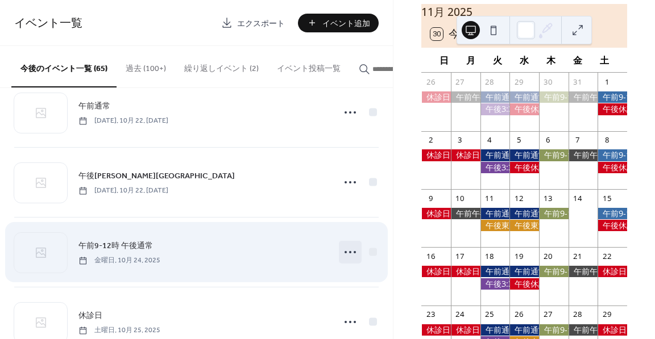
click at [352, 250] on icon at bounding box center [350, 252] width 18 height 18
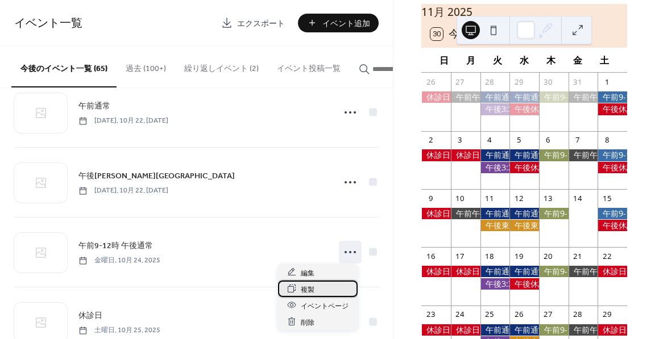
click at [333, 288] on div "複製" at bounding box center [318, 289] width 80 height 16
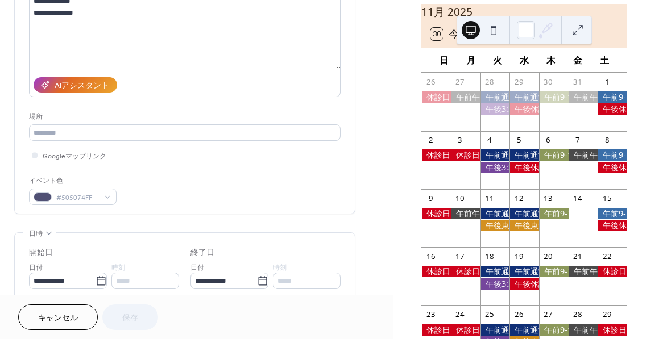
scroll to position [227, 0]
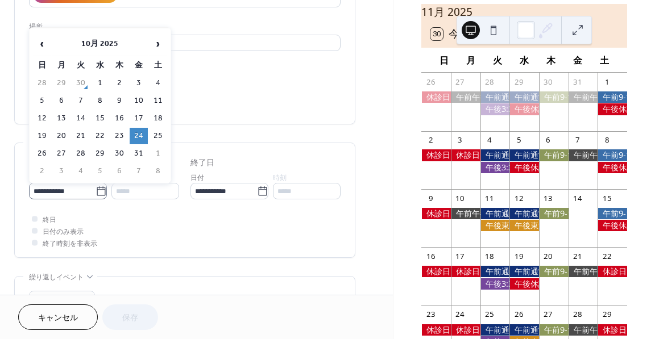
click at [99, 188] on icon at bounding box center [101, 191] width 11 height 11
click at [96, 188] on input "**********" at bounding box center [62, 191] width 67 height 16
click at [155, 47] on span "›" at bounding box center [158, 43] width 17 height 23
click at [144, 116] on td "14" at bounding box center [139, 118] width 18 height 16
type input "**********"
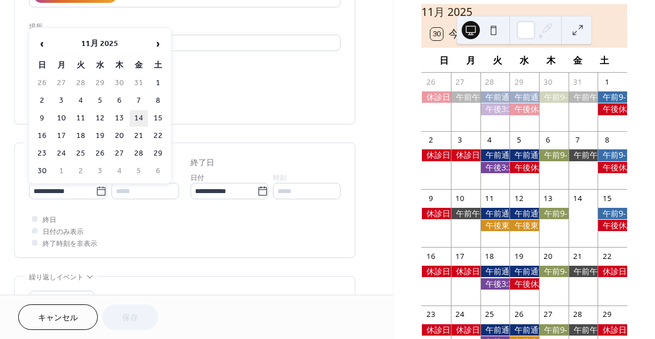
type input "**********"
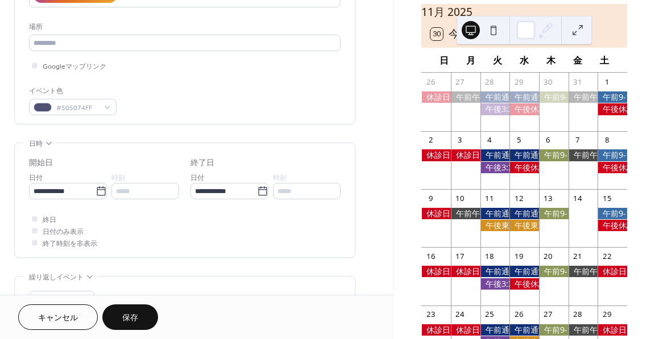
click at [143, 317] on button "保存" at bounding box center [130, 318] width 56 height 26
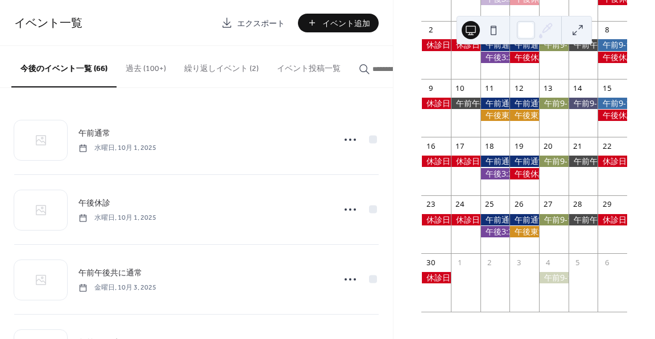
scroll to position [173, 0]
